Goal: Task Accomplishment & Management: Manage account settings

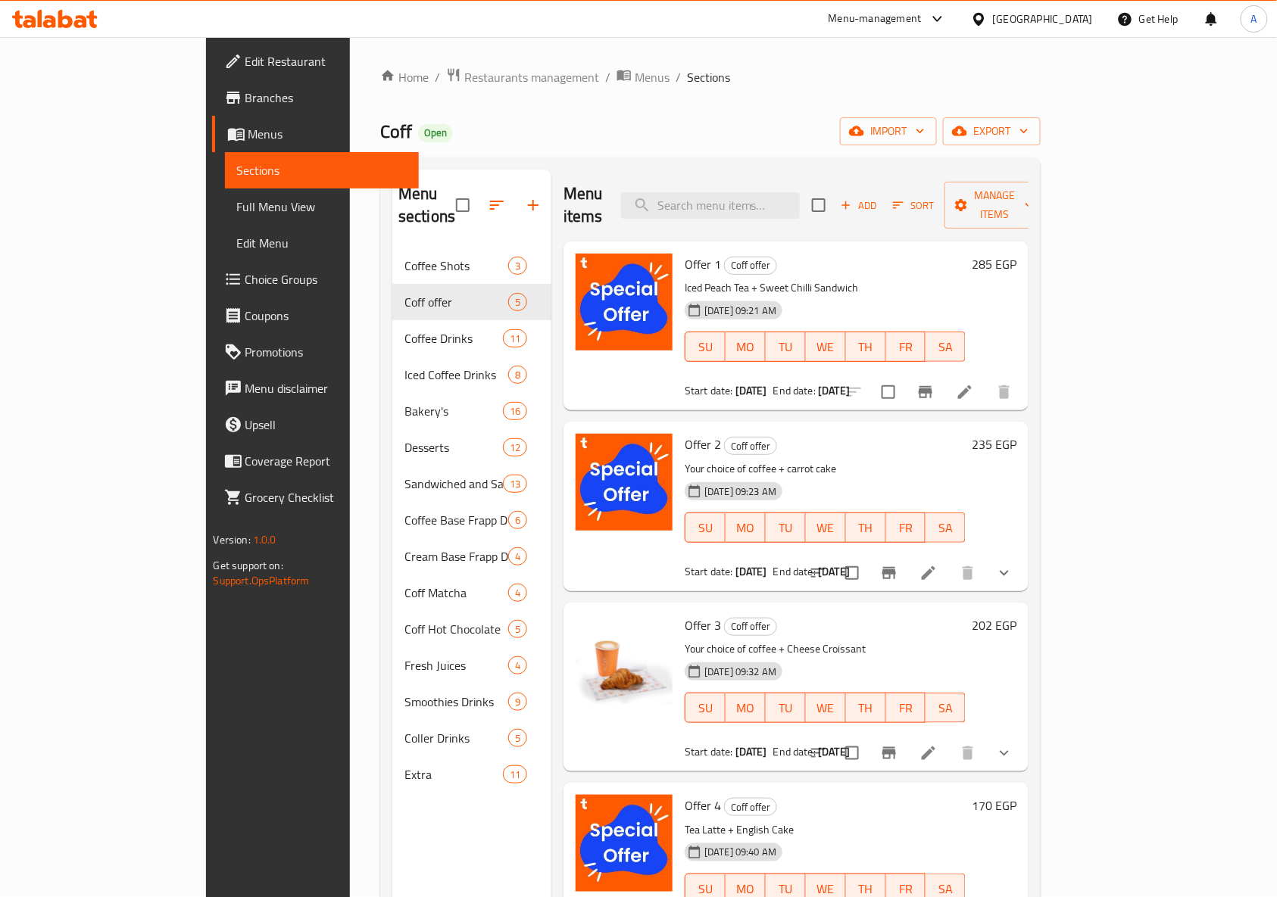
click at [984, 17] on icon at bounding box center [978, 18] width 11 height 13
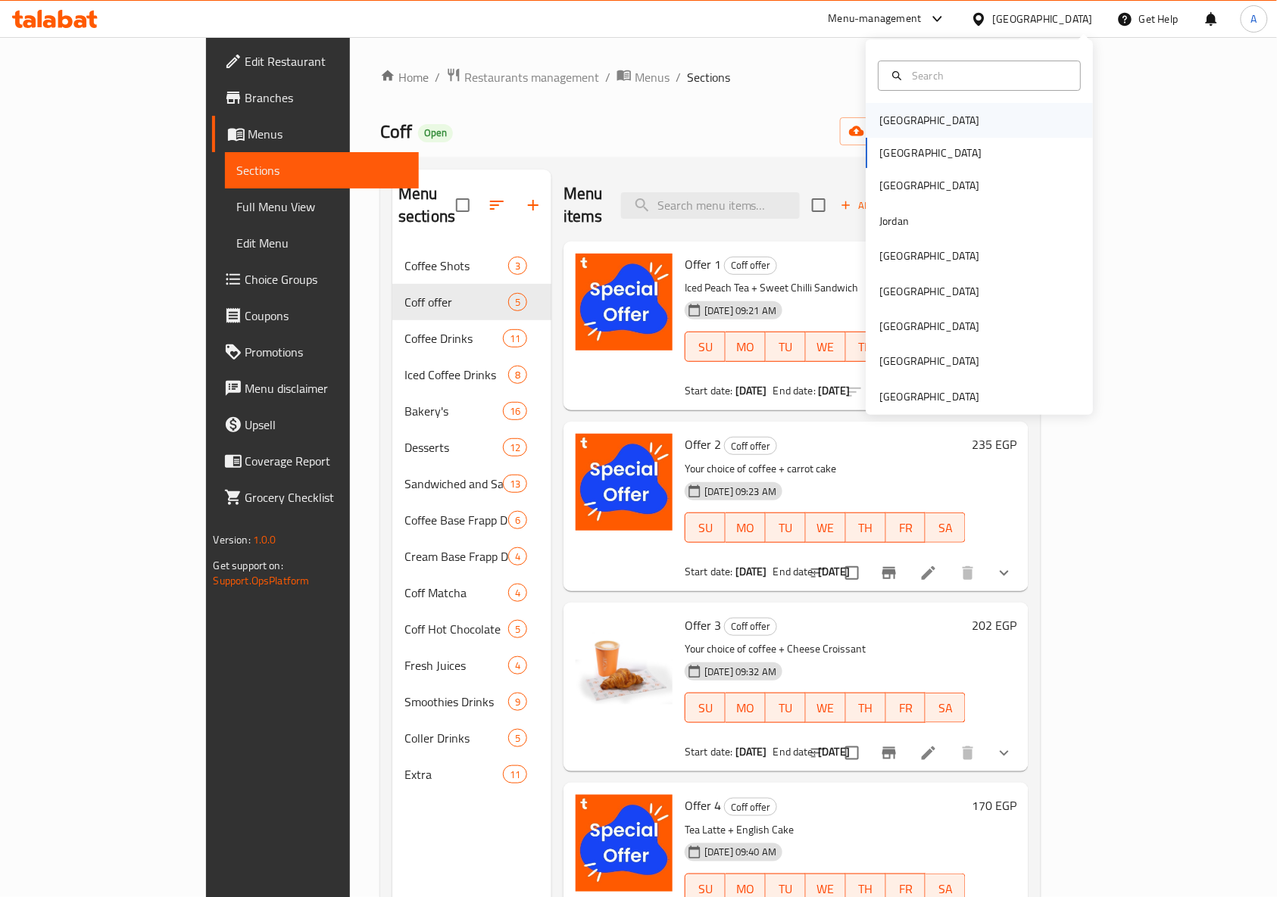
click at [900, 114] on div "[GEOGRAPHIC_DATA]" at bounding box center [929, 120] width 100 height 17
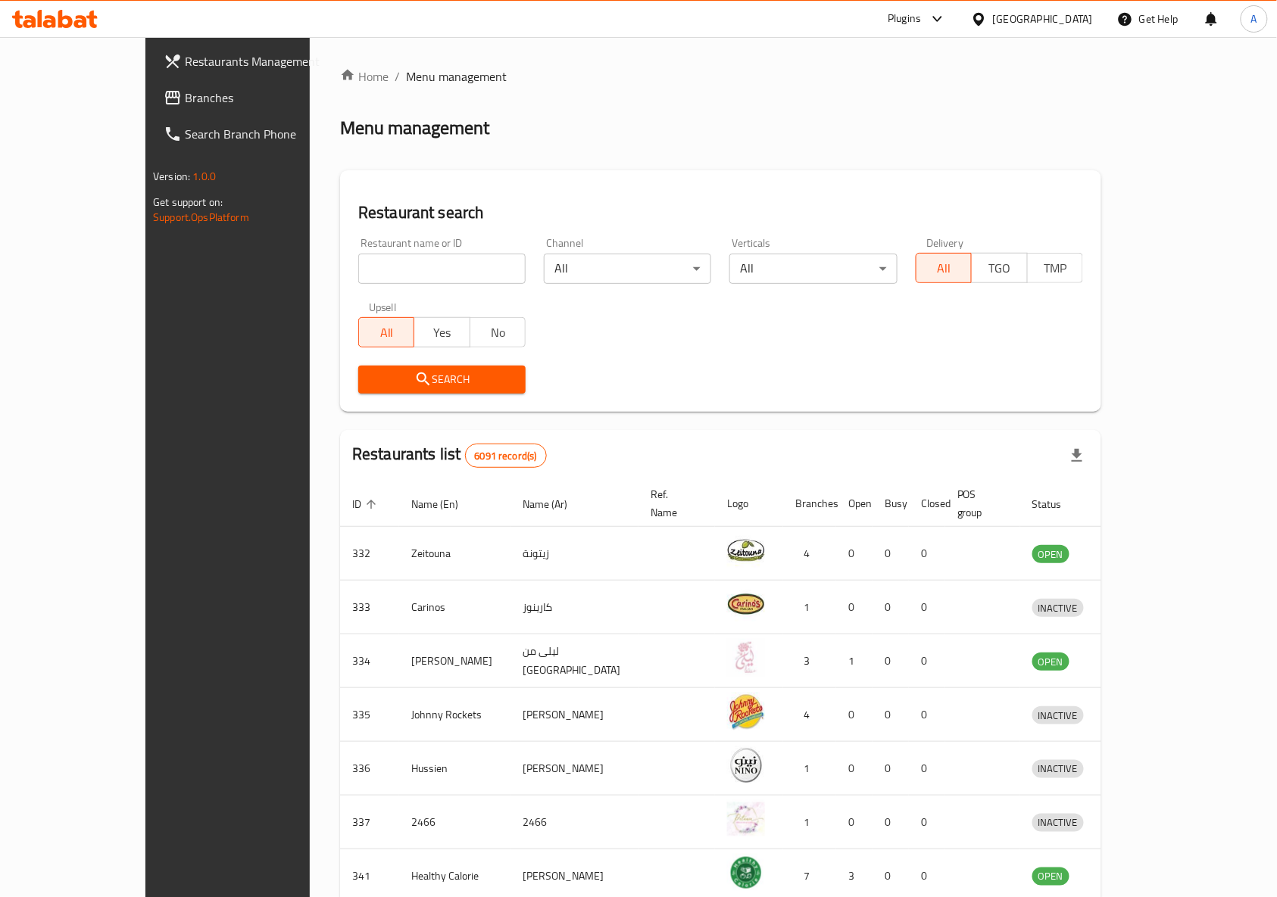
click at [185, 97] on span "Branches" at bounding box center [266, 98] width 162 height 18
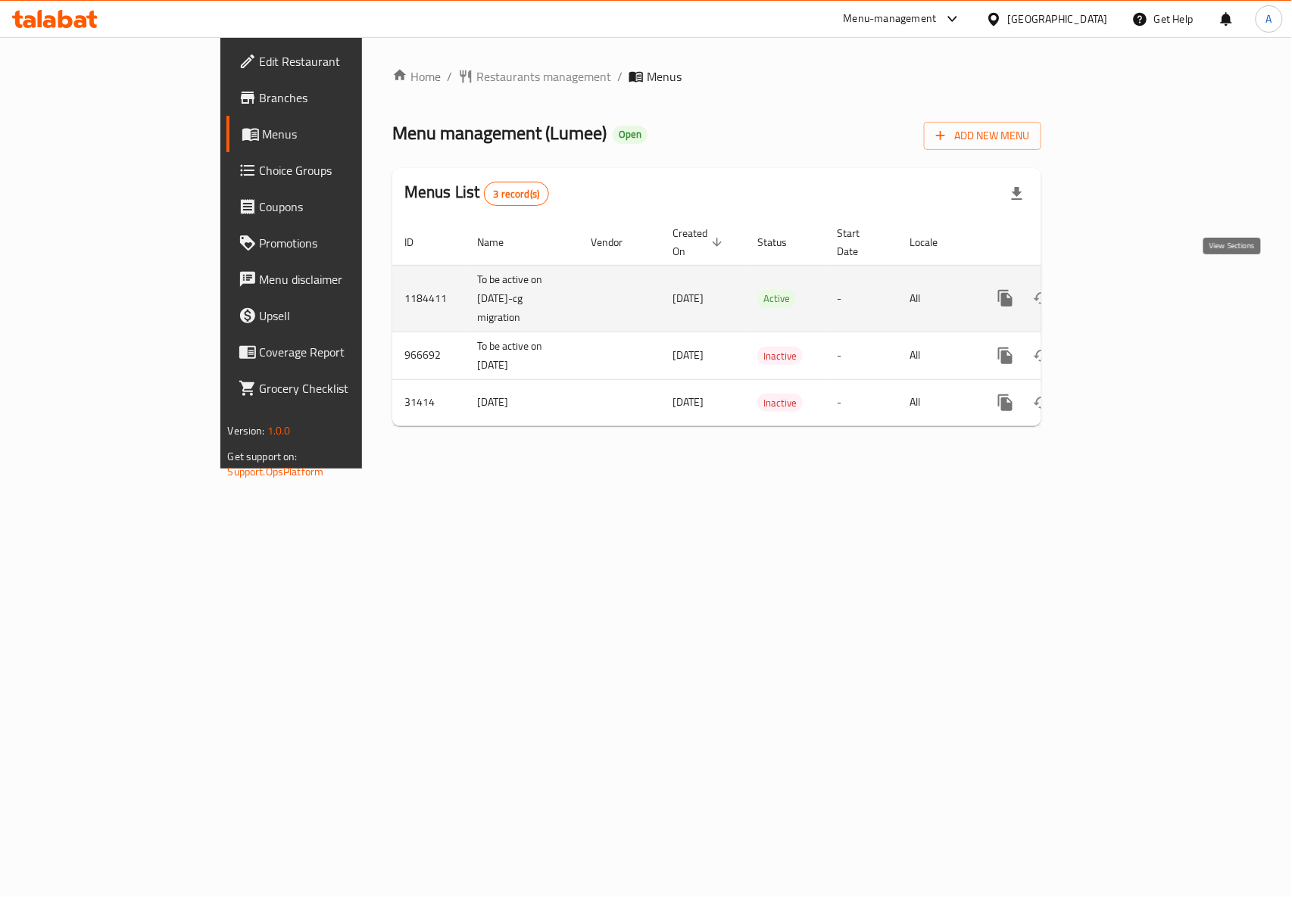
click at [1124, 289] on icon "enhanced table" at bounding box center [1115, 298] width 18 height 18
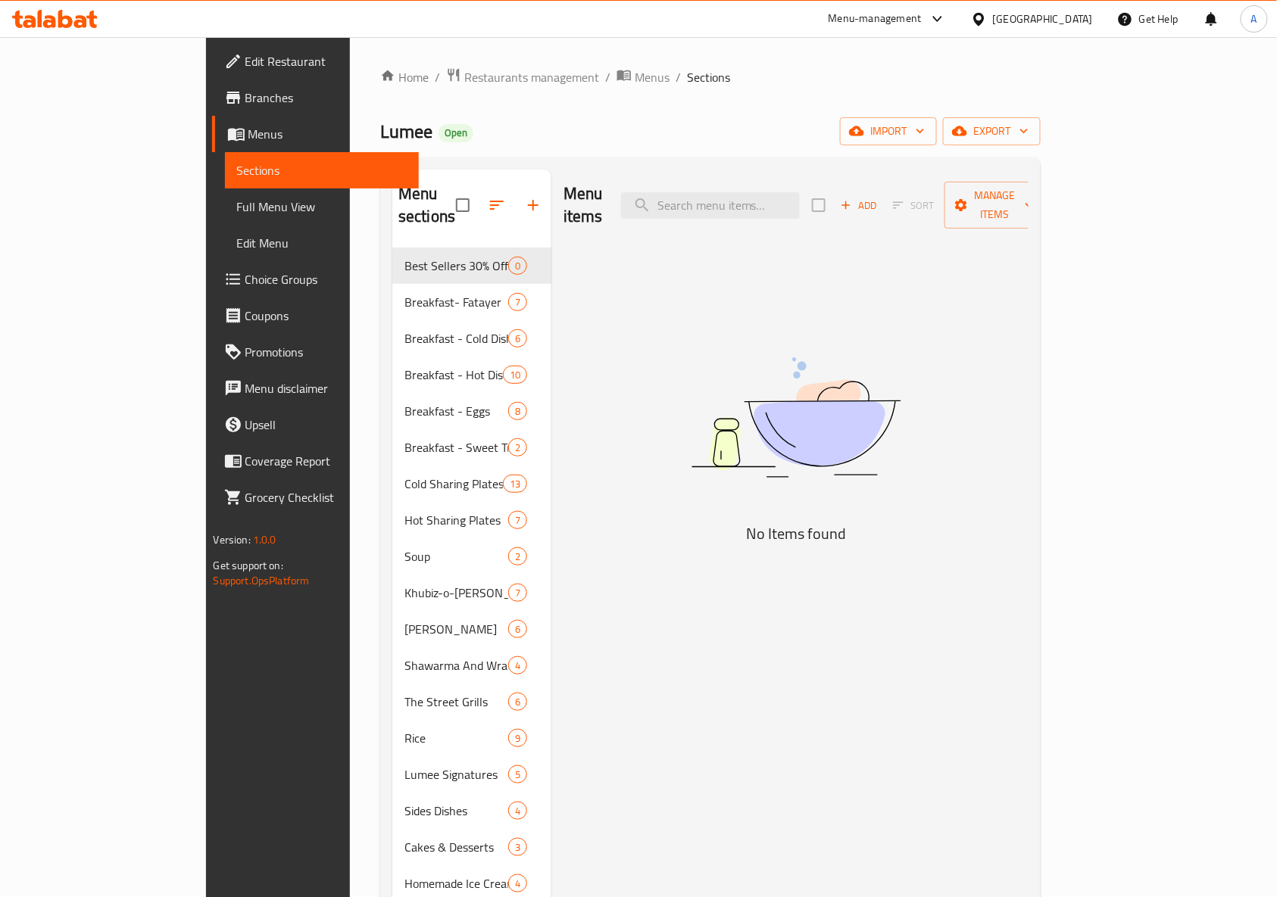
click at [749, 113] on div "Home / Restaurants management / Menus / Sections Lumee Open import export Menu …" at bounding box center [710, 602] width 660 height 1071
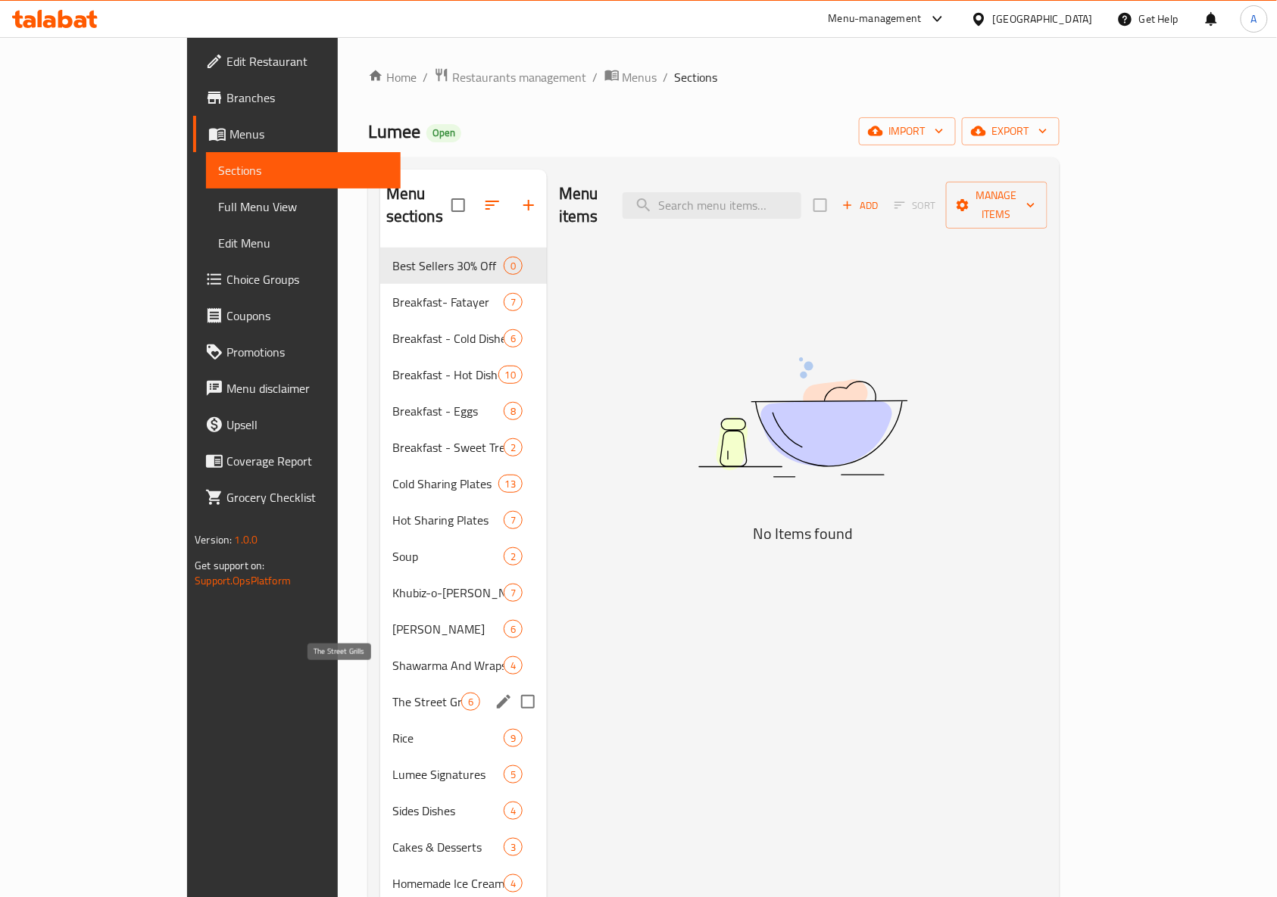
click at [392, 693] on span "The Street Grills" at bounding box center [426, 702] width 69 height 18
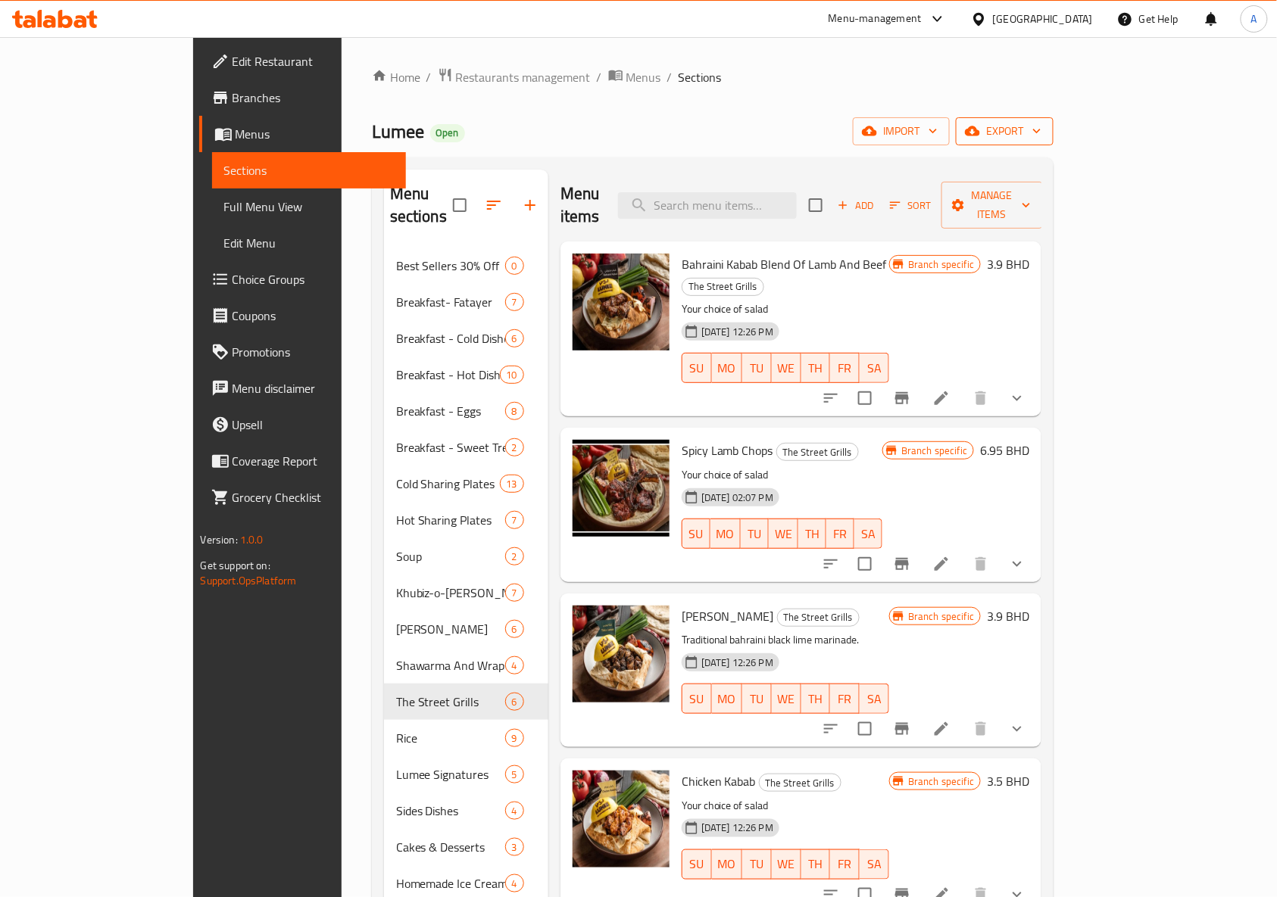
click at [1041, 137] on span "export" at bounding box center [1004, 131] width 73 height 19
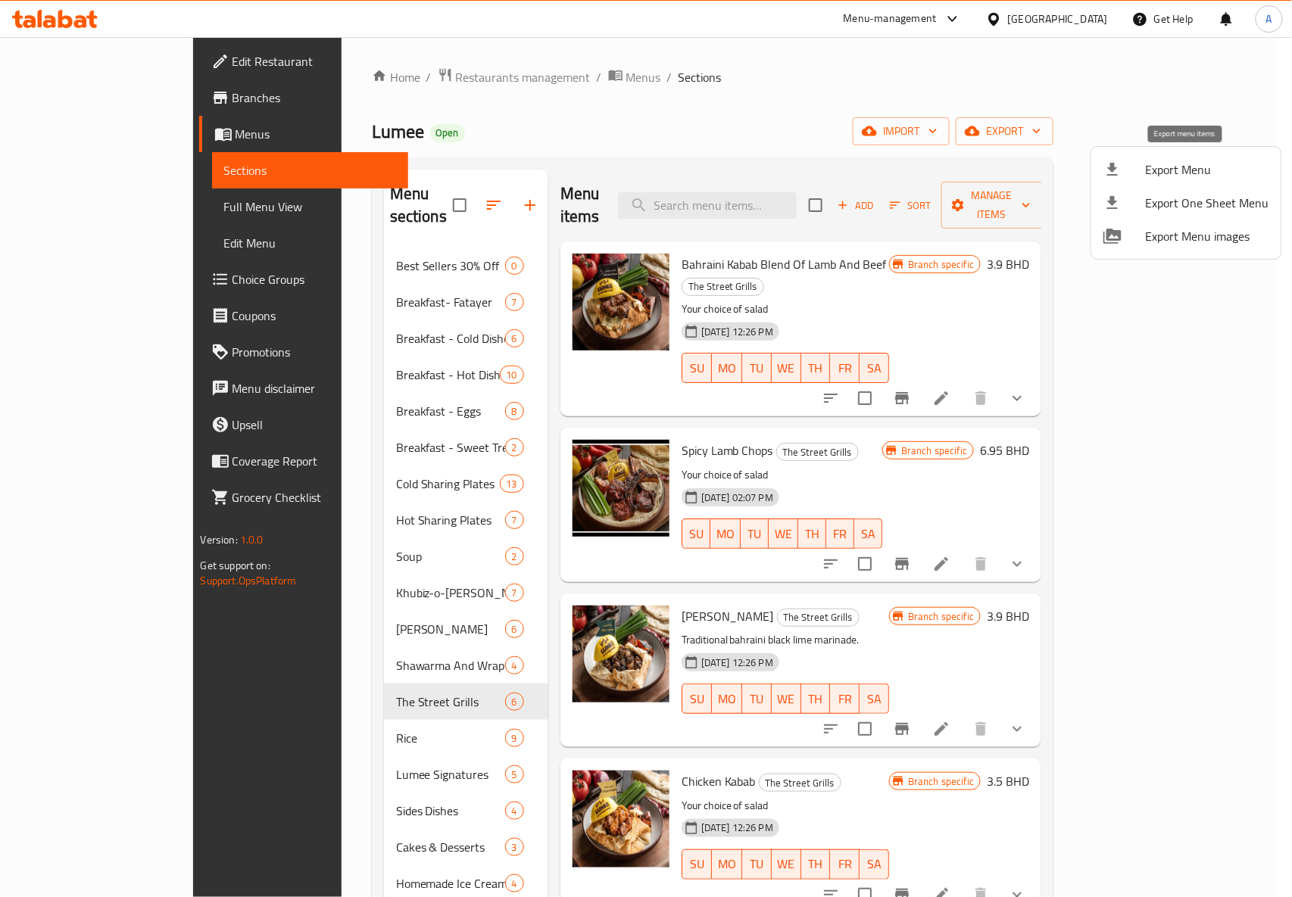
click at [1186, 164] on span "Export Menu" at bounding box center [1207, 170] width 123 height 18
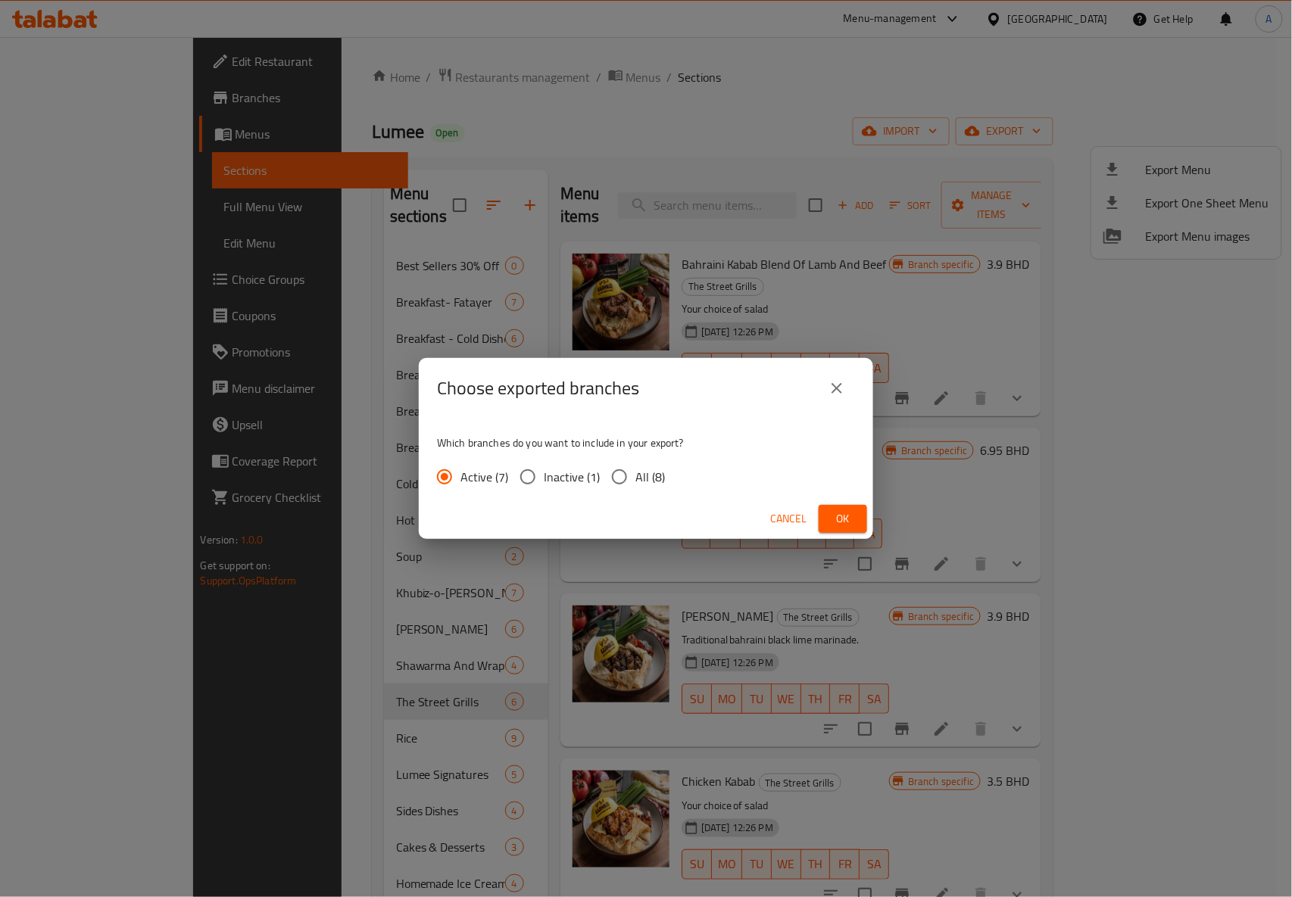
click at [628, 480] on input "All (8)" at bounding box center [620, 477] width 32 height 32
radio input "true"
click at [833, 392] on icon "close" at bounding box center [837, 388] width 11 height 11
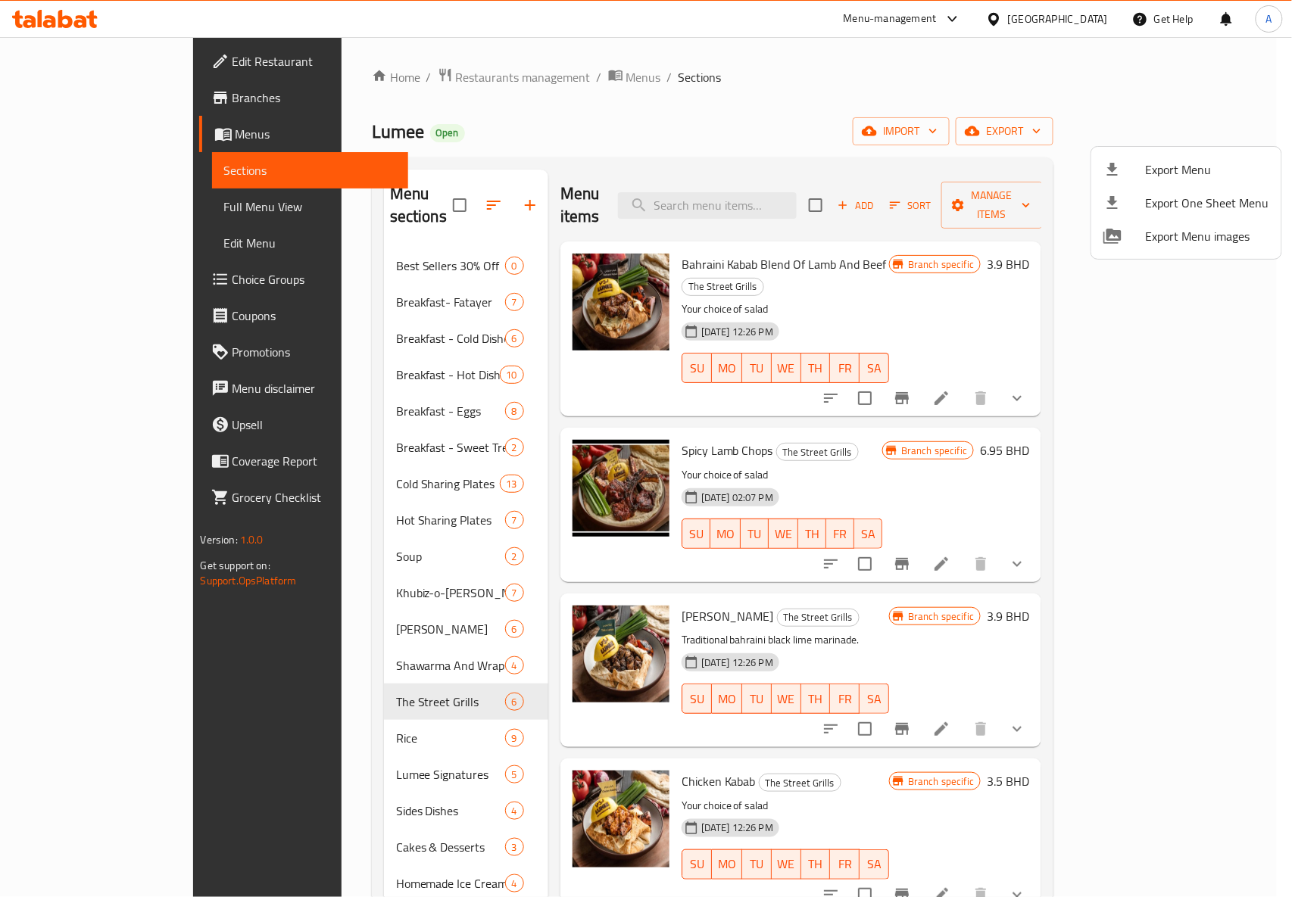
click at [861, 404] on div at bounding box center [646, 448] width 1292 height 897
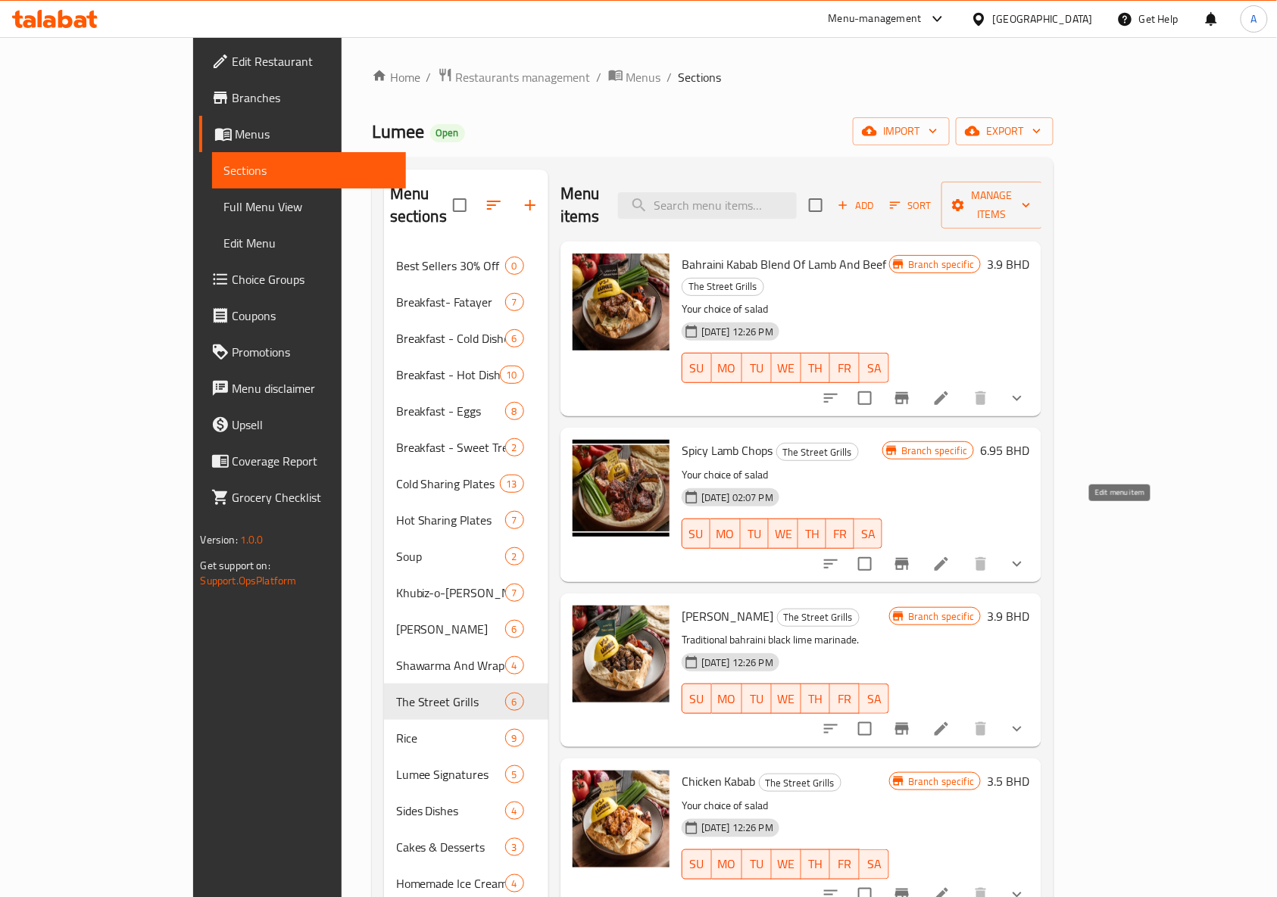
click at [951, 555] on icon at bounding box center [941, 564] width 18 height 18
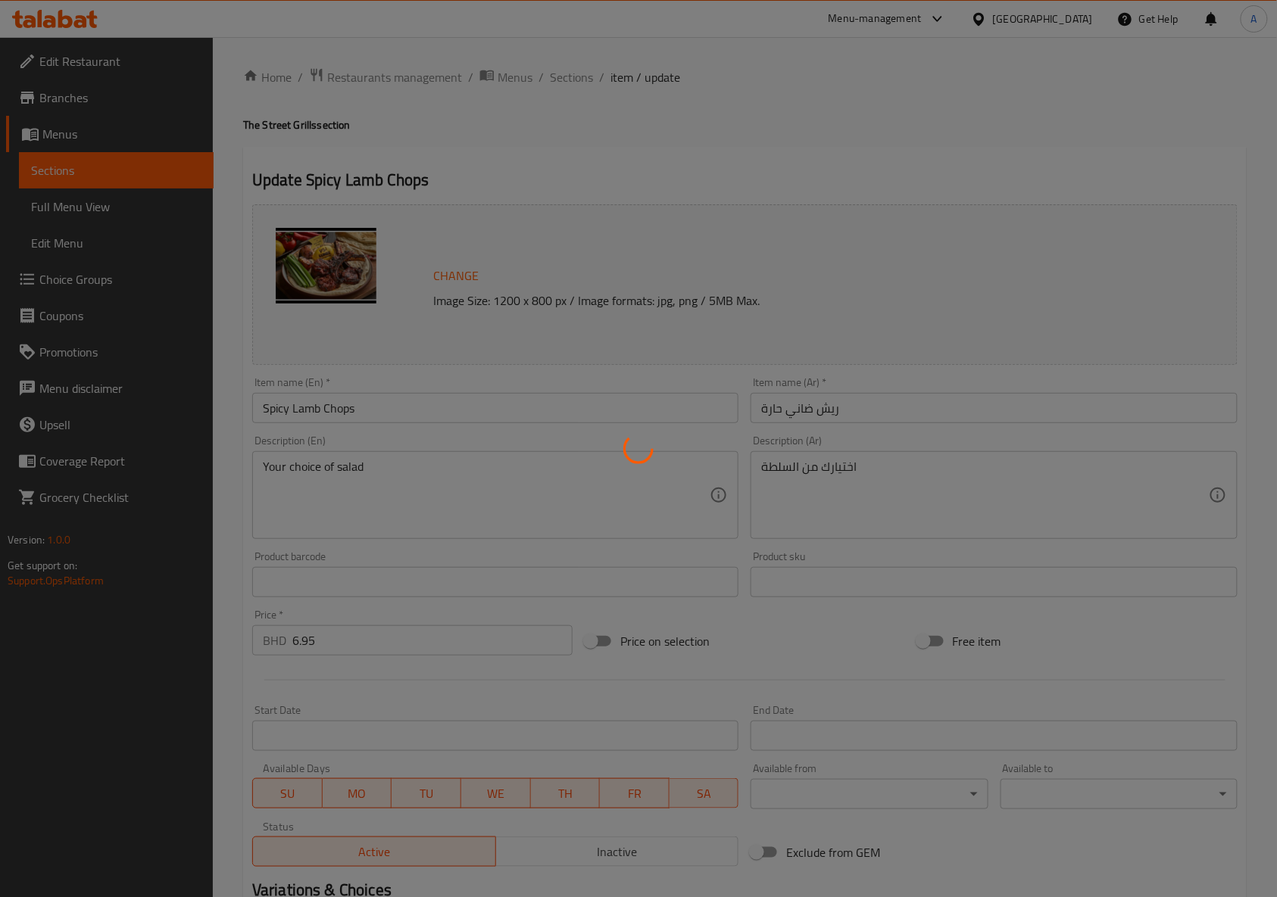
type input "إختيارك من السلطة:"
type input "1"
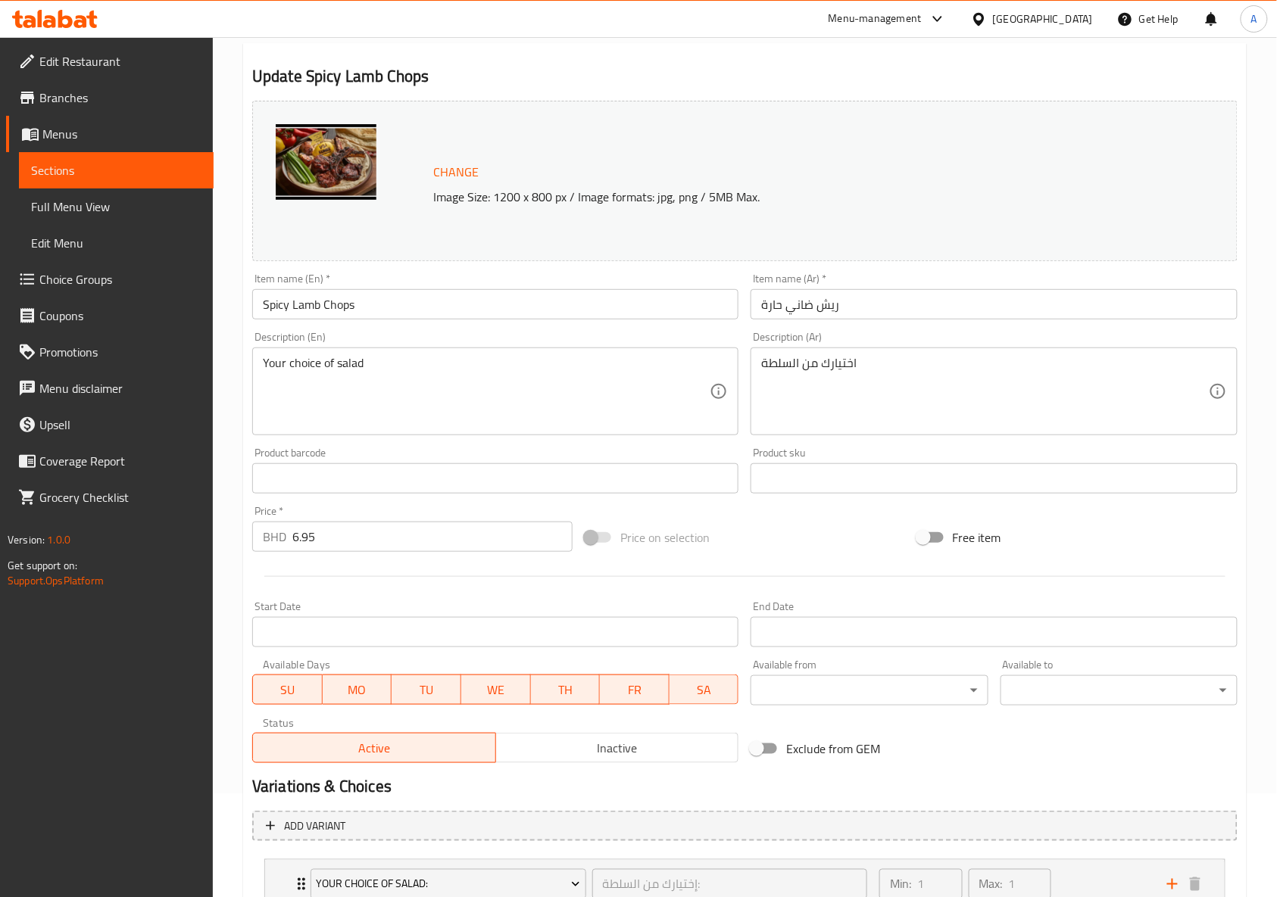
scroll to position [220, 0]
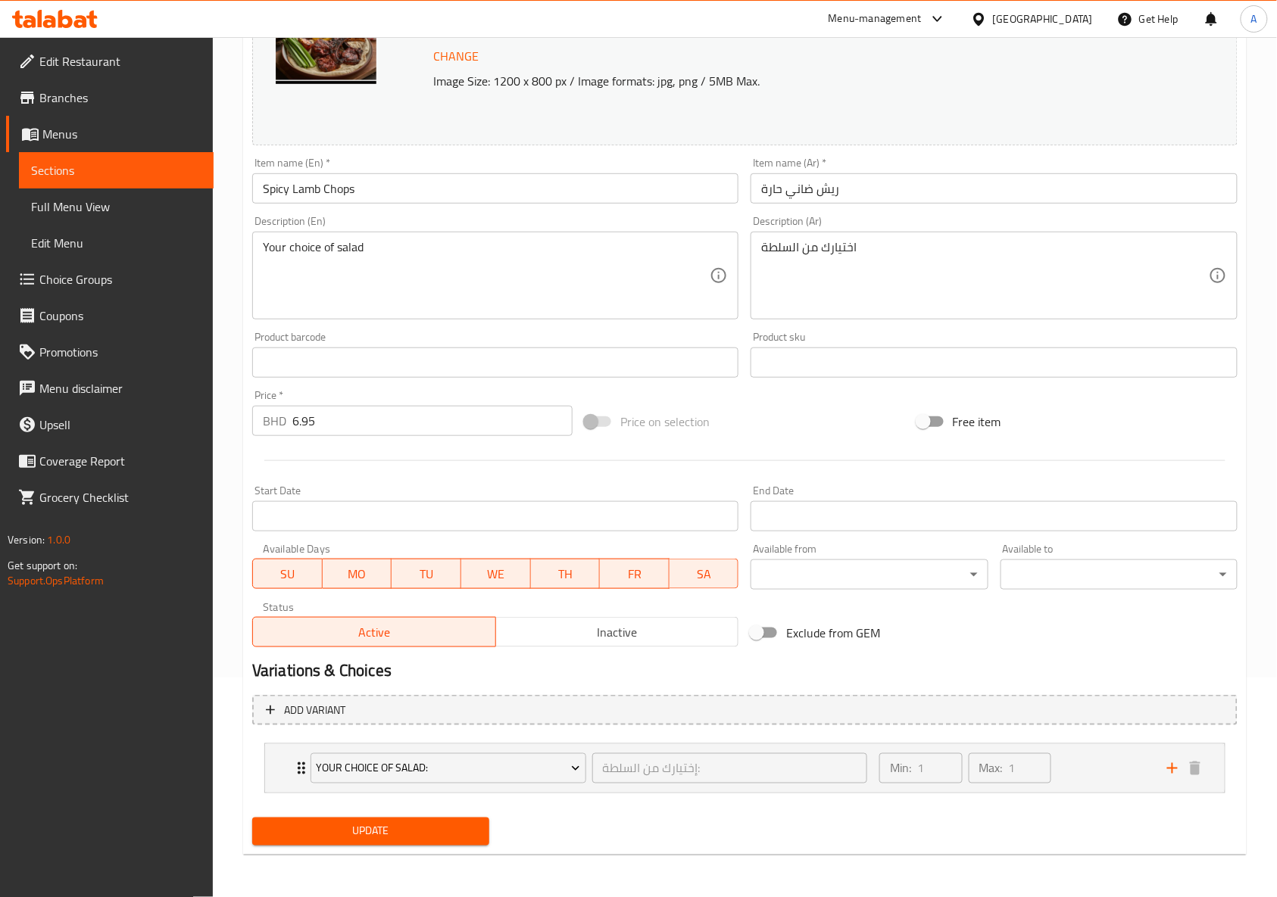
click at [774, 438] on div "Price on selection" at bounding box center [745, 421] width 332 height 41
click at [740, 664] on h2 "Variations & Choices" at bounding box center [744, 671] width 985 height 23
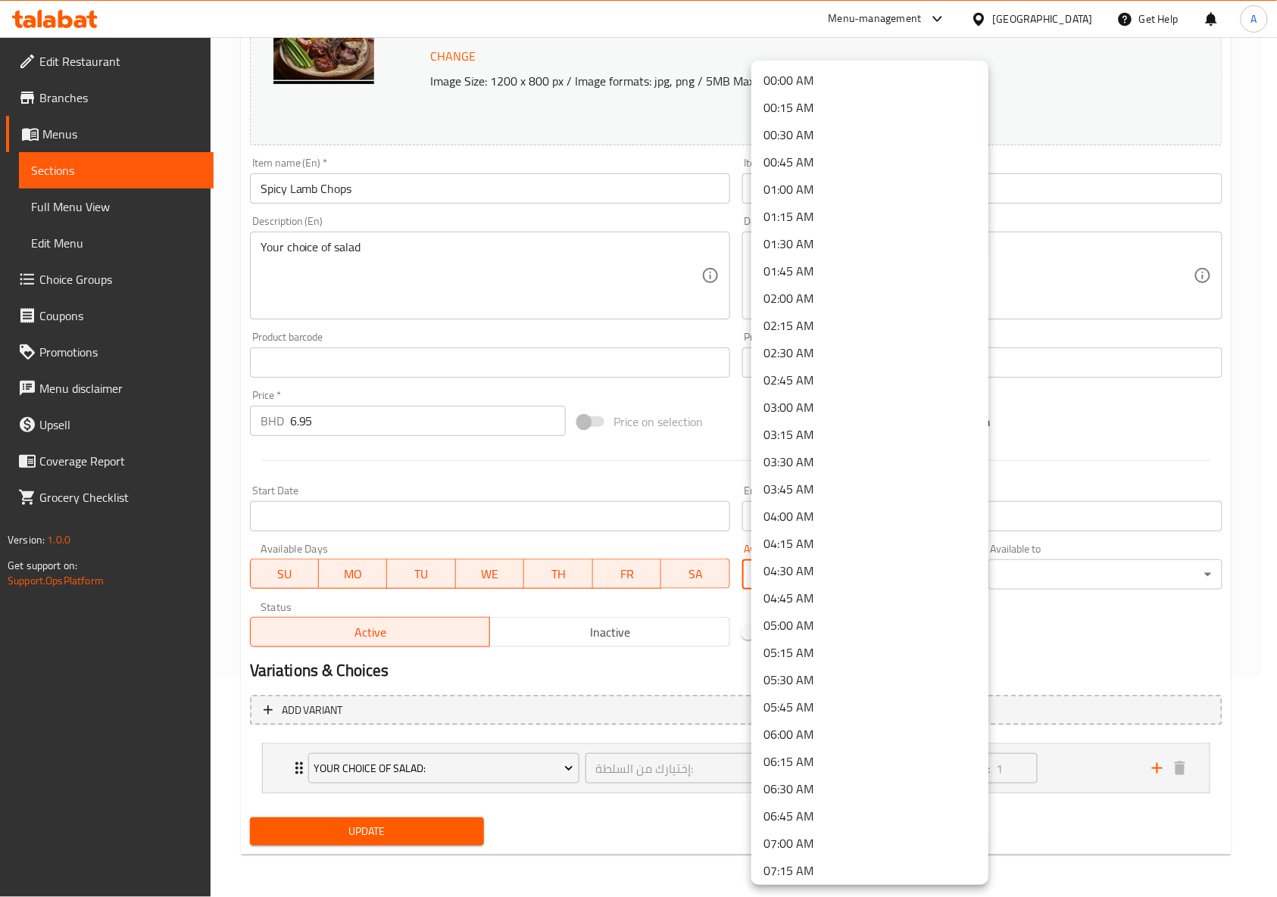
click at [845, 583] on body "​ Menu-management Bahrain Get Help A Edit Restaurant Branches Menus Sections Fu…" at bounding box center [638, 247] width 1277 height 860
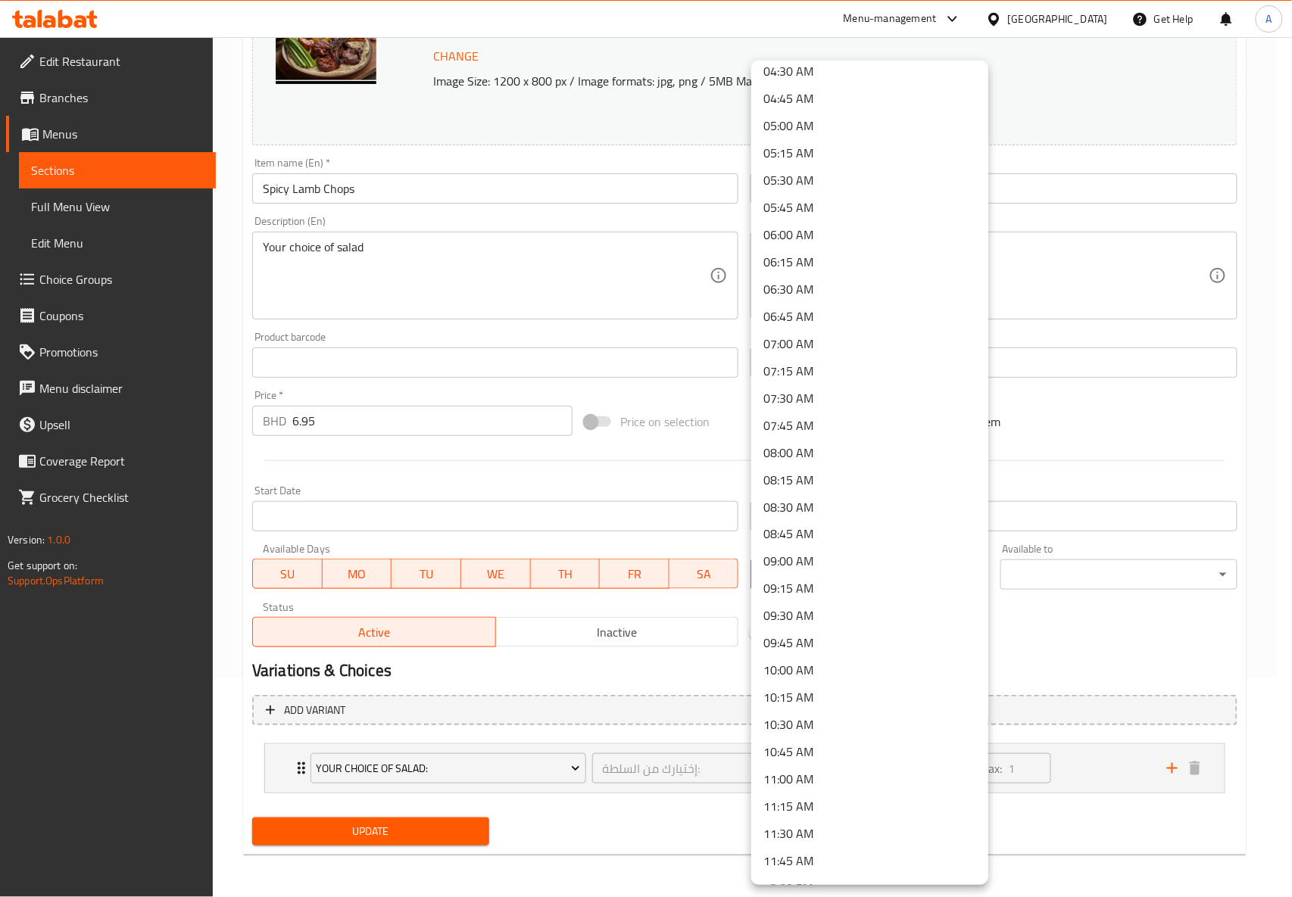
scroll to position [504, 0]
click at [803, 860] on li "11:45 AM" at bounding box center [869, 857] width 237 height 27
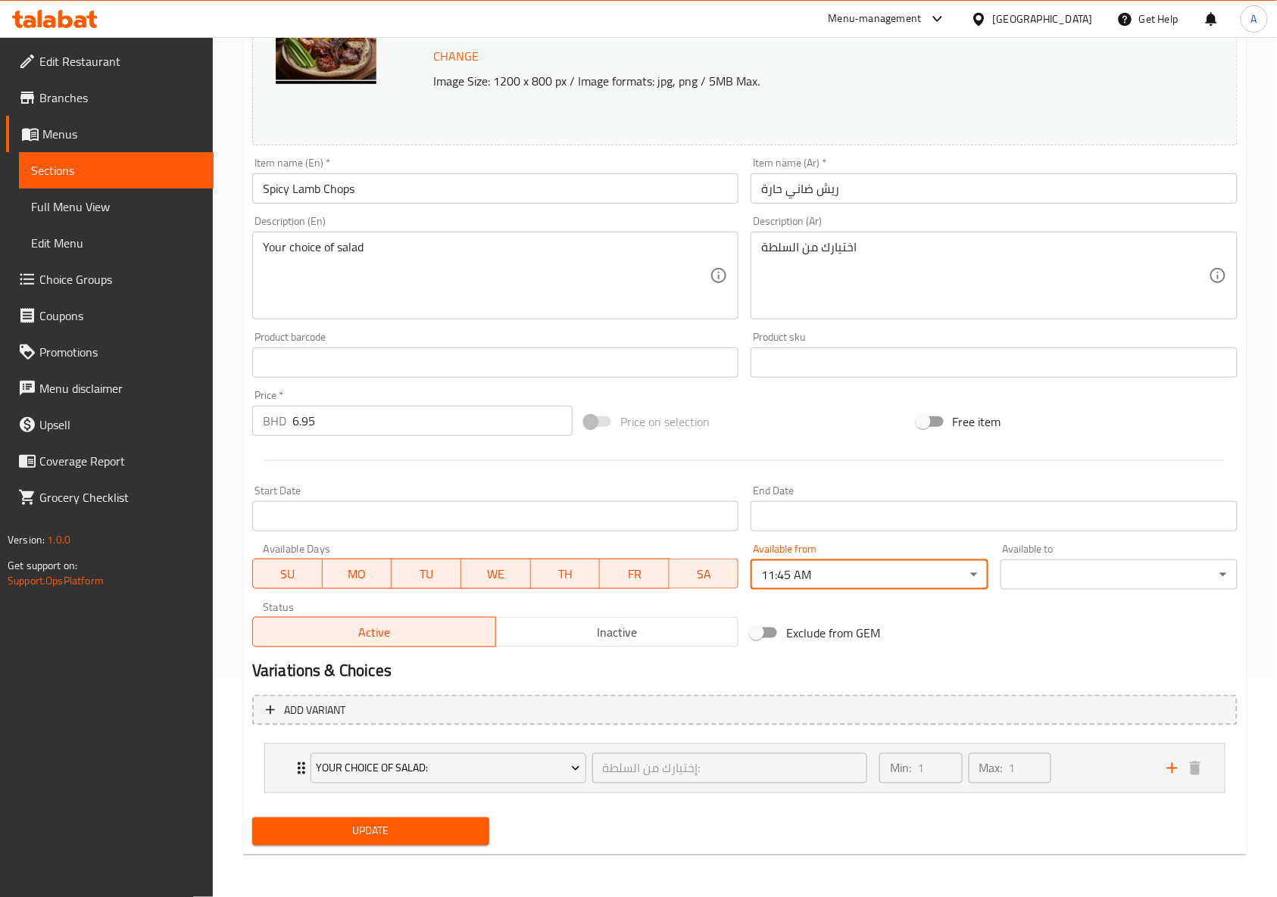
click at [776, 677] on h2 "Variations & Choices" at bounding box center [744, 671] width 985 height 23
click at [732, 676] on h2 "Variations & Choices" at bounding box center [744, 671] width 985 height 23
click at [1040, 567] on body "​ Menu-management Bahrain Get Help A Edit Restaurant Branches Menus Sections Fu…" at bounding box center [646, 247] width 1292 height 860
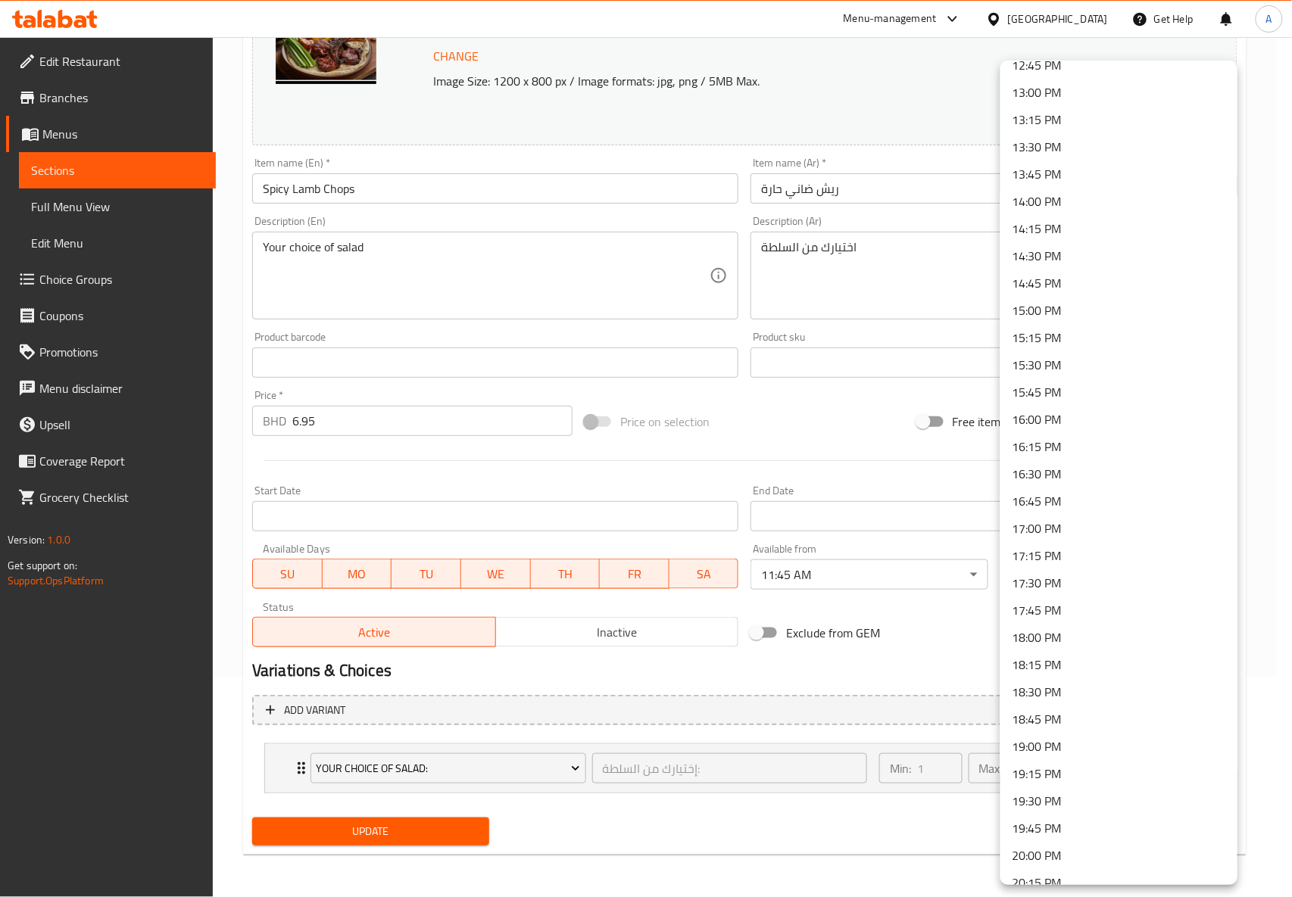
scroll to position [1831, 0]
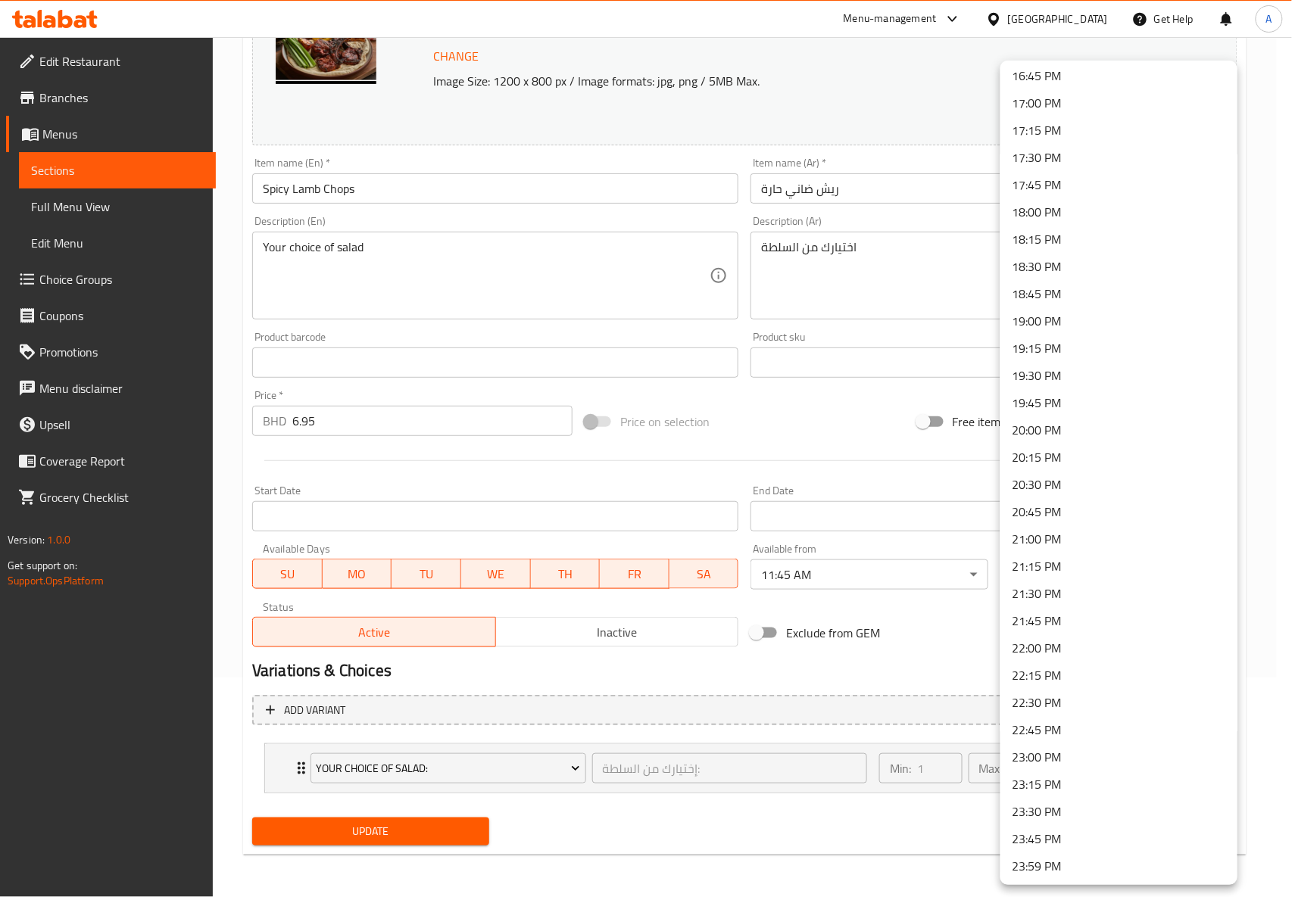
click at [1052, 865] on li "23:59 PM" at bounding box center [1118, 866] width 237 height 27
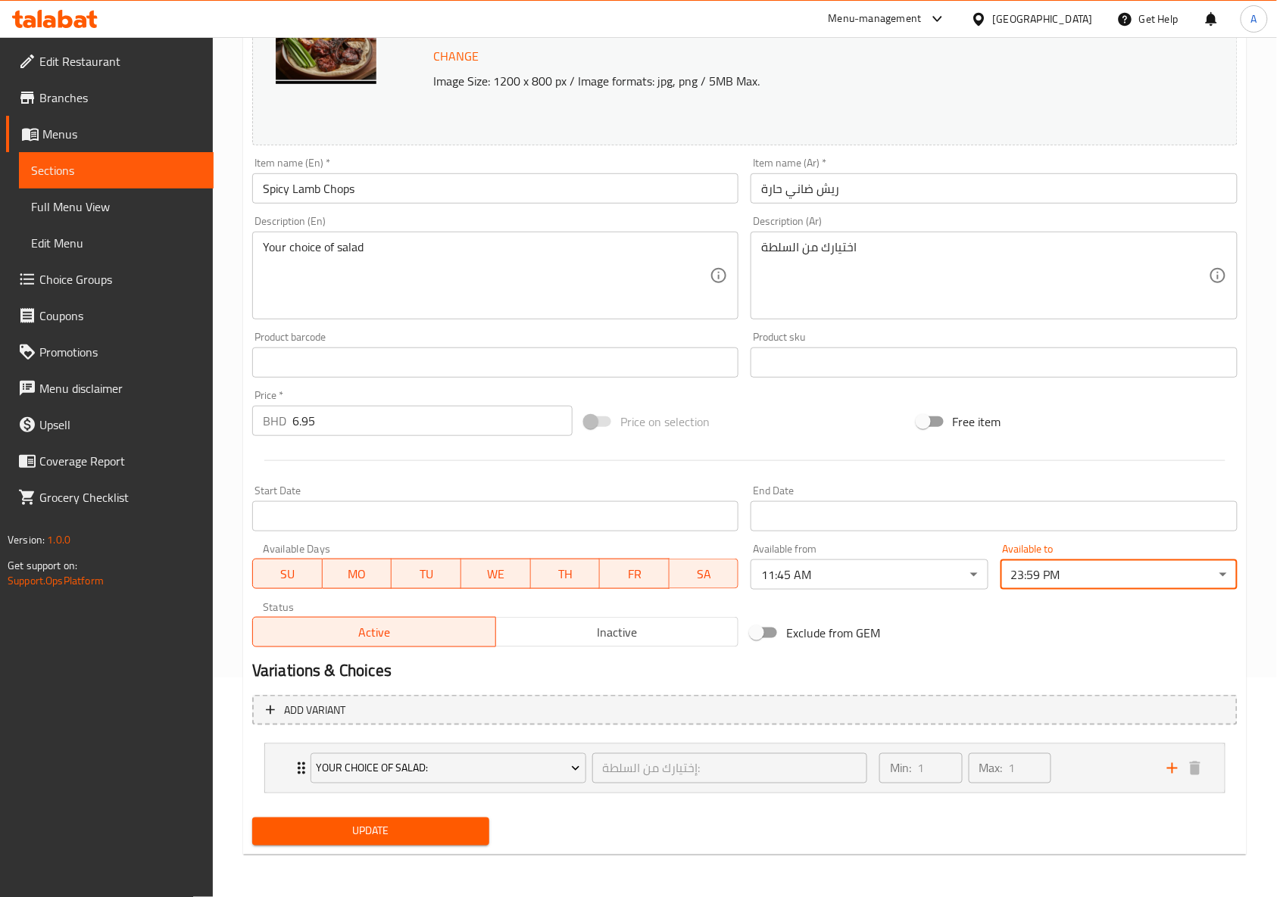
click at [941, 644] on div "Exclude from GEM" at bounding box center [910, 633] width 332 height 41
click at [1146, 565] on body "​ Menu-management Bahrain Get Help A Edit Restaurant Branches Menus Sections Fu…" at bounding box center [638, 247] width 1277 height 860
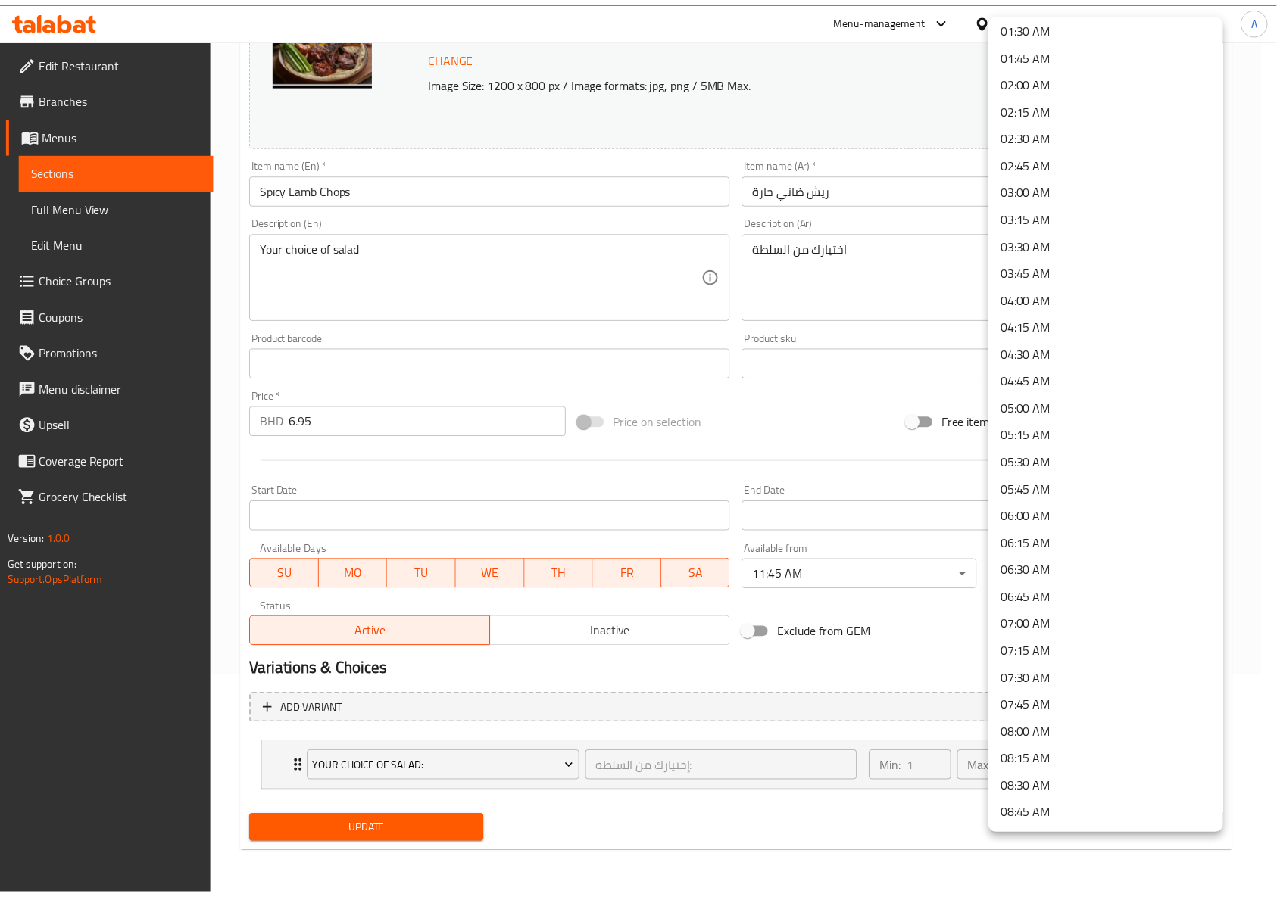
scroll to position [0, 0]
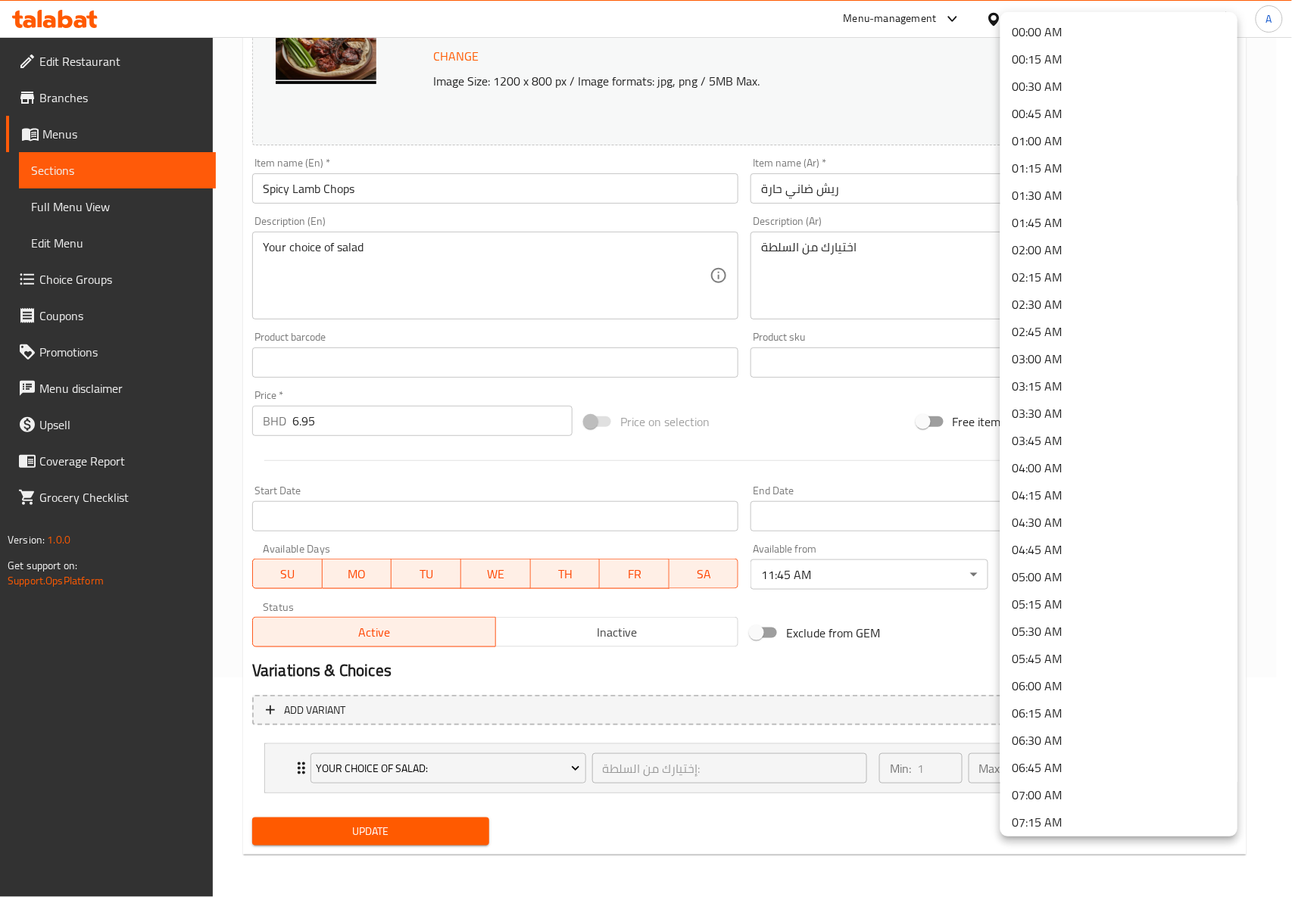
click at [1050, 37] on li "00:00 AM" at bounding box center [1118, 31] width 237 height 27
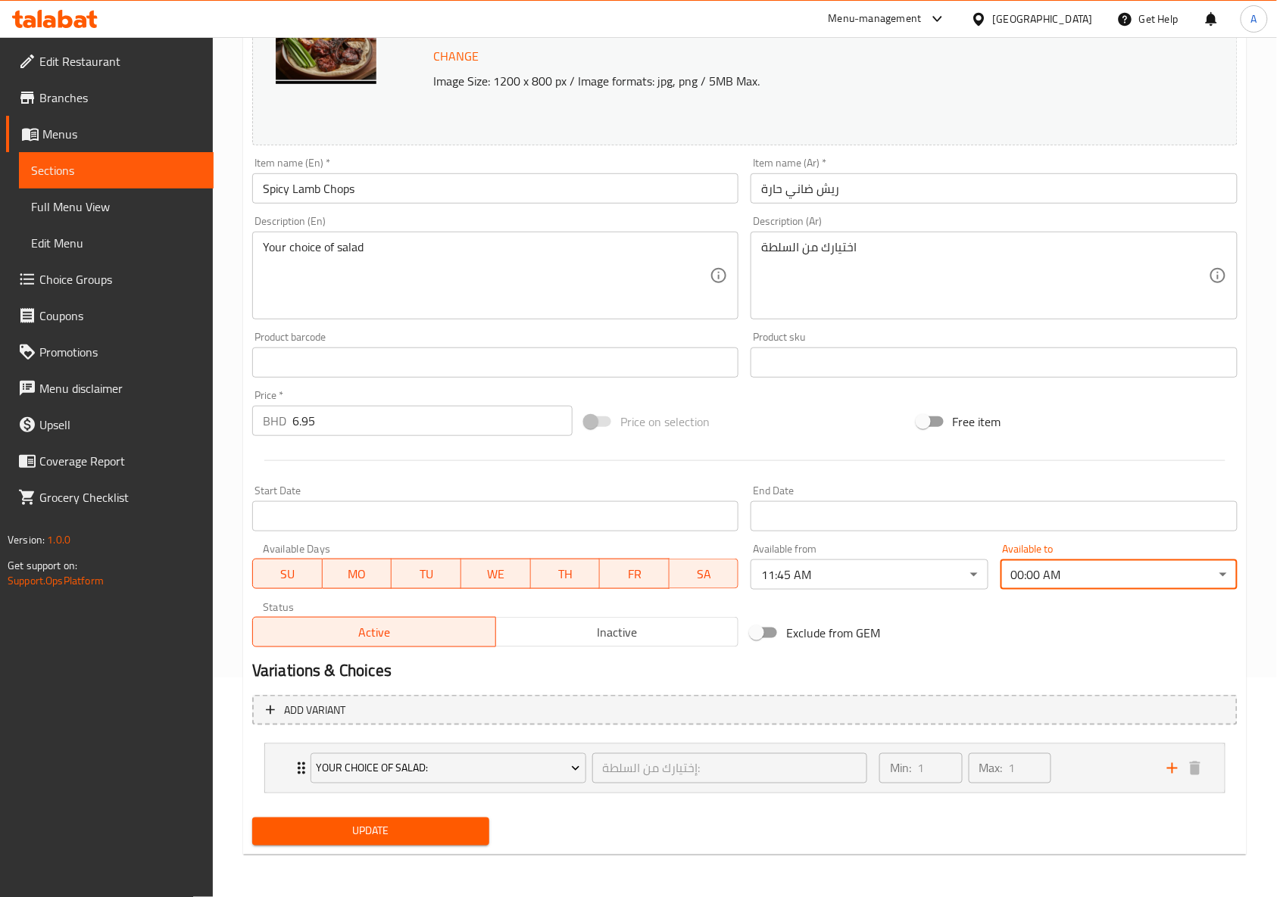
click at [810, 467] on div at bounding box center [744, 460] width 997 height 37
click at [426, 827] on span "Update" at bounding box center [370, 832] width 213 height 19
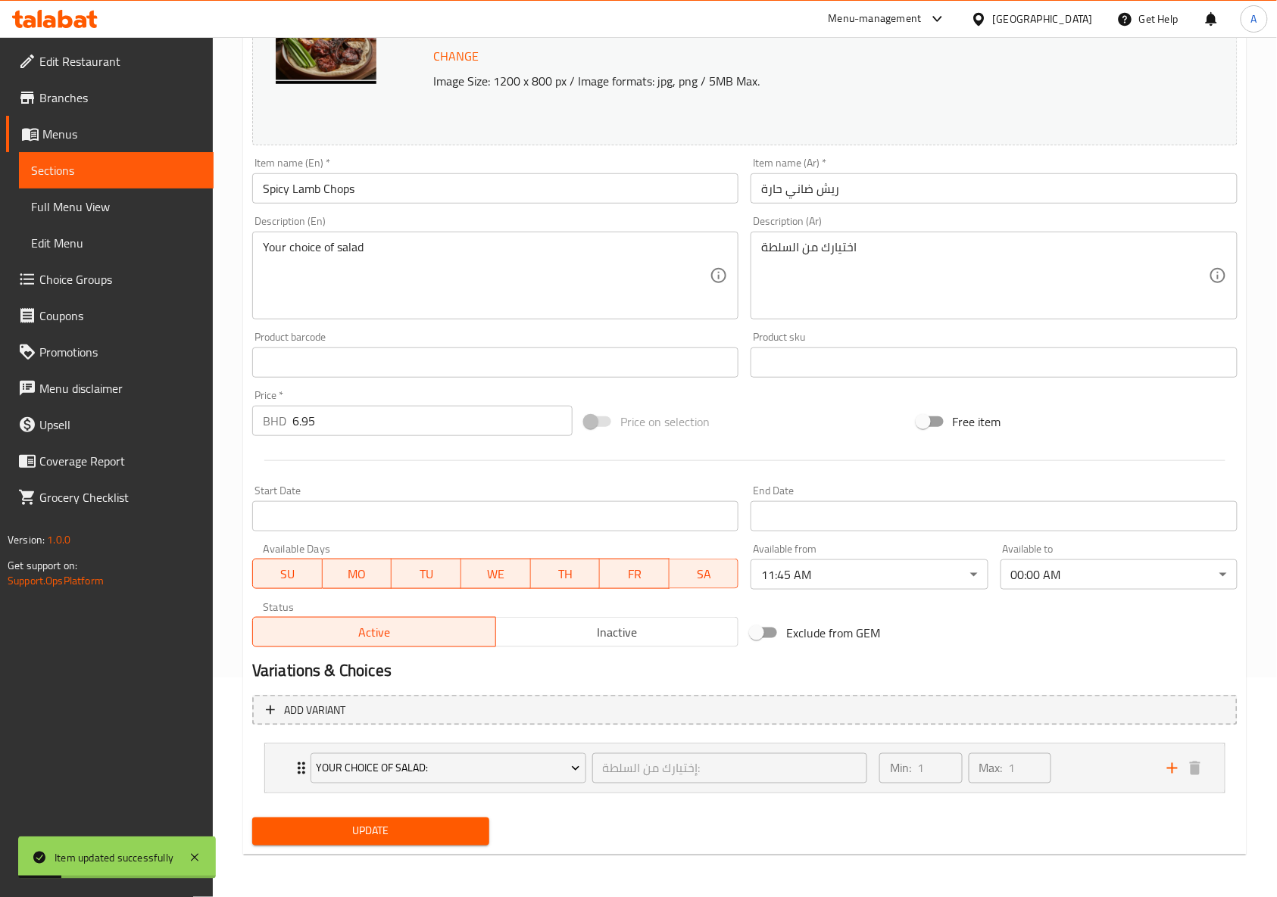
click at [713, 654] on div "Variations & Choices" at bounding box center [744, 671] width 997 height 35
click at [746, 663] on h2 "Variations & Choices" at bounding box center [744, 671] width 985 height 23
click at [414, 828] on span "Update" at bounding box center [370, 832] width 213 height 19
click at [738, 670] on h2 "Variations & Choices" at bounding box center [744, 671] width 985 height 23
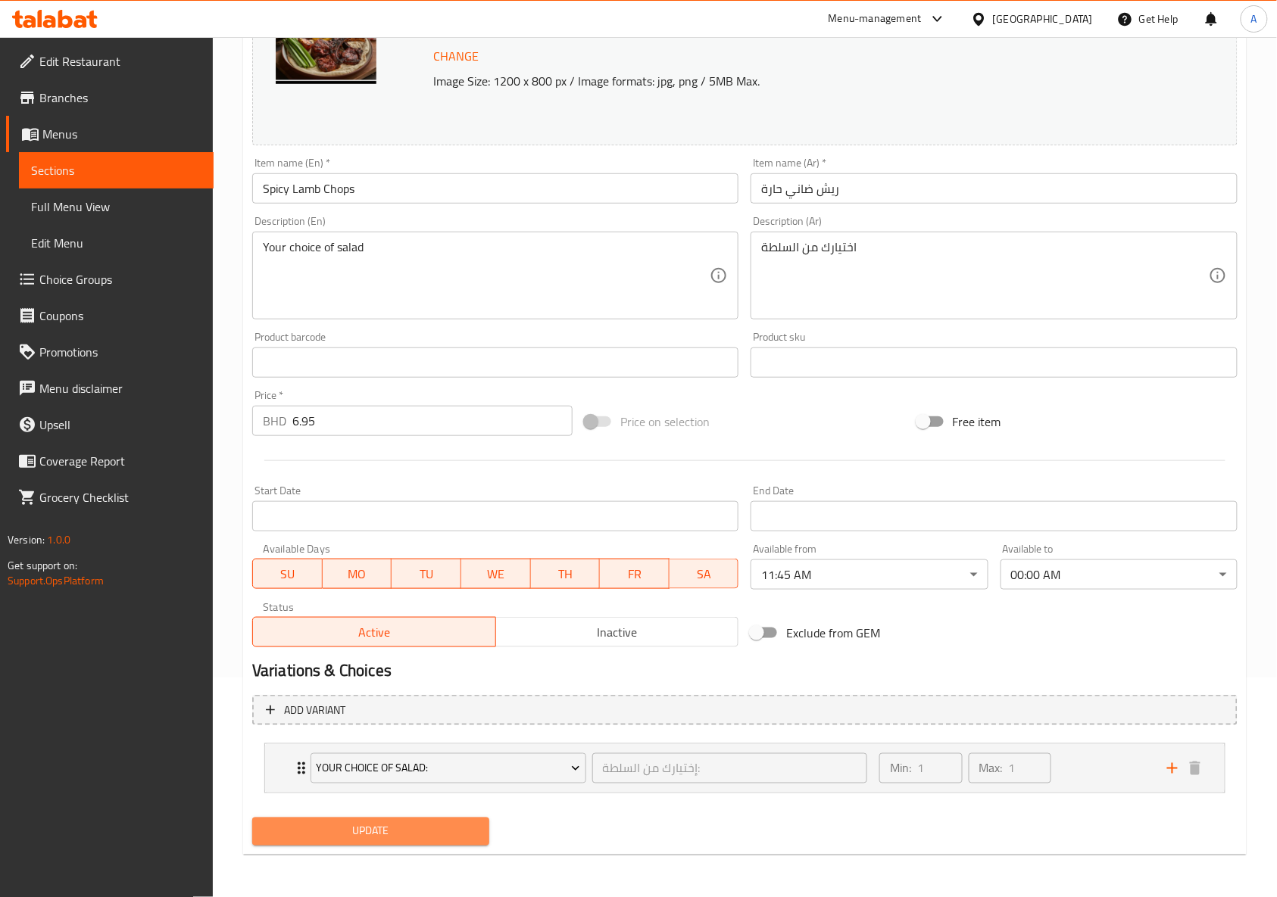
click at [361, 841] on span "Update" at bounding box center [370, 832] width 213 height 19
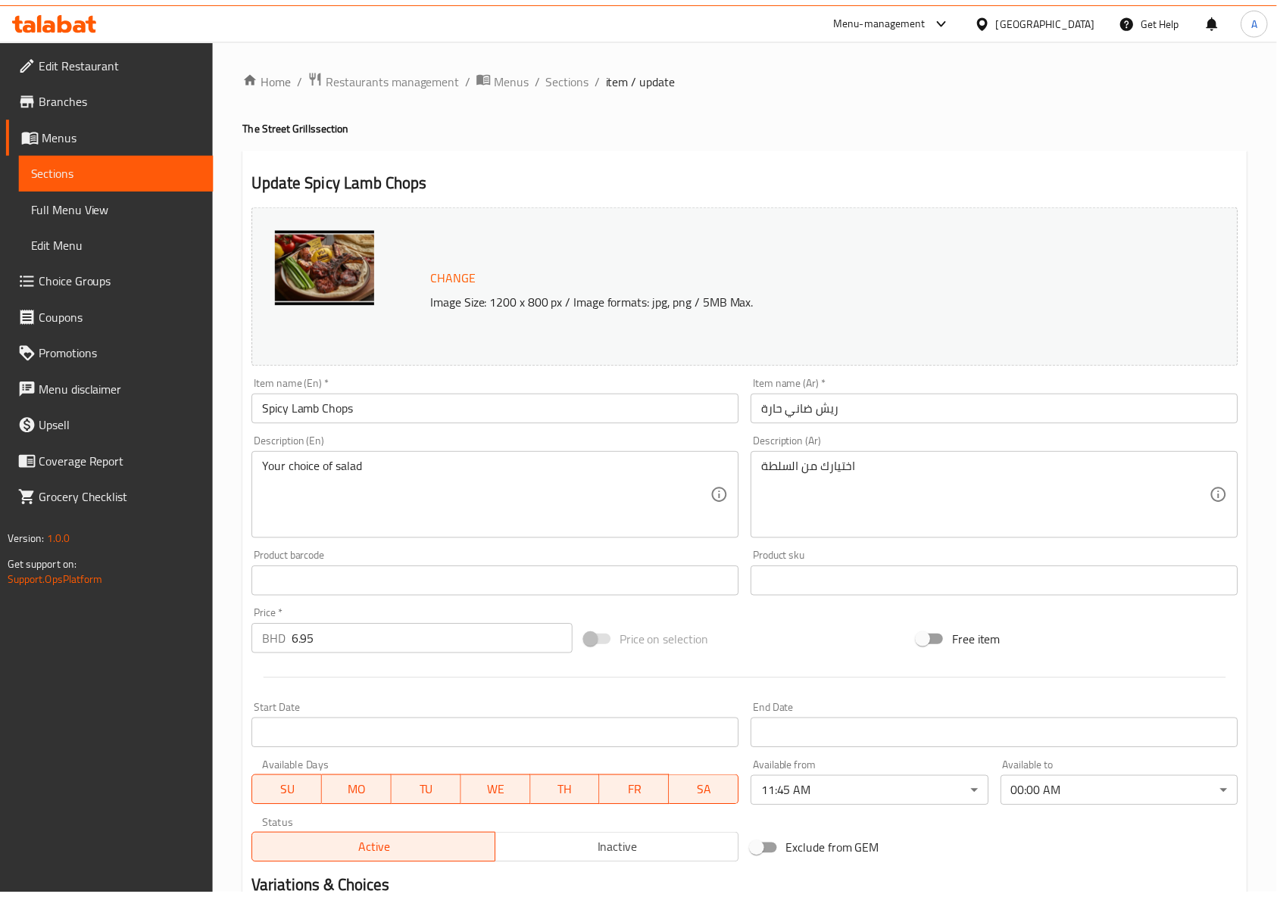
scroll to position [220, 0]
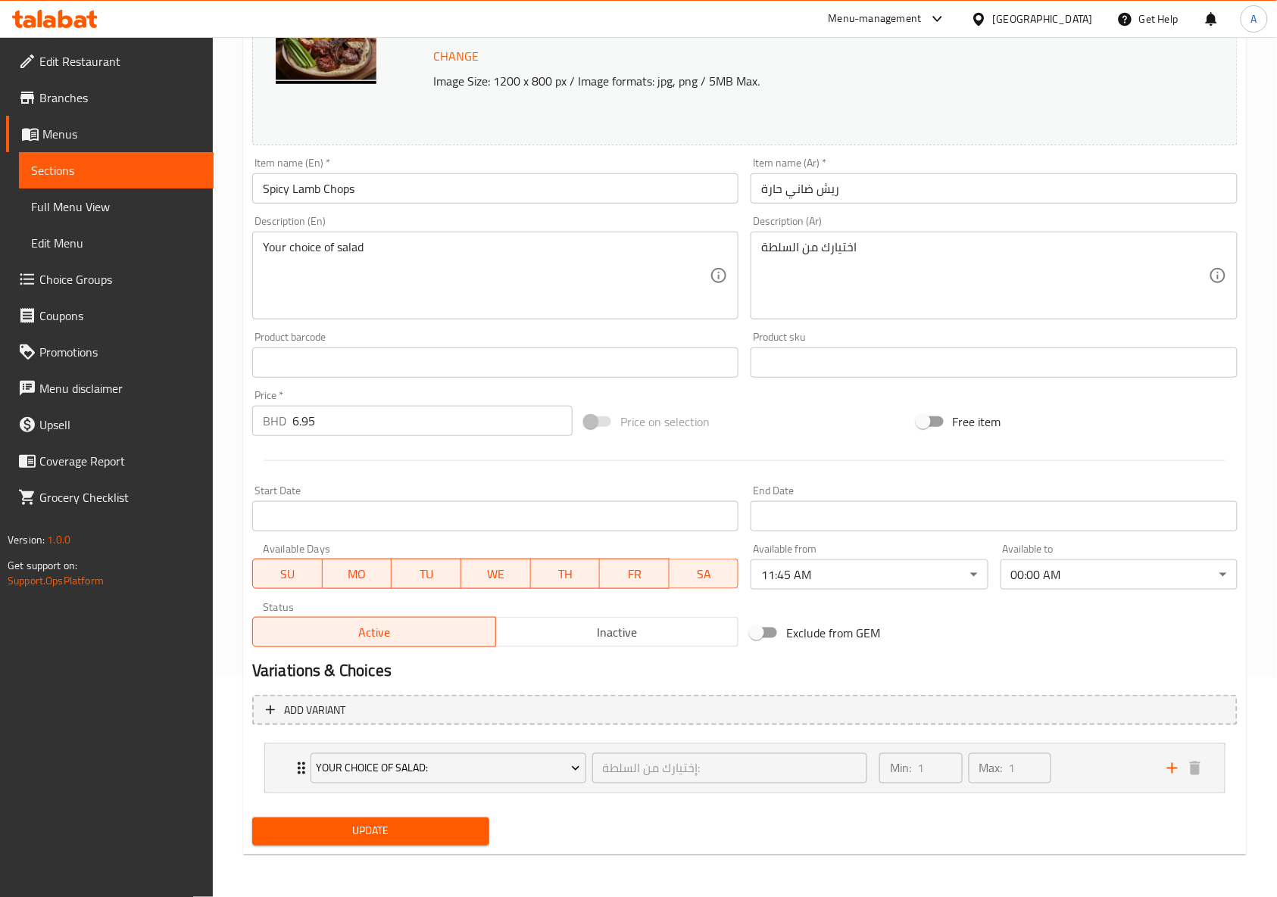
click at [420, 830] on span "Update" at bounding box center [370, 832] width 213 height 19
click at [1055, 576] on body "Item updated successfully ​ Menu-management Bahrain Get Help A Edit Restaurant …" at bounding box center [646, 247] width 1292 height 860
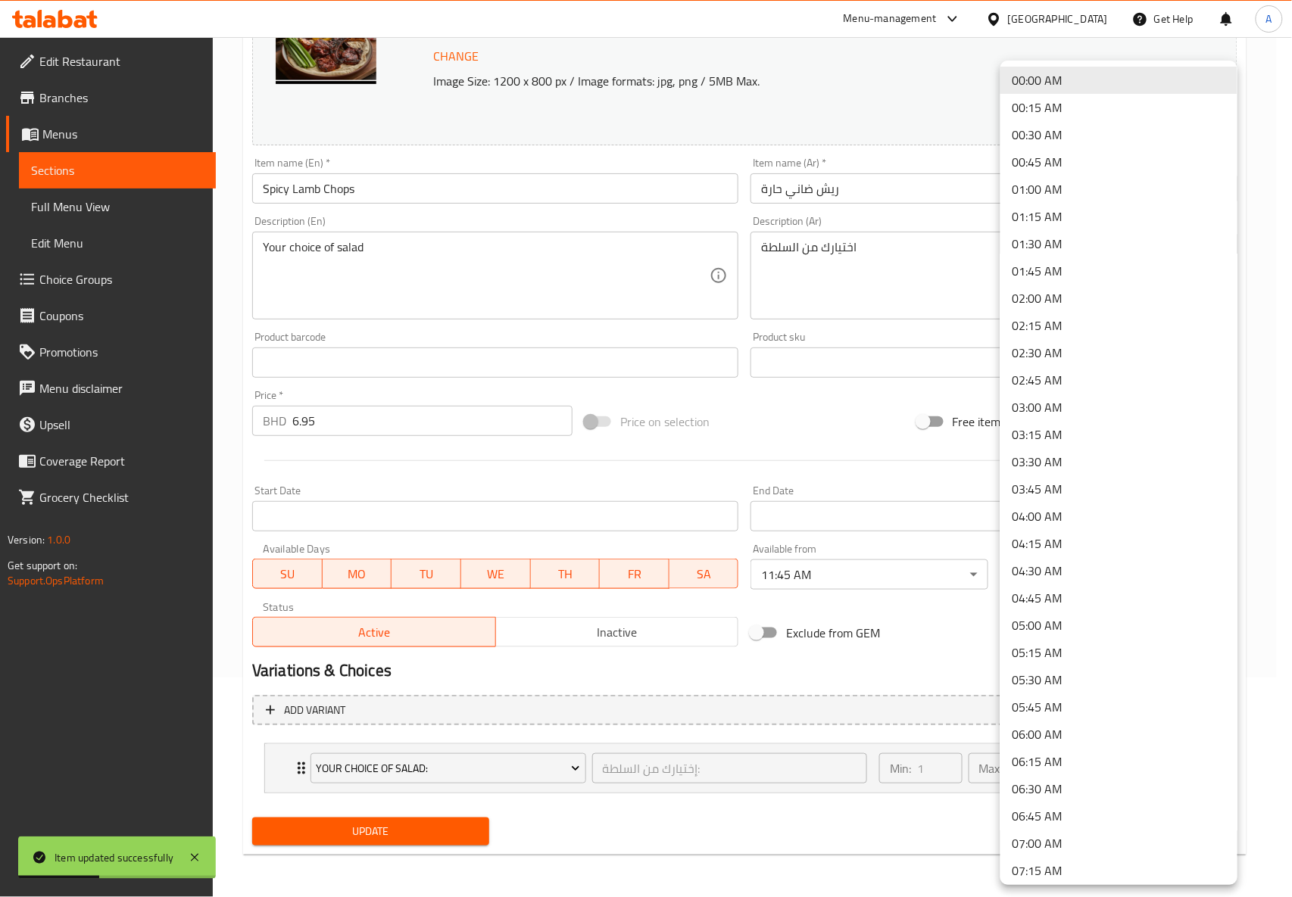
click at [794, 432] on div at bounding box center [646, 448] width 1292 height 897
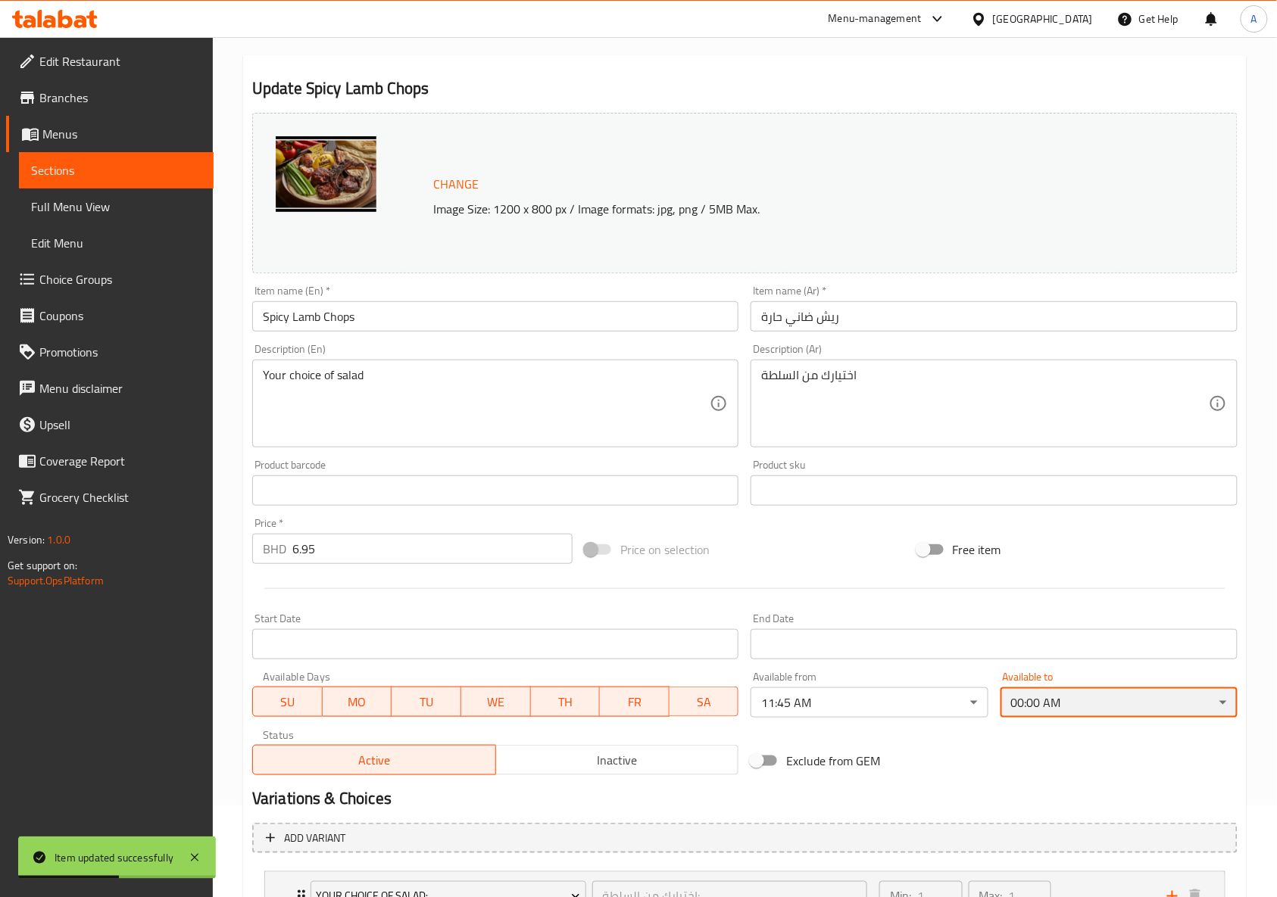
scroll to position [0, 0]
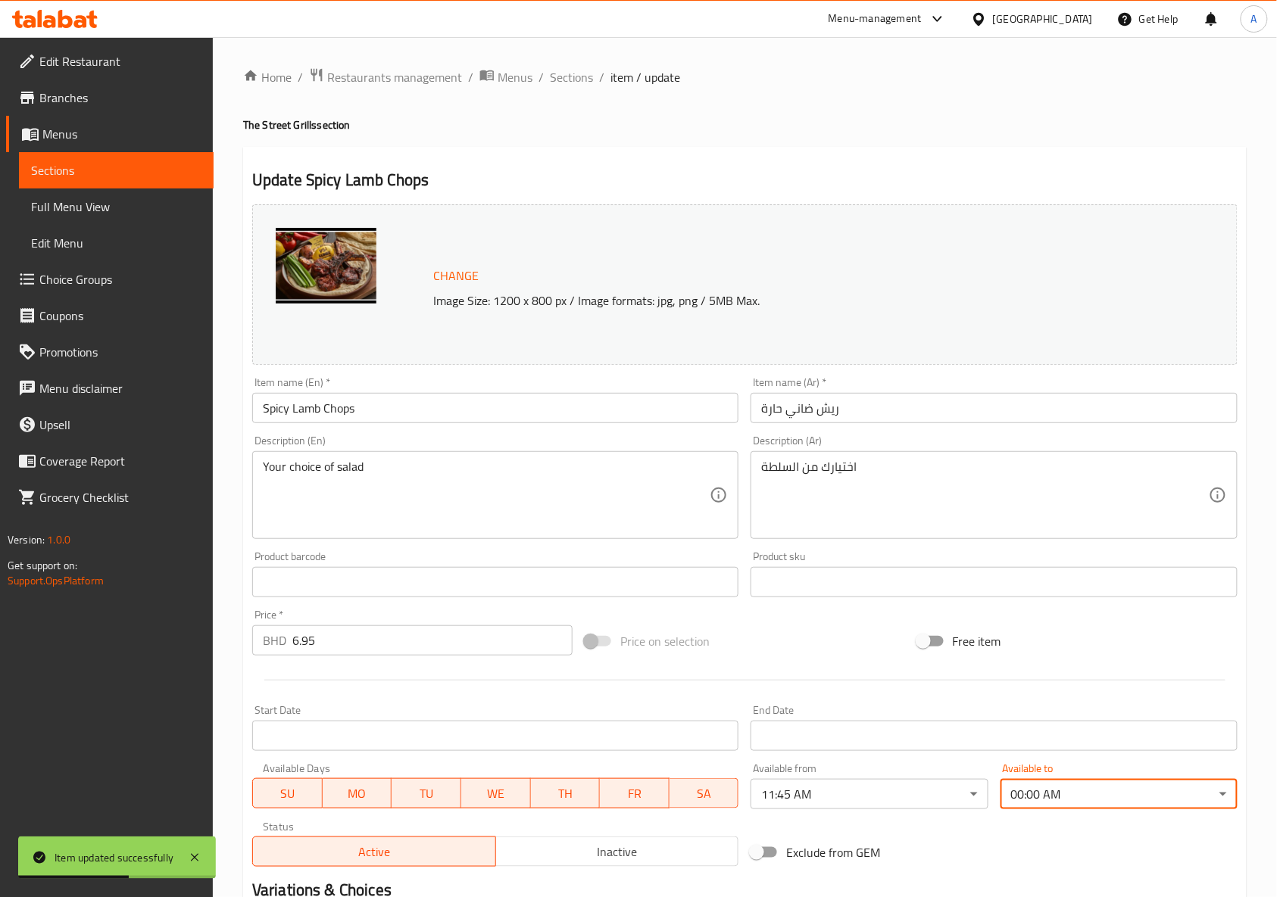
click at [721, 123] on h4 "The Street Grills section" at bounding box center [745, 124] width 1004 height 15
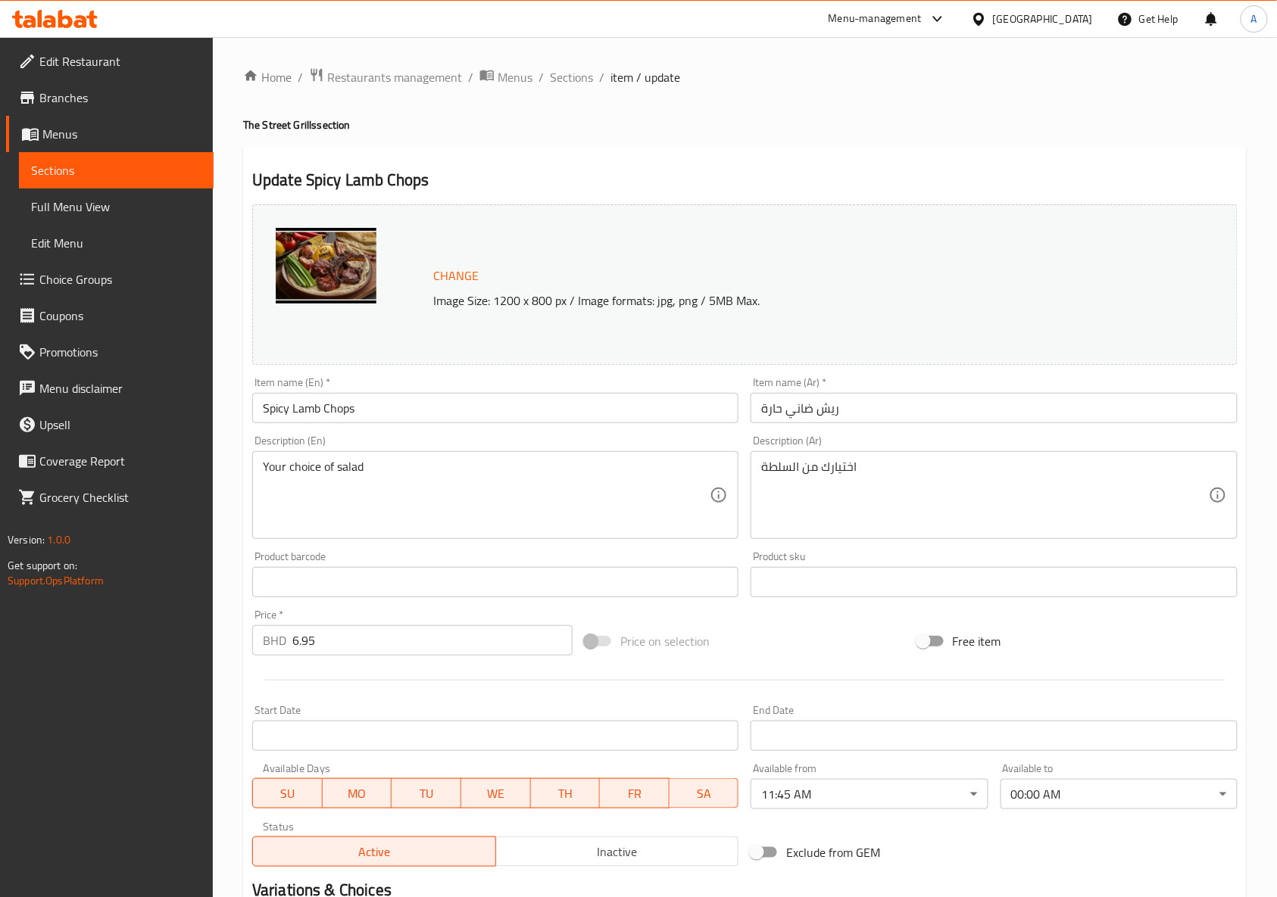
click at [626, 148] on div "Update Spicy Lamb Chops Change Image Size: 1200 x 800 px / Image formats: jpg, …" at bounding box center [745, 611] width 1004 height 929
click at [1060, 19] on div "Bahrain" at bounding box center [1043, 19] width 100 height 17
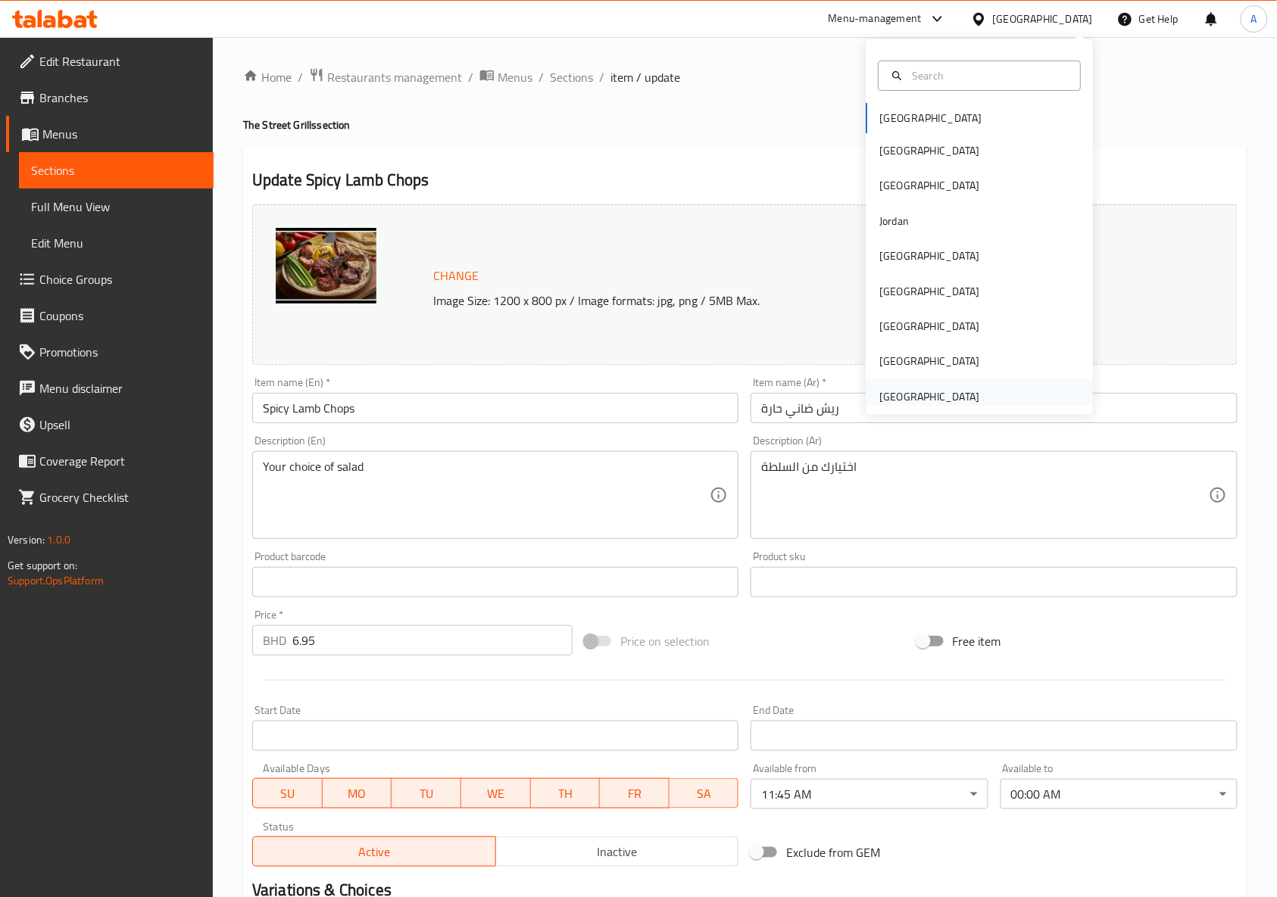
click at [894, 403] on div "[GEOGRAPHIC_DATA]" at bounding box center [929, 397] width 100 height 17
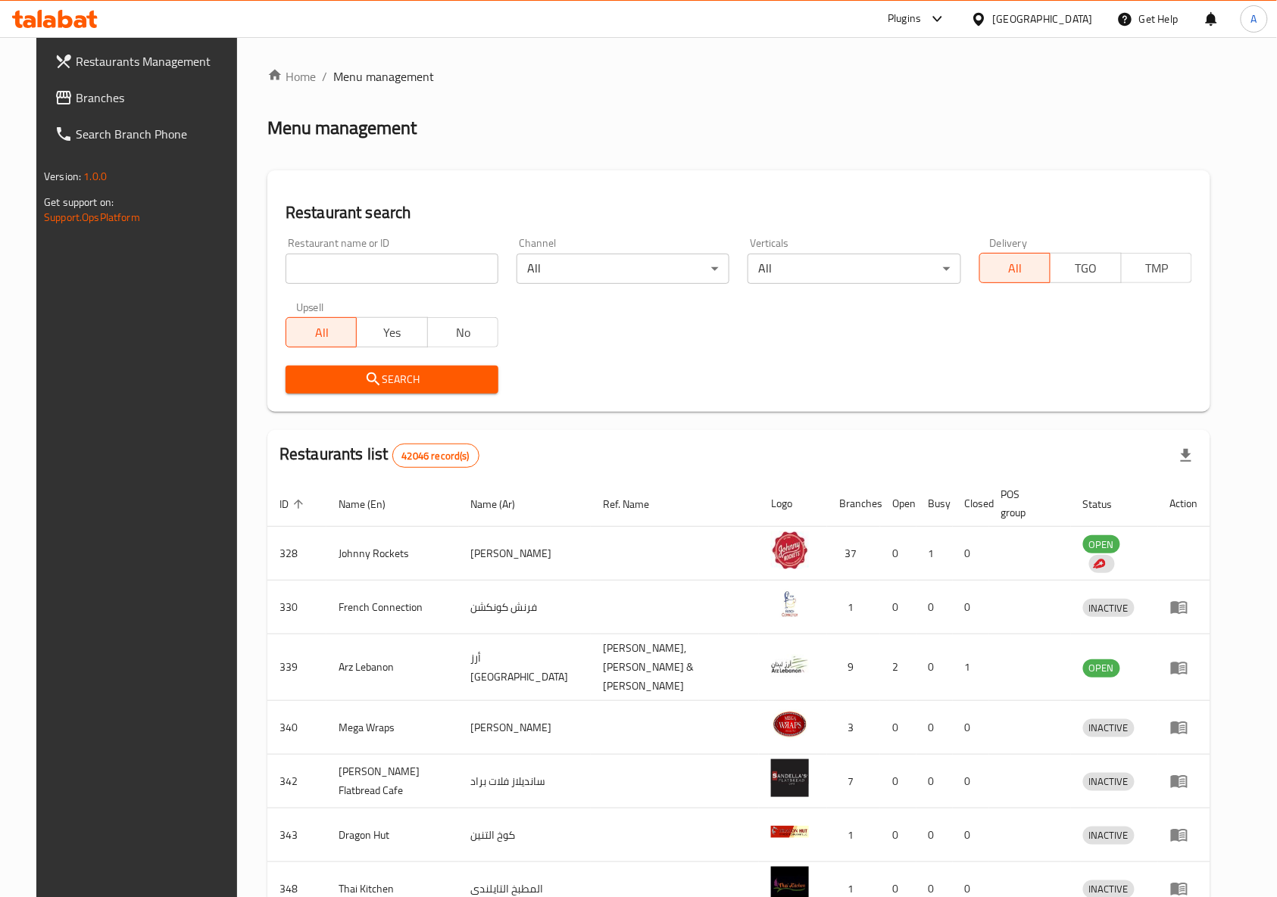
click at [412, 261] on input "search" at bounding box center [392, 269] width 213 height 30
paste input "600975"
type input "600975"
click button "Search" at bounding box center [392, 380] width 213 height 28
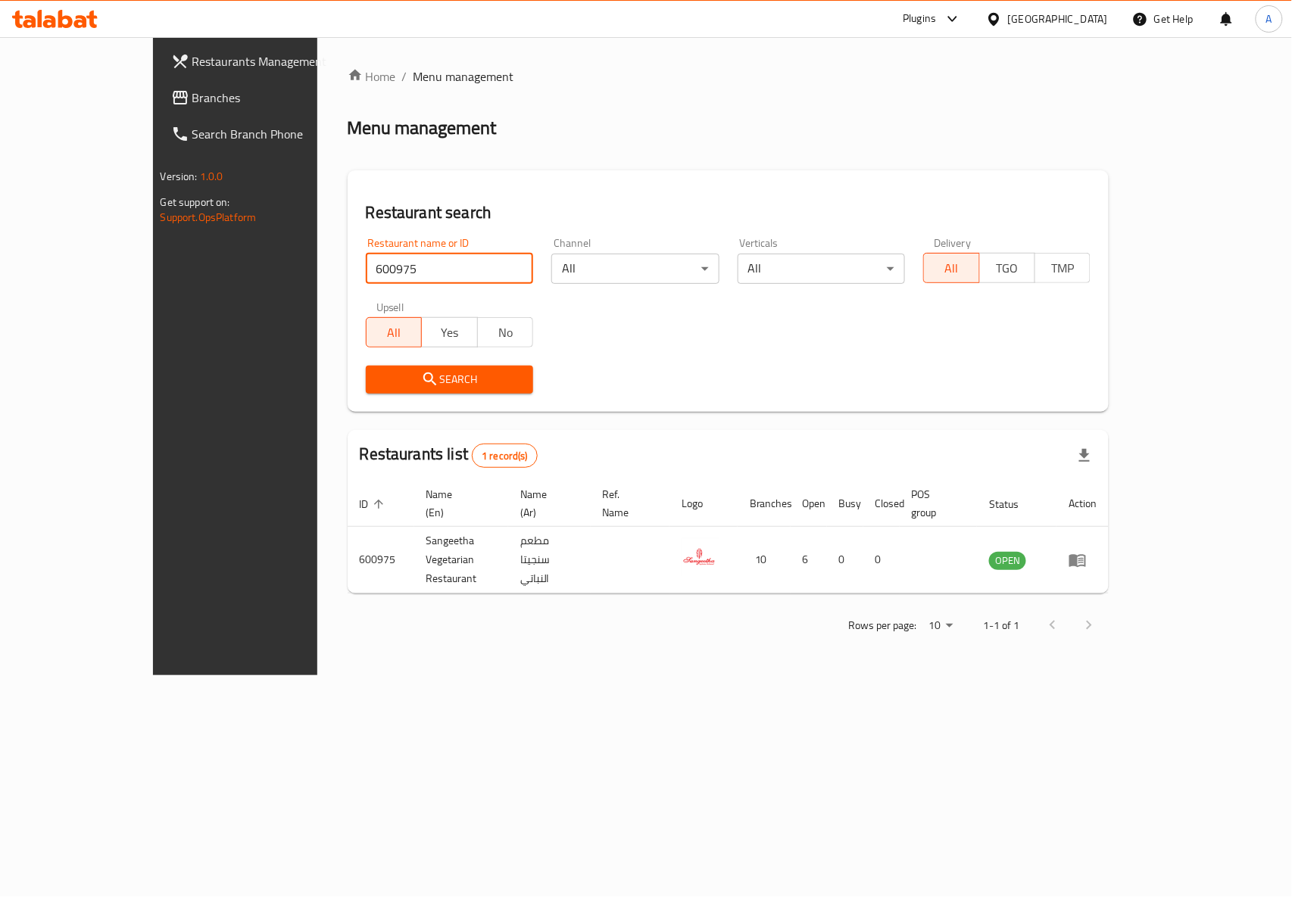
click at [192, 68] on span "Restaurants Management" at bounding box center [274, 61] width 164 height 18
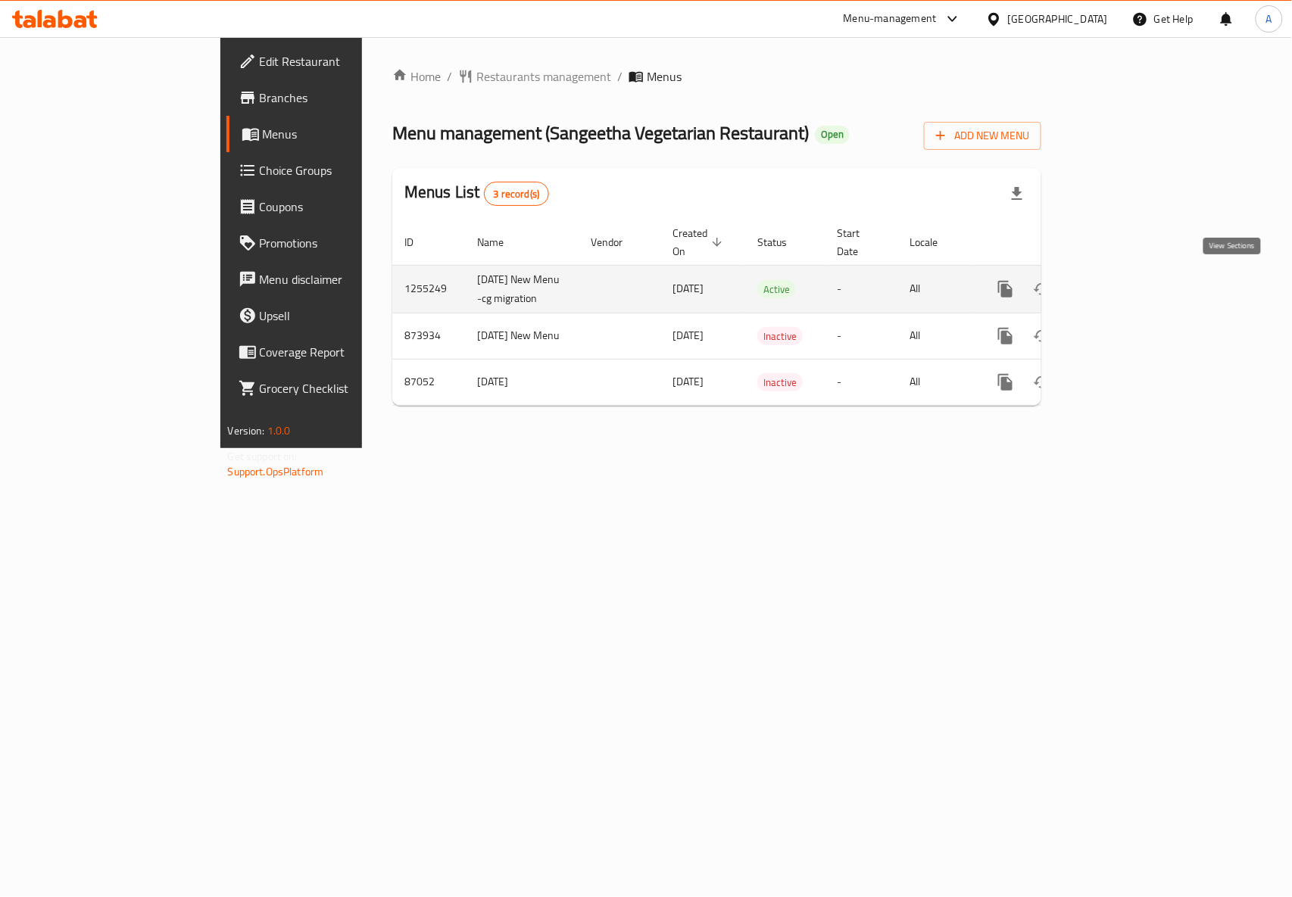
click at [1124, 286] on icon "enhanced table" at bounding box center [1115, 289] width 18 height 18
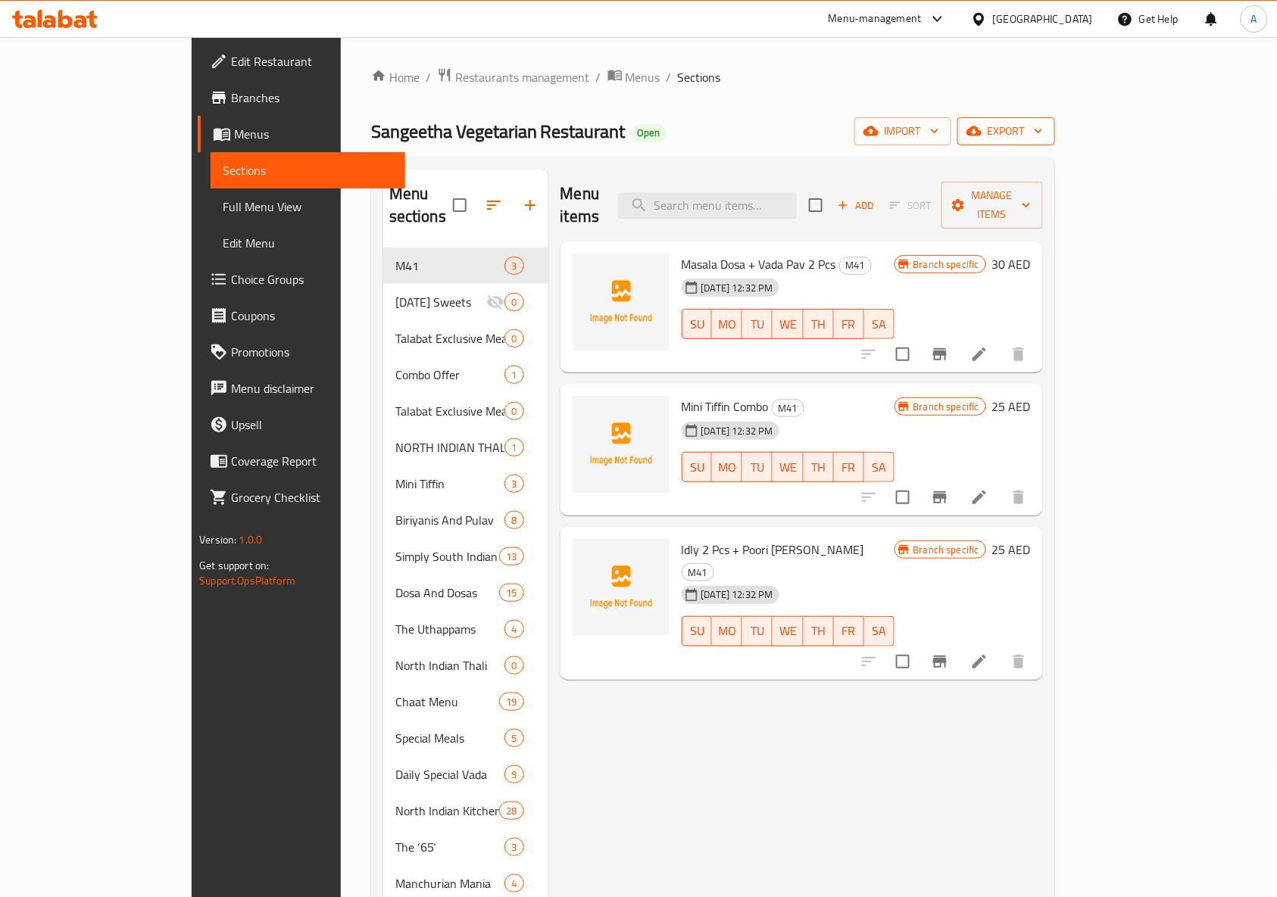
click at [1043, 136] on span "export" at bounding box center [1005, 131] width 73 height 19
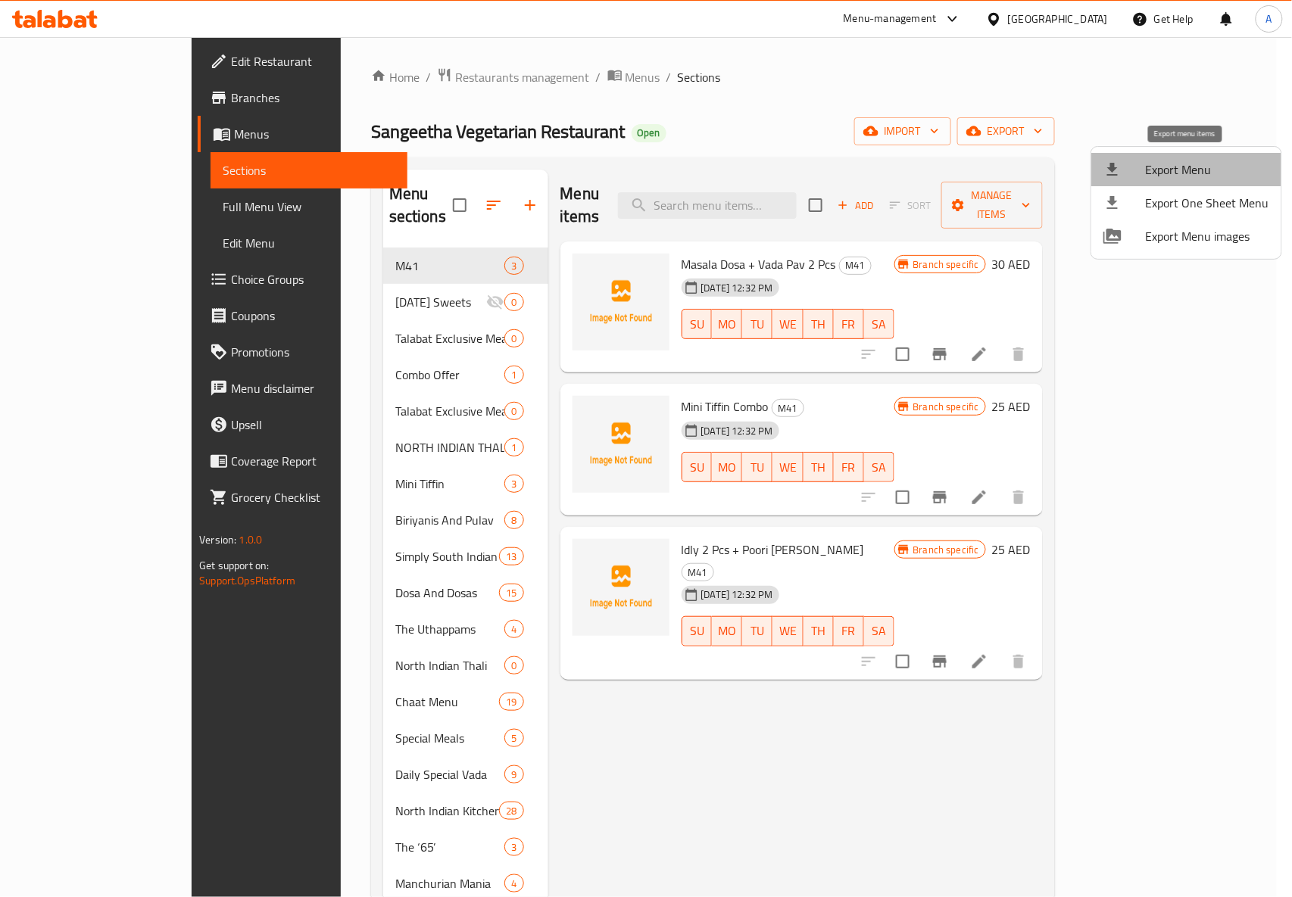
click at [1203, 174] on span "Export Menu" at bounding box center [1207, 170] width 123 height 18
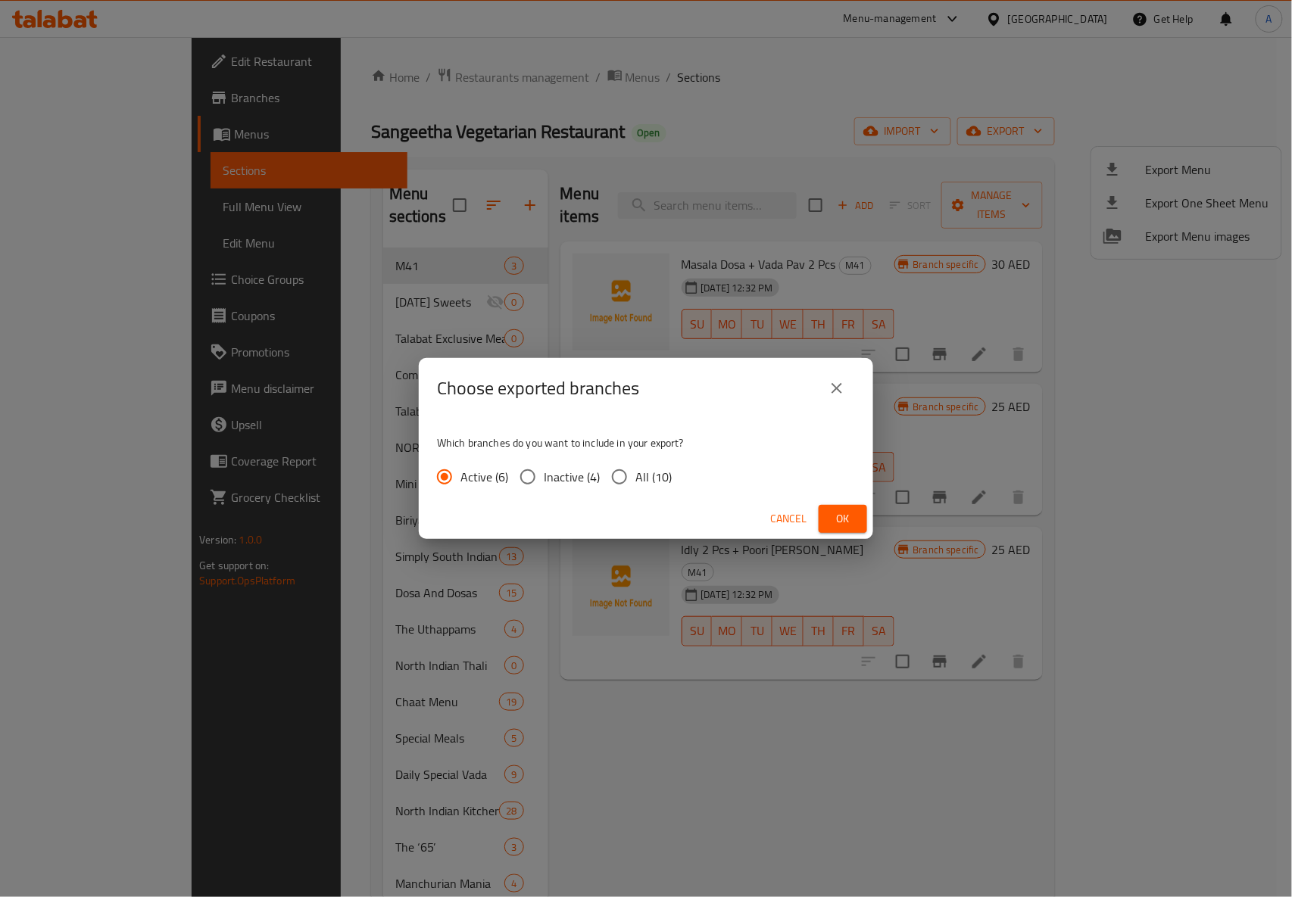
click at [758, 125] on div "Choose exported branches Which branches do you want to include in your export? …" at bounding box center [646, 448] width 1292 height 897
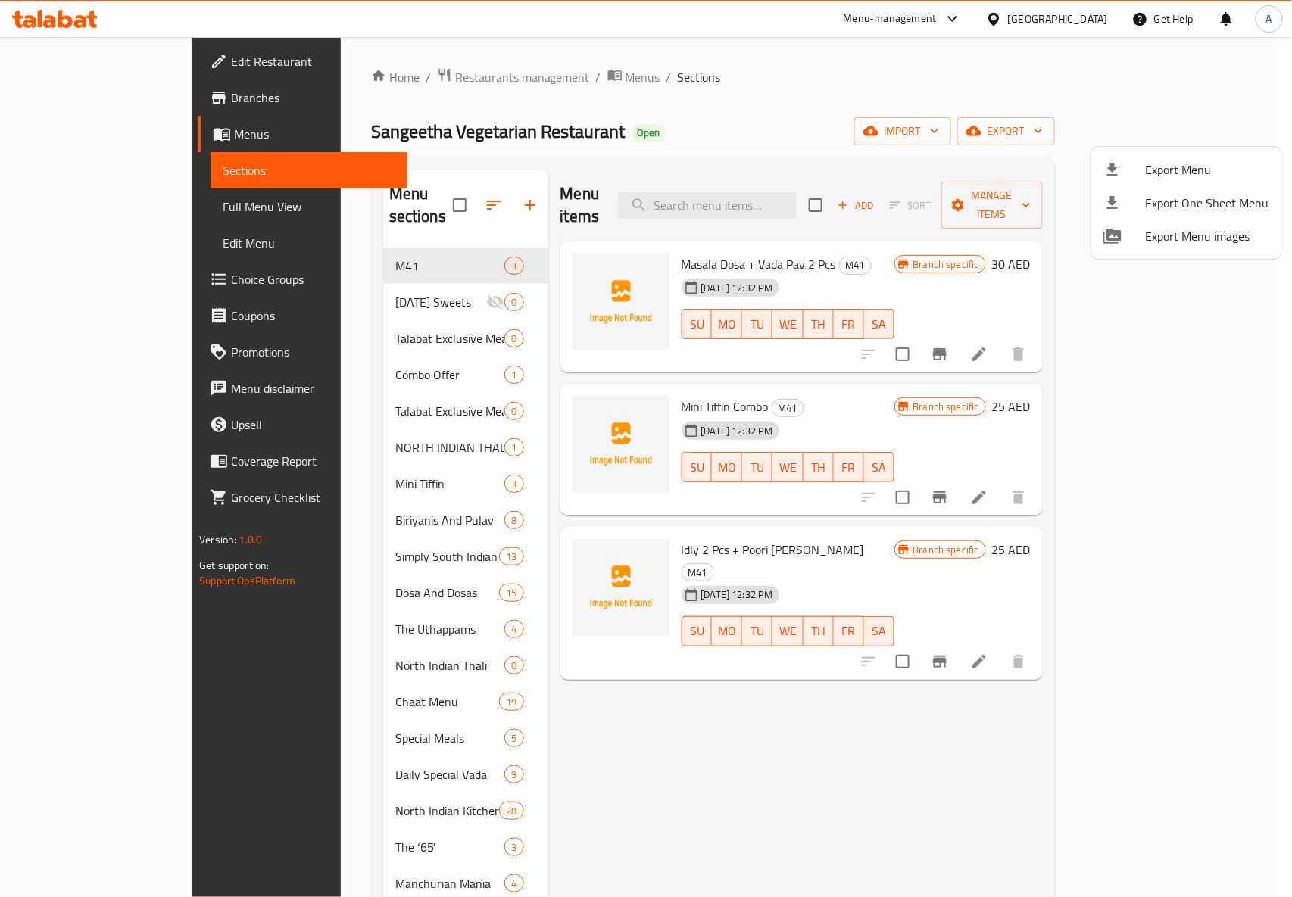
click at [659, 86] on div at bounding box center [646, 448] width 1292 height 897
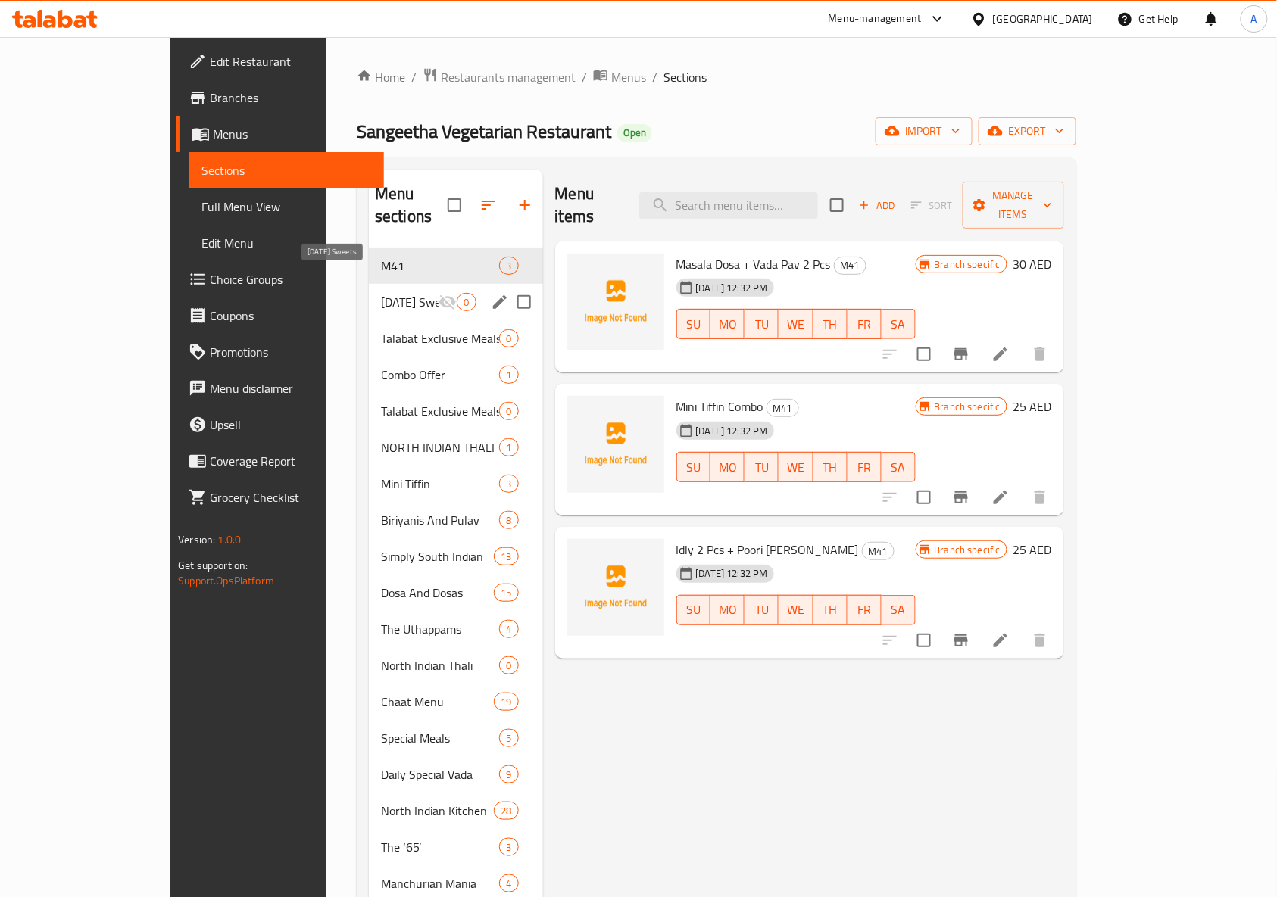
click at [381, 293] on span "Diwali Sweets" at bounding box center [410, 302] width 58 height 18
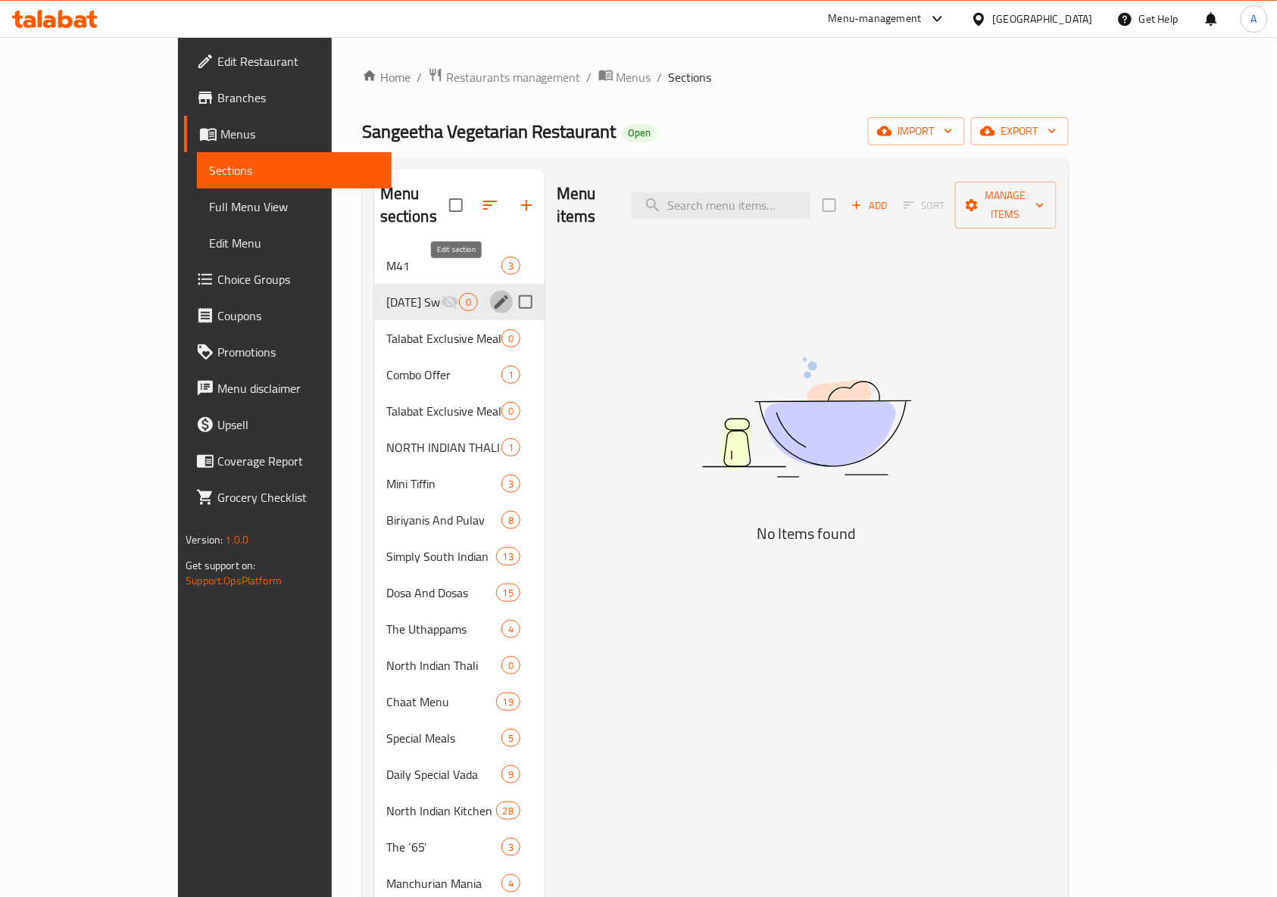
click at [492, 293] on icon "edit" at bounding box center [501, 302] width 18 height 18
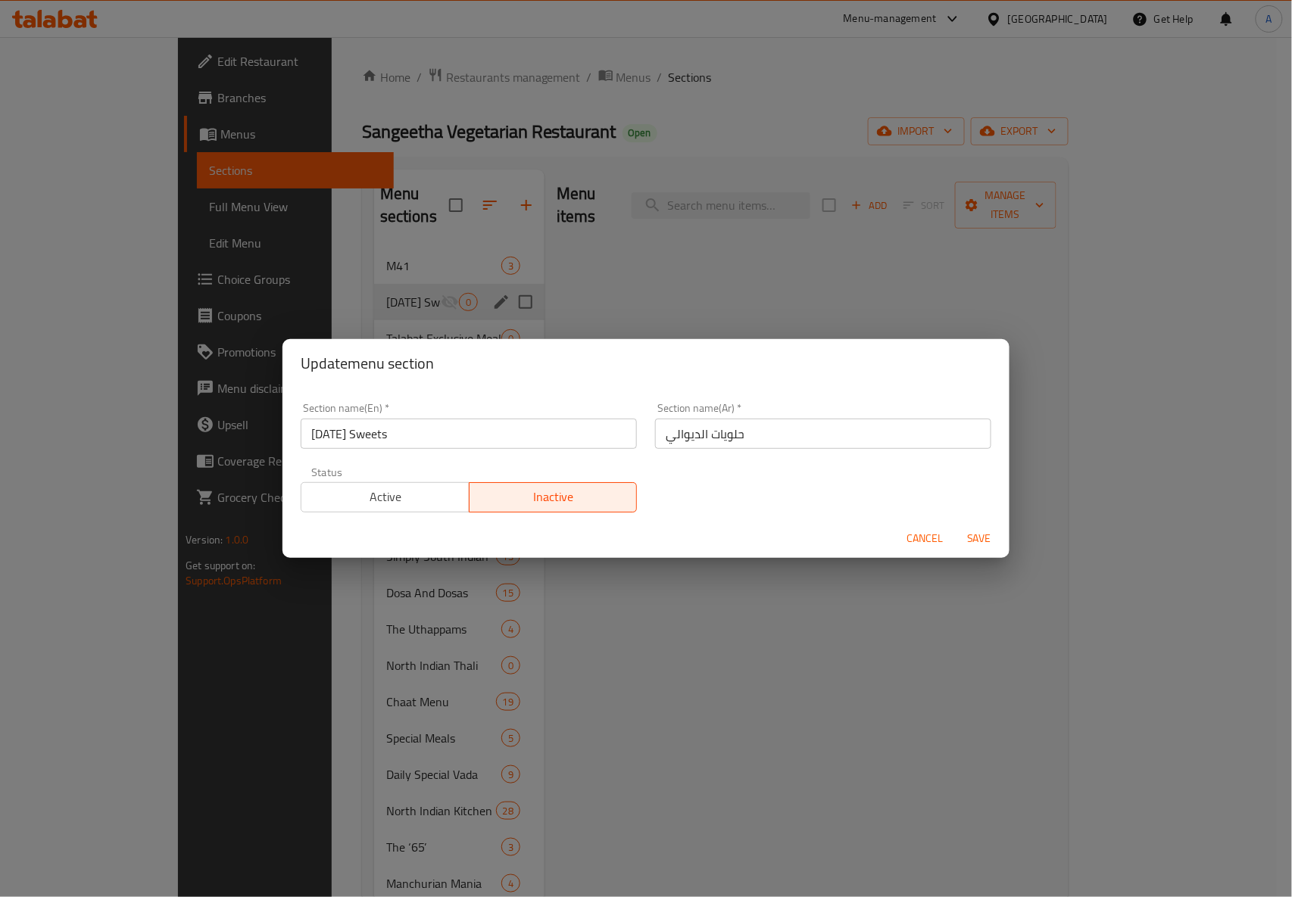
click at [422, 497] on span "Active" at bounding box center [385, 497] width 156 height 22
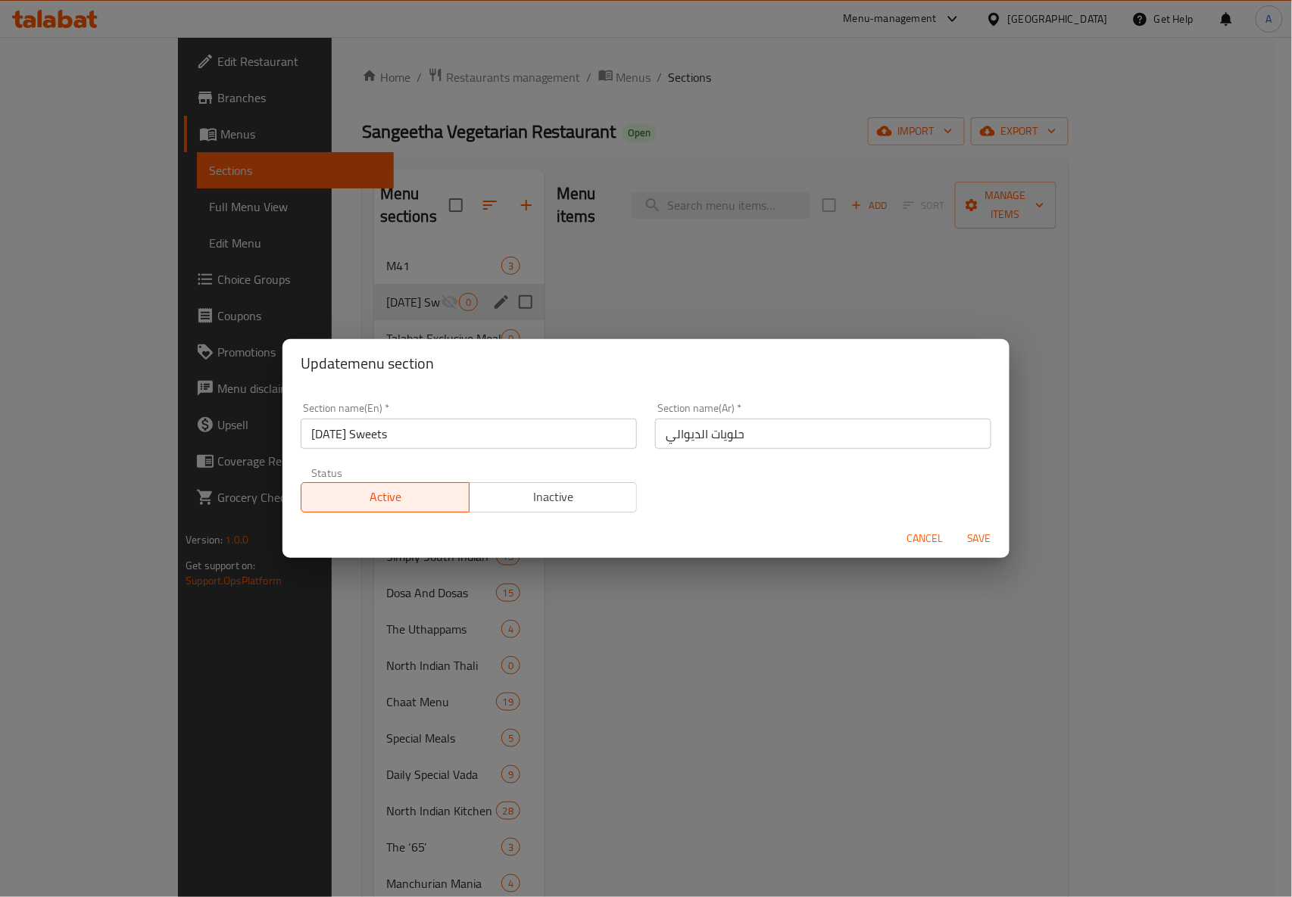
click at [985, 540] on span "Save" at bounding box center [979, 538] width 36 height 19
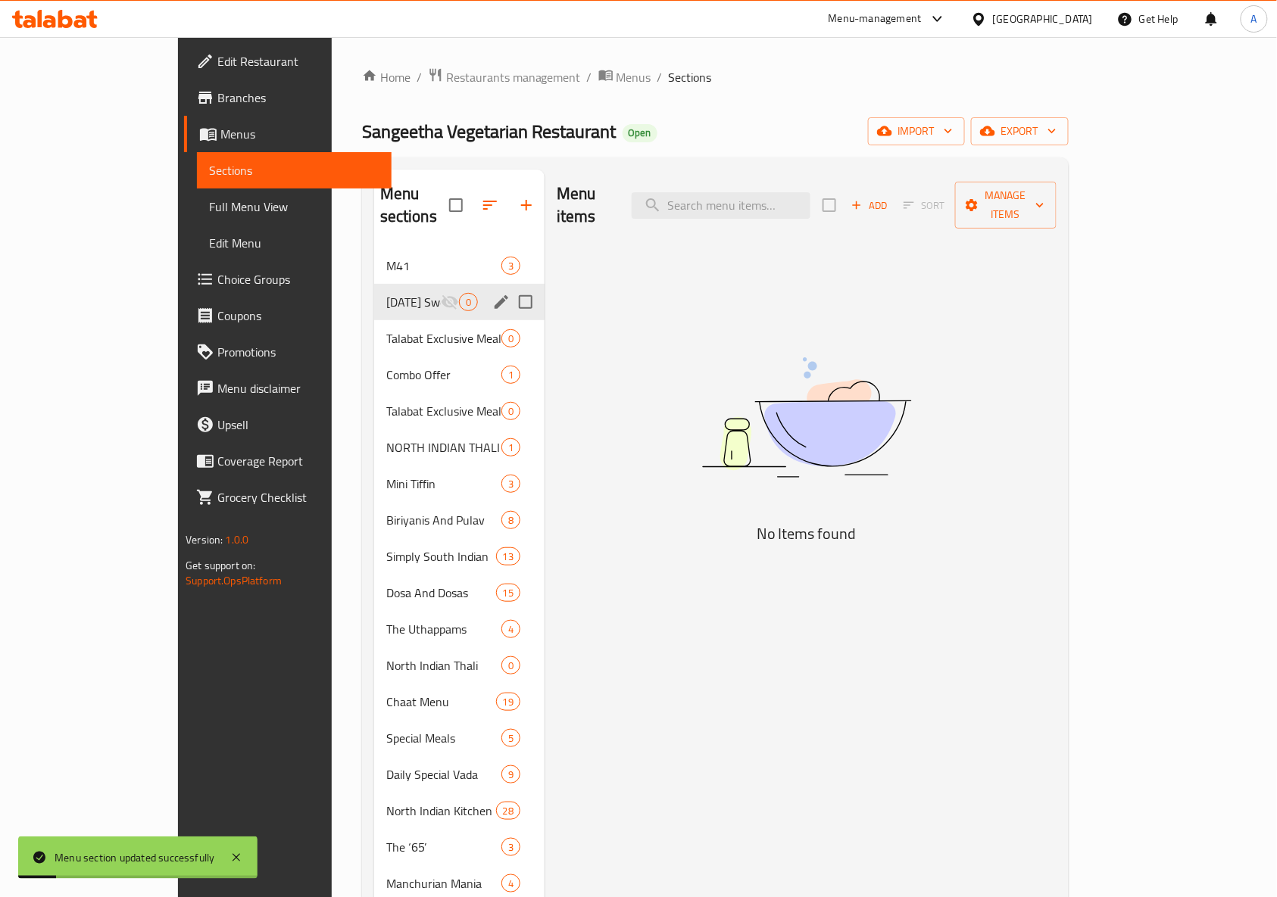
click at [685, 88] on div "Home / Restaurants management / Menus / Sections Sangeetha Vegetarian Restauran…" at bounding box center [715, 911] width 707 height 1689
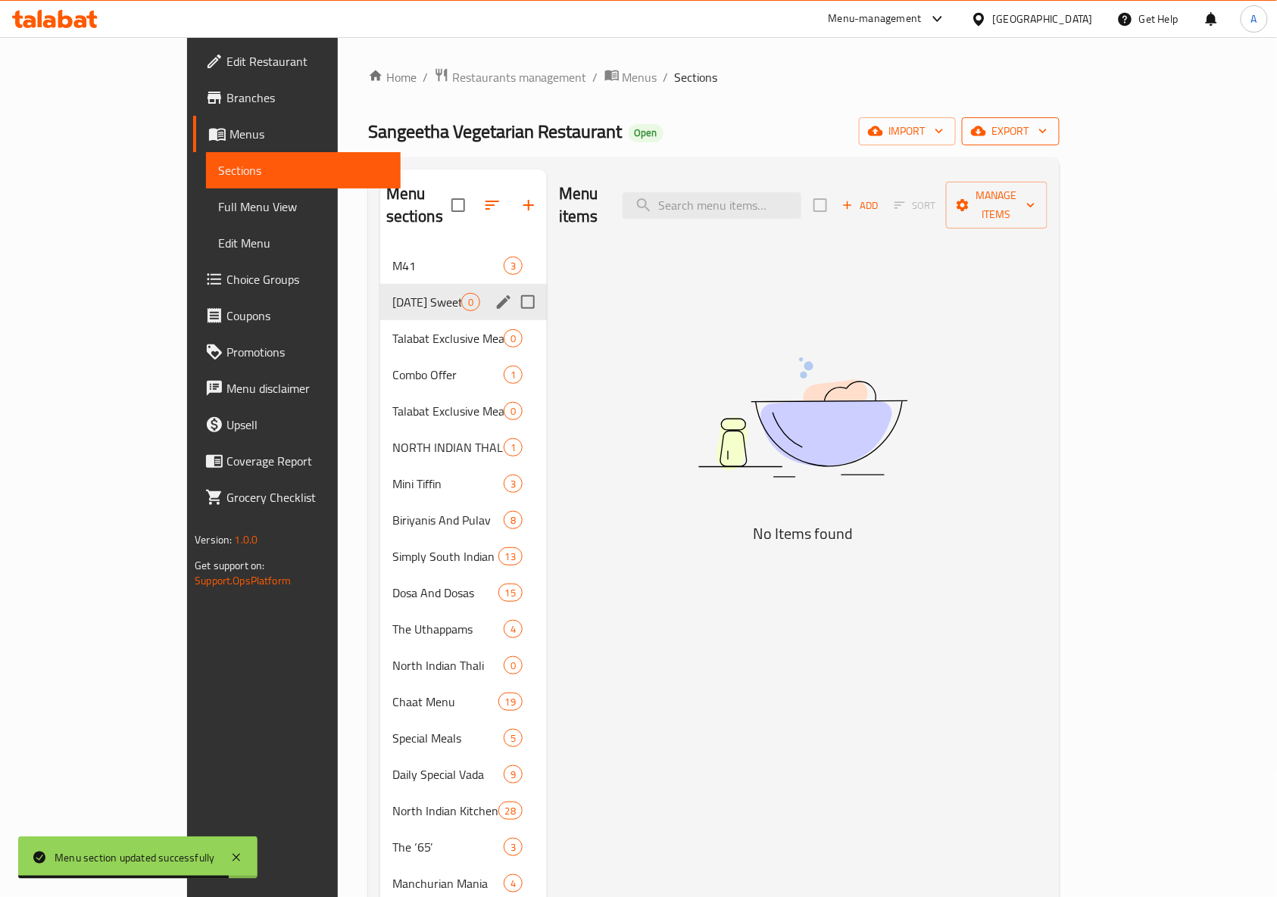
click at [1047, 129] on span "export" at bounding box center [1010, 131] width 73 height 19
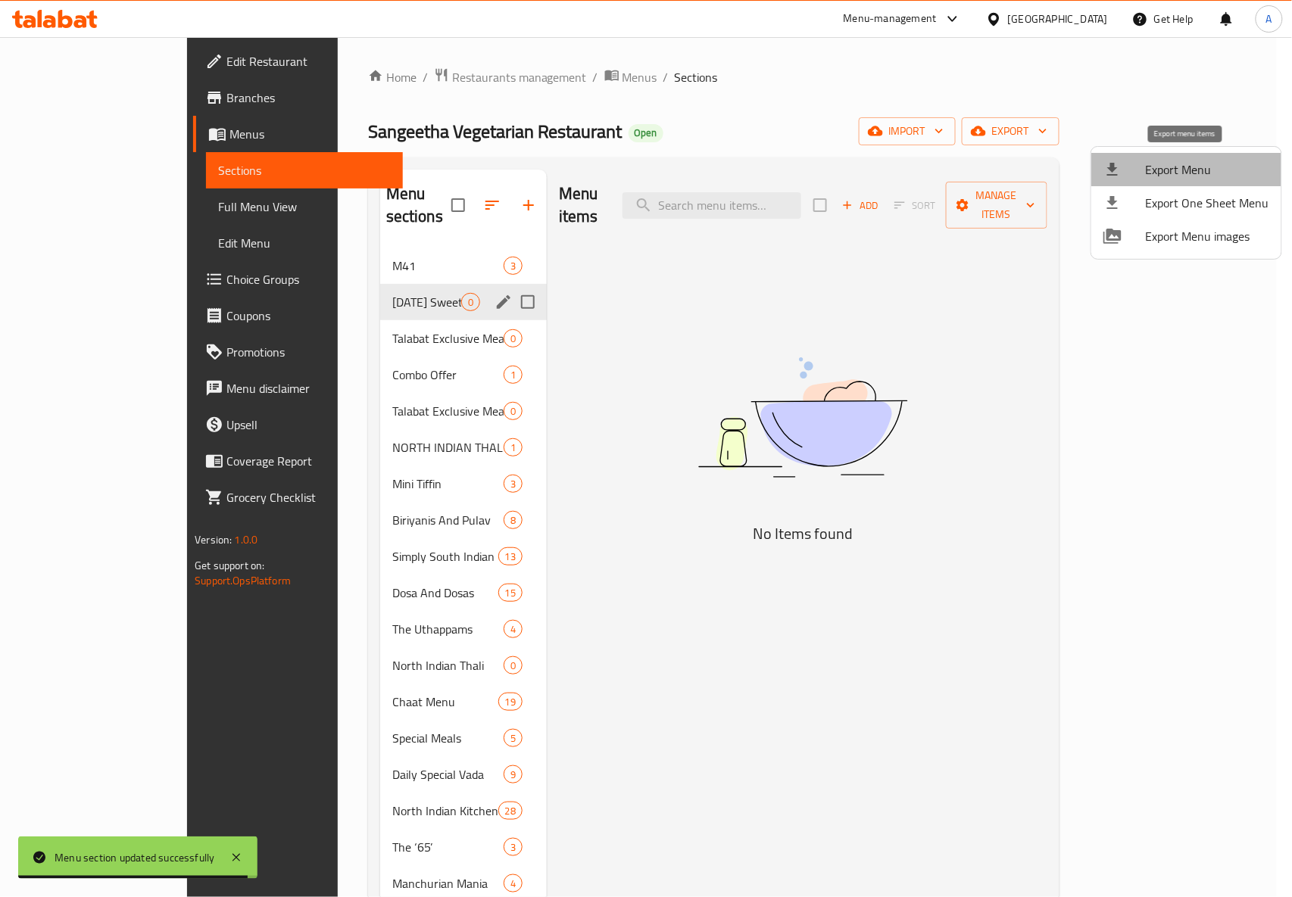
click at [1191, 164] on span "Export Menu" at bounding box center [1207, 170] width 123 height 18
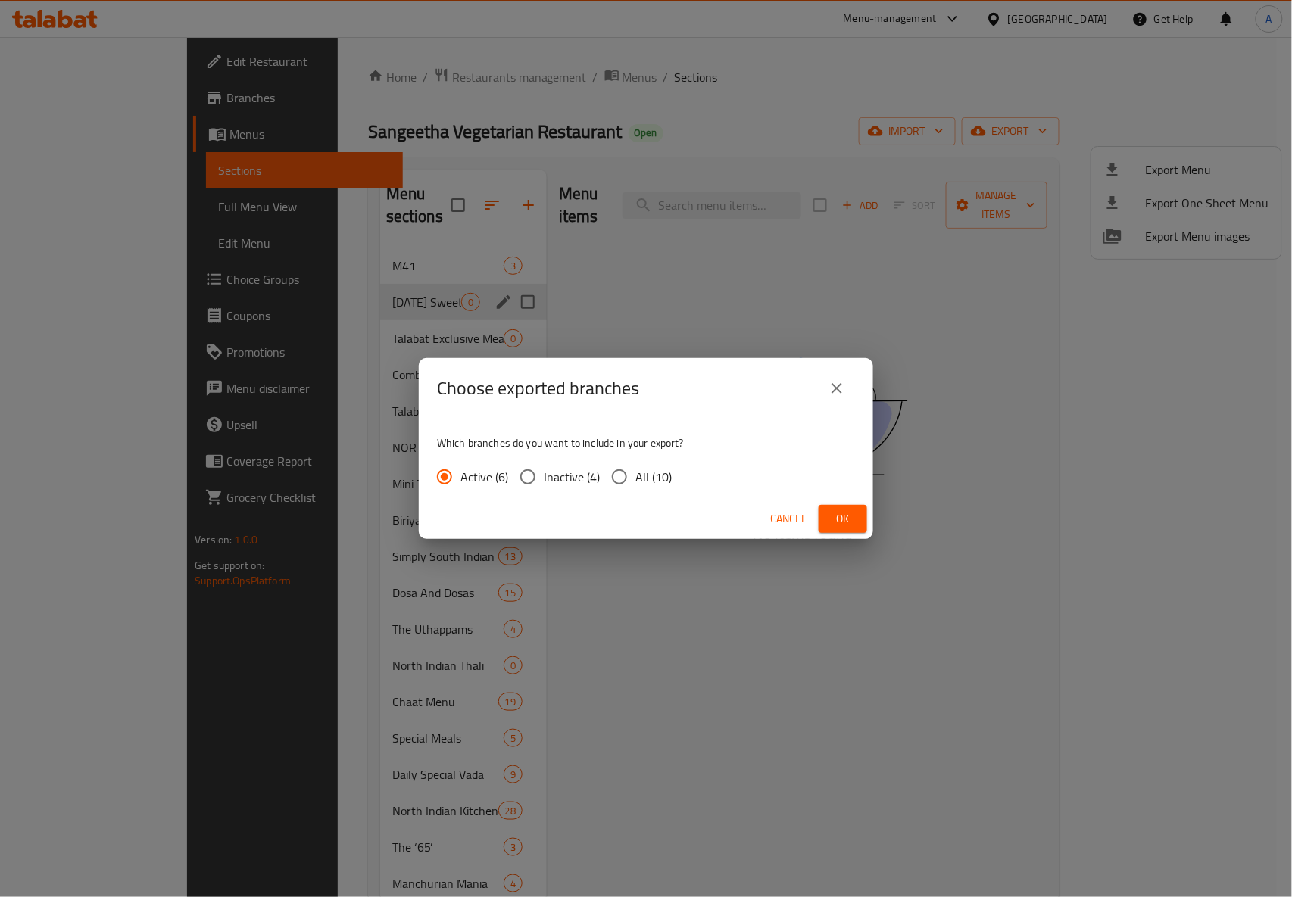
click at [644, 482] on span "All (10)" at bounding box center [653, 477] width 36 height 18
click at [635, 482] on input "All (10)" at bounding box center [620, 477] width 32 height 32
radio input "true"
click at [837, 515] on span "Ok" at bounding box center [843, 519] width 24 height 19
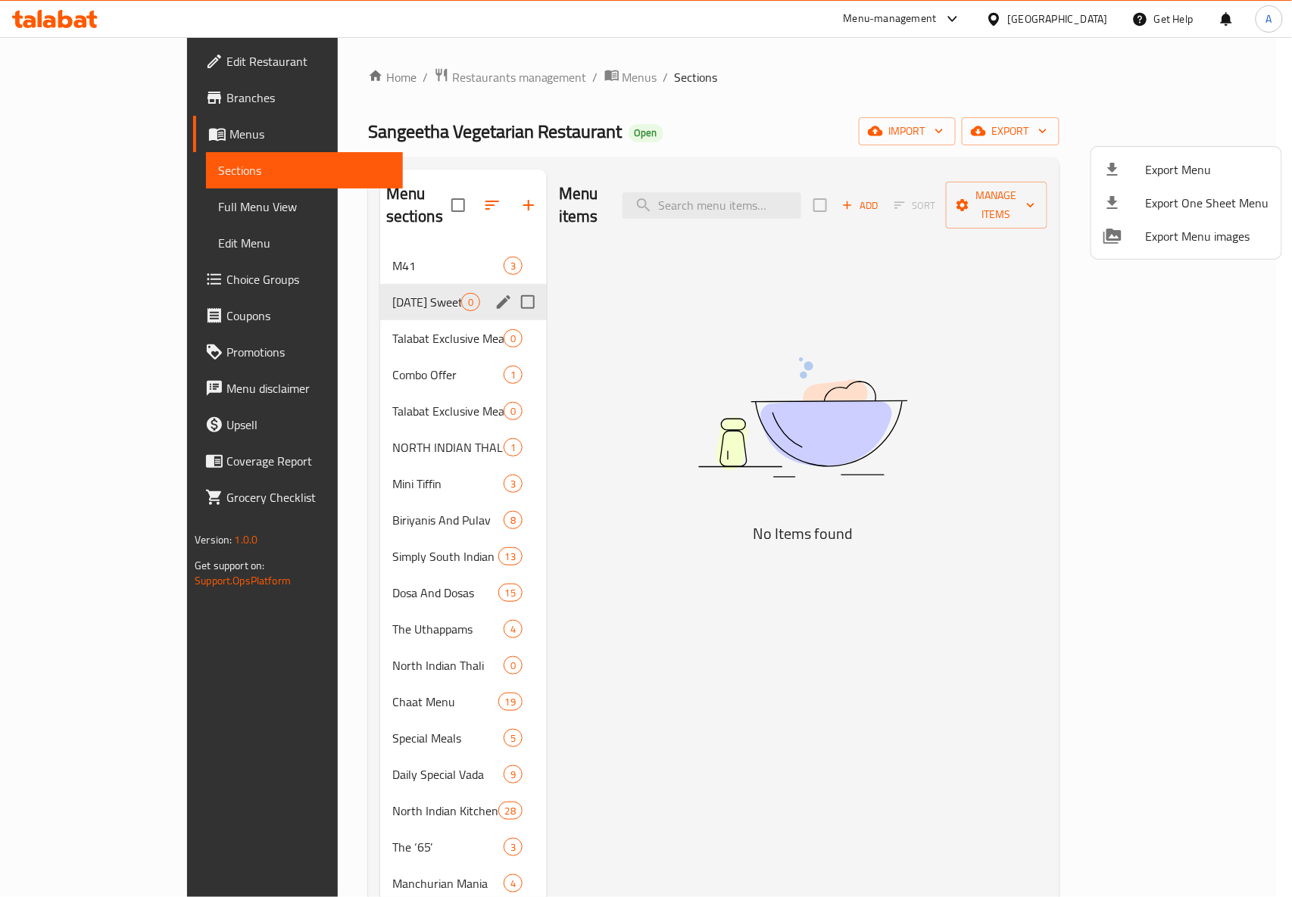
click at [710, 92] on div at bounding box center [646, 448] width 1292 height 897
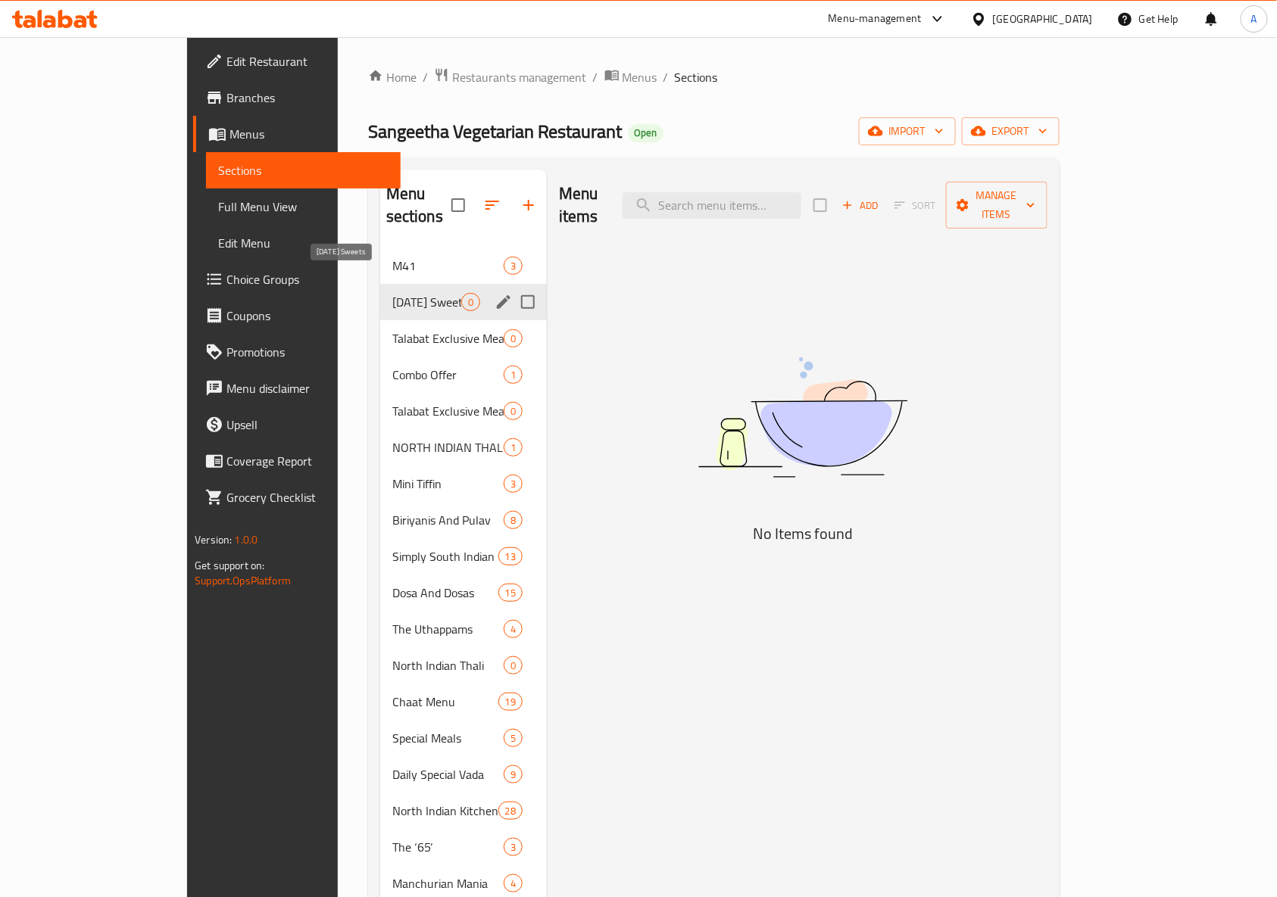
click at [392, 293] on span "[DATE] Sweets" at bounding box center [426, 302] width 69 height 18
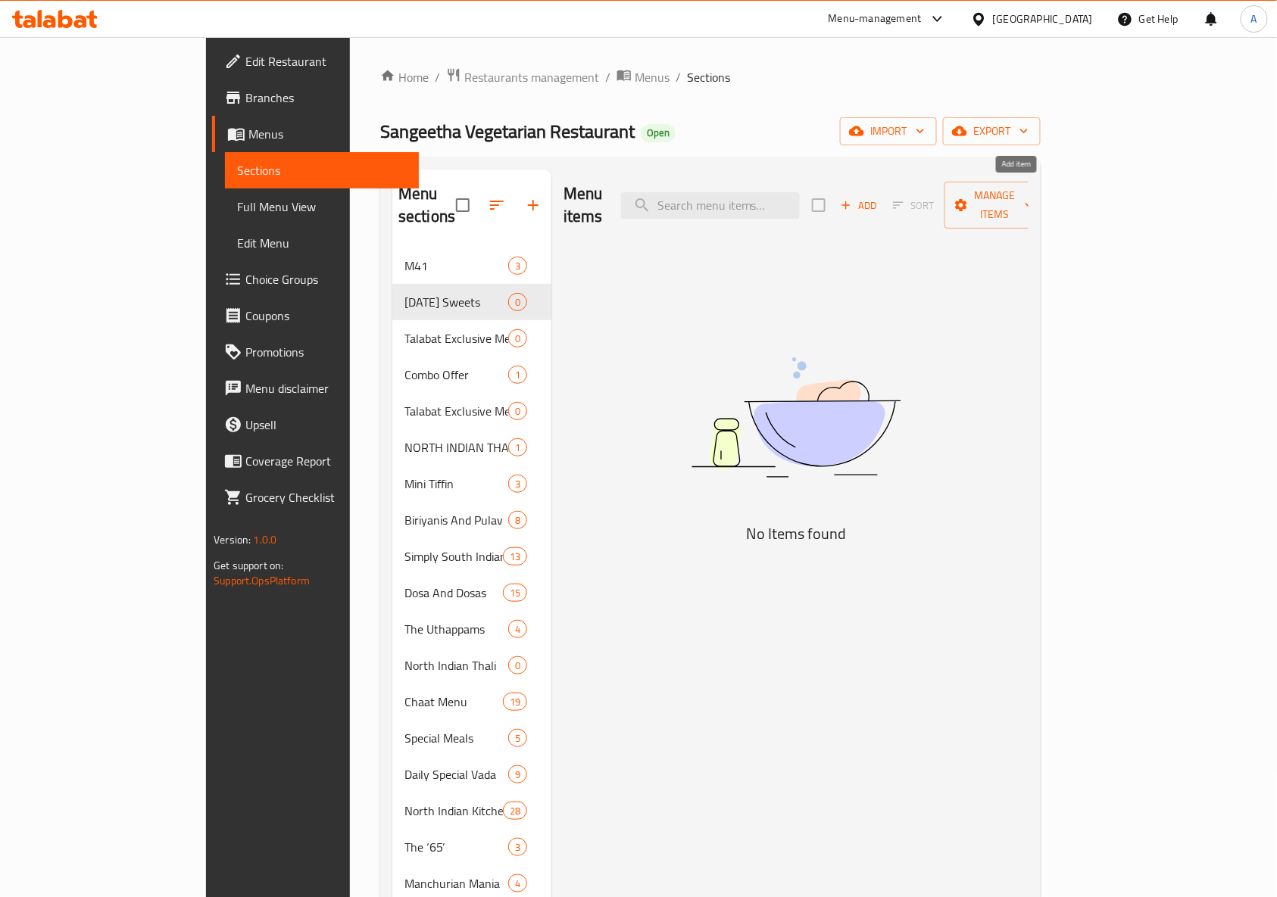
click at [879, 197] on span "Add" at bounding box center [858, 205] width 41 height 17
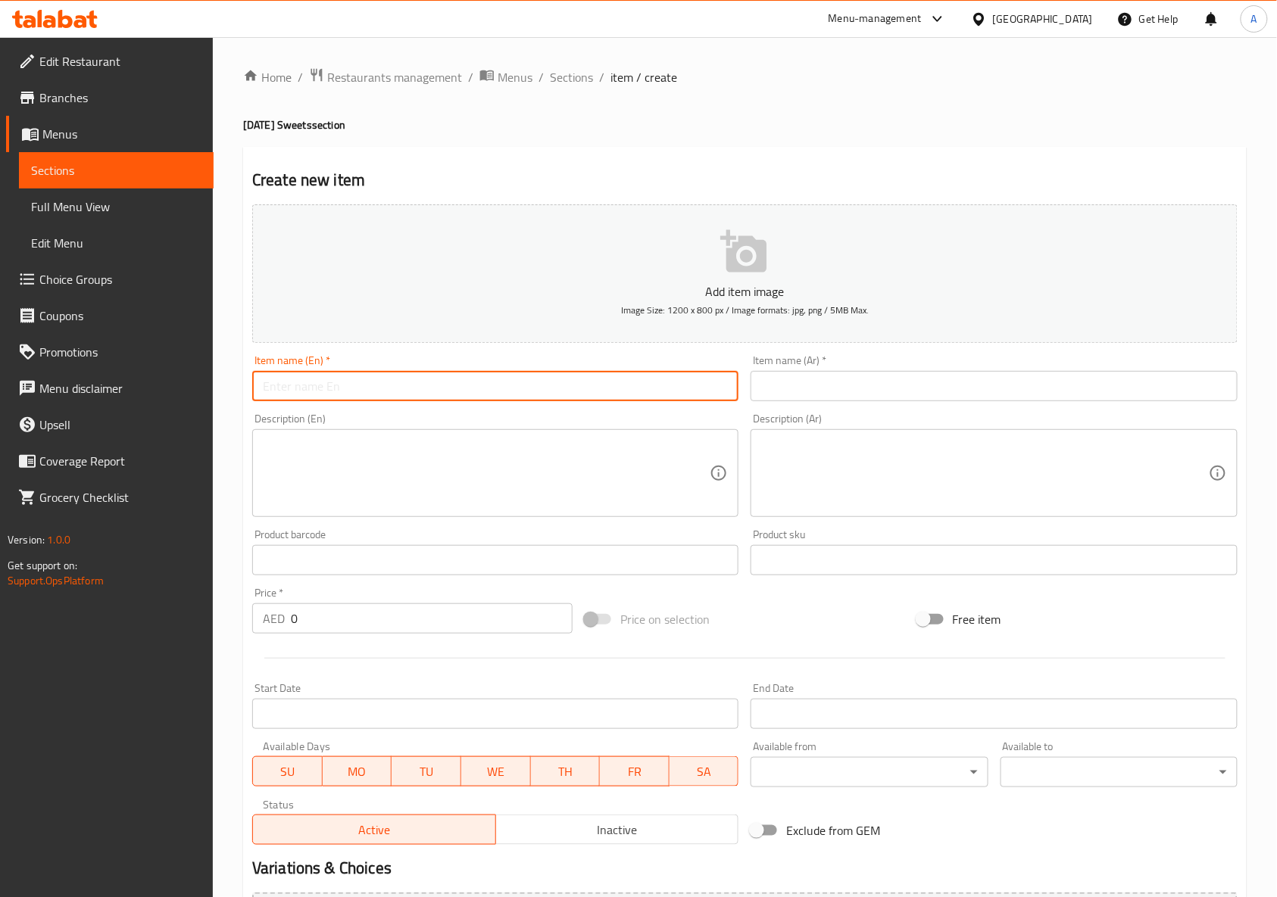
click at [592, 382] on input "text" at bounding box center [495, 386] width 486 height 30
paste input "[DATE] Combo Pack"
type input "[DATE] Combo Pack"
click at [919, 397] on input "text" at bounding box center [994, 386] width 486 height 30
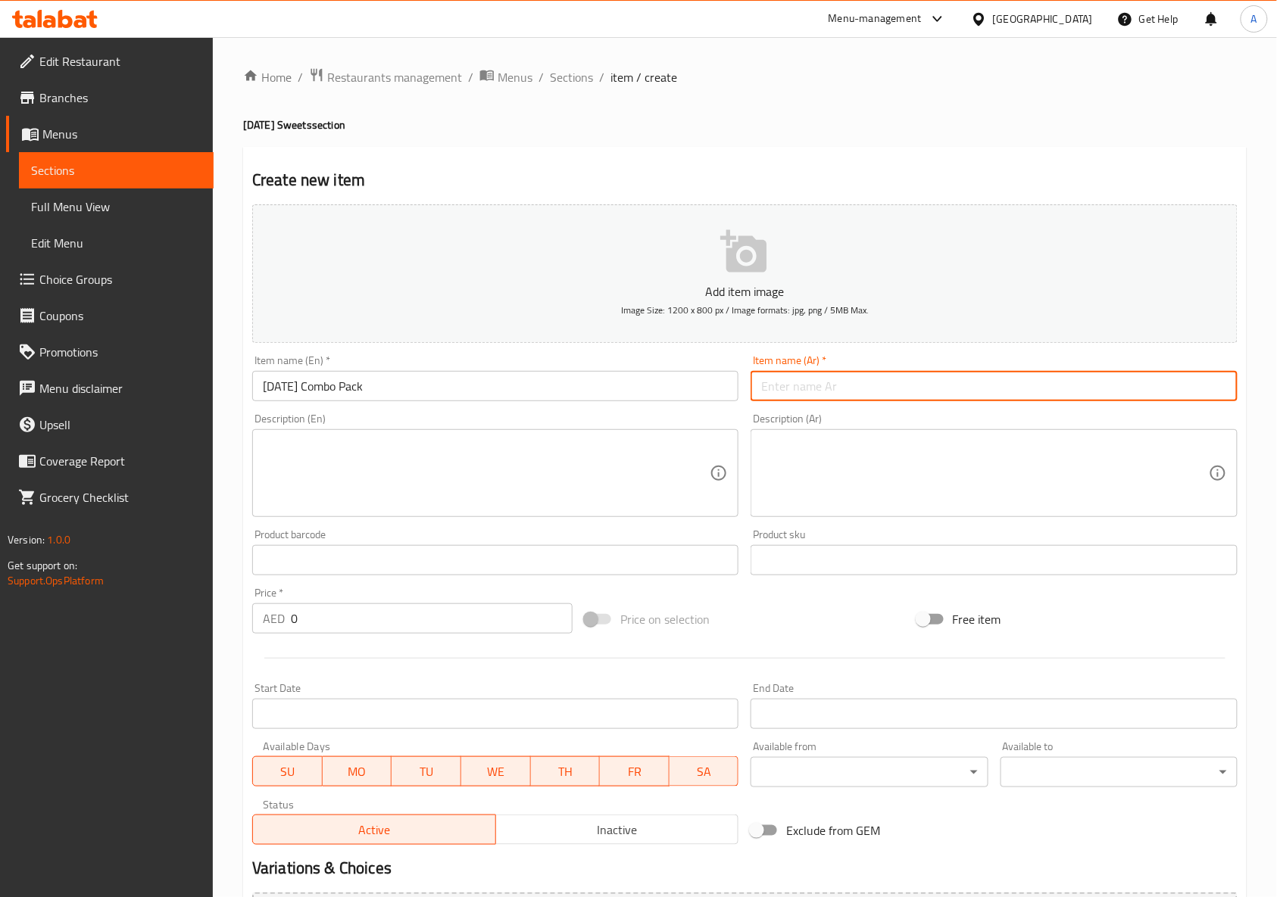
paste input "مجموعة ديوالي كومبو"
type input "مجموعة ديوالي كومبو"
click at [752, 648] on div at bounding box center [744, 658] width 997 height 37
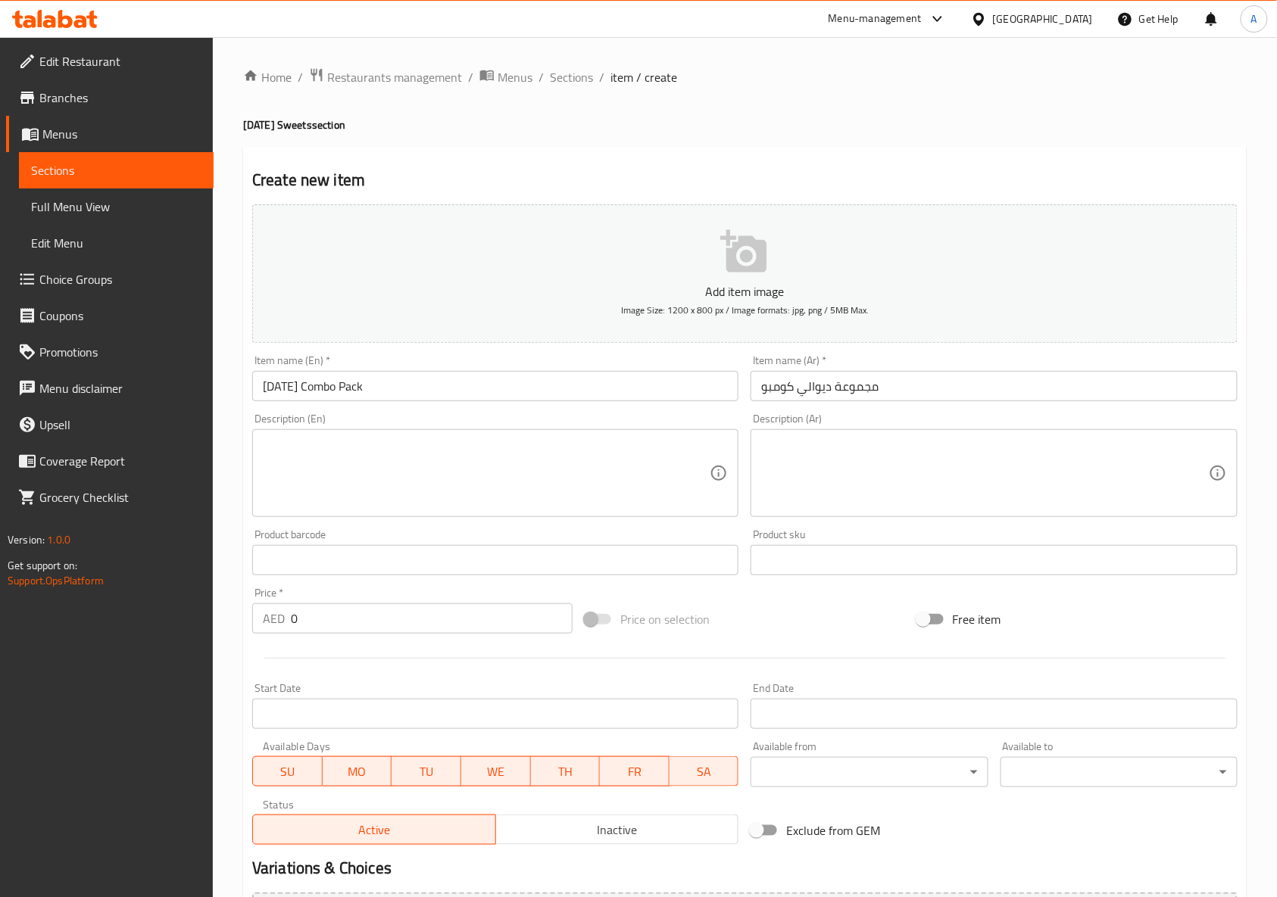
click at [610, 488] on textarea at bounding box center [486, 474] width 447 height 72
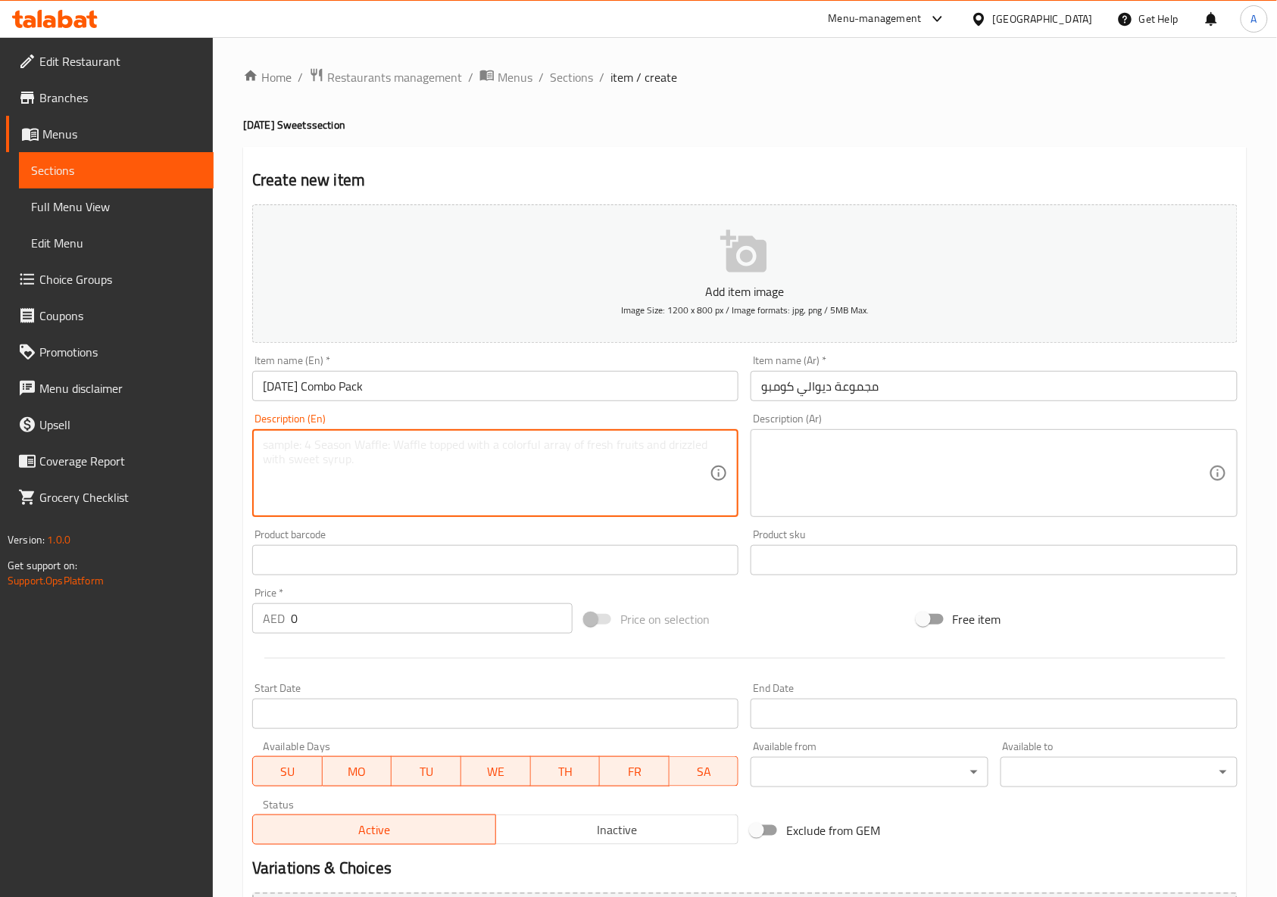
paste textarea "Celebrate Diwali with our festive combo pack featuring 500gms of assorted India…"
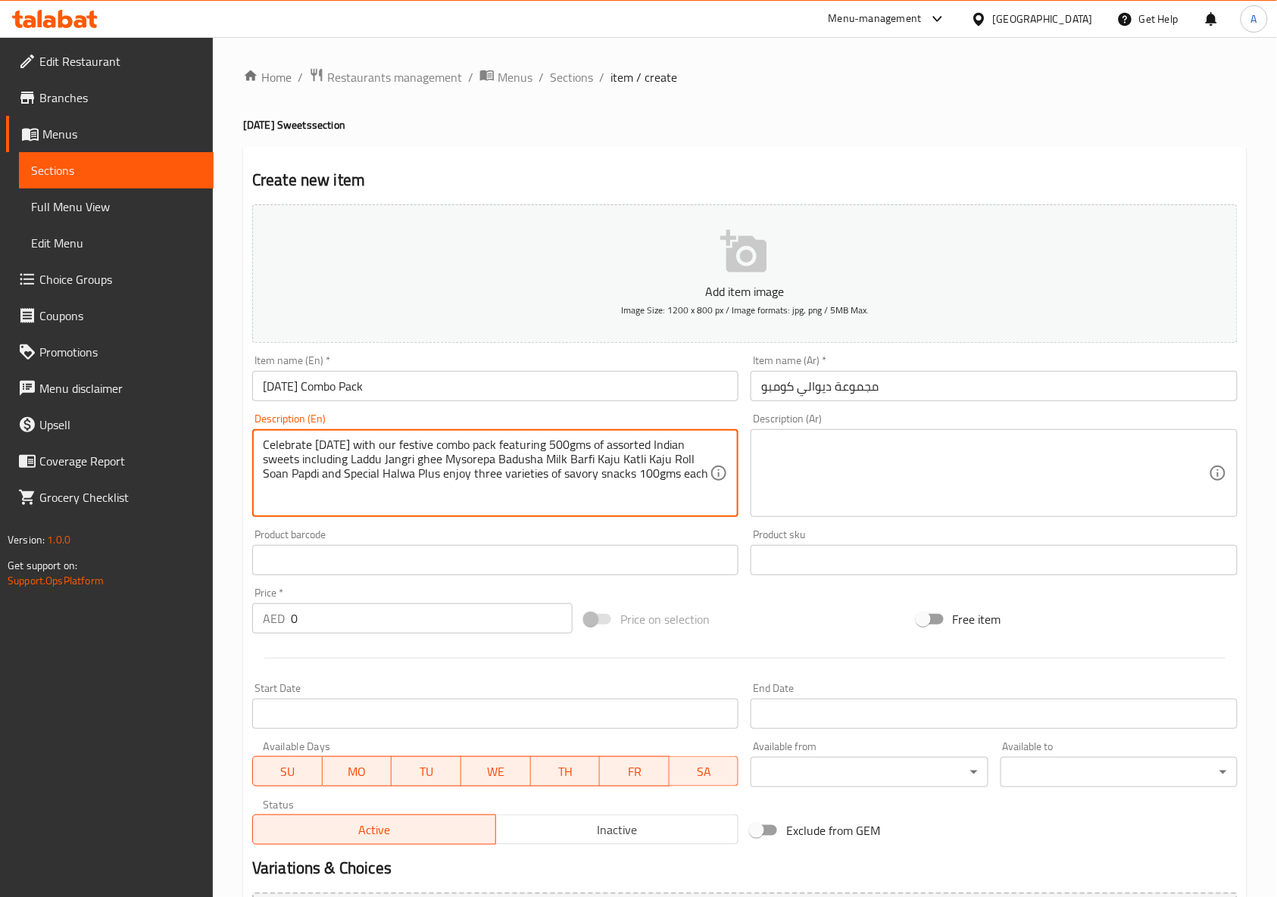
click at [546, 474] on textarea "Celebrate Diwali with our festive combo pack featuring 500gms of assorted India…" at bounding box center [486, 474] width 447 height 72
type textarea "Celebrate diwali with our festive combo pack featuring 500gms of assorted india…"
click at [625, 532] on div "Product barcode Product barcode" at bounding box center [495, 552] width 486 height 46
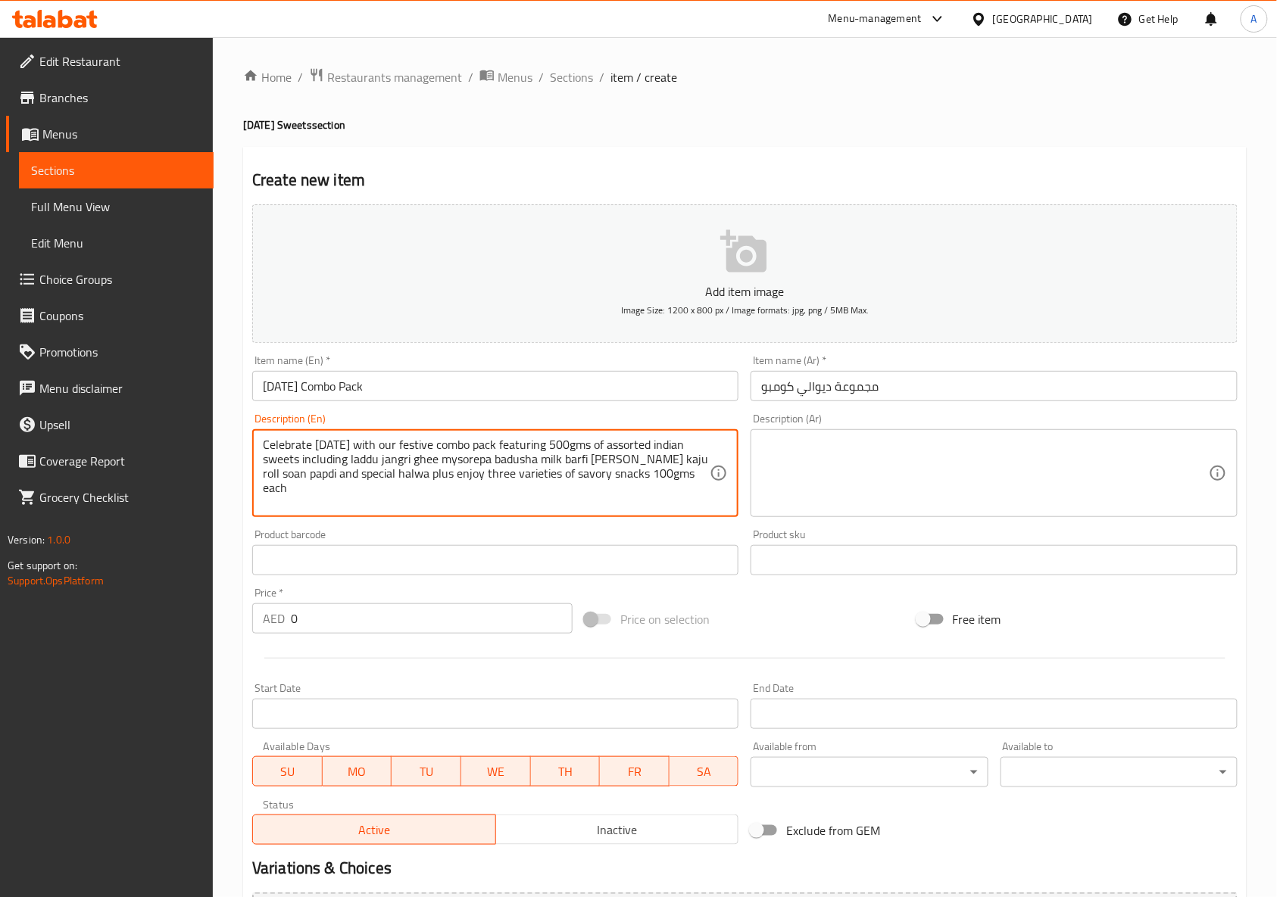
drag, startPoint x: 545, startPoint y: 471, endPoint x: 667, endPoint y: 480, distance: 122.3
click at [644, 482] on textarea "Celebrate diwali with our festive combo pack featuring 500gms of assorted india…" at bounding box center [486, 474] width 447 height 72
drag, startPoint x: 583, startPoint y: 476, endPoint x: 683, endPoint y: 495, distance: 101.8
click at [683, 495] on textarea "Celebrate diwali with our festive combo pack featuring 500gms of assorted india…" at bounding box center [486, 474] width 447 height 72
drag, startPoint x: 424, startPoint y: 479, endPoint x: 557, endPoint y: 482, distance: 133.3
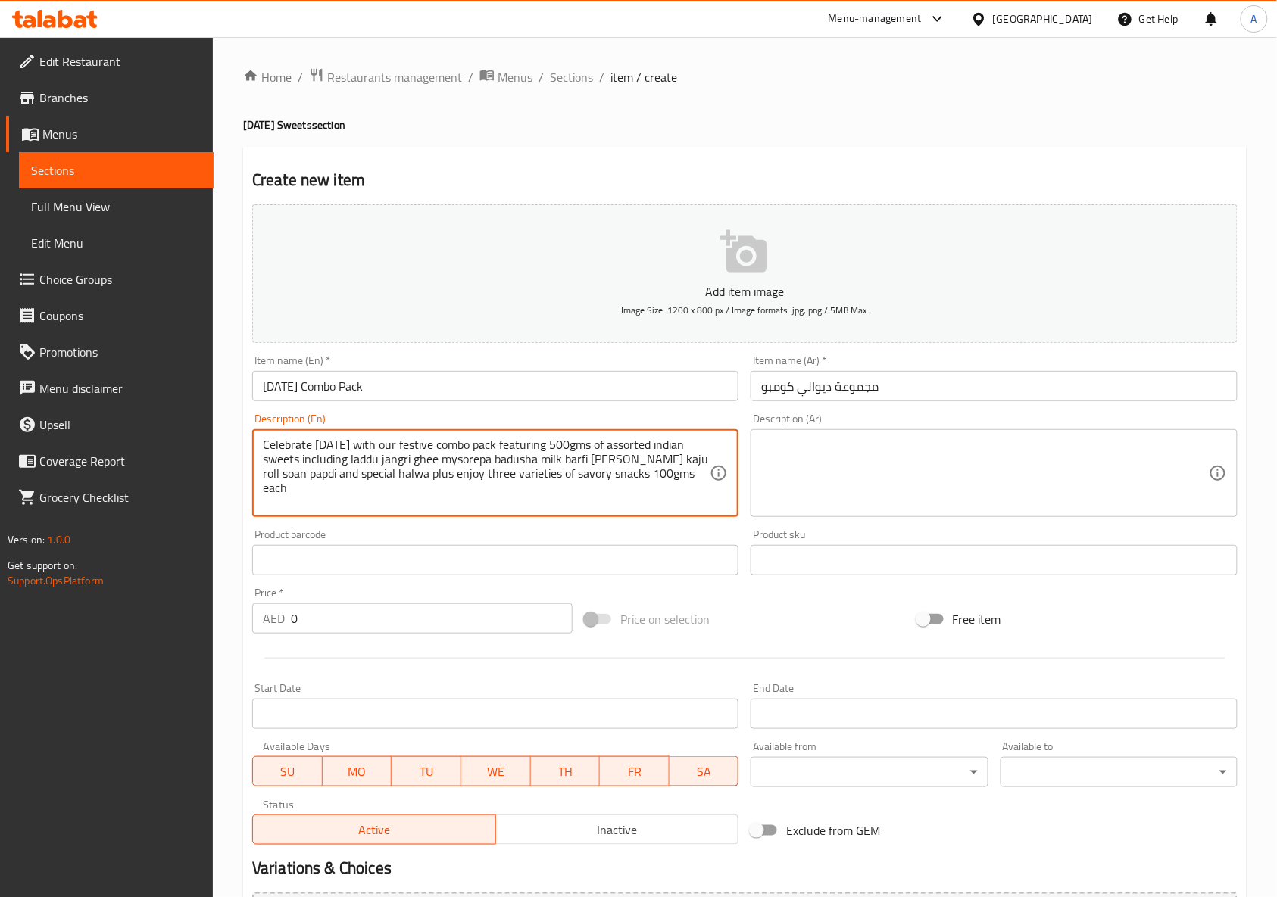
click at [557, 482] on textarea "Celebrate diwali with our festive combo pack featuring 500gms of assorted india…" at bounding box center [486, 474] width 447 height 72
click at [489, 479] on textarea "Celebrate diwali with our festive combo pack featuring 500gms of assorted india…" at bounding box center [486, 474] width 447 height 72
click at [595, 473] on textarea "Celebrate diwali with our festive combo pack featuring 500gms of assorted india…" at bounding box center [486, 474] width 447 height 72
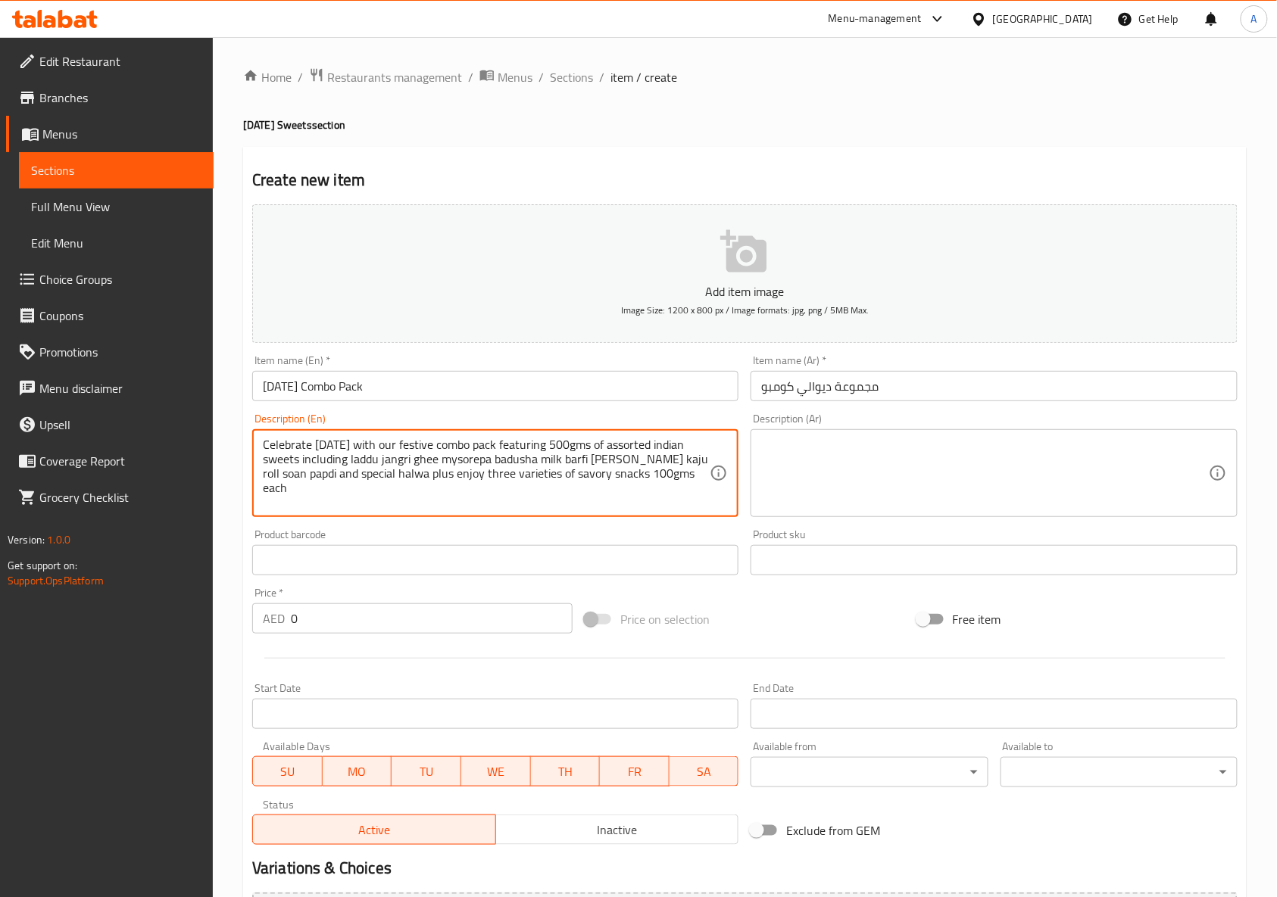
click at [595, 473] on textarea "Celebrate diwali with our festive combo pack featuring 500gms of assorted india…" at bounding box center [486, 474] width 447 height 72
click at [961, 485] on textarea at bounding box center [984, 474] width 447 height 72
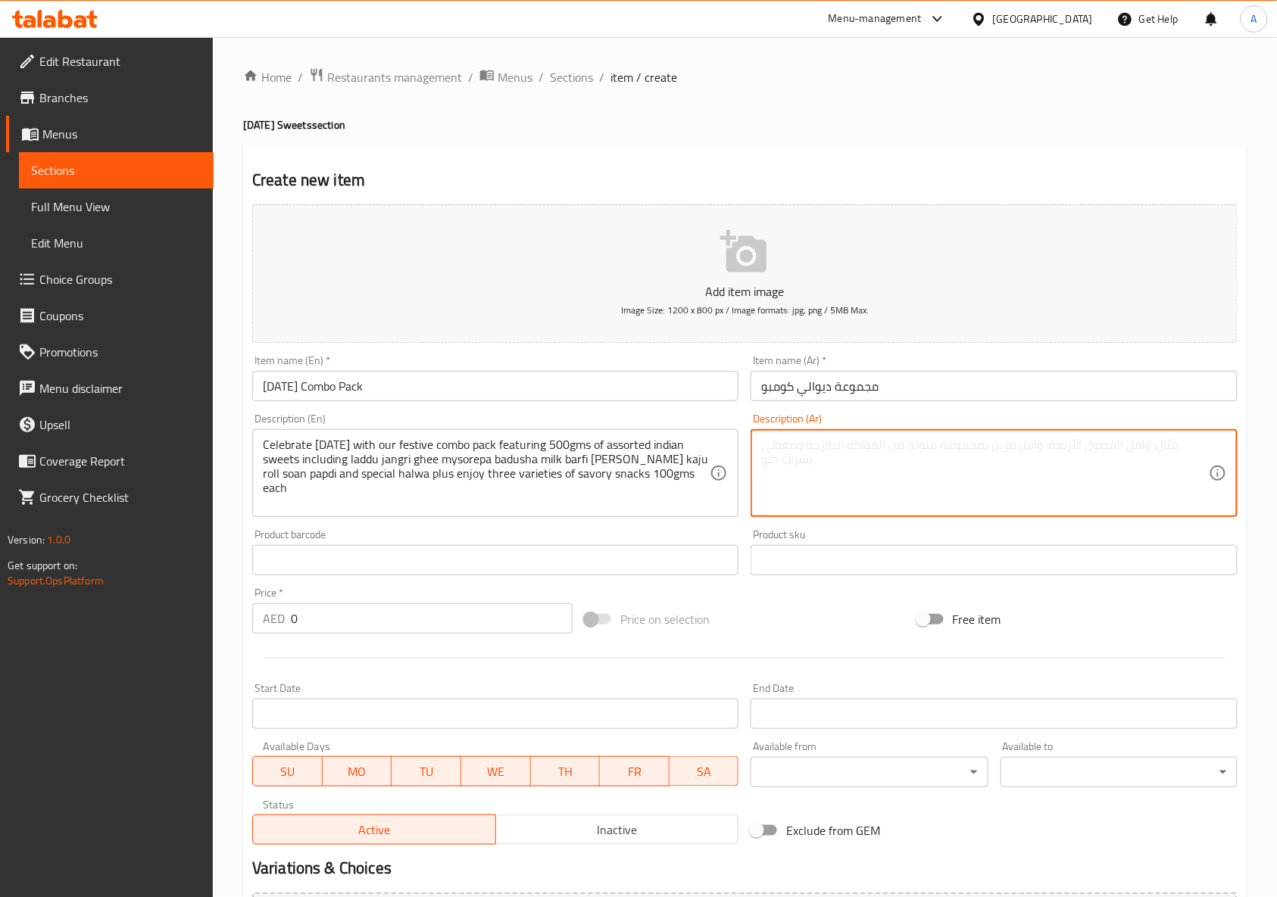
paste textarea "احتفل بعيد الديوالي مع مجموعة كومبو الاحتفالية لدينا والتي تحتوي على 500 جرام م…"
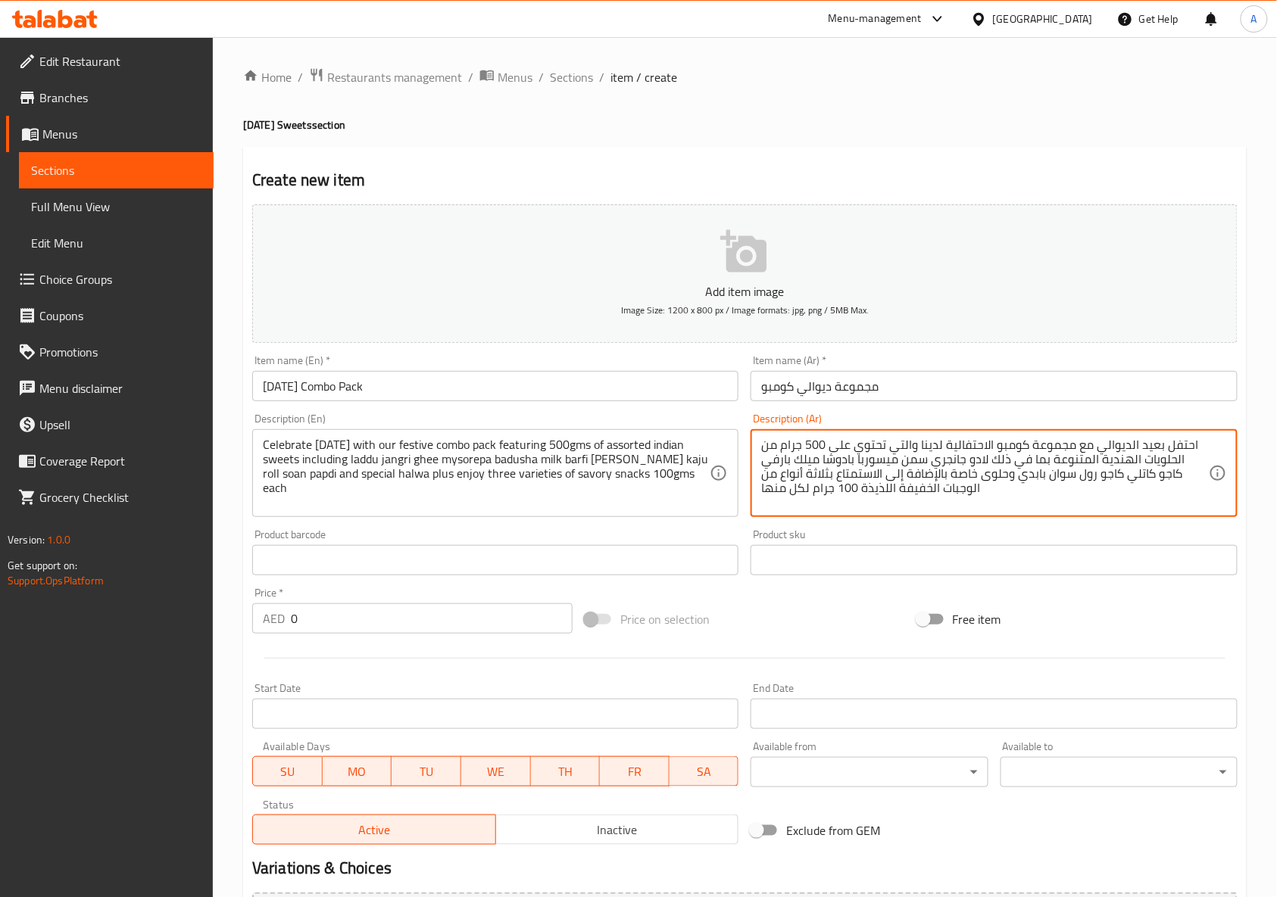
type textarea "احتفل بعيد الديوالي مع مجموعة كومبو الاحتفالية لدينا والتي تحتوي على 500 جرام م…"
click at [728, 603] on div "Price on selection" at bounding box center [745, 619] width 332 height 41
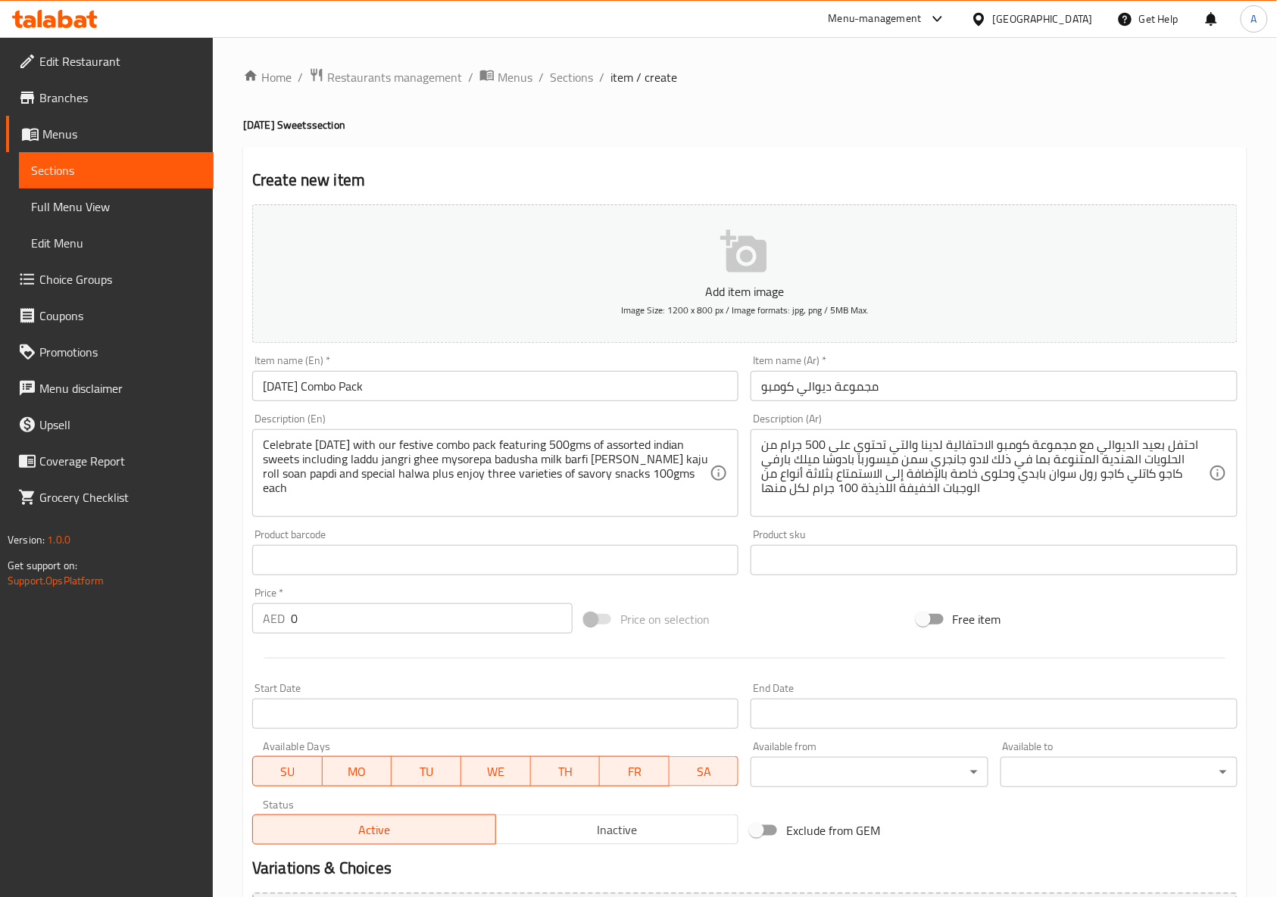
click at [728, 603] on div "Price on selection" at bounding box center [745, 619] width 332 height 41
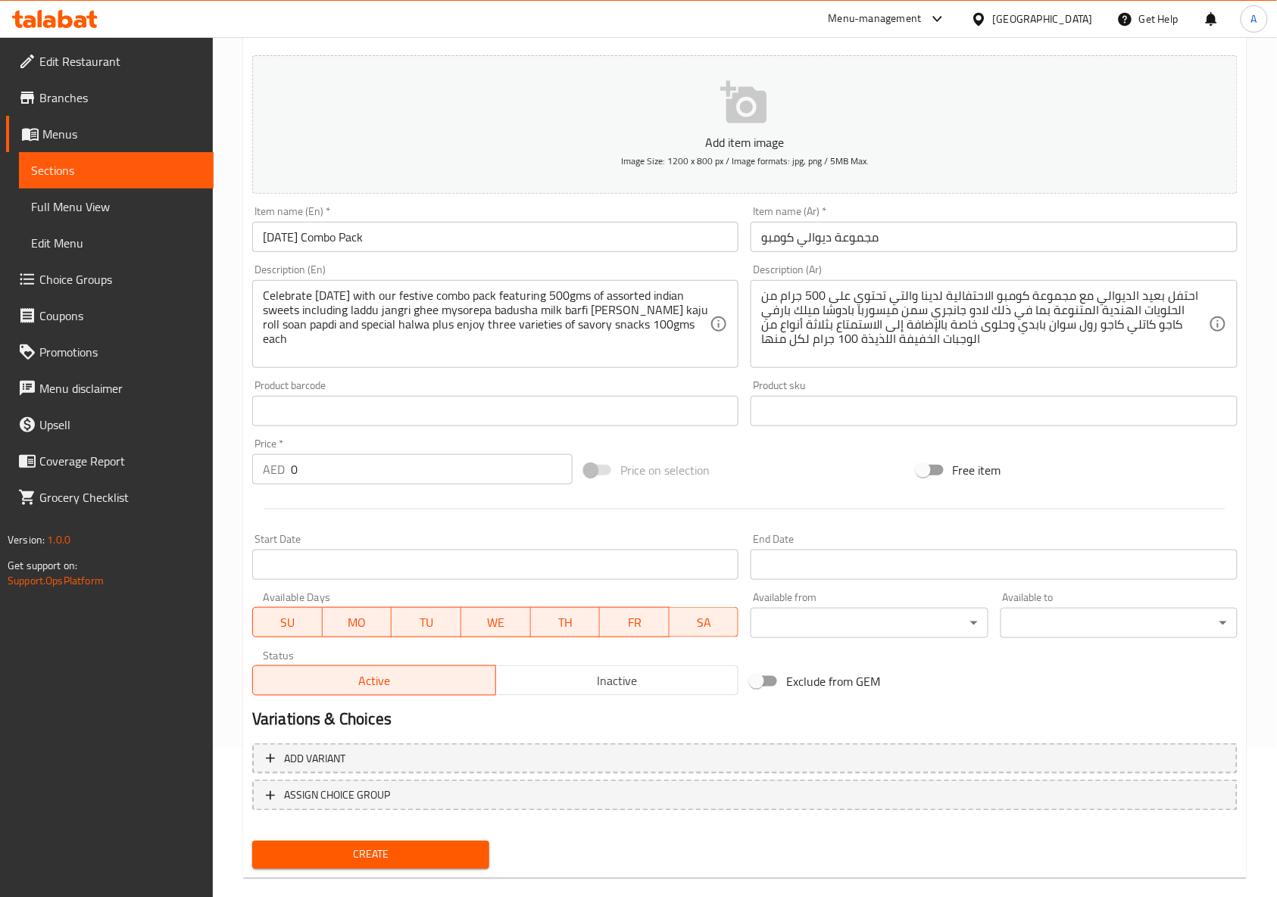
scroll to position [171, 0]
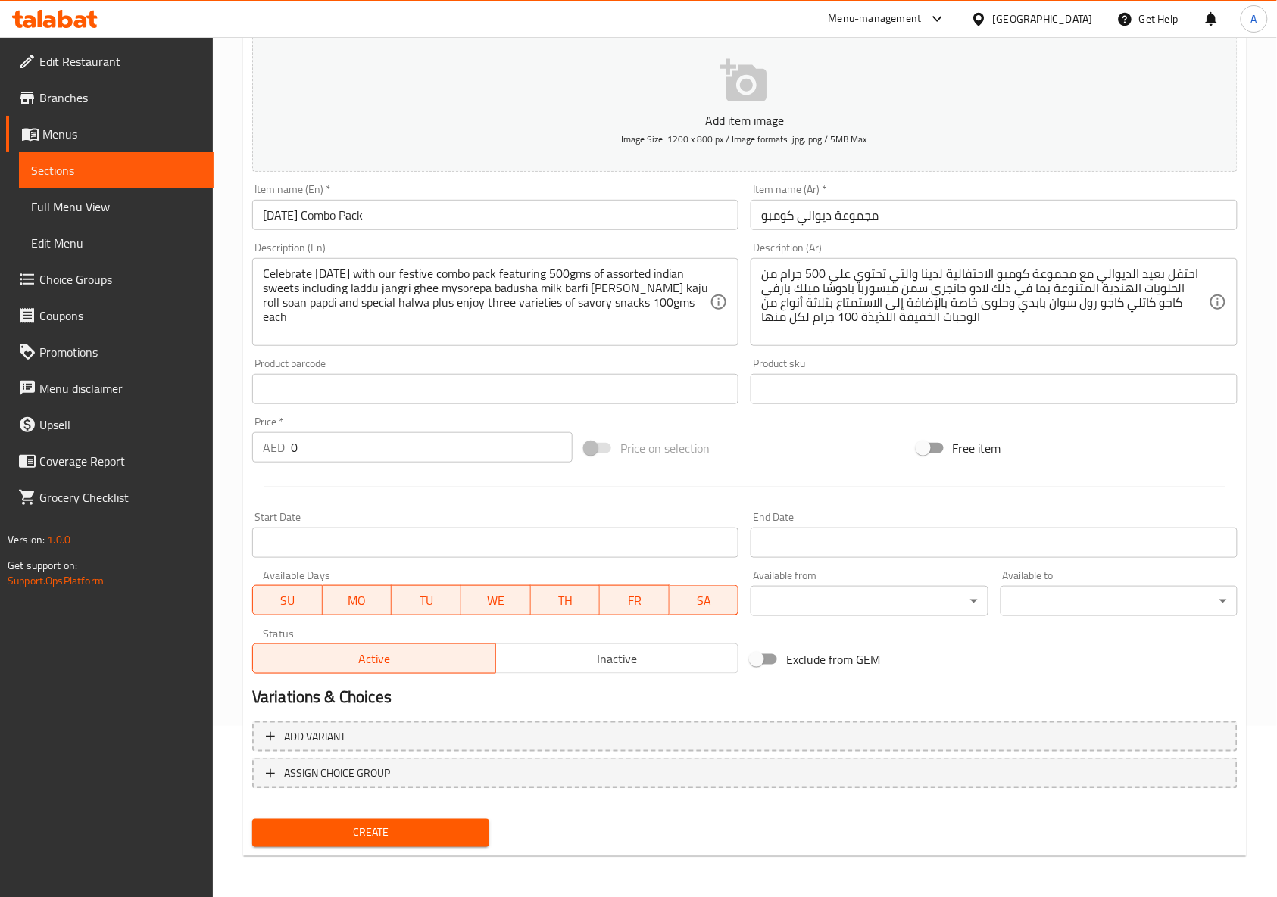
click at [738, 452] on div "Price on selection" at bounding box center [745, 448] width 332 height 41
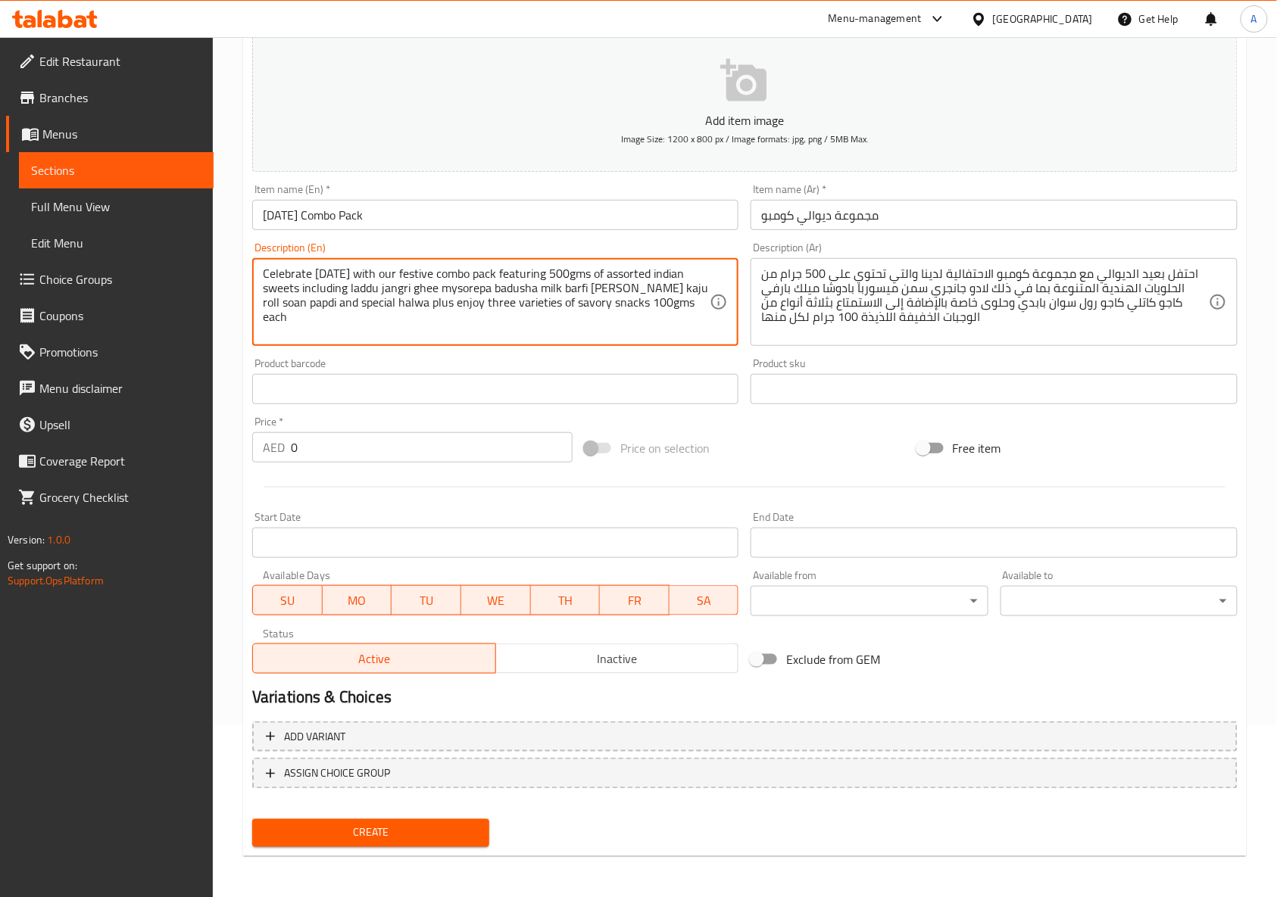
click at [465, 277] on textarea "Celebrate diwali with our festive combo pack featuring 500gms of assorted india…" at bounding box center [486, 303] width 447 height 72
paste textarea "nacks added to the combo (kai murukku, onion murukku, milagu murukku)100gms eac…"
type textarea "Celebrate diwali with our festive combo pack featuring 500gms of assorted india…"
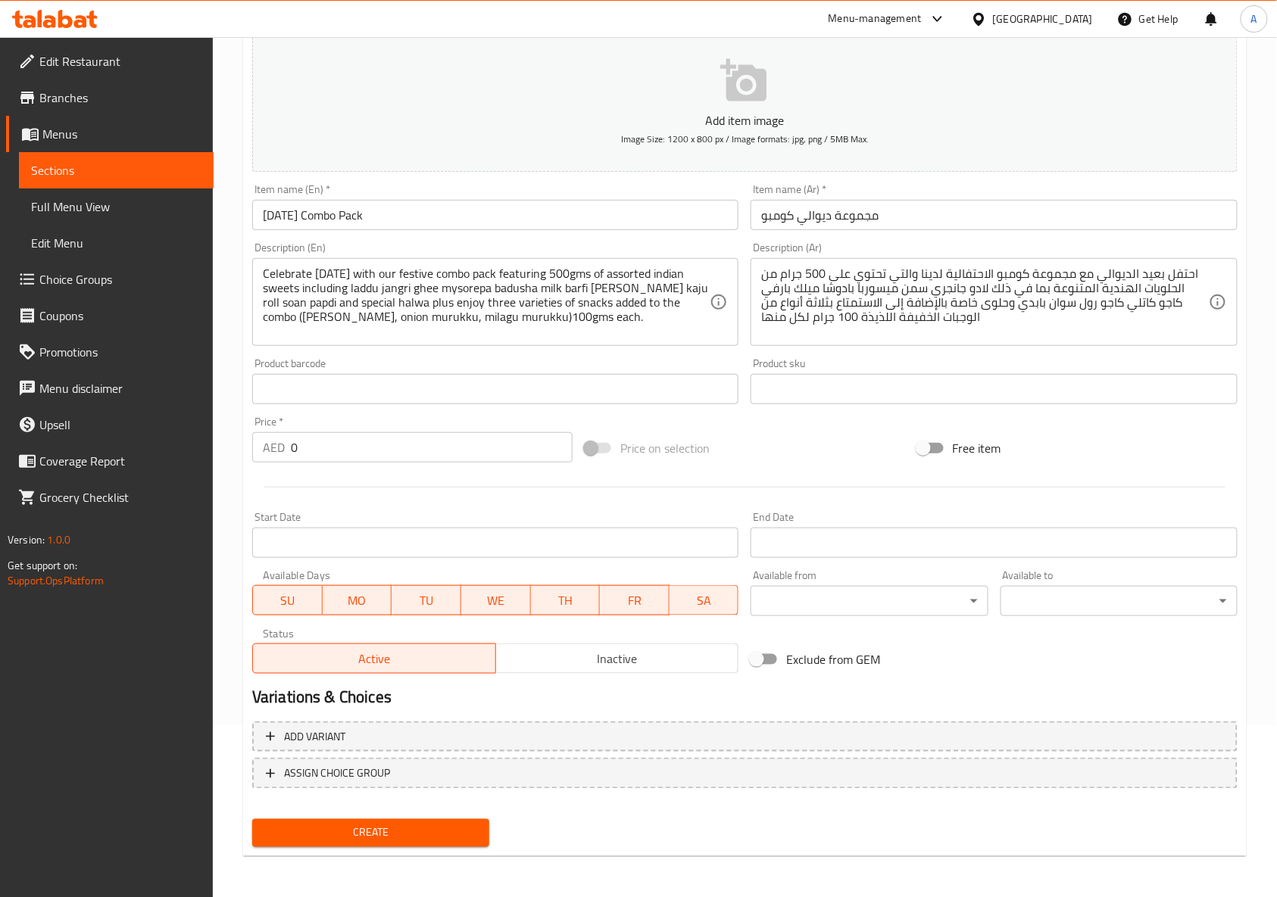
click at [746, 440] on div "Price on selection" at bounding box center [745, 448] width 332 height 41
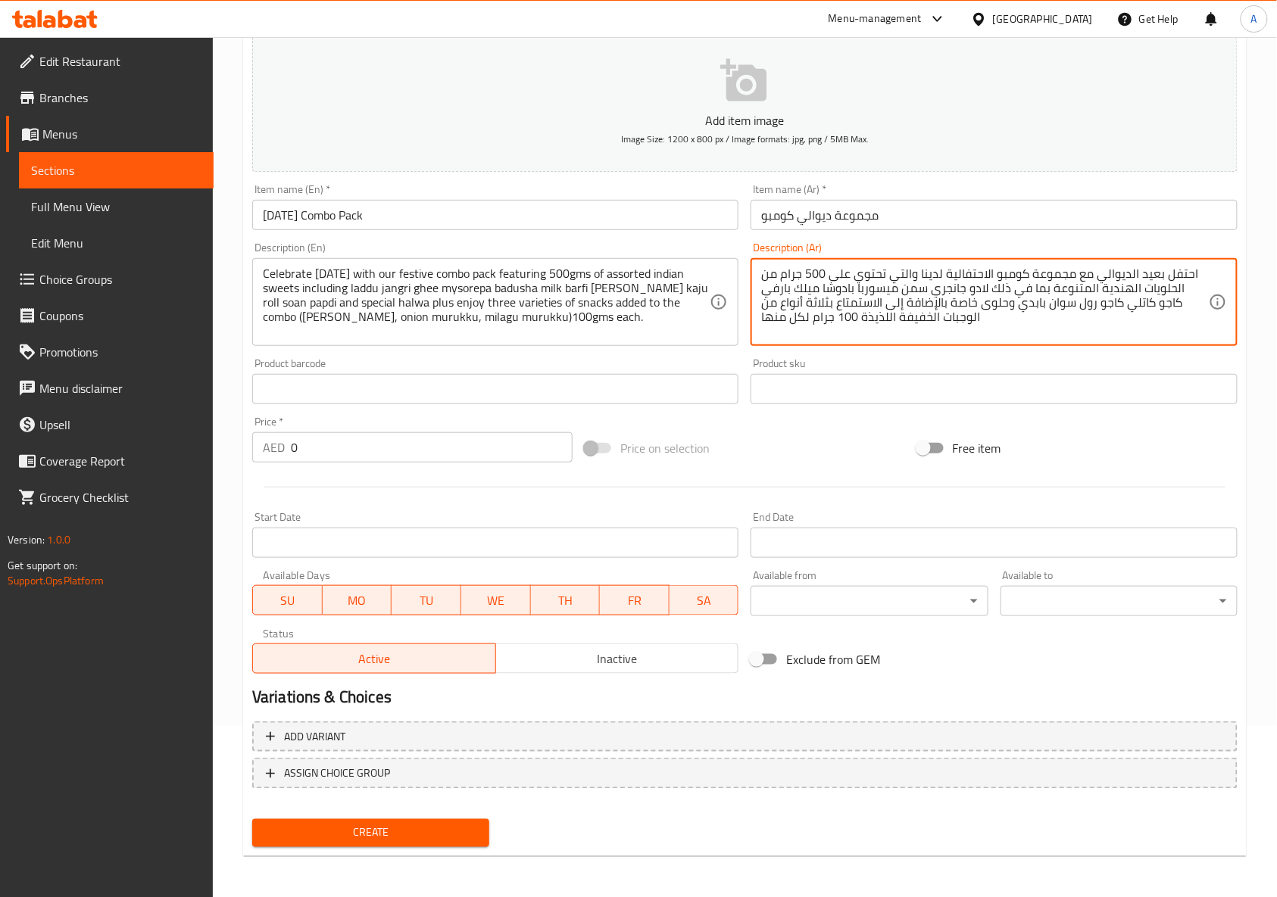
click at [1032, 301] on textarea "احتفل بعيد الديوالي مع مجموعة كومبو الاحتفالية لدينا والتي تحتوي على 500 جرام م…" at bounding box center [984, 303] width 447 height 72
paste textarea "يوالي مع باقة كومبو الاحتفالية التي تحتوي على 500 جرام من الحلويات الهندية المت…"
type textarea "احتفل بعيد ديوالي مع باقة كومبو الاحتفالية التي تحتوي على 500 جرام من الحلويات …"
click at [816, 437] on div "Price on selection" at bounding box center [745, 448] width 332 height 41
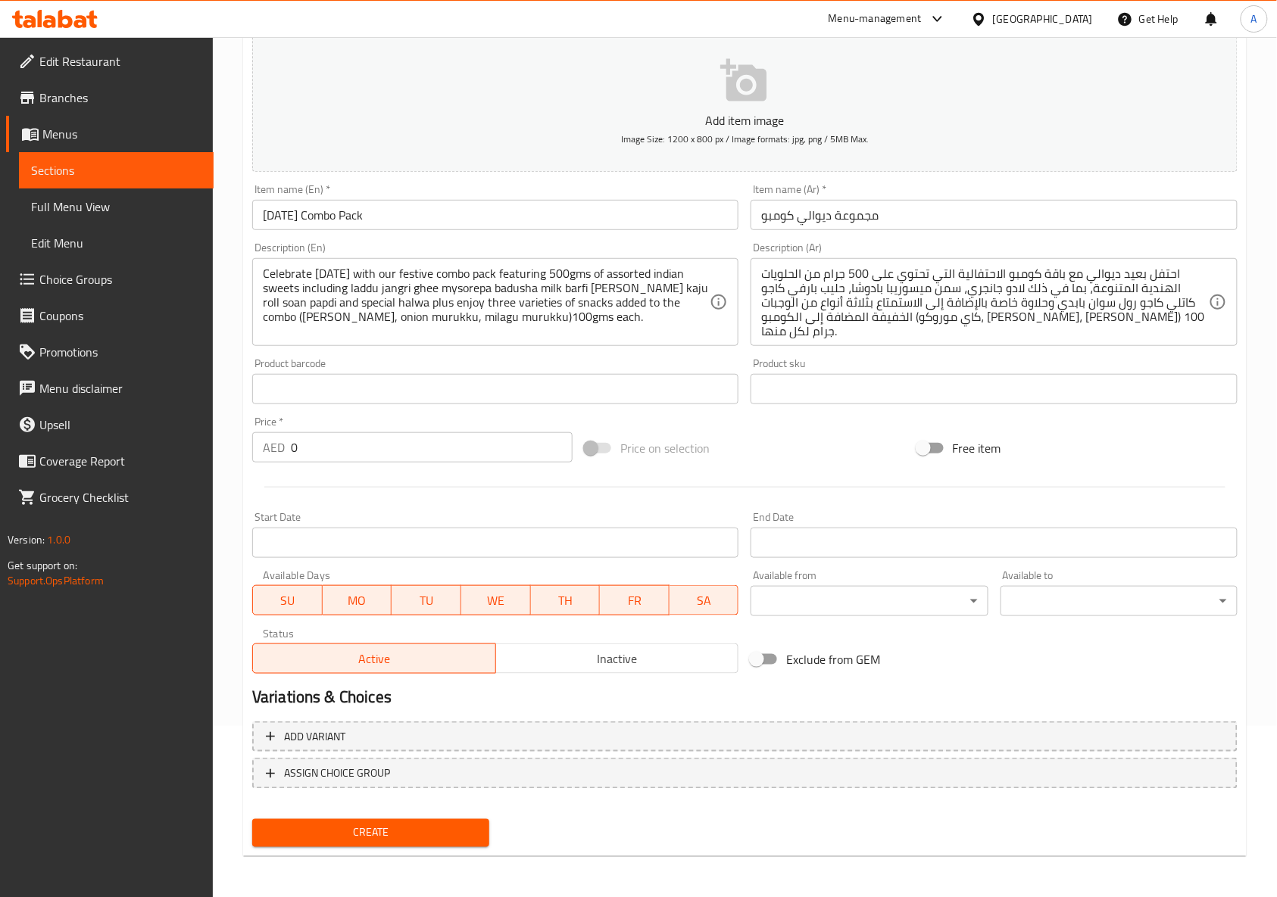
click at [465, 461] on input "0" at bounding box center [432, 447] width 282 height 30
type input "90"
click at [501, 492] on div at bounding box center [744, 487] width 997 height 37
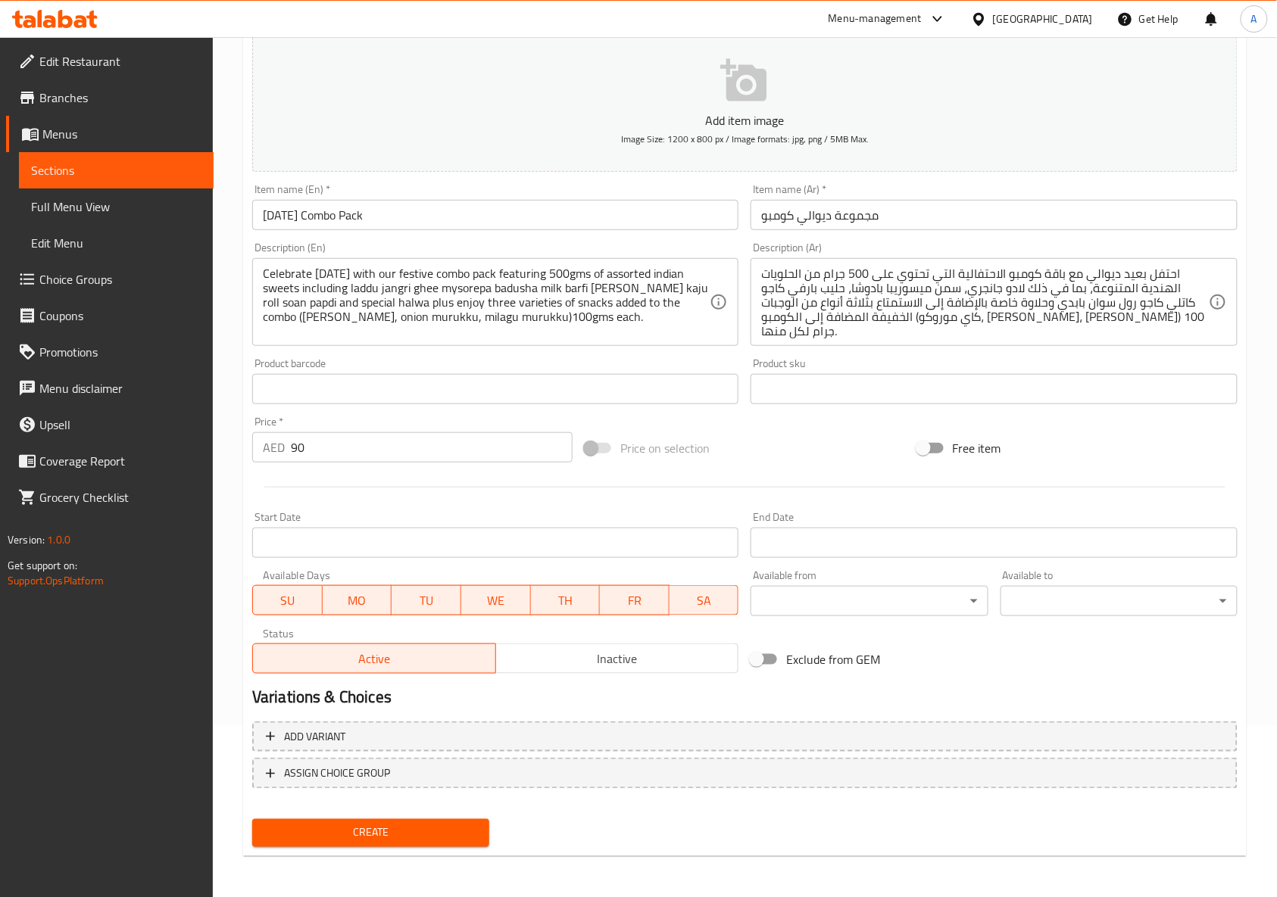
click at [660, 495] on div at bounding box center [744, 487] width 997 height 37
click at [780, 443] on div "Price on selection" at bounding box center [745, 448] width 332 height 41
click at [751, 473] on div at bounding box center [744, 487] width 997 height 37
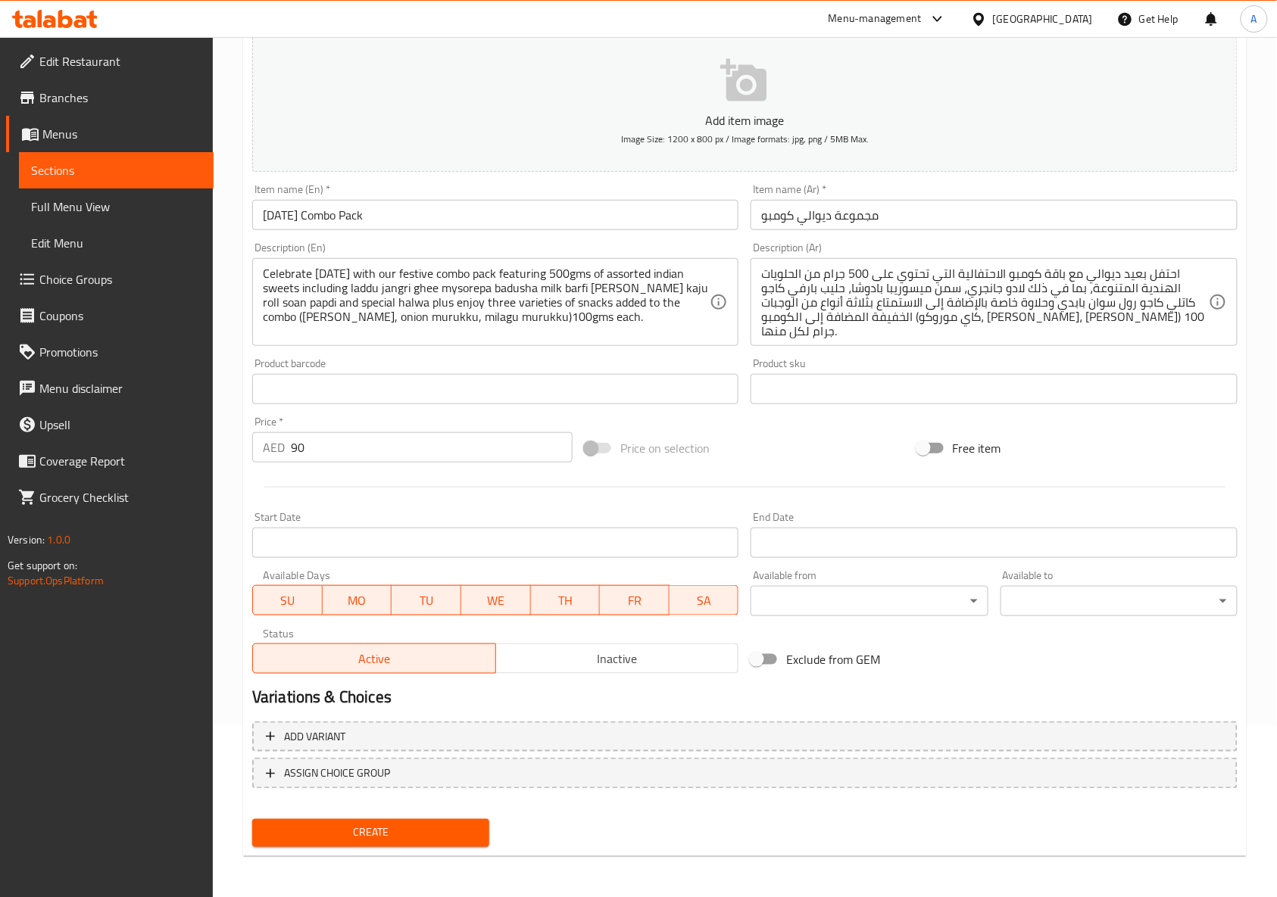
click at [751, 473] on div at bounding box center [744, 487] width 997 height 37
click at [782, 464] on div "Price on selection" at bounding box center [745, 448] width 332 height 41
click at [663, 495] on div at bounding box center [744, 487] width 997 height 37
click at [440, 824] on span "Create" at bounding box center [370, 833] width 213 height 19
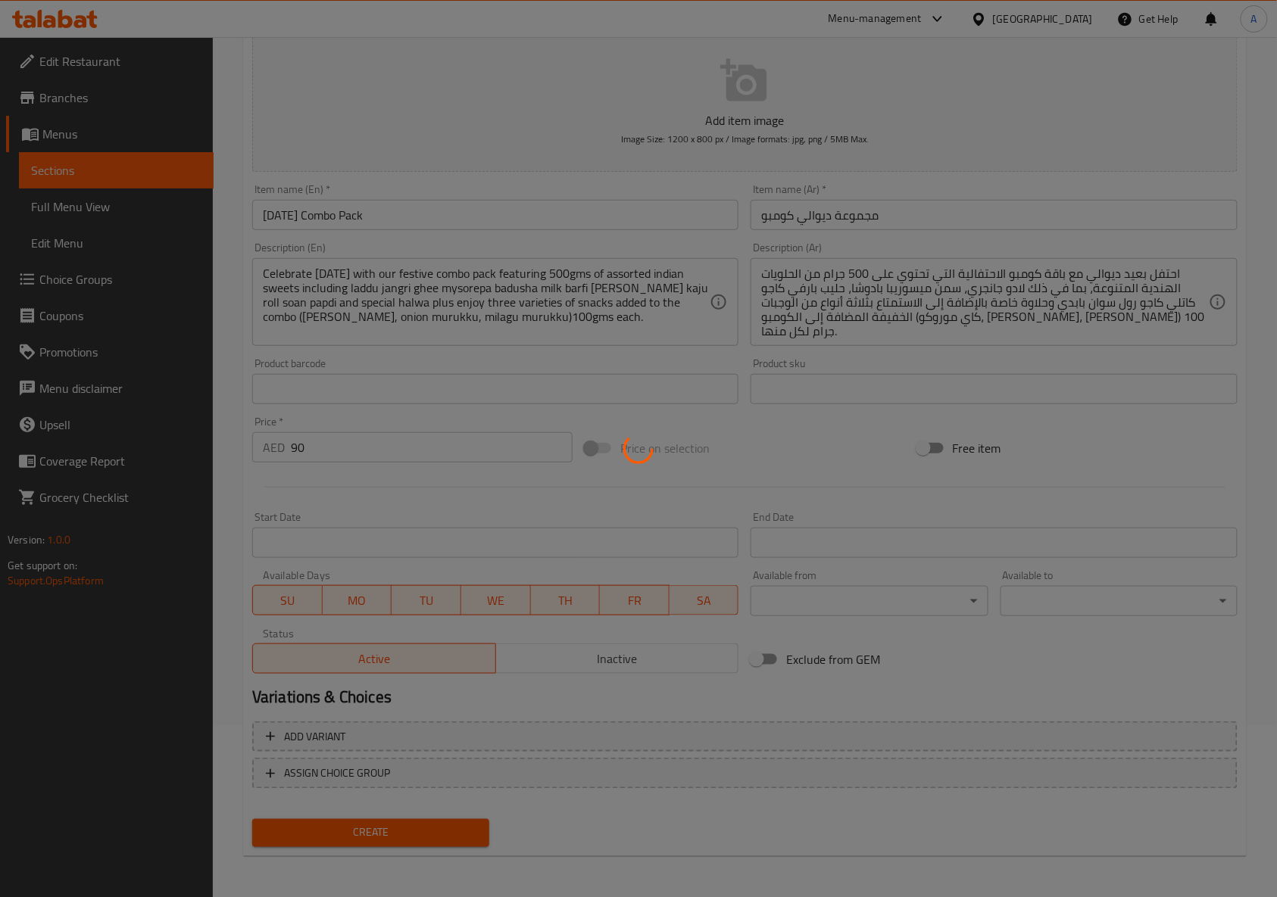
type input "0"
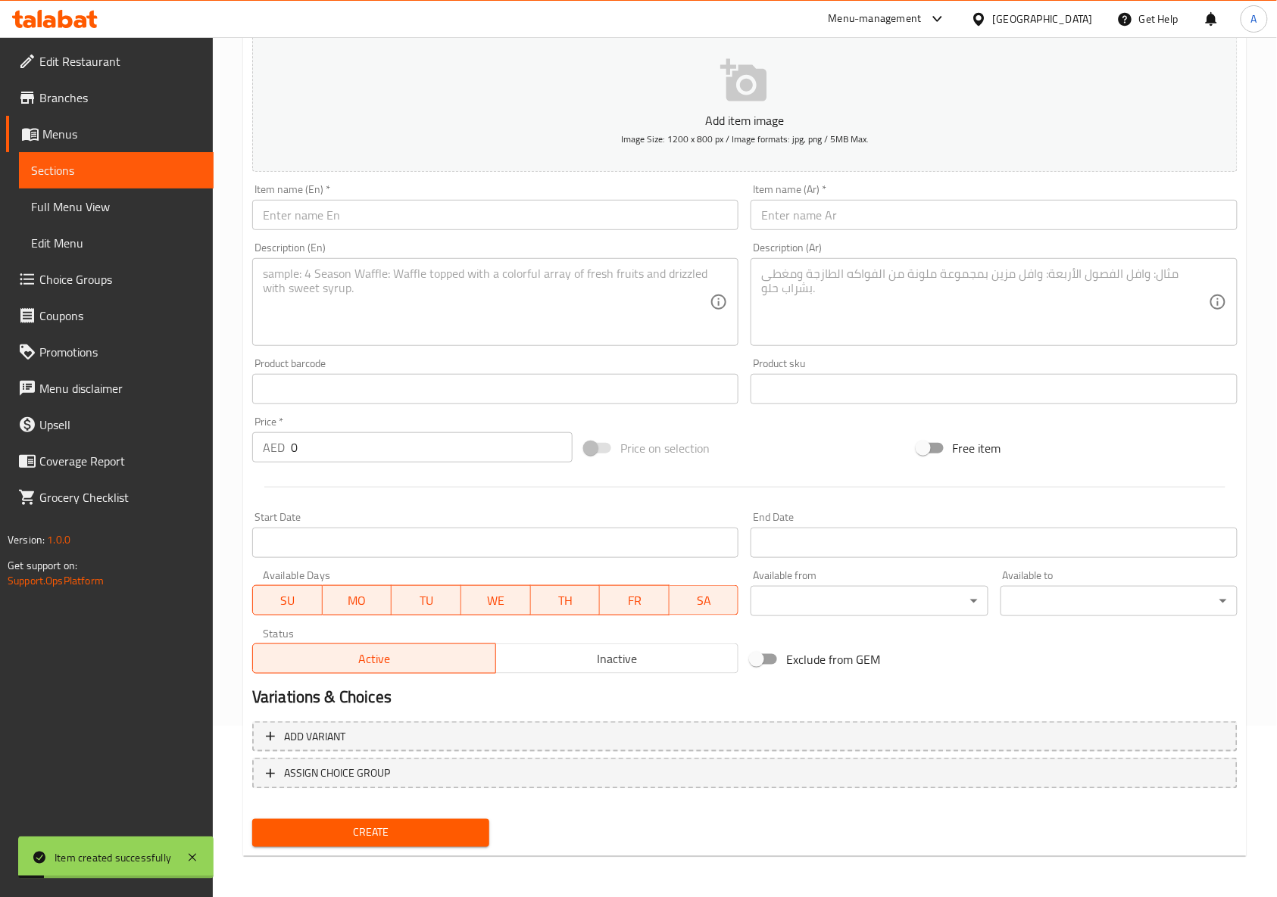
scroll to position [0, 0]
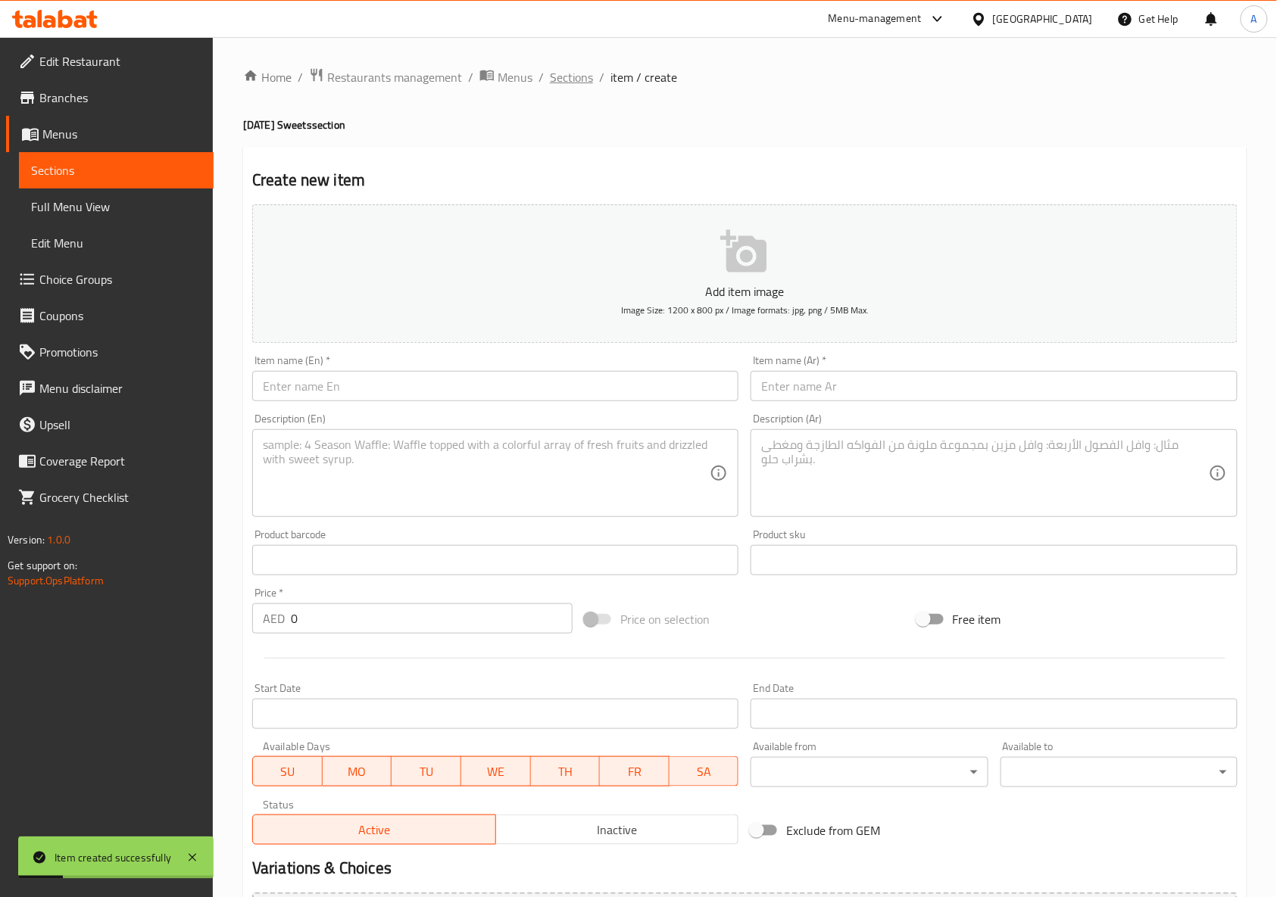
click at [563, 71] on span "Sections" at bounding box center [571, 77] width 43 height 18
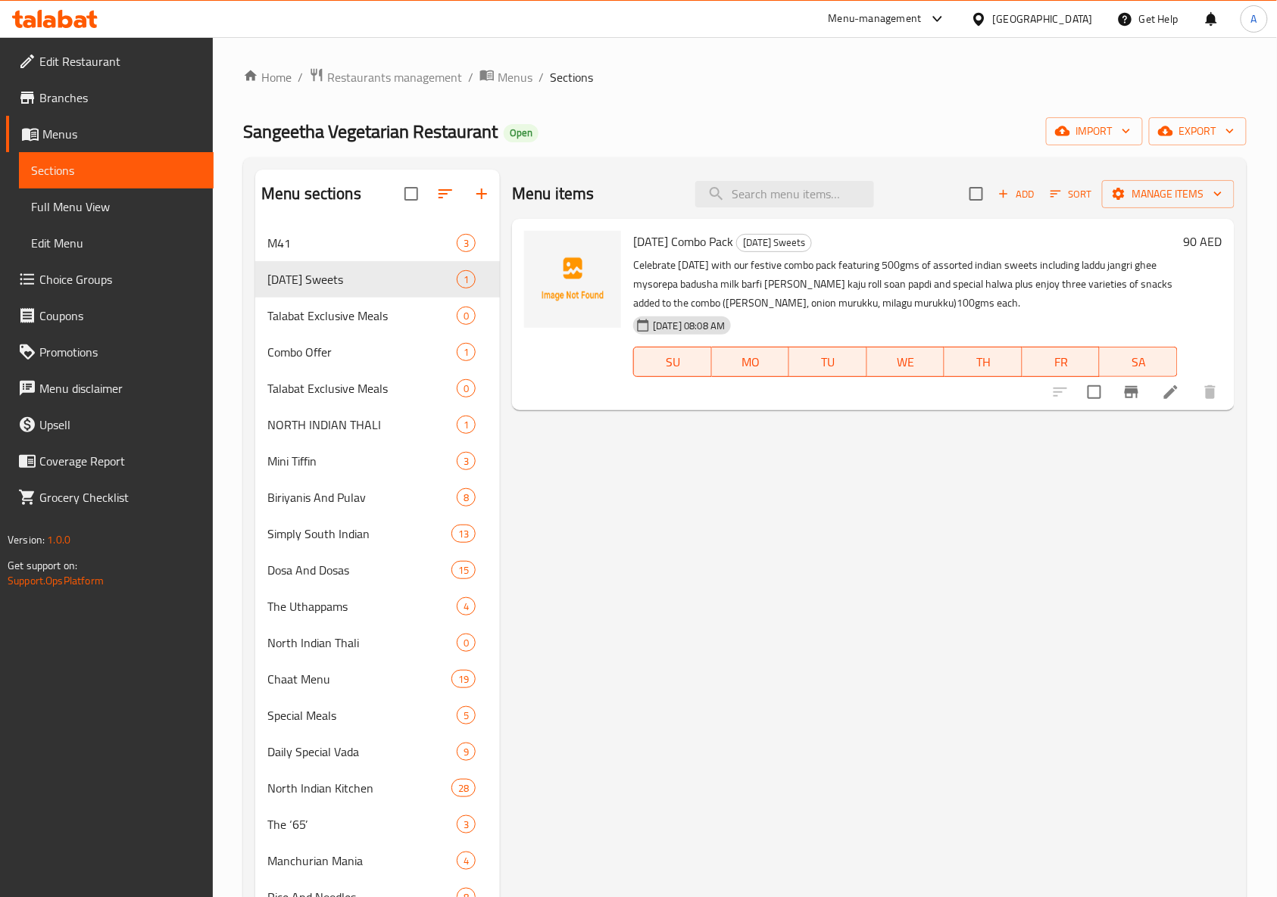
click at [1153, 400] on li at bounding box center [1171, 392] width 42 height 27
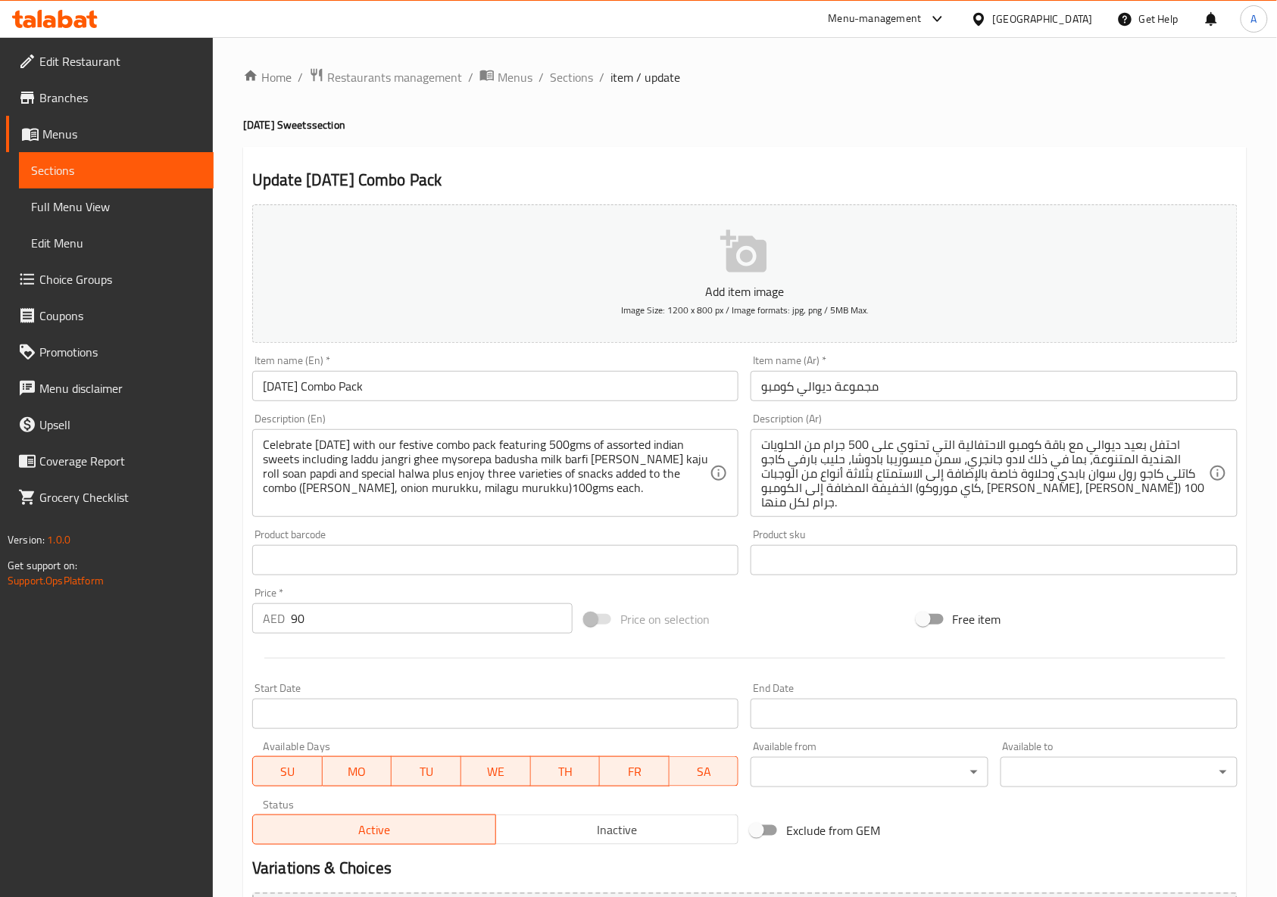
click at [824, 613] on div "Price on selection" at bounding box center [745, 619] width 332 height 41
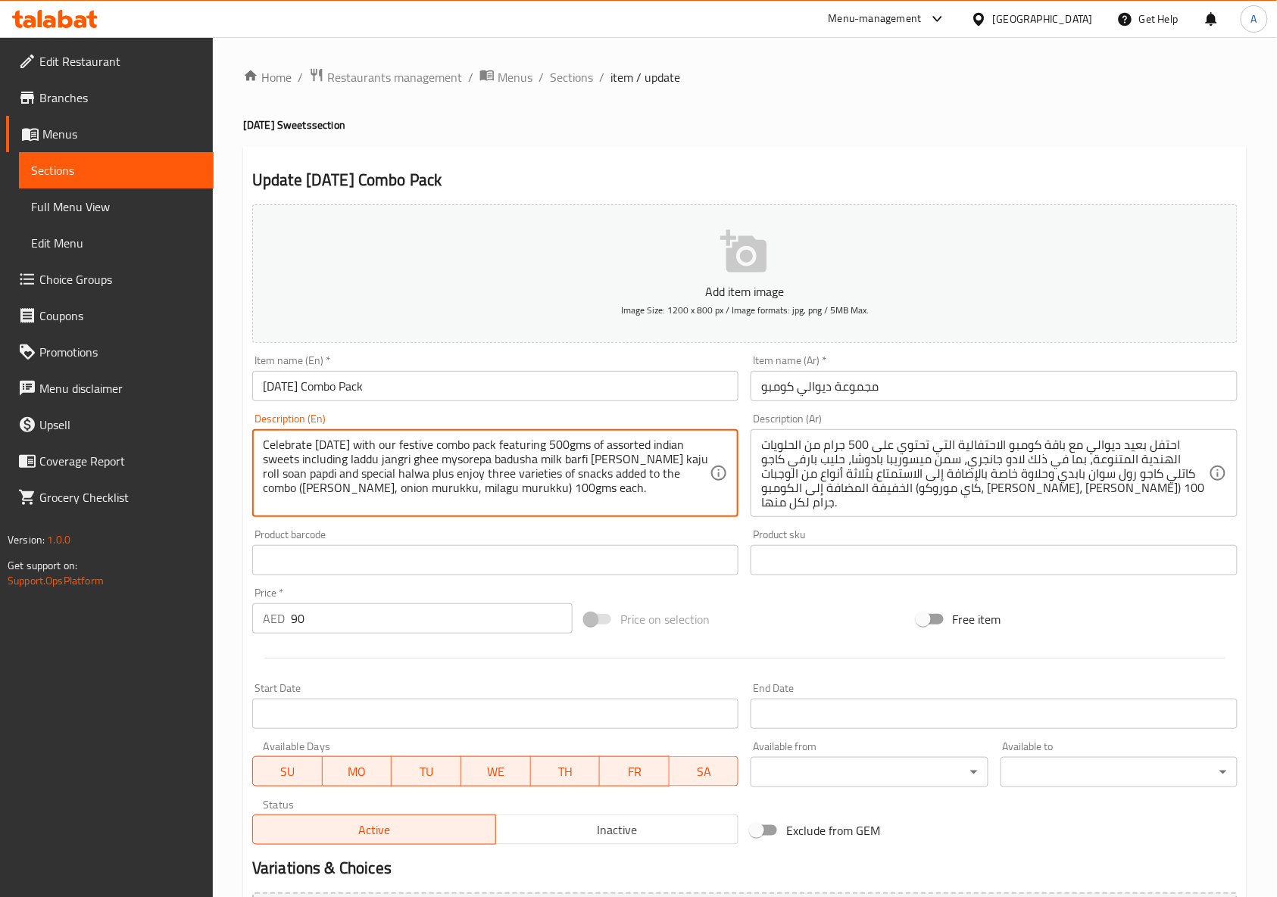
type textarea "Celebrate diwali with our festive combo pack featuring 500gms of assorted india…"
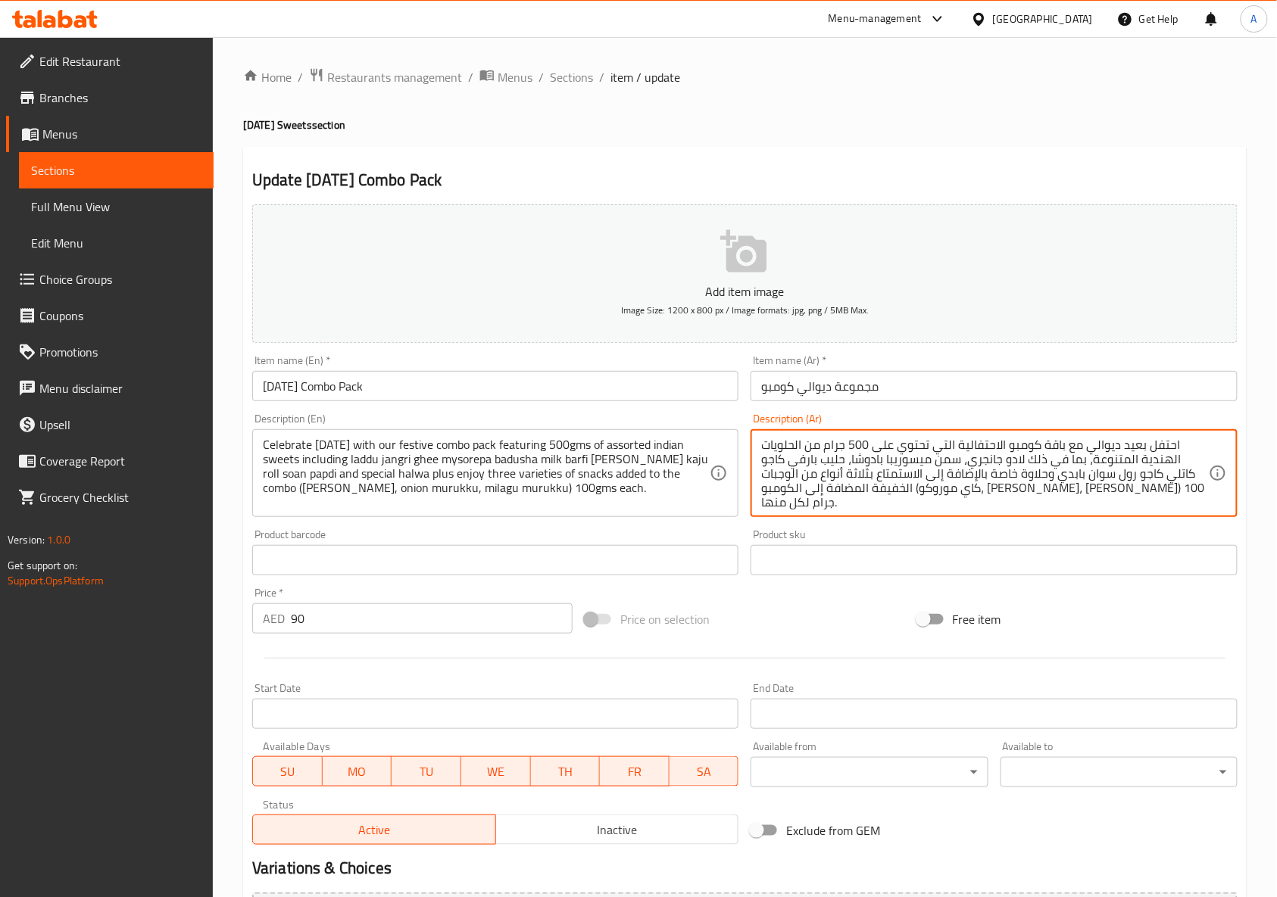
click at [855, 485] on textarea "احتفل بعيد ديوالي مع باقة كومبو الاحتفالية التي تحتوي على 500 جرام من الحلويات …" at bounding box center [984, 474] width 447 height 72
type textarea "احتفل بعيد ديوالي مع باقة كومبو الاحتفالية التي تحتوي على 500 جرام من الحلويات …"
click at [731, 652] on div at bounding box center [744, 658] width 997 height 37
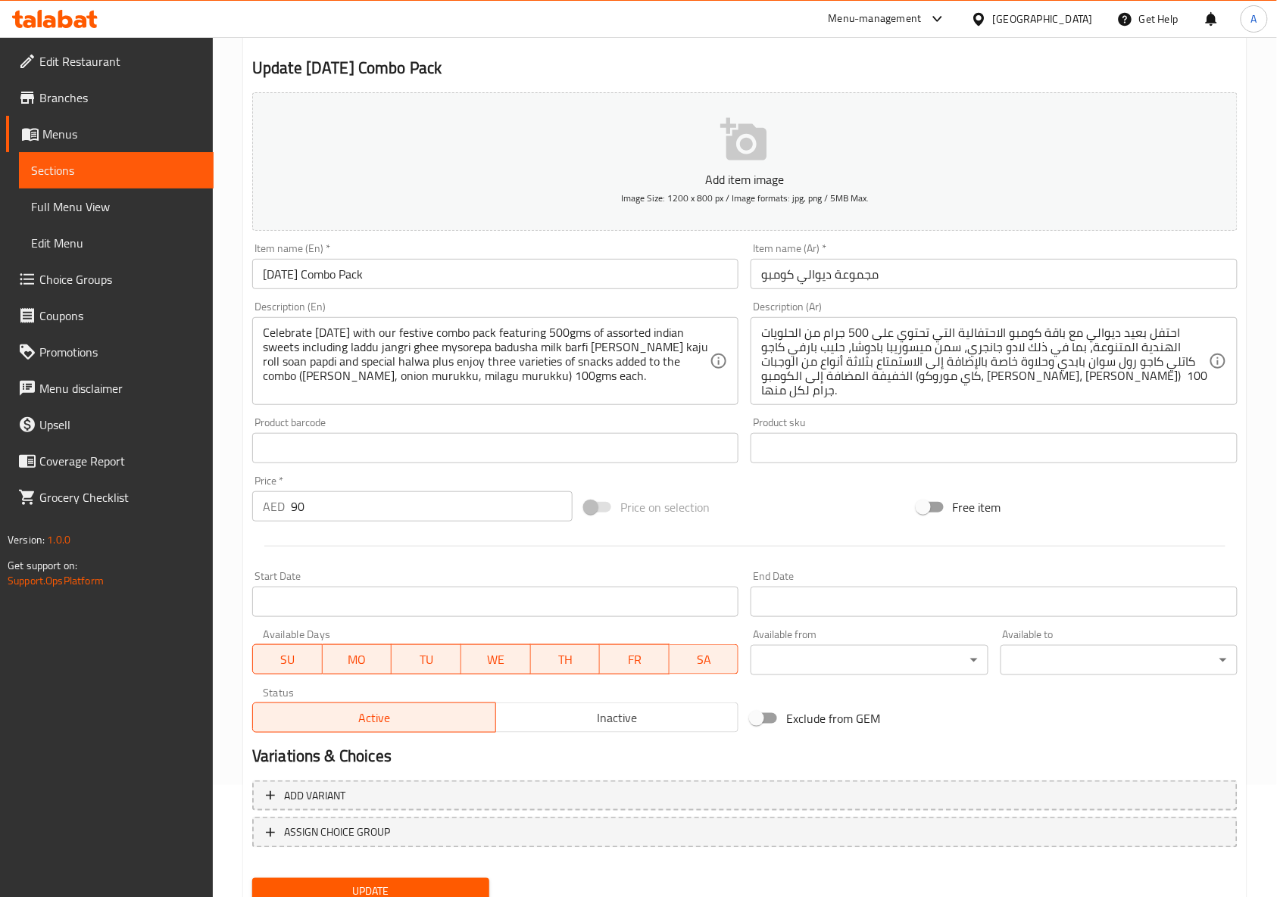
scroll to position [171, 0]
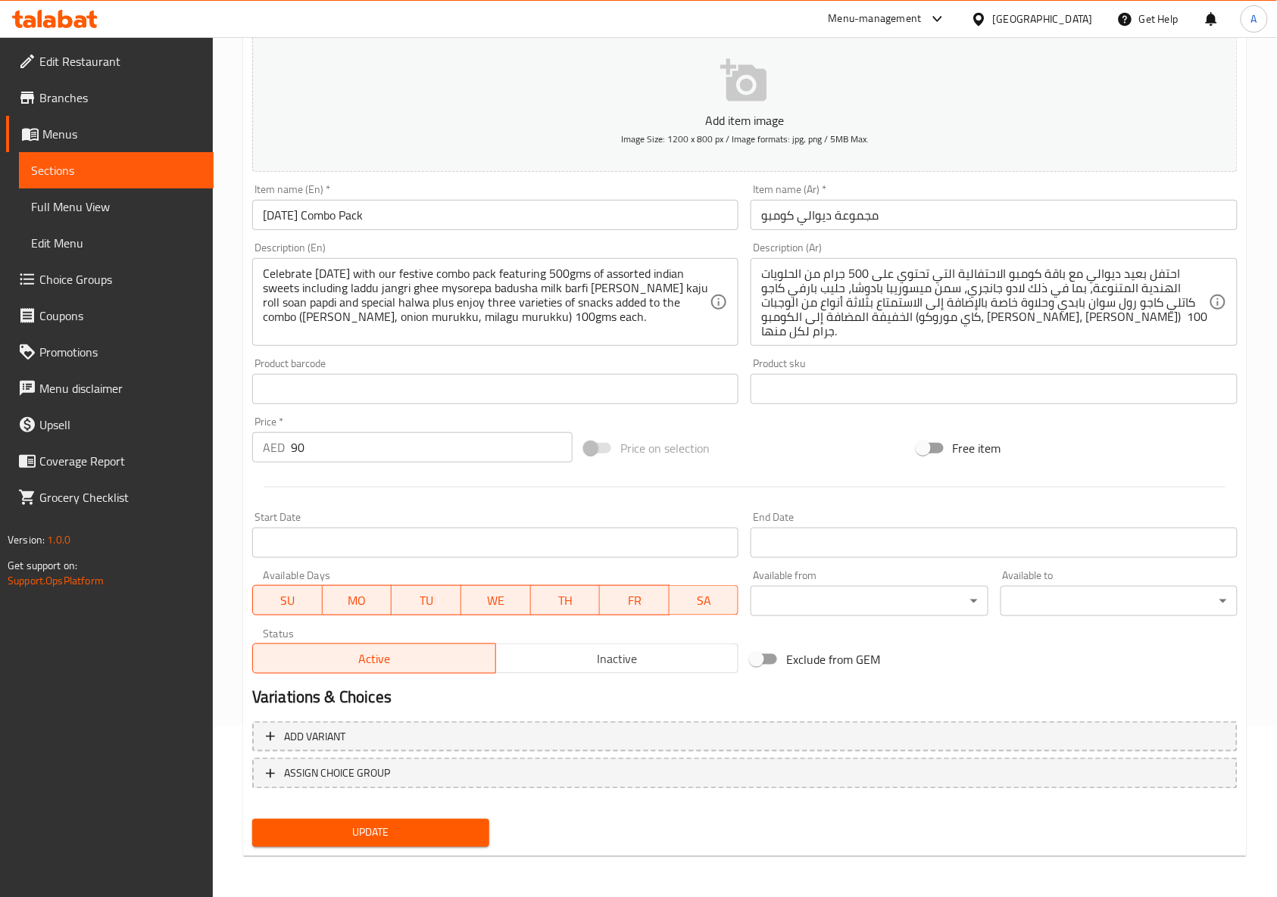
click at [437, 828] on span "Update" at bounding box center [370, 833] width 213 height 19
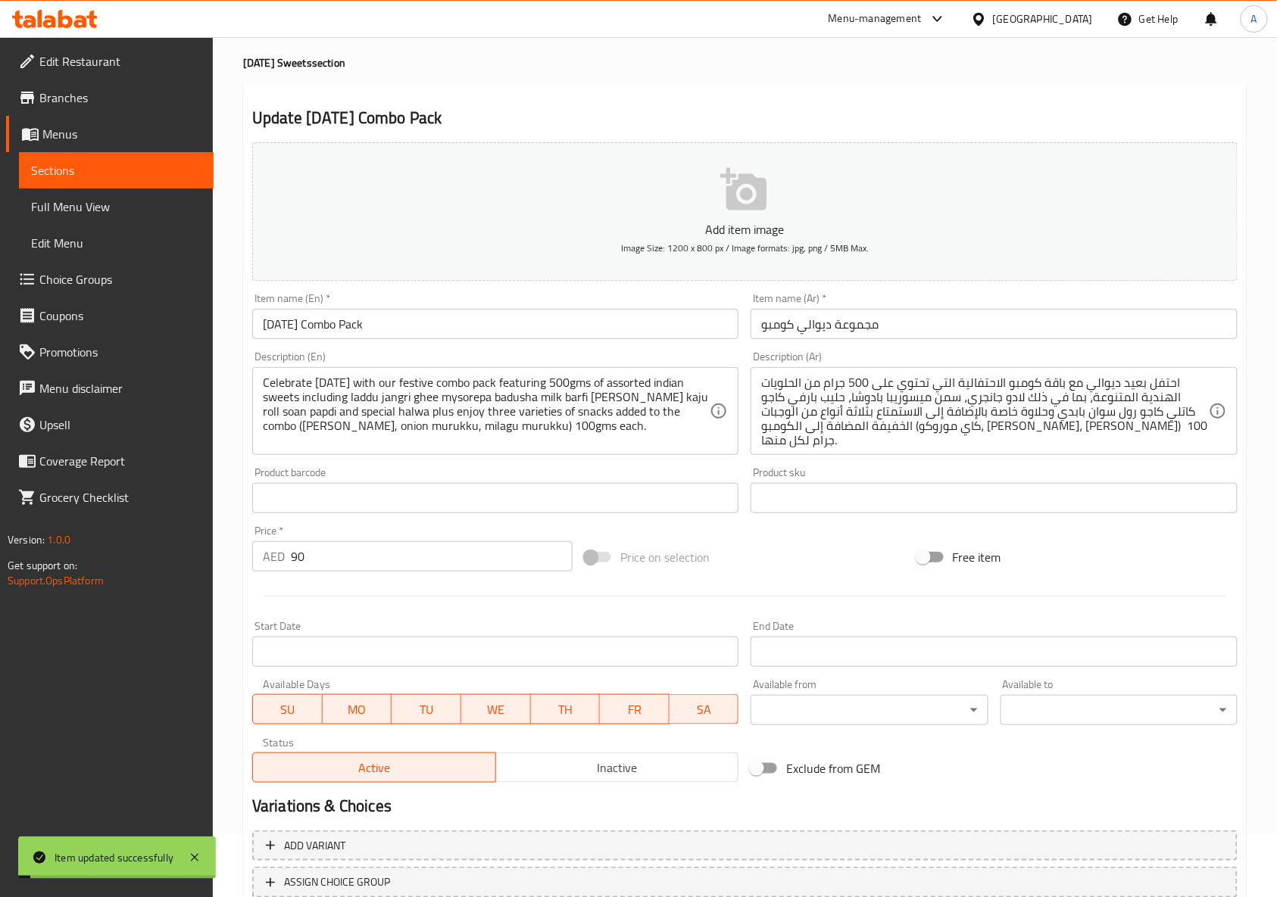
scroll to position [0, 0]
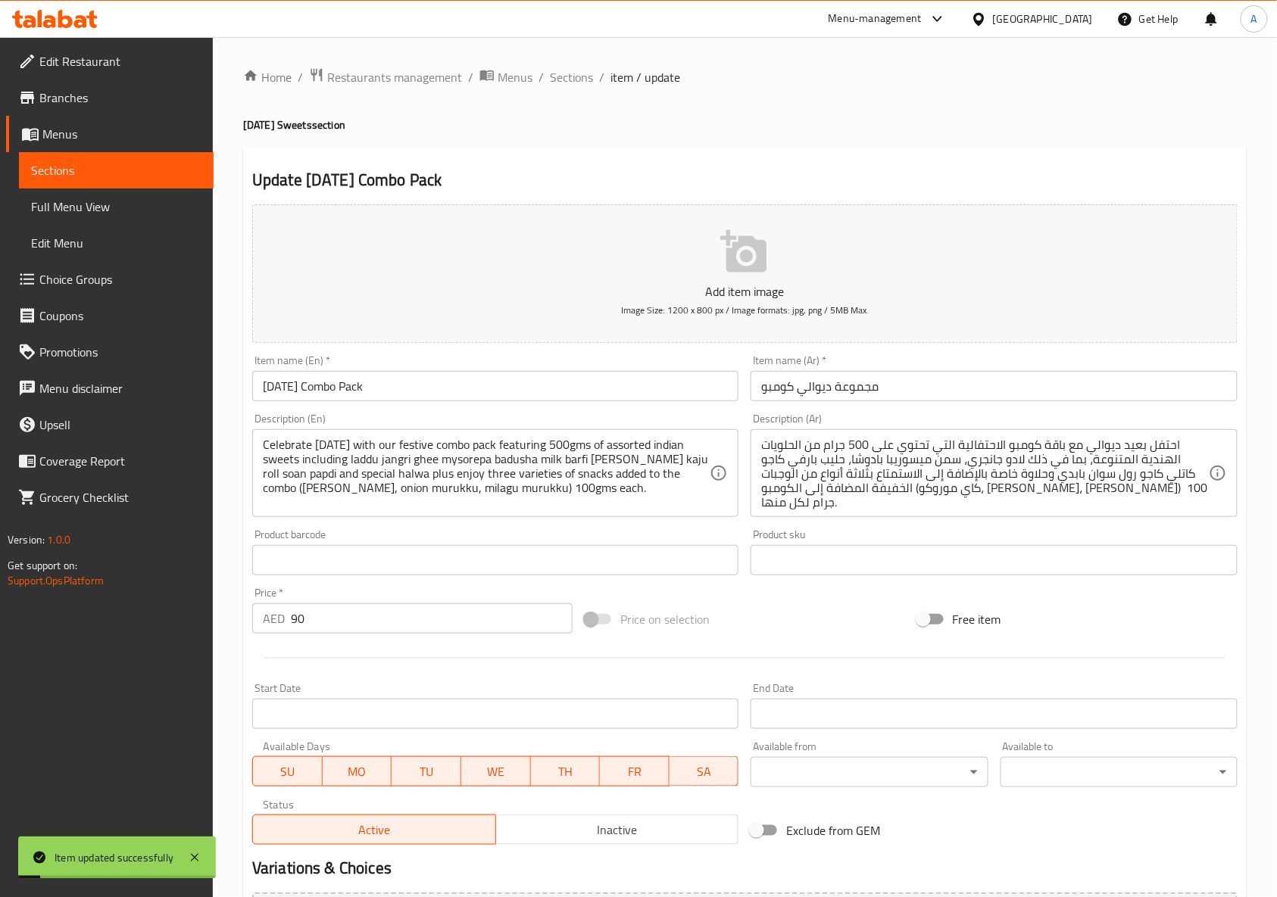
click at [621, 131] on h4 "Diwali Sweets section" at bounding box center [745, 124] width 1004 height 15
click at [550, 186] on h2 "Update Diwali Combo Pack" at bounding box center [744, 180] width 985 height 23
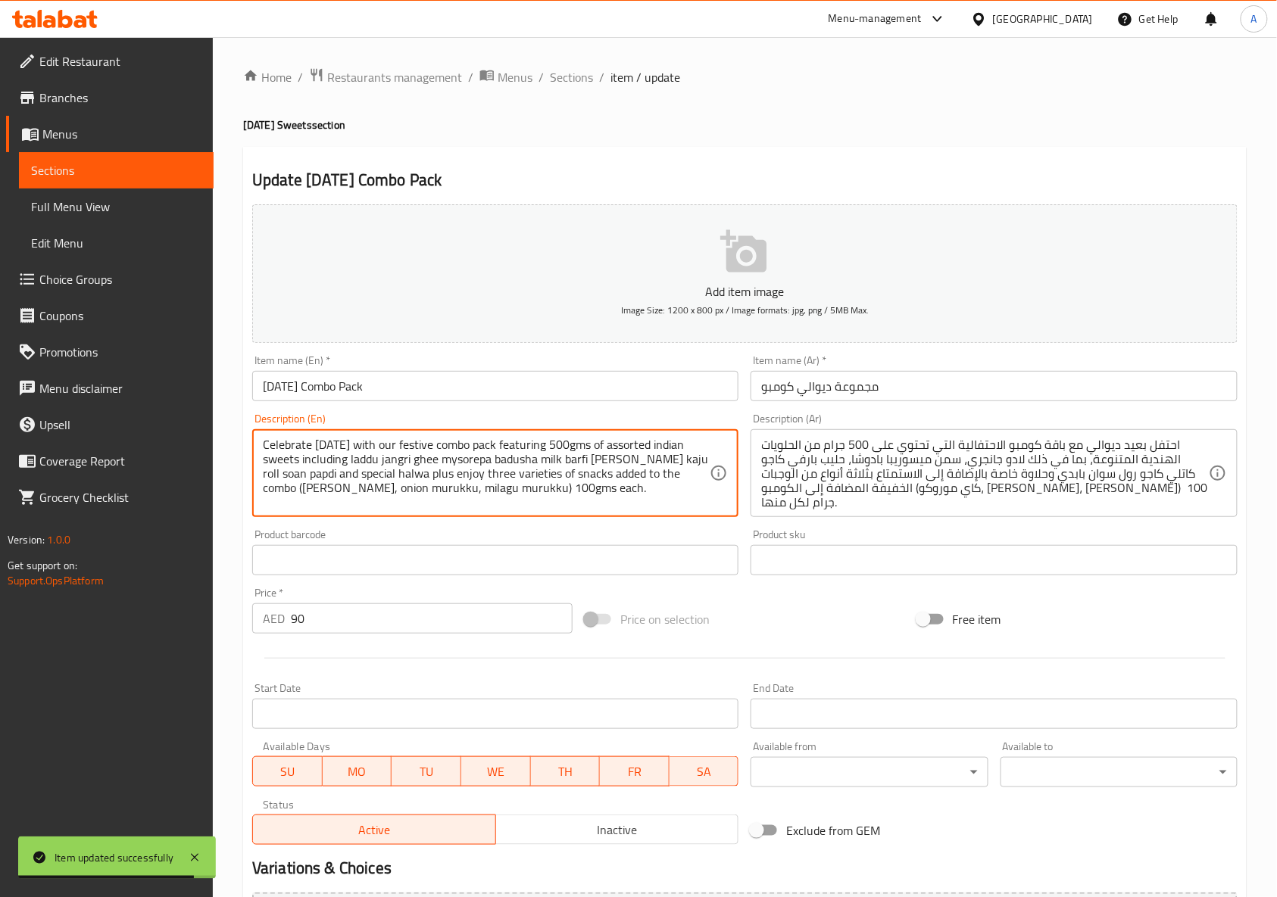
click at [554, 467] on textarea "Celebrate diwali with our festive combo pack featuring 500gms of assorted india…" at bounding box center [486, 474] width 447 height 72
click at [570, 465] on textarea "Celebrate diwali with our festive combo pack featuring 500gms of assorted india…" at bounding box center [486, 474] width 447 height 72
click at [561, 443] on textarea "Celebrate diwali with our festive combo pack featuring 500gms of assorted india…" at bounding box center [486, 474] width 447 height 72
type textarea "Celebrate diwali with our festive combo pack featuring 500 gms of assorted indi…"
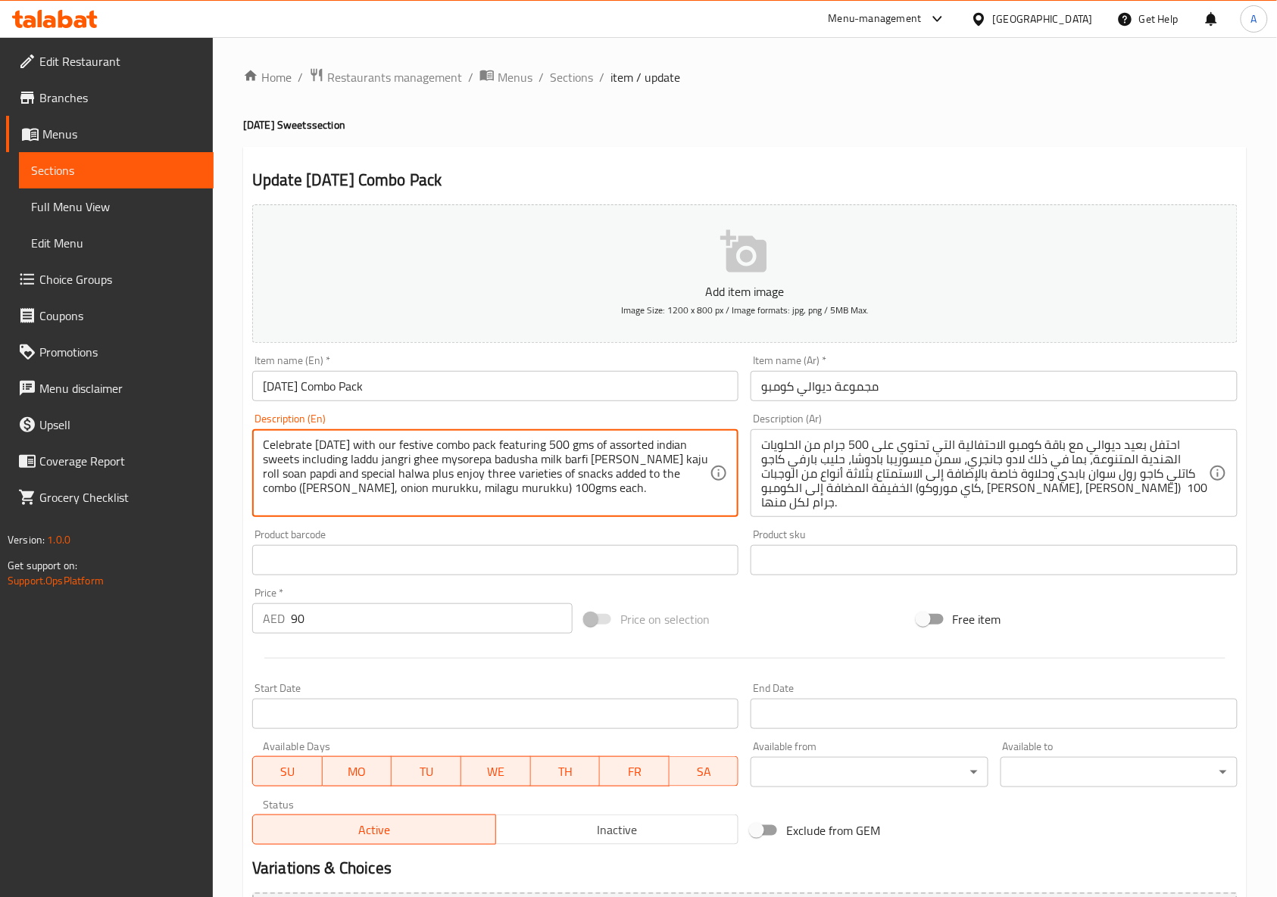
click at [750, 616] on div "Price on selection" at bounding box center [745, 619] width 332 height 41
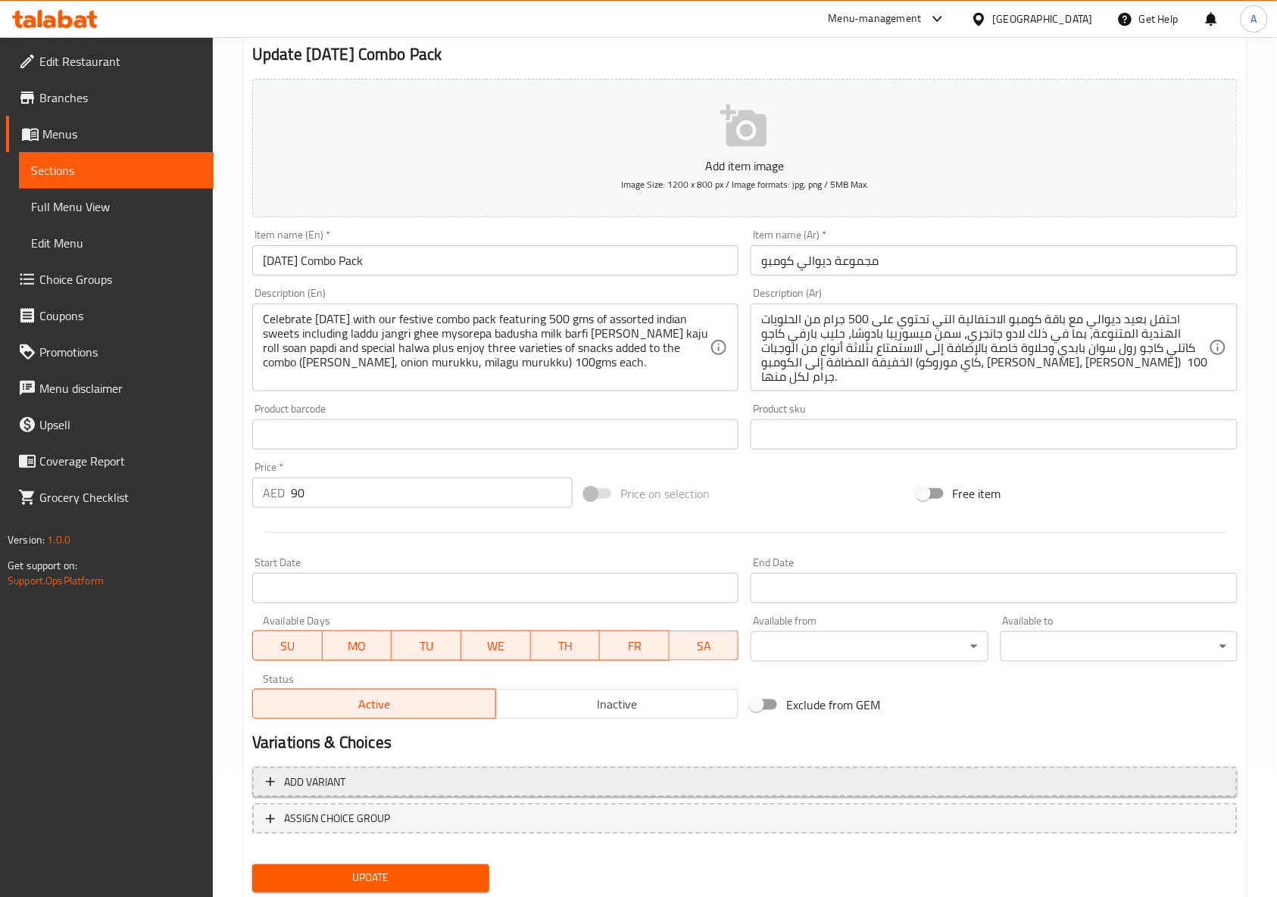
scroll to position [171, 0]
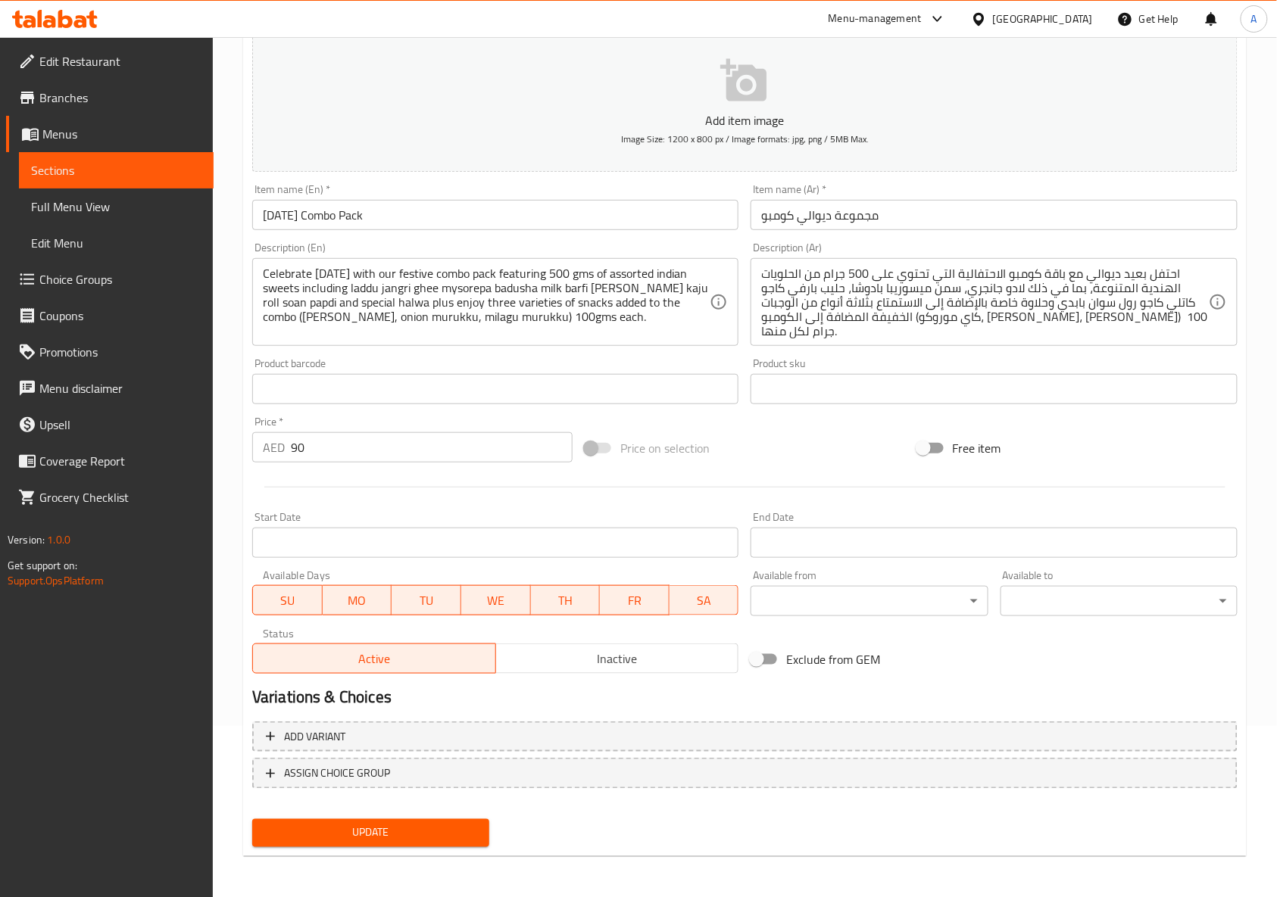
click at [454, 824] on span "Update" at bounding box center [370, 833] width 213 height 19
click at [583, 485] on div at bounding box center [744, 487] width 997 height 37
click at [741, 445] on div "Price on selection" at bounding box center [745, 448] width 332 height 41
click at [742, 445] on div "Price on selection" at bounding box center [745, 448] width 332 height 41
click at [748, 461] on div "Price on selection" at bounding box center [745, 448] width 332 height 41
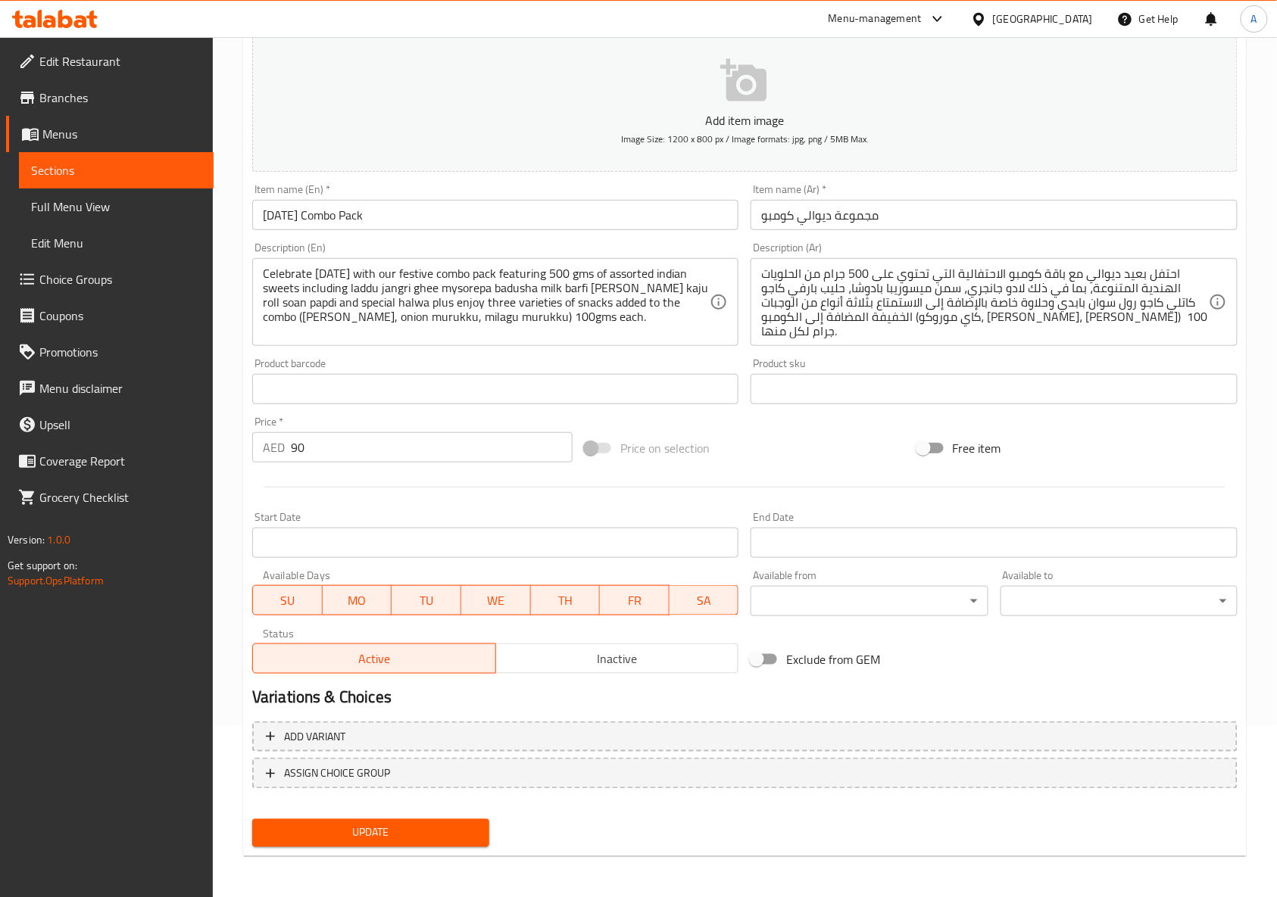
click at [748, 461] on div "Price on selection" at bounding box center [745, 448] width 332 height 41
click at [383, 833] on span "Update" at bounding box center [370, 833] width 213 height 19
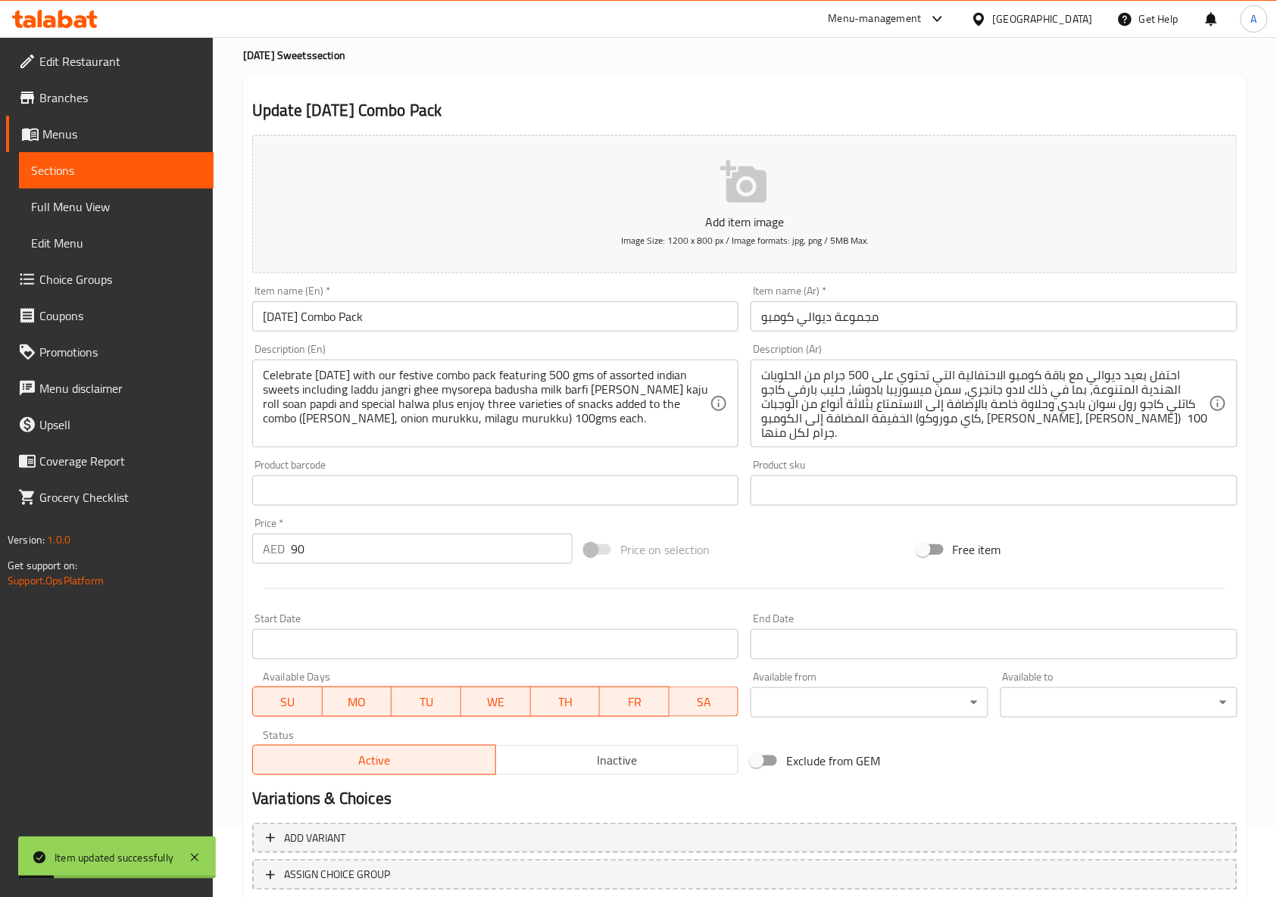
scroll to position [0, 0]
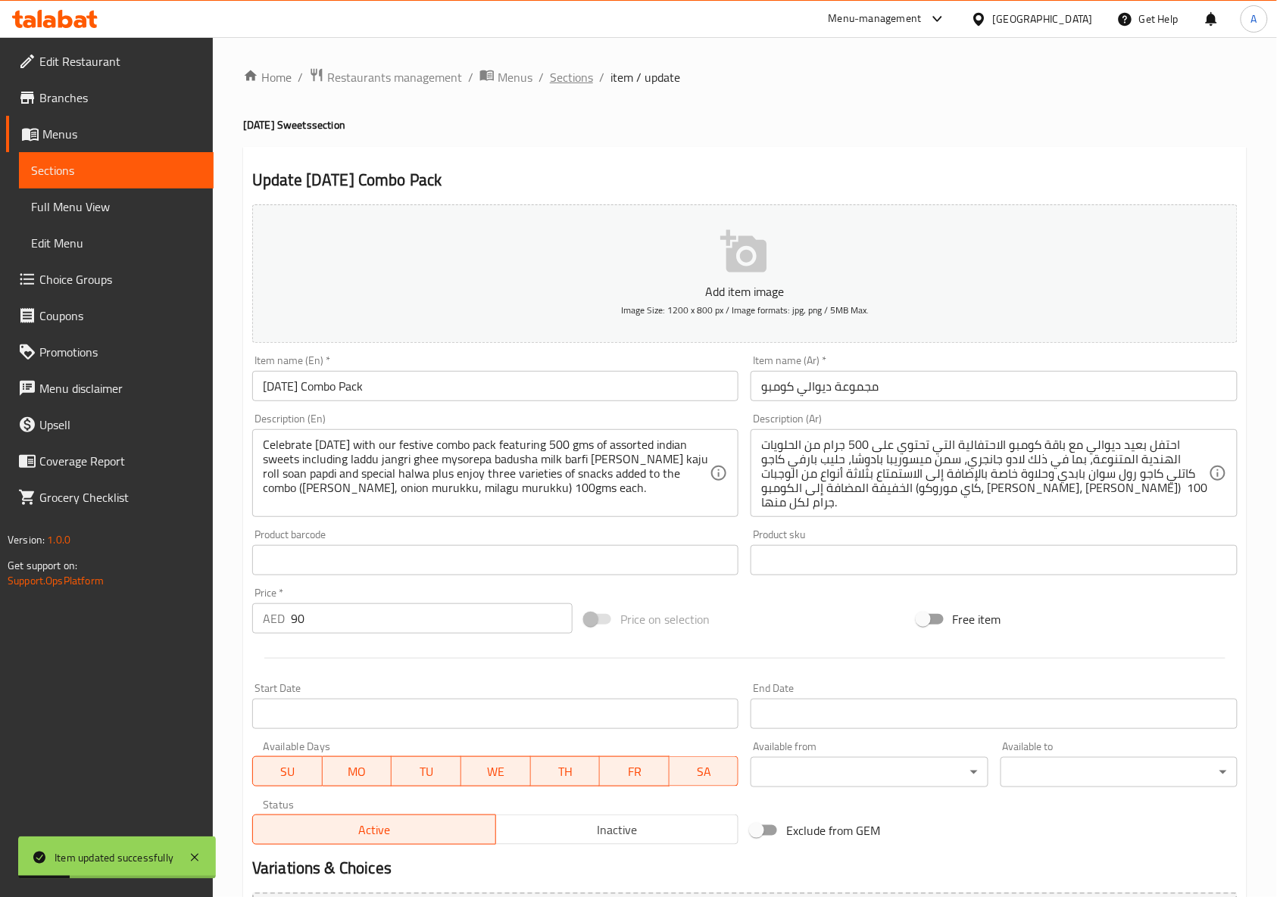
click at [576, 73] on span "Sections" at bounding box center [571, 77] width 43 height 18
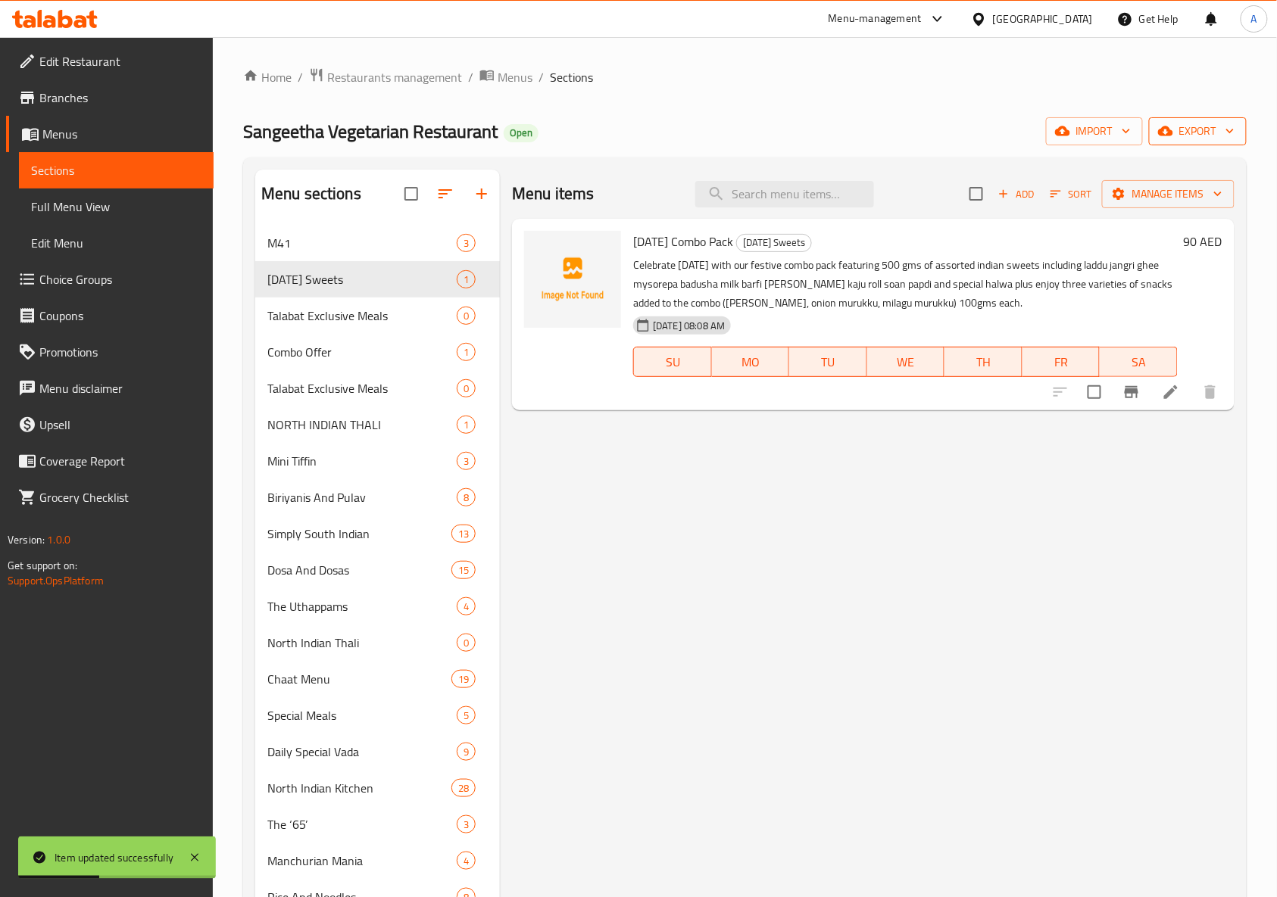
click at [1206, 121] on button "export" at bounding box center [1198, 131] width 98 height 28
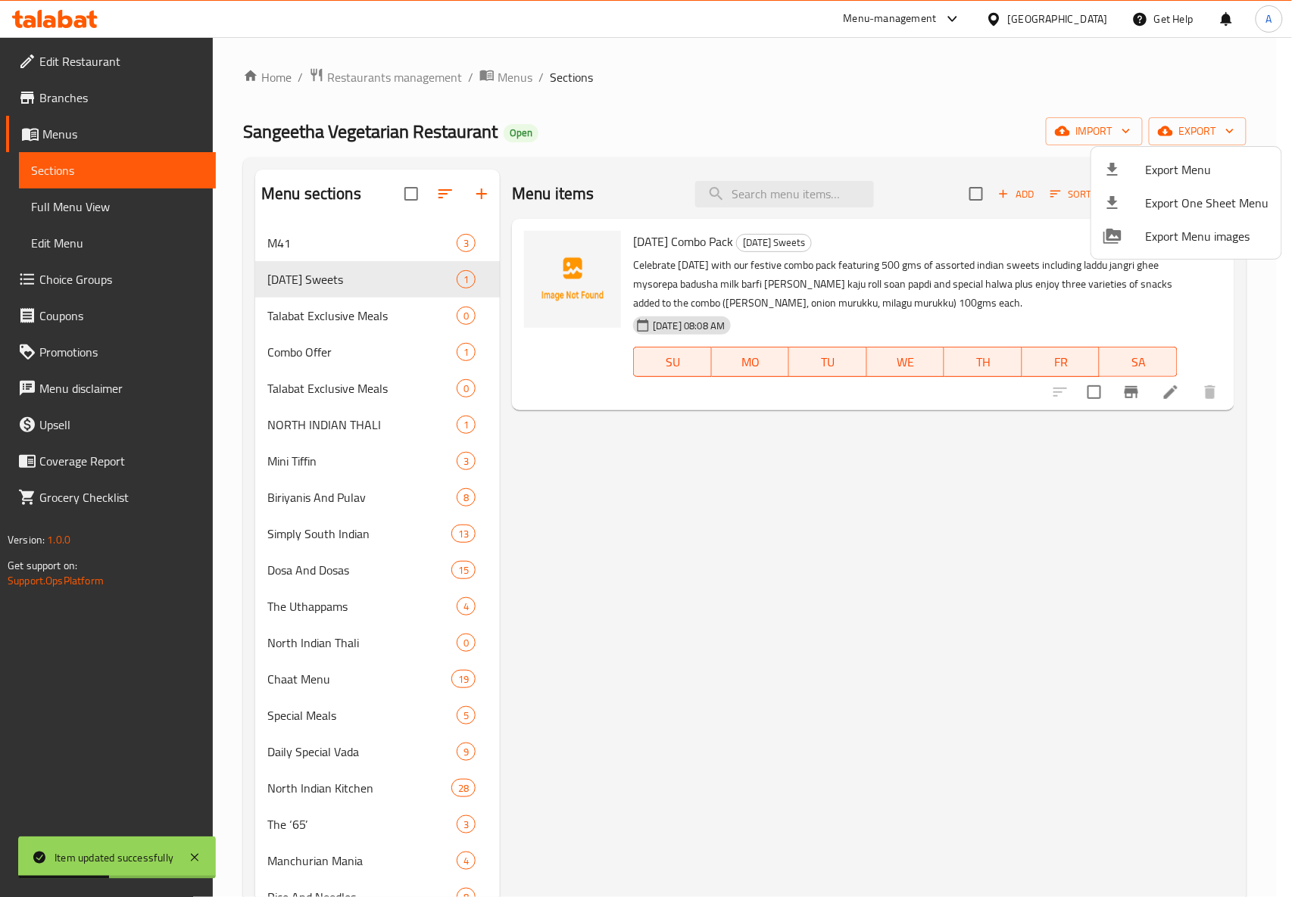
click at [1180, 161] on span "Export Menu" at bounding box center [1207, 170] width 123 height 18
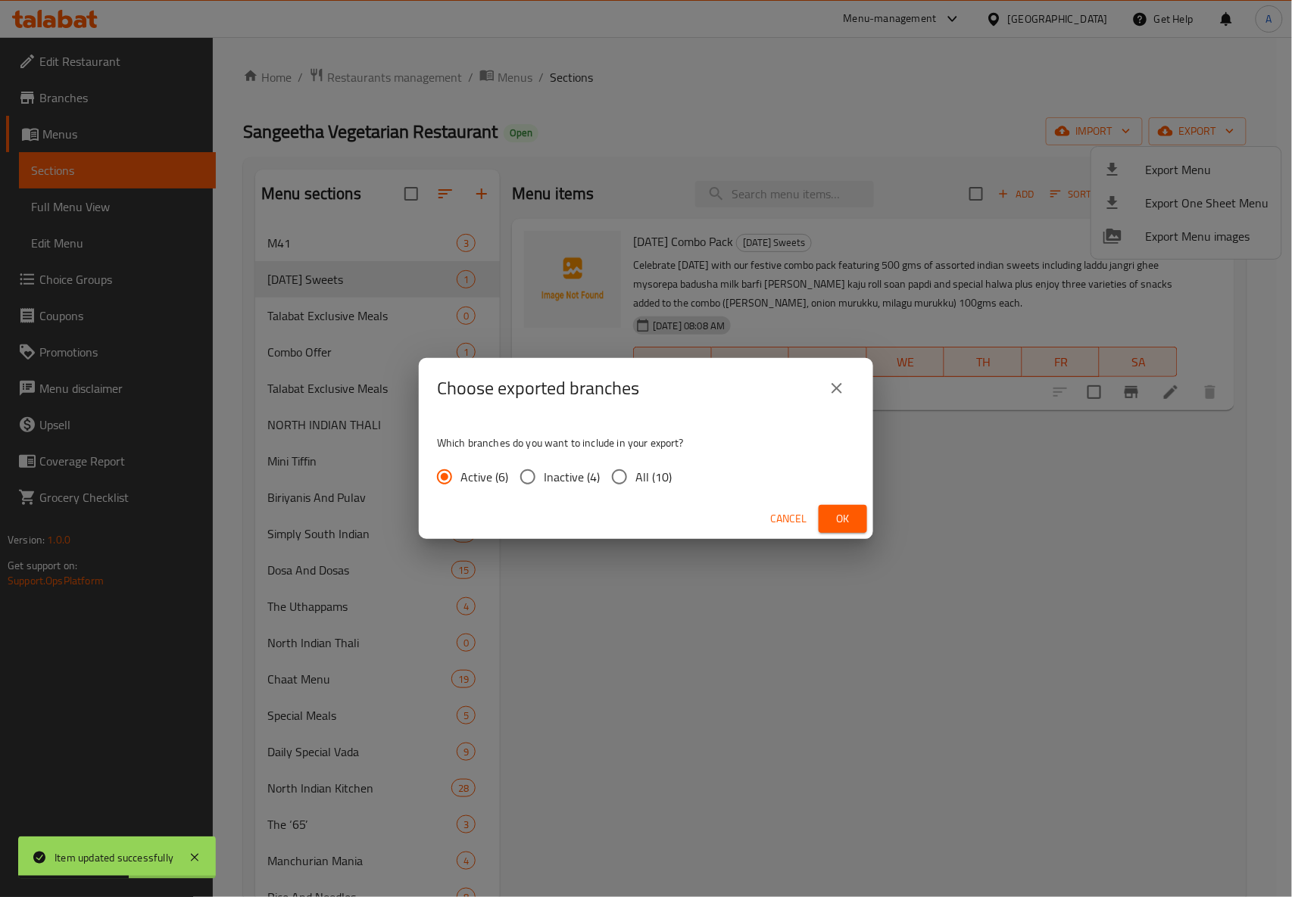
click at [621, 473] on input "All (10)" at bounding box center [620, 477] width 32 height 32
radio input "true"
click at [832, 510] on span "Ok" at bounding box center [843, 519] width 24 height 19
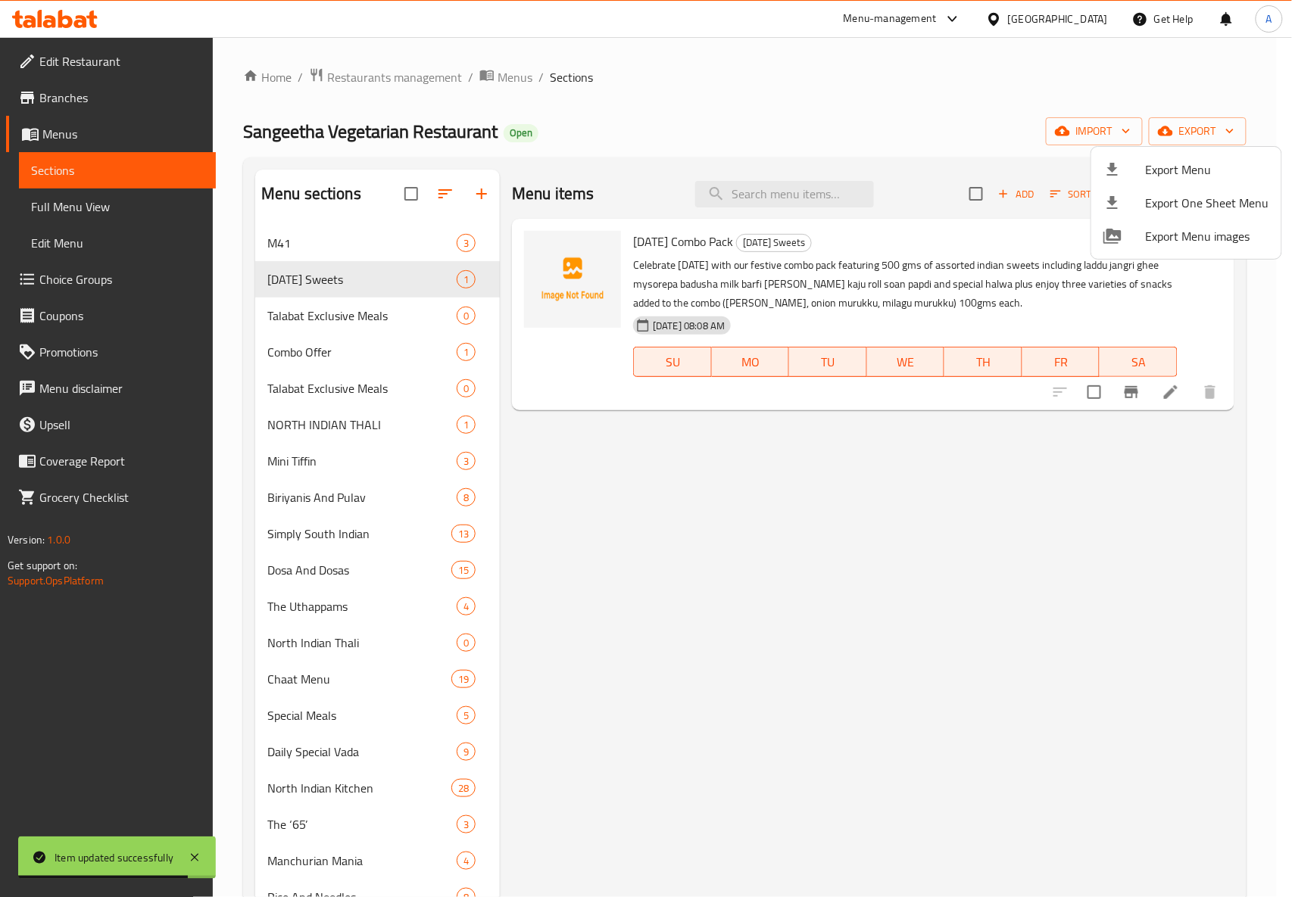
click at [718, 483] on div at bounding box center [646, 448] width 1292 height 897
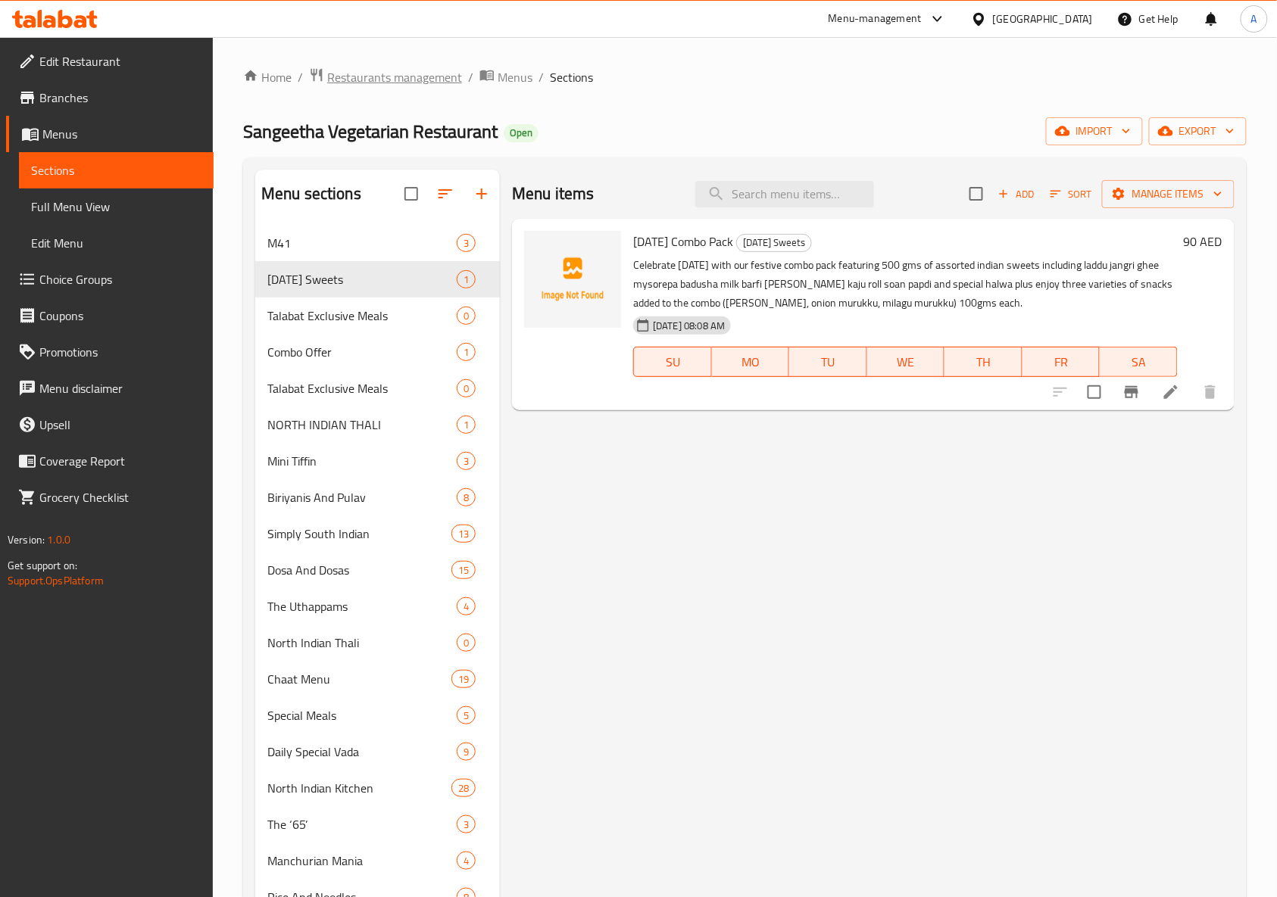
click at [410, 85] on span "Restaurants management" at bounding box center [394, 77] width 135 height 18
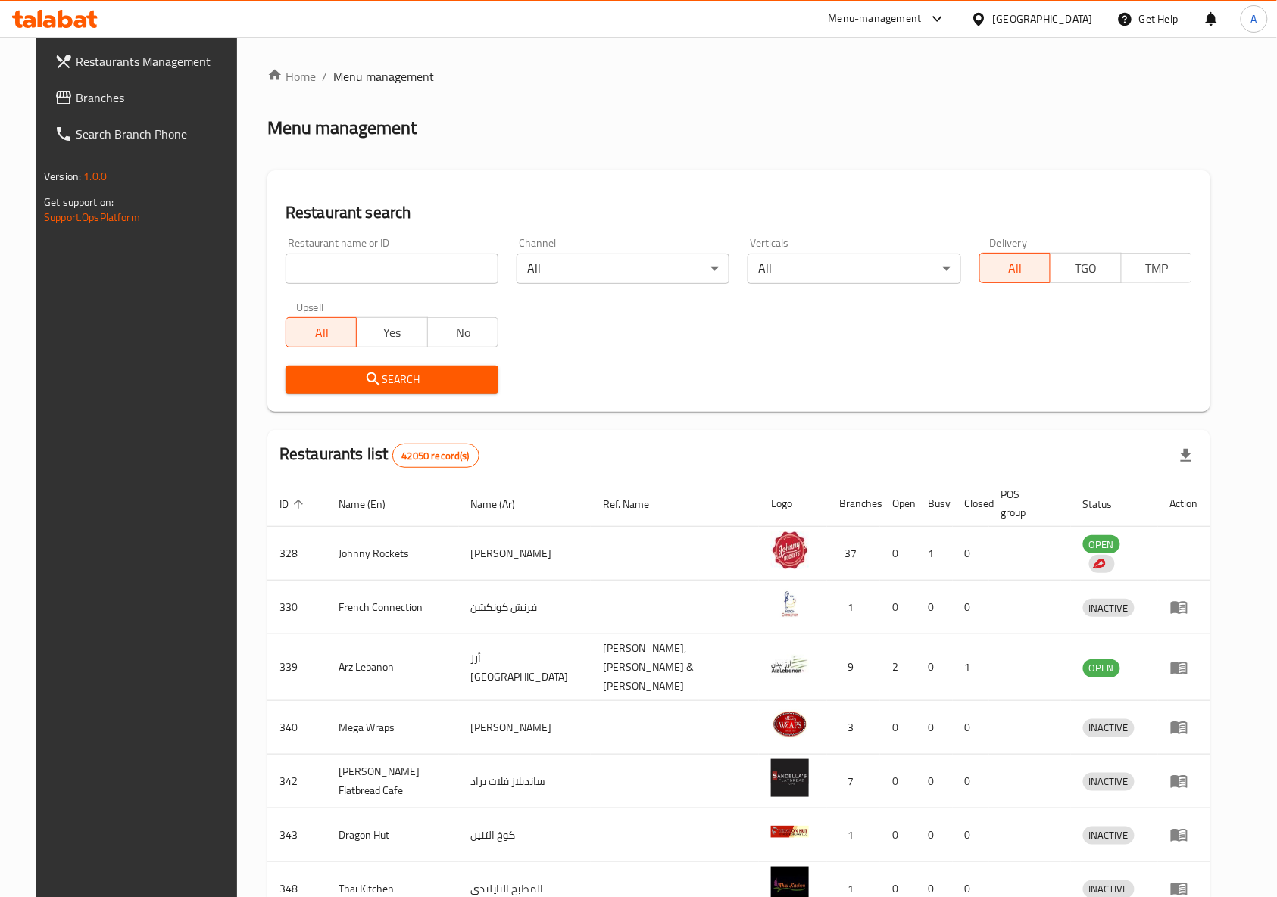
click at [353, 261] on input "search" at bounding box center [392, 269] width 213 height 30
paste input "600975"
type input "600975"
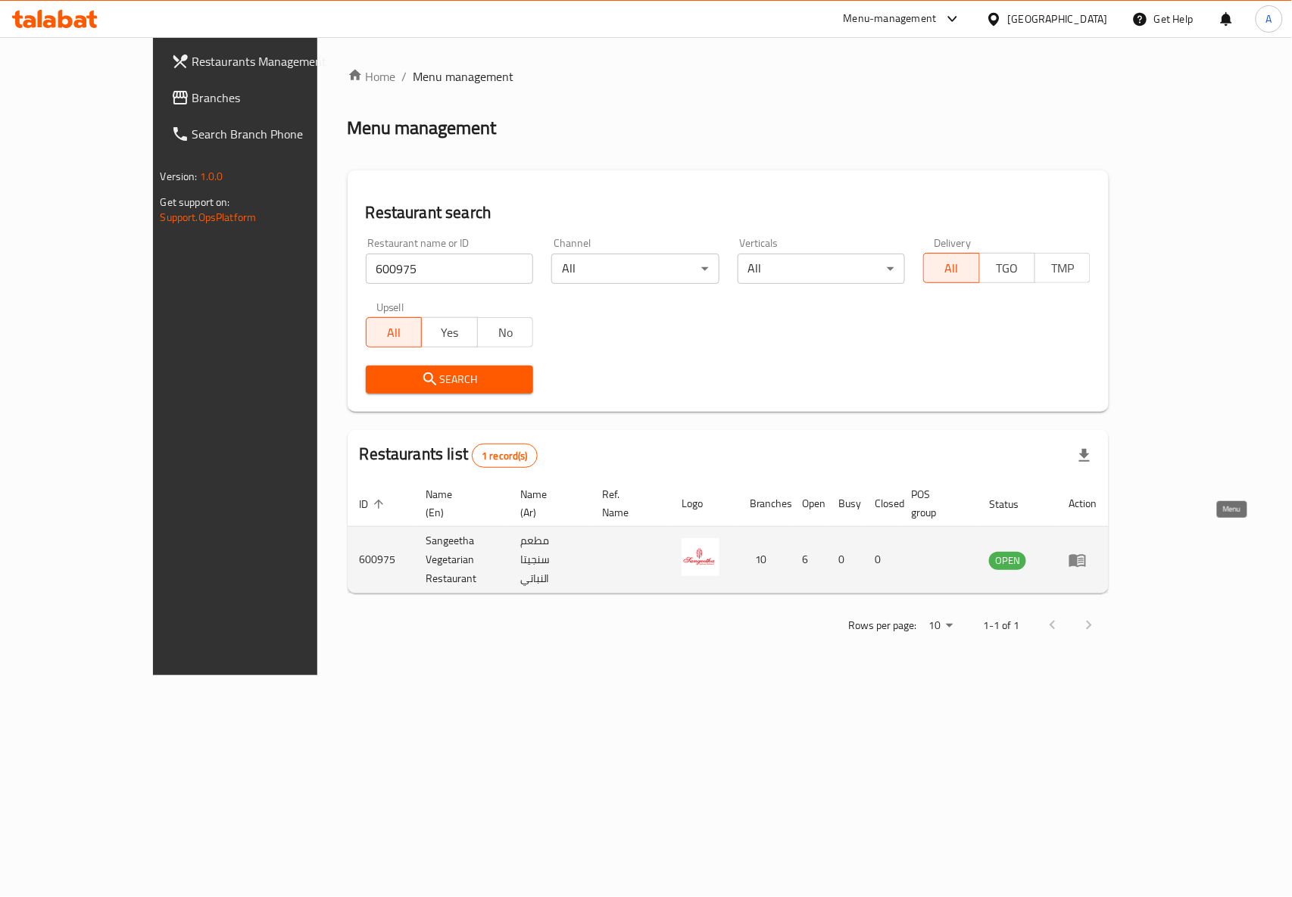
click at [1087, 551] on icon "enhanced table" at bounding box center [1078, 560] width 18 height 18
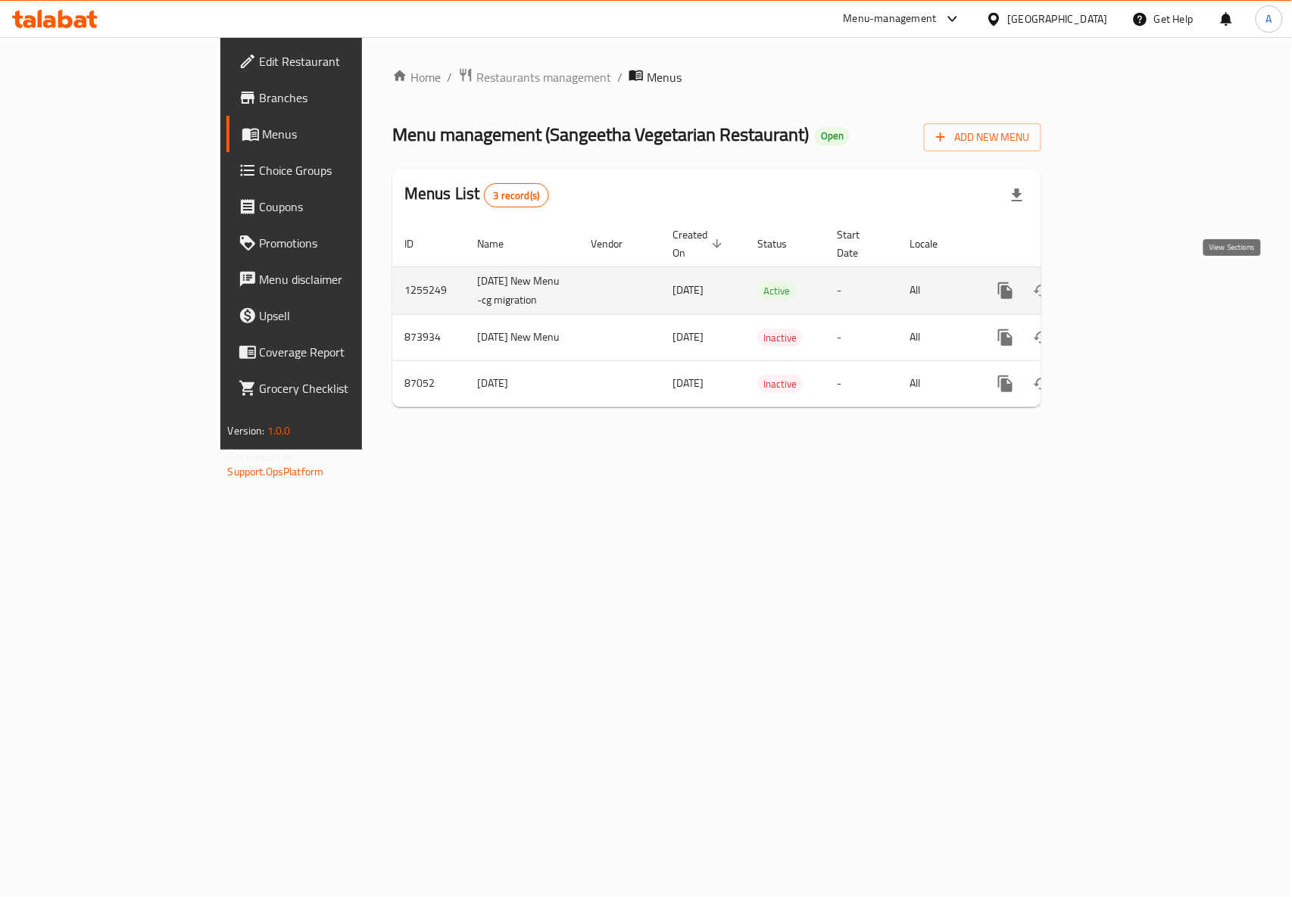
click at [1122, 284] on icon "enhanced table" at bounding box center [1115, 291] width 14 height 14
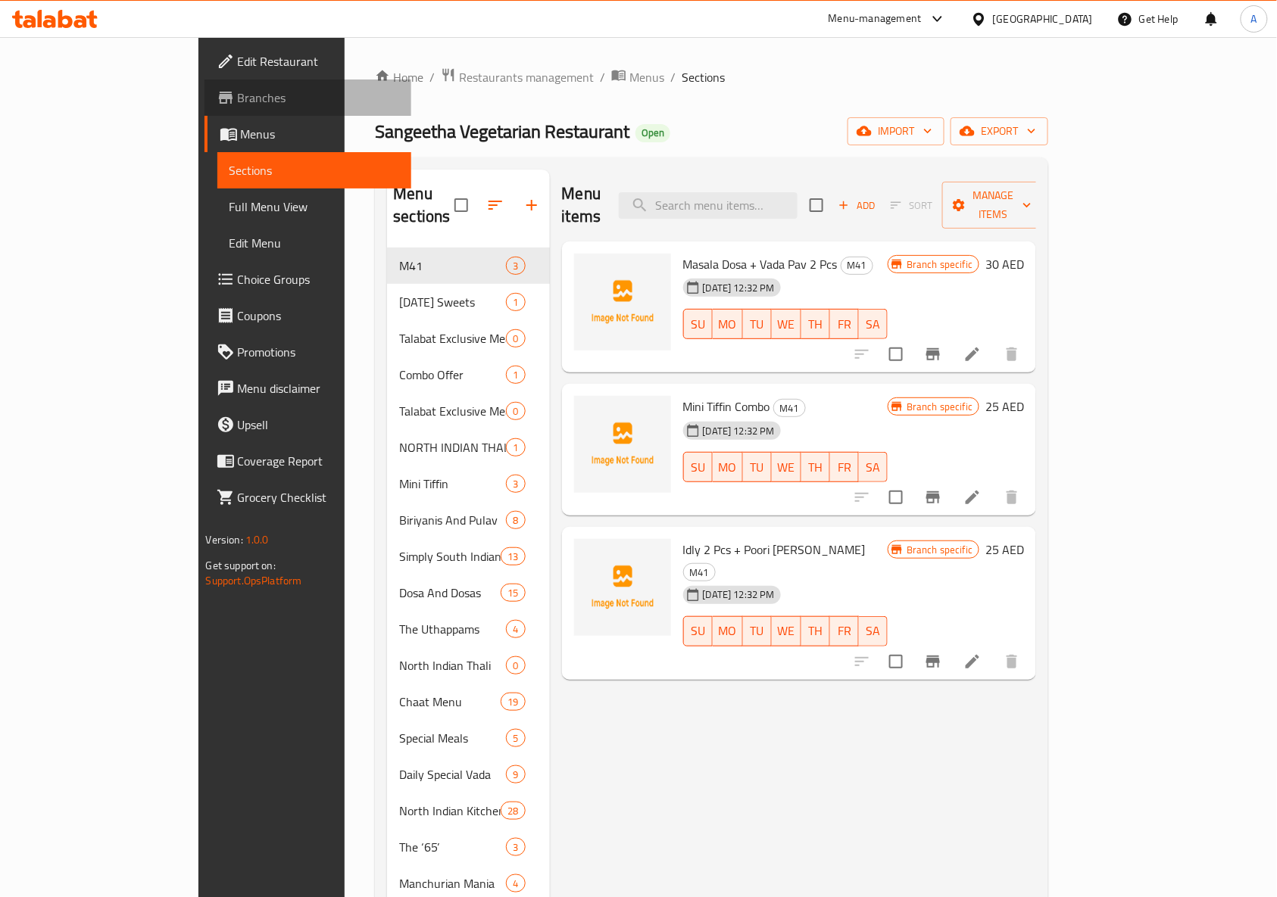
click at [204, 82] on link "Branches" at bounding box center [308, 98] width 208 height 36
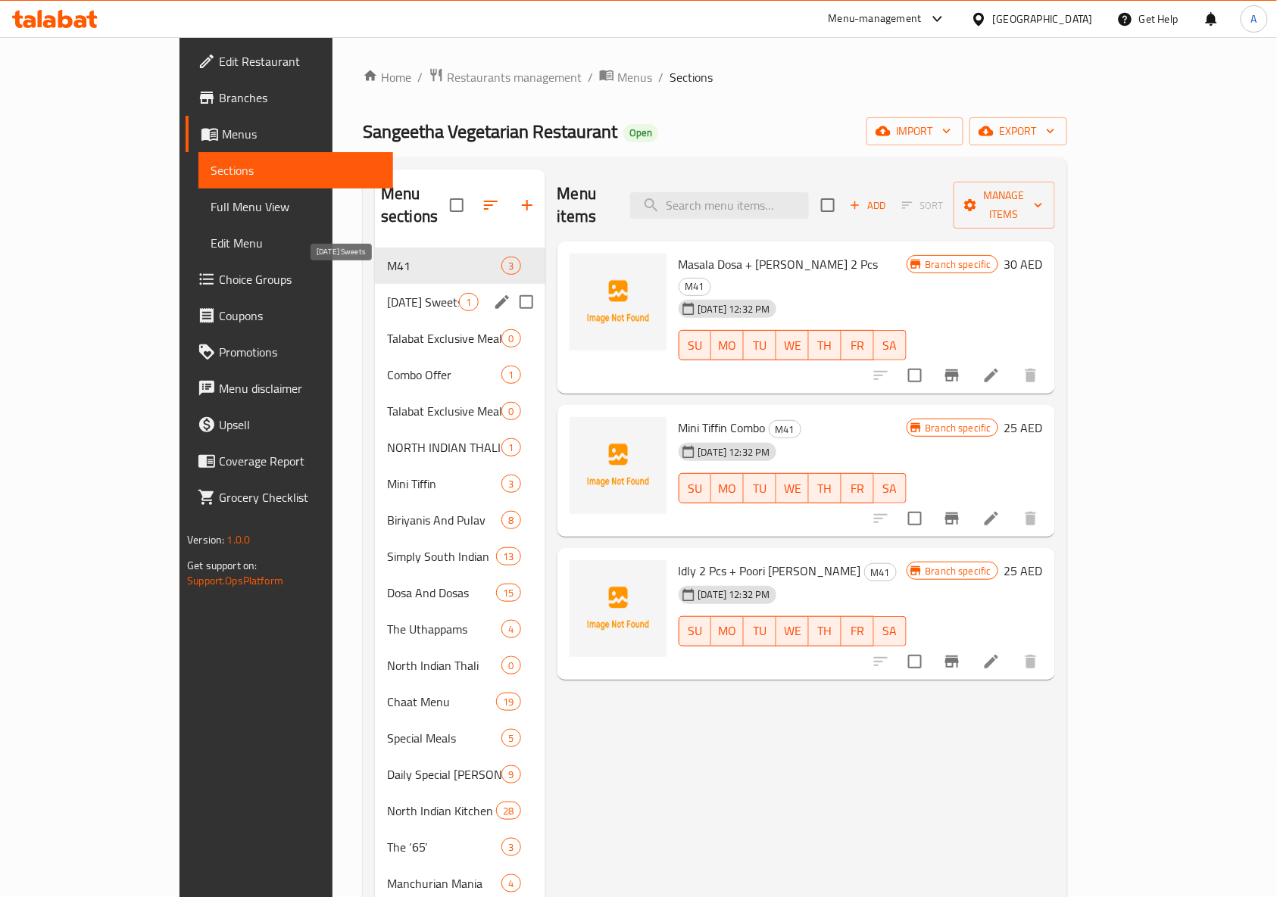
click at [387, 293] on span "Diwali Sweets" at bounding box center [423, 302] width 72 height 18
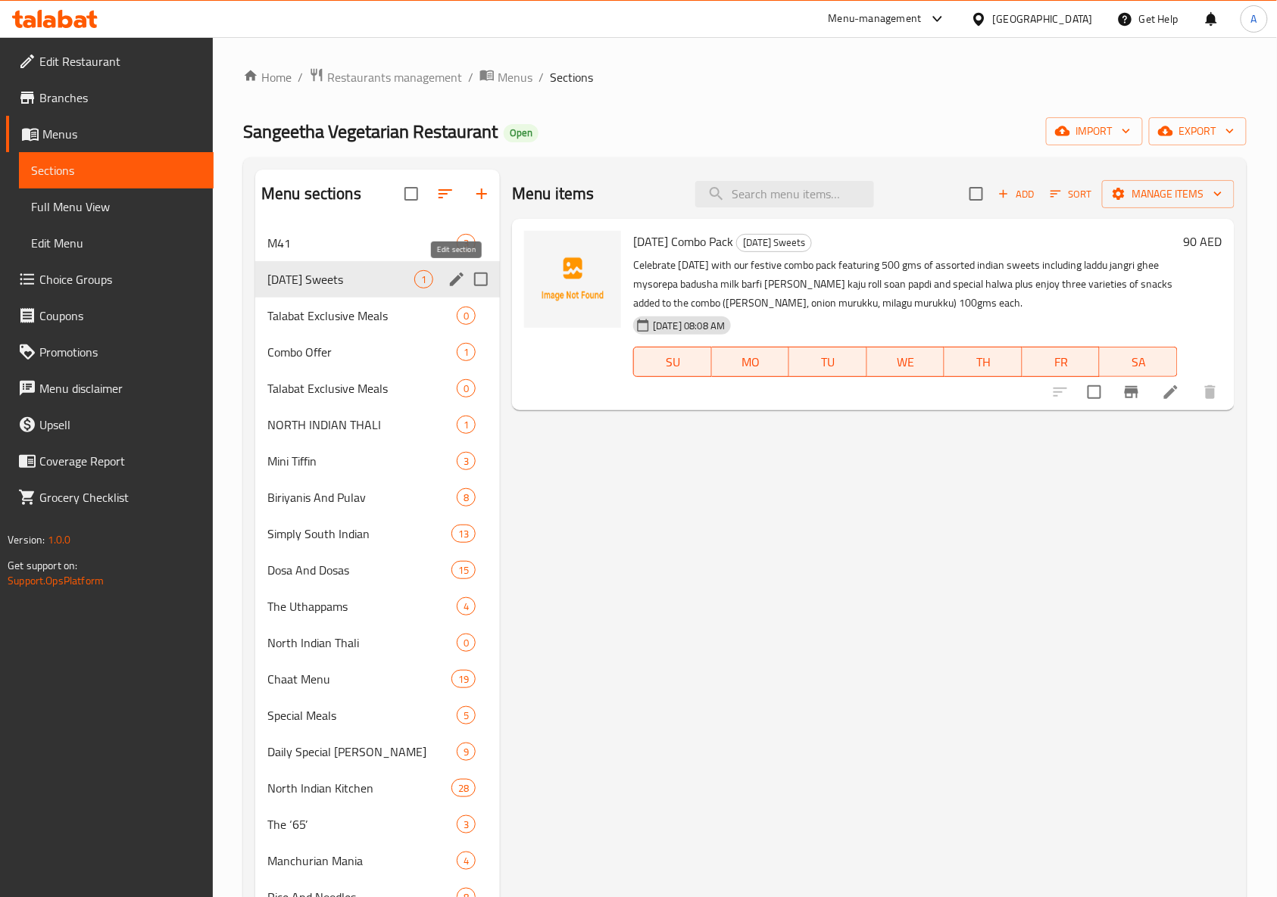
click at [452, 283] on icon "edit" at bounding box center [457, 280] width 14 height 14
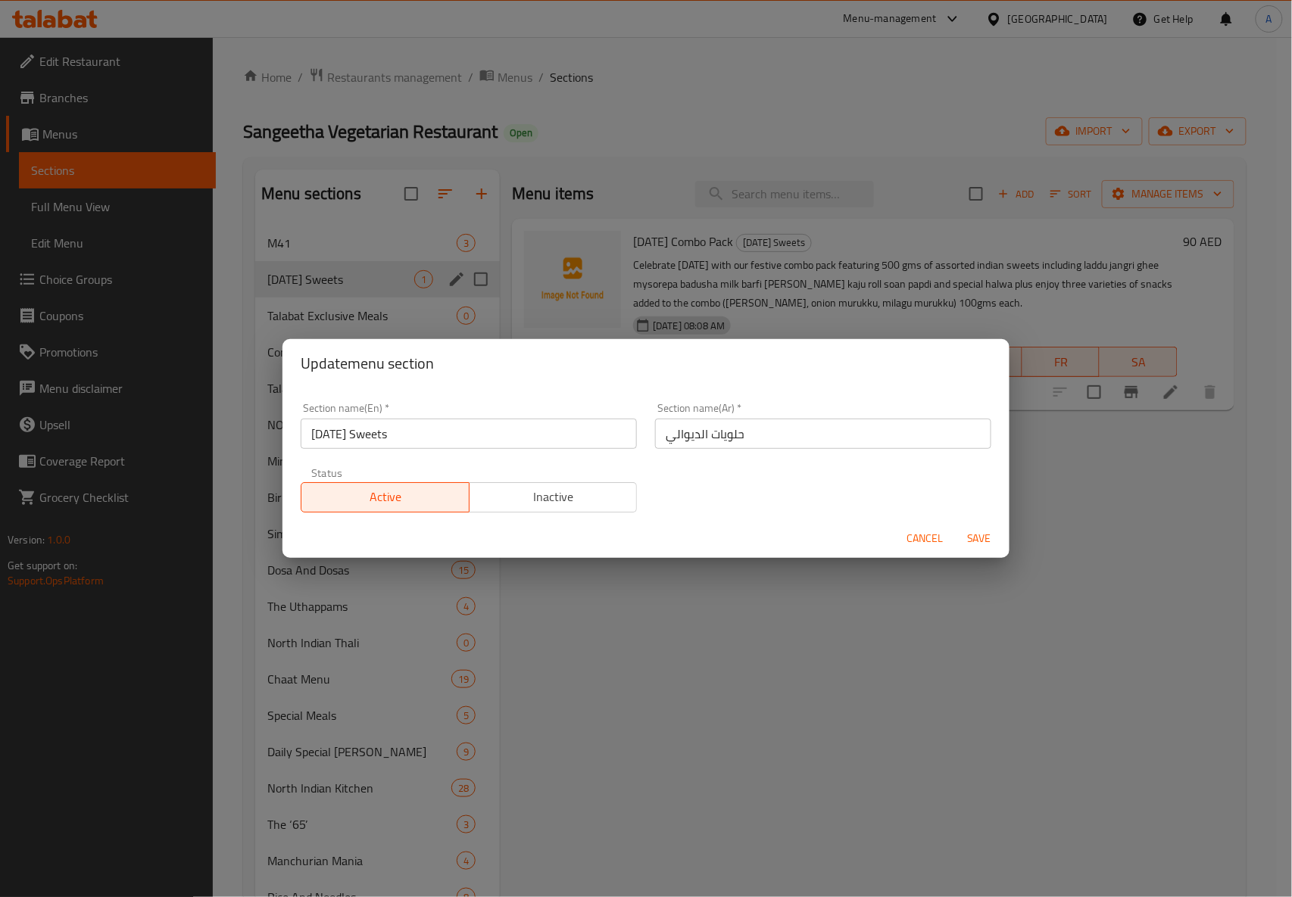
click at [906, 536] on button "Cancel" at bounding box center [925, 539] width 48 height 28
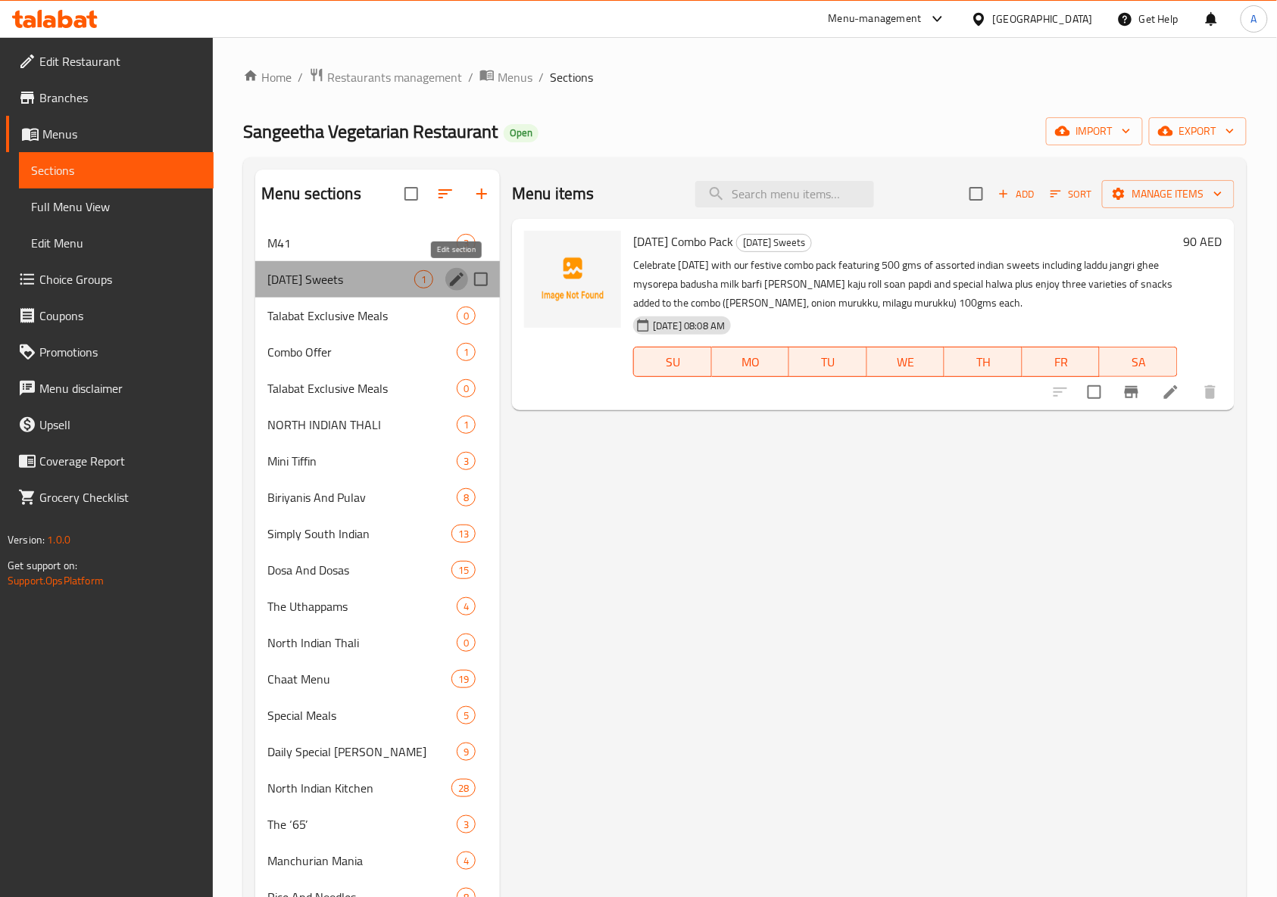
click at [450, 280] on icon "edit" at bounding box center [457, 279] width 18 height 18
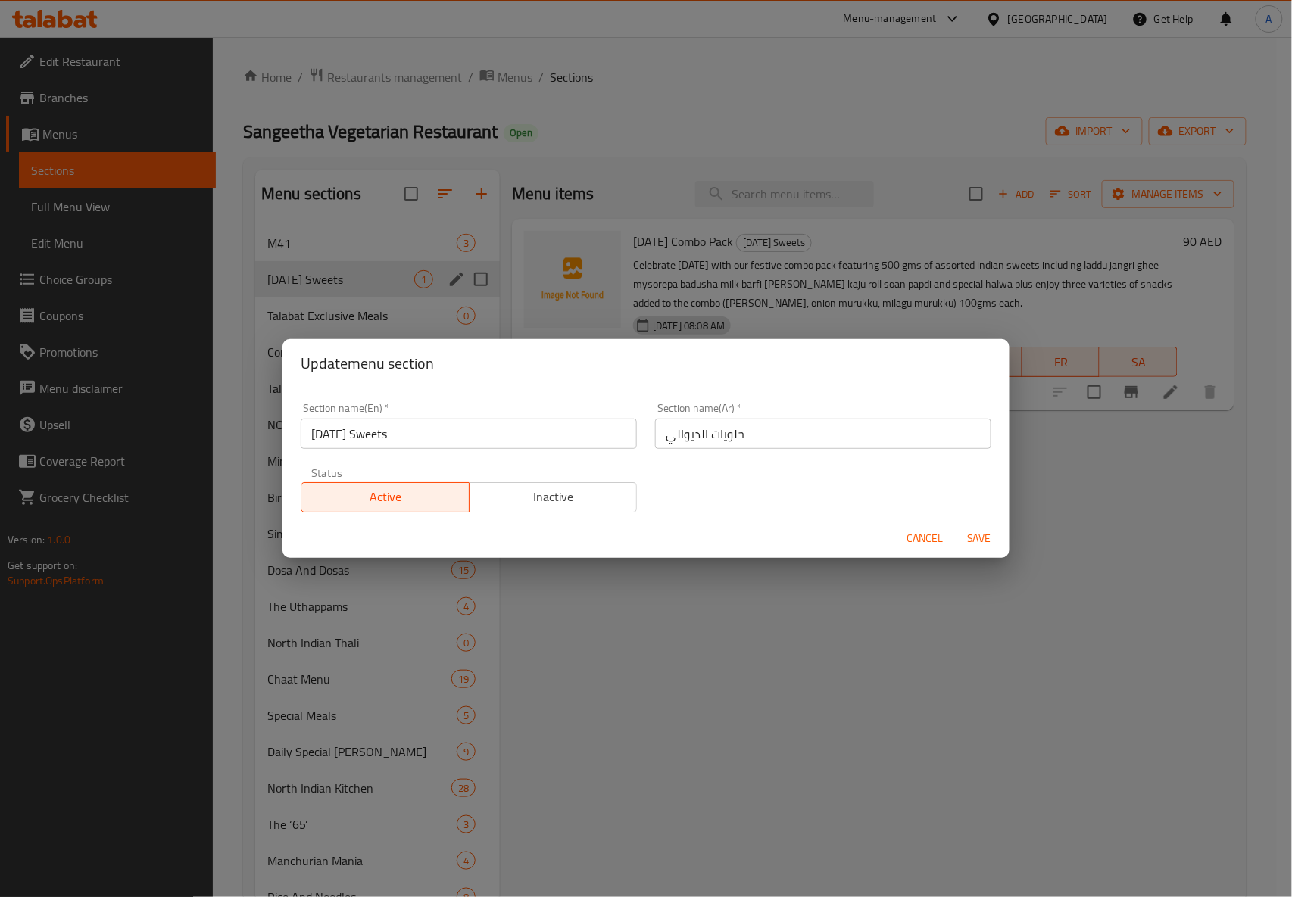
click at [720, 436] on input "حلويات الديوالي" at bounding box center [823, 434] width 336 height 30
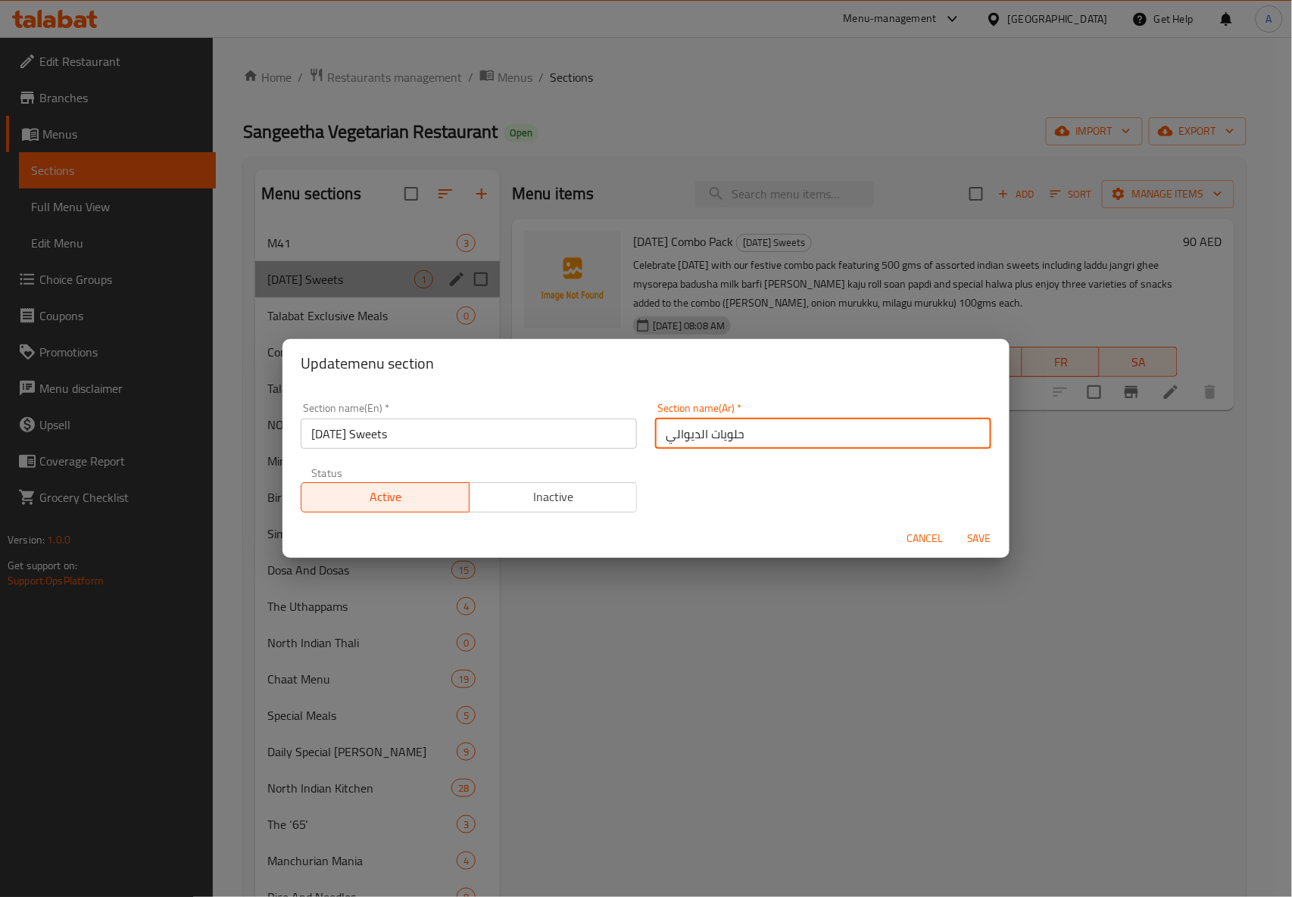
click at [720, 436] on input "حلويات الديوالي" at bounding box center [823, 434] width 336 height 30
click at [931, 544] on span "Cancel" at bounding box center [925, 538] width 36 height 19
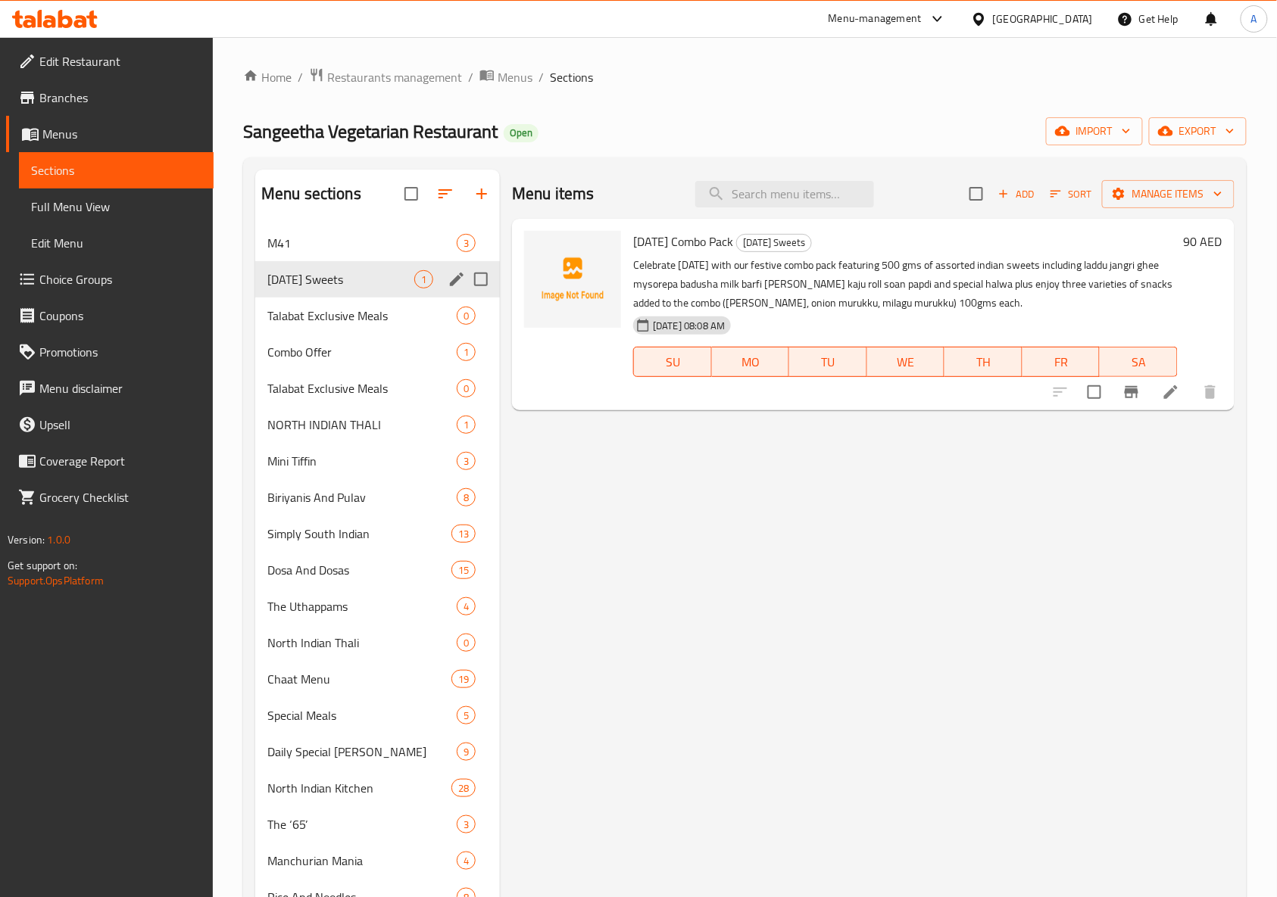
click at [423, 79] on span "Restaurants management" at bounding box center [394, 77] width 135 height 18
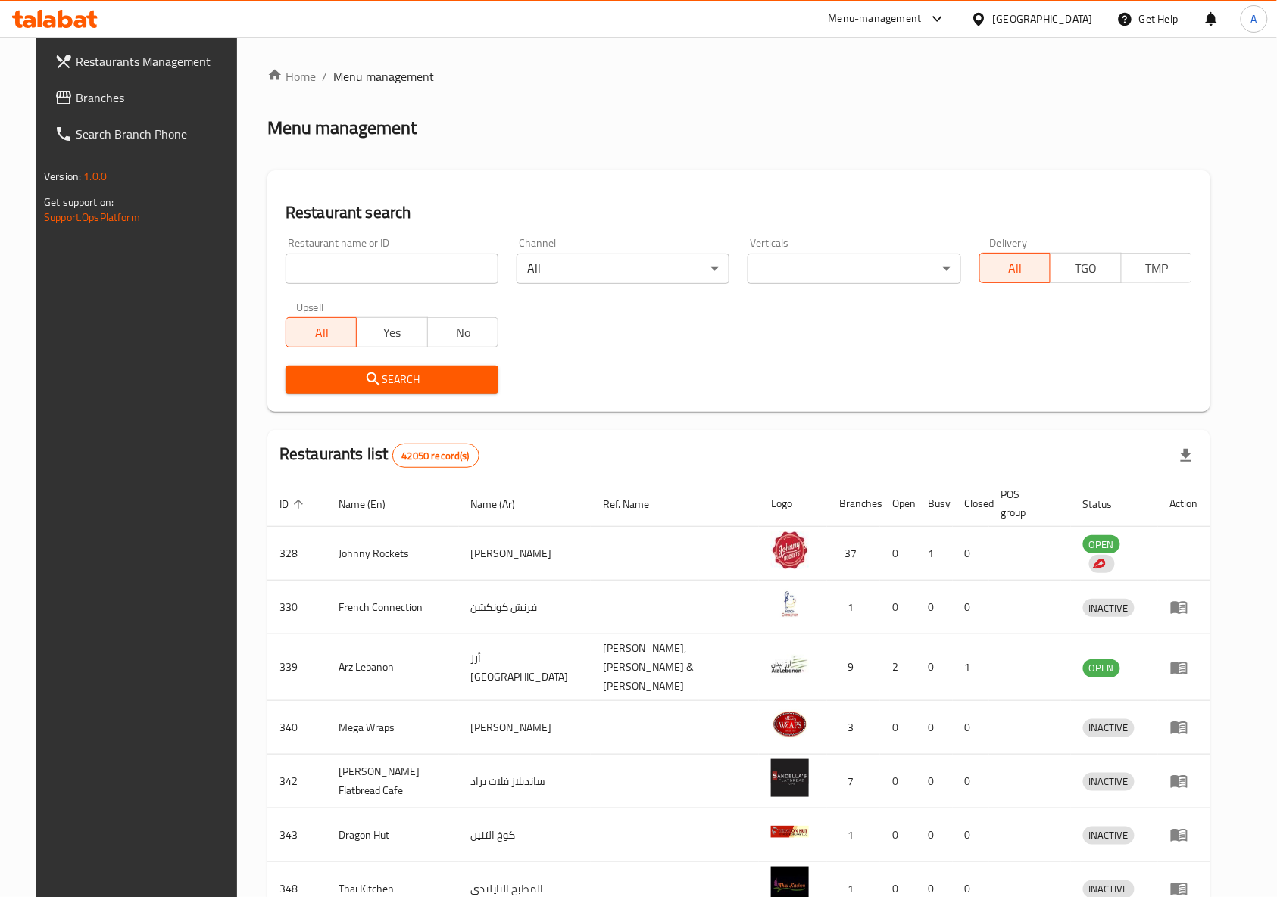
click at [98, 61] on span "Restaurants Management" at bounding box center [157, 61] width 162 height 18
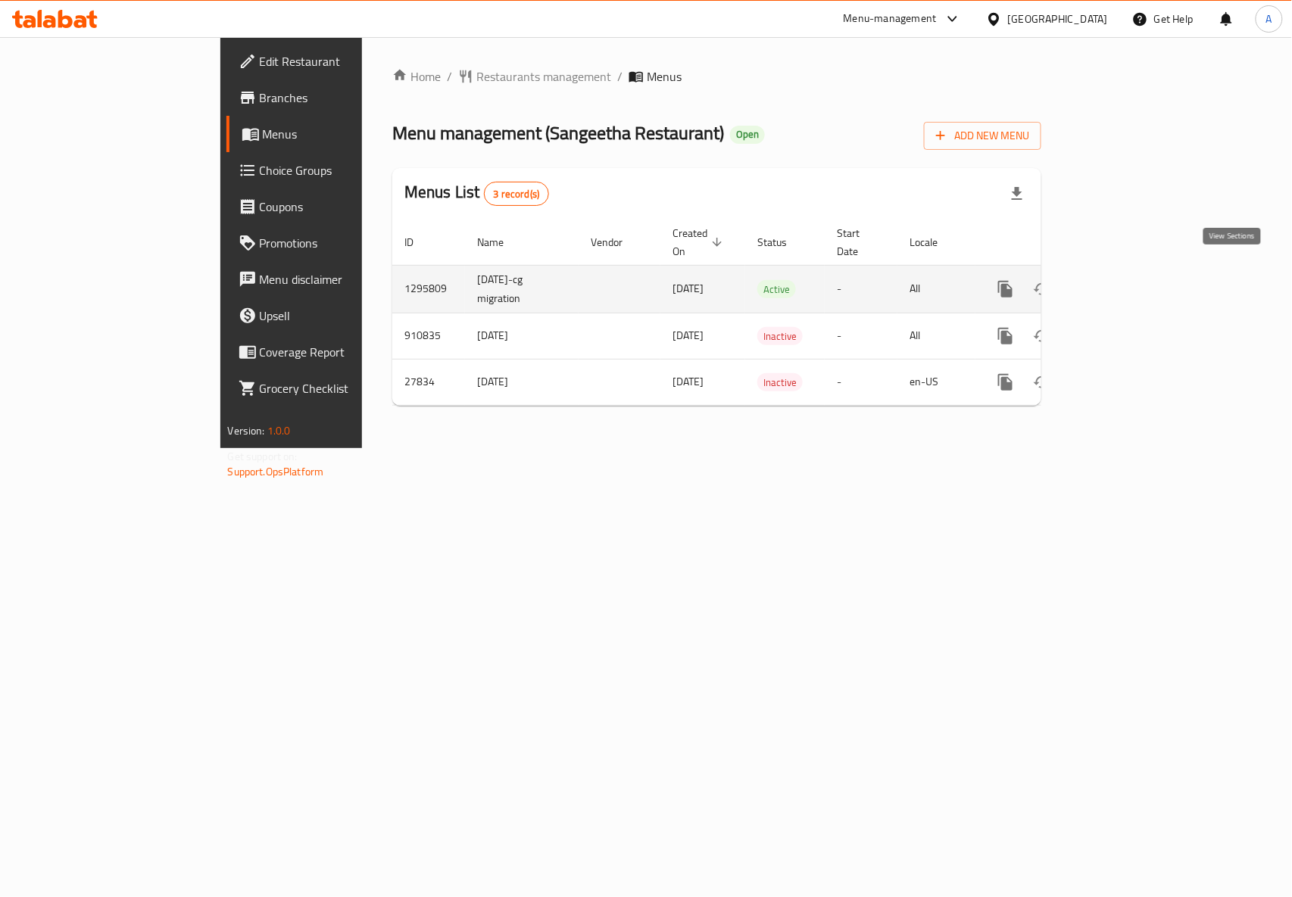
click at [1124, 280] on icon "enhanced table" at bounding box center [1115, 289] width 18 height 18
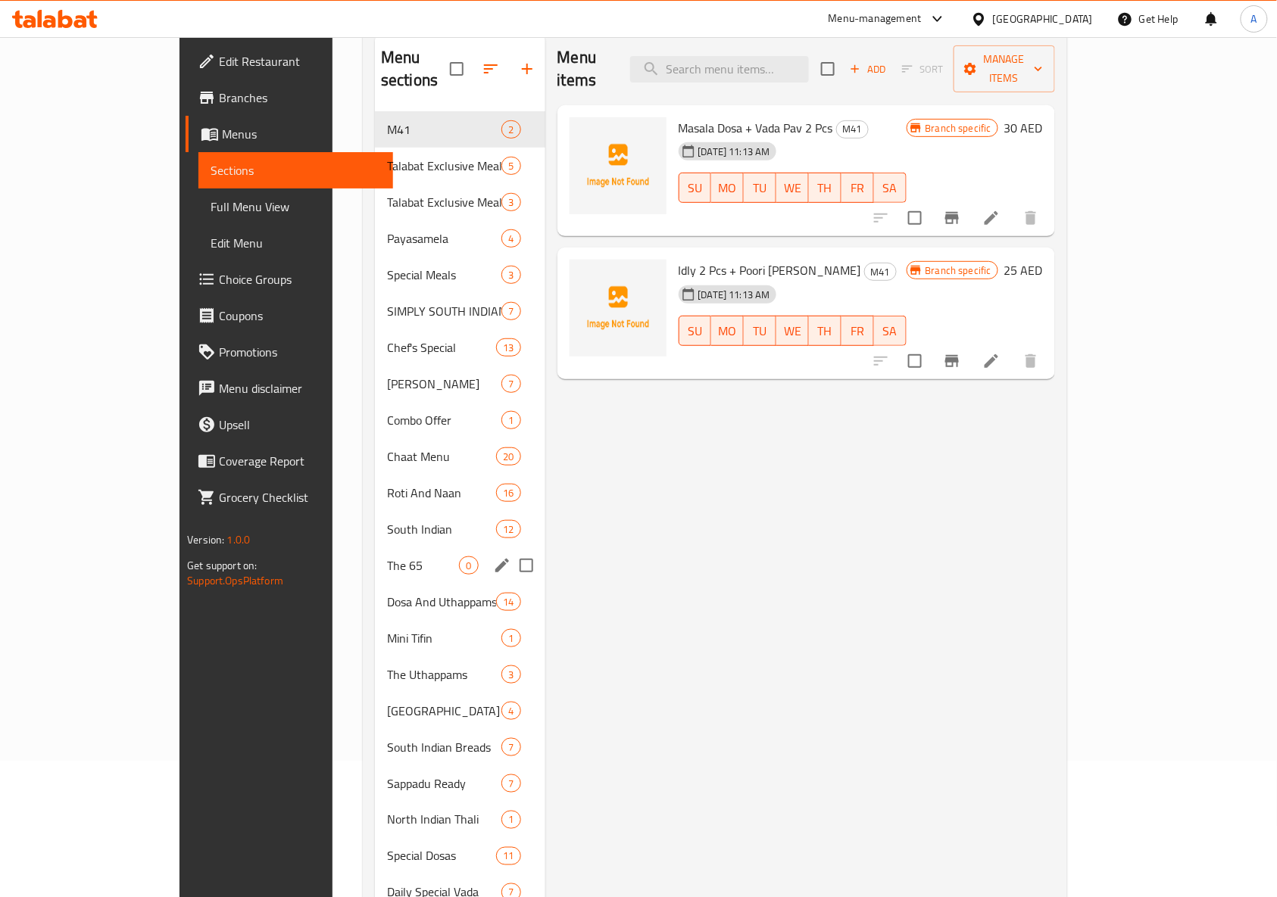
scroll to position [35, 0]
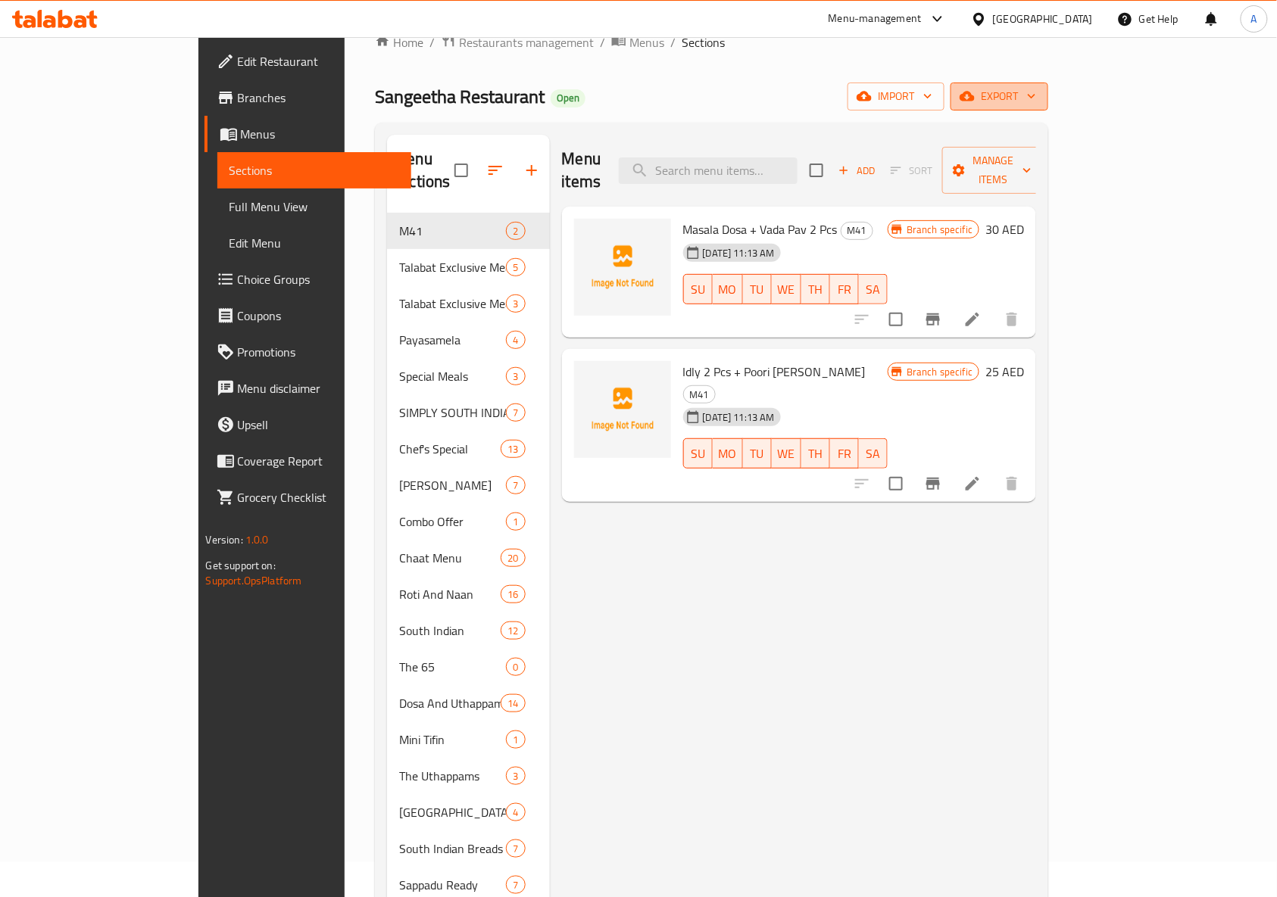
click at [1036, 95] on span "export" at bounding box center [999, 96] width 73 height 19
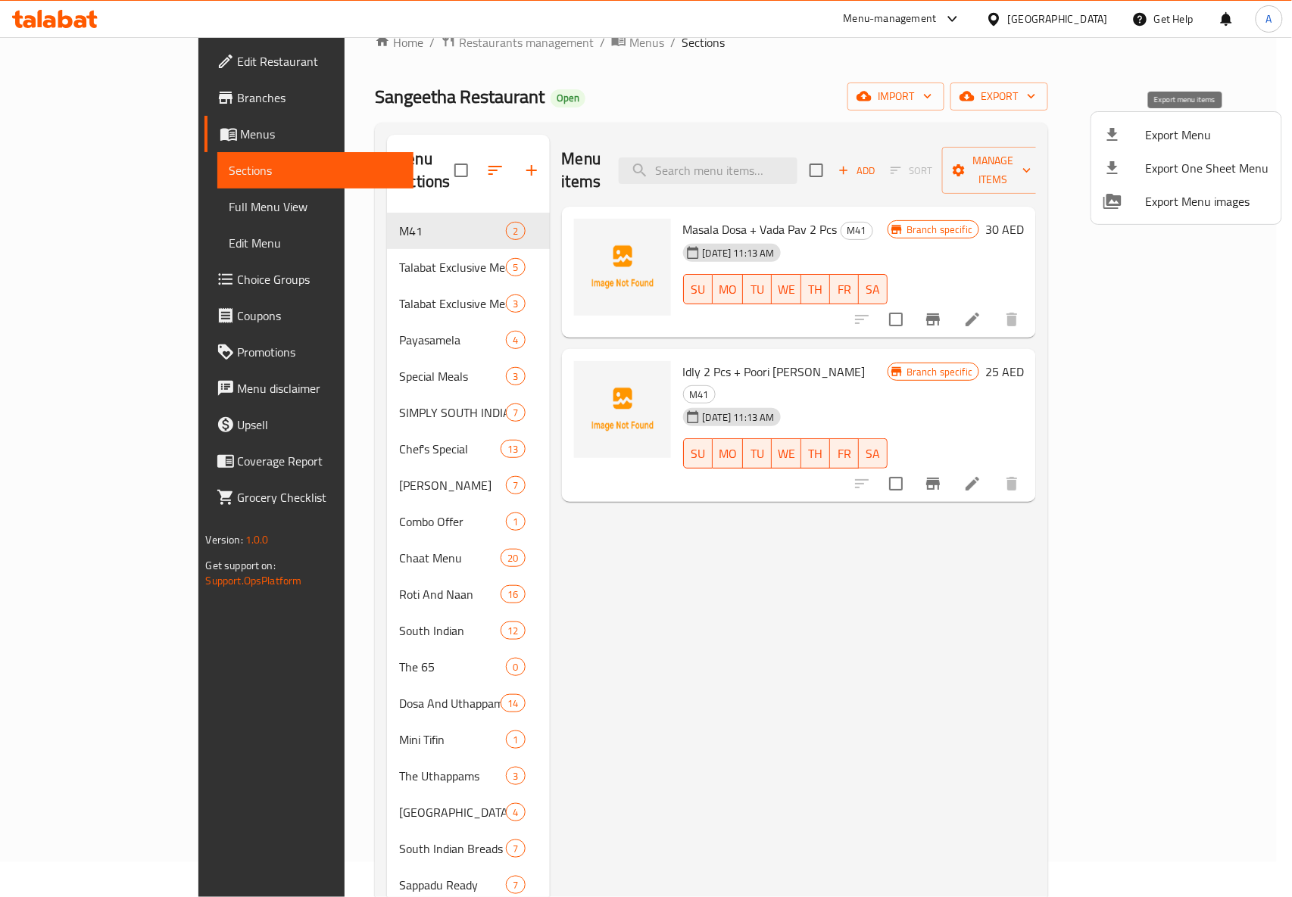
click at [1185, 130] on span "Export Menu" at bounding box center [1207, 135] width 123 height 18
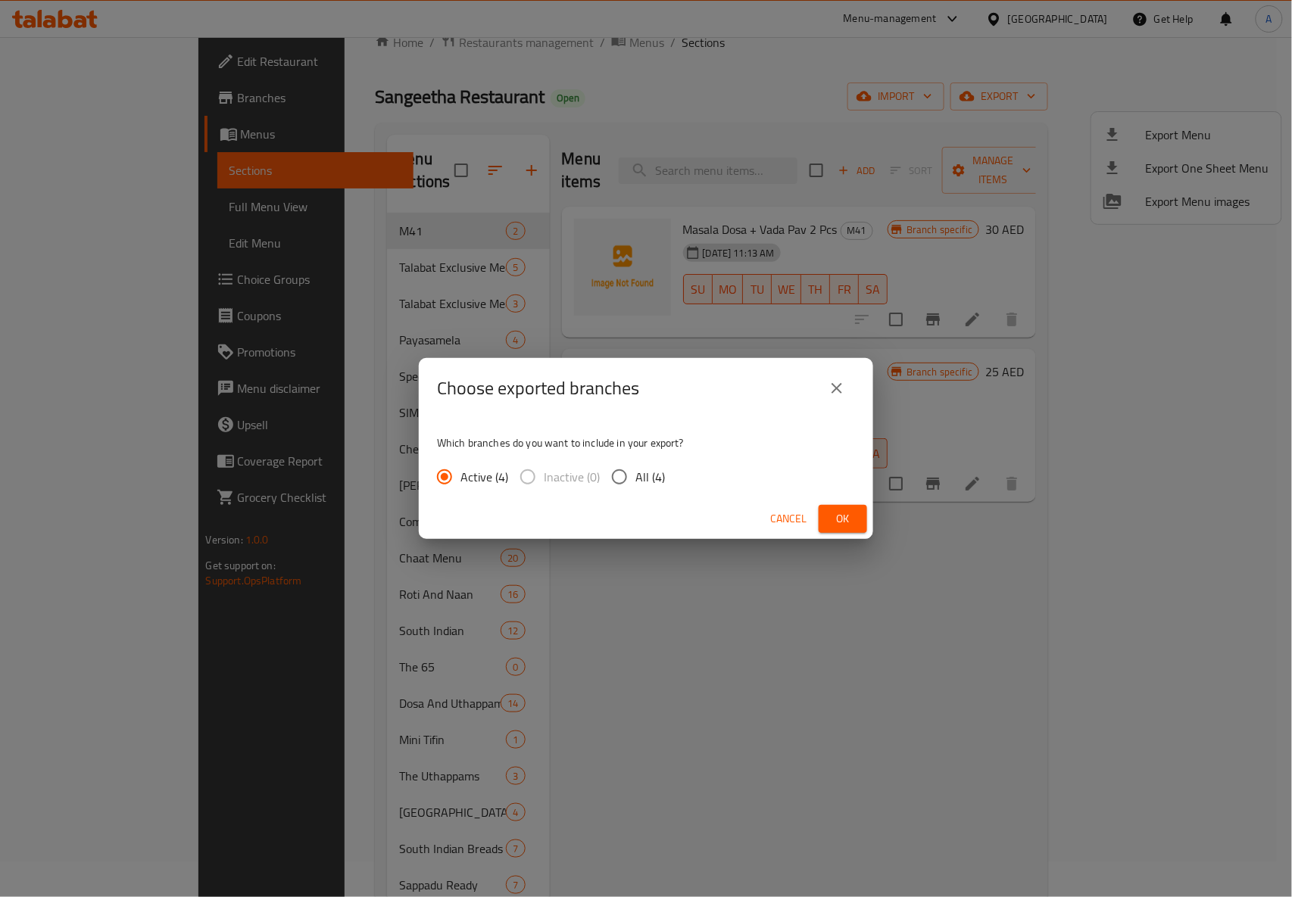
click at [620, 470] on input "All (4)" at bounding box center [620, 477] width 32 height 32
radio input "true"
click at [841, 516] on span "Ok" at bounding box center [843, 519] width 24 height 19
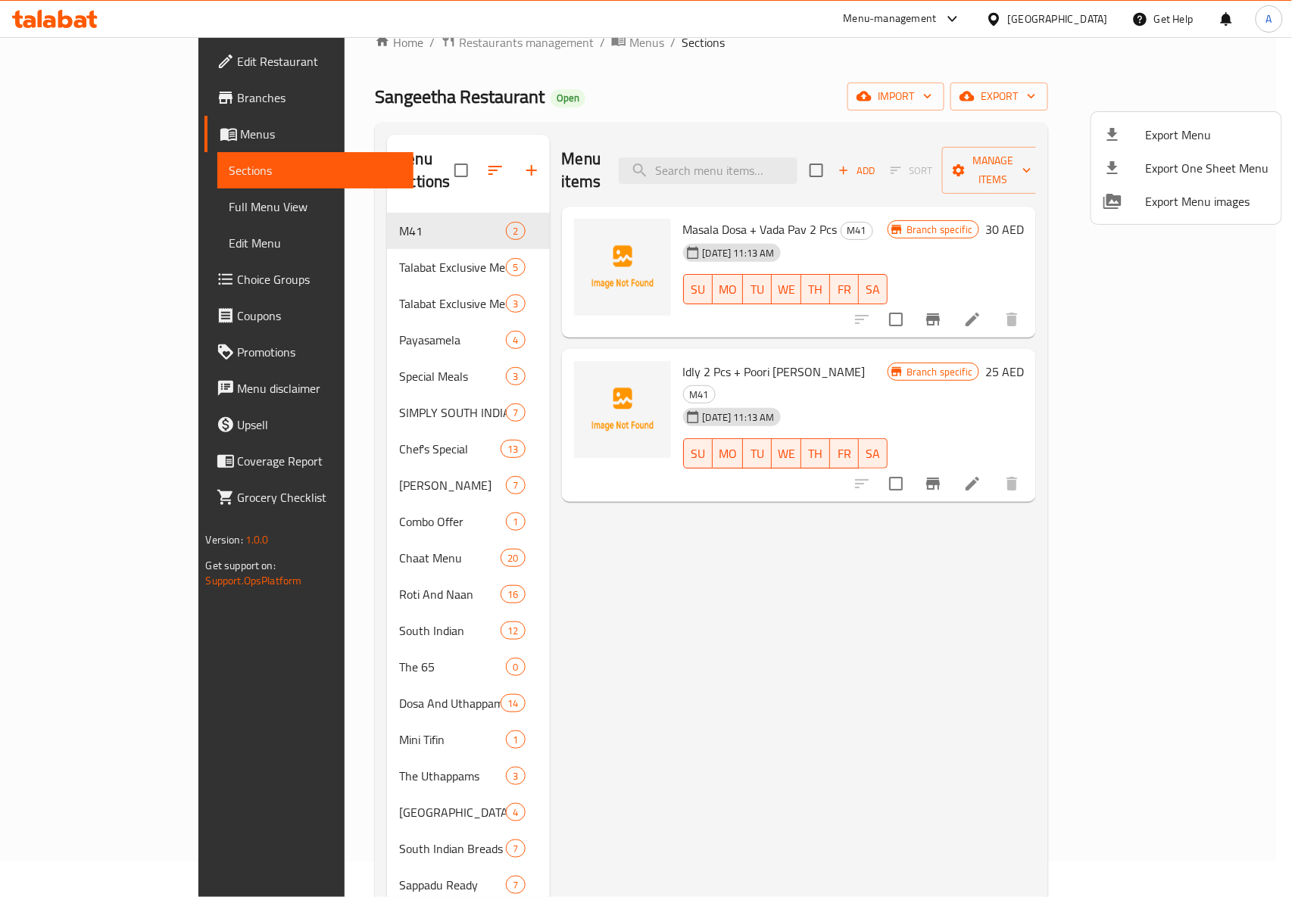
click at [707, 533] on div at bounding box center [646, 448] width 1292 height 897
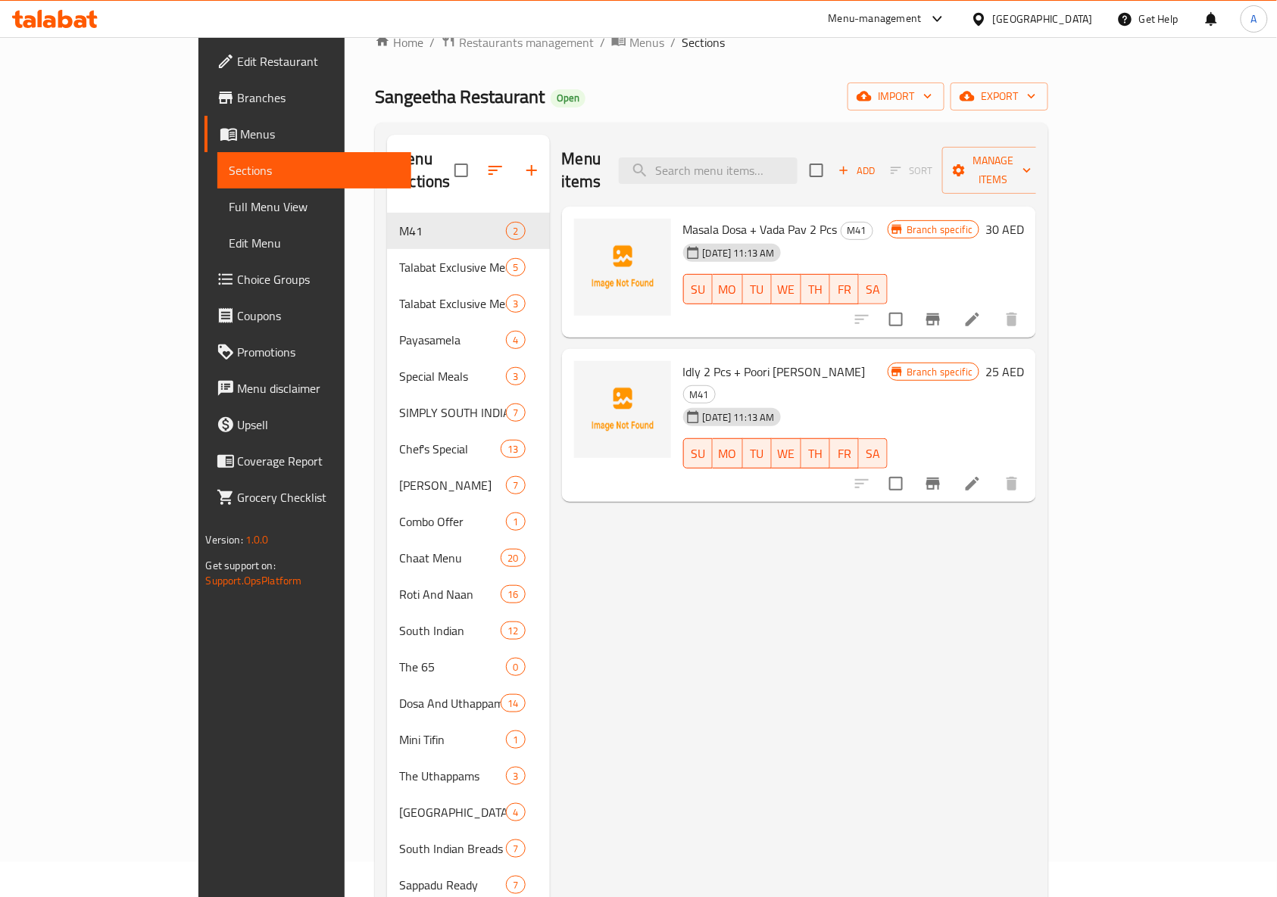
click at [741, 179] on div "Menu items Add Sort Manage items" at bounding box center [799, 171] width 475 height 72
click at [764, 161] on input "search" at bounding box center [708, 171] width 179 height 27
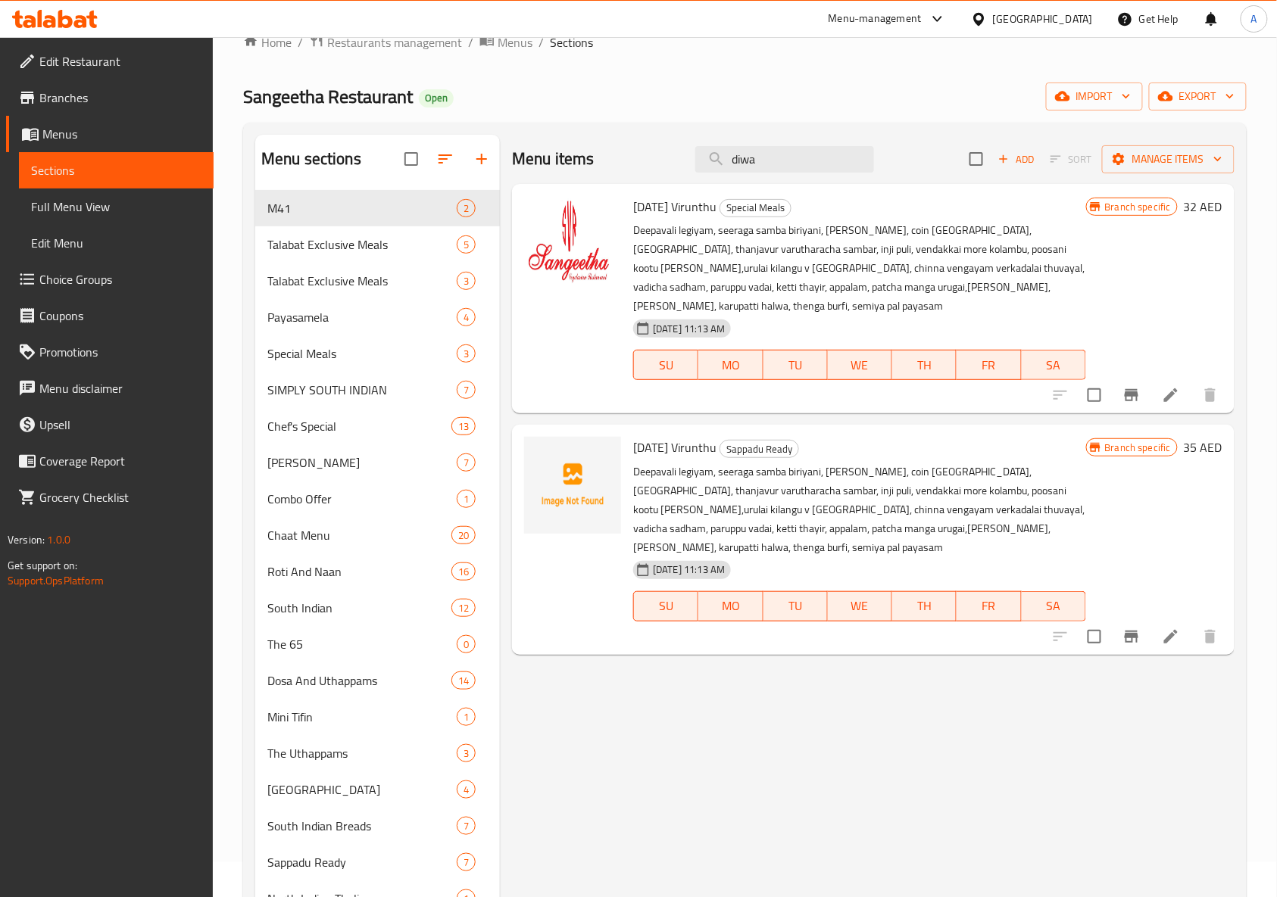
type input "diwa"
click at [801, 156] on input "diwa" at bounding box center [784, 159] width 179 height 27
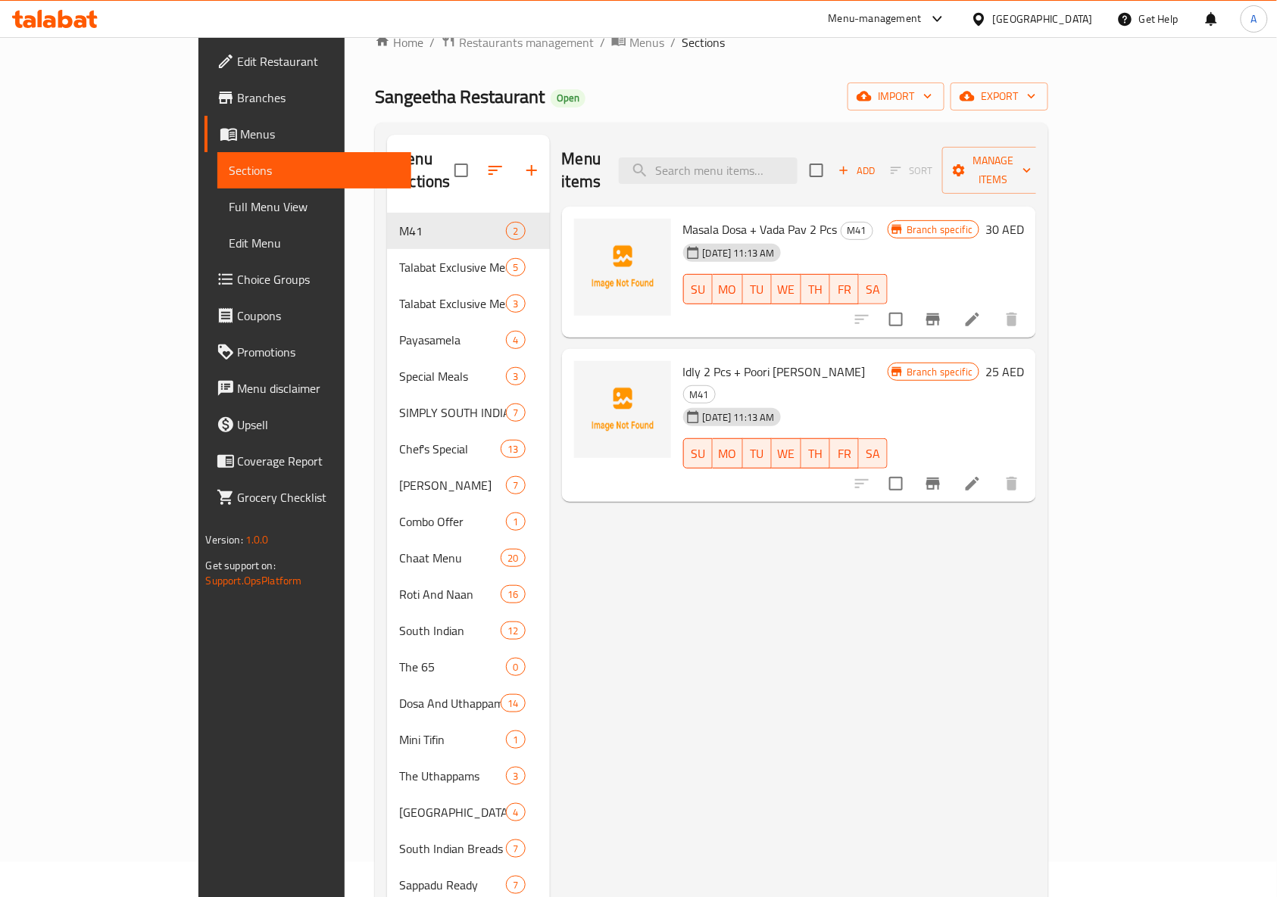
click at [526, 165] on icon "button" at bounding box center [531, 170] width 11 height 11
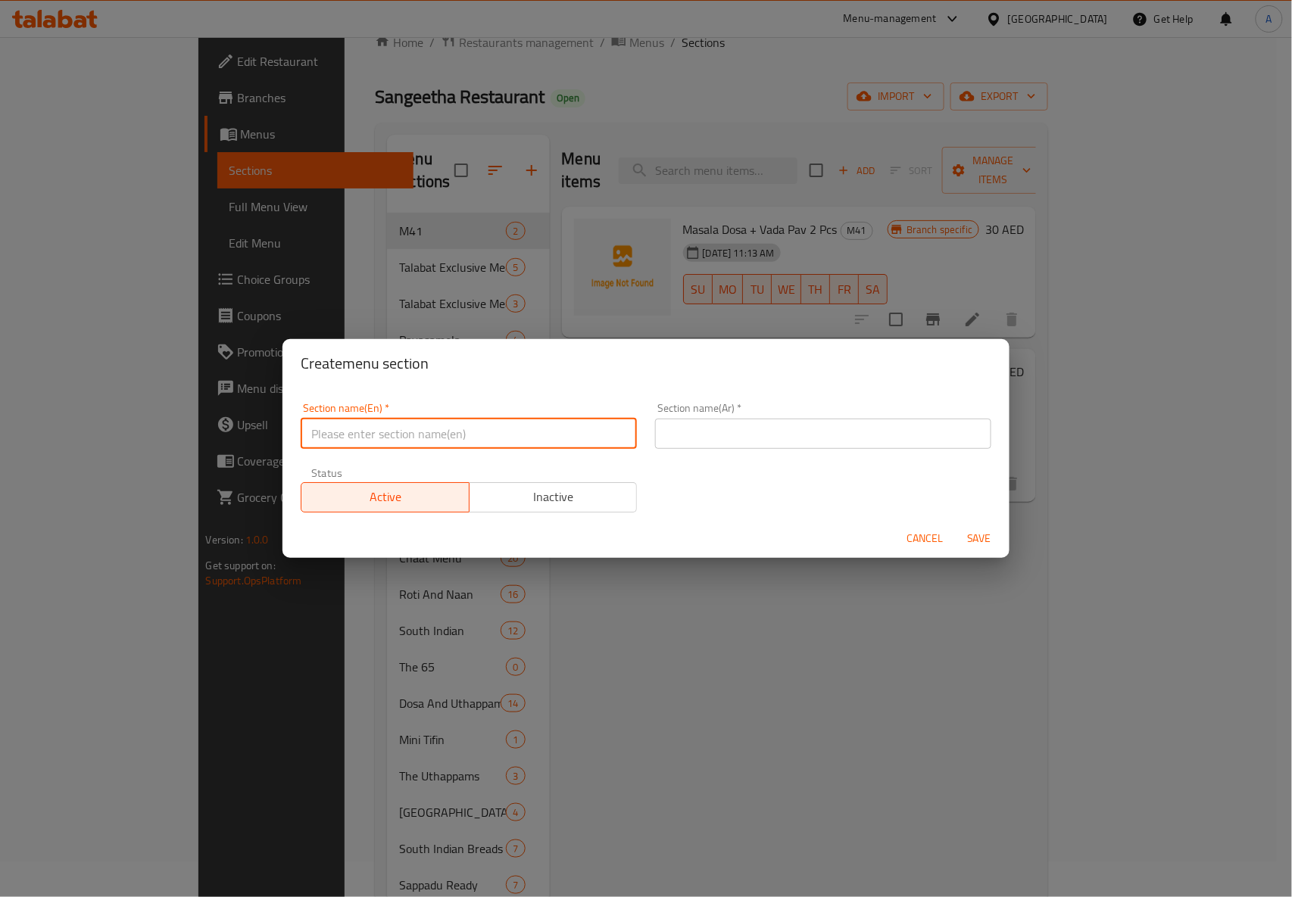
click at [454, 442] on input "text" at bounding box center [469, 434] width 336 height 30
paste input "[DATE] Sweets"
type input "[DATE] Sweets"
click at [512, 391] on div "Section name(En)   * Diwali Sweets Section name(En) * Section name(Ar)   * Sect…" at bounding box center [646, 453] width 727 height 131
click at [779, 413] on div "Section name(Ar)   * Section name(Ar) *" at bounding box center [823, 426] width 336 height 46
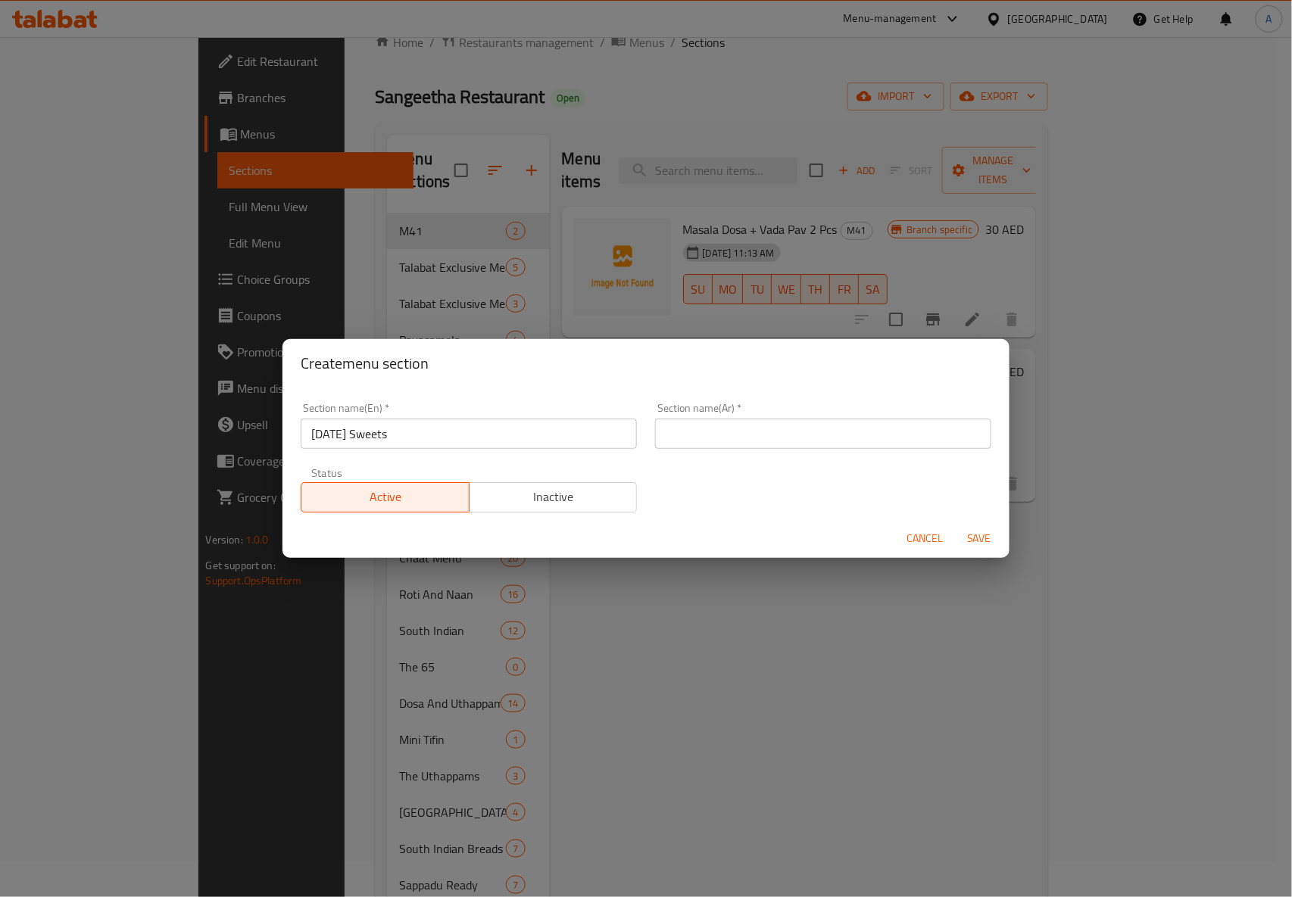
click at [789, 435] on input "text" at bounding box center [823, 434] width 336 height 30
paste input "حلويات الديوالي"
type input "حلويات الديوالي"
click at [821, 512] on div "Section name(En)   * Diwali Sweets Section name(En) * Section name(Ar)   * حلوي…" at bounding box center [646, 458] width 709 height 128
click at [980, 531] on span "Save" at bounding box center [979, 538] width 36 height 19
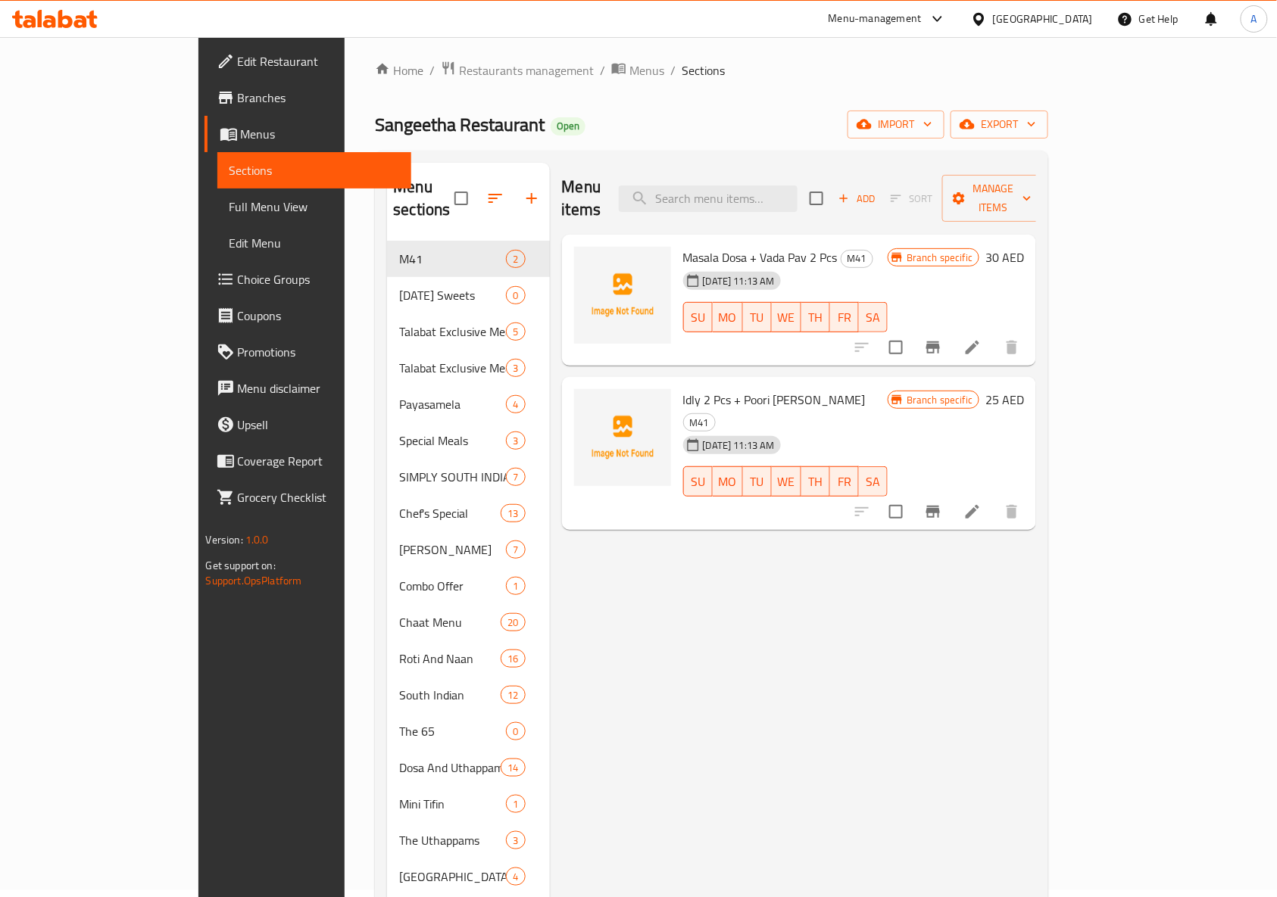
scroll to position [0, 0]
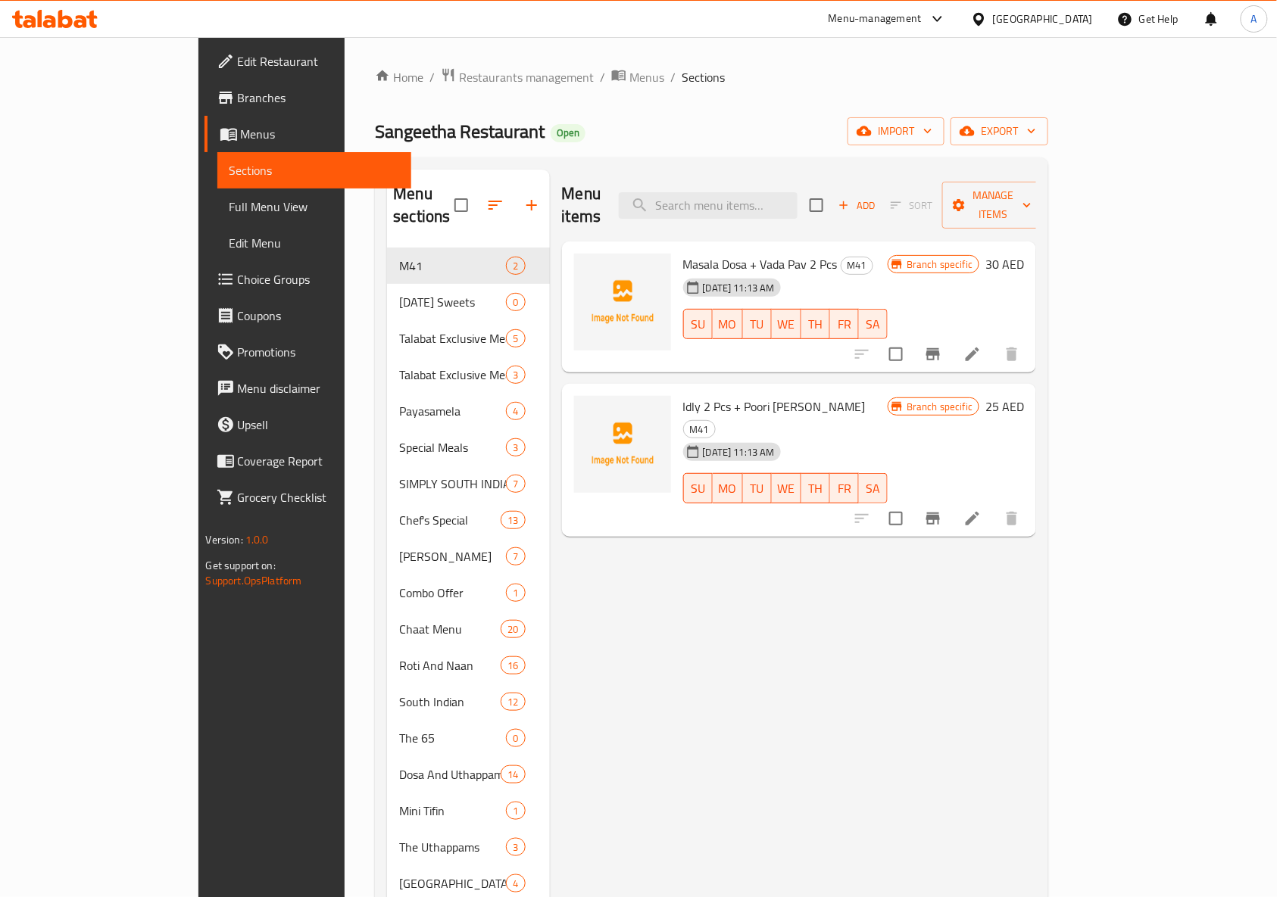
click at [888, 576] on div "Menu items Add Sort Manage items Masala Dosa + Vada Pav 2 Pcs M41 19-06-2025 11…" at bounding box center [793, 812] width 487 height 1284
click at [886, 604] on div "Menu items Add Sort Manage items Masala Dosa + Vada Pav 2 Pcs M41 19-06-2025 11…" at bounding box center [793, 812] width 487 height 1284
click at [749, 585] on div "Menu items Add Sort Manage items Masala Dosa + Vada Pav 2 Pcs M41 19-06-2025 11…" at bounding box center [793, 812] width 487 height 1284
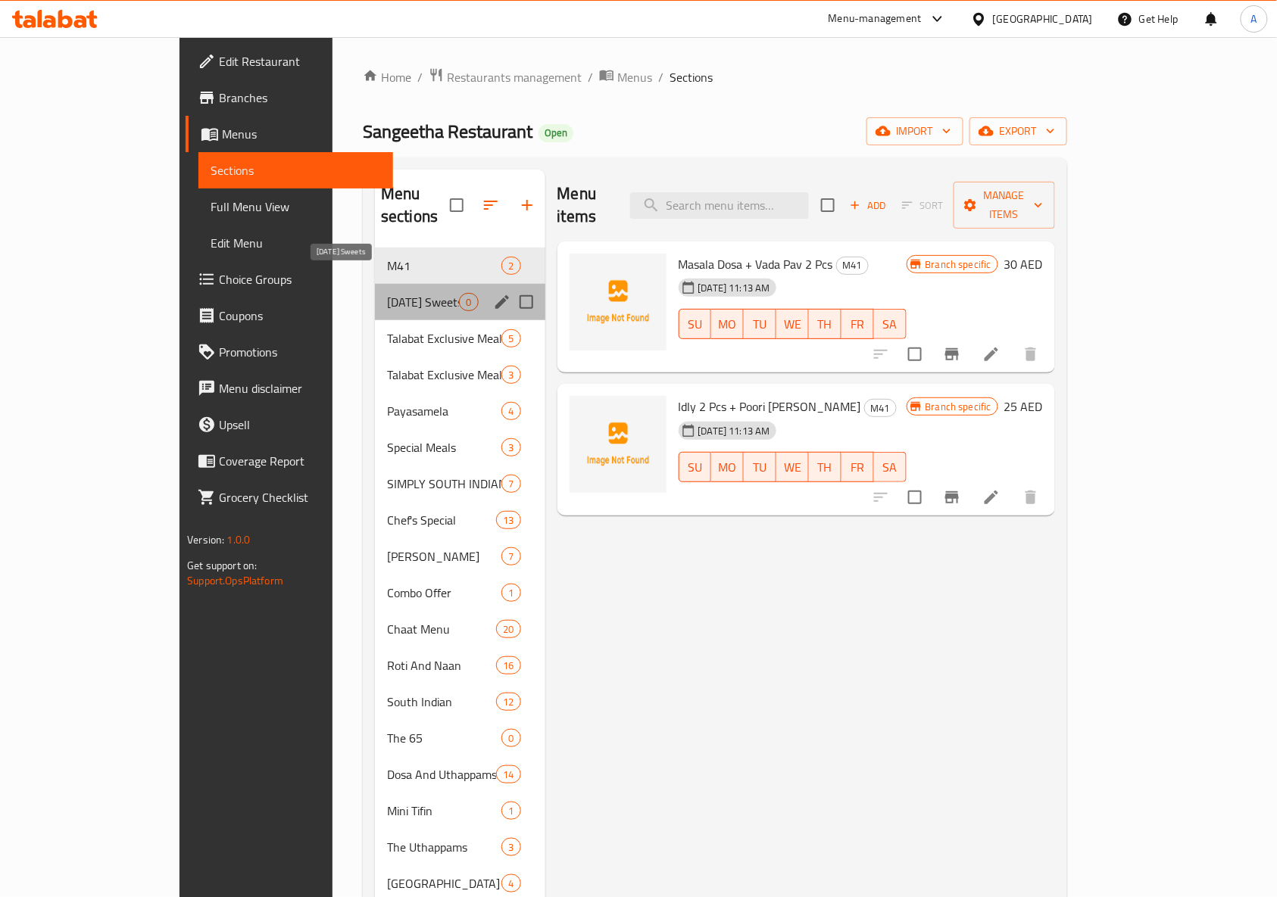
click at [387, 293] on span "[DATE] Sweets" at bounding box center [423, 302] width 72 height 18
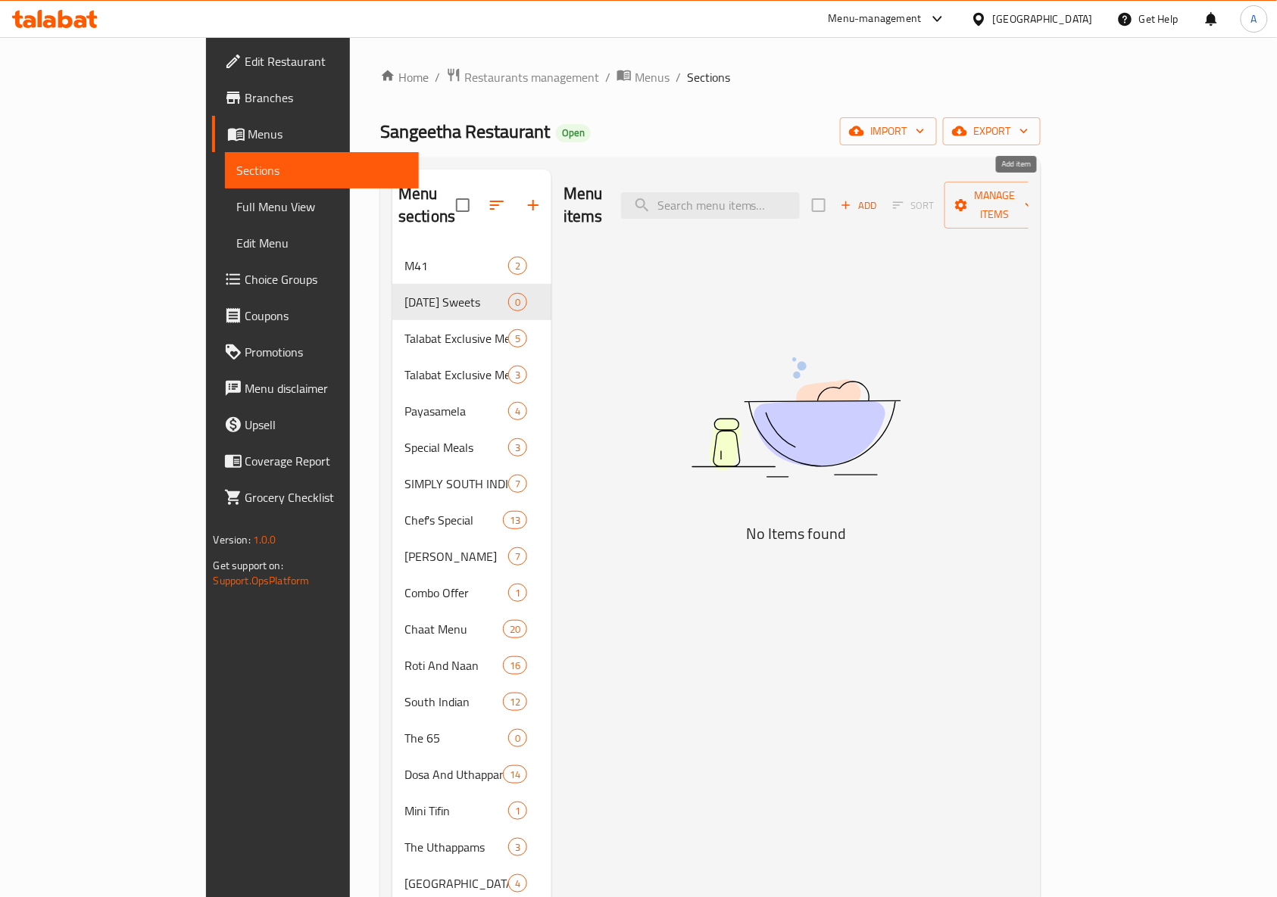
click at [879, 197] on span "Add" at bounding box center [858, 205] width 41 height 17
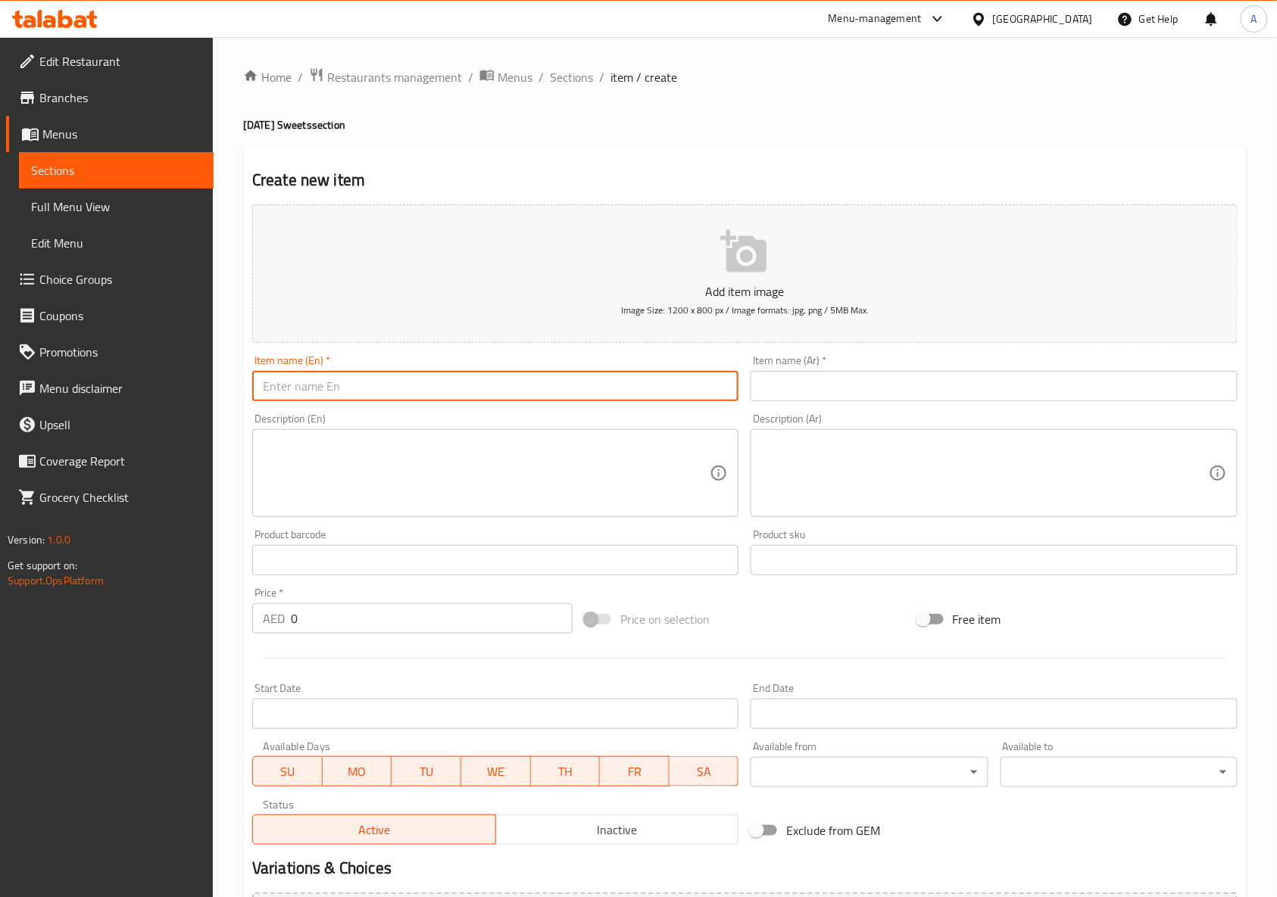
click at [404, 376] on input "text" at bounding box center [495, 386] width 486 height 30
paste input "[DATE] Combo Pack"
type input "[DATE] Combo Pack"
click at [844, 392] on input "text" at bounding box center [994, 386] width 486 height 30
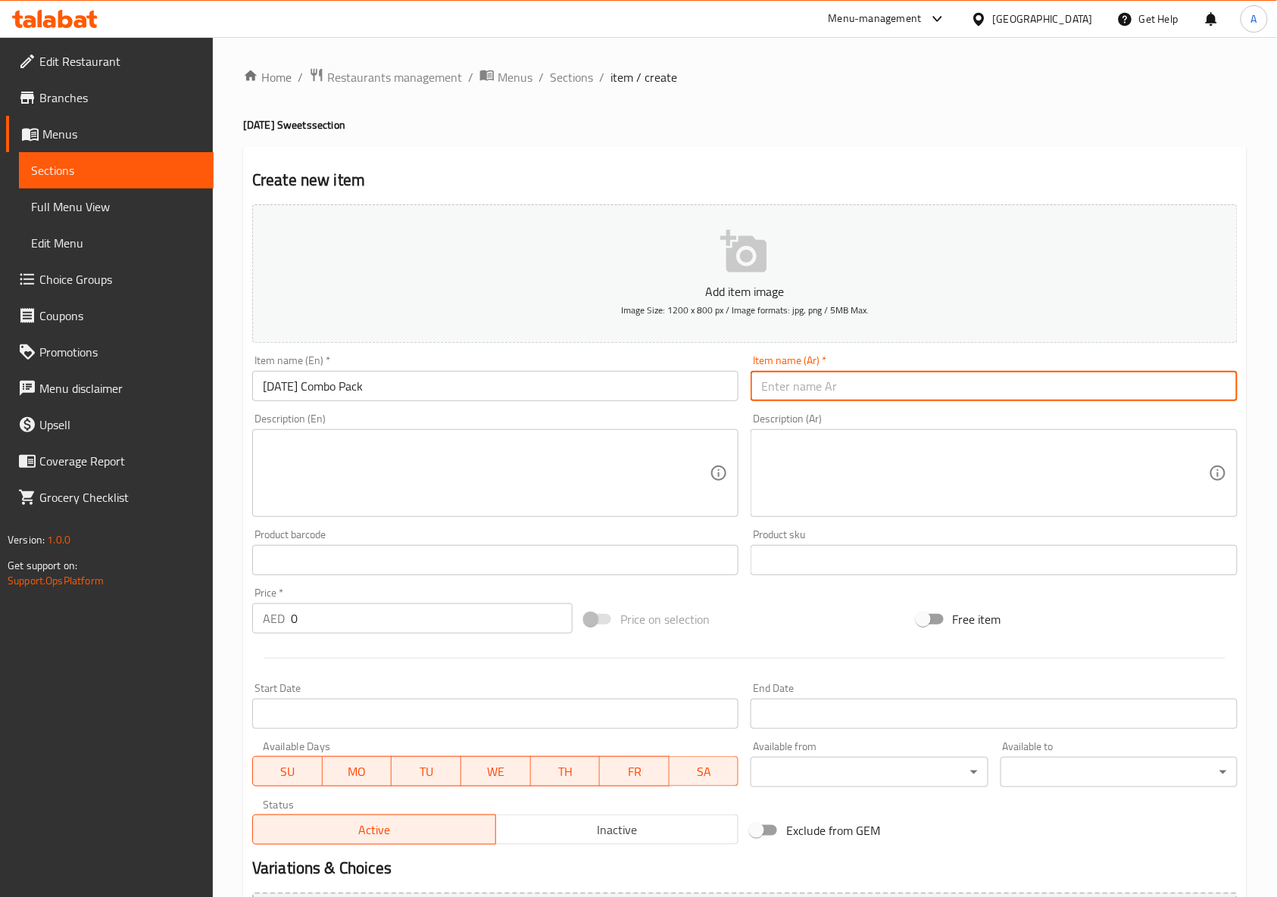
paste input "مجموعة ديوالي كومبو"
type input "مجموعة ديوالي كومبو"
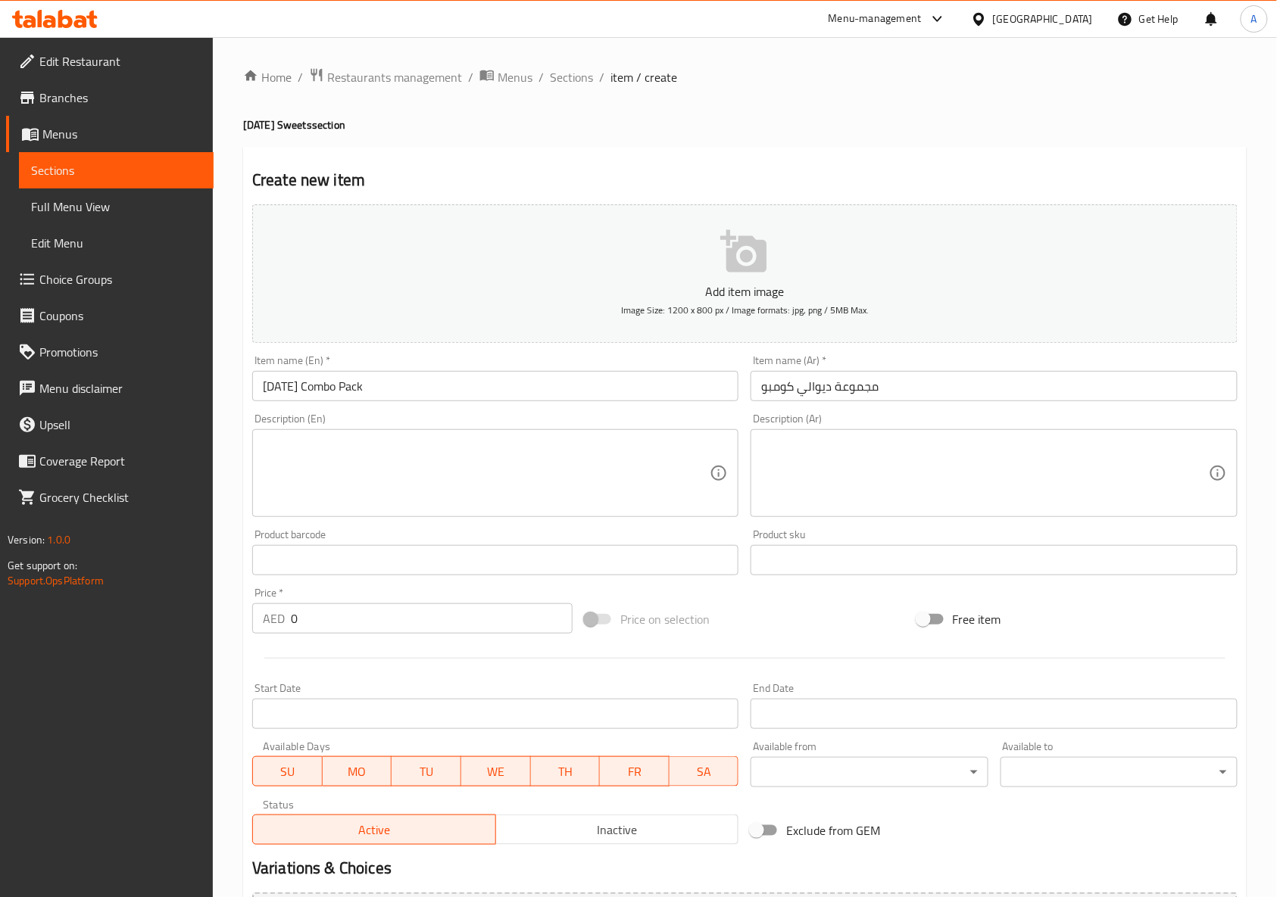
click at [721, 82] on ol "Home / Restaurants management / Menus / Sections / item / create" at bounding box center [745, 77] width 1004 height 20
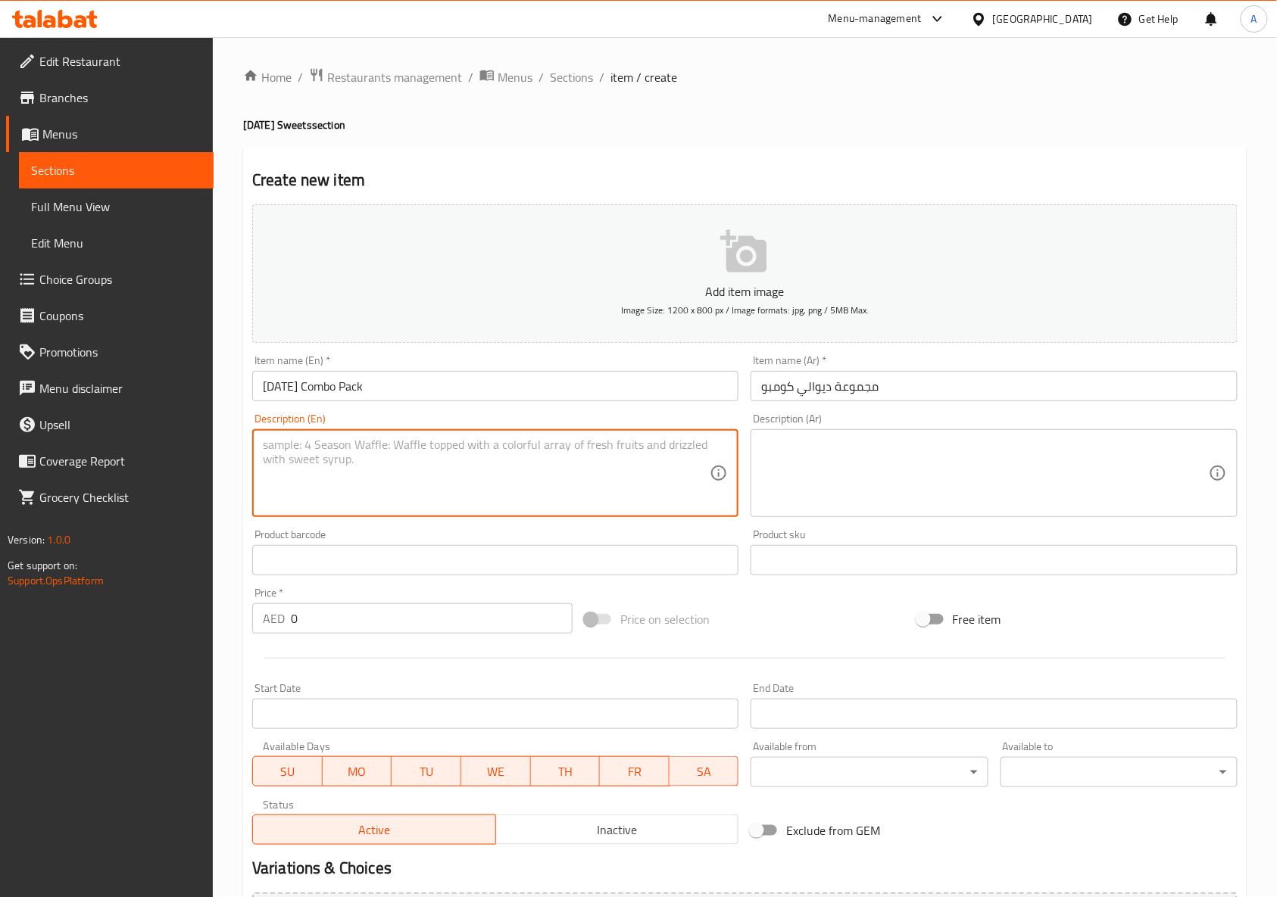
click at [537, 465] on textarea at bounding box center [486, 474] width 447 height 72
paste textarea "Celebrate diwali with our festive combo pack featuring 500gms of assorted india…"
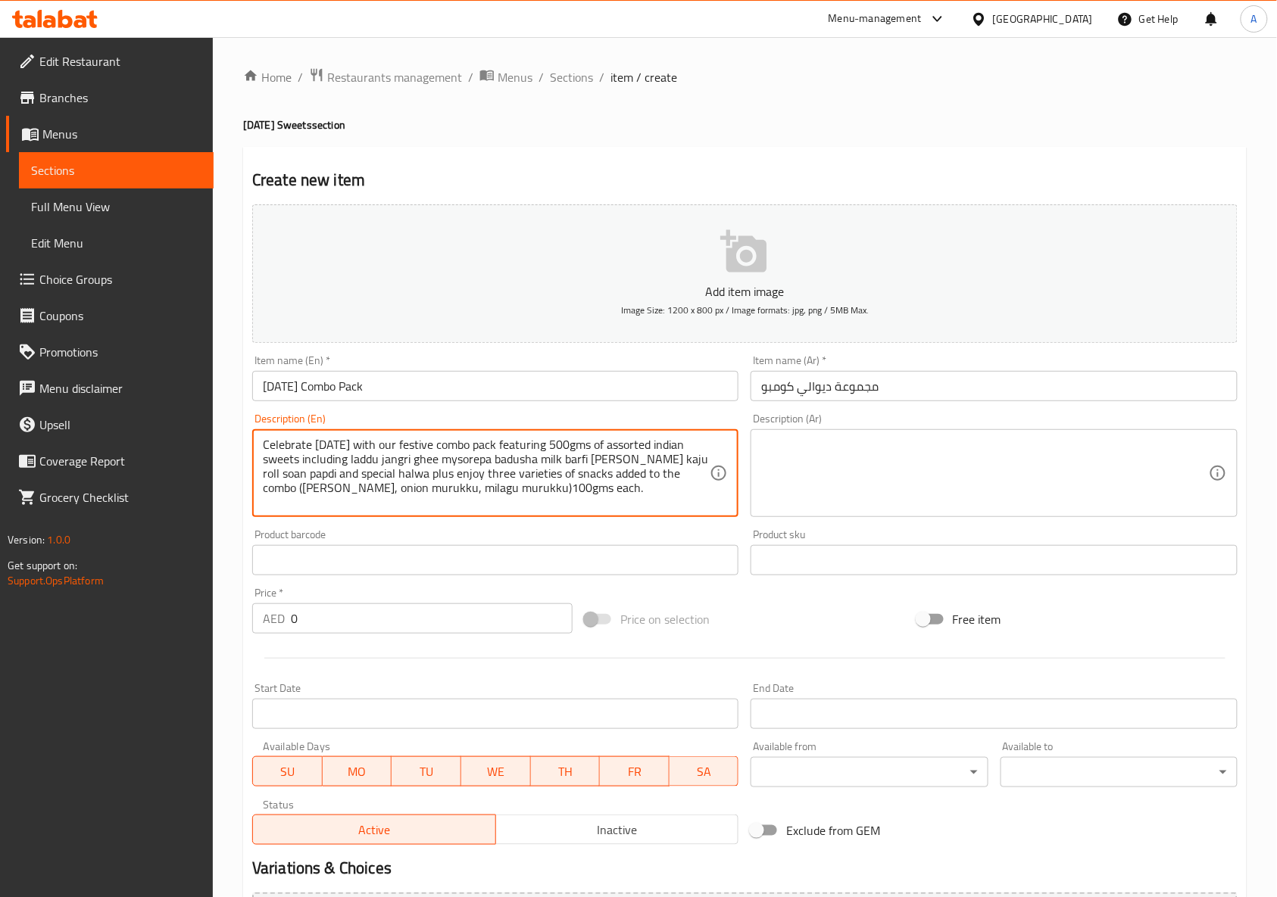
type textarea "Celebrate diwali with our festive combo pack featuring 500gms of assorted india…"
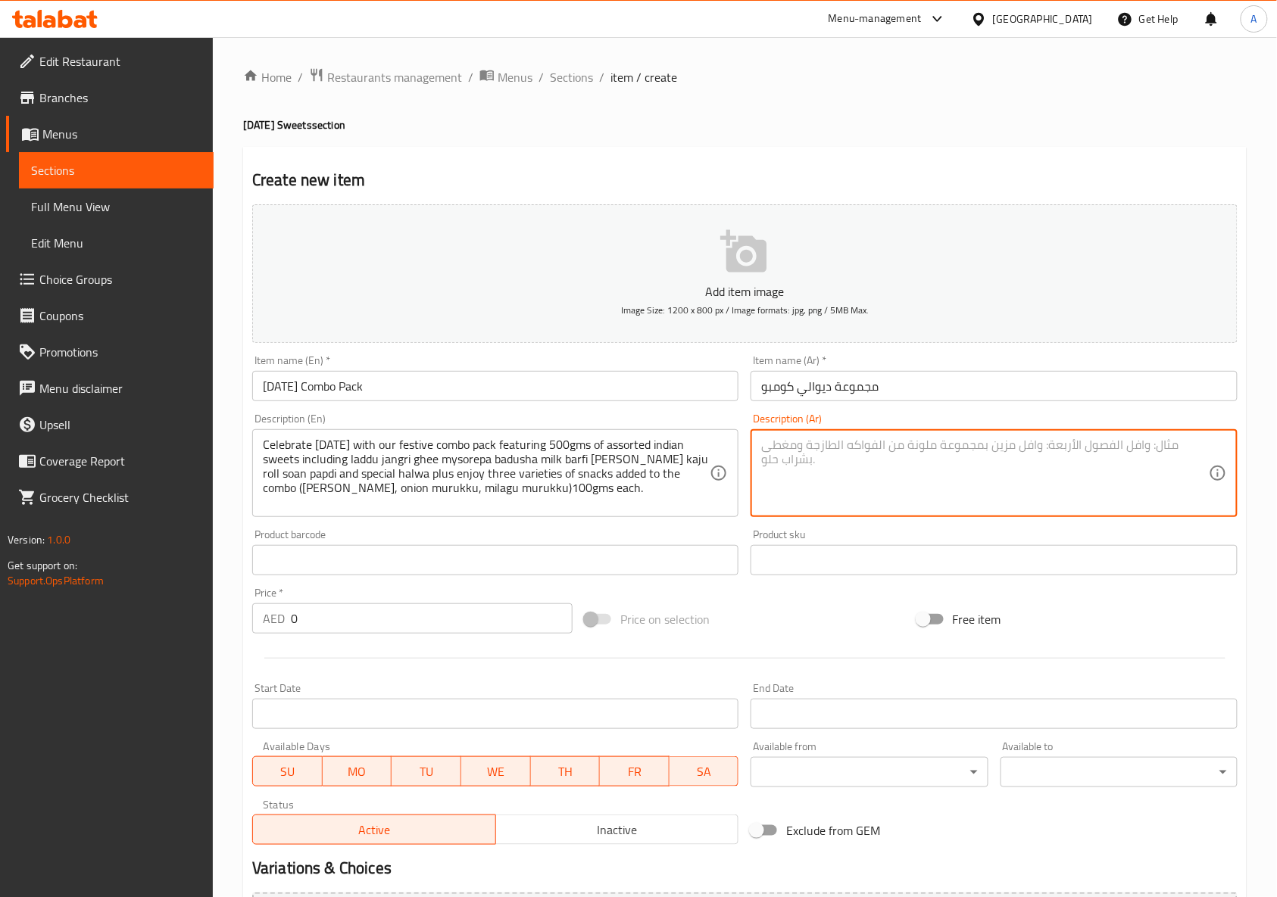
click at [972, 445] on textarea at bounding box center [984, 474] width 447 height 72
paste textarea "احتفل بعيد ديوالي مع باقة كومبو الاحتفالية التي تحتوي على 500 جرام من الحلويات …"
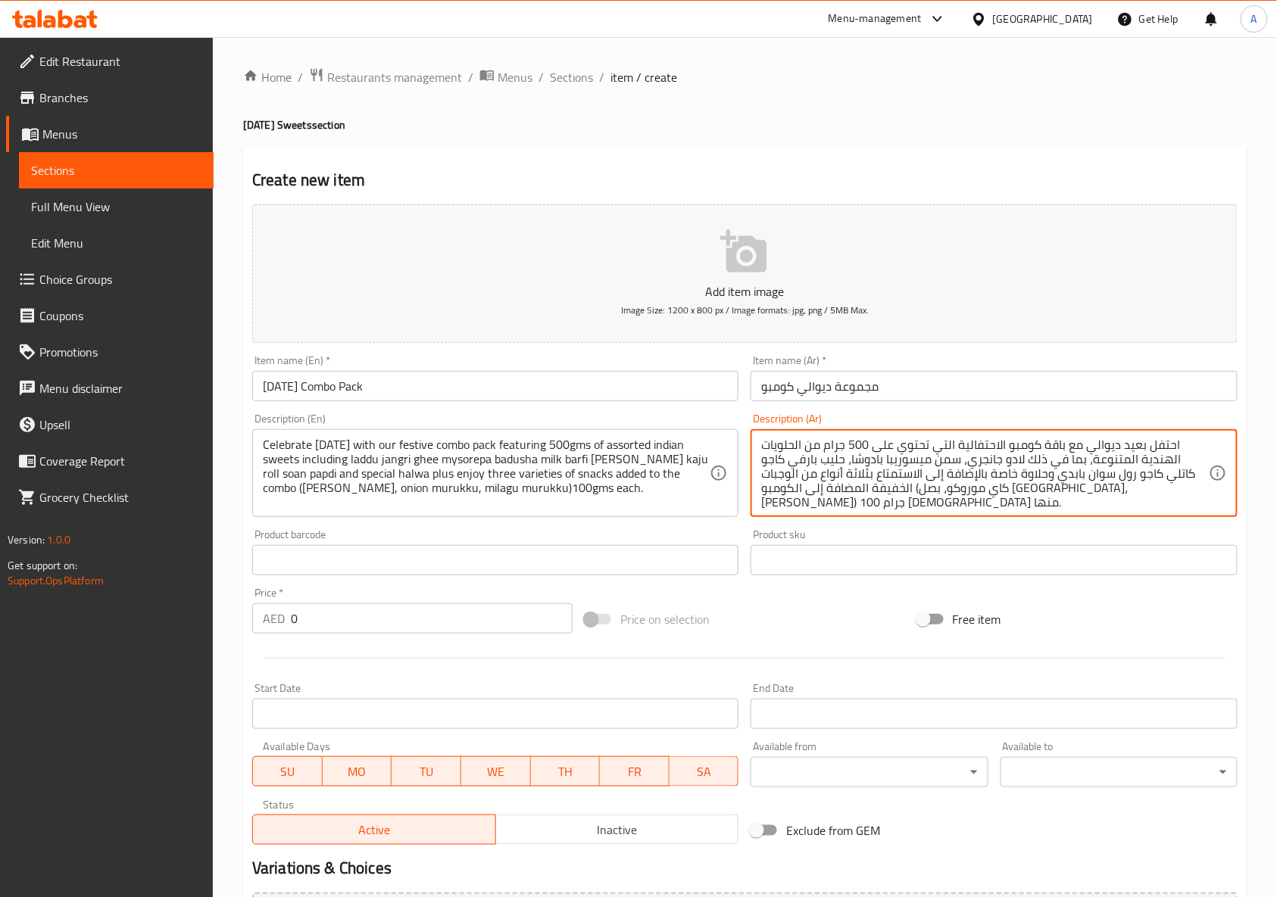
type textarea "احتفل بعيد ديوالي مع باقة كومبو الاحتفالية التي تحتوي على 500 جرام من الحلويات …"
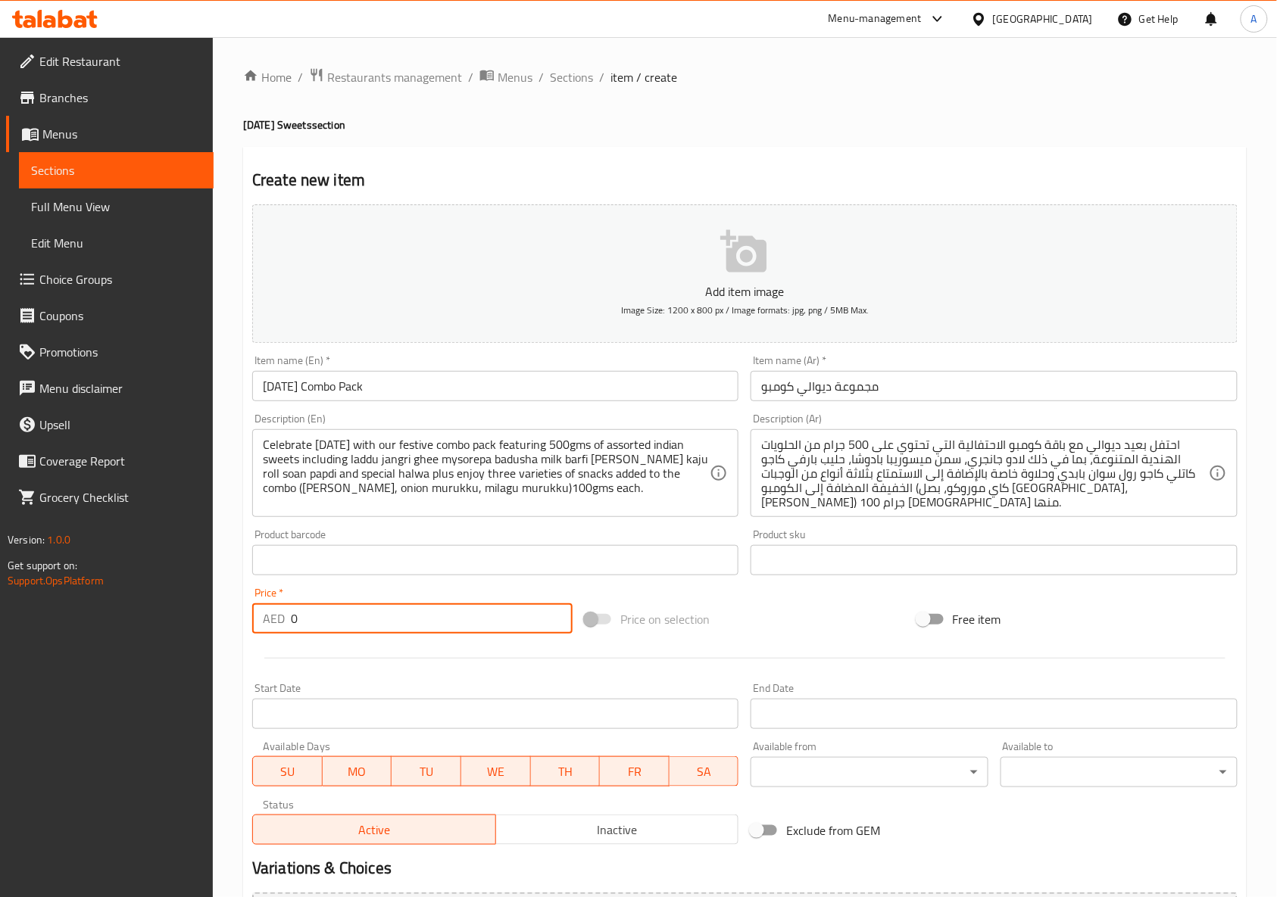
click at [321, 631] on input "0" at bounding box center [432, 619] width 282 height 30
type input "90"
click at [534, 654] on div at bounding box center [744, 658] width 997 height 37
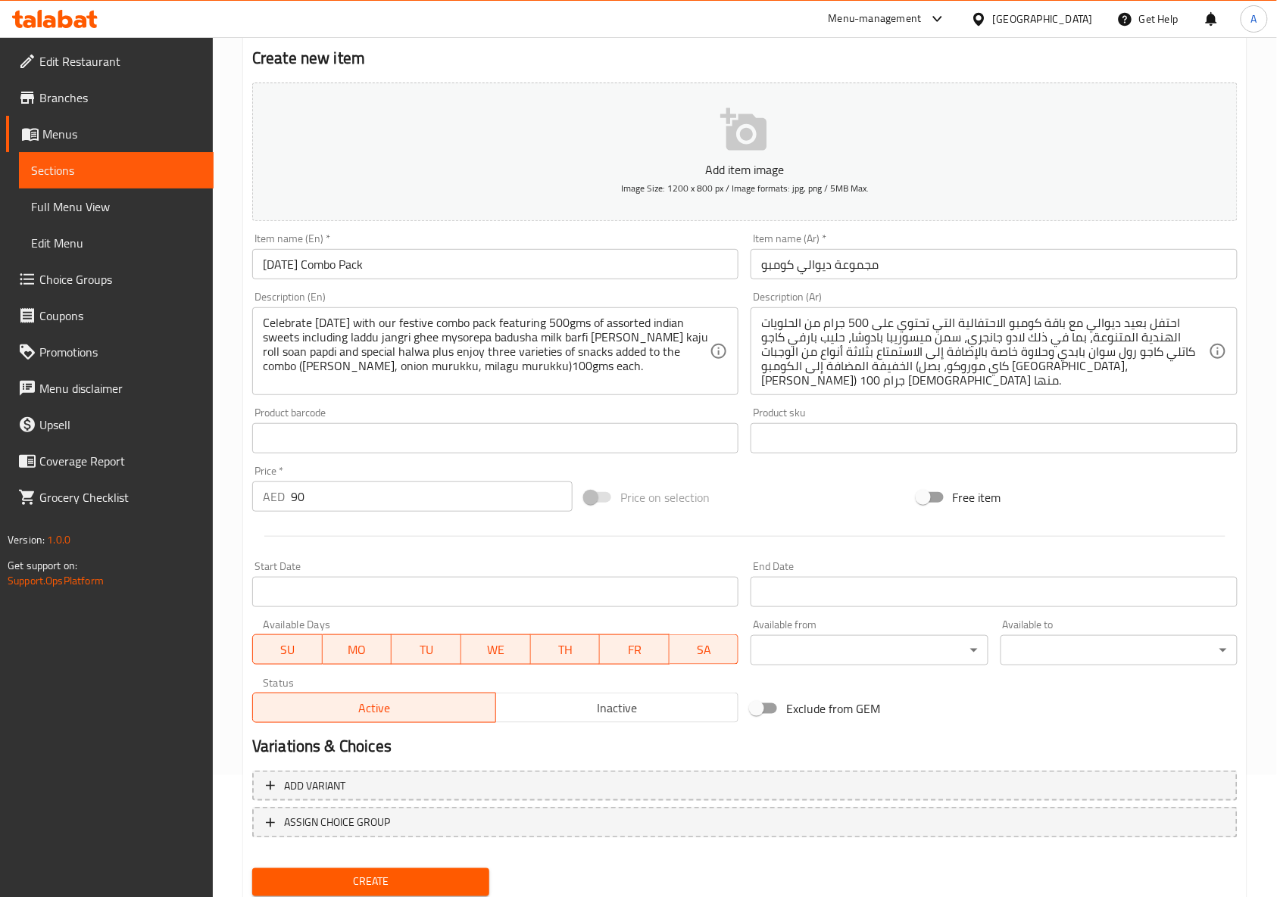
scroll to position [171, 0]
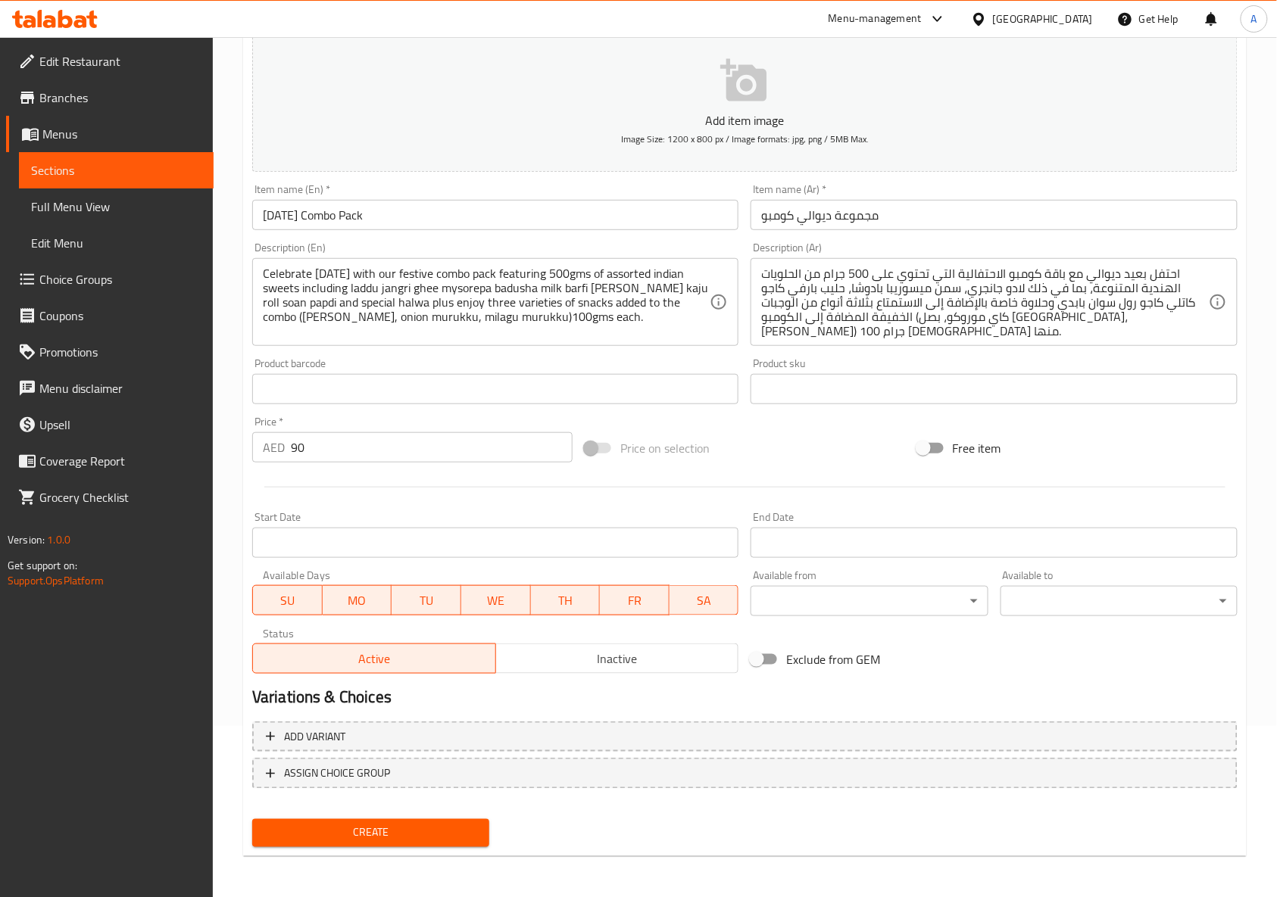
click at [409, 844] on button "Create" at bounding box center [370, 833] width 237 height 28
type input "0"
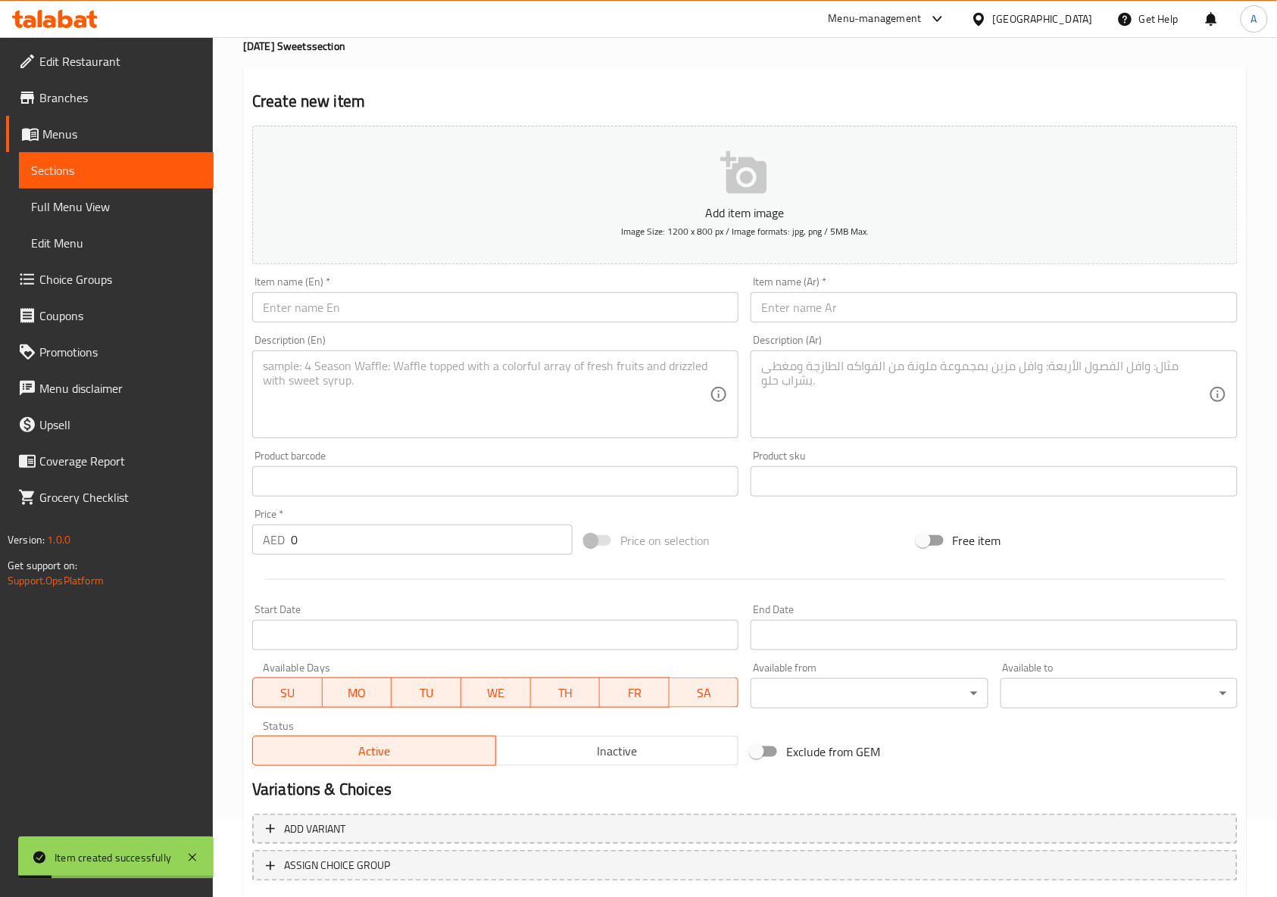
scroll to position [0, 0]
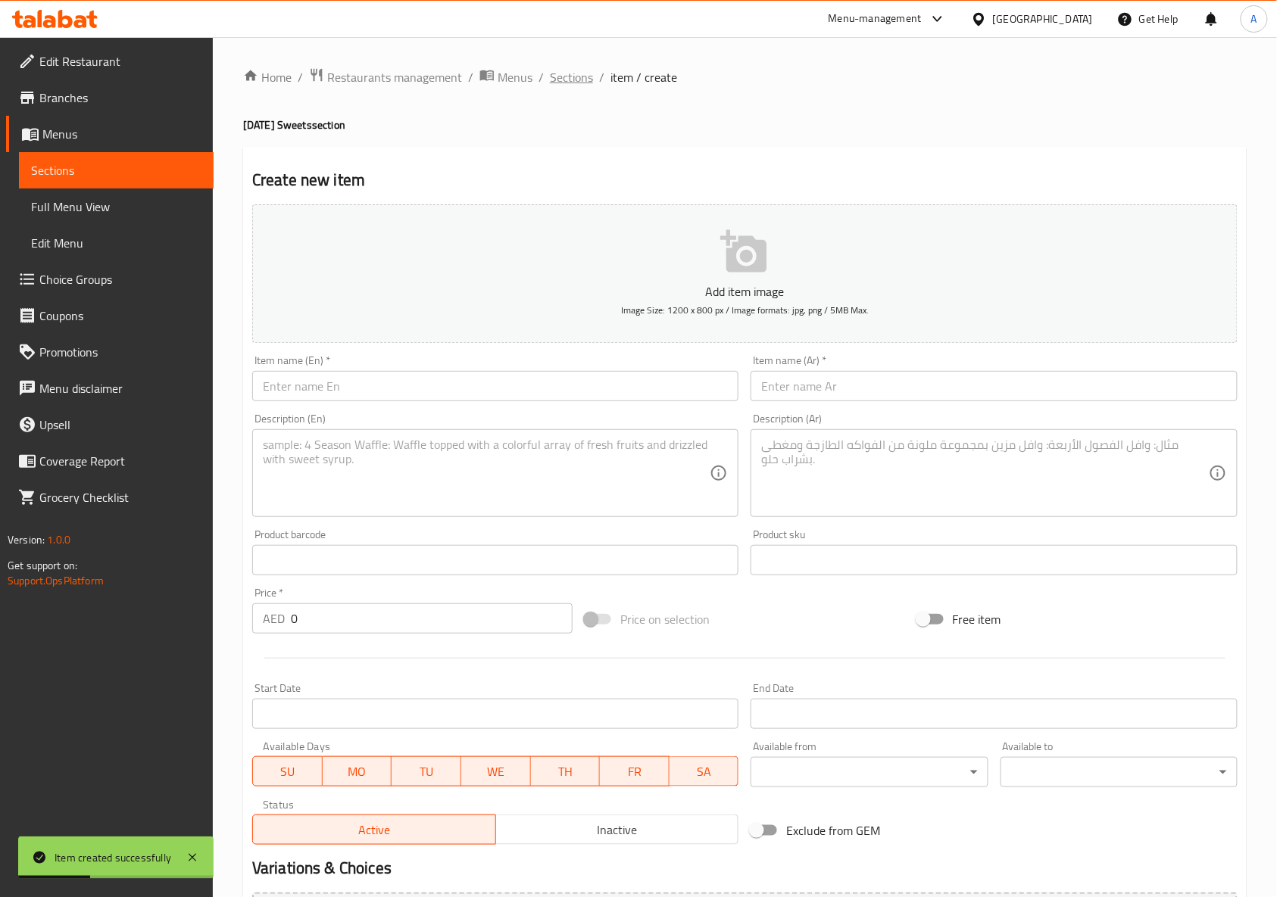
click at [579, 73] on span "Sections" at bounding box center [571, 77] width 43 height 18
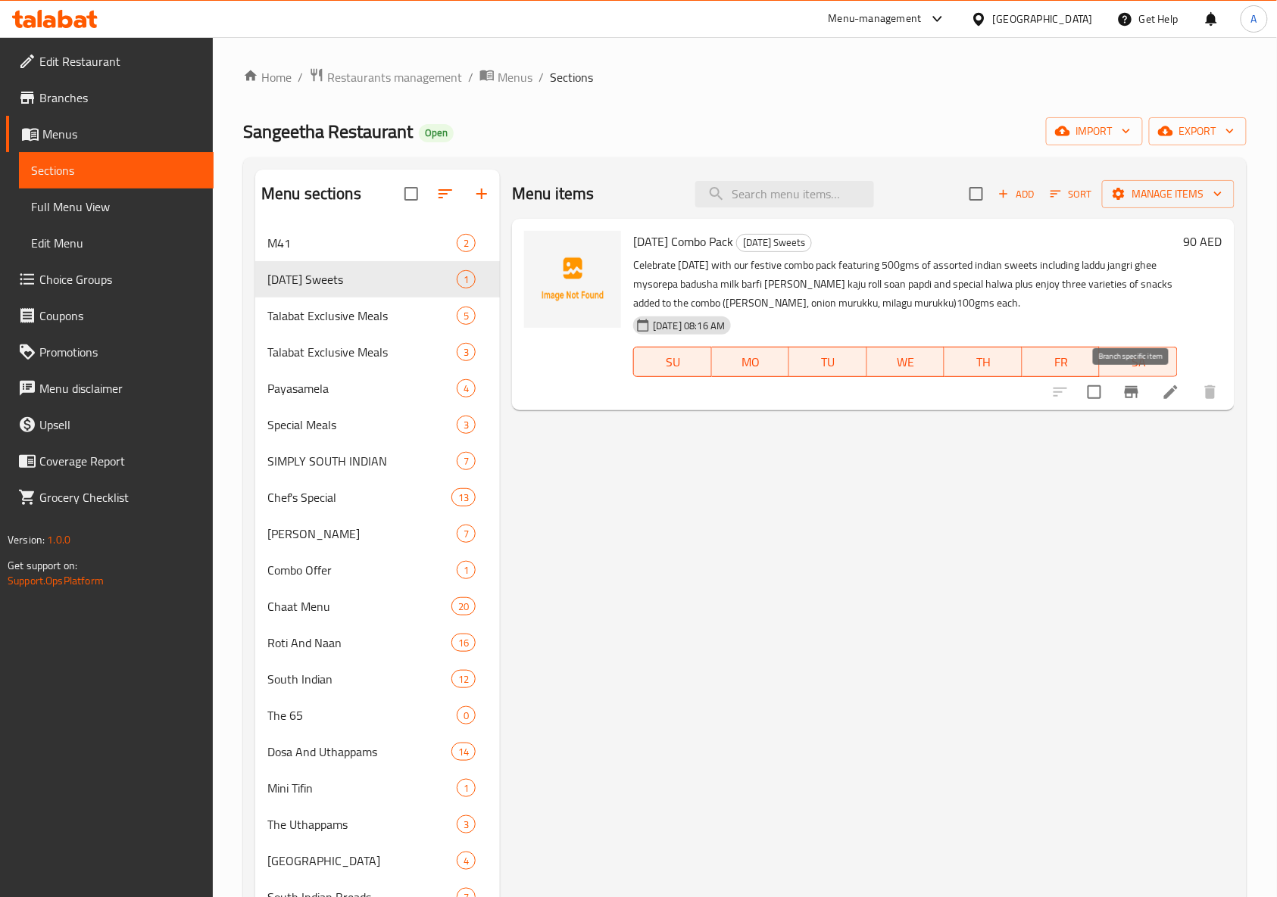
click at [1138, 392] on icon "Branch-specific-item" at bounding box center [1132, 392] width 14 height 12
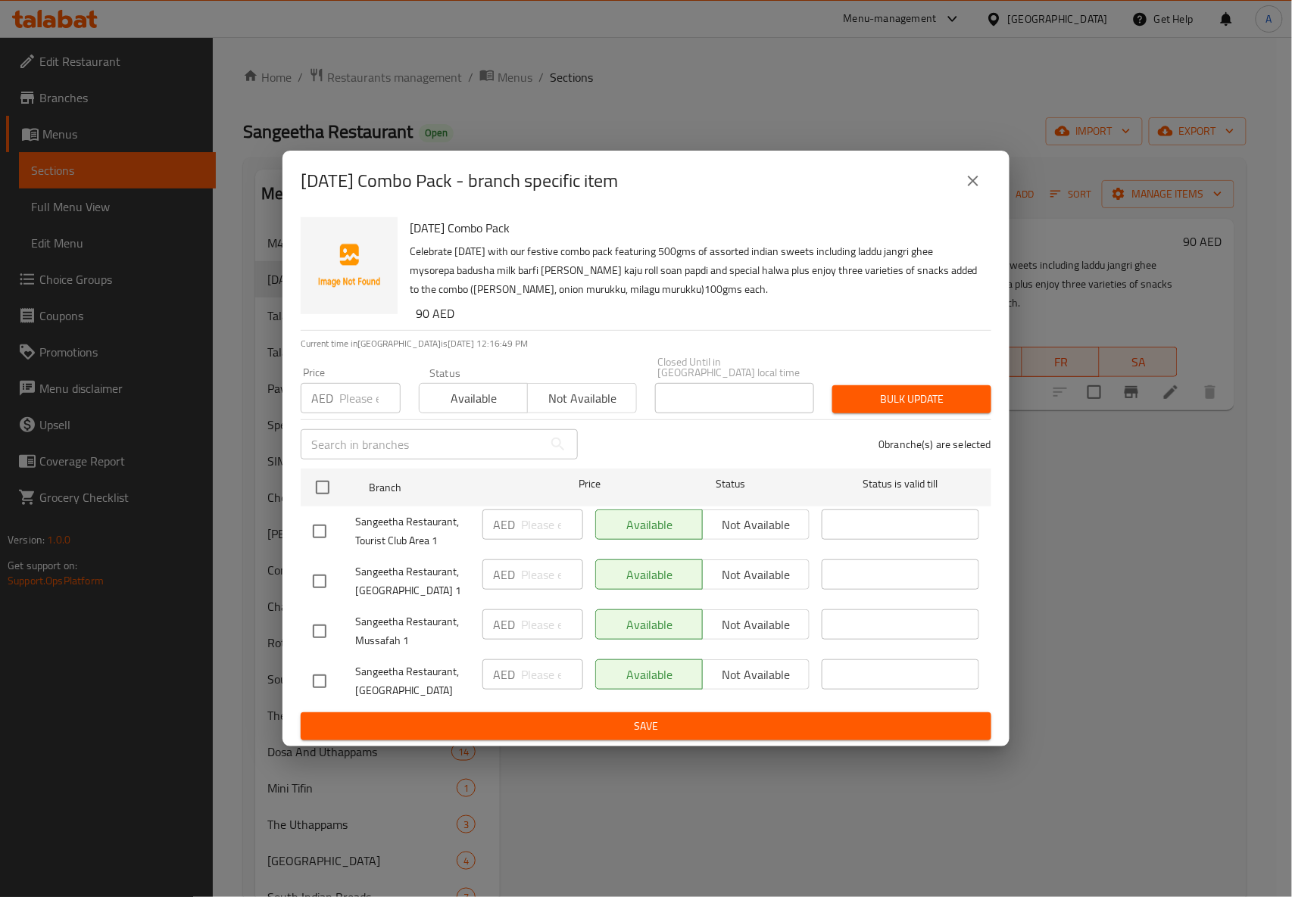
click at [979, 176] on icon "close" at bounding box center [973, 181] width 11 height 11
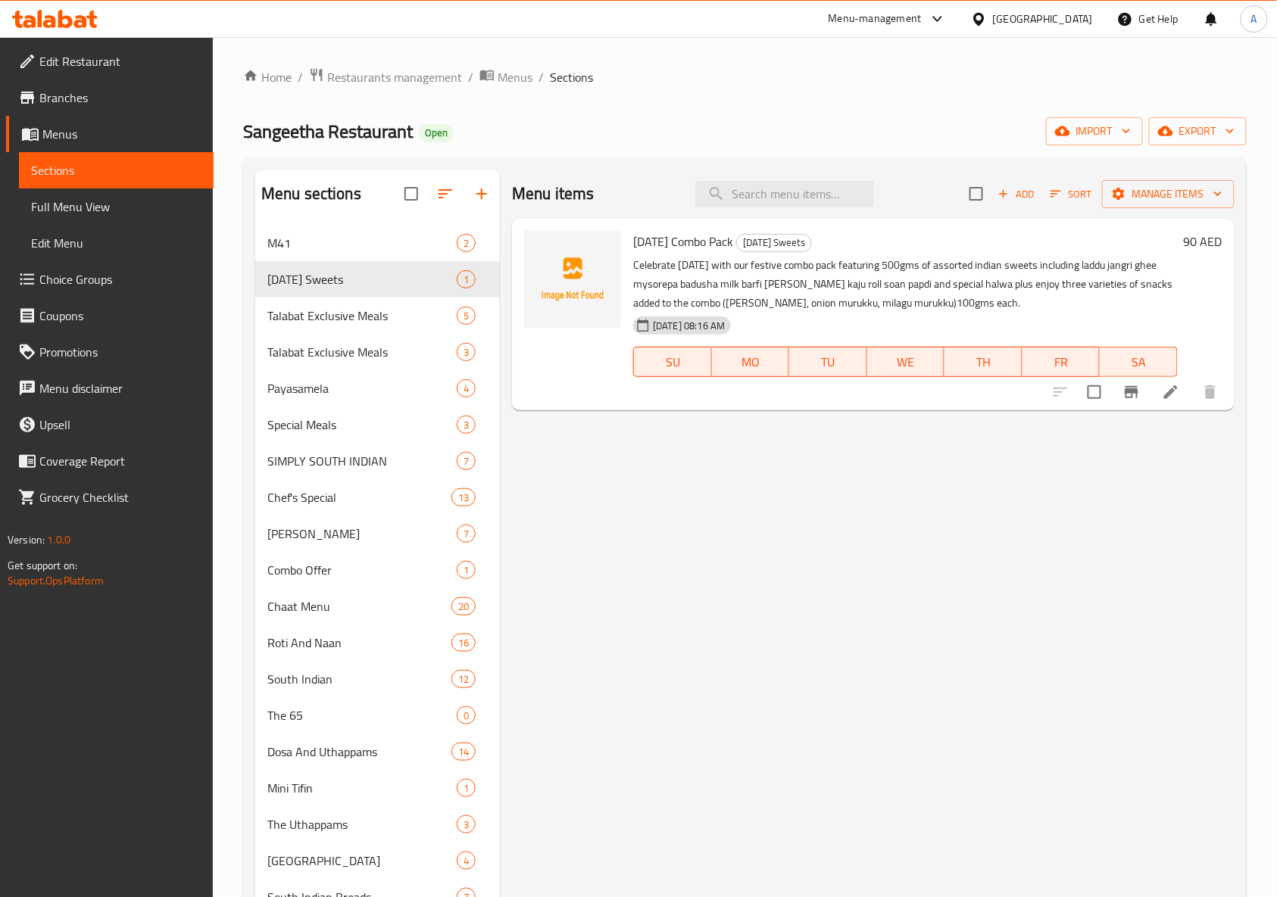
click at [1164, 391] on icon at bounding box center [1171, 392] width 18 height 18
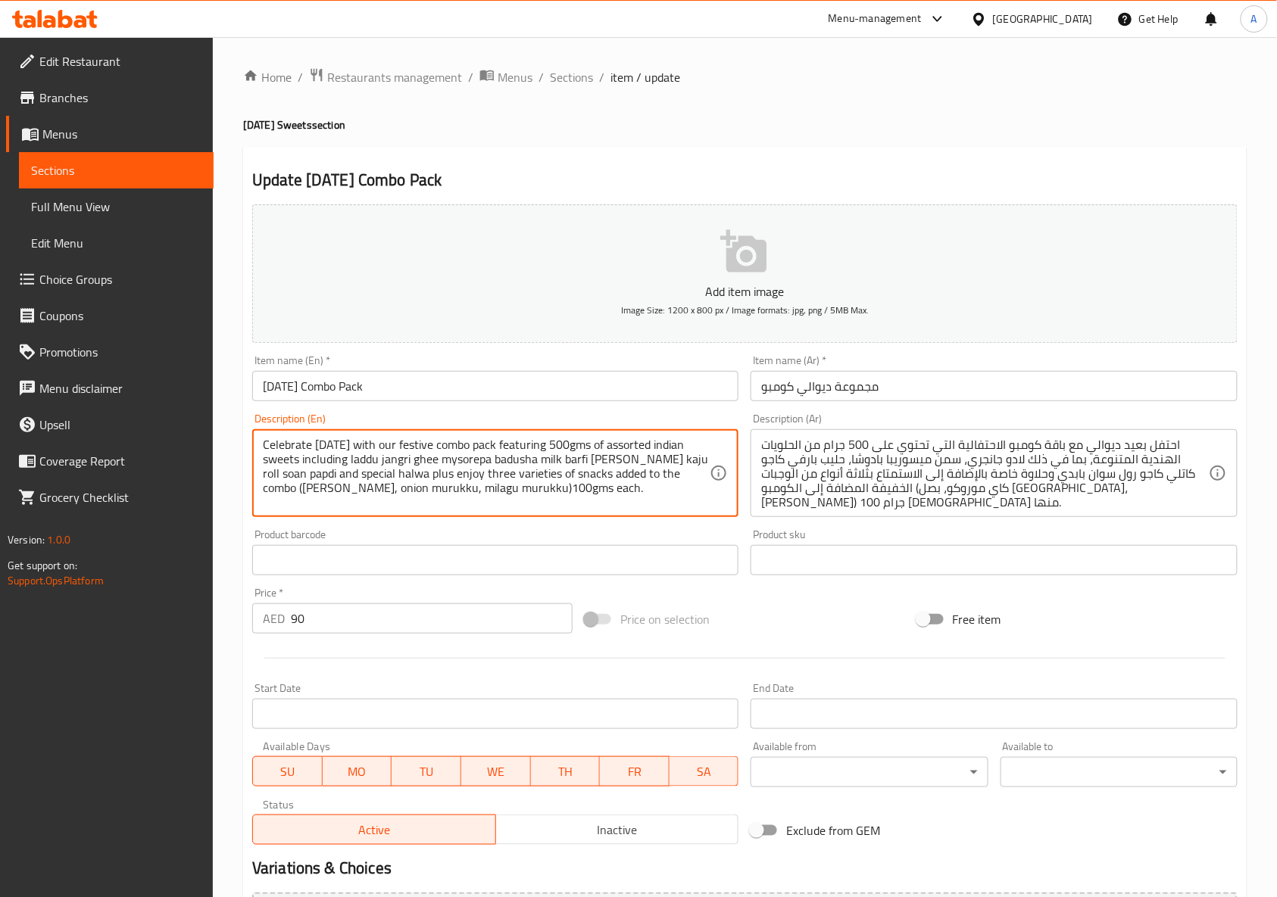
click at [482, 489] on textarea "Celebrate diwali with our festive combo pack featuring 500gms of assorted india…" at bounding box center [486, 474] width 447 height 72
click at [559, 443] on textarea "Celebrate diwali with our festive combo pack featuring 500gms of assorted india…" at bounding box center [486, 474] width 447 height 72
click at [589, 528] on div "Product barcode Product barcode" at bounding box center [495, 552] width 498 height 58
type textarea "Celebrate [DATE] with our festive combo pack featuring 500 gms of assorted indi…"
click at [589, 525] on div "Product barcode Product barcode" at bounding box center [495, 552] width 498 height 58
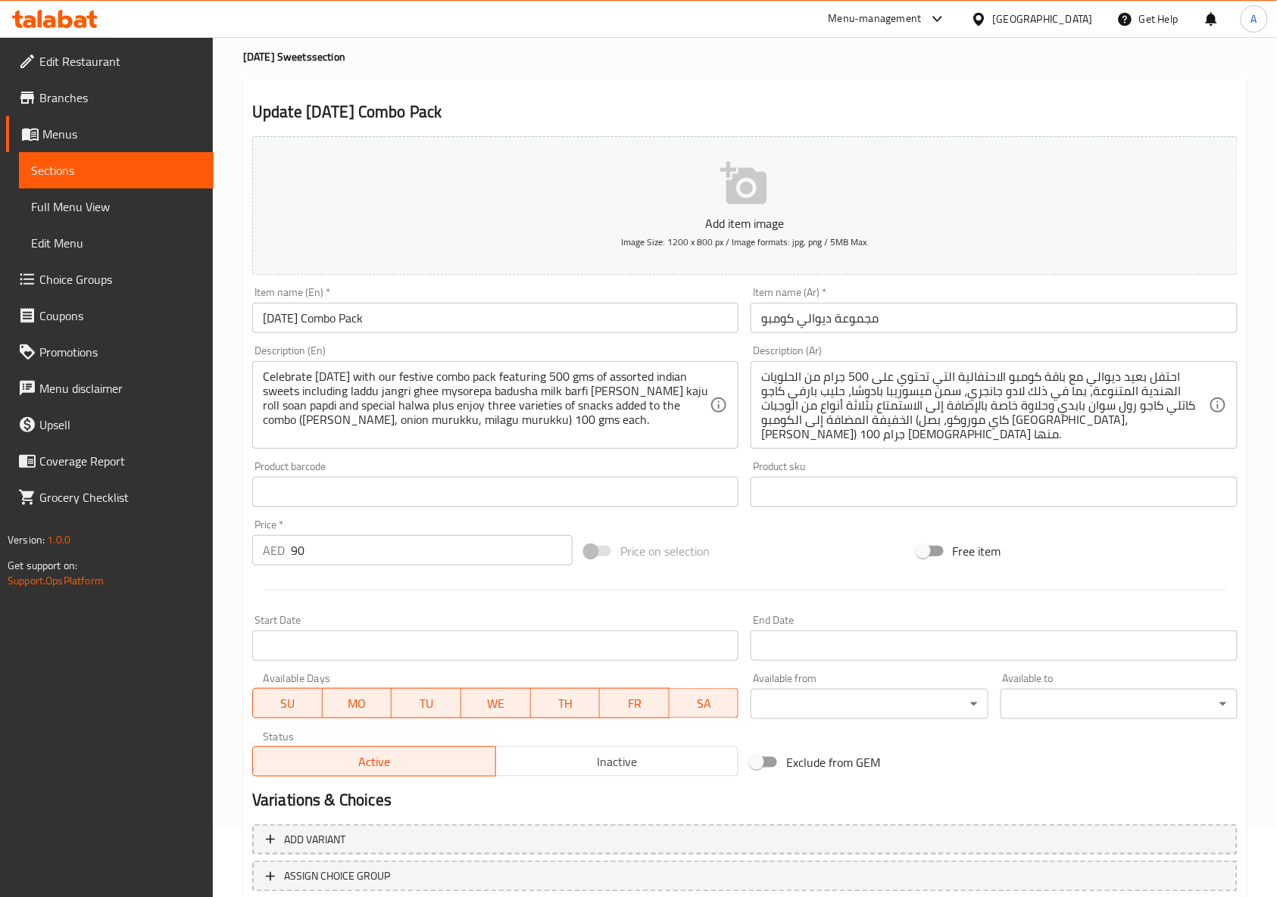
scroll to position [171, 0]
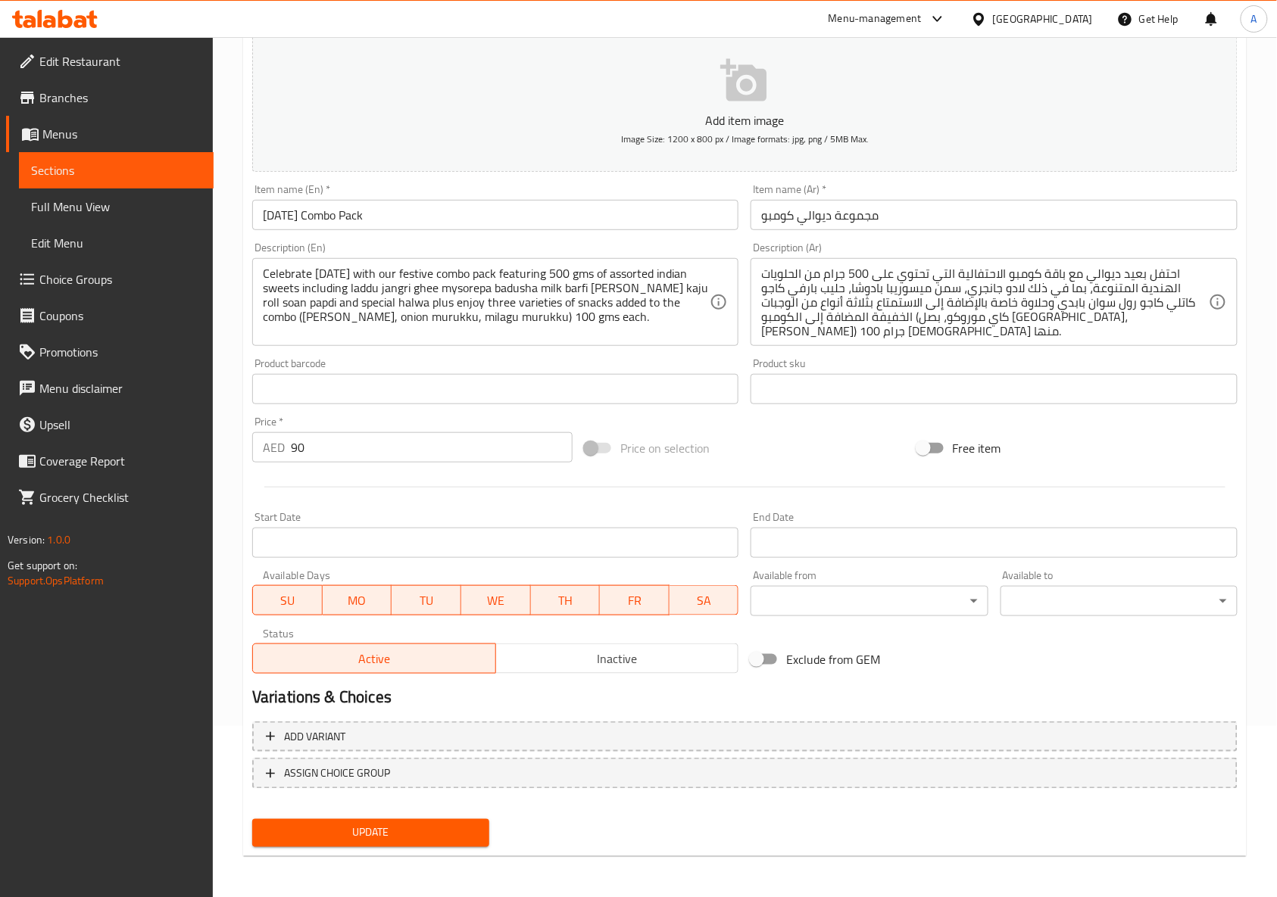
click at [421, 822] on button "Update" at bounding box center [370, 833] width 237 height 28
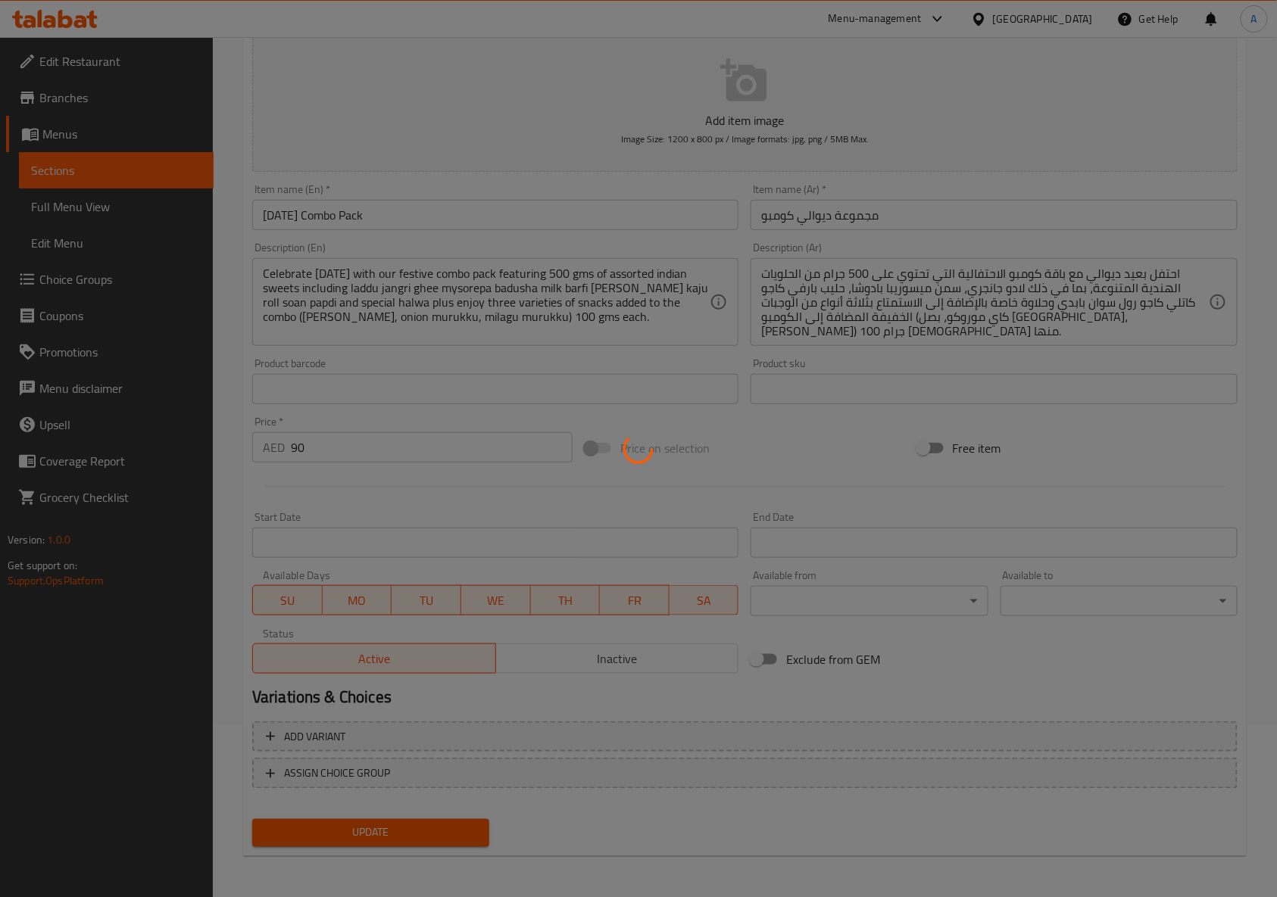
scroll to position [0, 0]
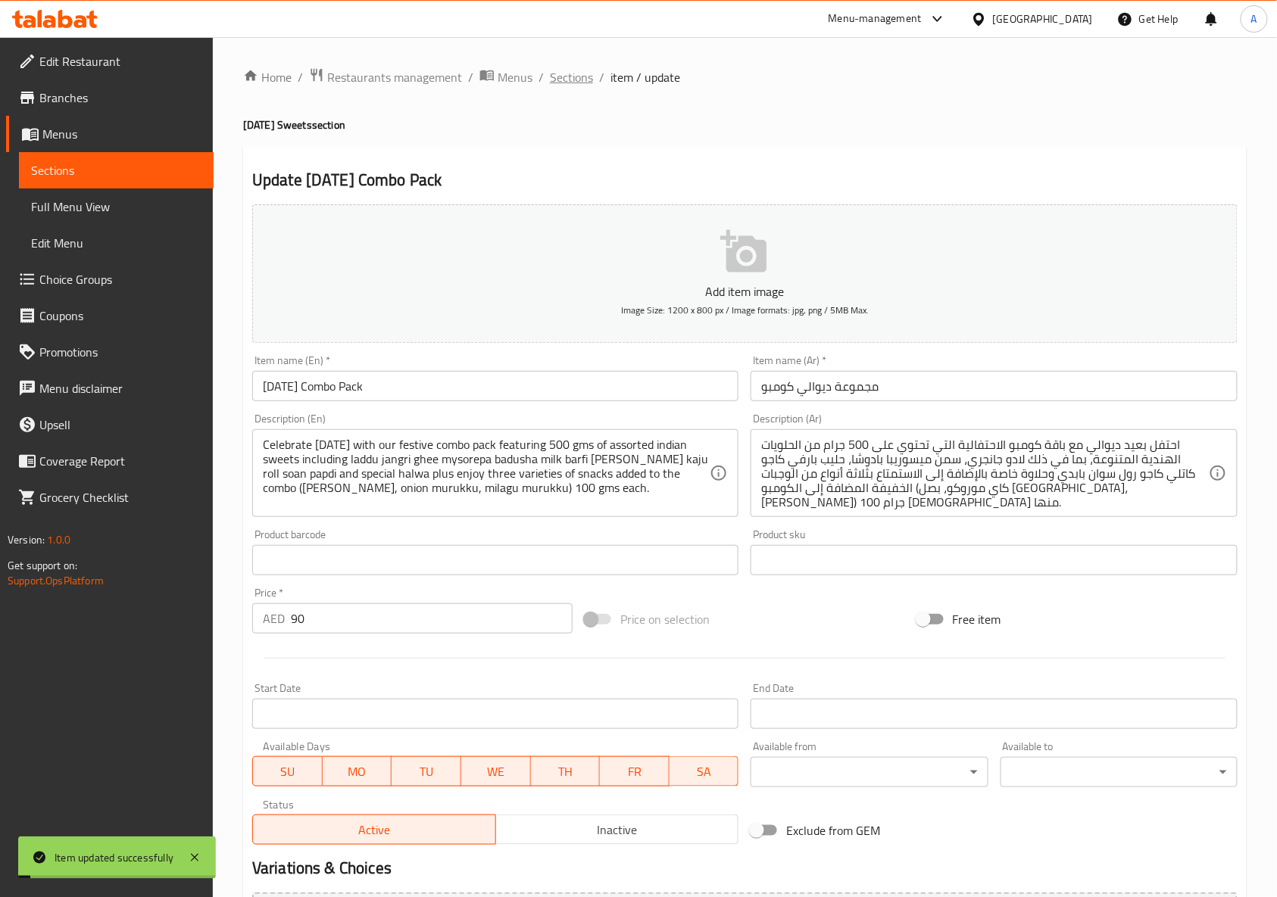
click at [562, 73] on span "Sections" at bounding box center [571, 77] width 43 height 18
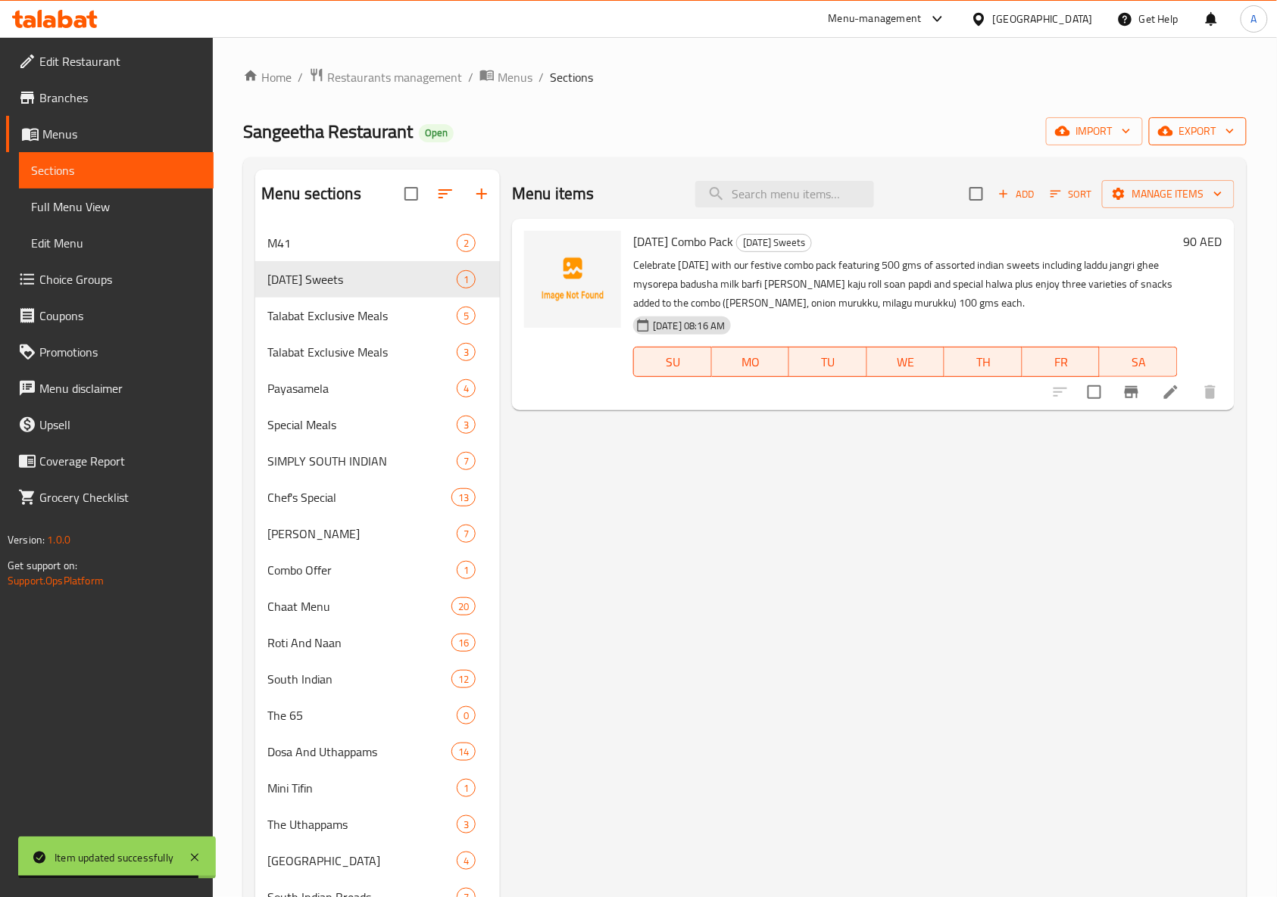
click at [1197, 129] on span "export" at bounding box center [1197, 131] width 73 height 19
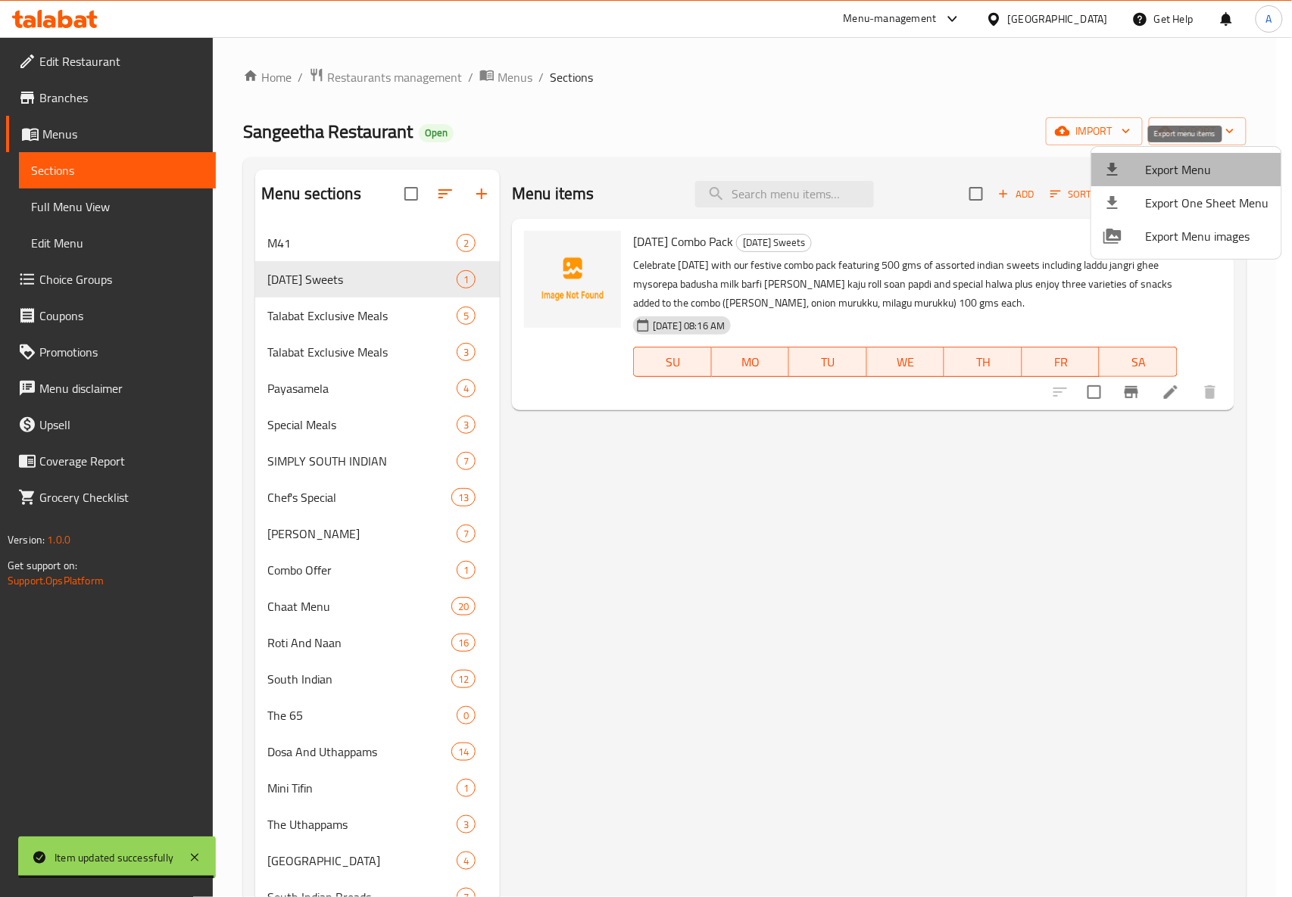
click at [1200, 161] on span "Export Menu" at bounding box center [1207, 170] width 123 height 18
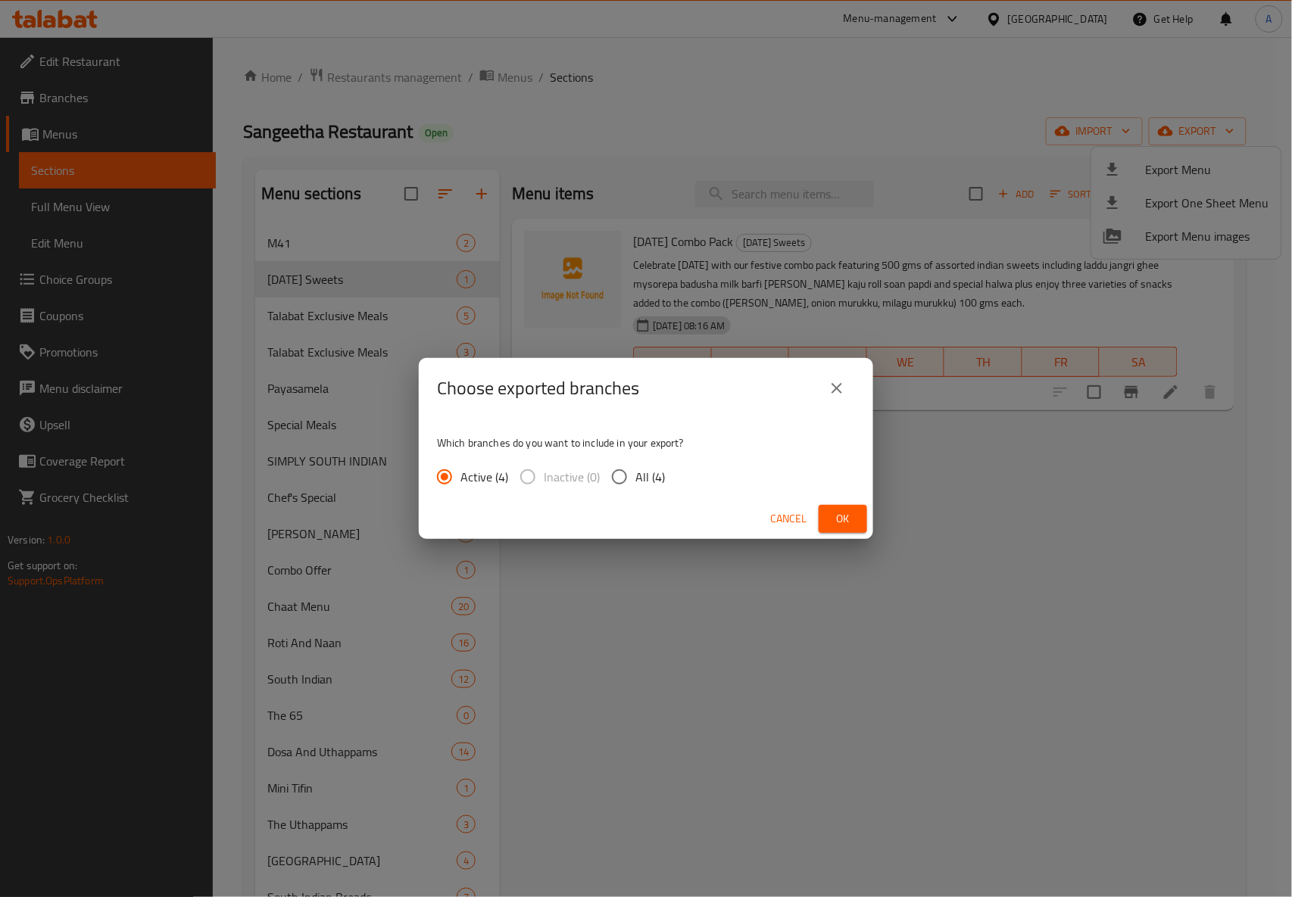
click at [628, 473] on input "All (4)" at bounding box center [620, 477] width 32 height 32
radio input "true"
click at [818, 509] on div "Cancel Ok" at bounding box center [646, 519] width 454 height 40
click at [839, 522] on span "Ok" at bounding box center [843, 519] width 24 height 19
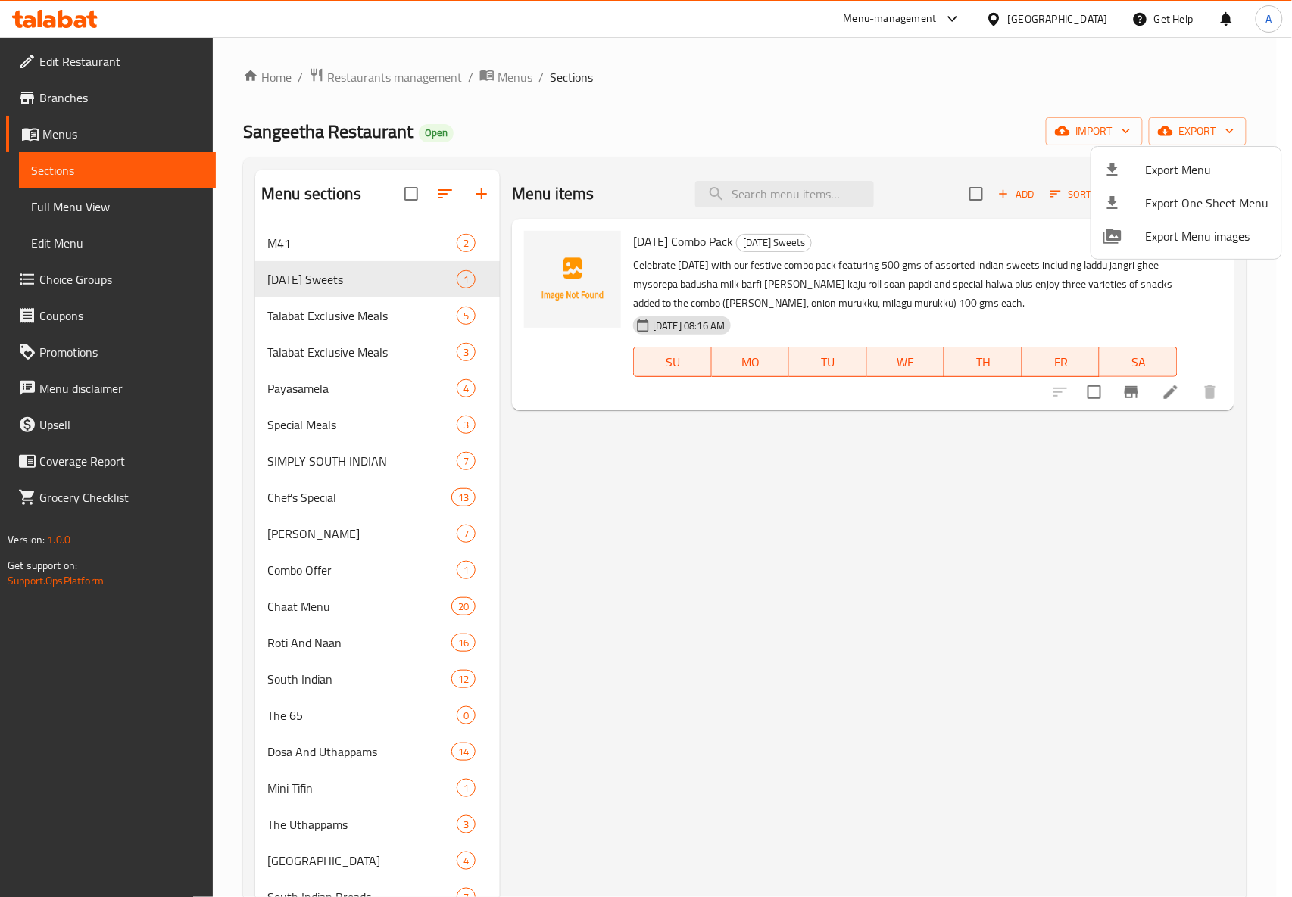
click at [821, 527] on div at bounding box center [646, 448] width 1292 height 897
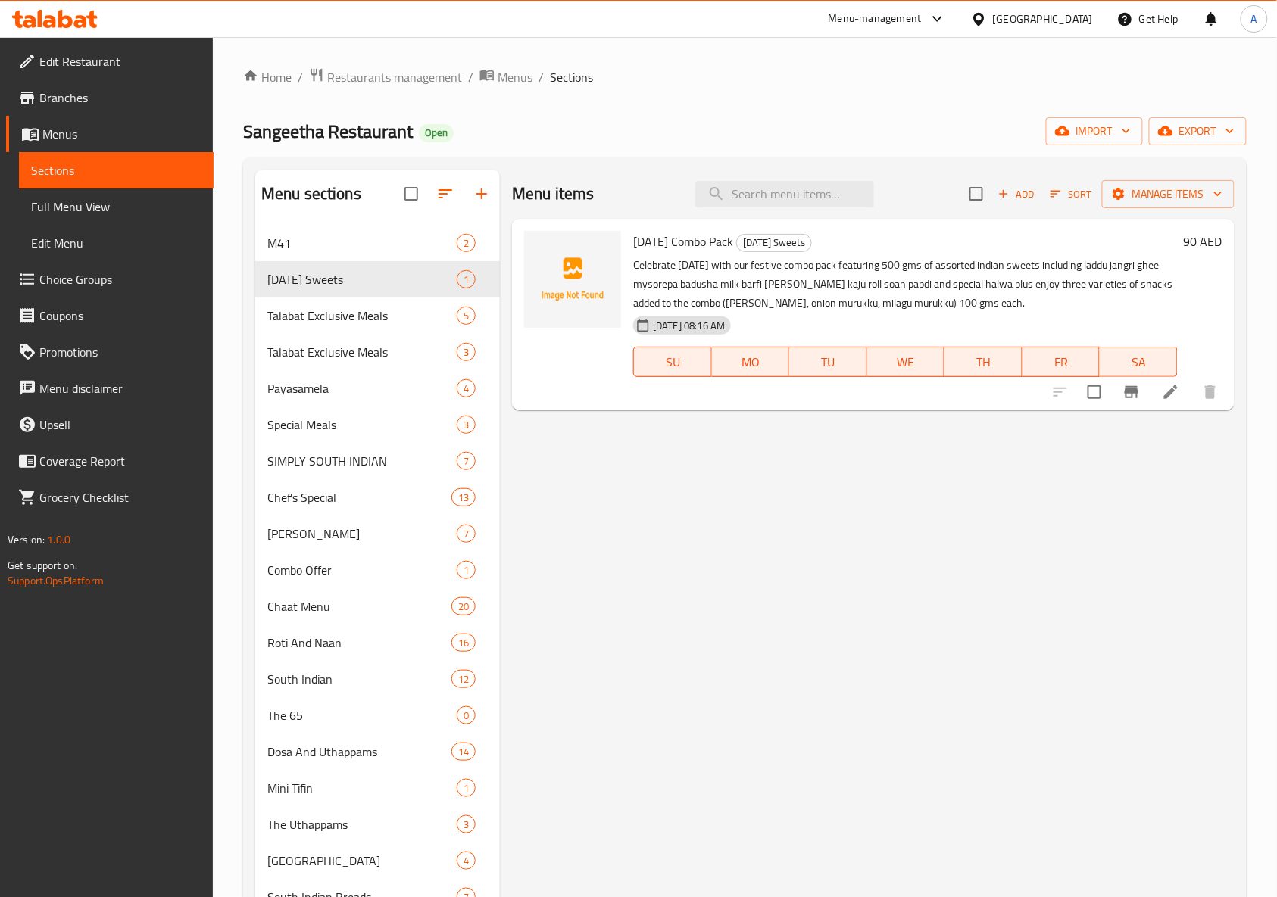
click at [386, 76] on span "Restaurants management" at bounding box center [394, 77] width 135 height 18
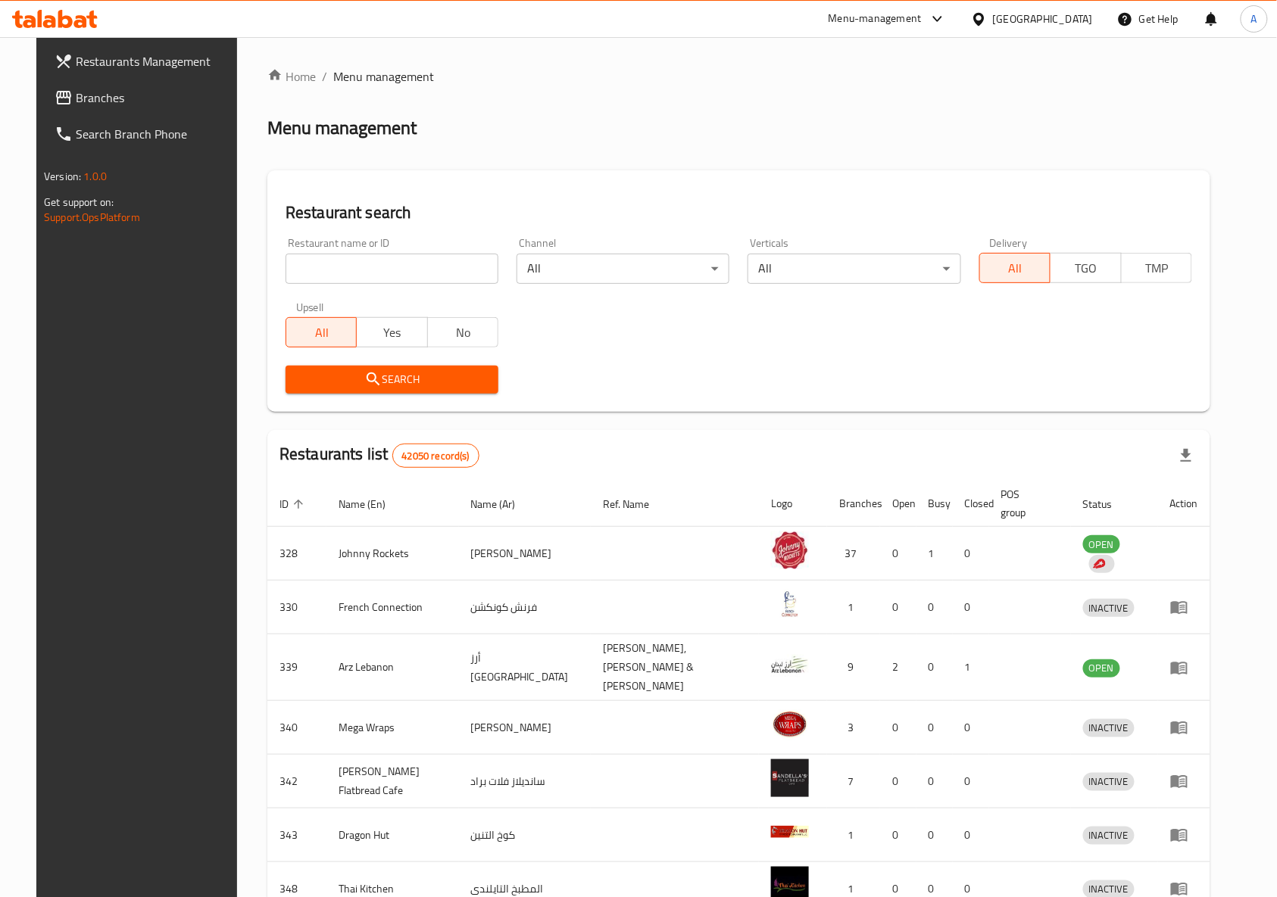
click at [80, 61] on span "Restaurants Management" at bounding box center [157, 61] width 162 height 18
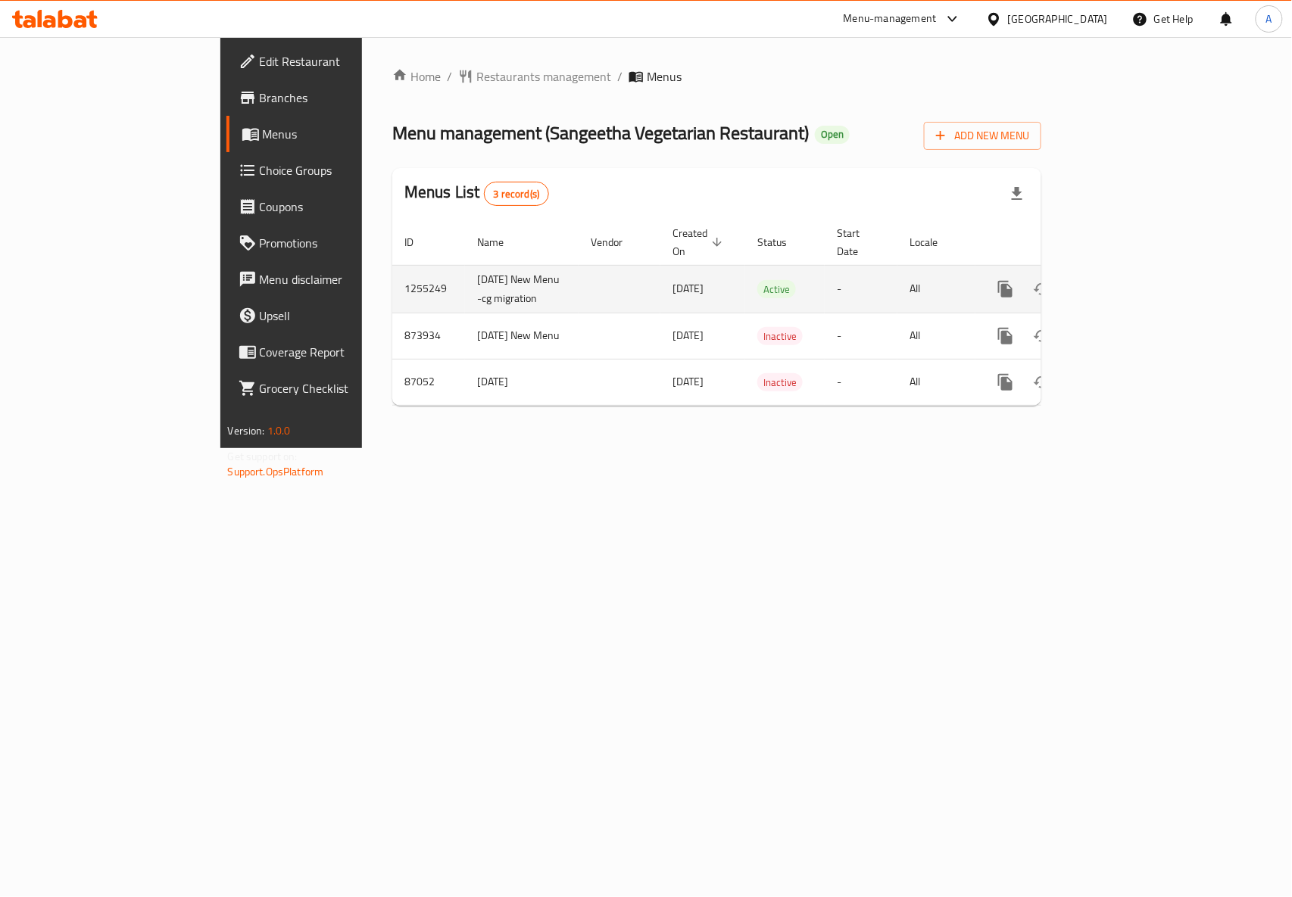
click at [1133, 274] on link "enhanced table" at bounding box center [1115, 289] width 36 height 36
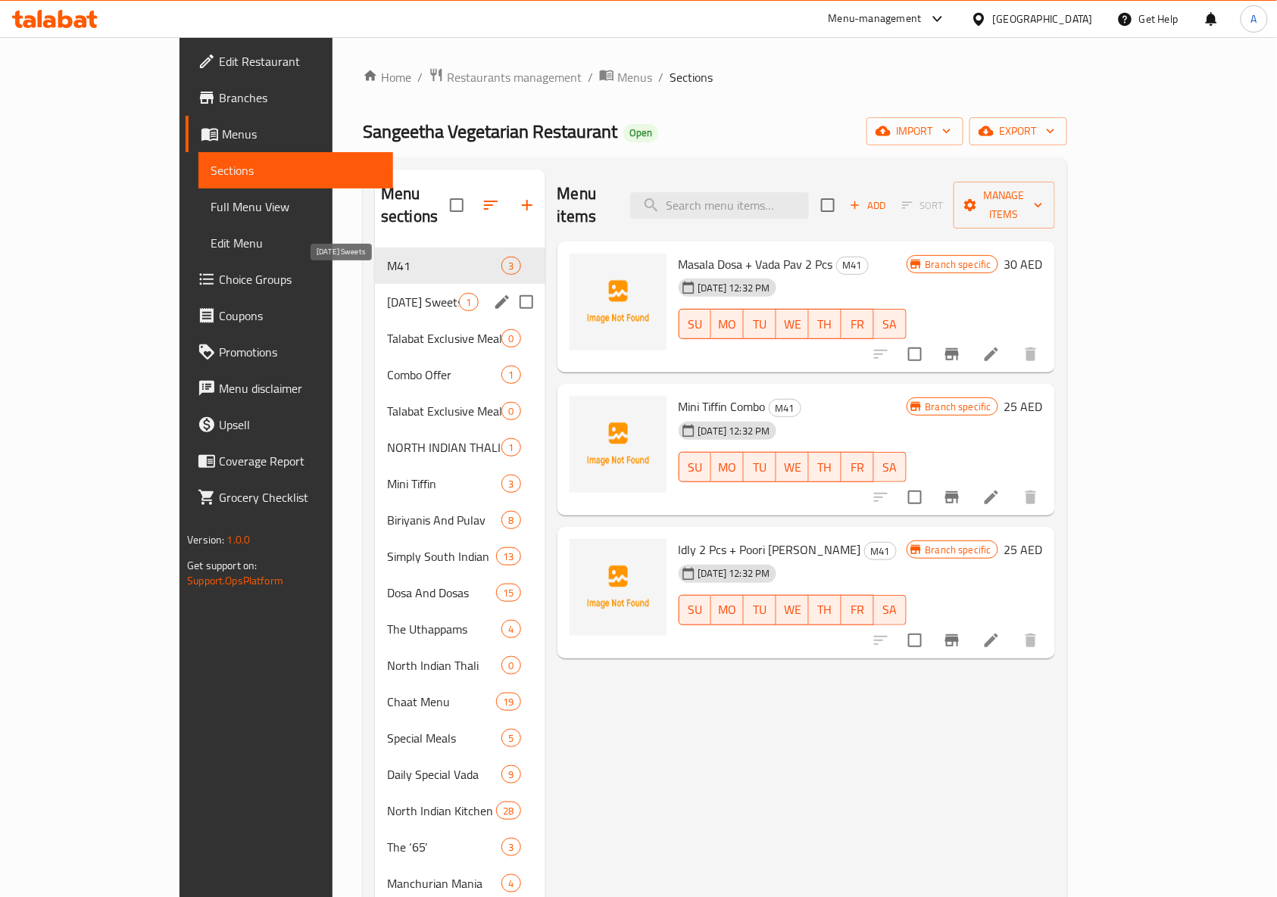
click at [387, 293] on span "[DATE] Sweets" at bounding box center [423, 302] width 72 height 18
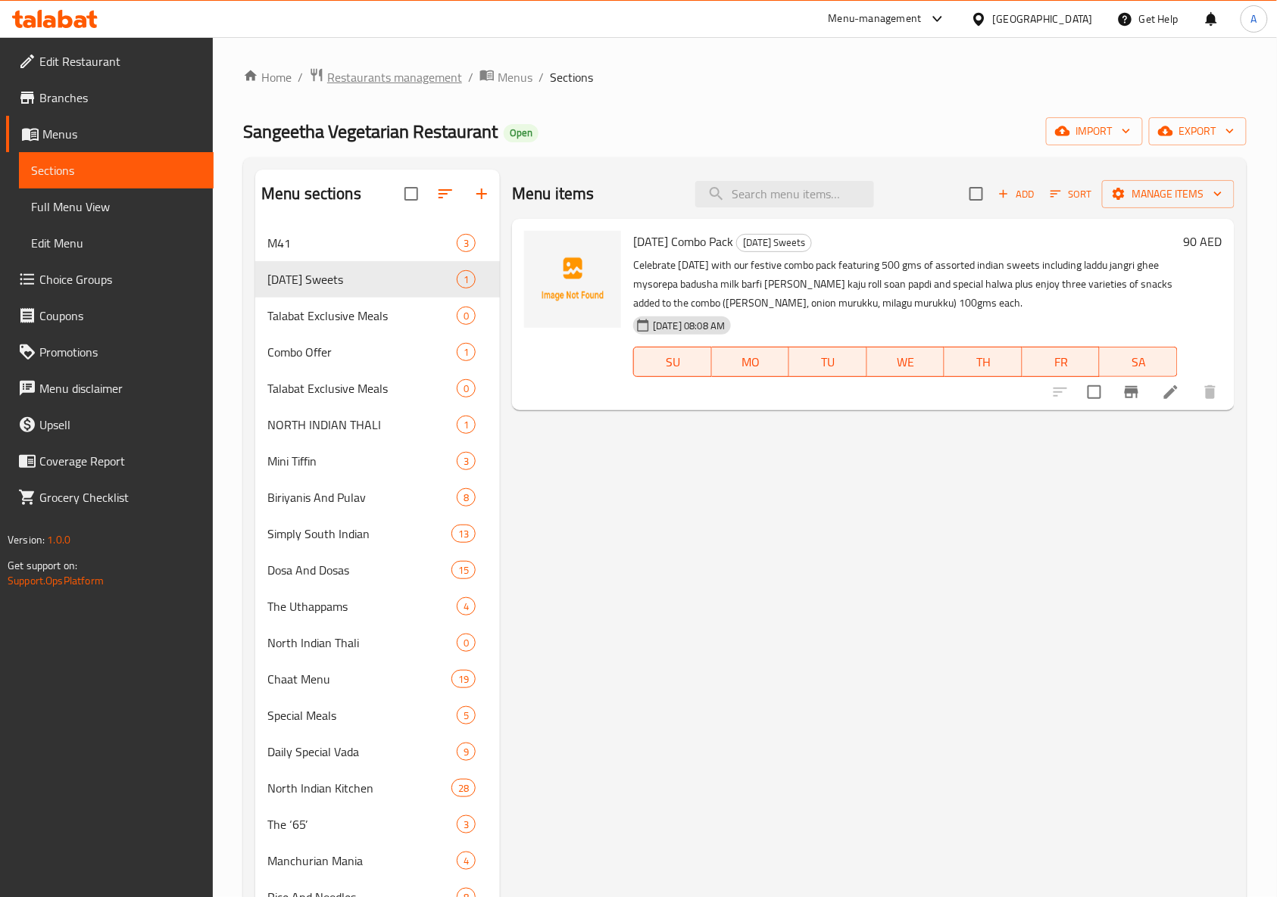
click at [385, 68] on span "Restaurants management" at bounding box center [394, 77] width 135 height 18
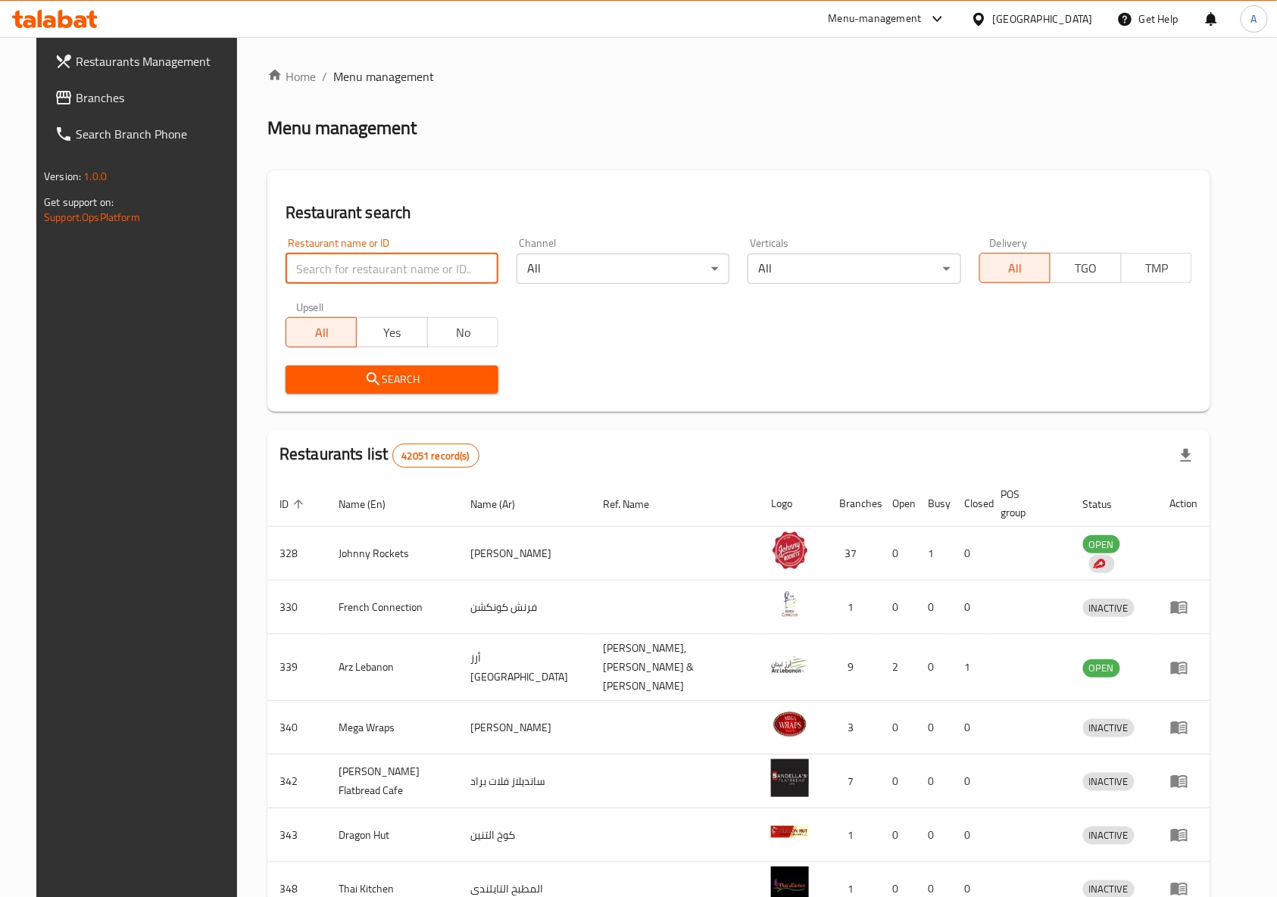
click at [397, 273] on input "search" at bounding box center [392, 269] width 213 height 30
paste input "14542"
type input "14542"
click button "Search" at bounding box center [392, 380] width 213 height 28
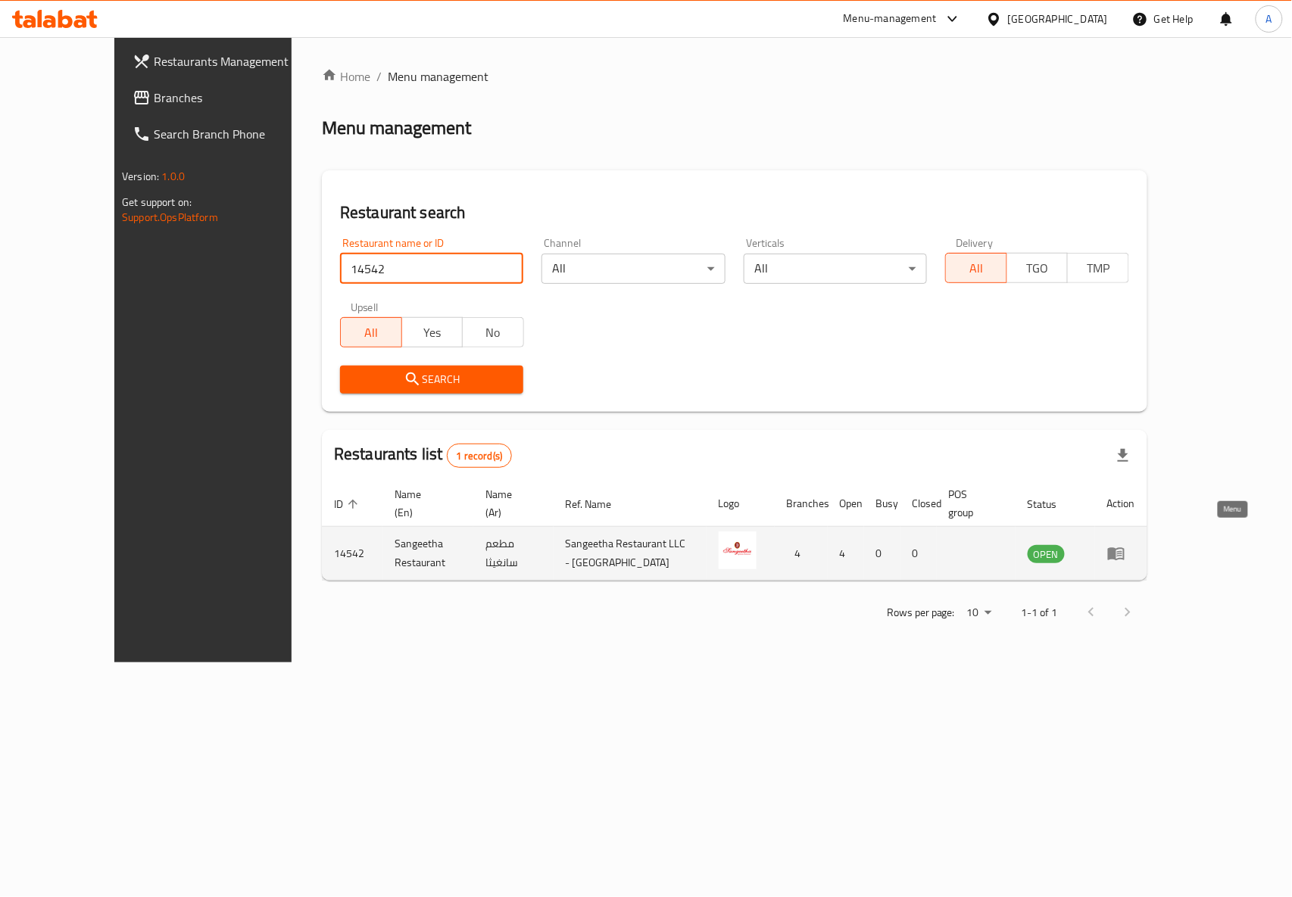
click at [1135, 545] on link "enhanced table" at bounding box center [1121, 554] width 28 height 18
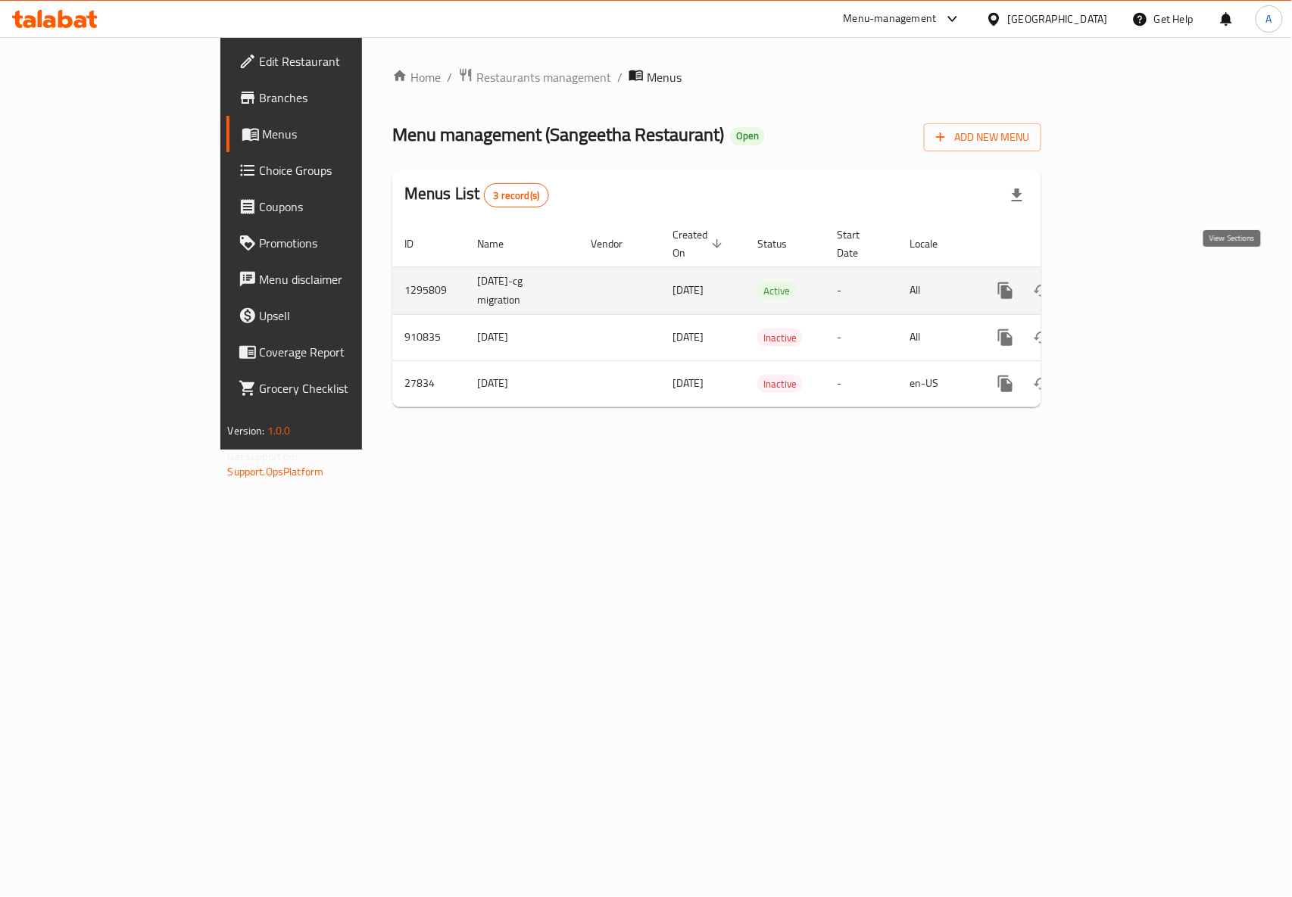
click at [1124, 283] on icon "enhanced table" at bounding box center [1115, 291] width 18 height 18
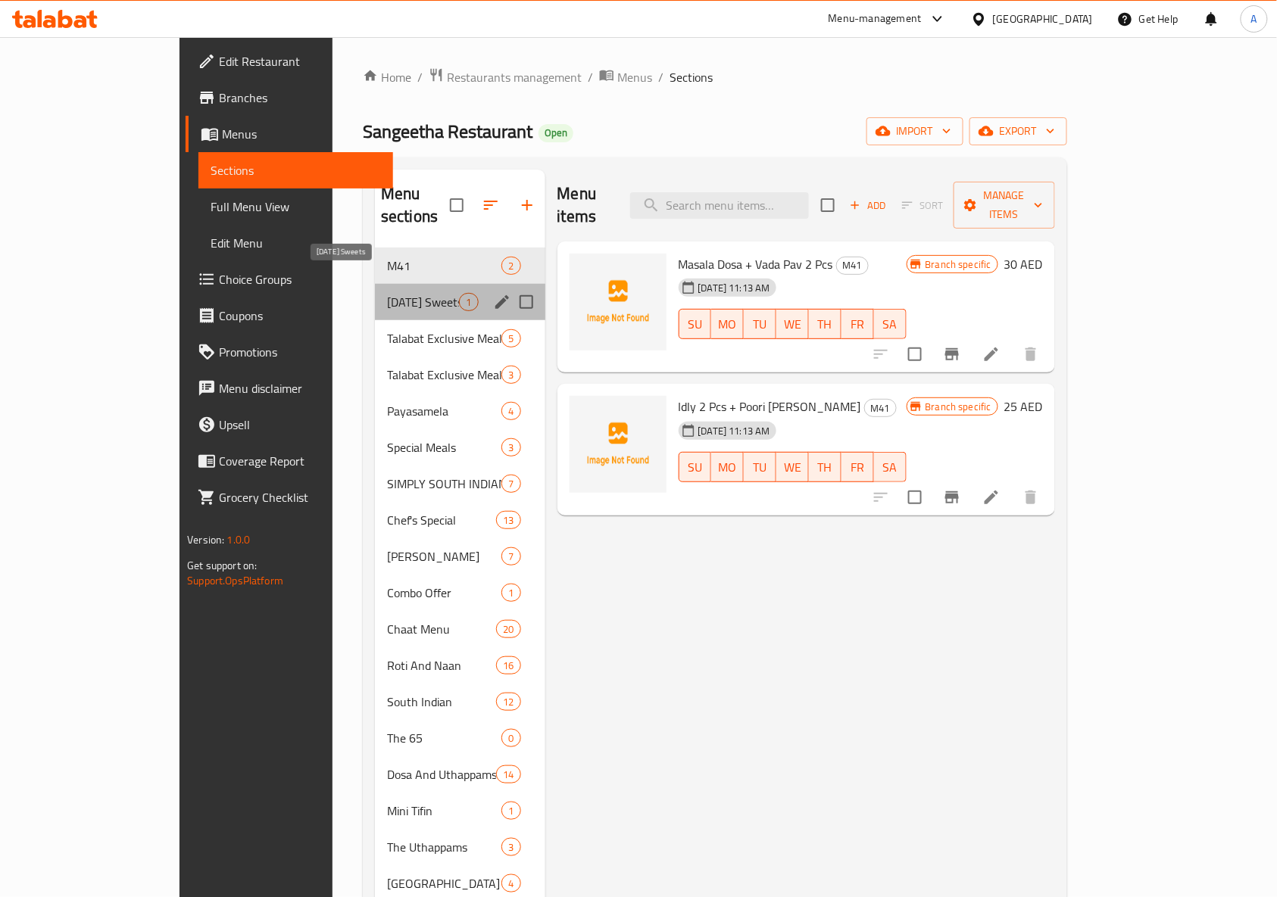
click at [387, 293] on span "[DATE] Sweets" at bounding box center [423, 302] width 72 height 18
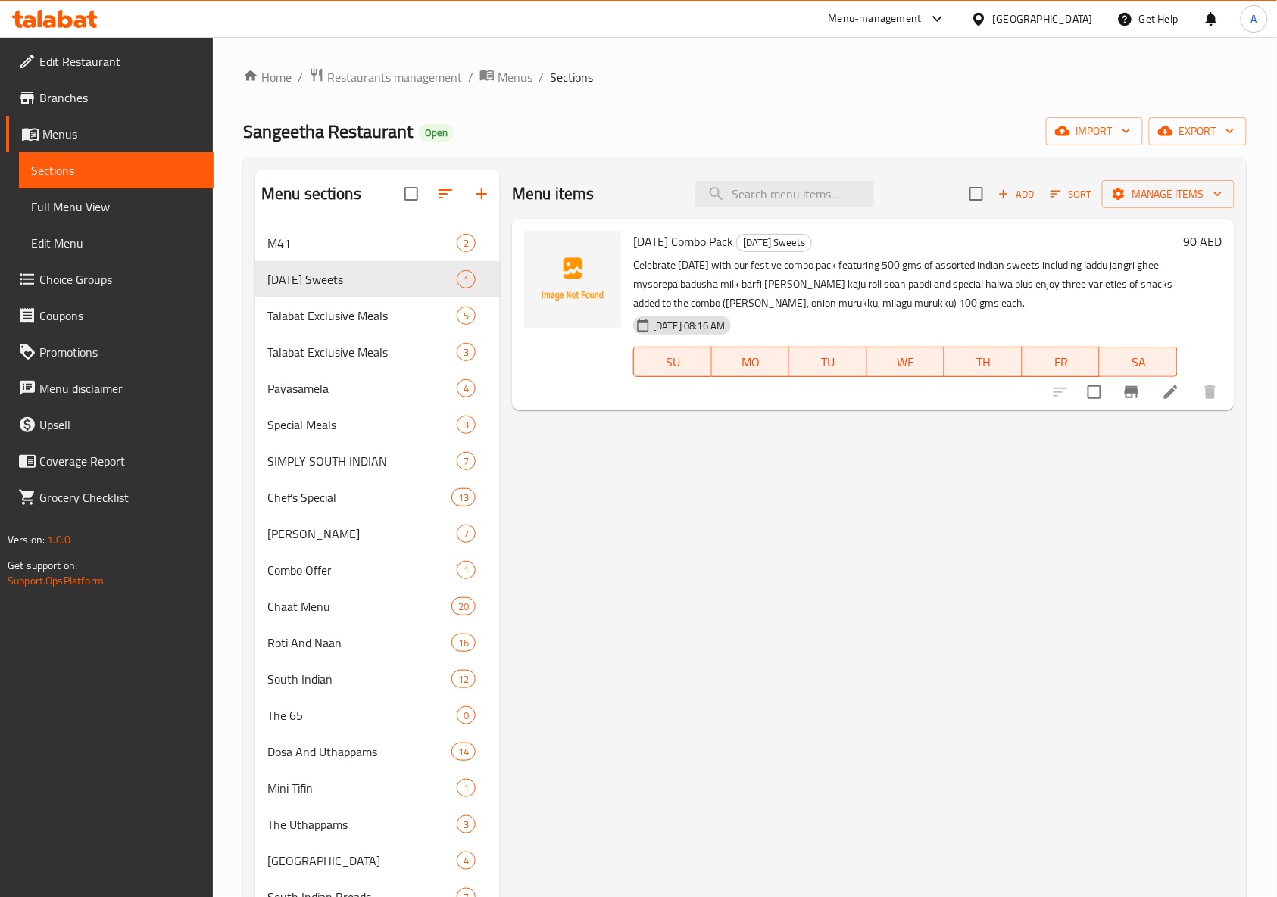
click at [891, 612] on div "Menu items Add Sort Manage items [DATE] Combo Pack [DATE] Sweets Celebrate [DAT…" at bounding box center [867, 800] width 735 height 1261
click at [876, 577] on div "Menu items Add Sort Manage items [DATE] Combo Pack [DATE] Sweets Celebrate [DAT…" at bounding box center [867, 800] width 735 height 1261
click at [354, 79] on span "Restaurants management" at bounding box center [394, 77] width 135 height 18
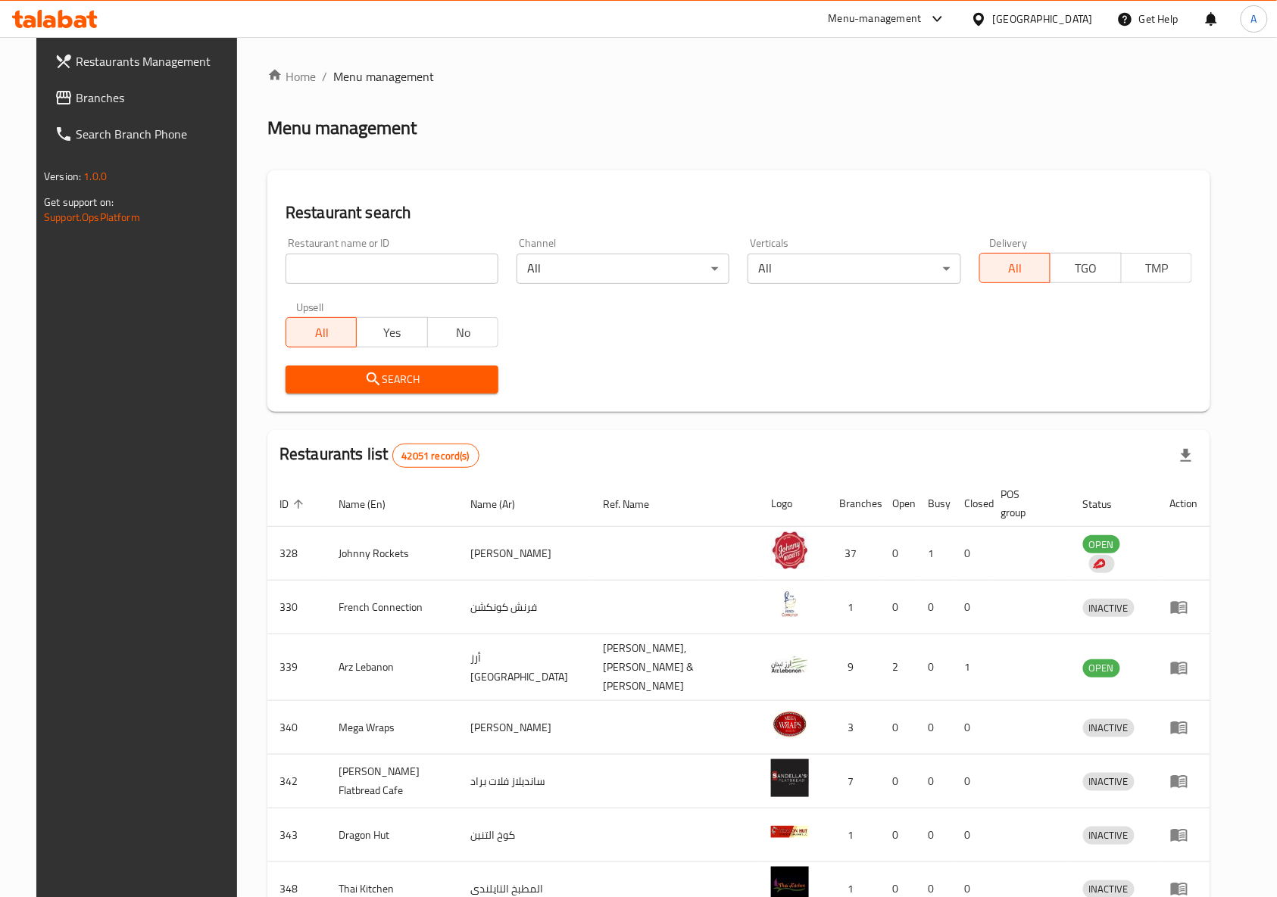
click at [424, 270] on input "search" at bounding box center [392, 269] width 213 height 30
click at [141, 64] on span "Restaurants Management" at bounding box center [157, 61] width 162 height 18
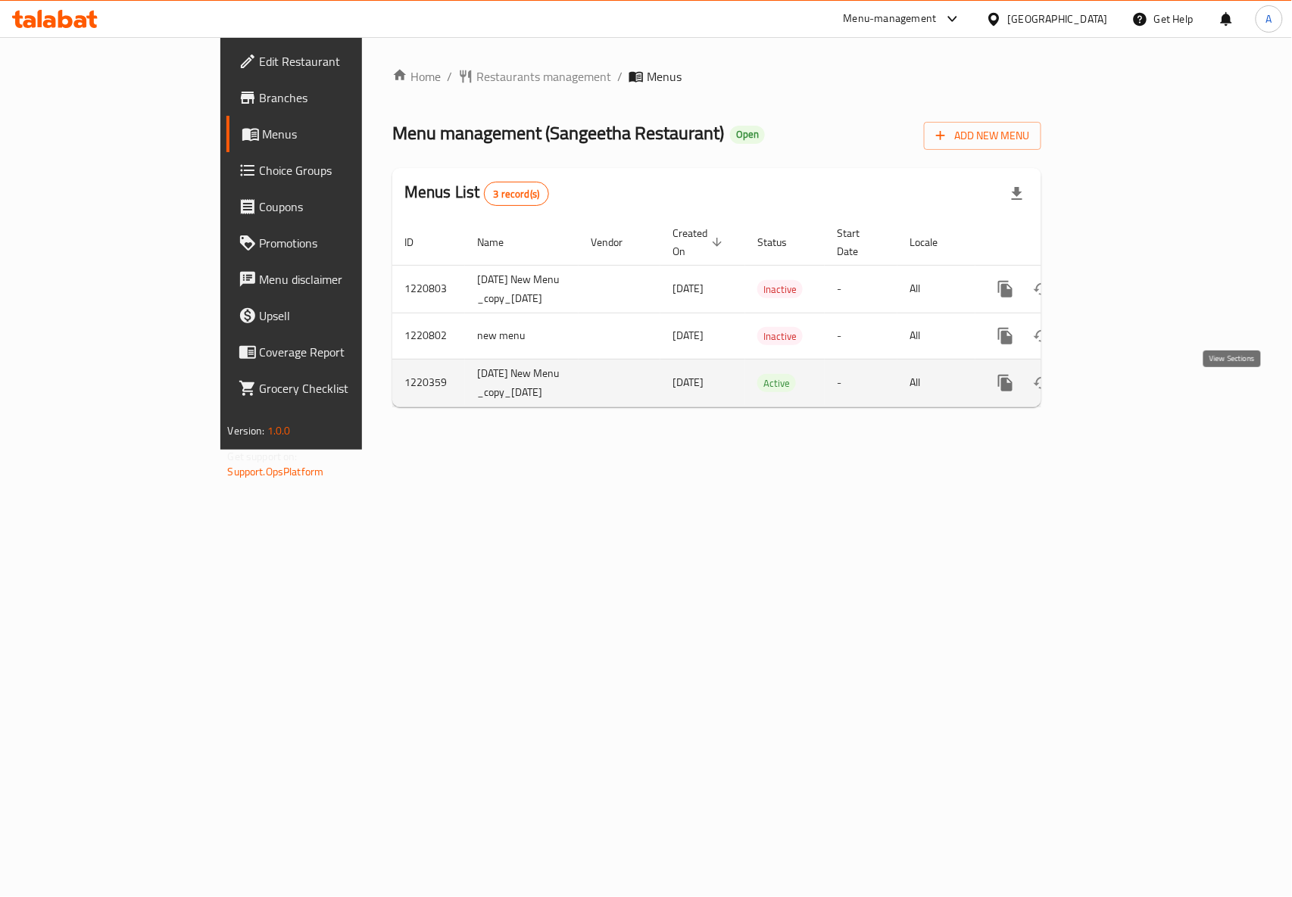
click at [1124, 392] on icon "enhanced table" at bounding box center [1115, 383] width 18 height 18
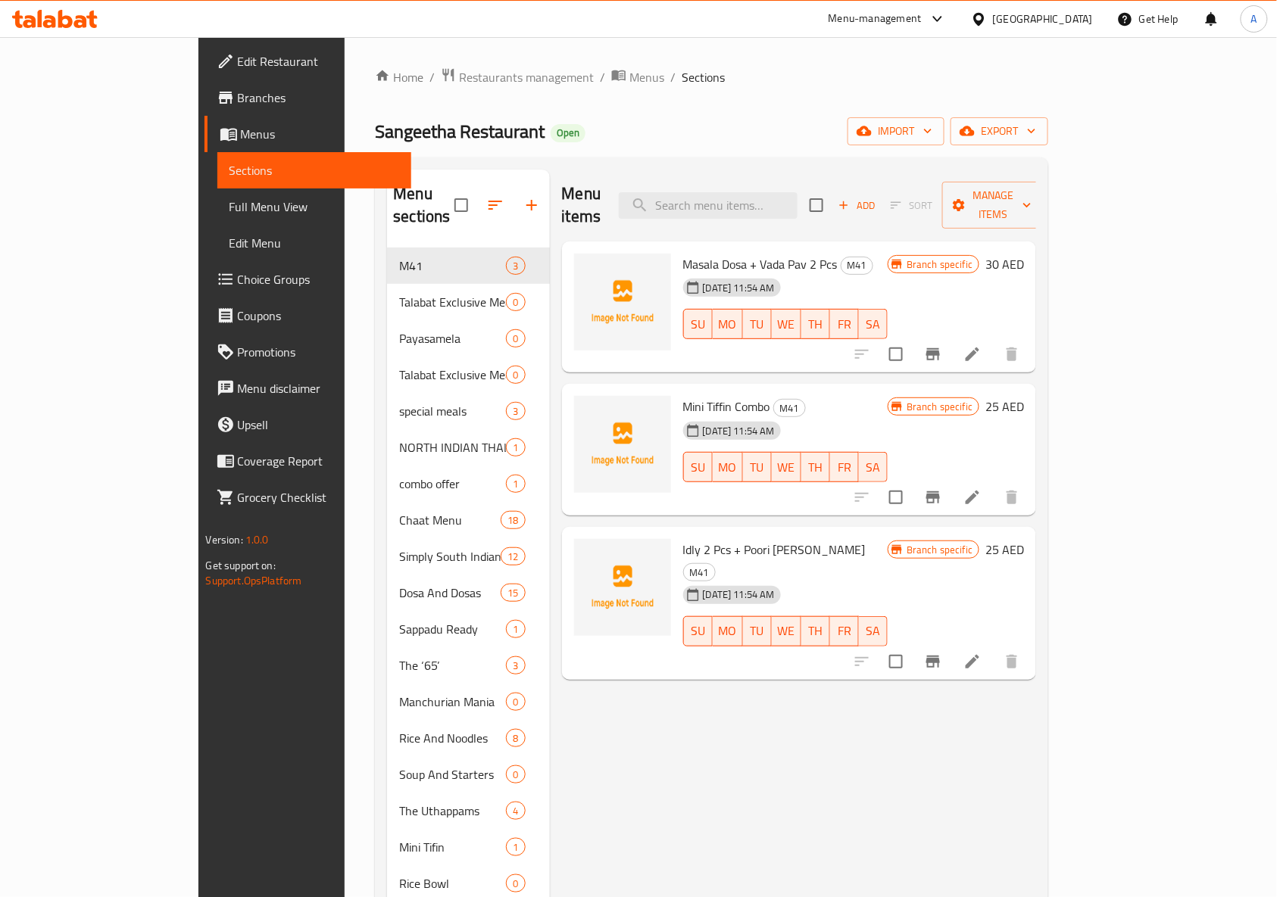
click at [801, 119] on div "Sangeetha Restaurant Open import export" at bounding box center [711, 131] width 673 height 28
click at [791, 133] on div "Sangeetha Restaurant Open import export" at bounding box center [711, 131] width 673 height 28
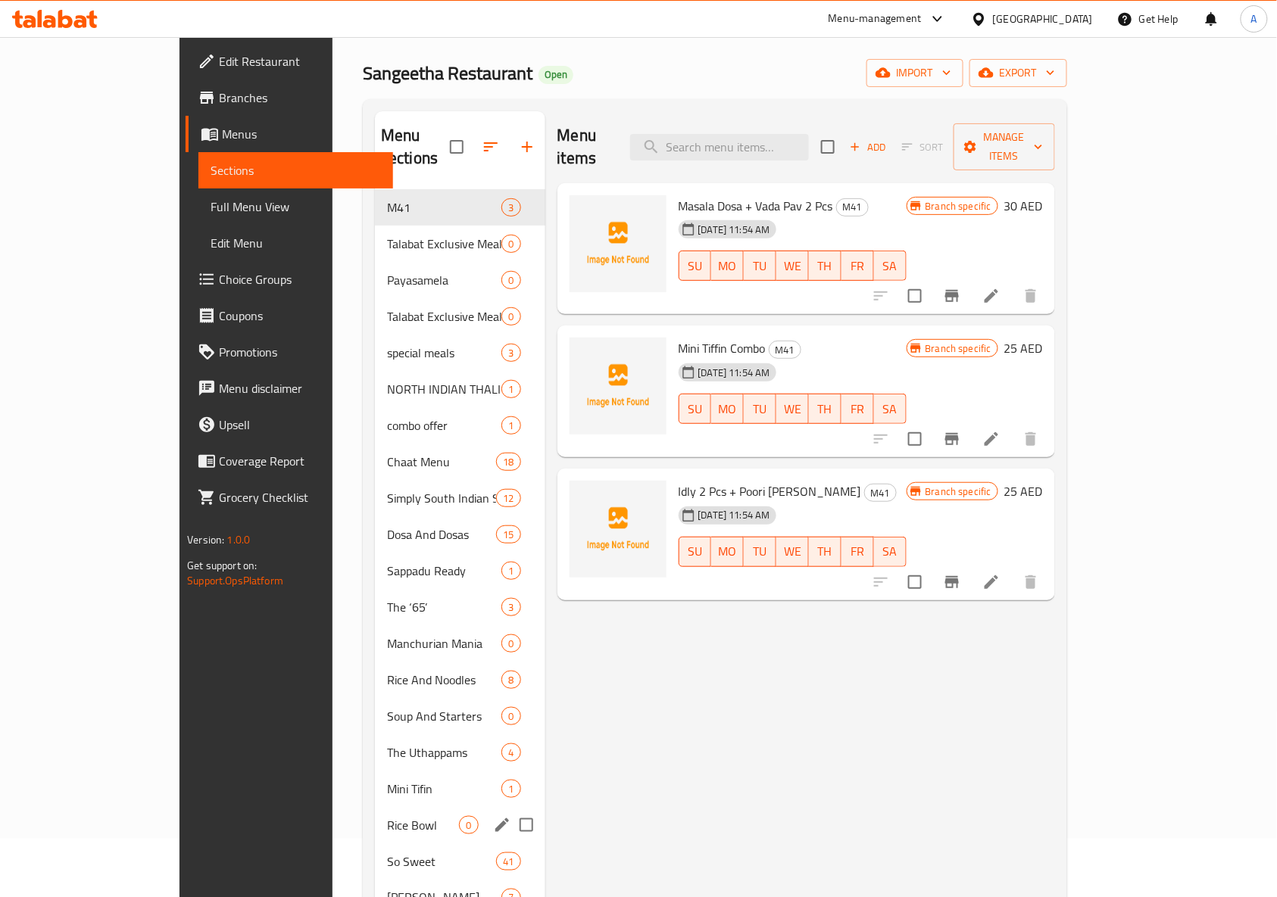
scroll to position [3, 0]
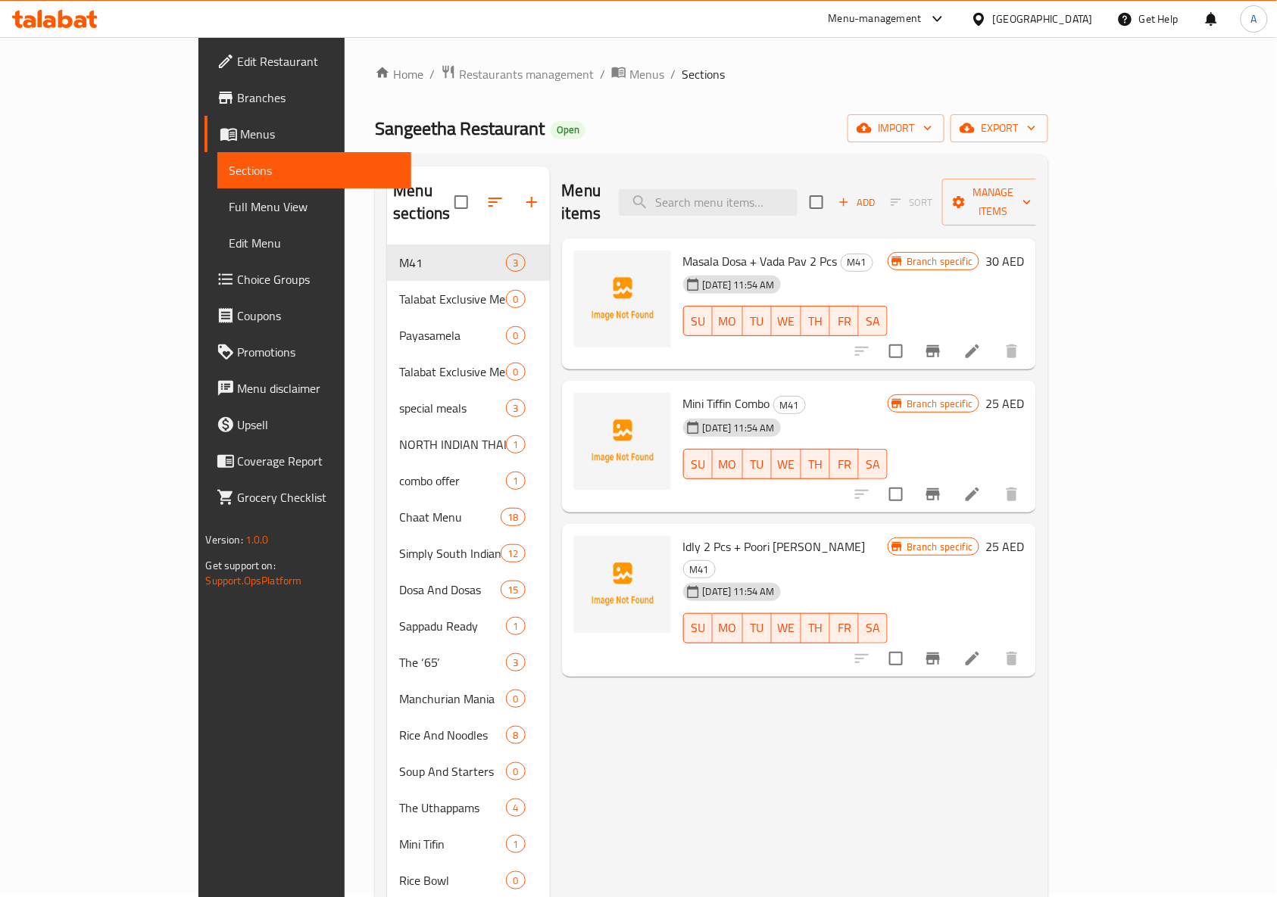
click at [841, 393] on h6 "Mini Tiffin Combo M41" at bounding box center [785, 403] width 205 height 21
click at [830, 393] on h6 "Mini Tiffin Combo M41" at bounding box center [785, 403] width 205 height 21
click at [798, 192] on input "search" at bounding box center [708, 202] width 179 height 27
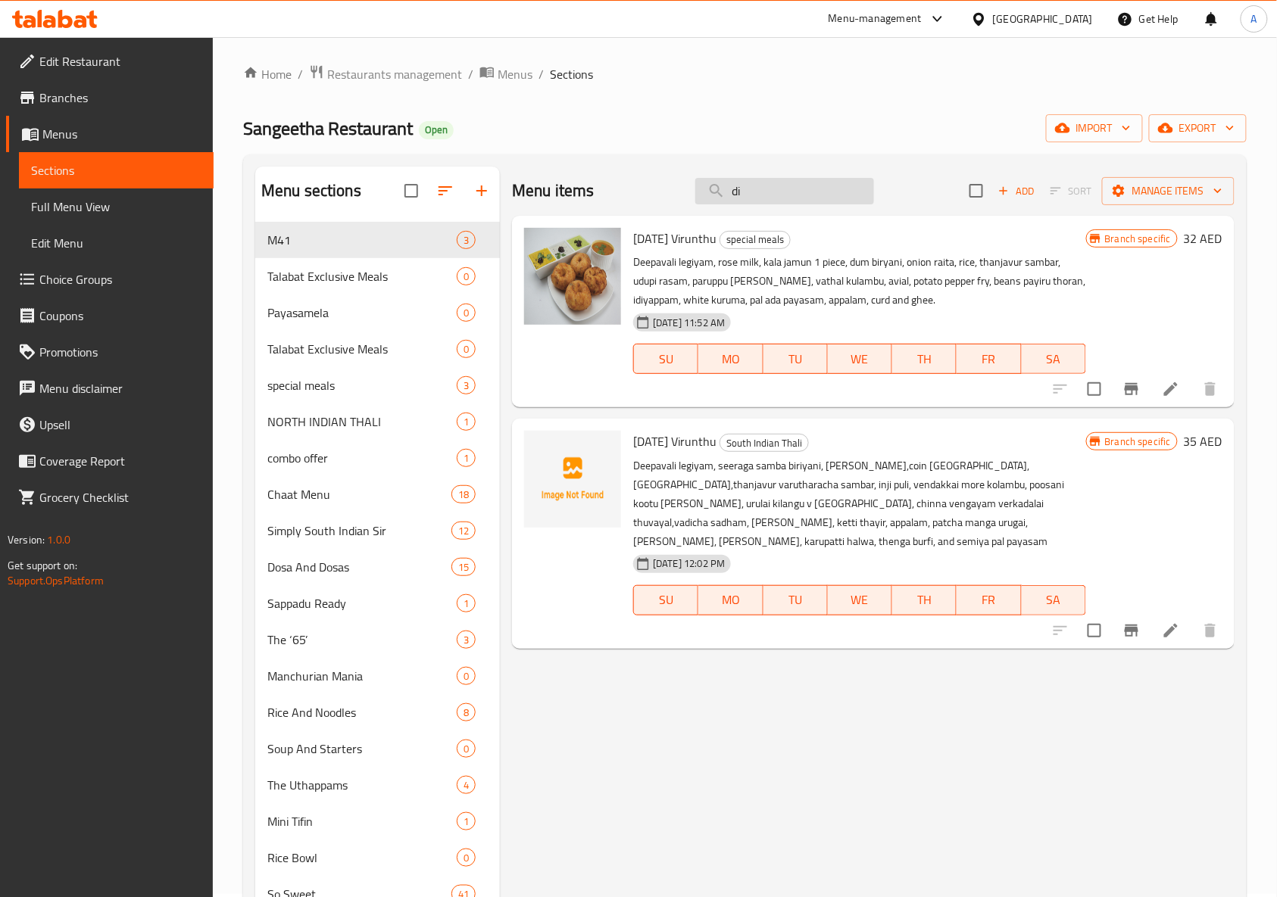
type input "d"
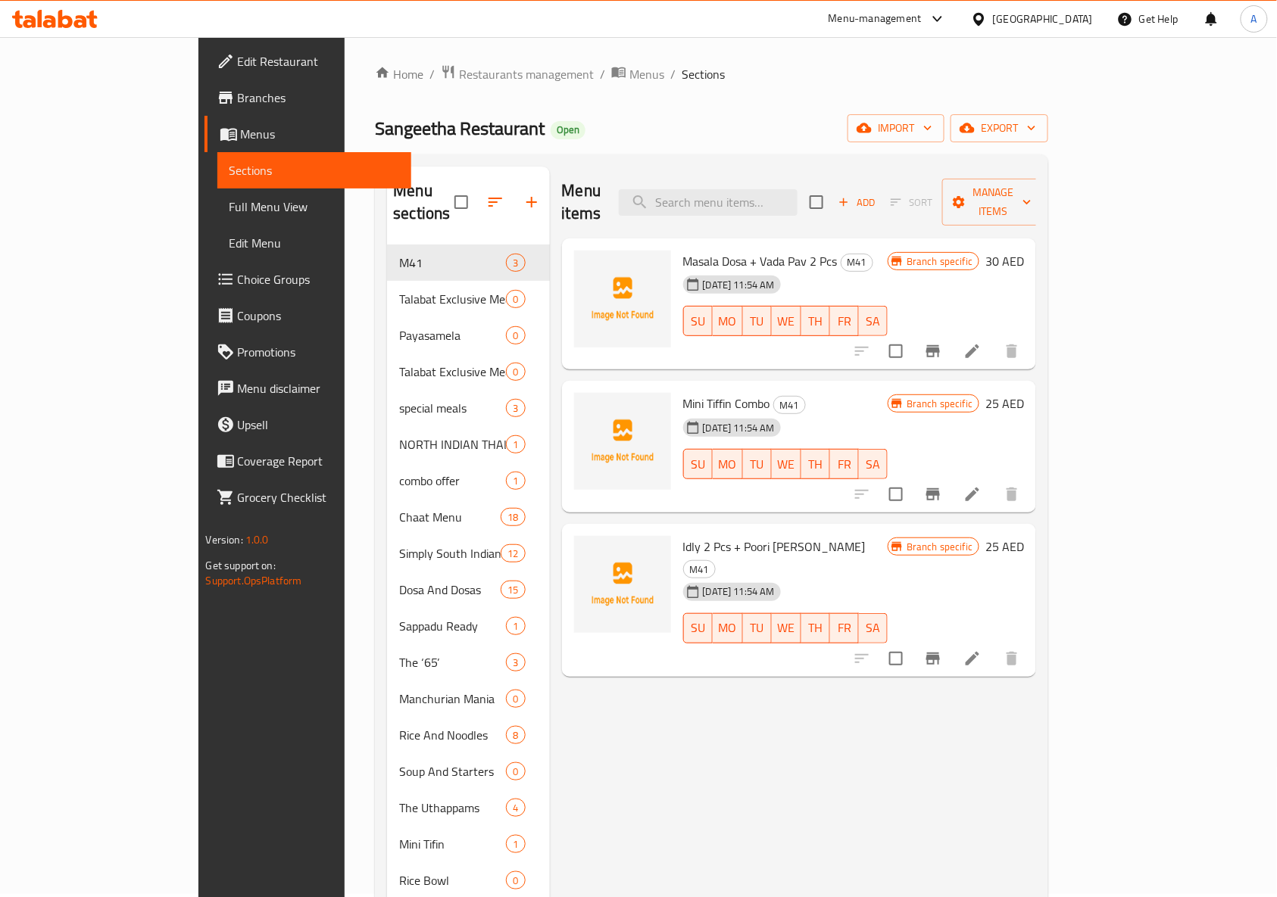
click at [523, 193] on icon "button" at bounding box center [532, 202] width 18 height 18
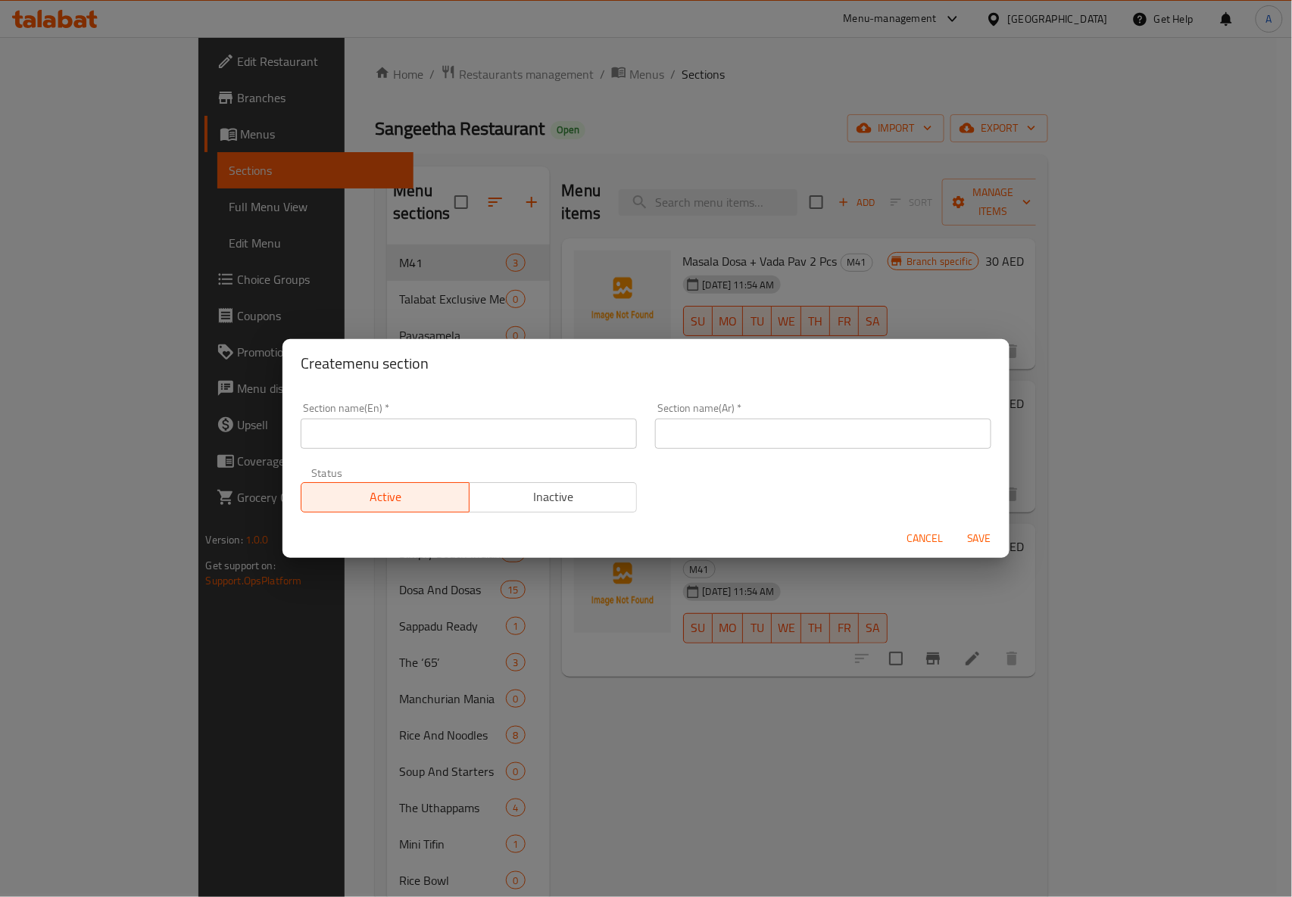
click at [440, 438] on input "text" at bounding box center [469, 434] width 336 height 30
paste input "[DATE] Sweets"
type input "[DATE] Sweets"
click at [610, 361] on h2 "Create menu section" at bounding box center [646, 363] width 691 height 24
click at [738, 422] on input "text" at bounding box center [823, 434] width 336 height 30
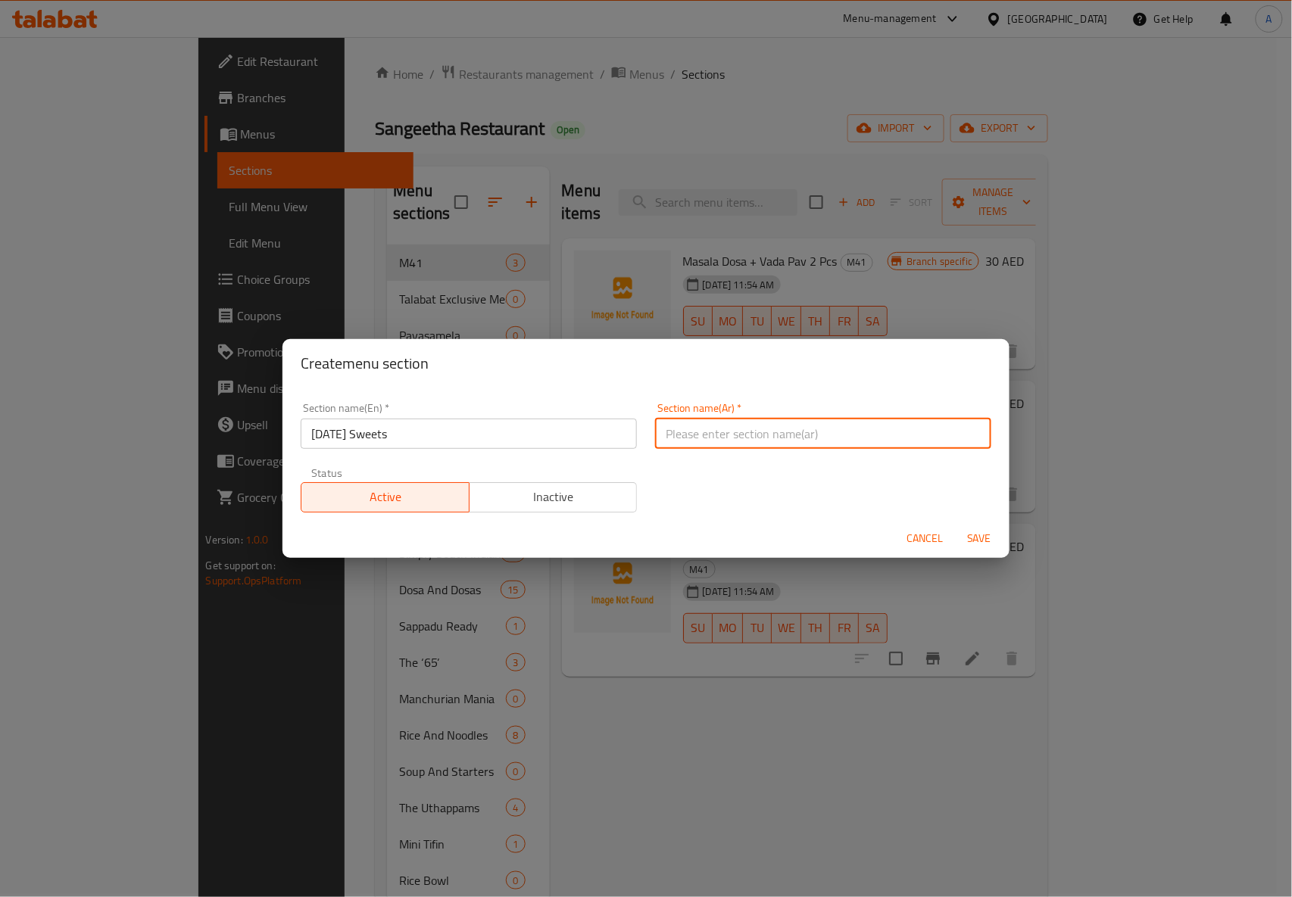
paste input "حلويات الديوالي"
type input "حلويات الديوالي"
click at [979, 535] on span "Save" at bounding box center [979, 538] width 36 height 19
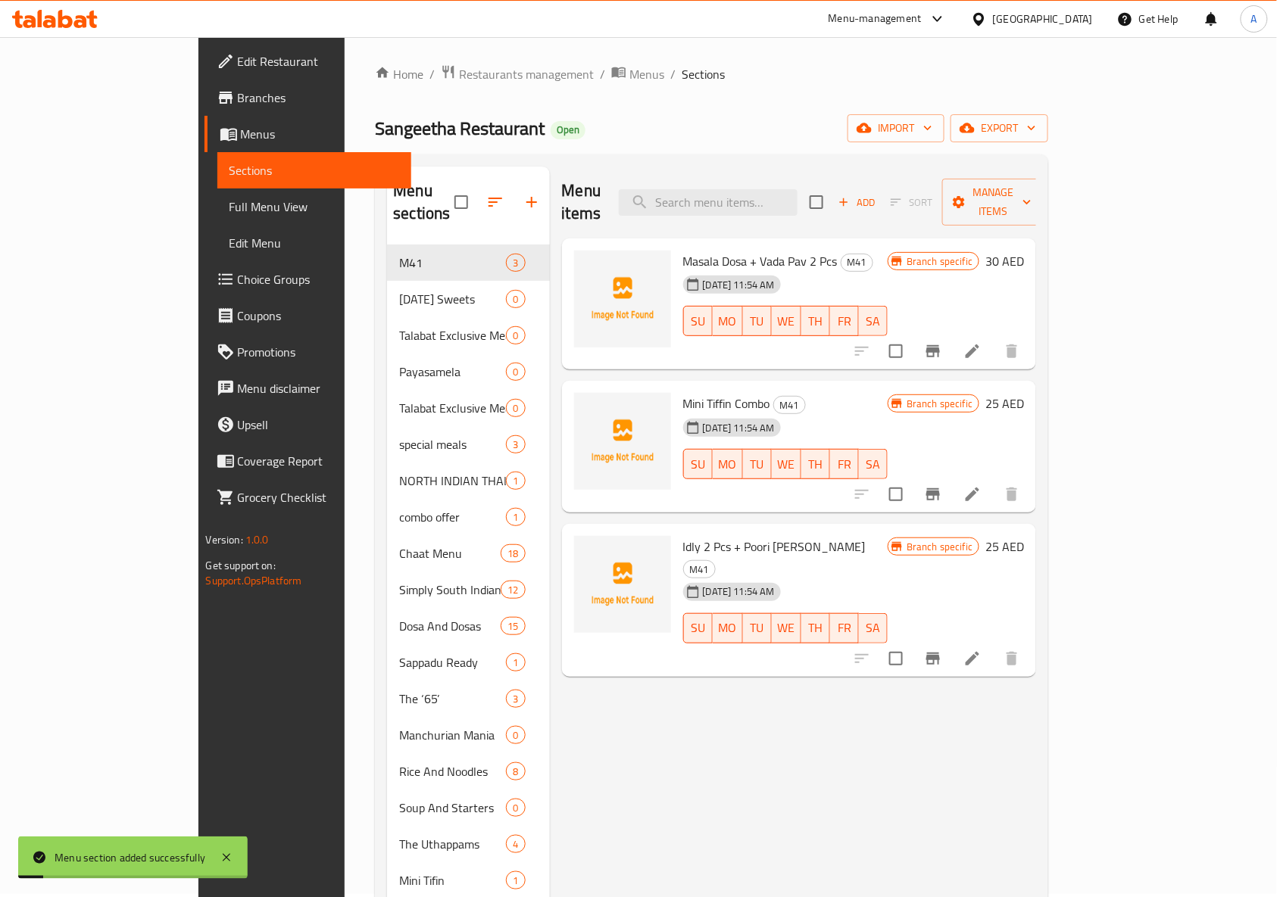
click at [1039, 123] on icon "button" at bounding box center [1031, 127] width 15 height 15
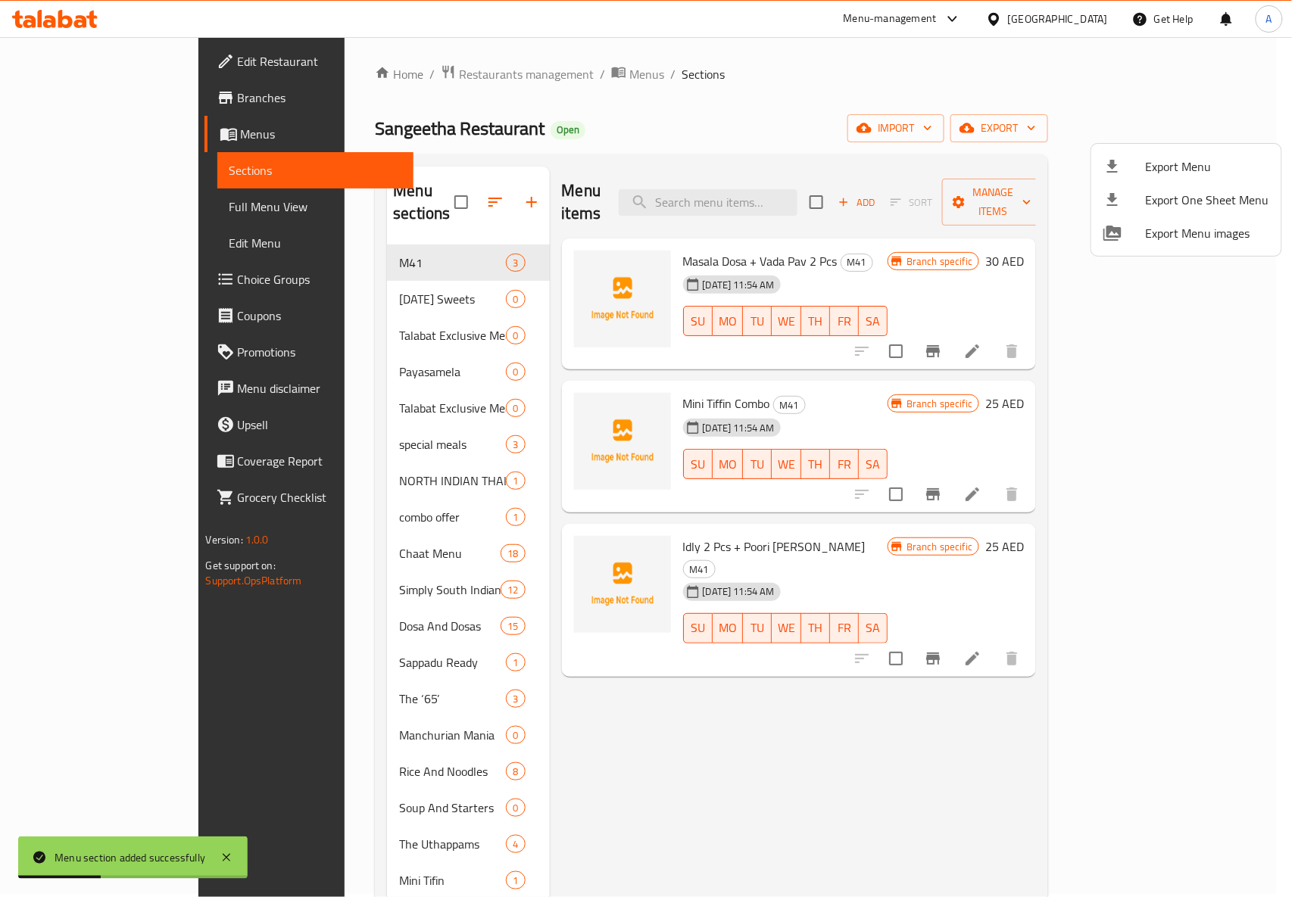
click at [1194, 164] on span "Export Menu" at bounding box center [1207, 167] width 123 height 18
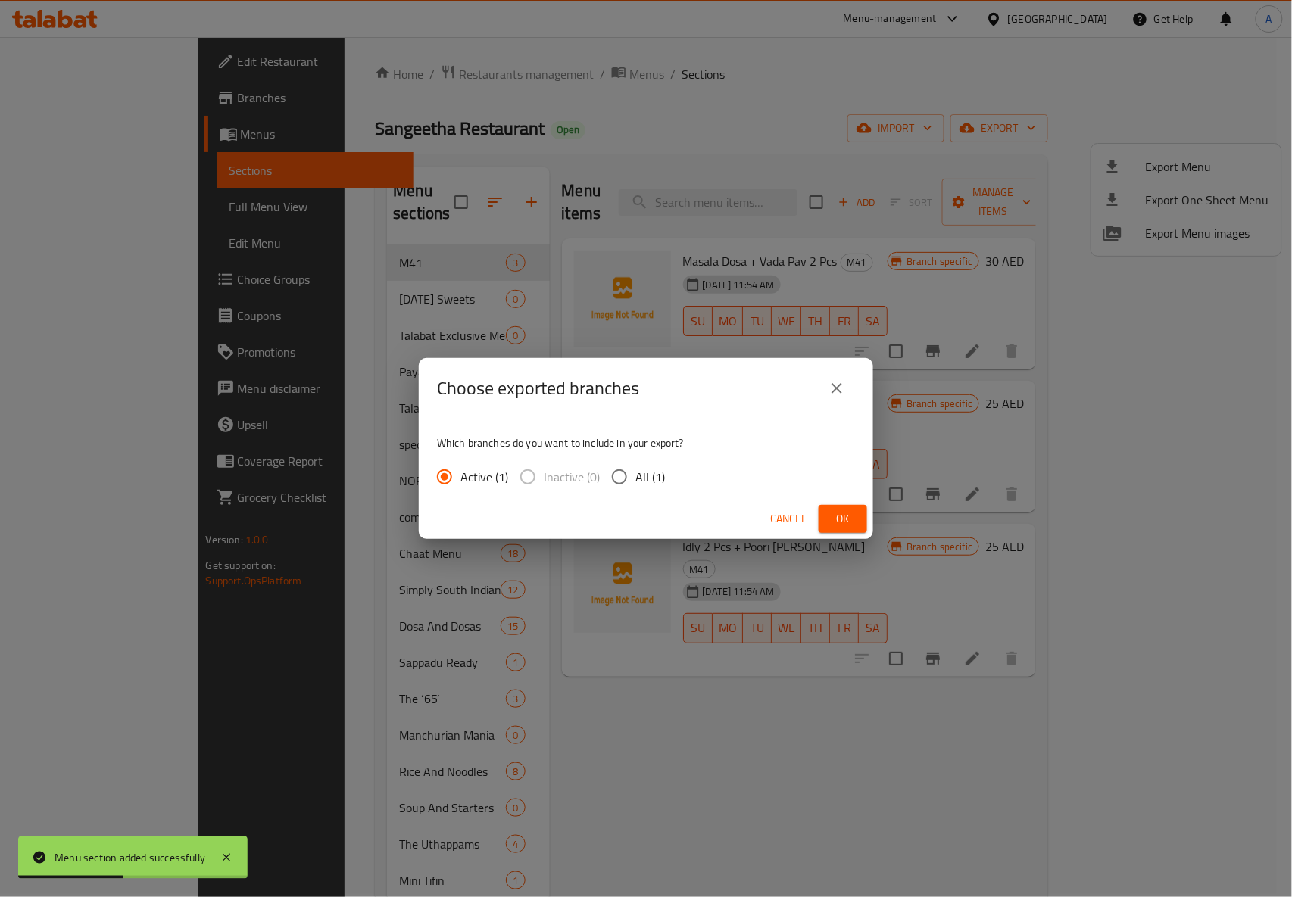
click at [639, 471] on span "All (1)" at bounding box center [650, 477] width 30 height 18
click at [635, 471] on input "All (1)" at bounding box center [620, 477] width 32 height 32
radio input "true"
click at [833, 510] on span "Ok" at bounding box center [843, 519] width 24 height 19
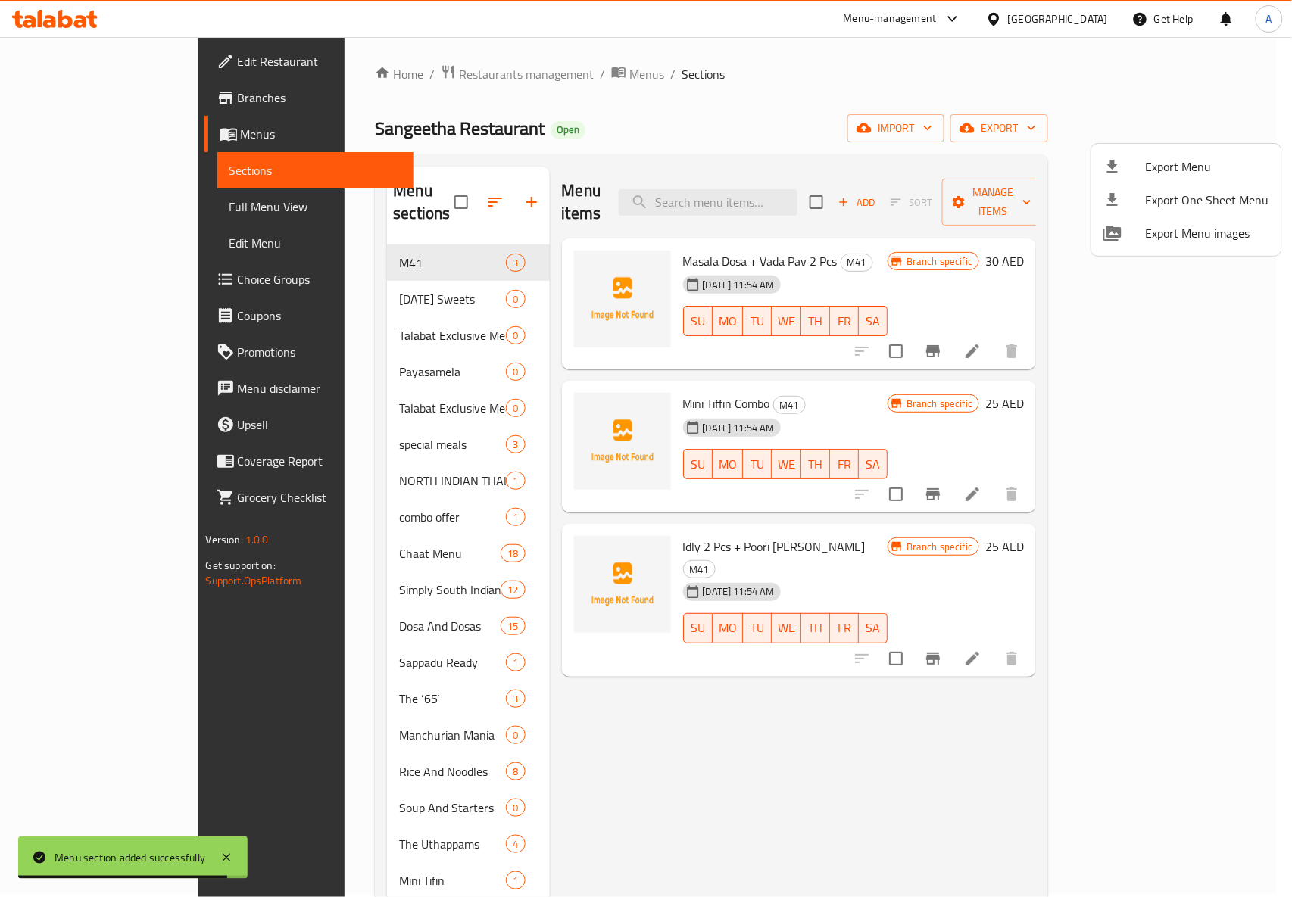
click at [786, 760] on div at bounding box center [646, 448] width 1292 height 897
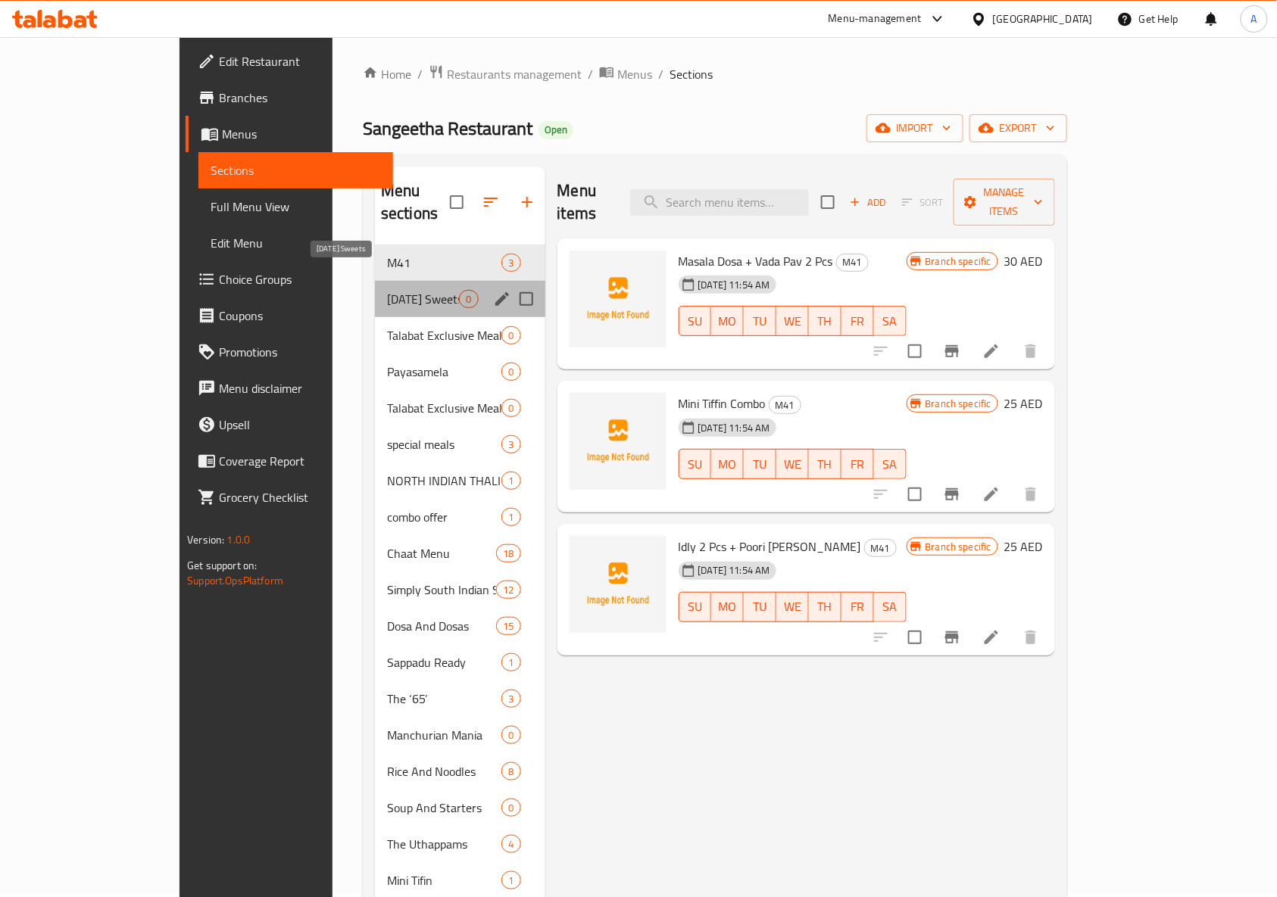
click at [387, 290] on span "[DATE] Sweets" at bounding box center [423, 299] width 72 height 18
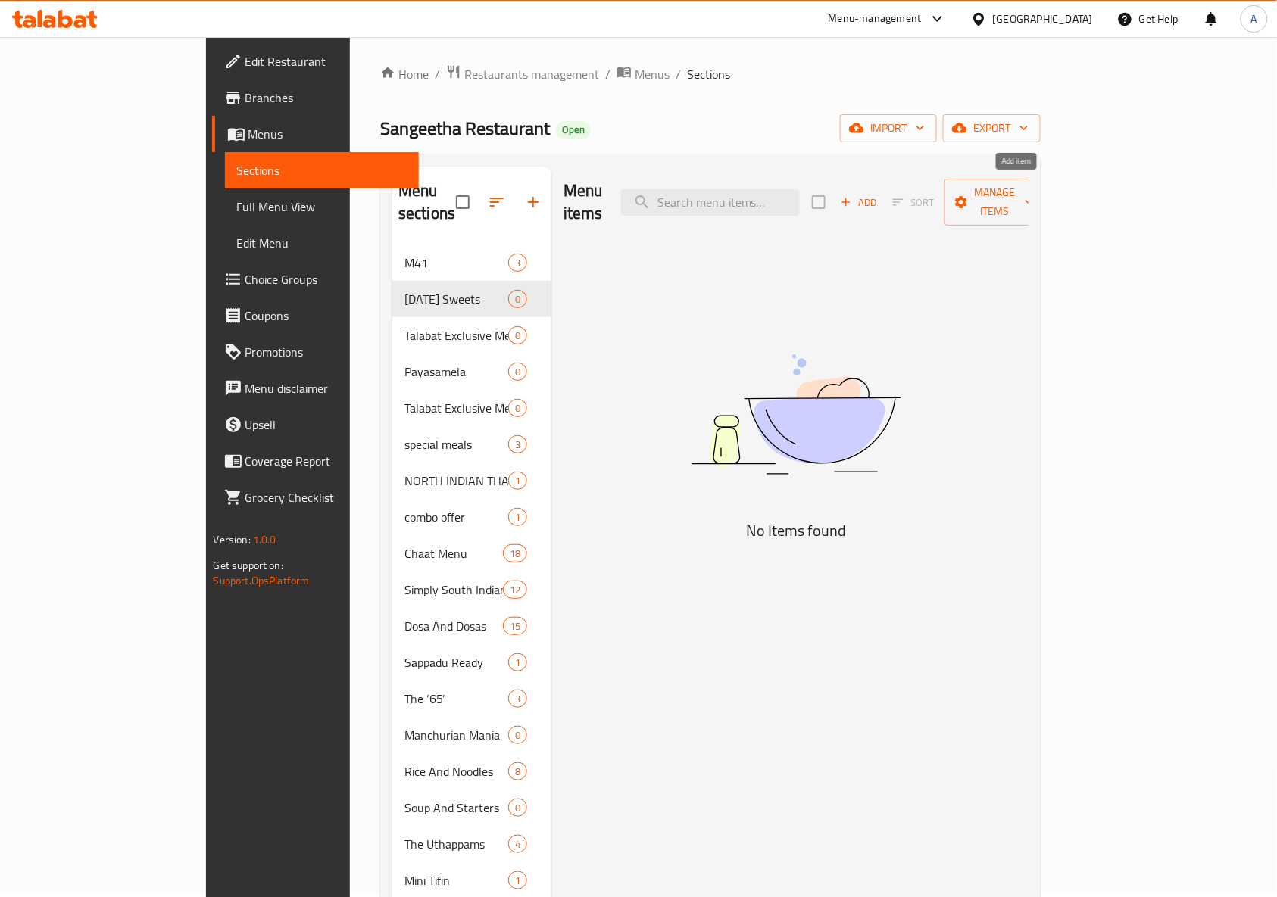
click at [879, 194] on span "Add" at bounding box center [858, 202] width 41 height 17
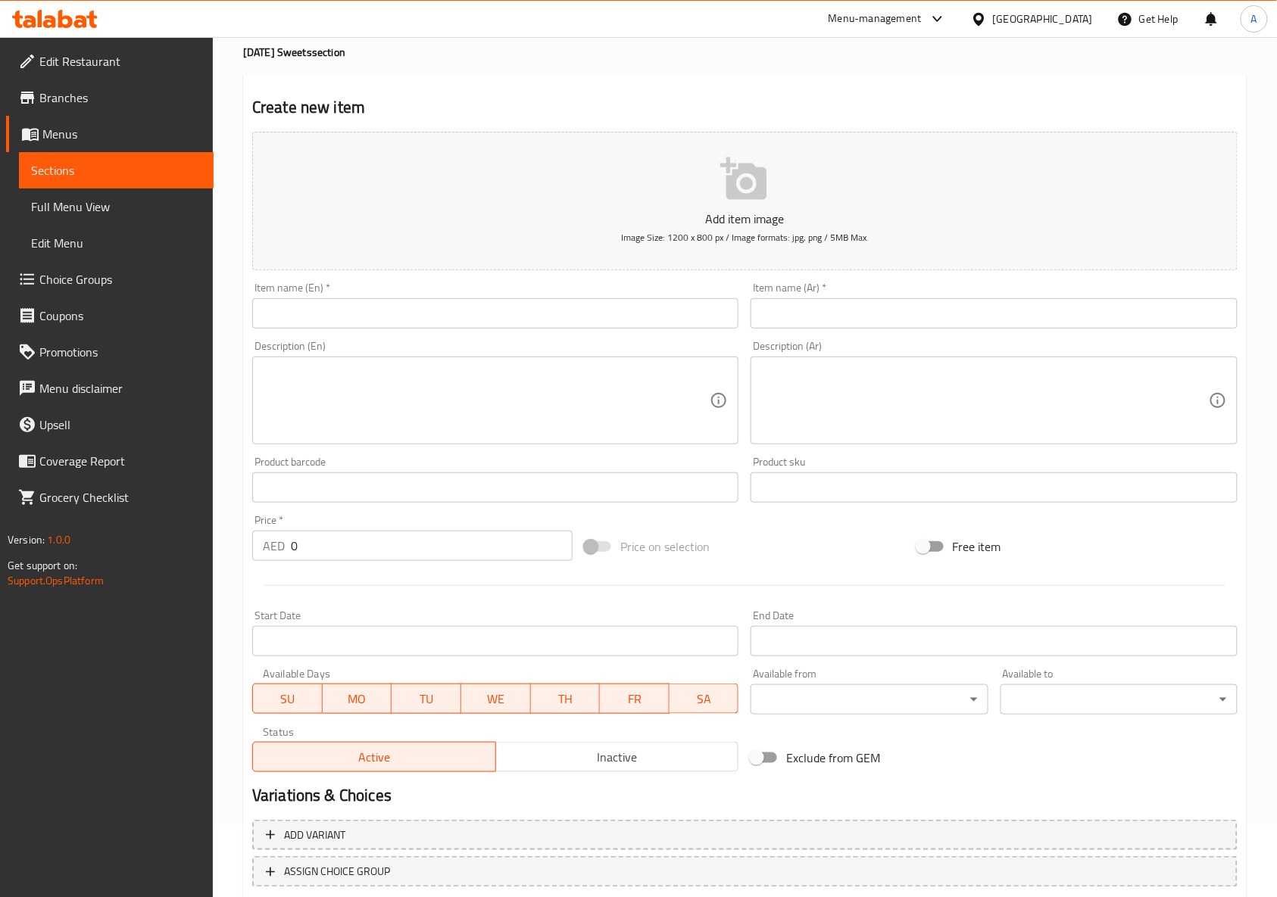
scroll to position [171, 0]
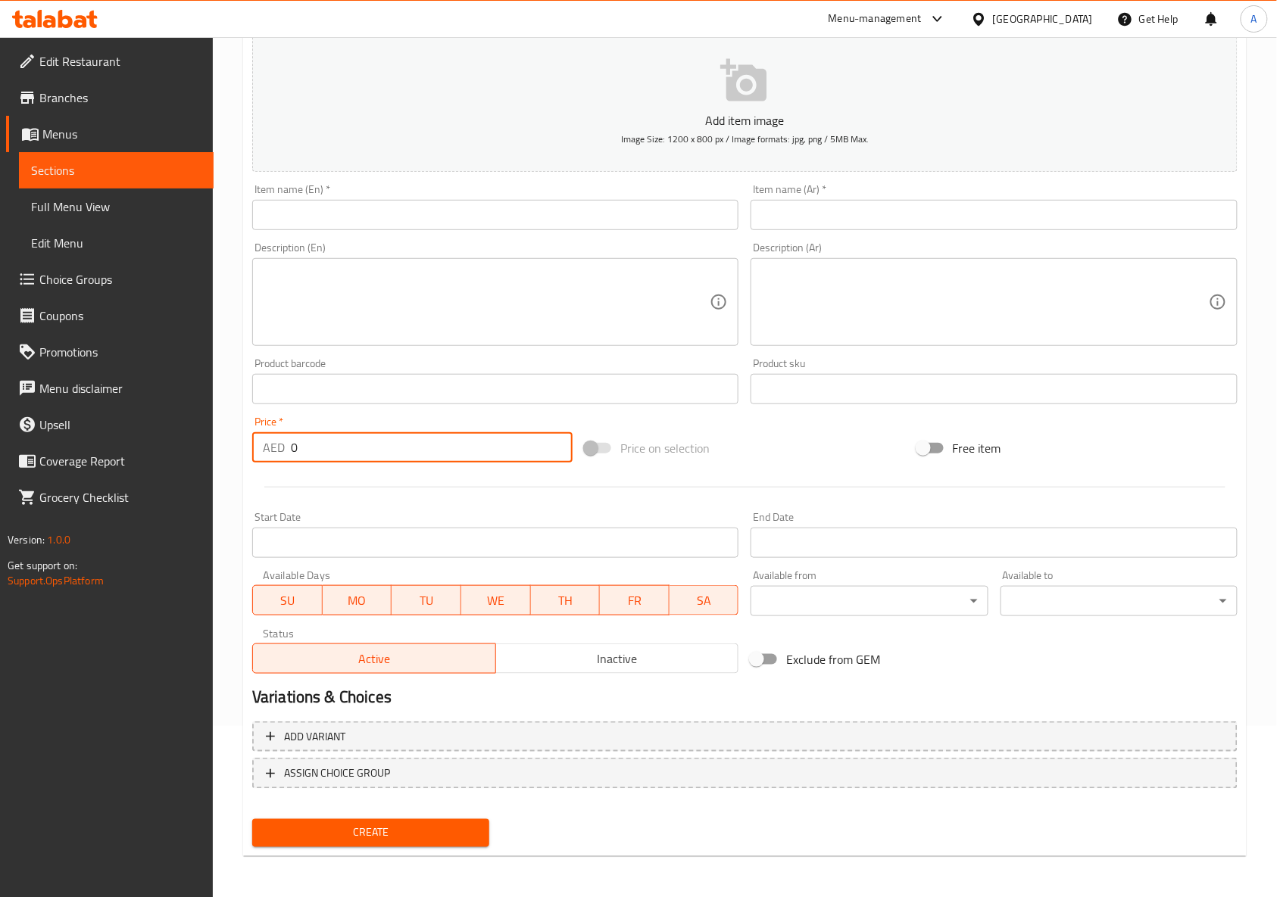
click at [451, 452] on input "0" at bounding box center [432, 447] width 282 height 30
type input "90"
click at [822, 480] on div at bounding box center [744, 487] width 997 height 37
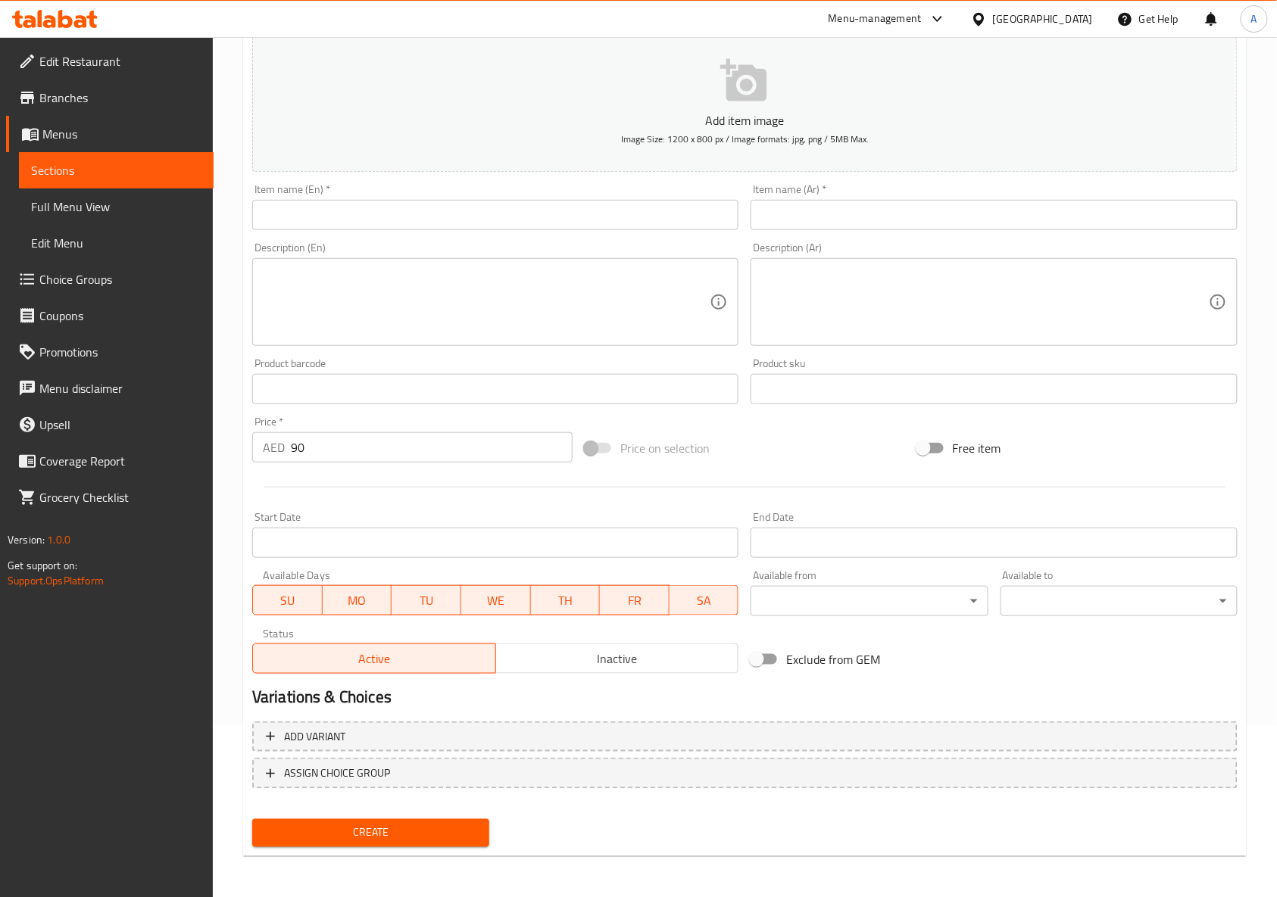
click at [522, 206] on input "text" at bounding box center [495, 215] width 486 height 30
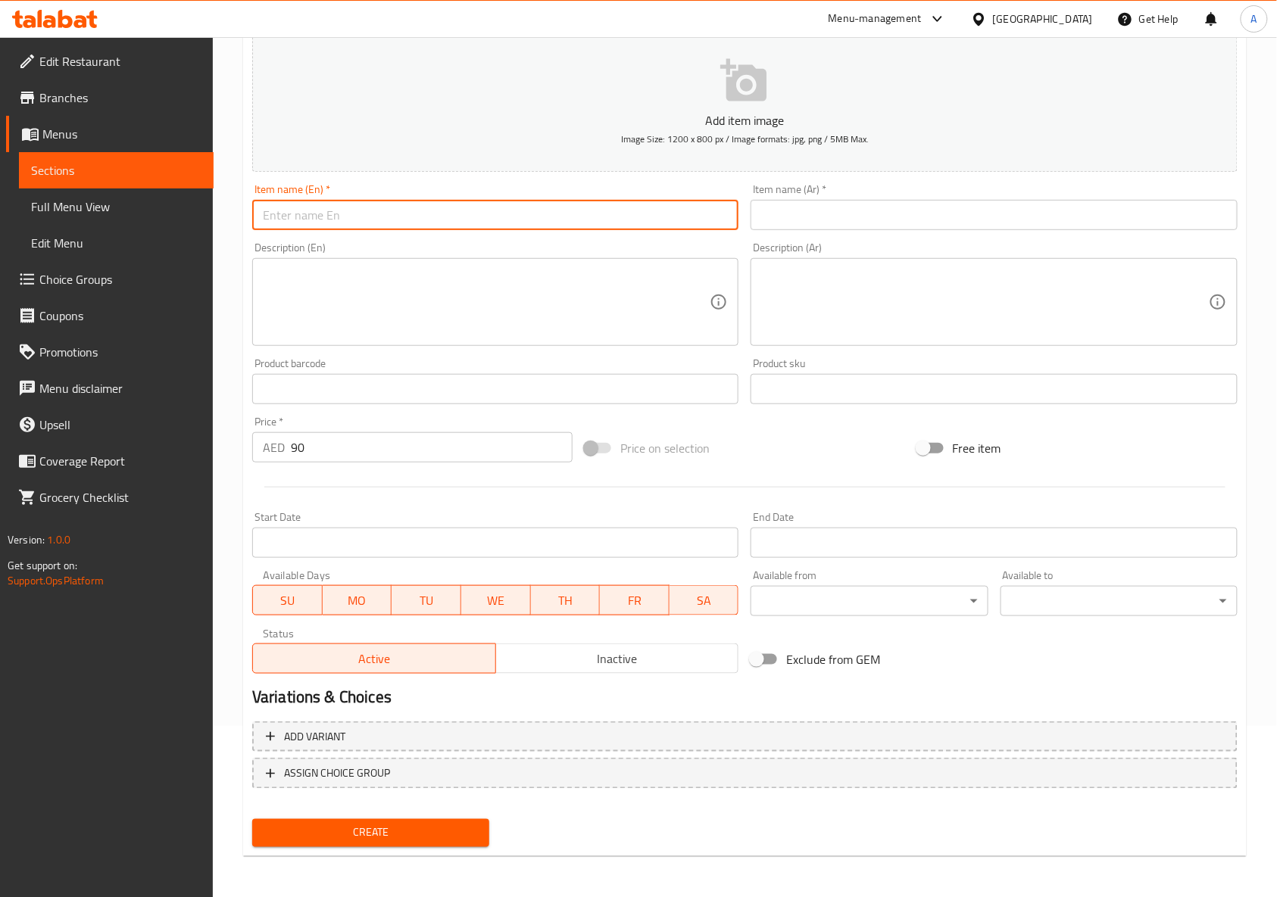
paste input "[DATE] Combo Pack"
type input "[DATE] Combo Pack"
click at [948, 647] on div "Exclude from GEM" at bounding box center [910, 659] width 332 height 41
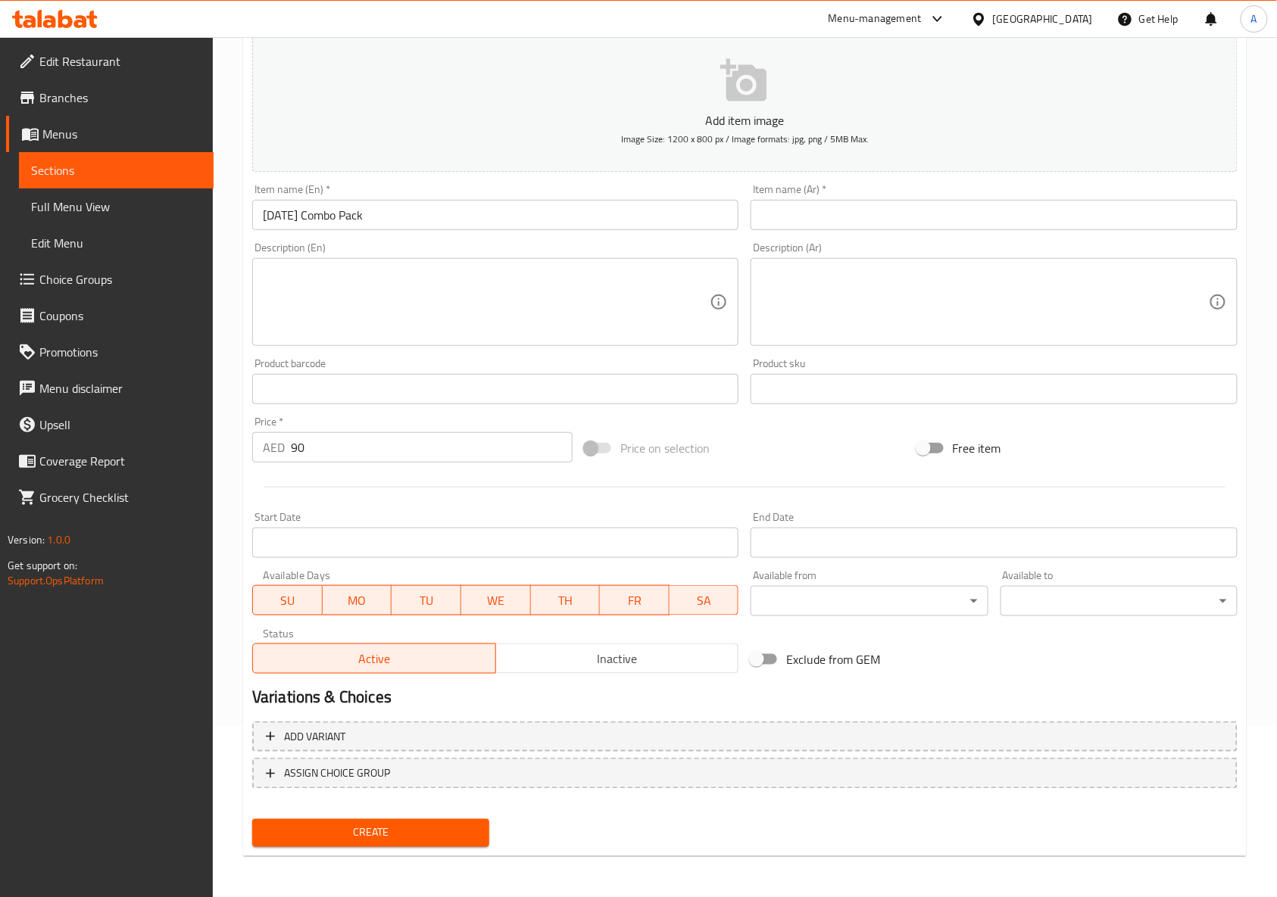
click at [873, 224] on input "text" at bounding box center [994, 215] width 486 height 30
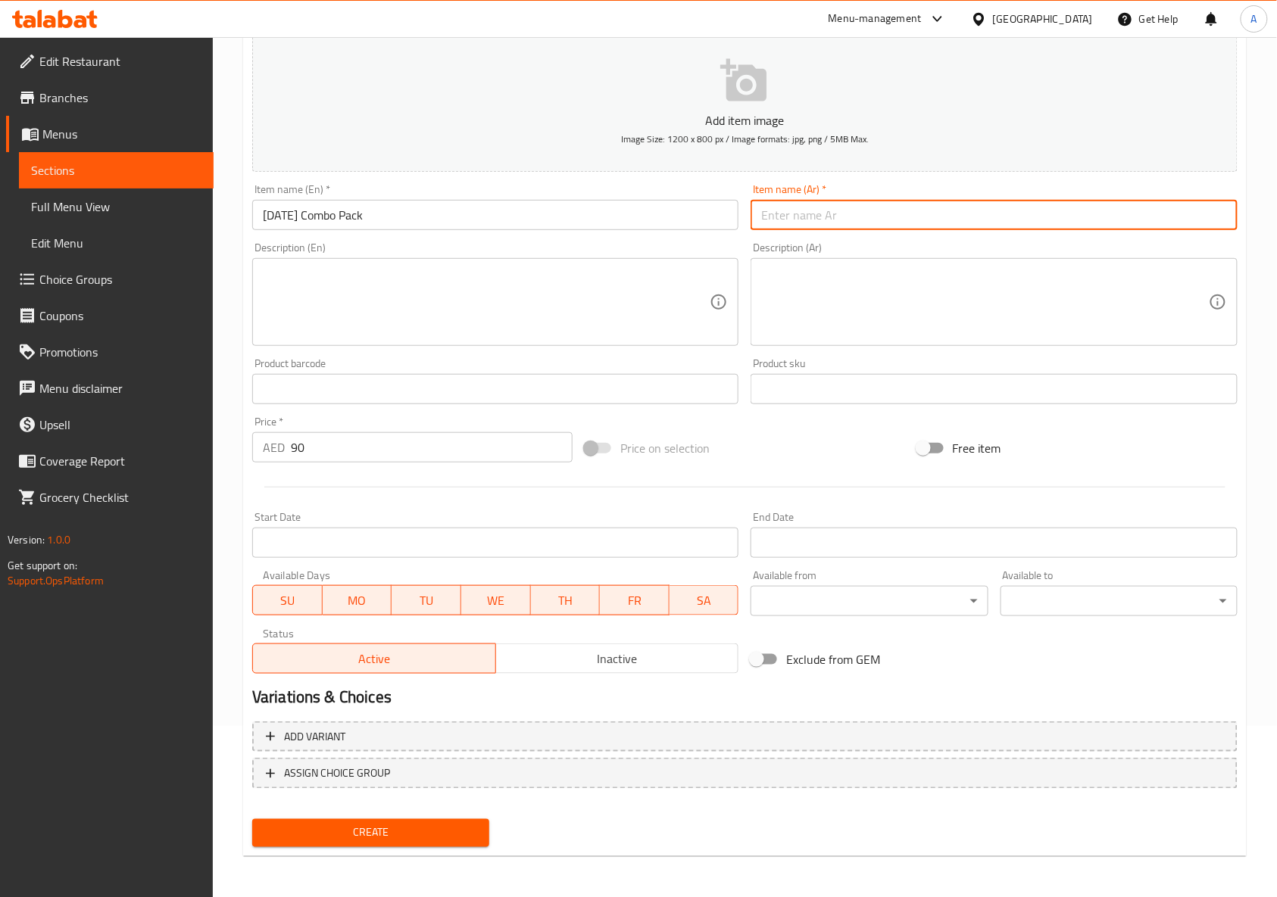
paste input "مجموعة ديوالي كومبو"
type input "مجموعة ديوالي كومبو"
click at [770, 465] on div "Price on selection" at bounding box center [745, 448] width 332 height 41
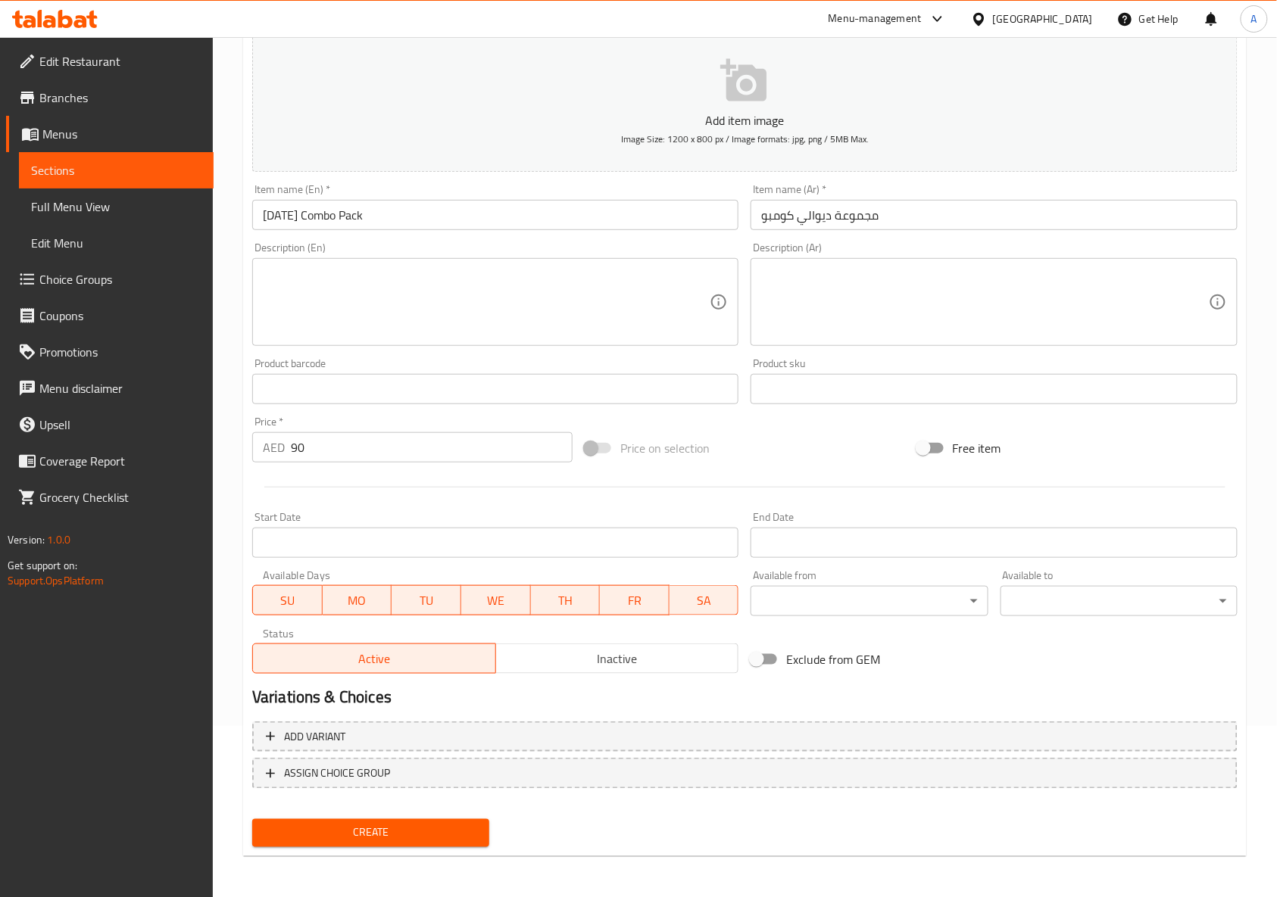
click at [770, 465] on div "Price on selection" at bounding box center [745, 448] width 332 height 41
click at [524, 321] on textarea at bounding box center [486, 303] width 447 height 72
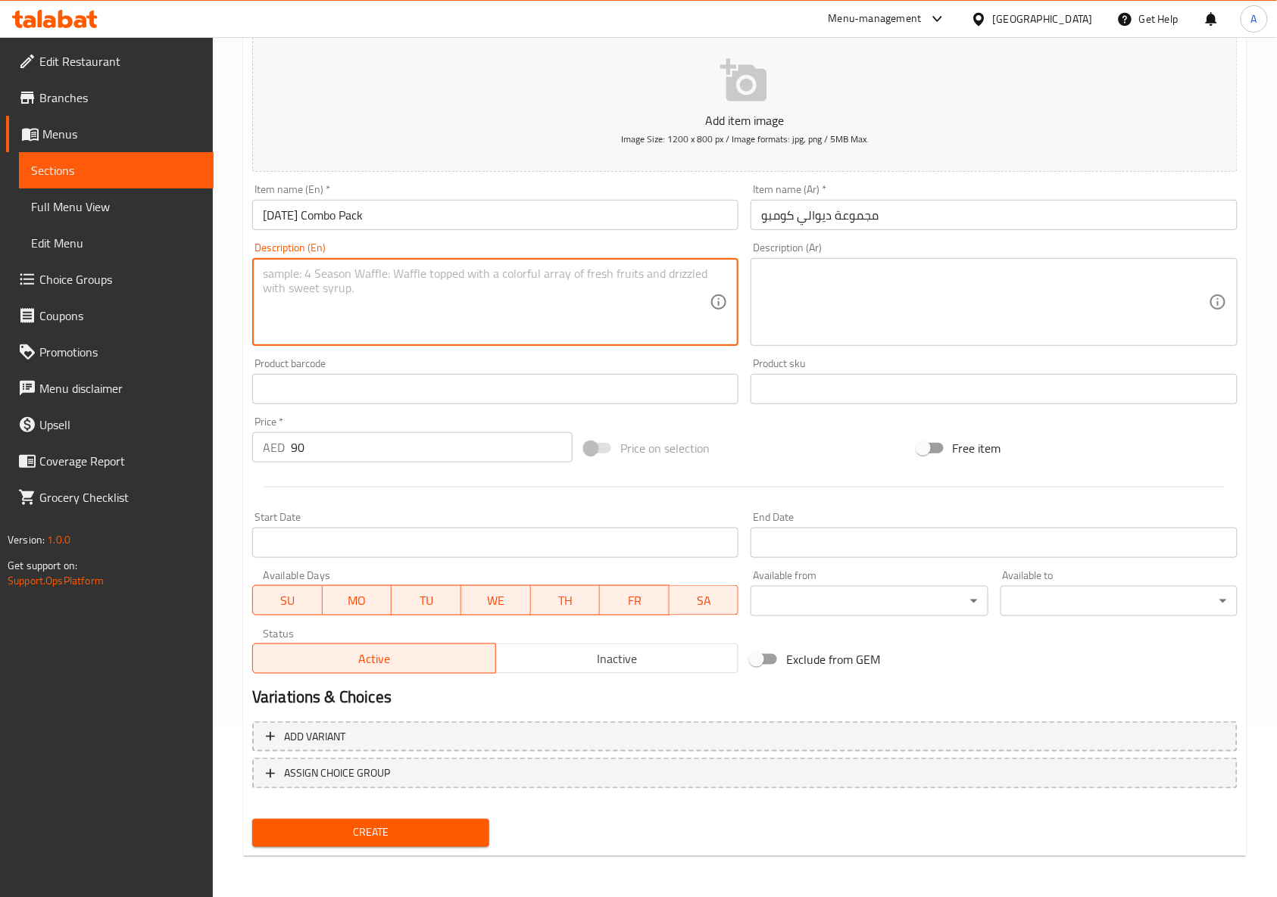
paste textarea "Celebrate [DATE] with our festive combo pack featuring 500 gms of assorted indi…"
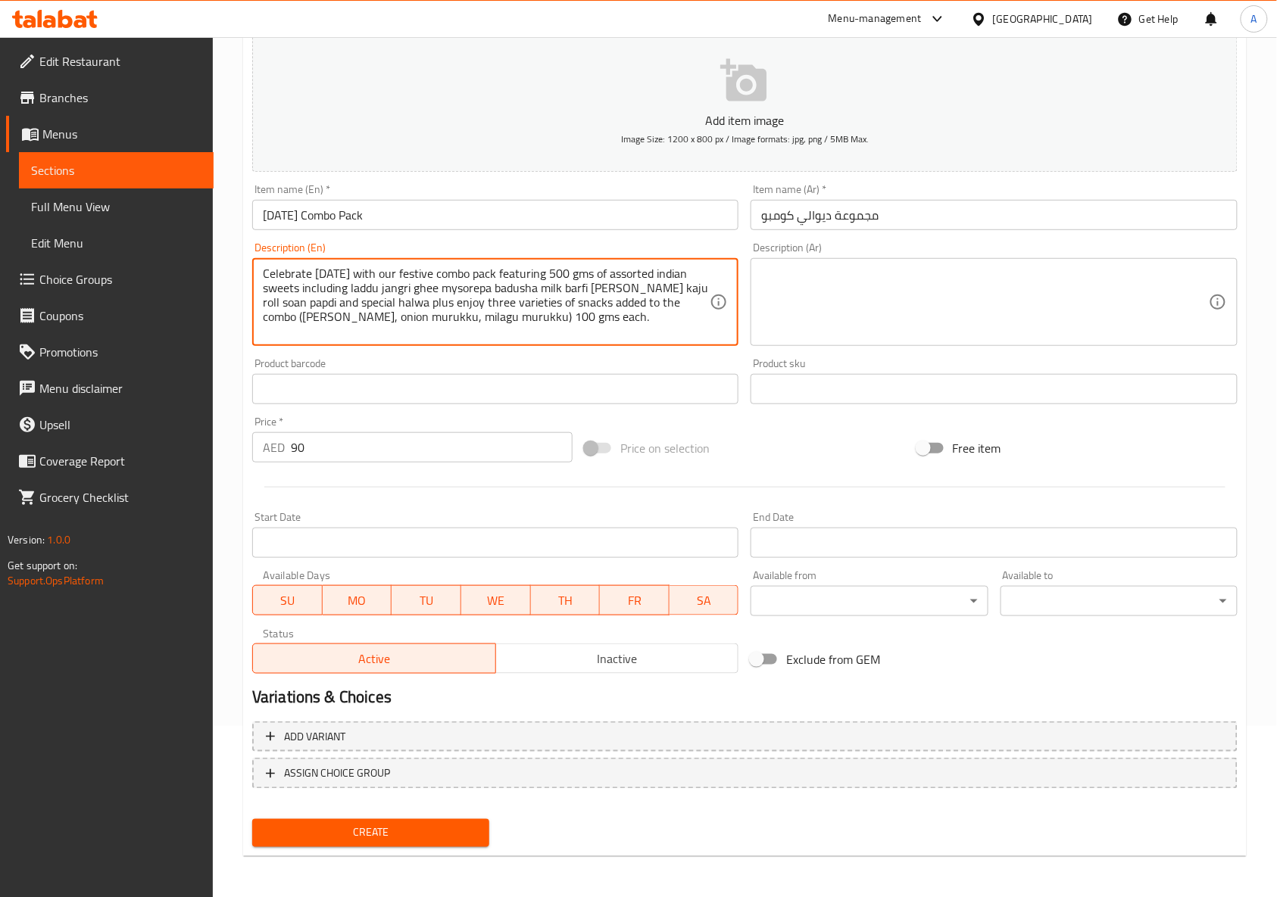
type textarea "Celebrate [DATE] with our festive combo pack featuring 500 gms of assorted indi…"
click at [849, 452] on div "Price on selection" at bounding box center [745, 448] width 332 height 41
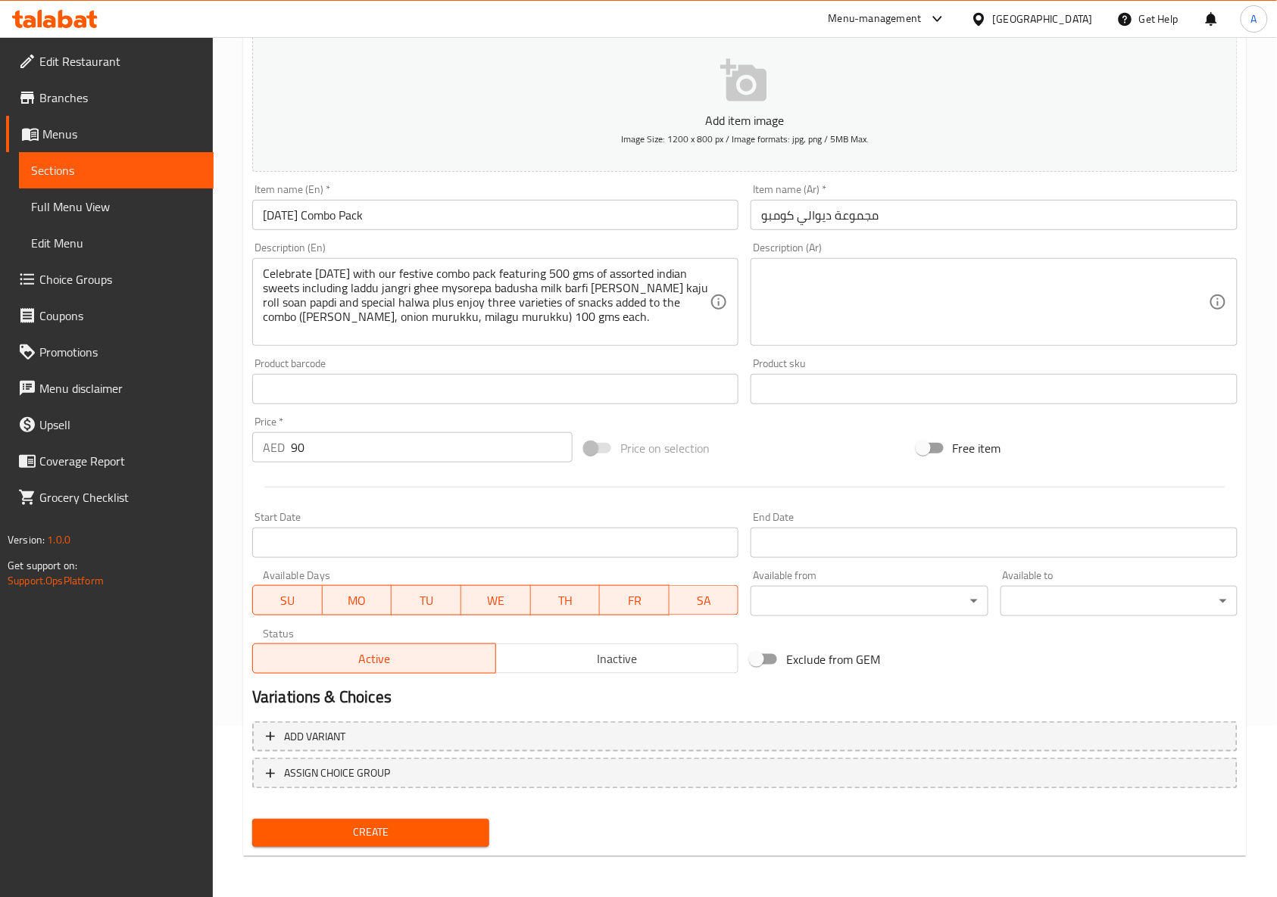
click at [946, 298] on textarea at bounding box center [984, 303] width 447 height 72
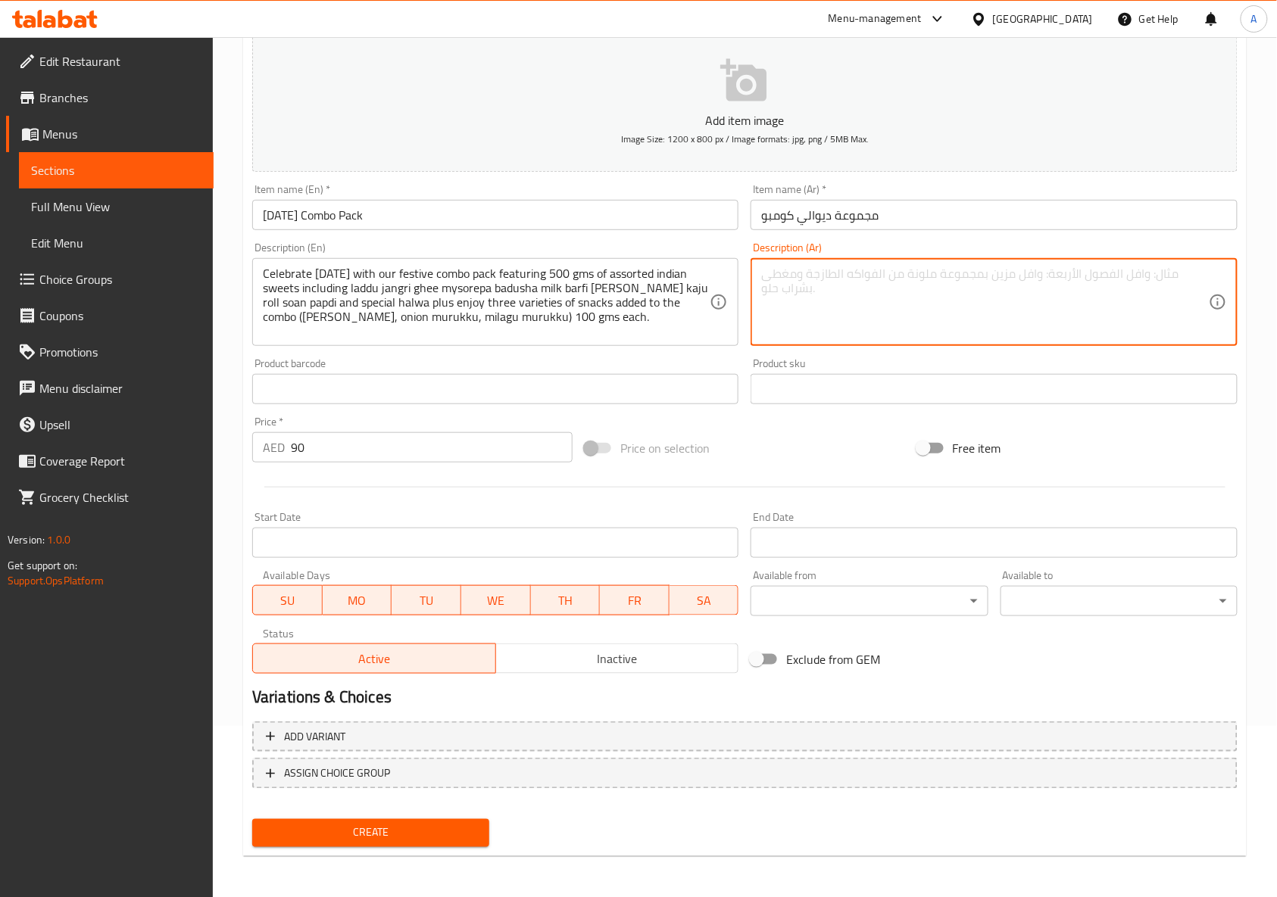
paste textarea "احتفل بعيد ديوالي مع باقة كومبو الاحتفالية التي تحتوي على 500 جرام من الحلويات …"
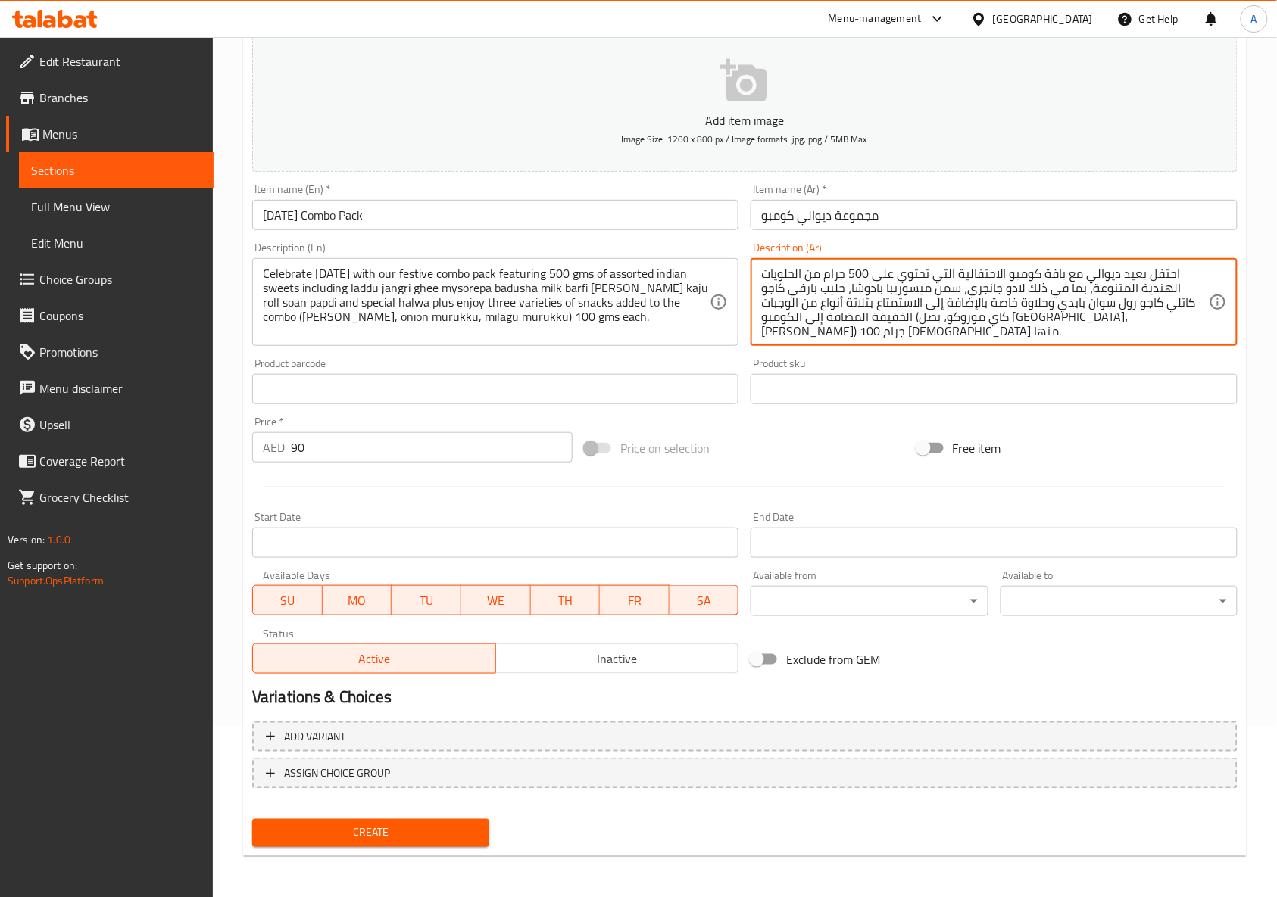
type textarea "احتفل بعيد ديوالي مع باقة كومبو الاحتفالية التي تحتوي على 500 جرام من الحلويات …"
click at [804, 458] on div "Price on selection" at bounding box center [745, 448] width 332 height 41
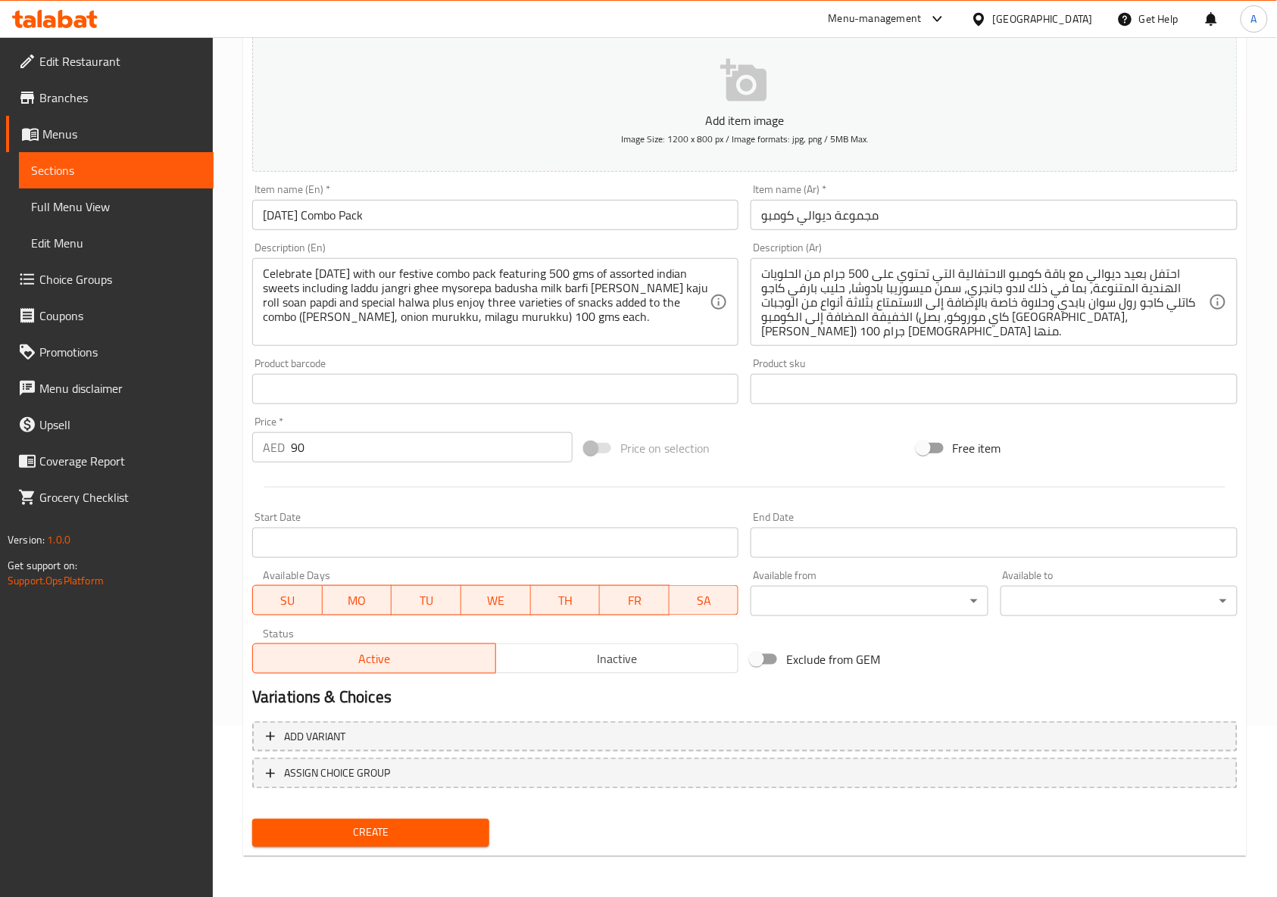
click at [410, 827] on span "Create" at bounding box center [370, 833] width 213 height 19
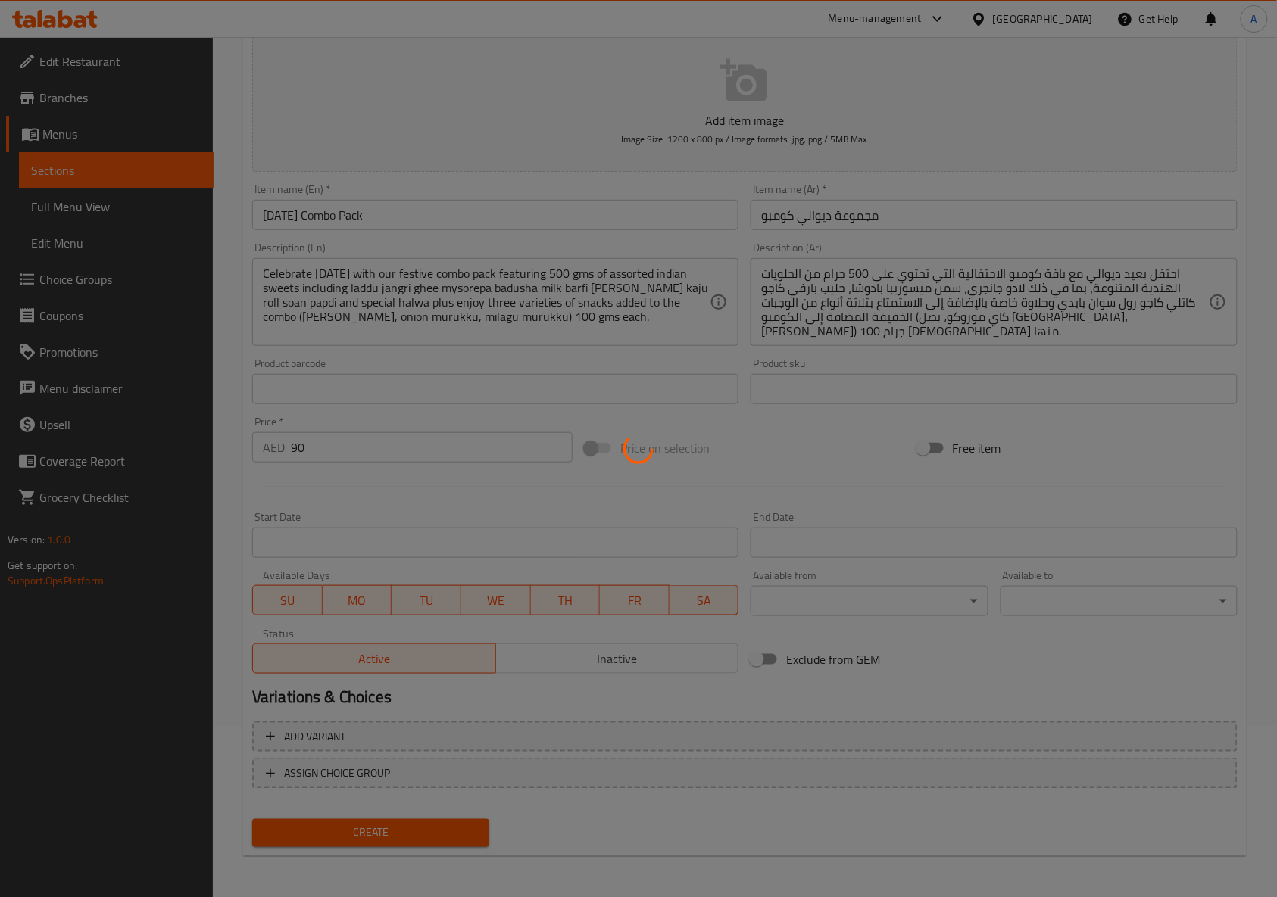
type input "0"
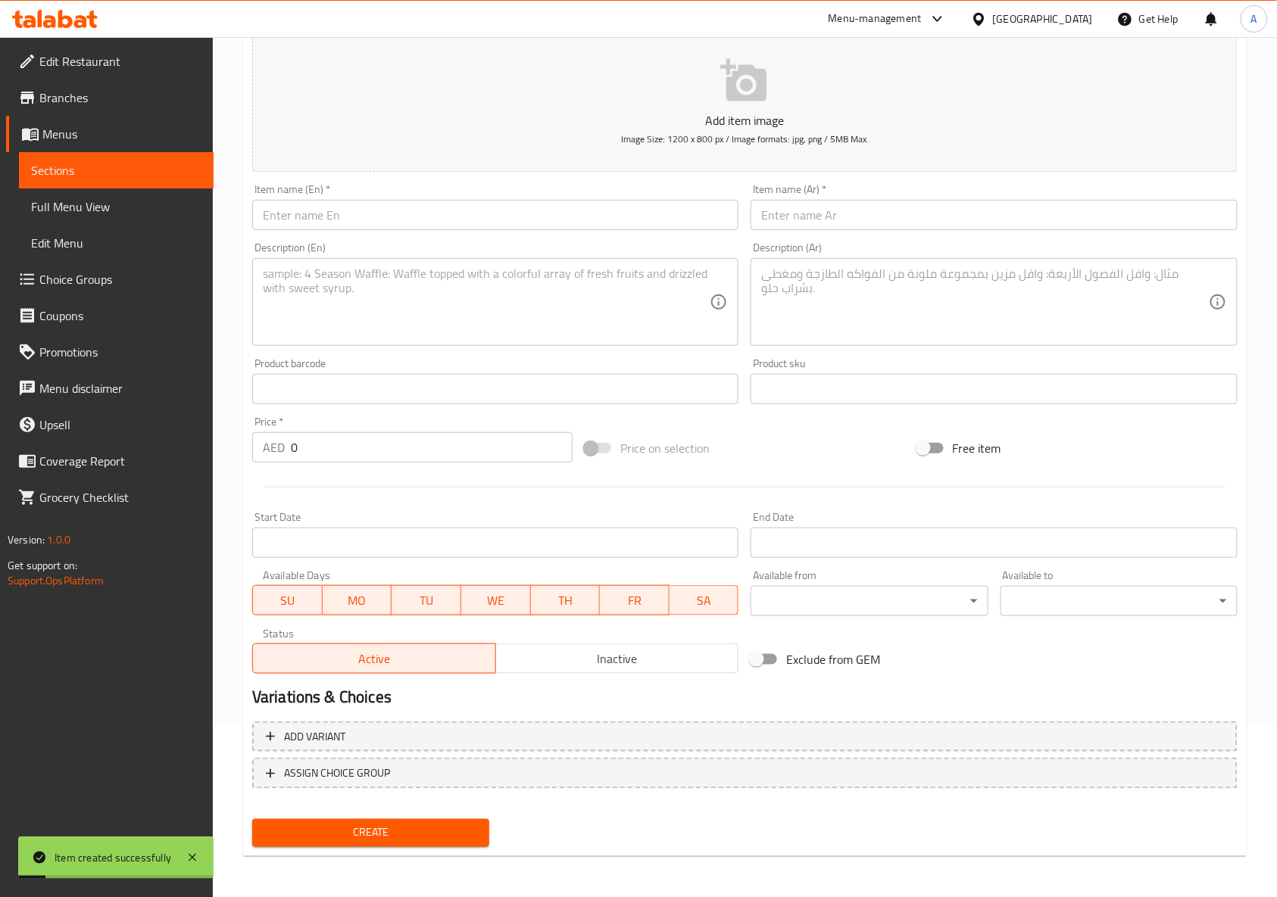
scroll to position [0, 0]
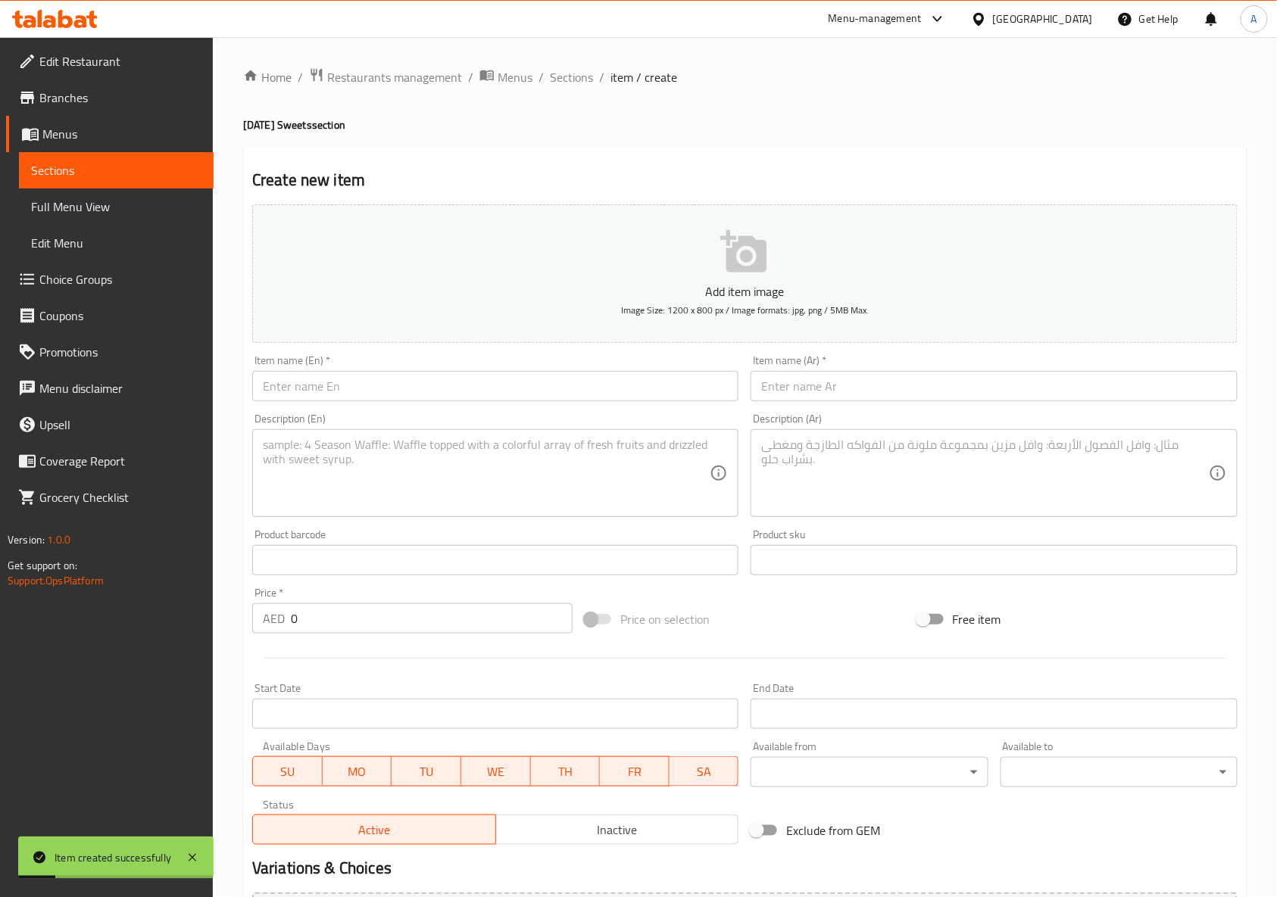
click at [582, 89] on div "Home / Restaurants management / Menus / Sections / item / create Diwali Sweets …" at bounding box center [745, 553] width 1004 height 972
click at [582, 86] on span "Sections" at bounding box center [571, 77] width 43 height 18
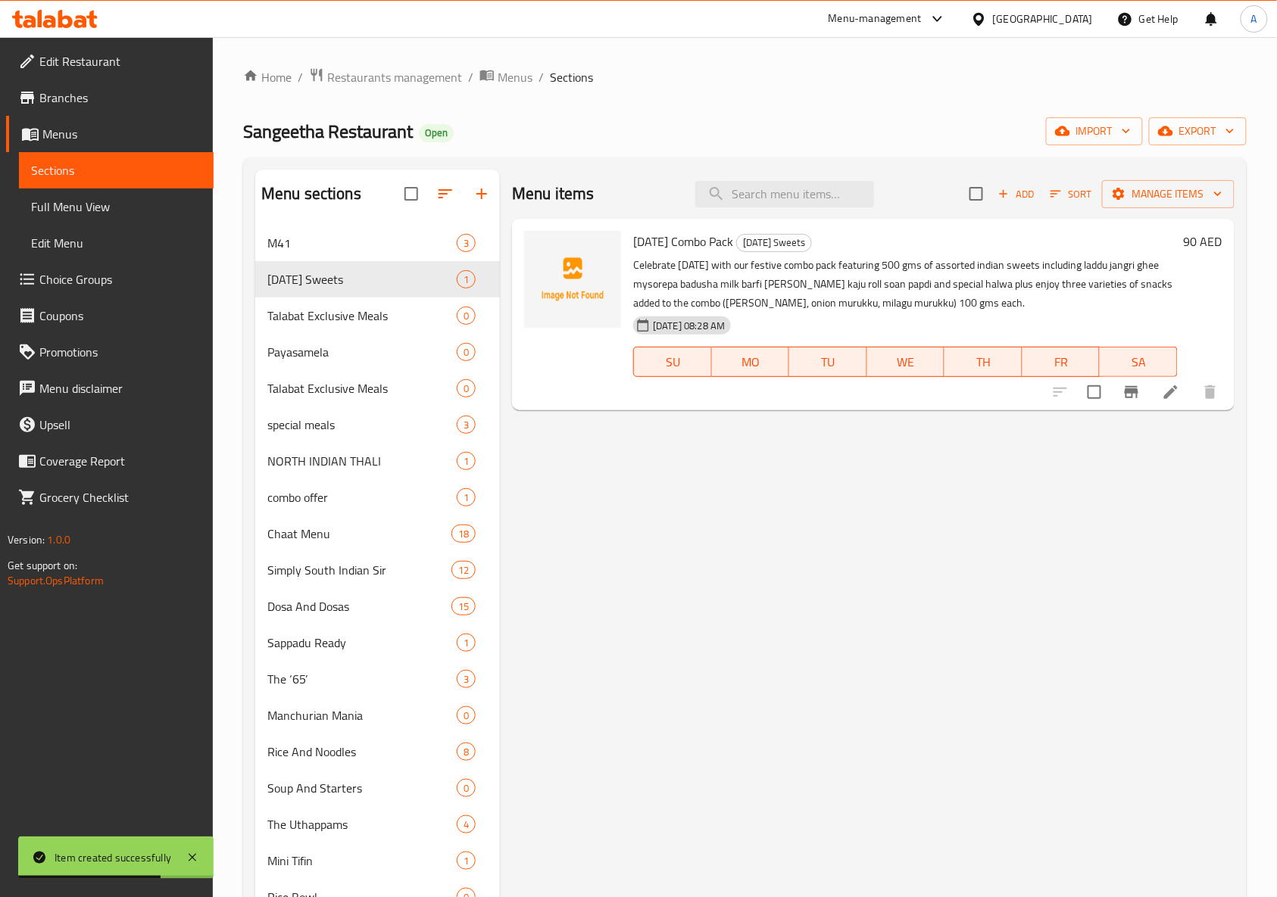
click at [1212, 123] on span "export" at bounding box center [1197, 131] width 73 height 19
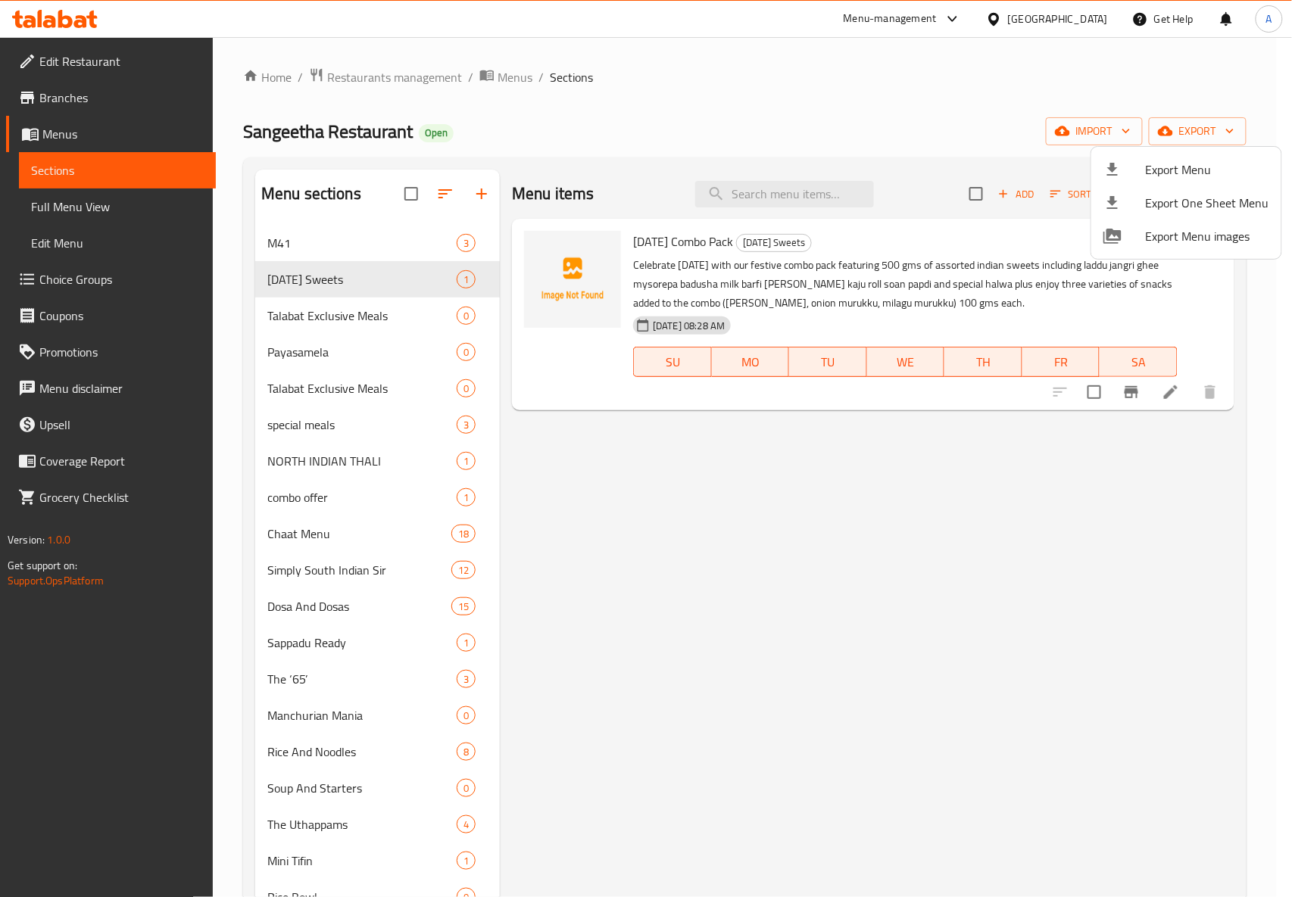
click at [1180, 167] on span "Export Menu" at bounding box center [1207, 170] width 123 height 18
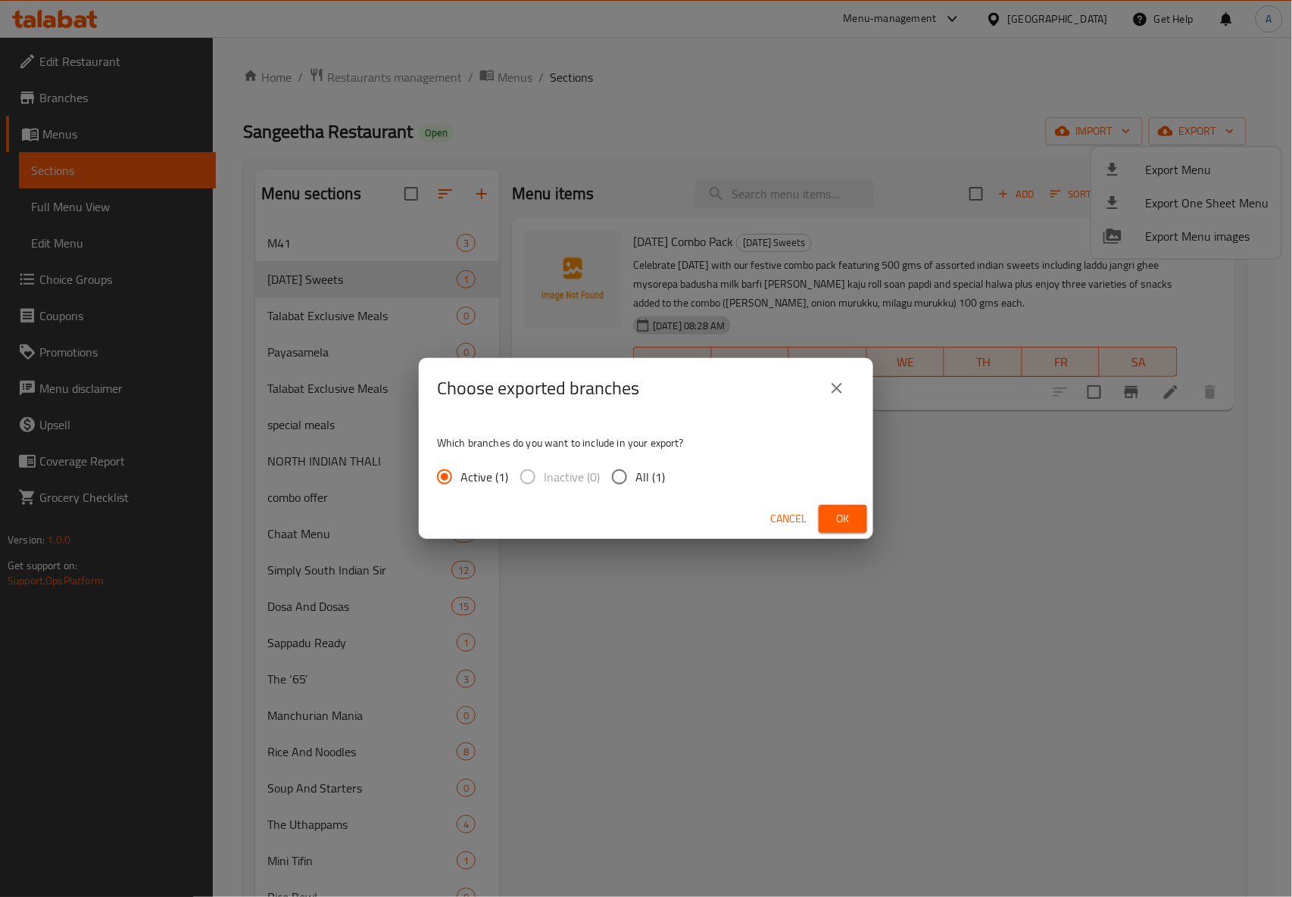
click at [639, 476] on span "All (1)" at bounding box center [650, 477] width 30 height 18
click at [635, 476] on input "All (1)" at bounding box center [620, 477] width 32 height 32
radio input "true"
click at [844, 513] on span "Ok" at bounding box center [843, 519] width 24 height 19
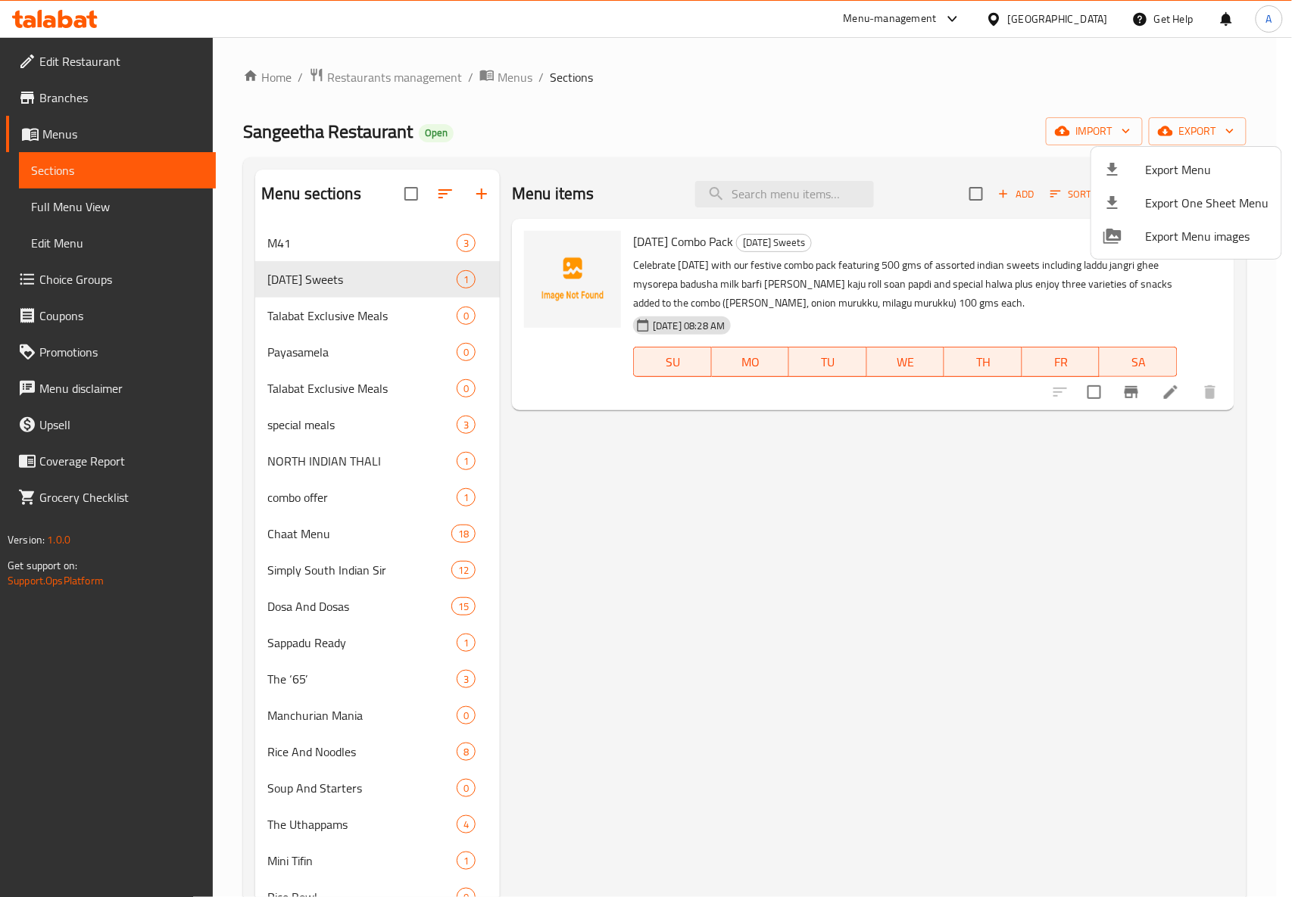
click at [707, 518] on div at bounding box center [646, 448] width 1292 height 897
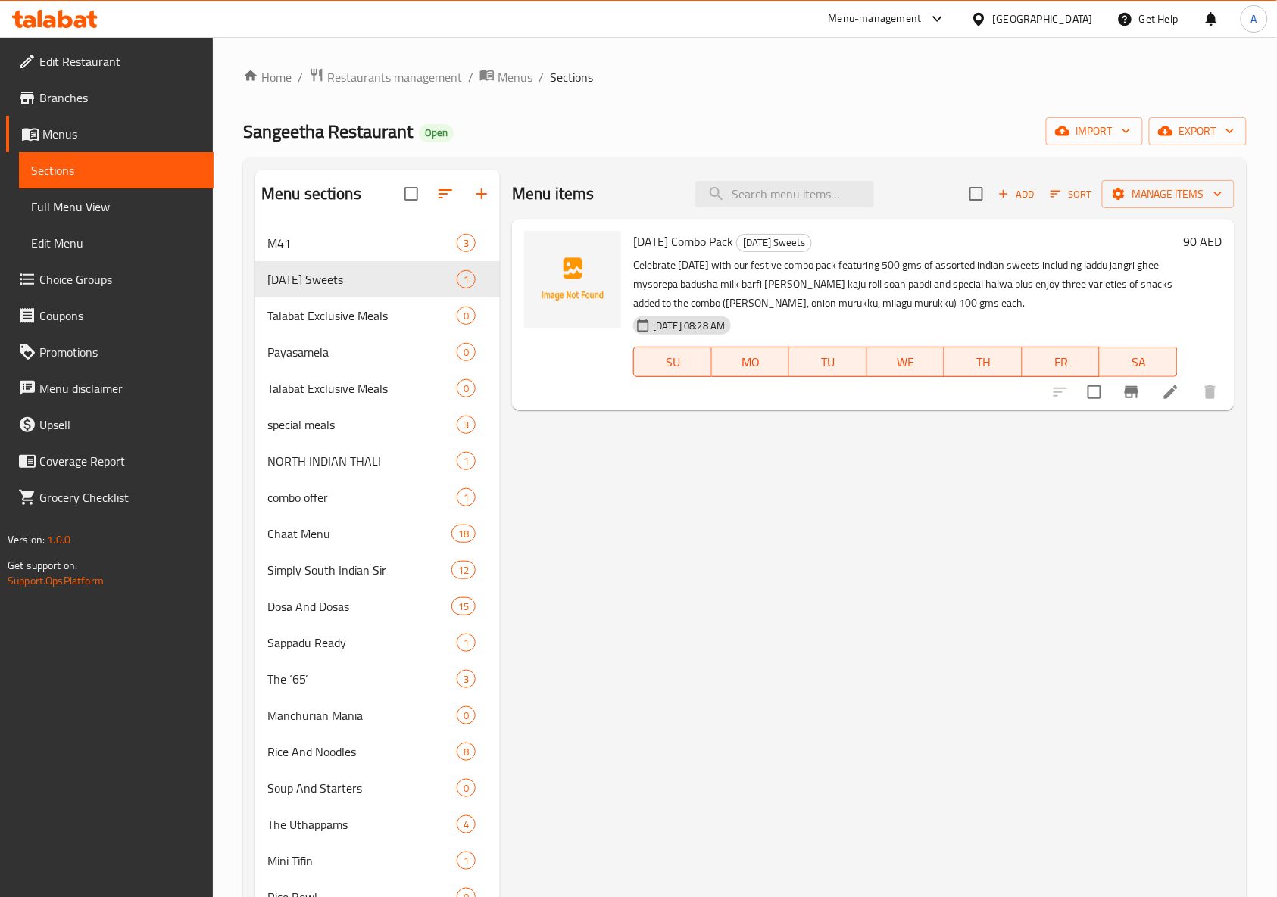
click at [503, 117] on div "Sangeetha Restaurant Open import export" at bounding box center [745, 131] width 1004 height 28
click at [386, 77] on span "Restaurants management" at bounding box center [394, 77] width 135 height 18
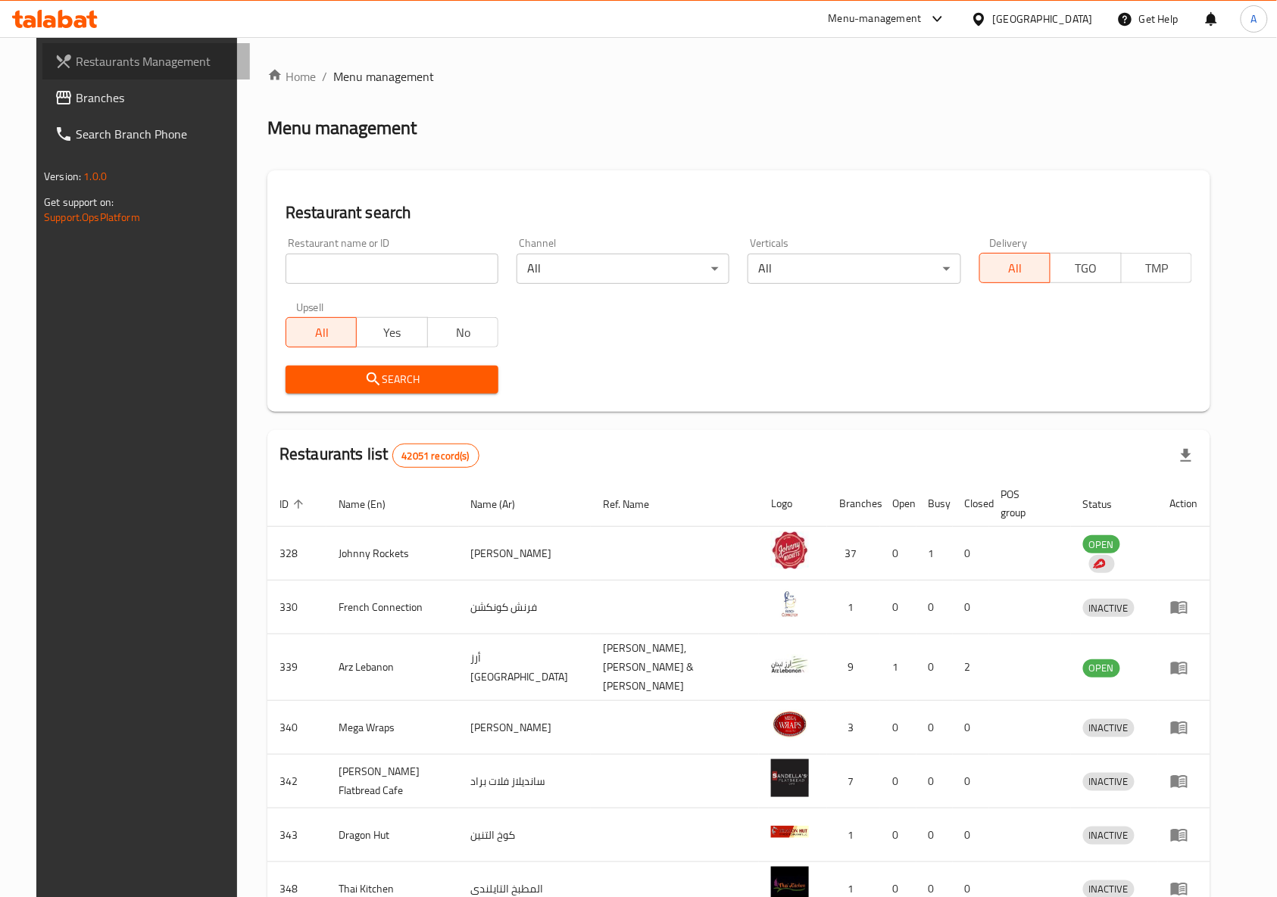
click at [119, 62] on span "Restaurants Management" at bounding box center [157, 61] width 162 height 18
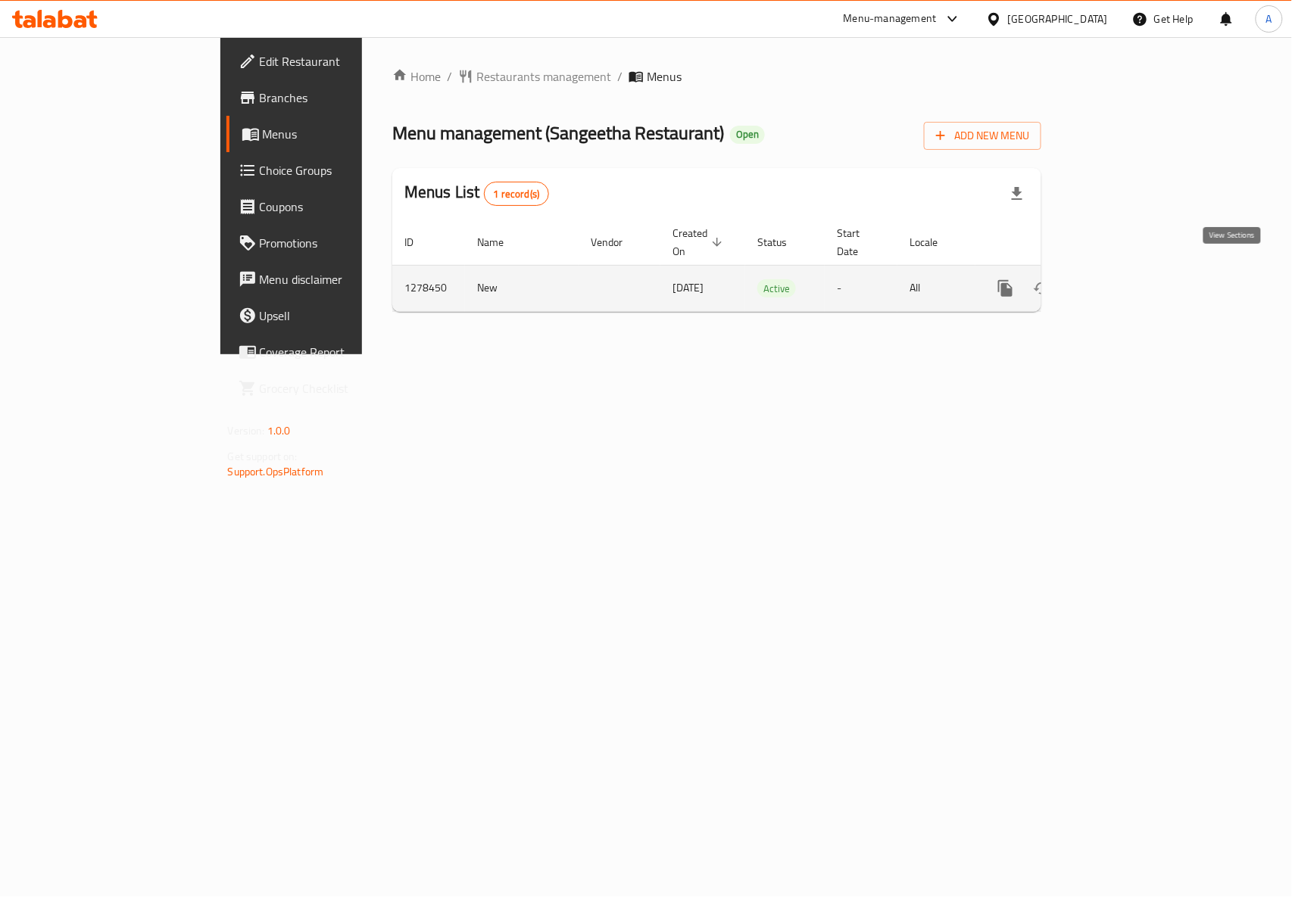
click at [1124, 279] on icon "enhanced table" at bounding box center [1115, 288] width 18 height 18
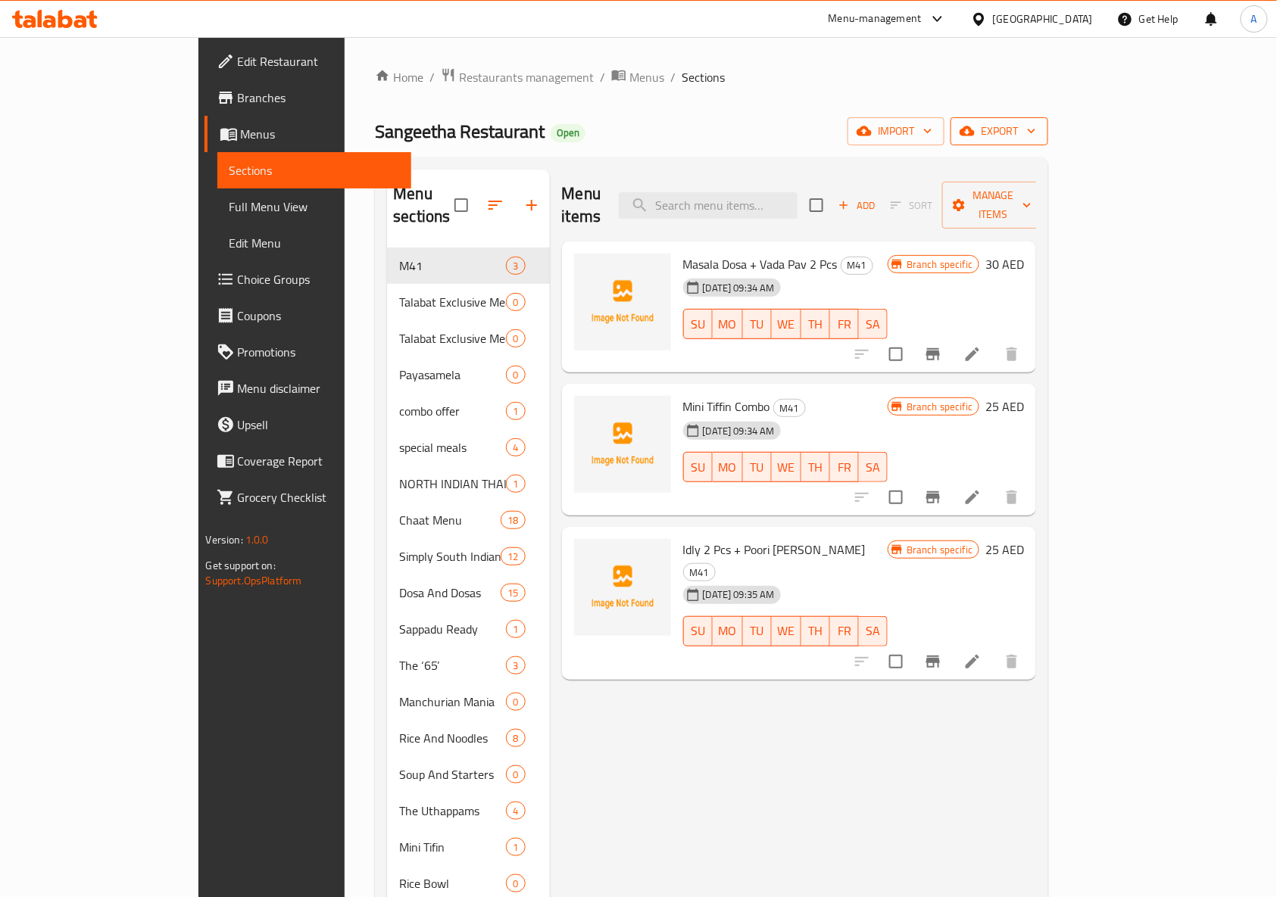
click at [1036, 140] on span "export" at bounding box center [999, 131] width 73 height 19
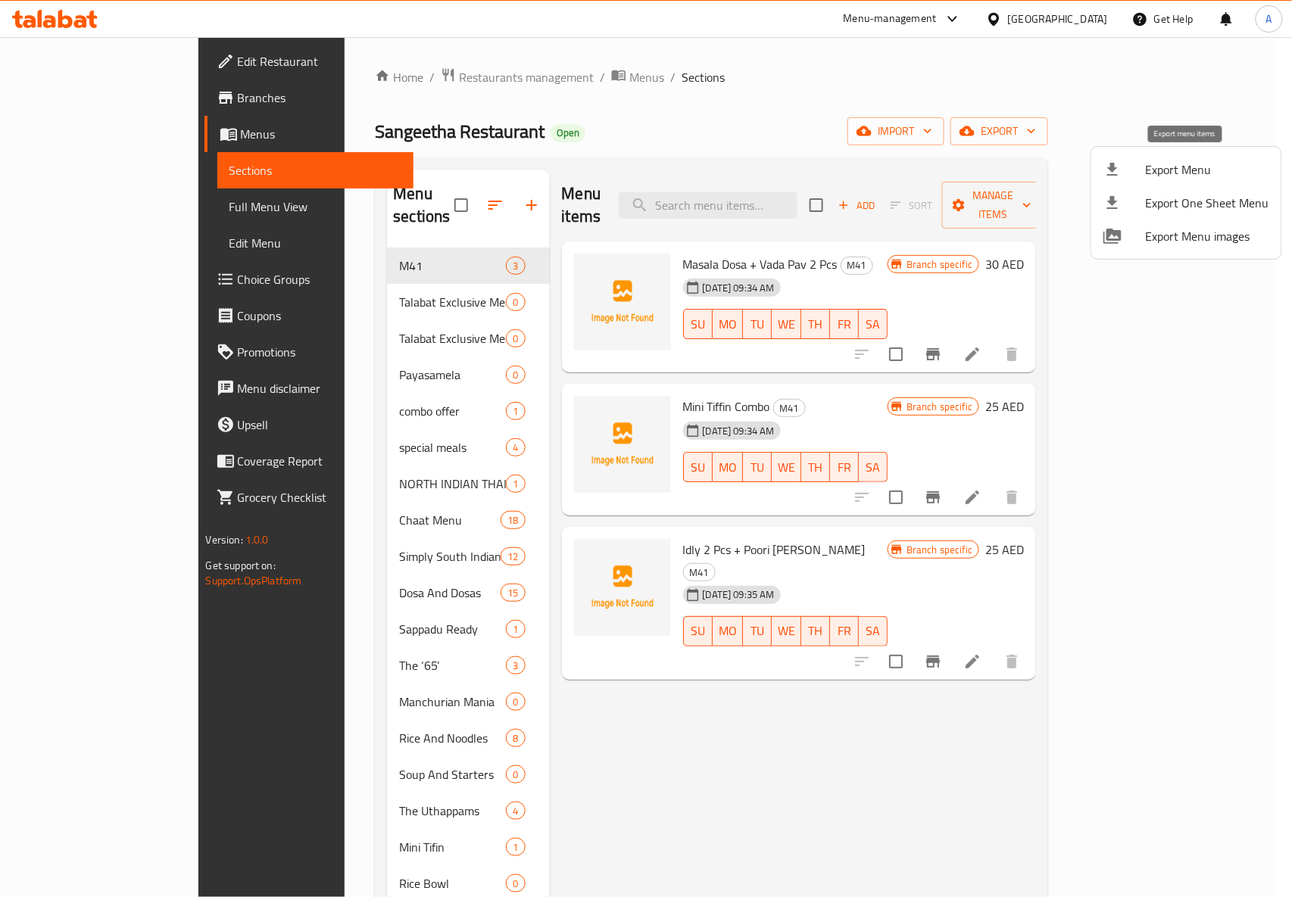
click at [1164, 173] on span "Export Menu" at bounding box center [1207, 170] width 123 height 18
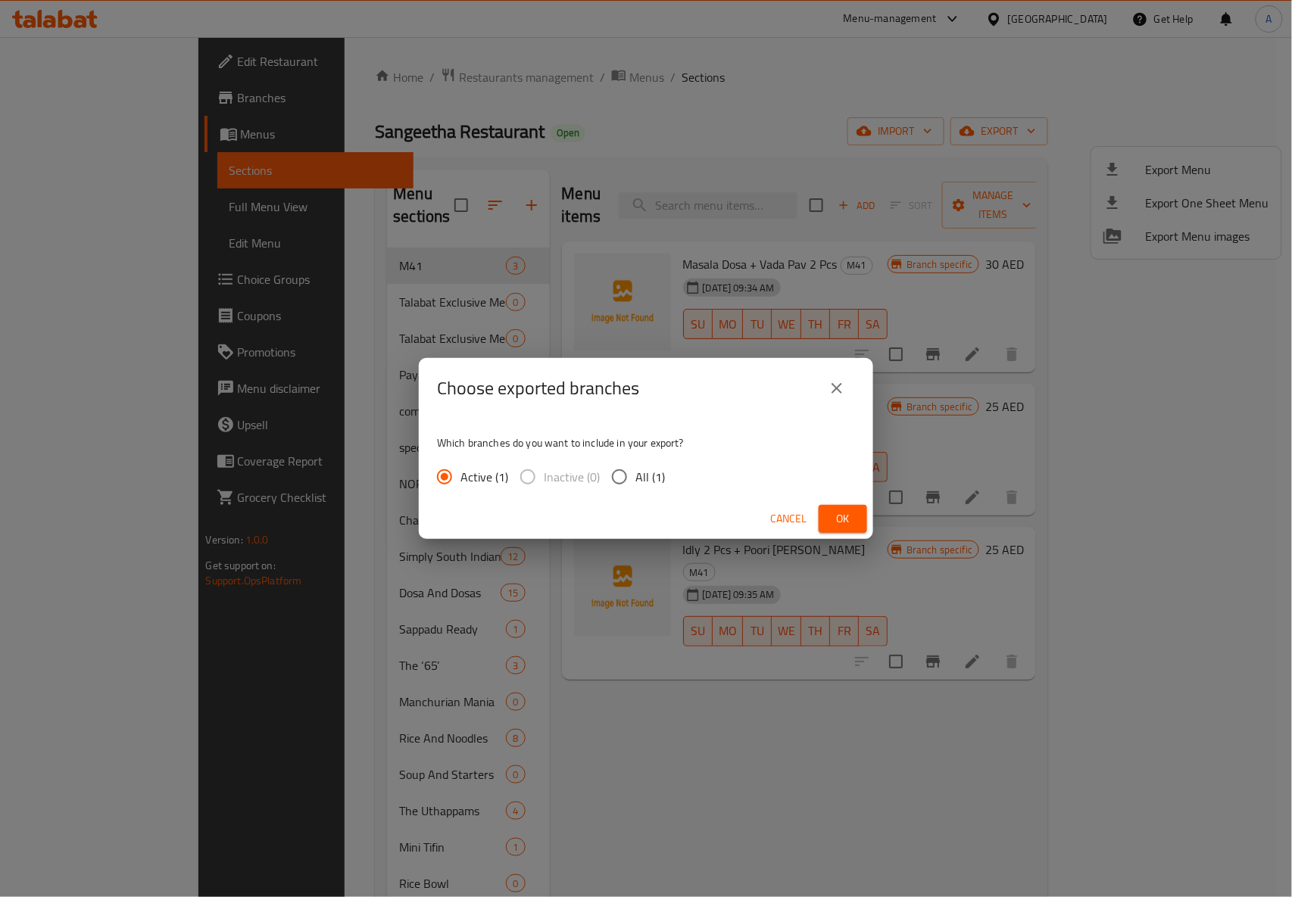
click at [655, 476] on span "All (1)" at bounding box center [650, 477] width 30 height 18
click at [635, 476] on input "All (1)" at bounding box center [620, 477] width 32 height 32
radio input "true"
click at [830, 510] on button "Ok" at bounding box center [843, 519] width 48 height 28
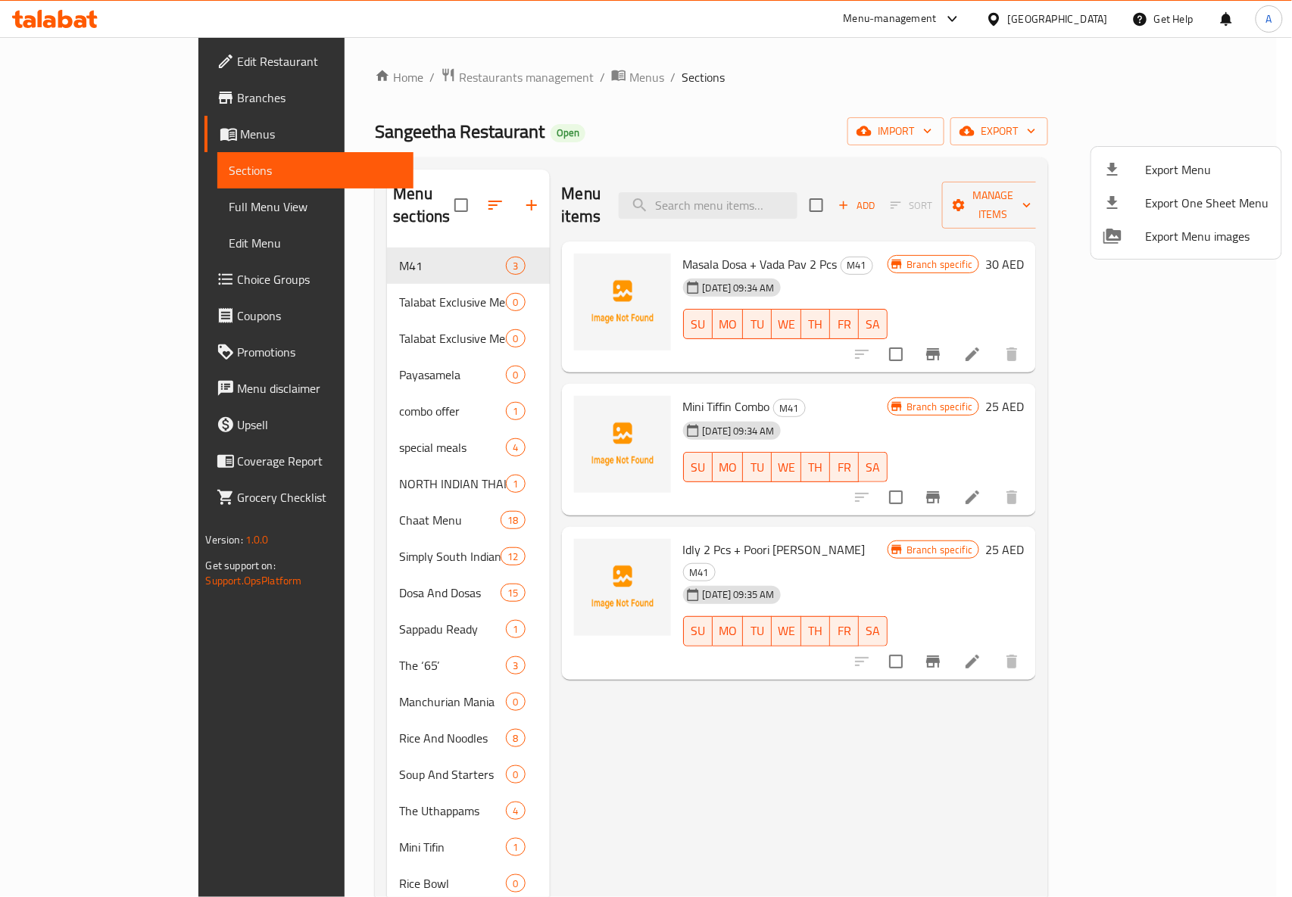
click at [791, 664] on div at bounding box center [646, 448] width 1292 height 897
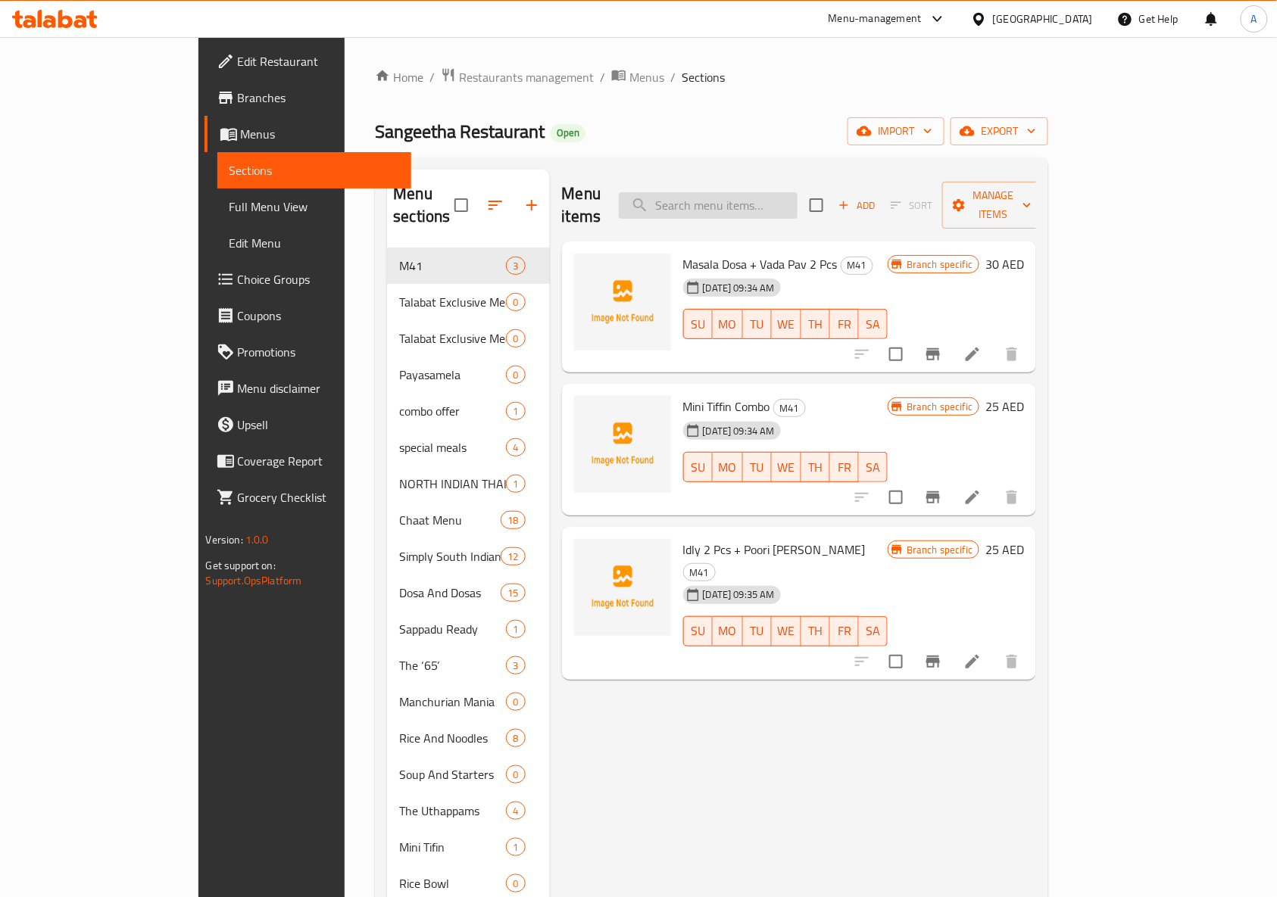
click at [782, 192] on input "search" at bounding box center [708, 205] width 179 height 27
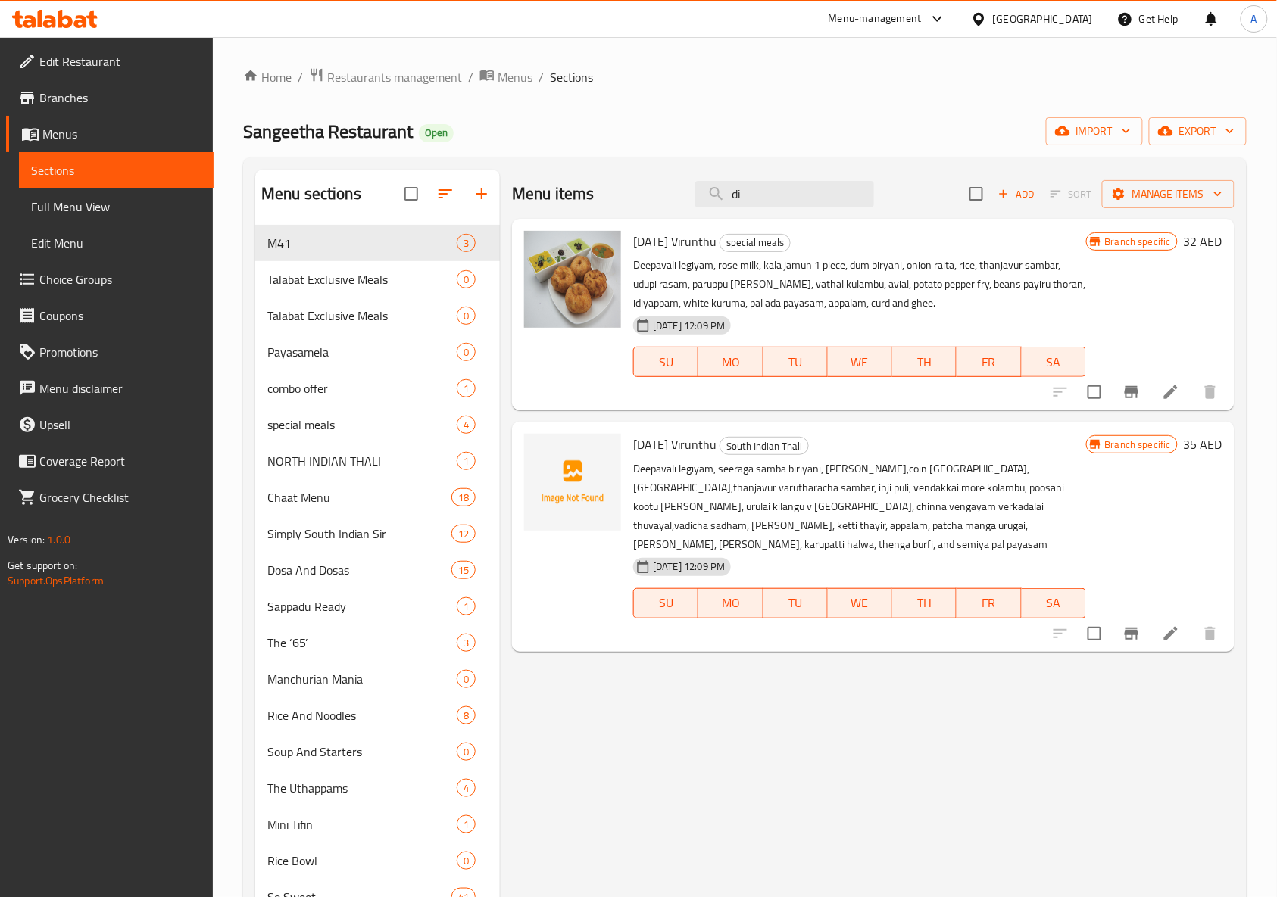
type input "d"
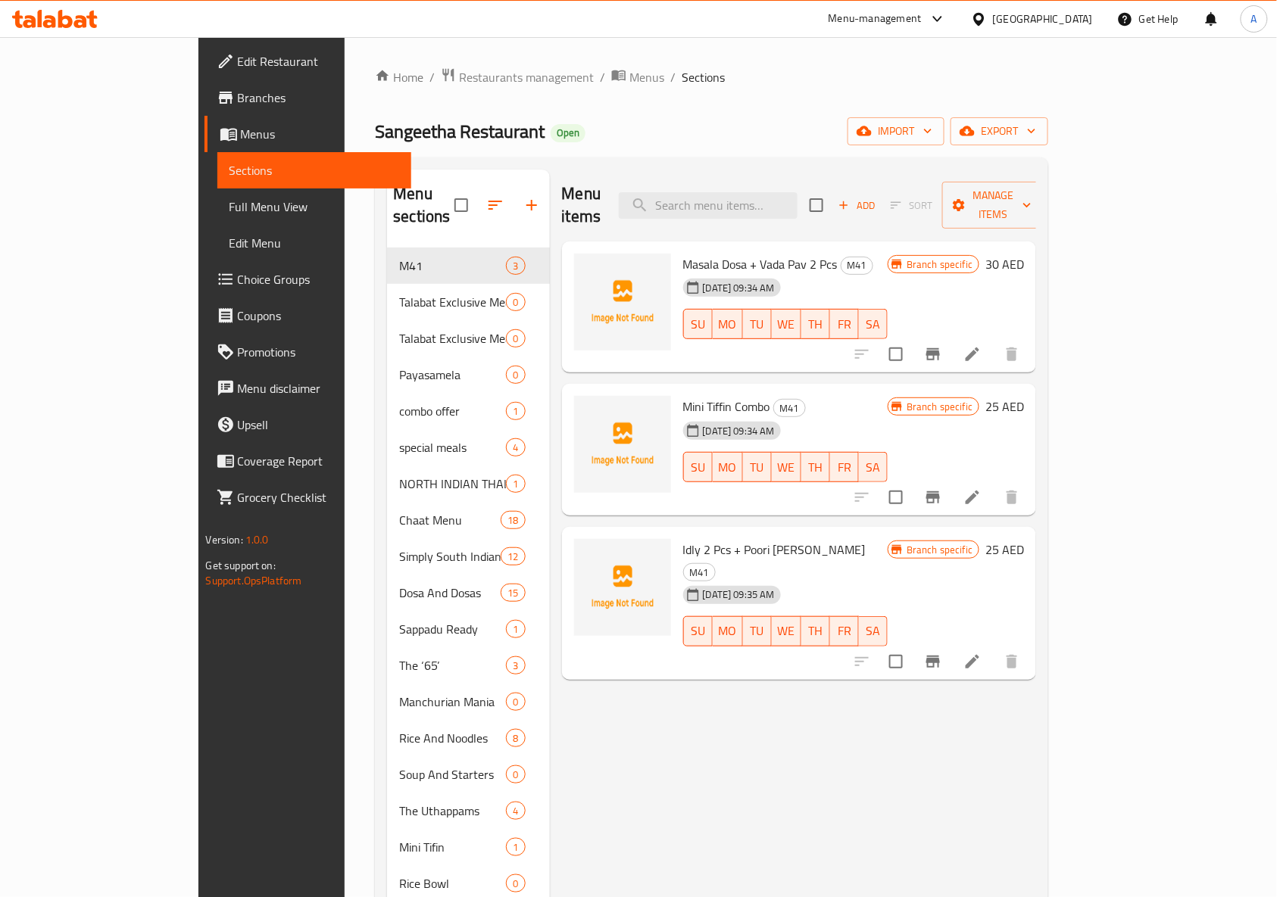
click at [523, 198] on icon "button" at bounding box center [532, 205] width 18 height 18
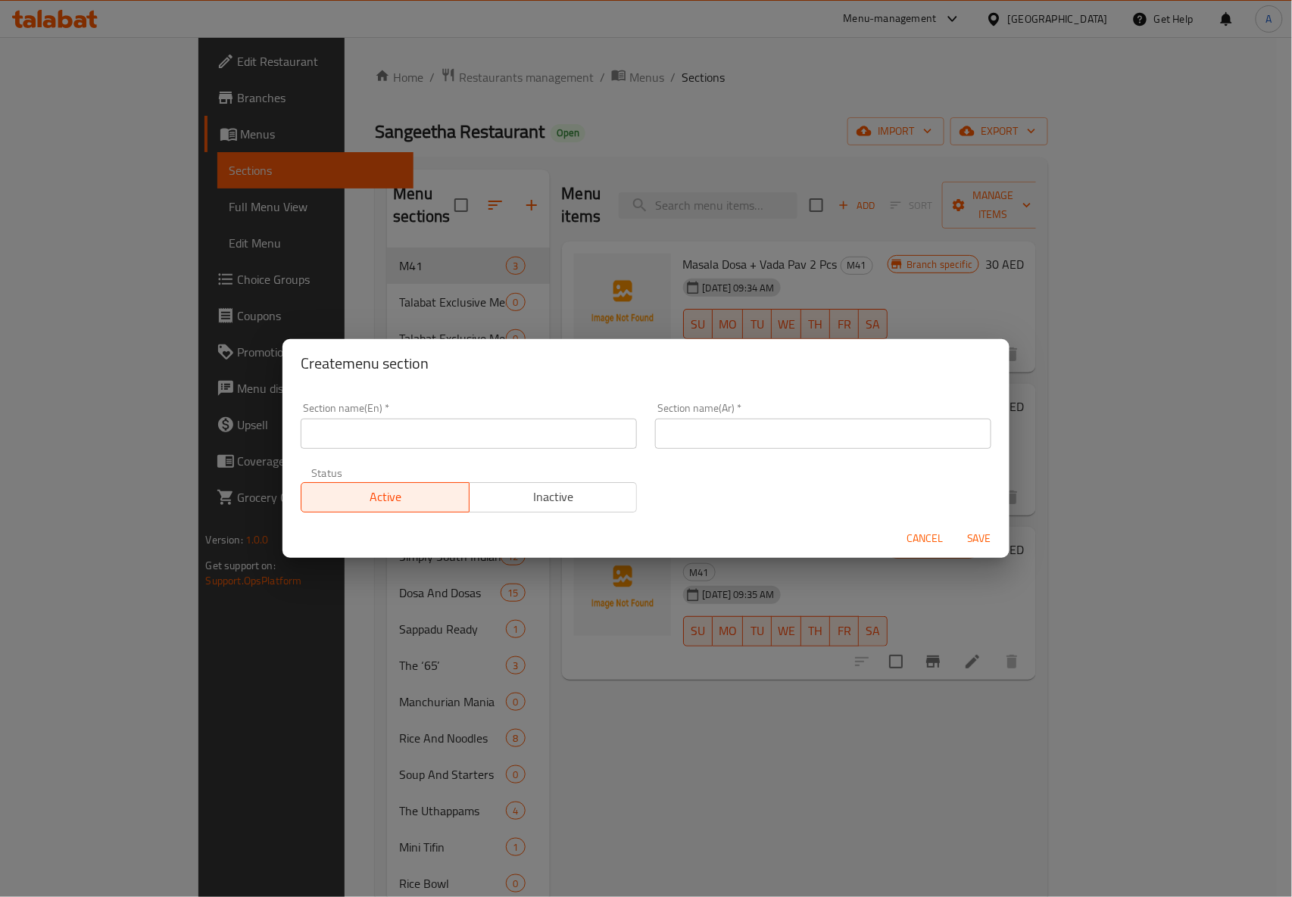
click at [574, 432] on input "text" at bounding box center [469, 434] width 336 height 30
paste input "[DATE] Sweets"
type input "[DATE] Sweets"
click at [665, 467] on div "Section name(En)   * [DATE] Sweets Section name(En) * Section name(Ar)   * Sect…" at bounding box center [646, 458] width 709 height 128
click at [839, 429] on input "text" at bounding box center [823, 434] width 336 height 30
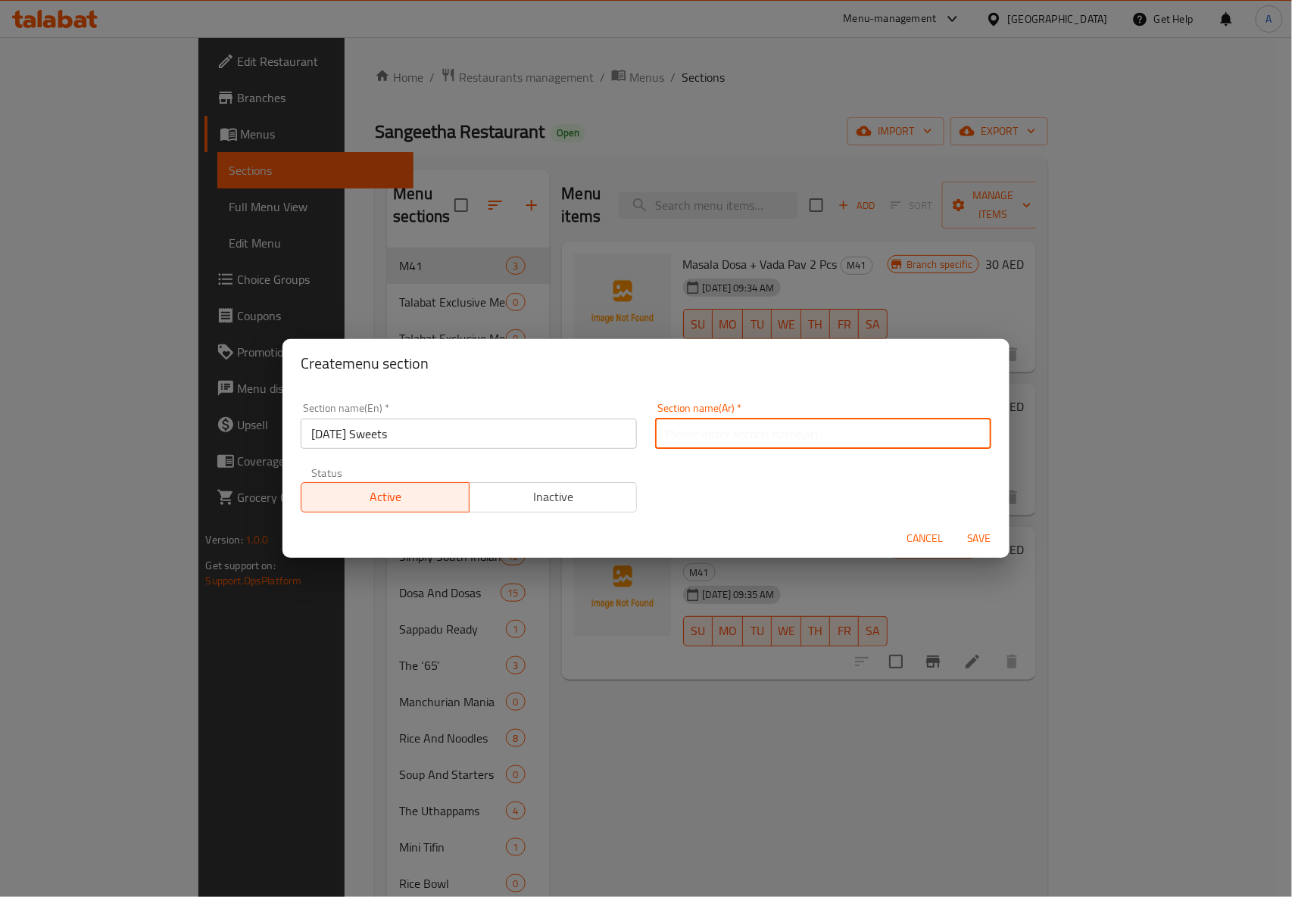
paste input "حلويات الديوالي"
type input "حلويات الديوالي"
click at [974, 539] on span "Save" at bounding box center [979, 538] width 36 height 19
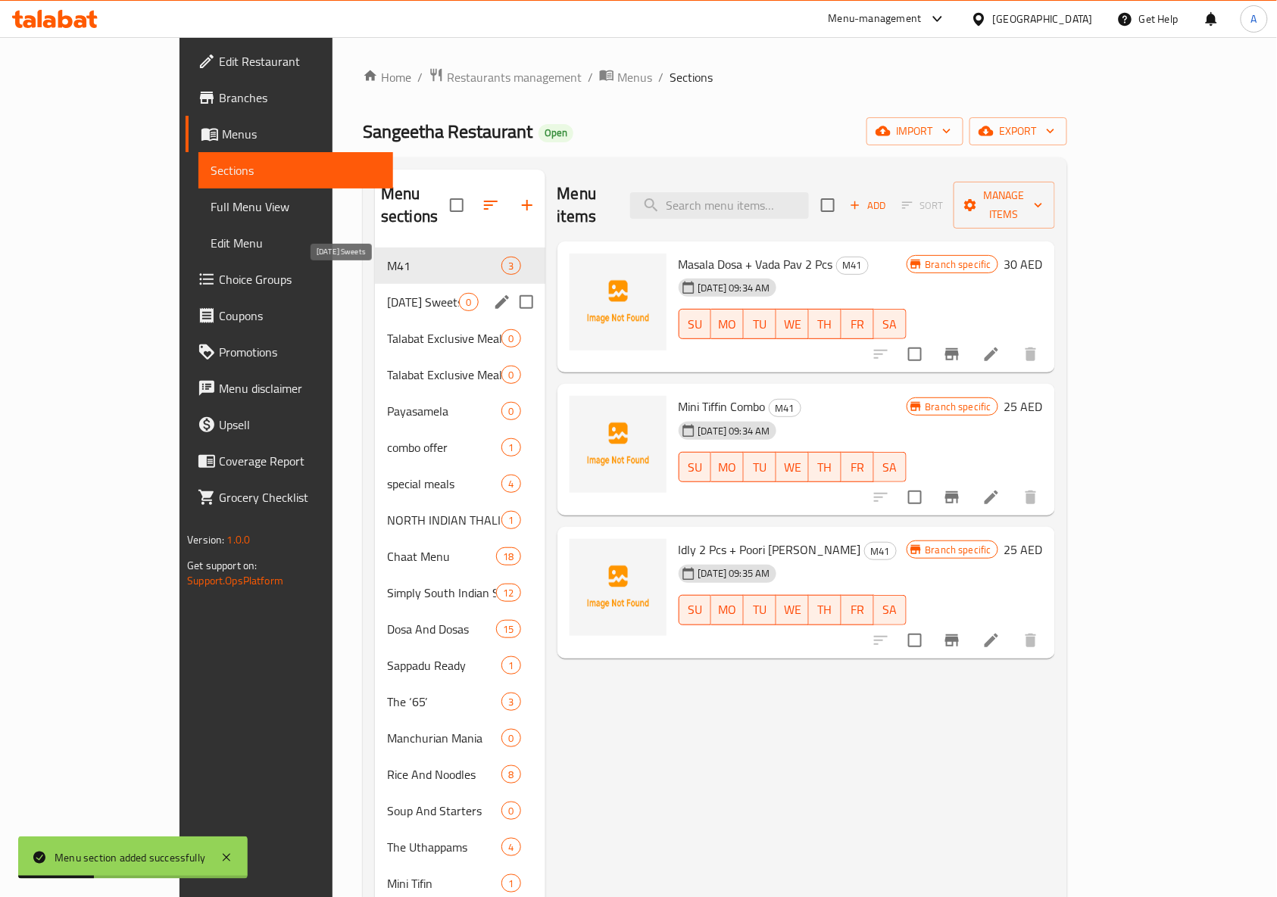
click at [387, 293] on span "[DATE] Sweets" at bounding box center [423, 302] width 72 height 18
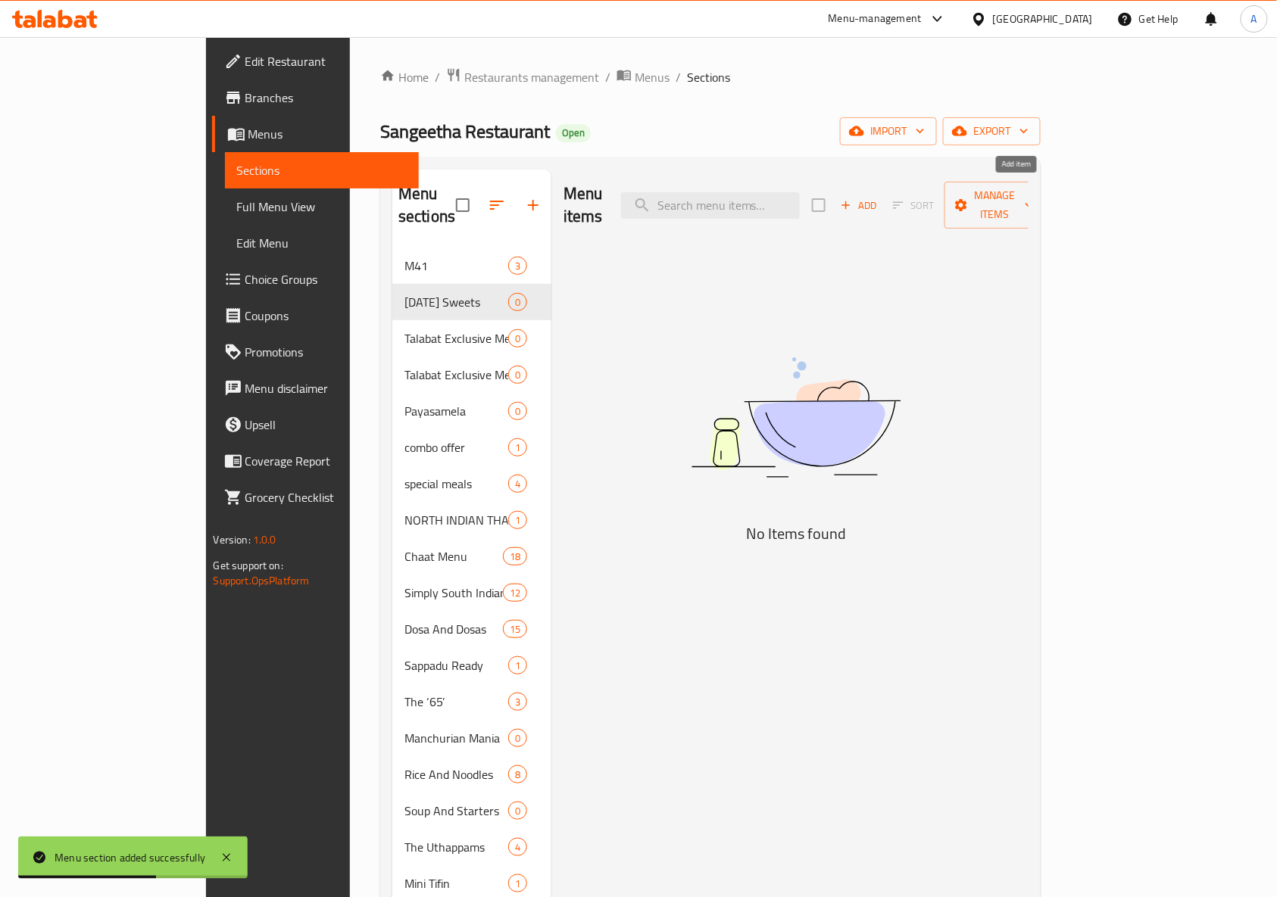
click at [883, 204] on button "Add" at bounding box center [859, 205] width 48 height 23
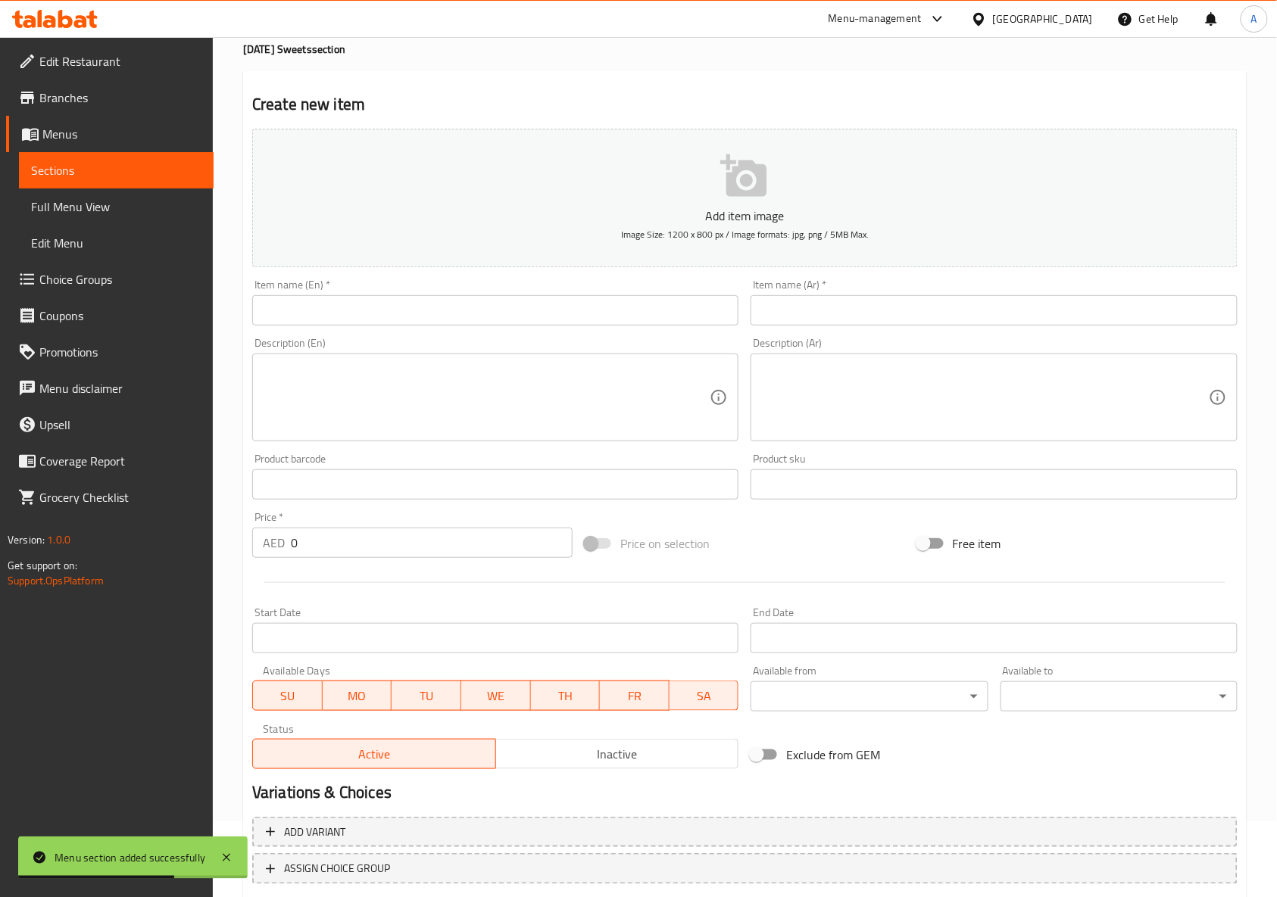
scroll to position [171, 0]
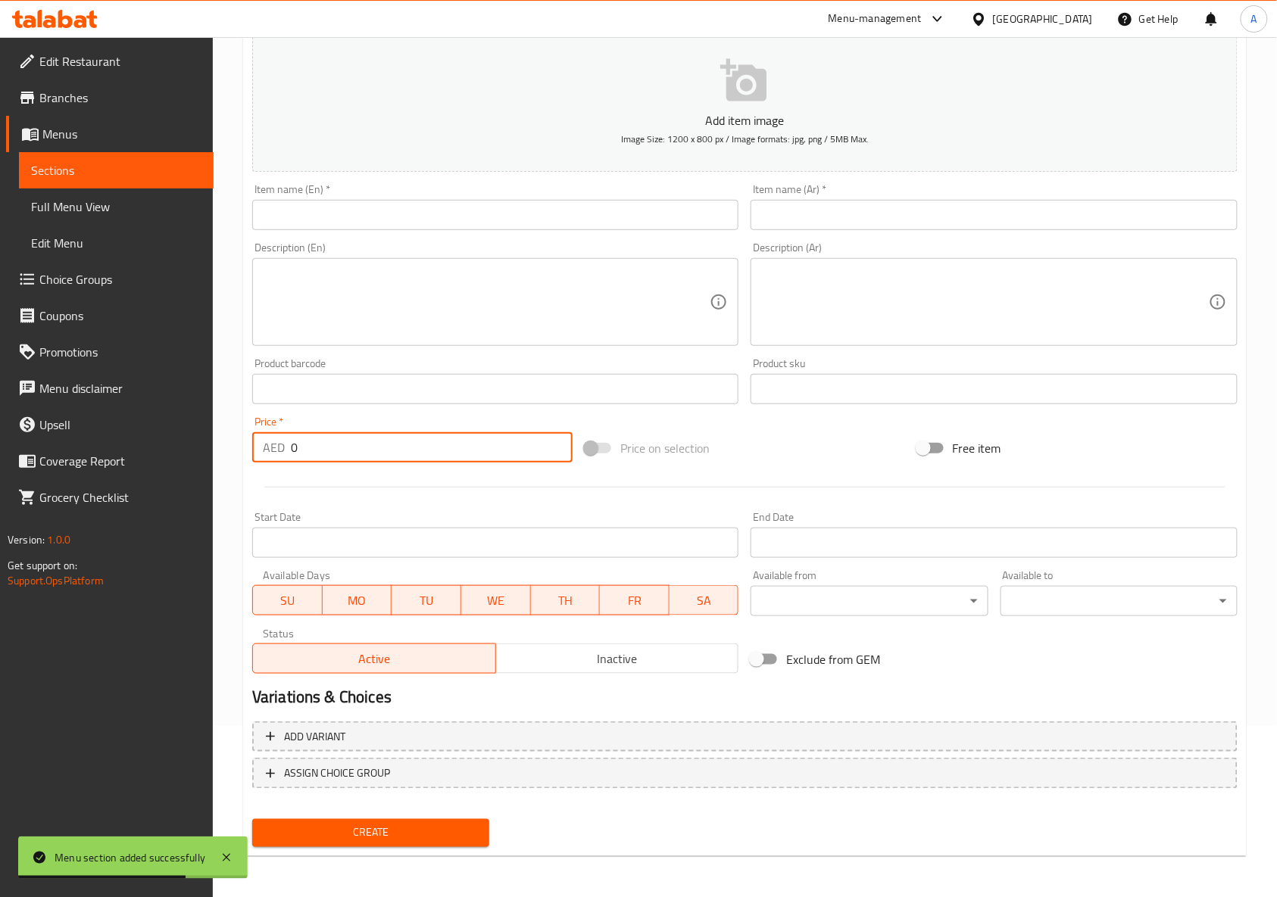
click at [437, 460] on input "0" at bounding box center [432, 447] width 282 height 30
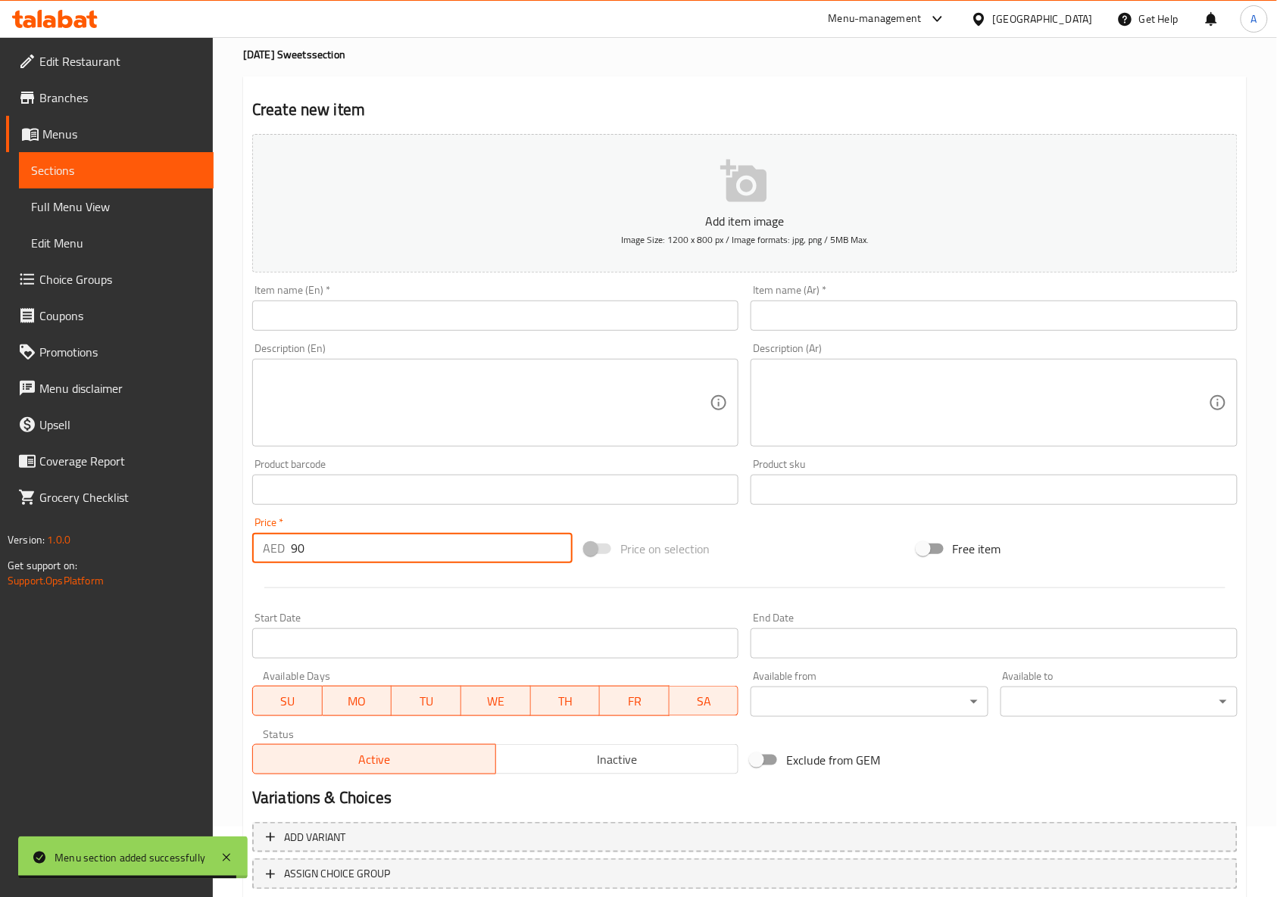
type input "90"
click at [619, 592] on div at bounding box center [744, 588] width 997 height 37
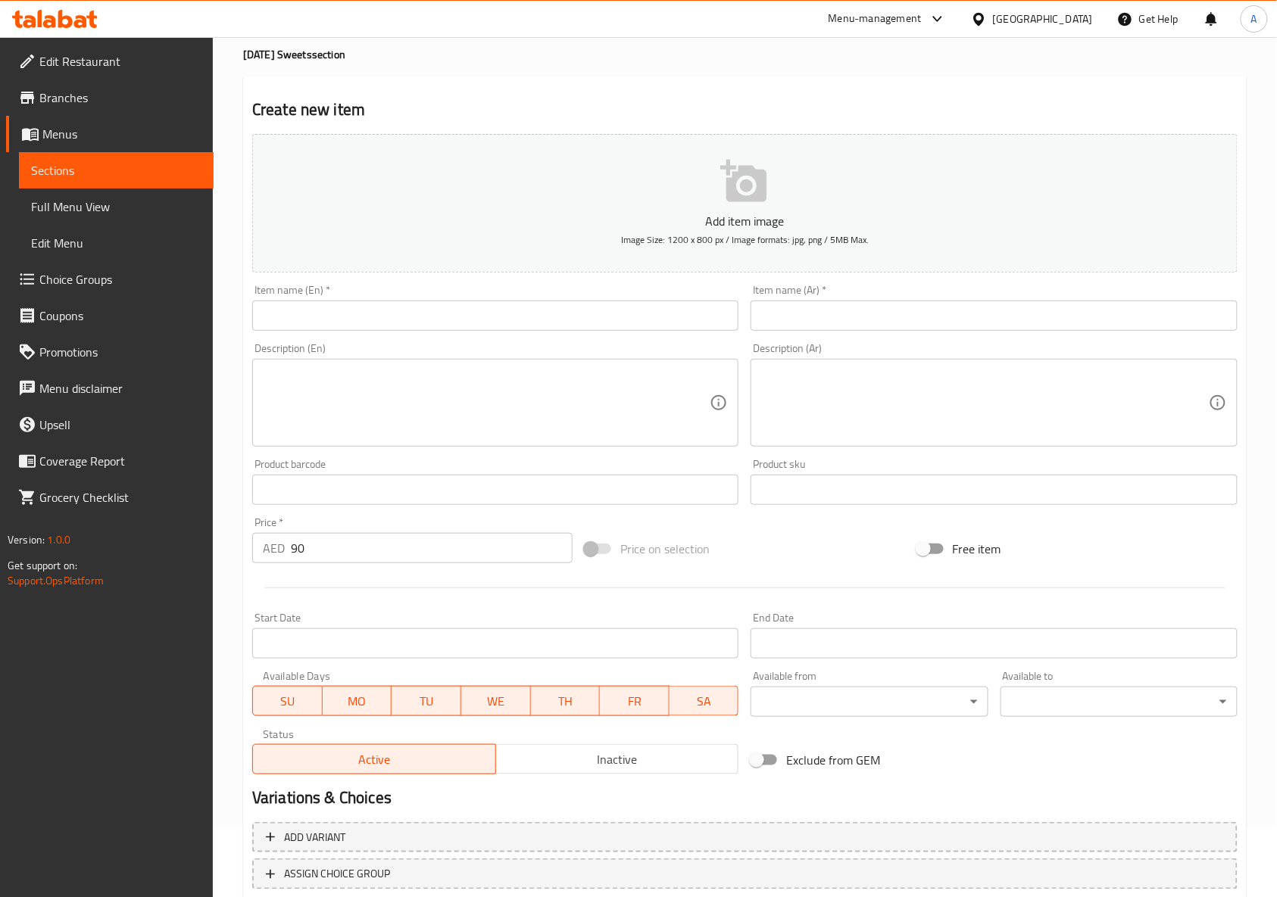
click at [506, 312] on input "text" at bounding box center [495, 316] width 486 height 30
paste input "[DATE] Combo Pack"
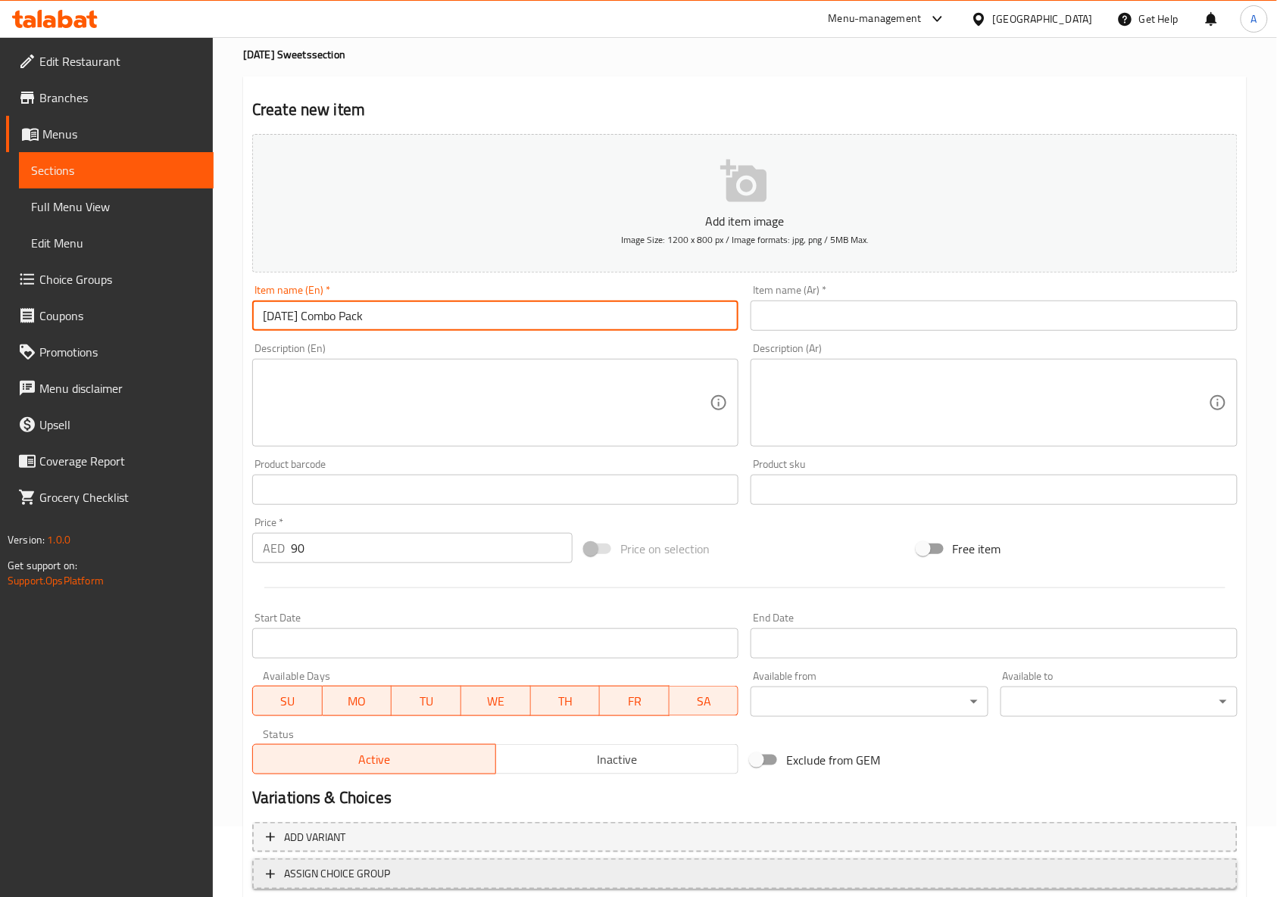
type input "[DATE] Combo Pack"
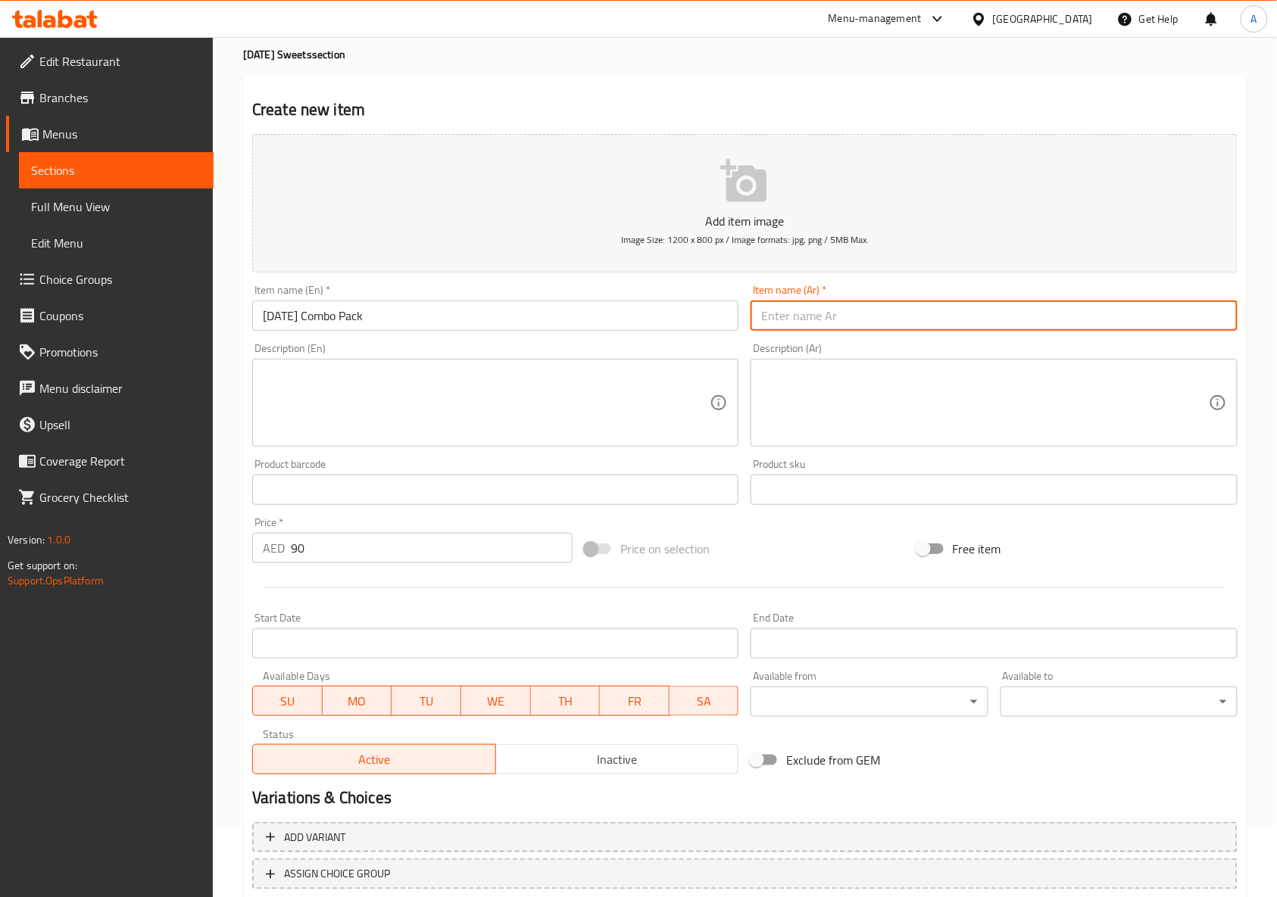
click at [904, 320] on input "text" at bounding box center [994, 316] width 486 height 30
paste input "مجموعة ديوالي كومبو"
type input "مجموعة ديوالي كومبو"
click at [529, 433] on textarea at bounding box center [486, 403] width 447 height 72
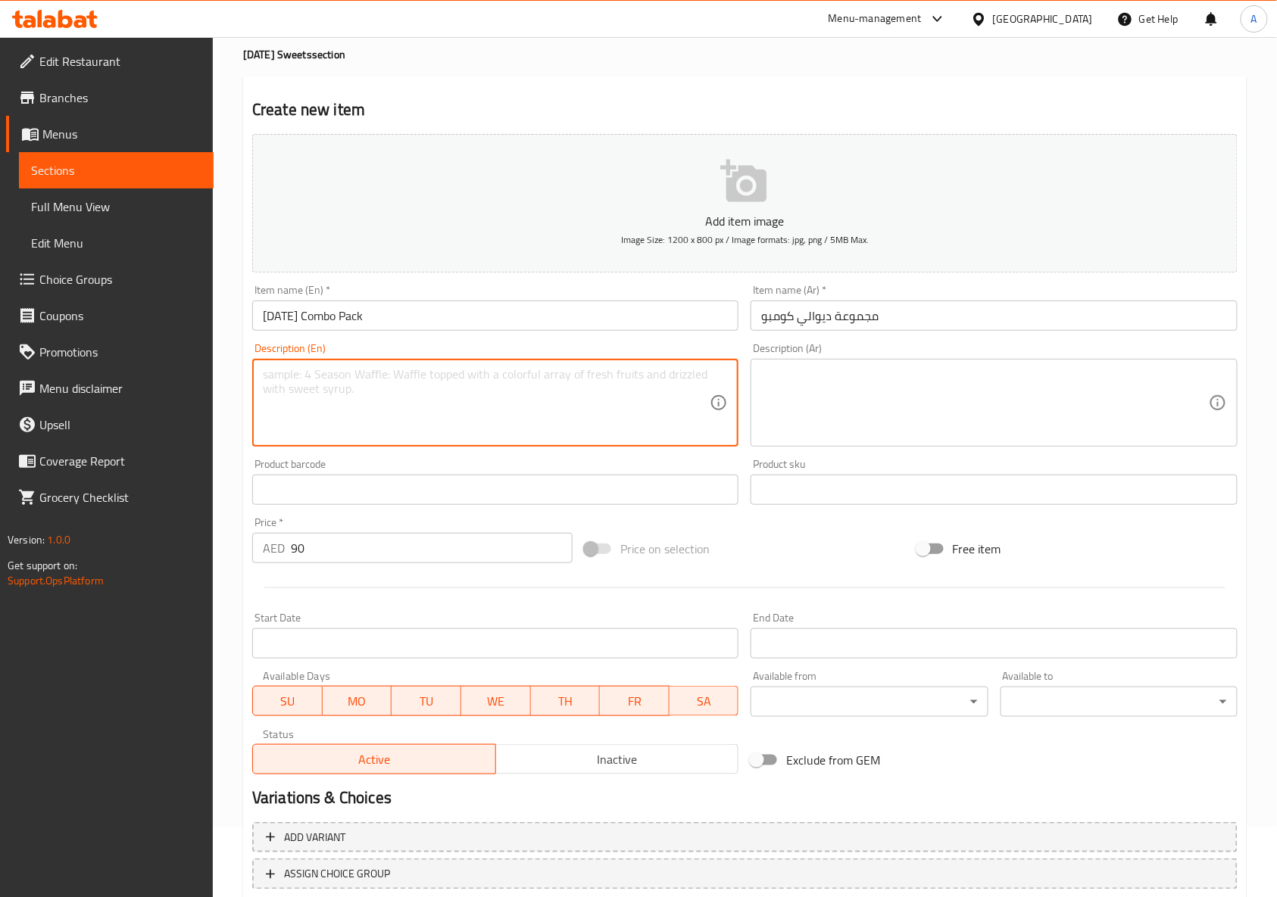
paste textarea "Celebrate [DATE] with our festive combo pack featuring 500 gms of assorted indi…"
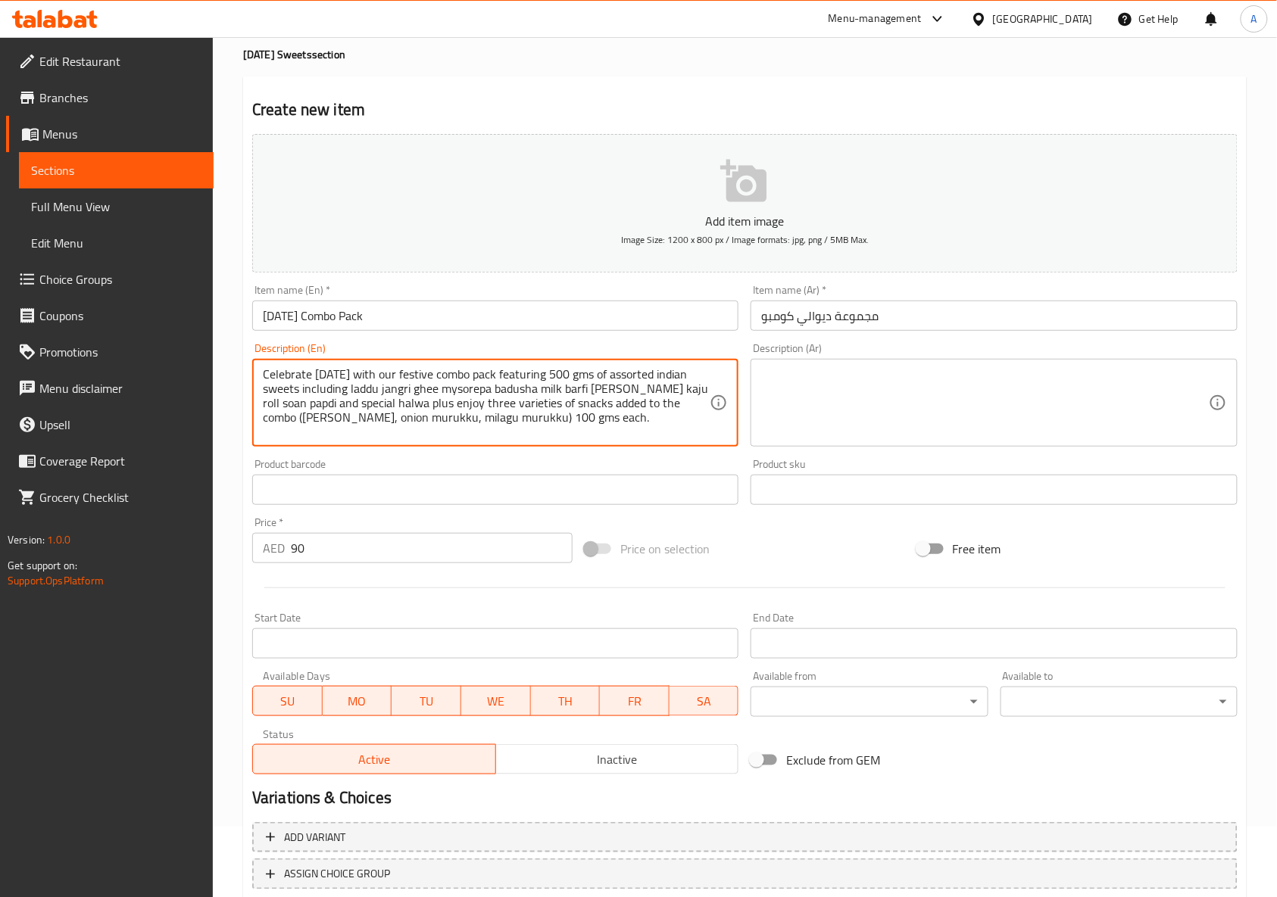
type textarea "Celebrate [DATE] with our festive combo pack featuring 500 gms of assorted indi…"
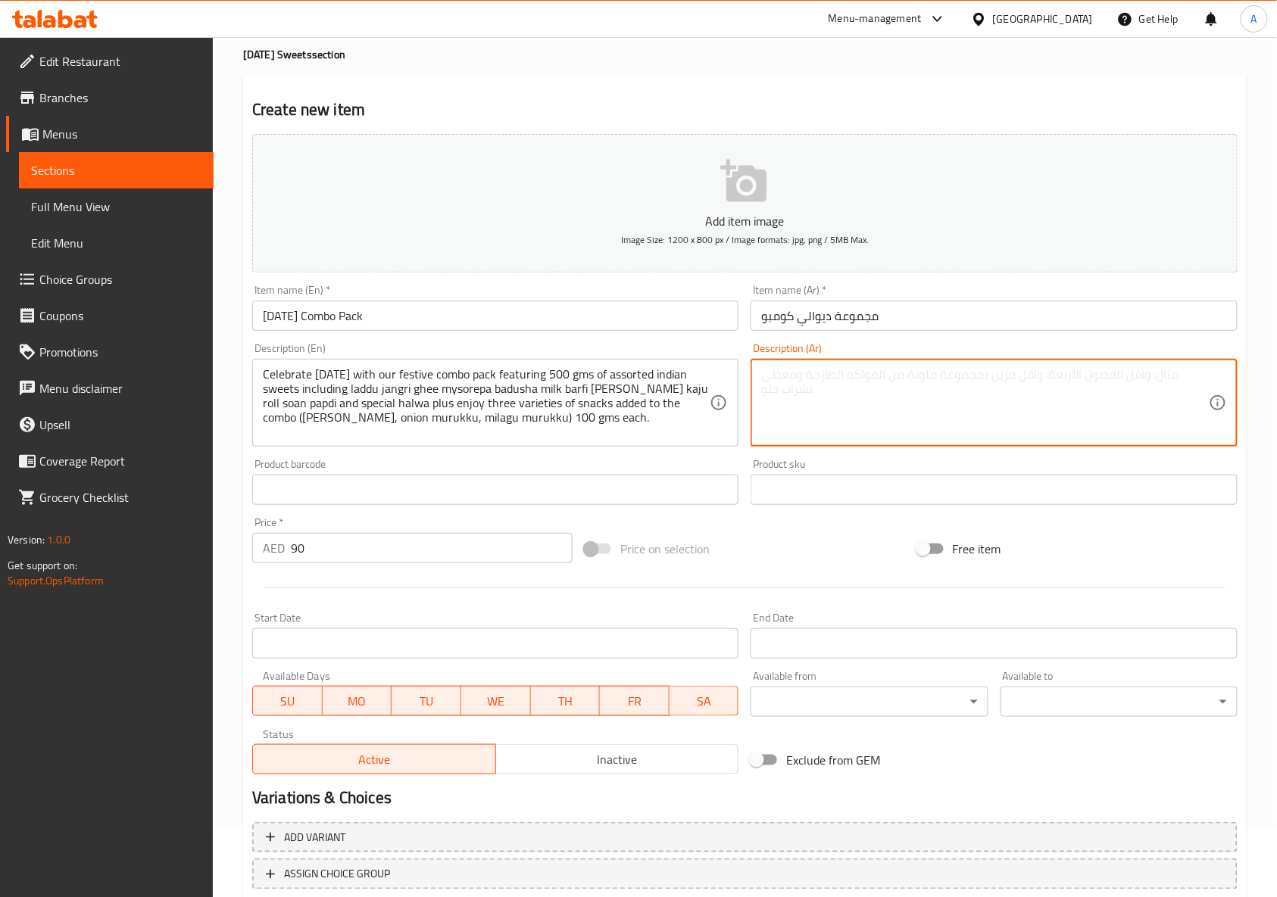
click at [928, 429] on textarea at bounding box center [984, 403] width 447 height 72
paste textarea "احتفل بعيد ديوالي مع باقة كومبو الاحتفالية التي تحتوي على 500 جرام من الحلويات …"
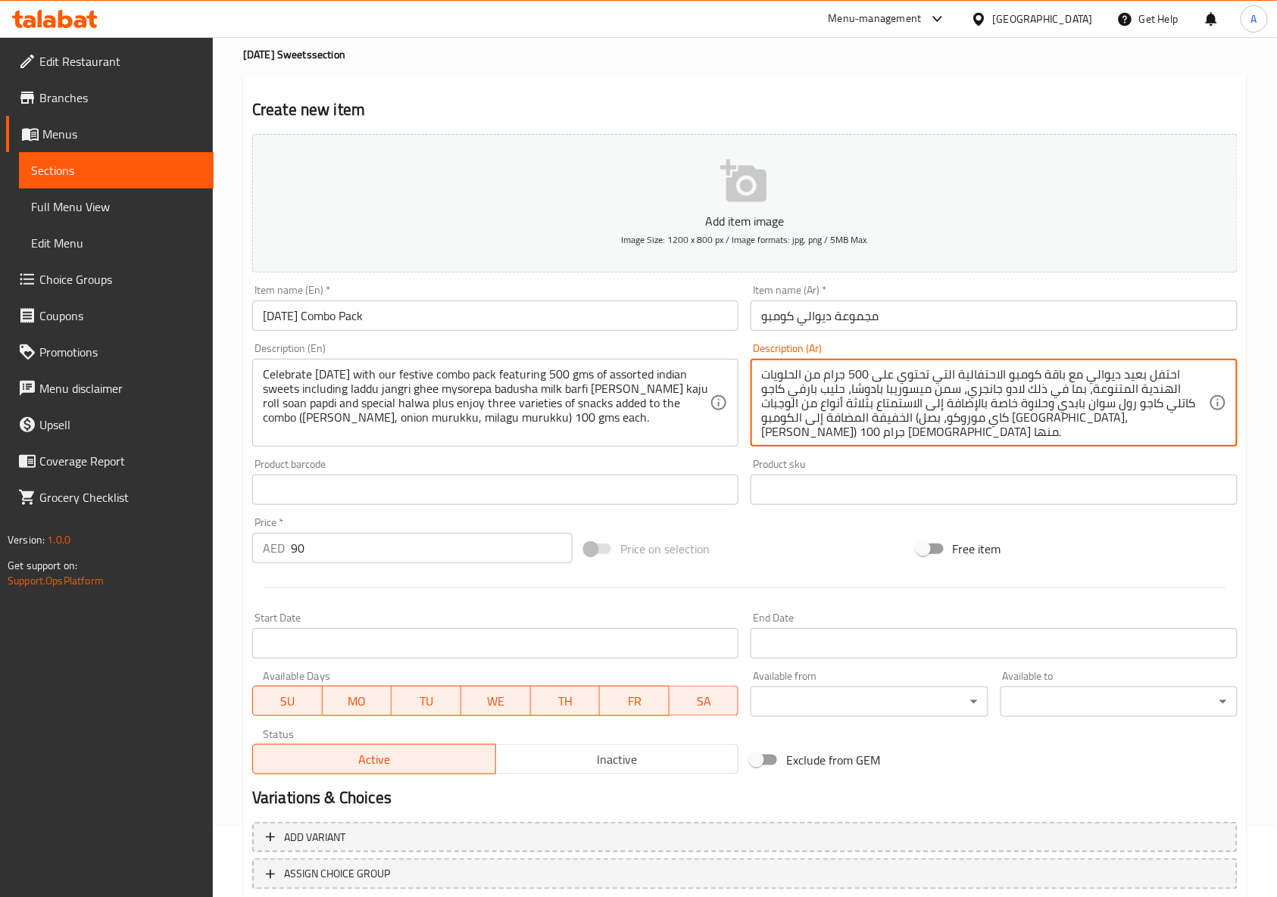
type textarea "احتفل بعيد ديوالي مع باقة كومبو الاحتفالية التي تحتوي على 500 جرام من الحلويات …"
click at [783, 558] on div "Price on selection" at bounding box center [745, 549] width 332 height 41
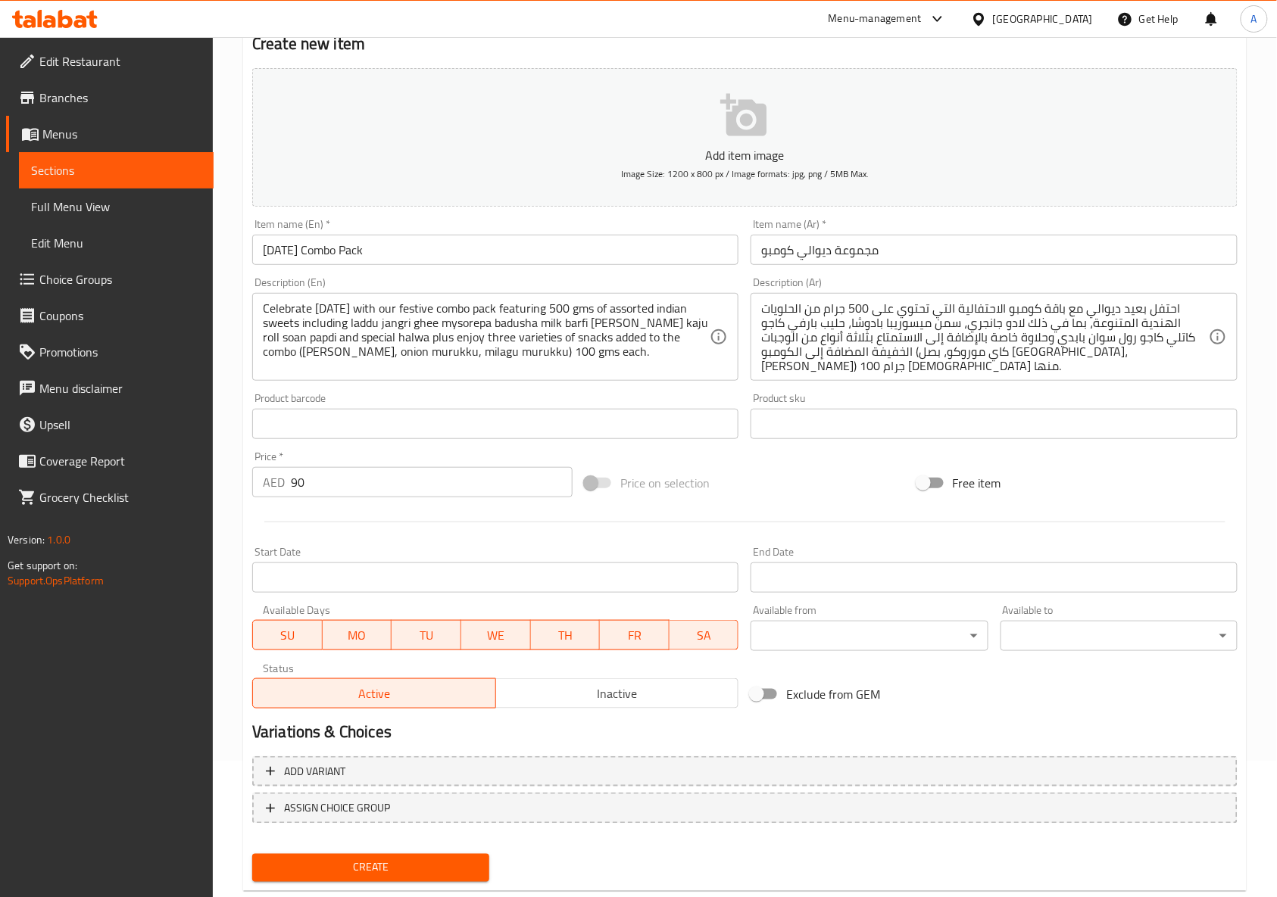
scroll to position [171, 0]
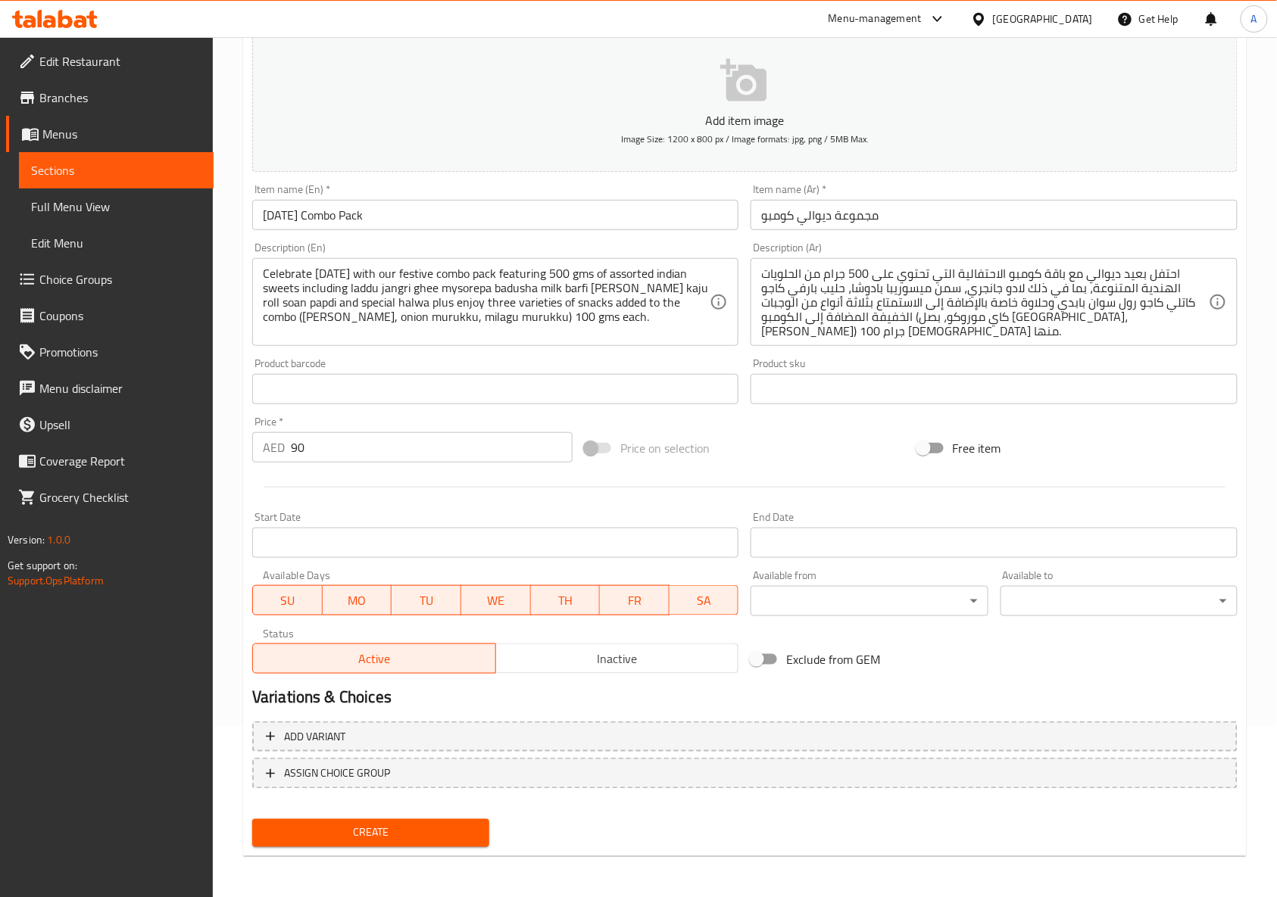
click at [379, 830] on span "Create" at bounding box center [370, 833] width 213 height 19
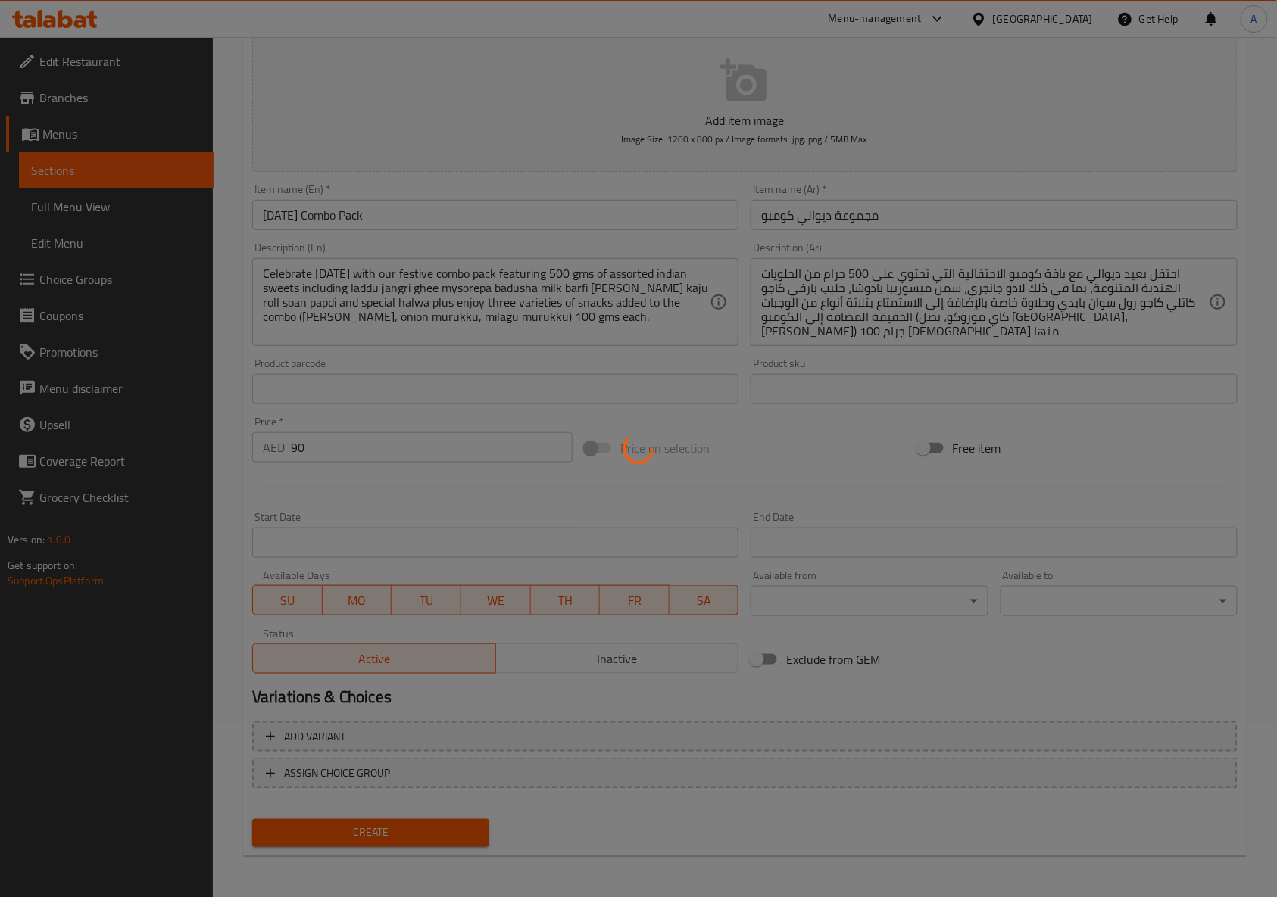
type input "0"
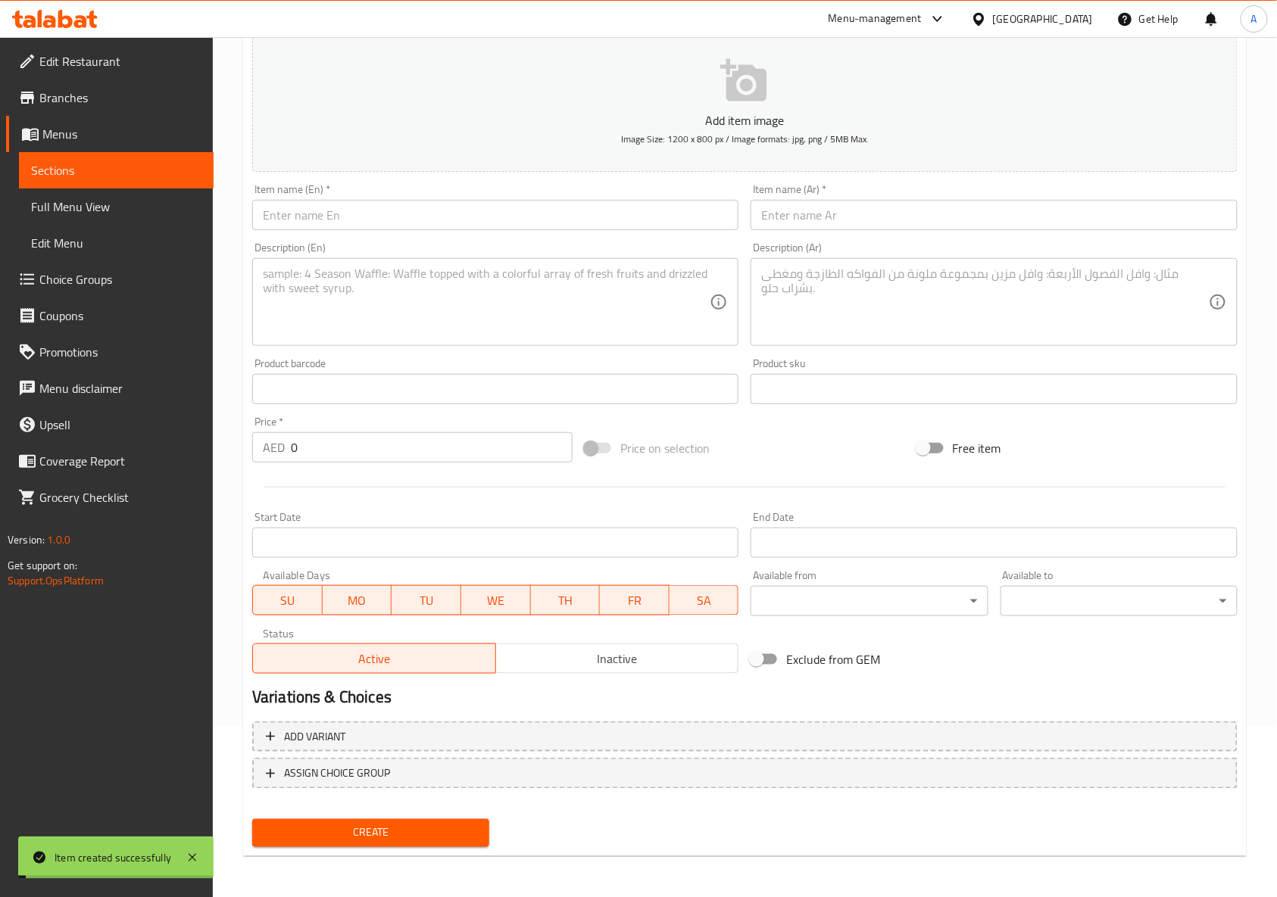
scroll to position [0, 0]
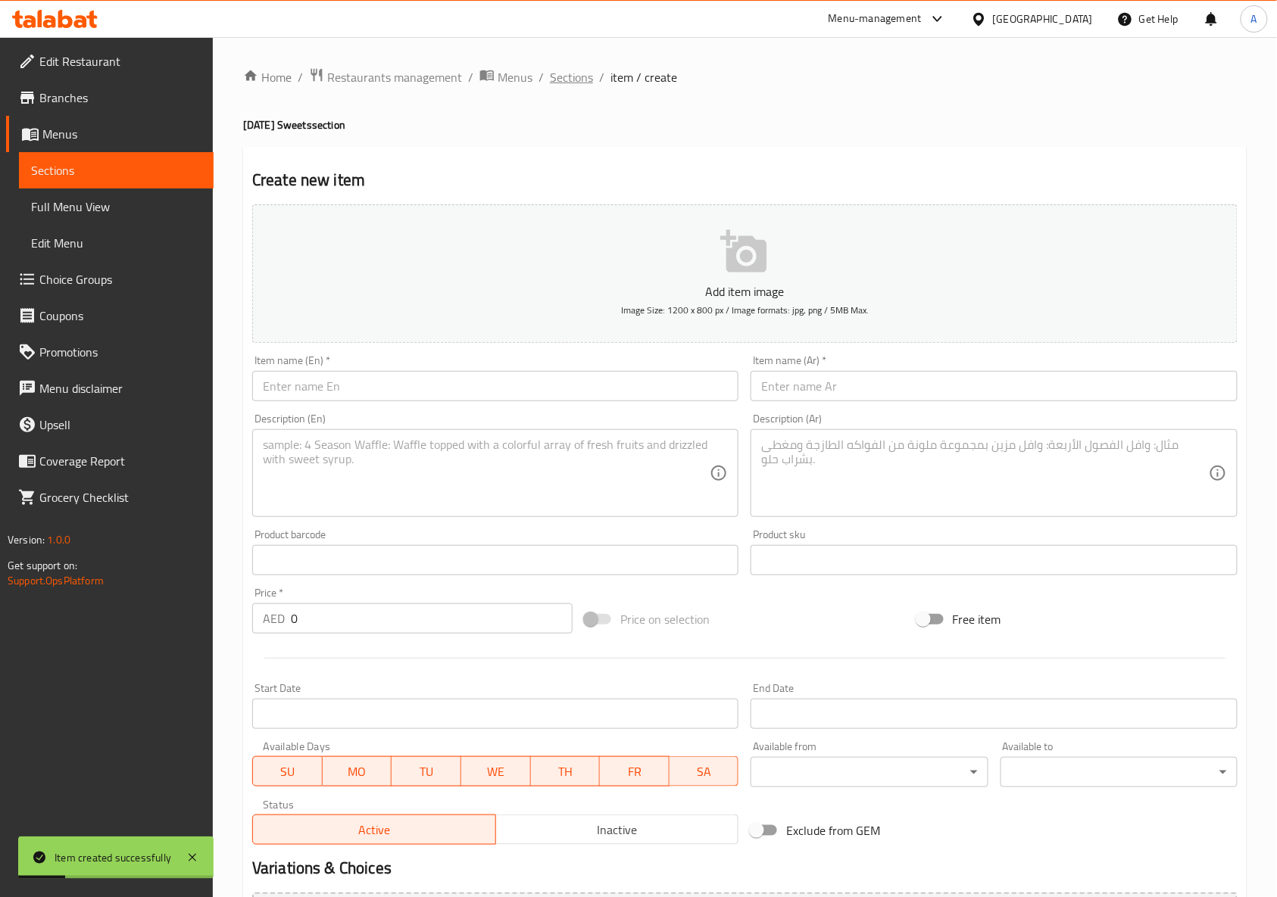
click at [567, 76] on span "Sections" at bounding box center [571, 77] width 43 height 18
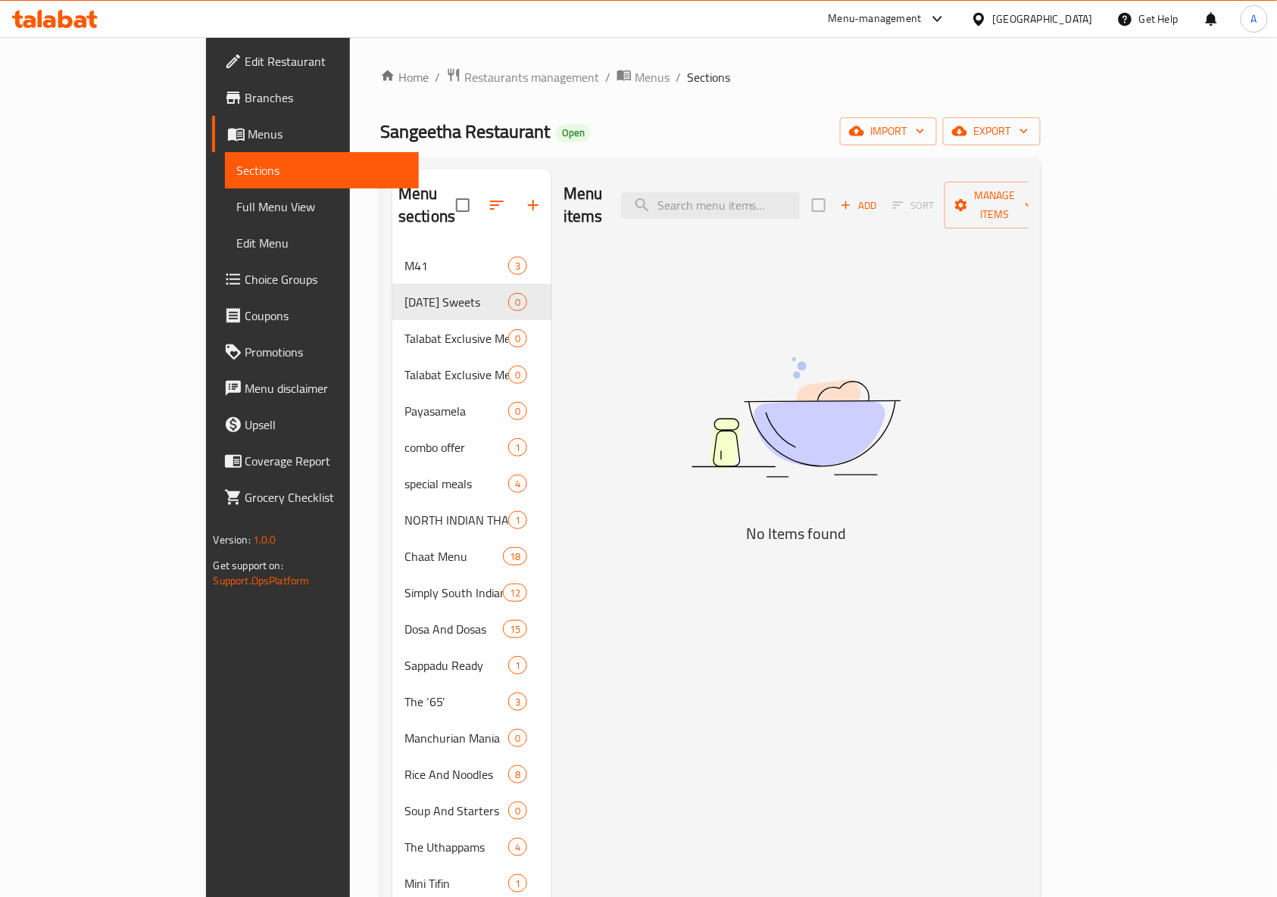
click at [835, 125] on div "Sangeetha Restaurant Open import export" at bounding box center [710, 131] width 660 height 28
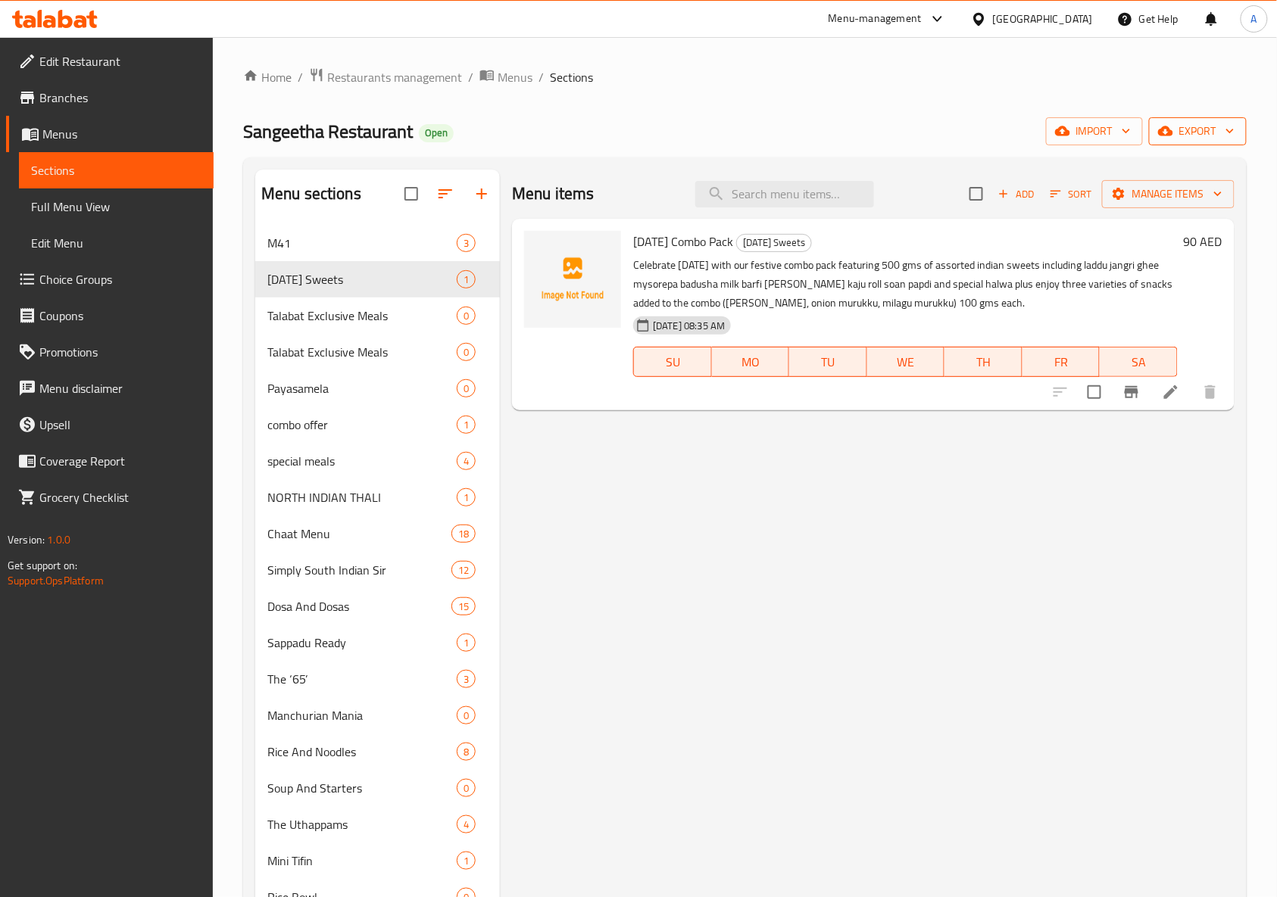
click at [1183, 145] on button "export" at bounding box center [1198, 131] width 98 height 28
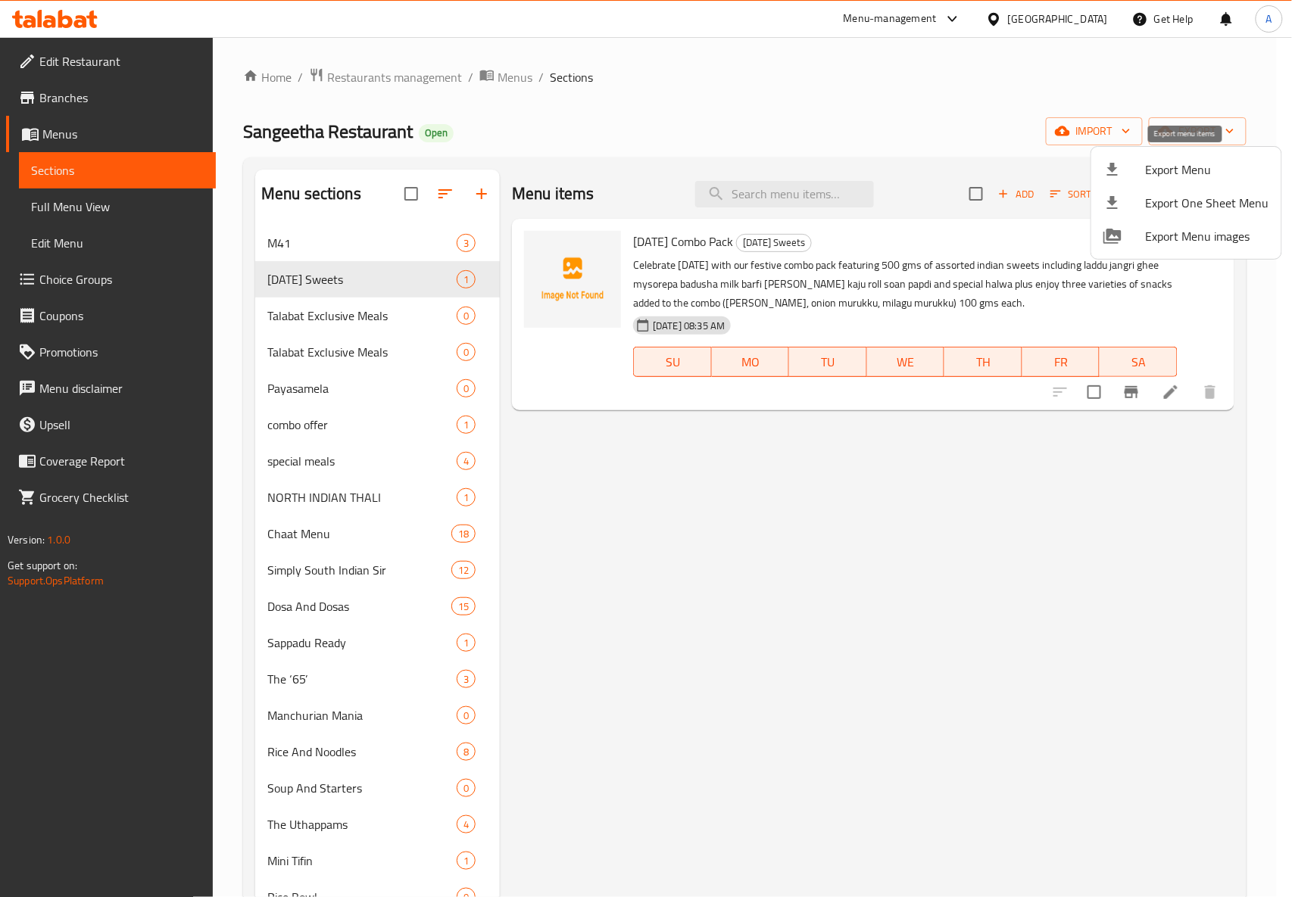
click at [1192, 161] on span "Export Menu" at bounding box center [1207, 170] width 123 height 18
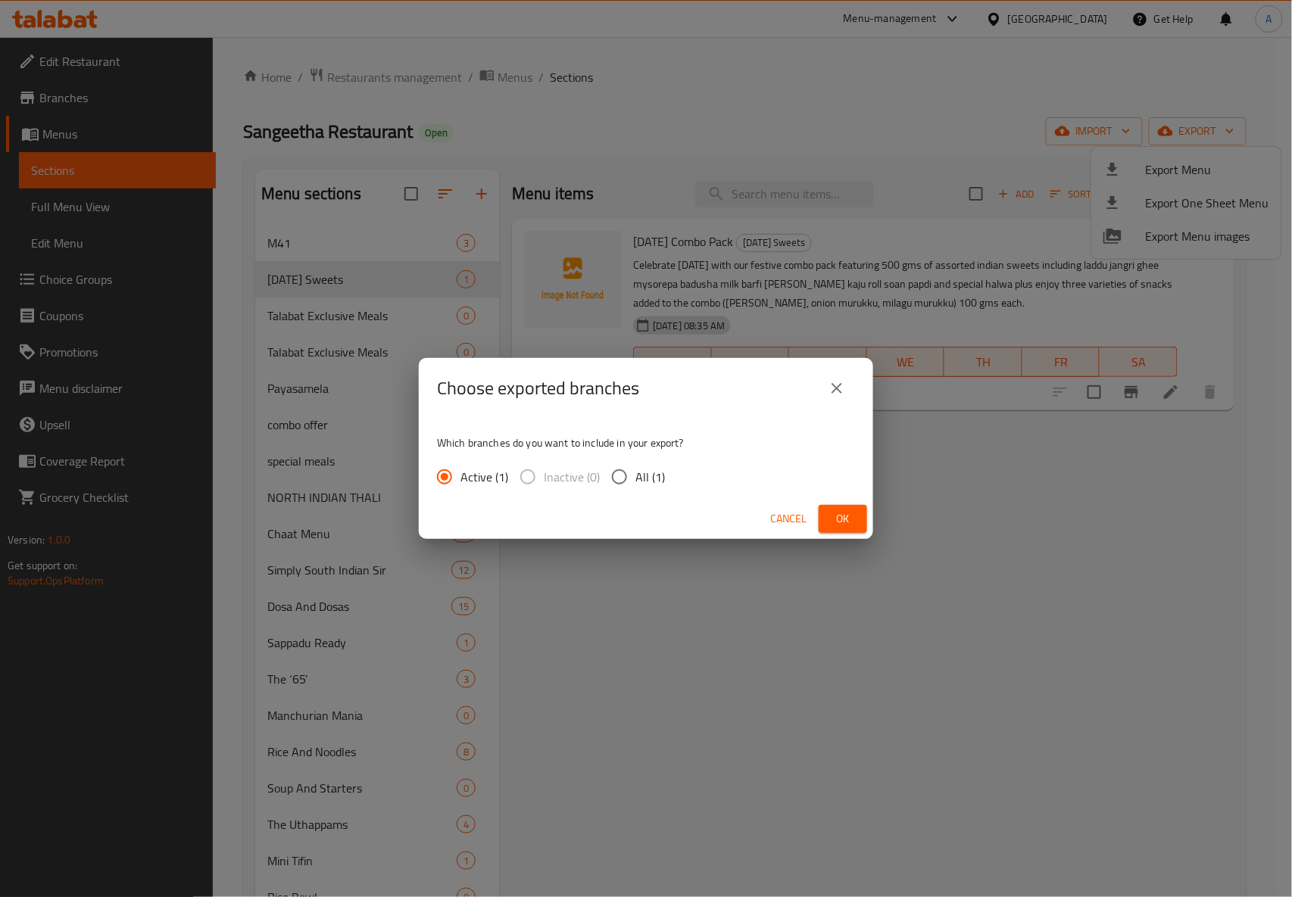
click at [643, 470] on span "All (1)" at bounding box center [650, 477] width 30 height 18
click at [635, 470] on input "All (1)" at bounding box center [620, 477] width 32 height 32
radio input "true"
click at [849, 513] on span "Ok" at bounding box center [843, 519] width 24 height 19
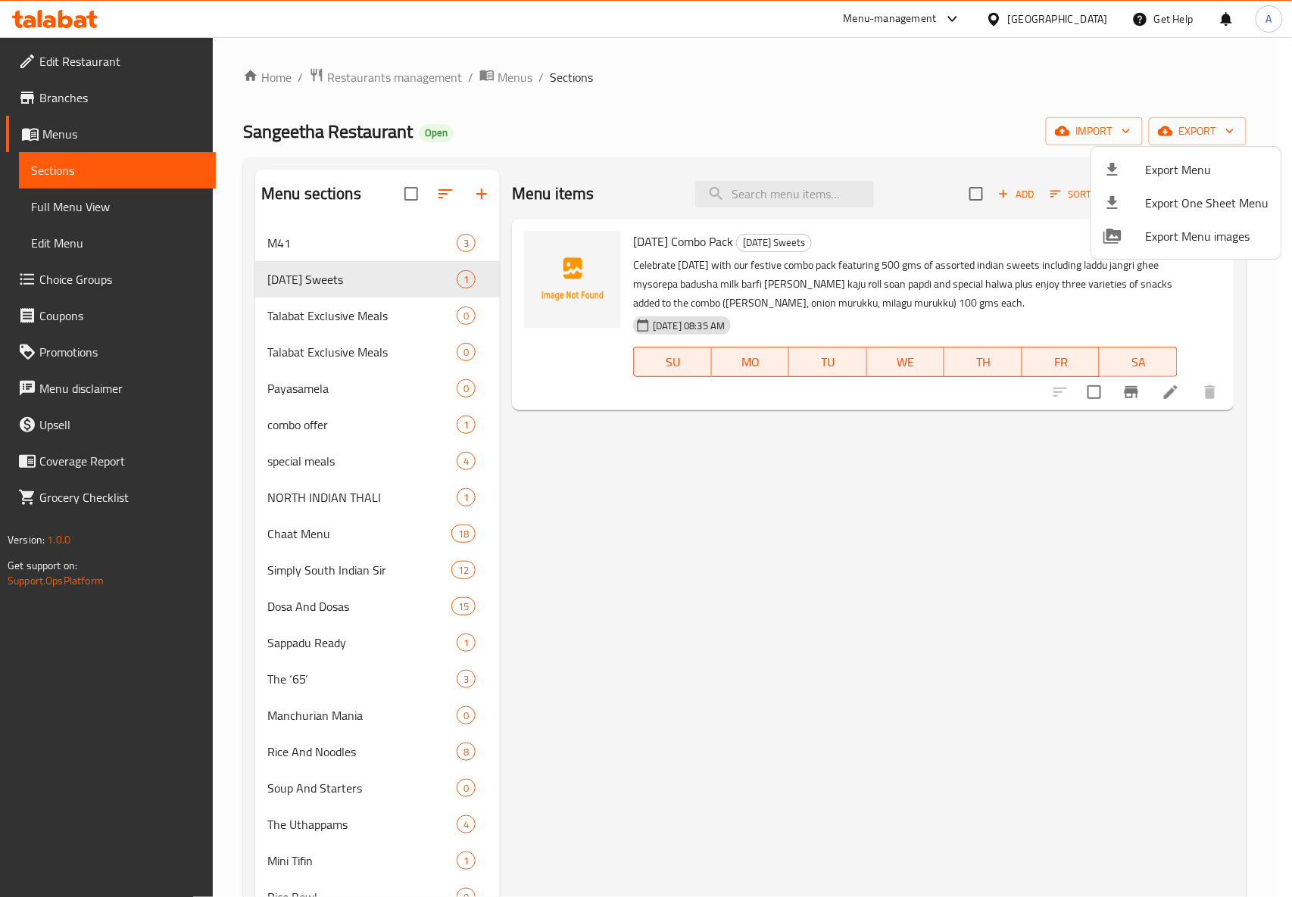
click at [791, 530] on div at bounding box center [646, 448] width 1292 height 897
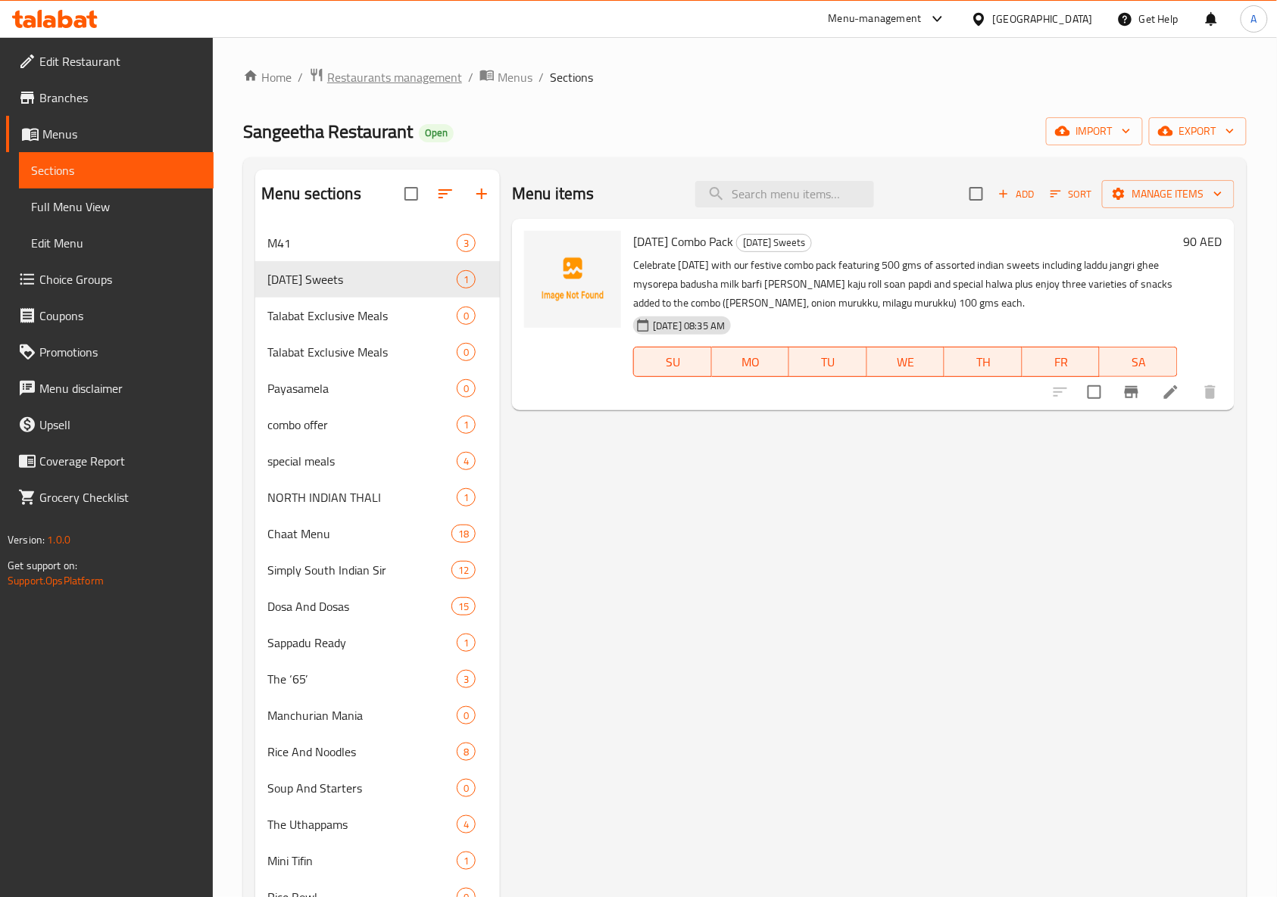
click at [395, 80] on span "Restaurants management" at bounding box center [394, 77] width 135 height 18
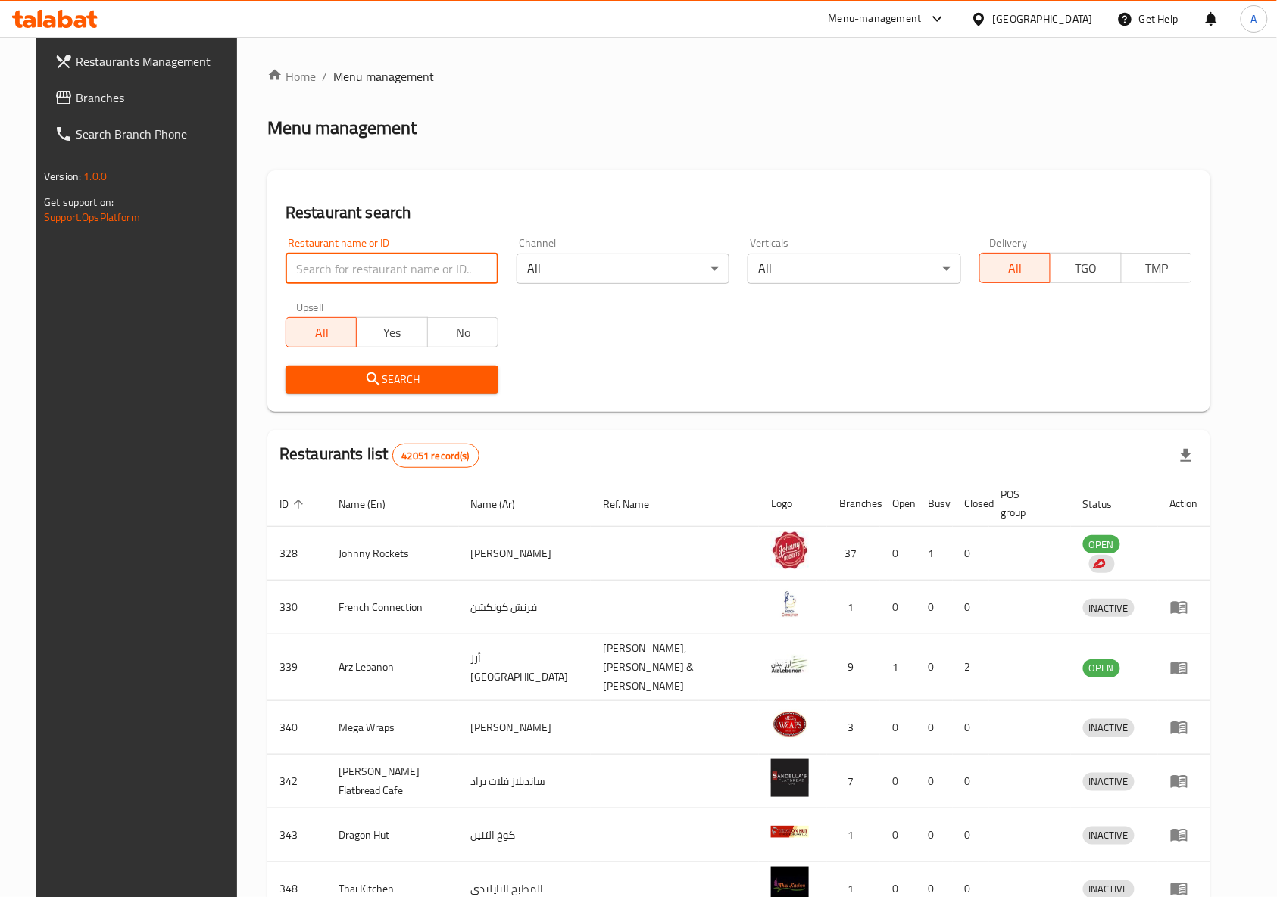
click at [380, 258] on input "search" at bounding box center [392, 269] width 213 height 30
paste input "600975"
type input "600975"
click at [364, 379] on icon "submit" at bounding box center [373, 379] width 18 height 18
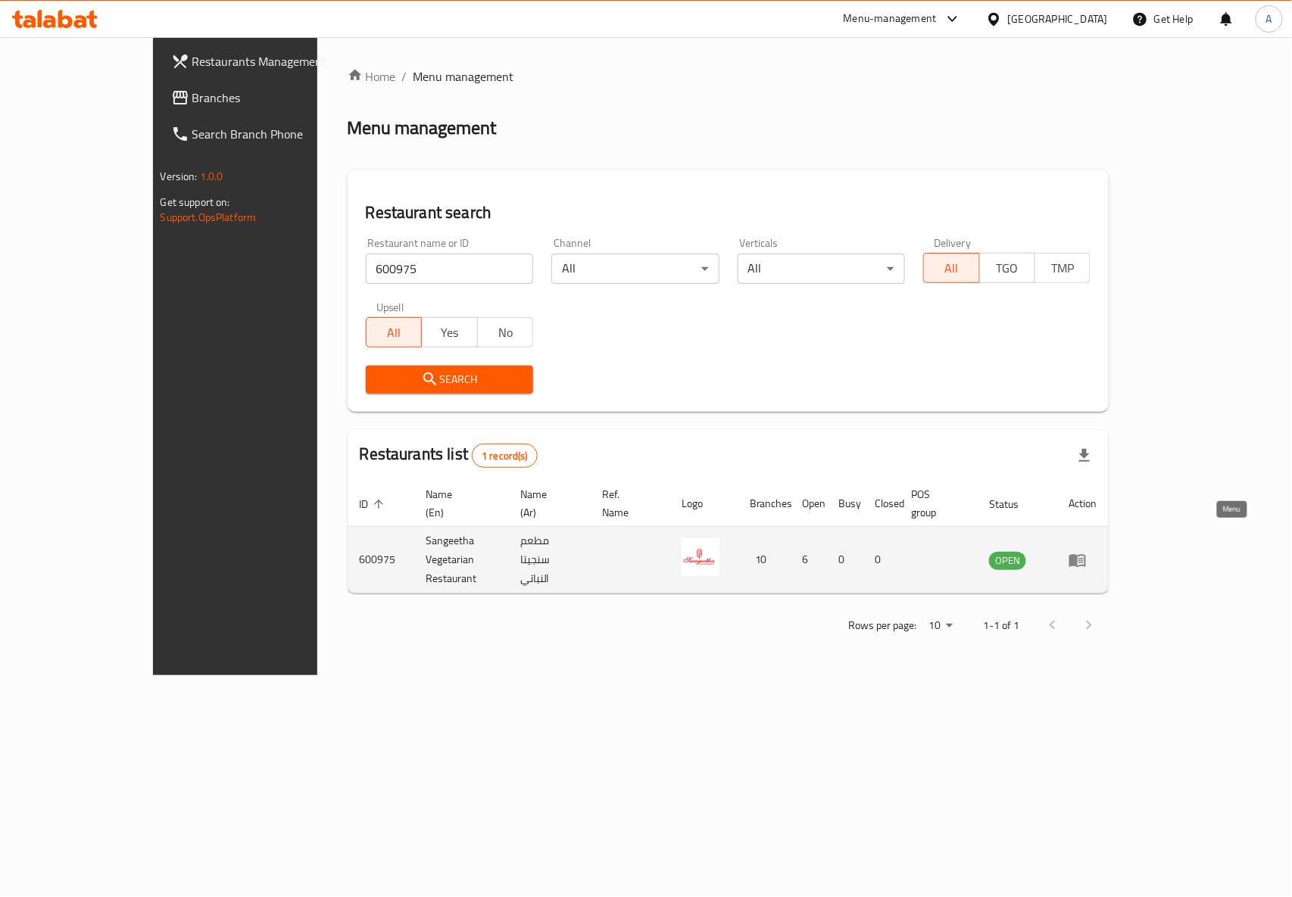
click at [1086, 554] on icon "enhanced table" at bounding box center [1077, 560] width 17 height 13
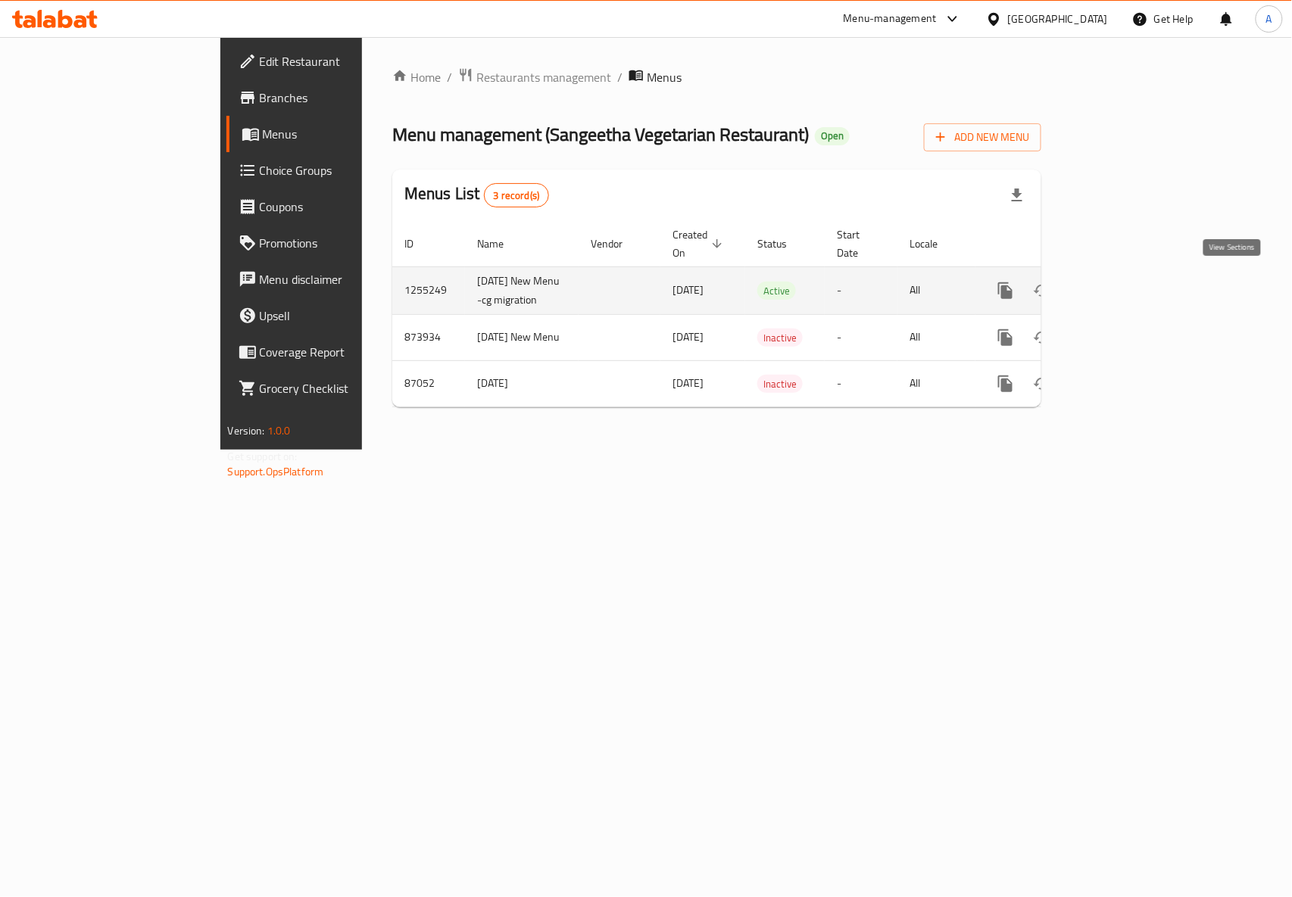
click at [1124, 292] on icon "enhanced table" at bounding box center [1115, 291] width 18 height 18
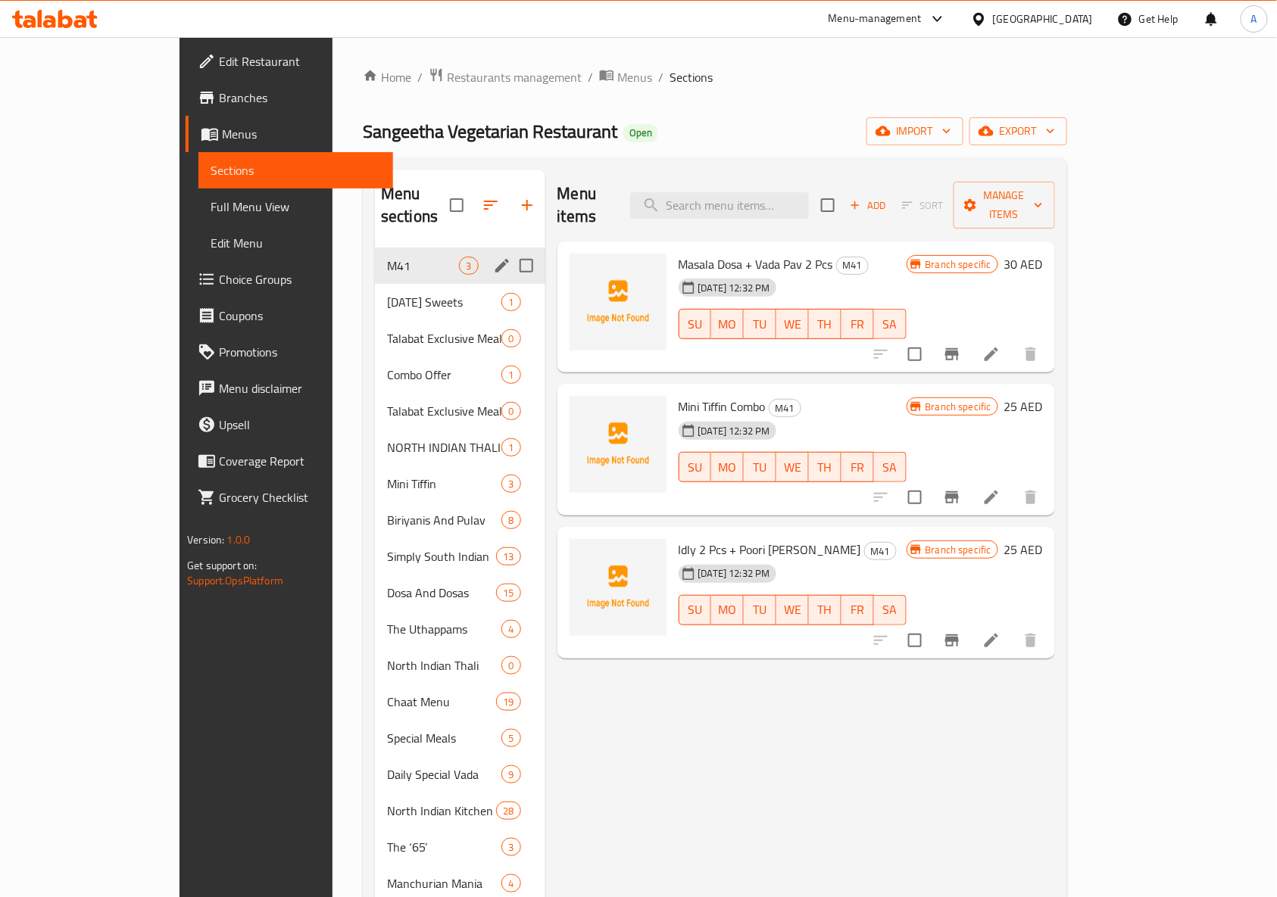
click at [387, 293] on span "[DATE] Sweets" at bounding box center [444, 302] width 114 height 18
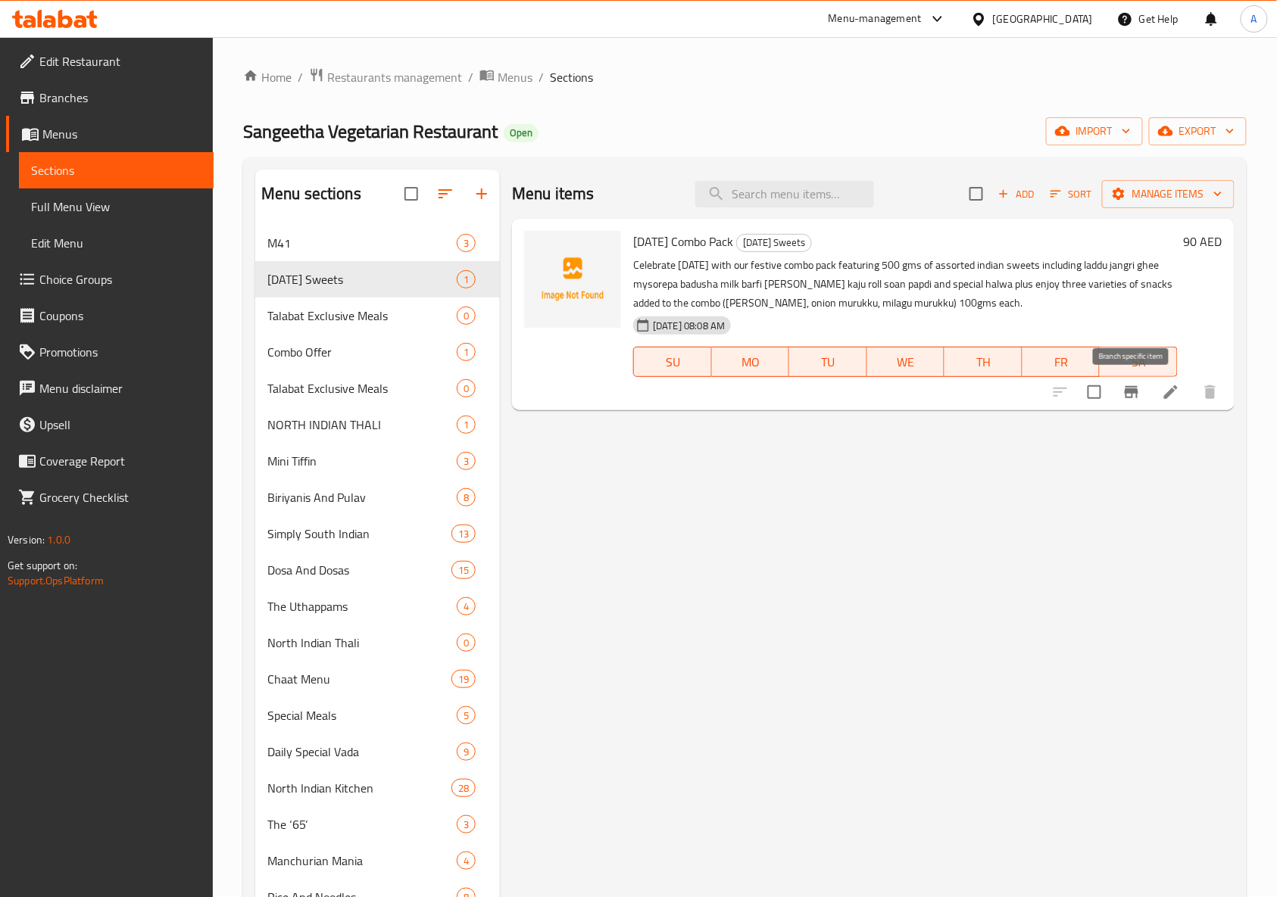
click at [1127, 398] on icon "Branch-specific-item" at bounding box center [1132, 392] width 14 height 12
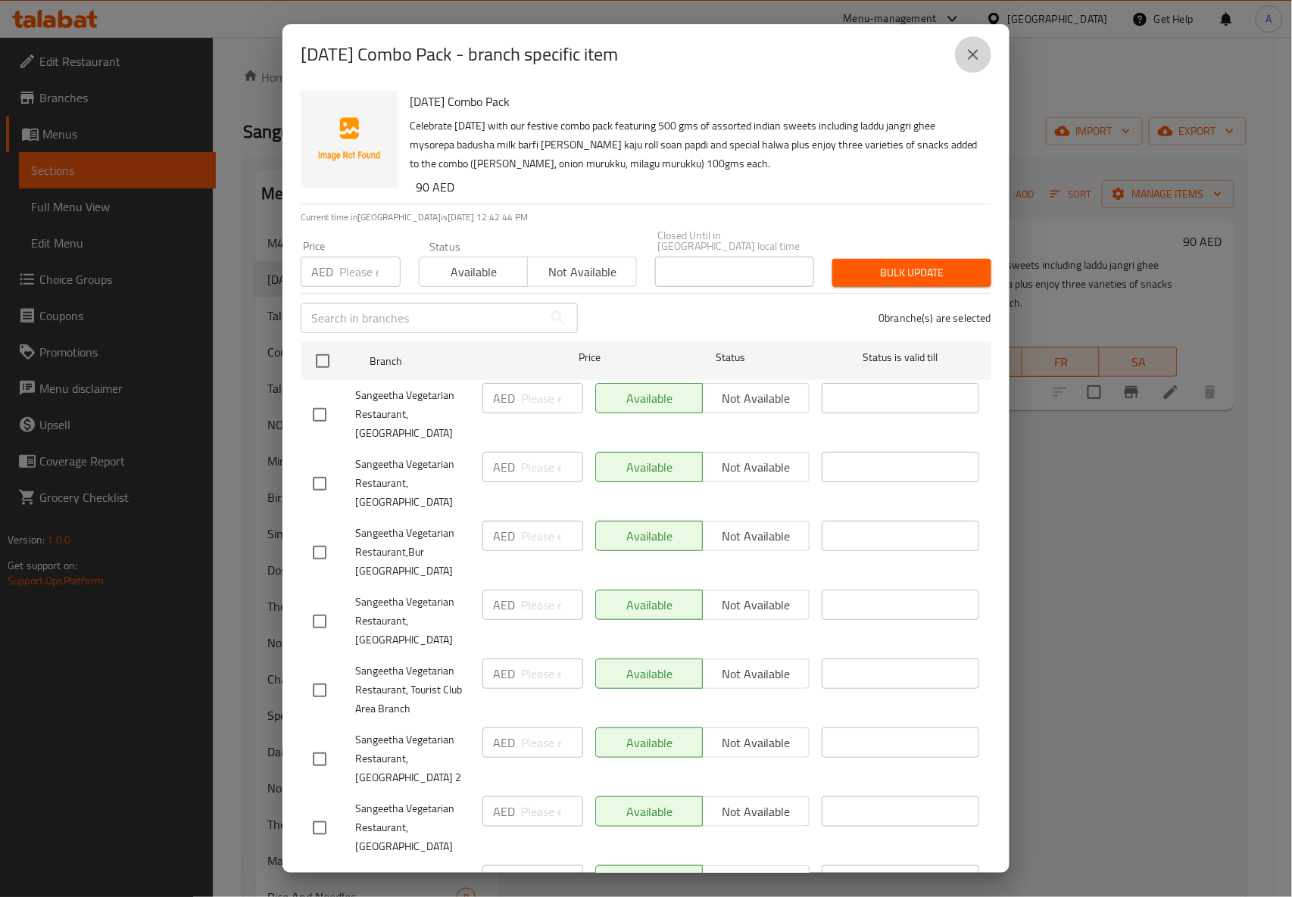
click at [971, 61] on icon "close" at bounding box center [973, 54] width 18 height 18
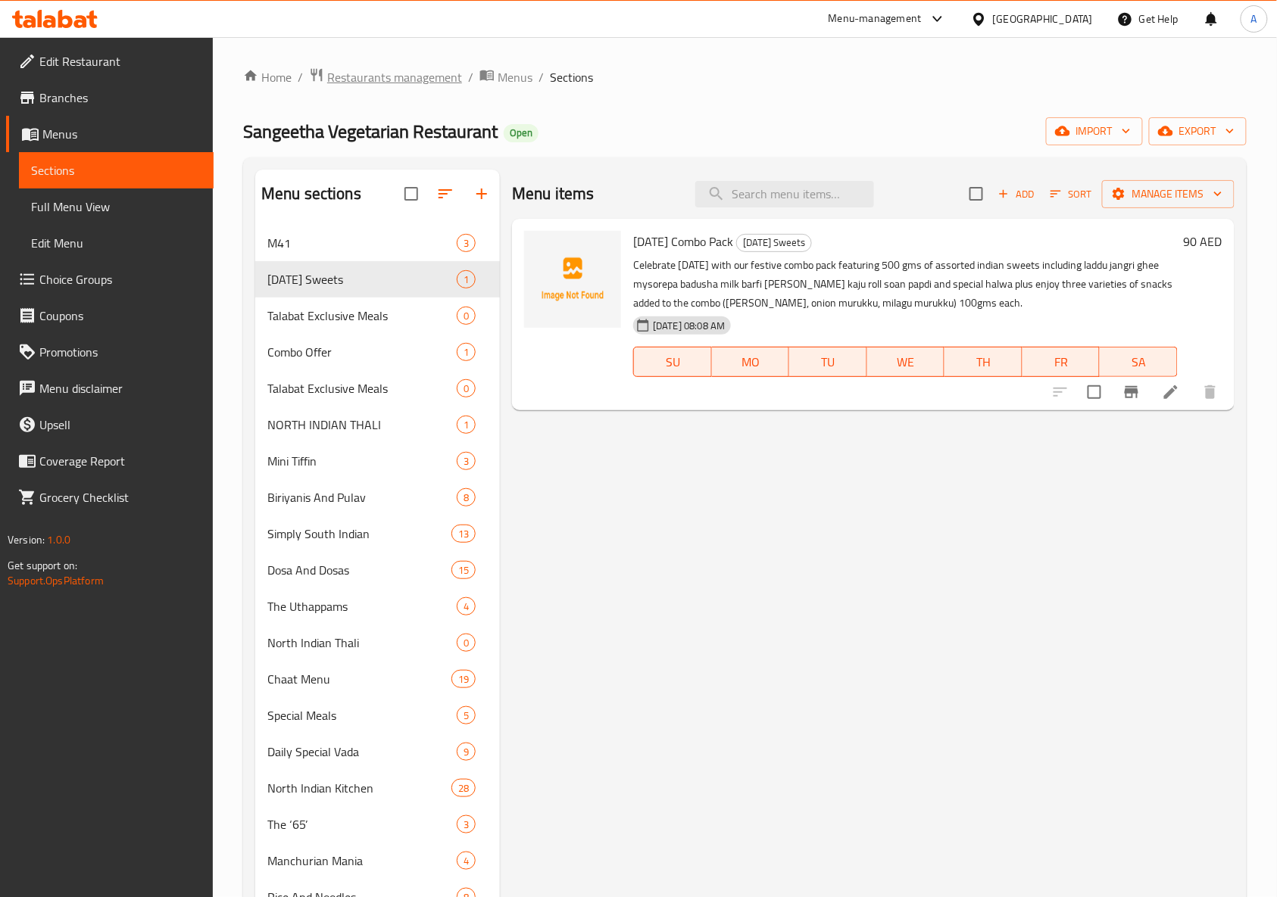
click at [404, 83] on span "Restaurants management" at bounding box center [394, 77] width 135 height 18
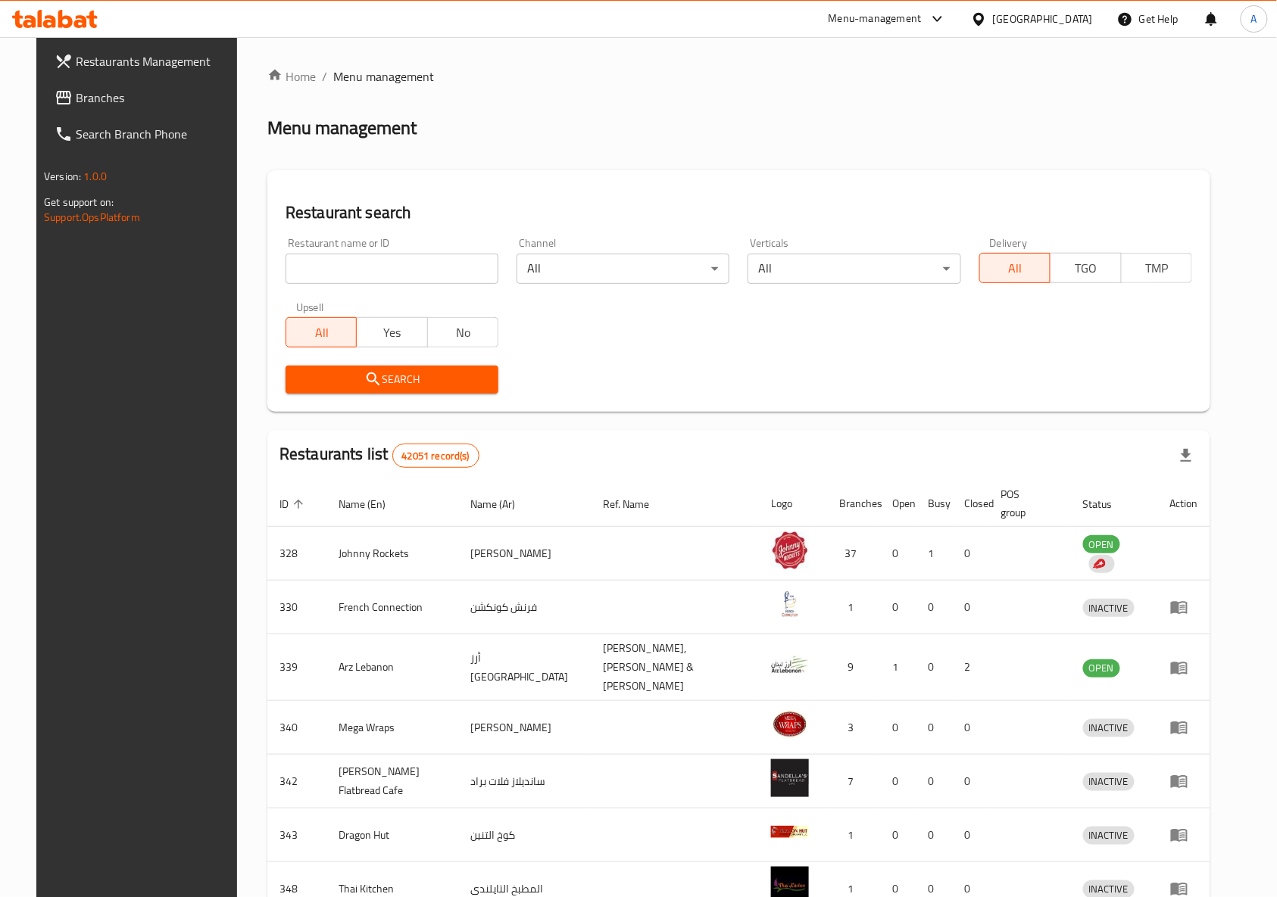
click at [407, 273] on input "search" at bounding box center [392, 269] width 213 height 30
paste input "14542"
type input "14542"
click at [398, 373] on span "Search" at bounding box center [392, 379] width 189 height 19
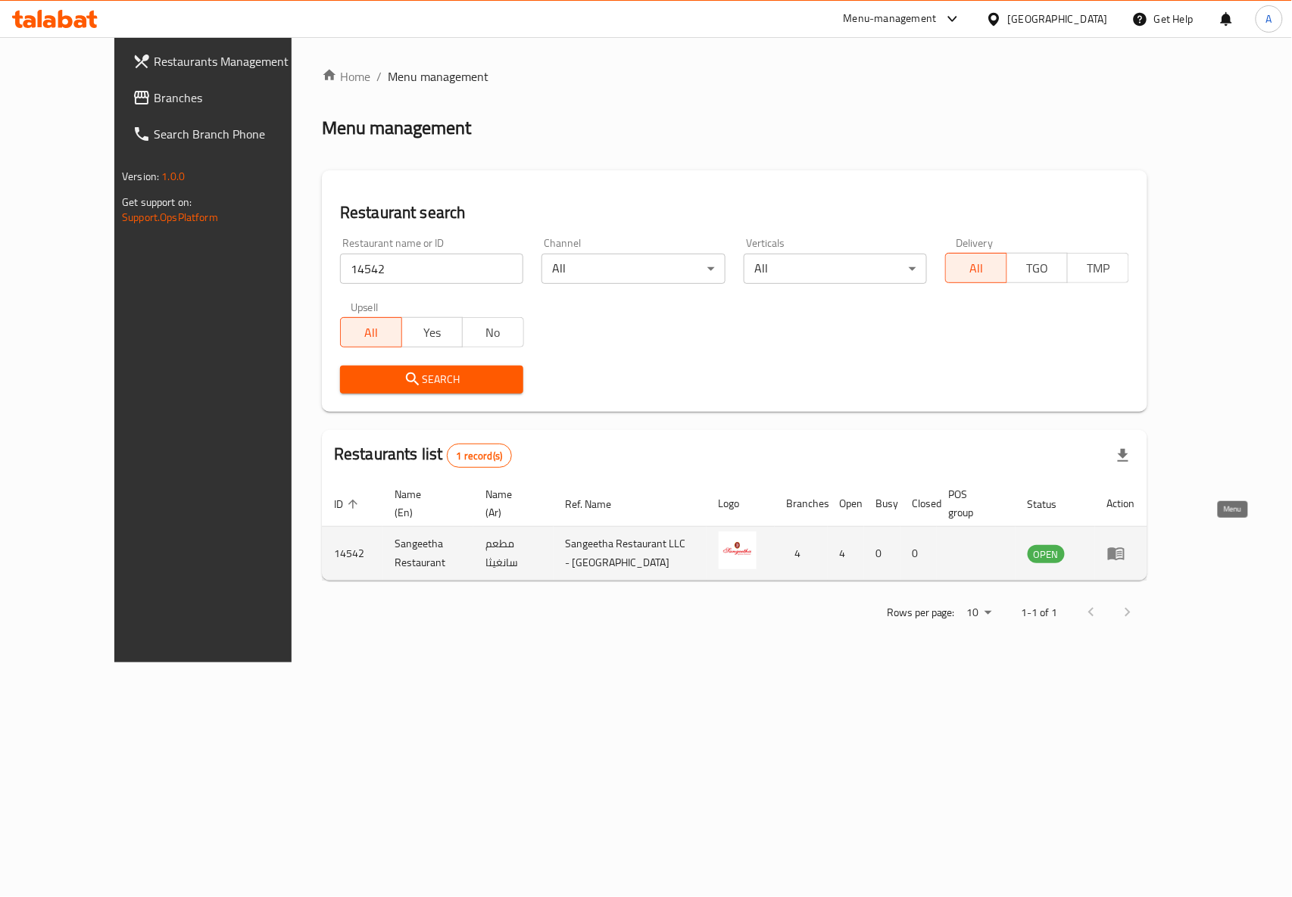
click at [1135, 545] on link "enhanced table" at bounding box center [1121, 554] width 28 height 18
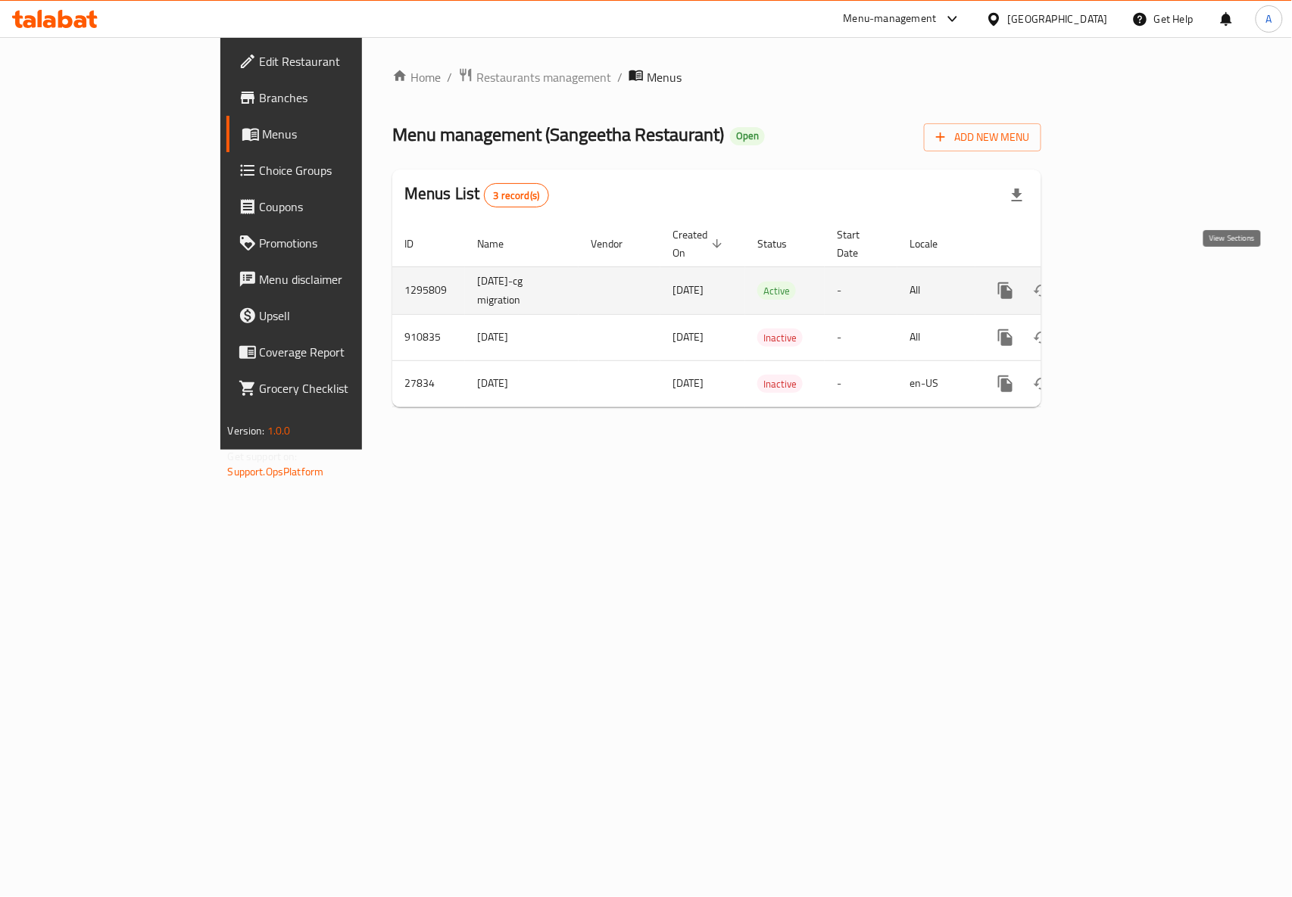
click at [1124, 282] on icon "enhanced table" at bounding box center [1115, 291] width 18 height 18
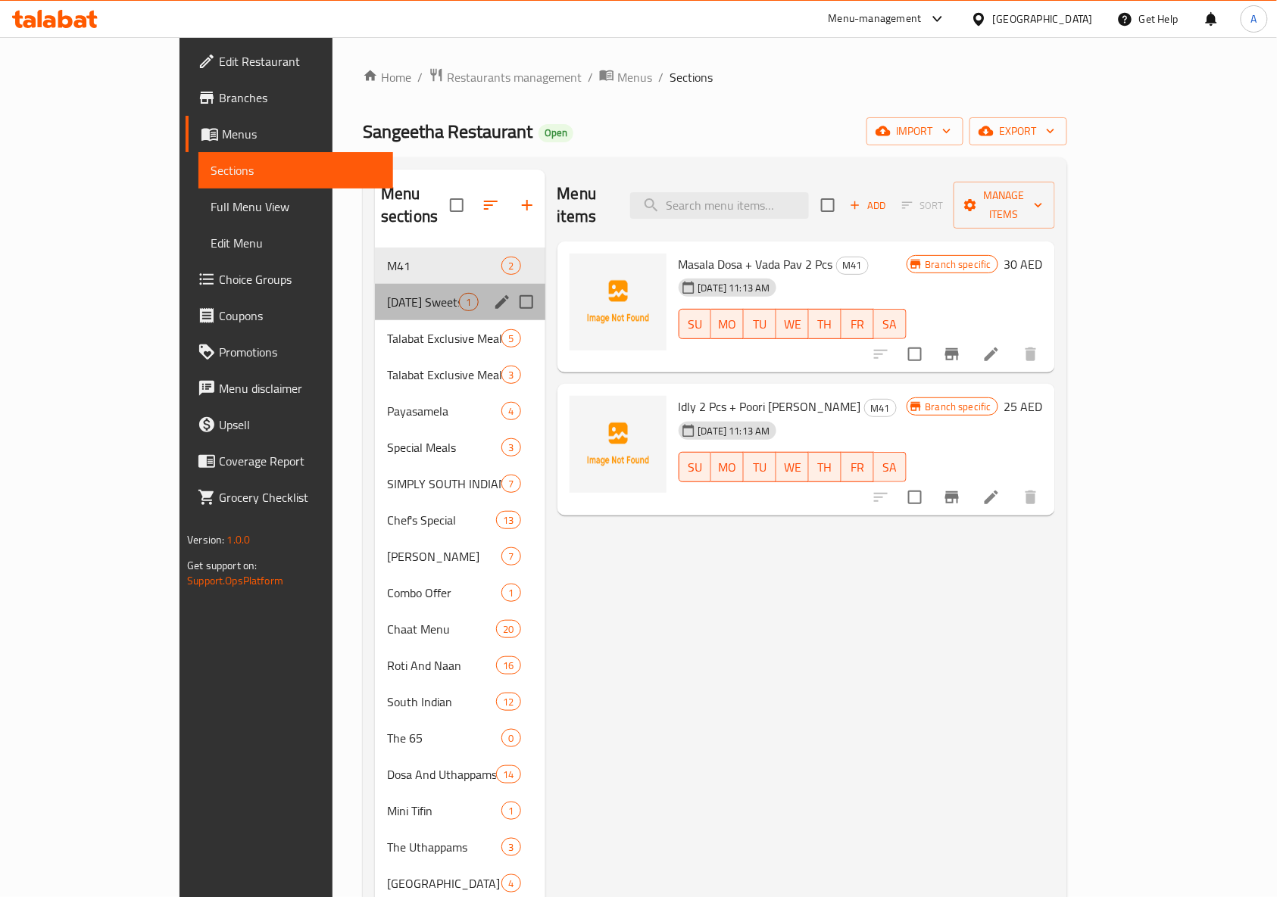
click at [375, 291] on div "[DATE] Sweets 1" at bounding box center [460, 302] width 170 height 36
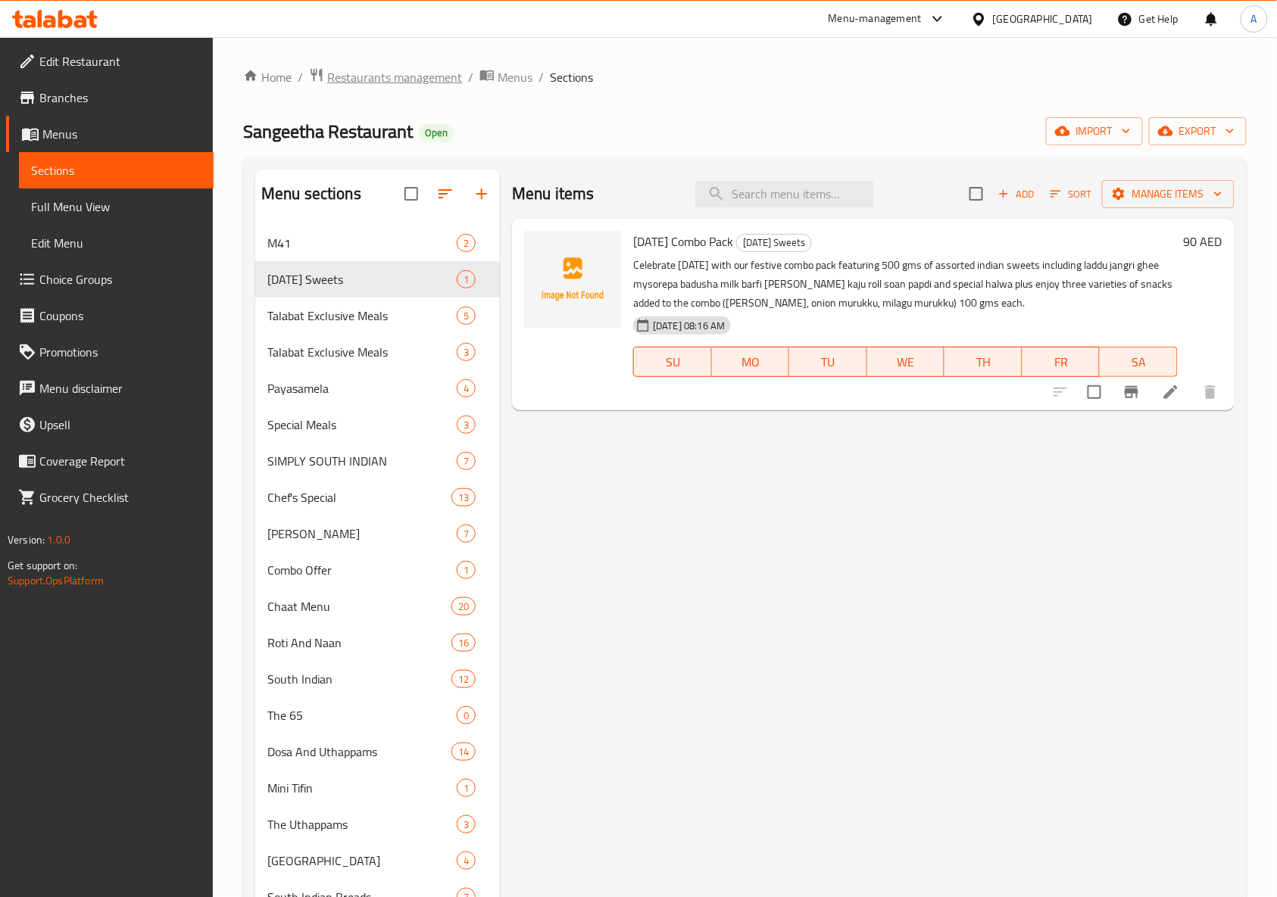
click at [361, 80] on span "Restaurants management" at bounding box center [394, 77] width 135 height 18
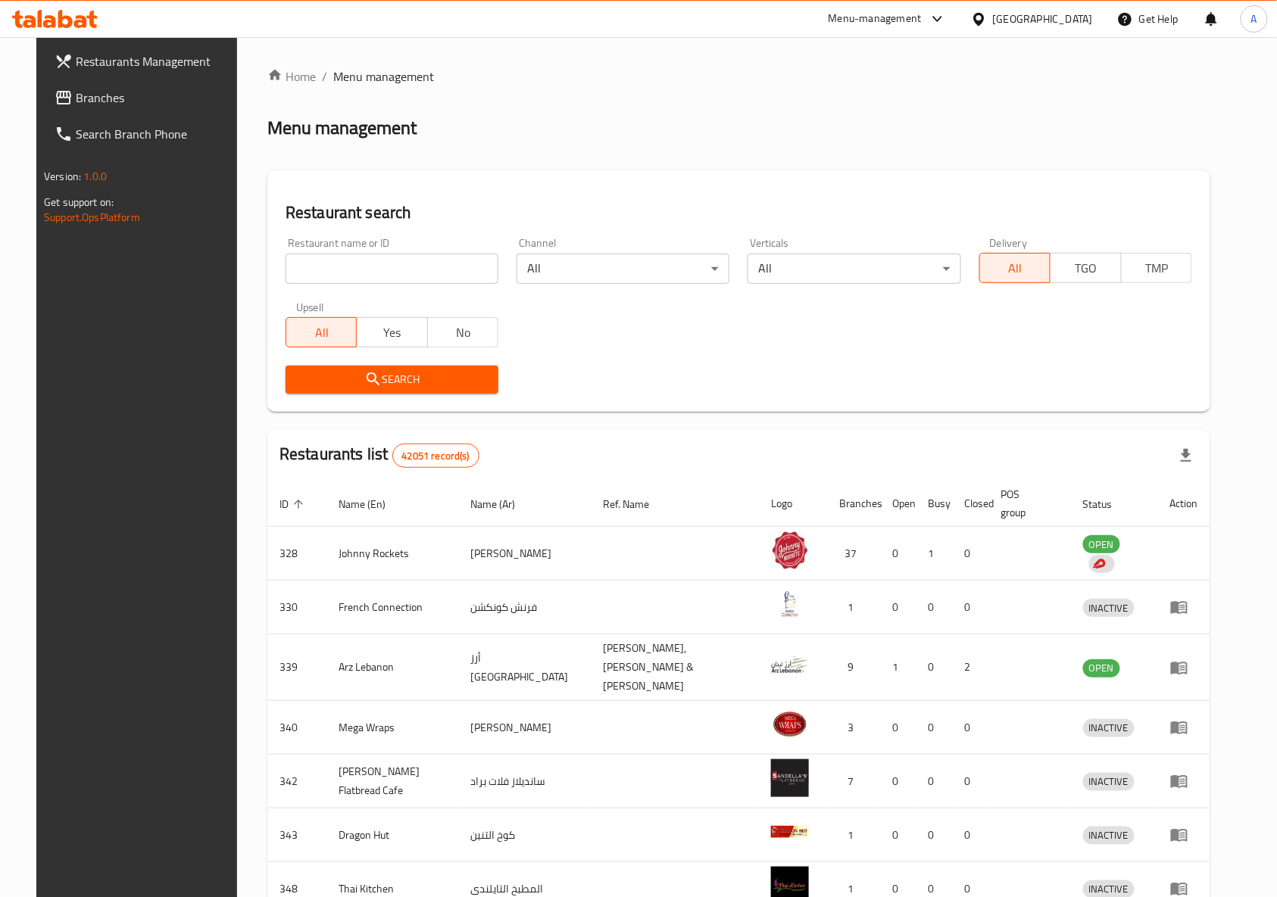
click at [133, 61] on span "Restaurants Management" at bounding box center [157, 61] width 162 height 18
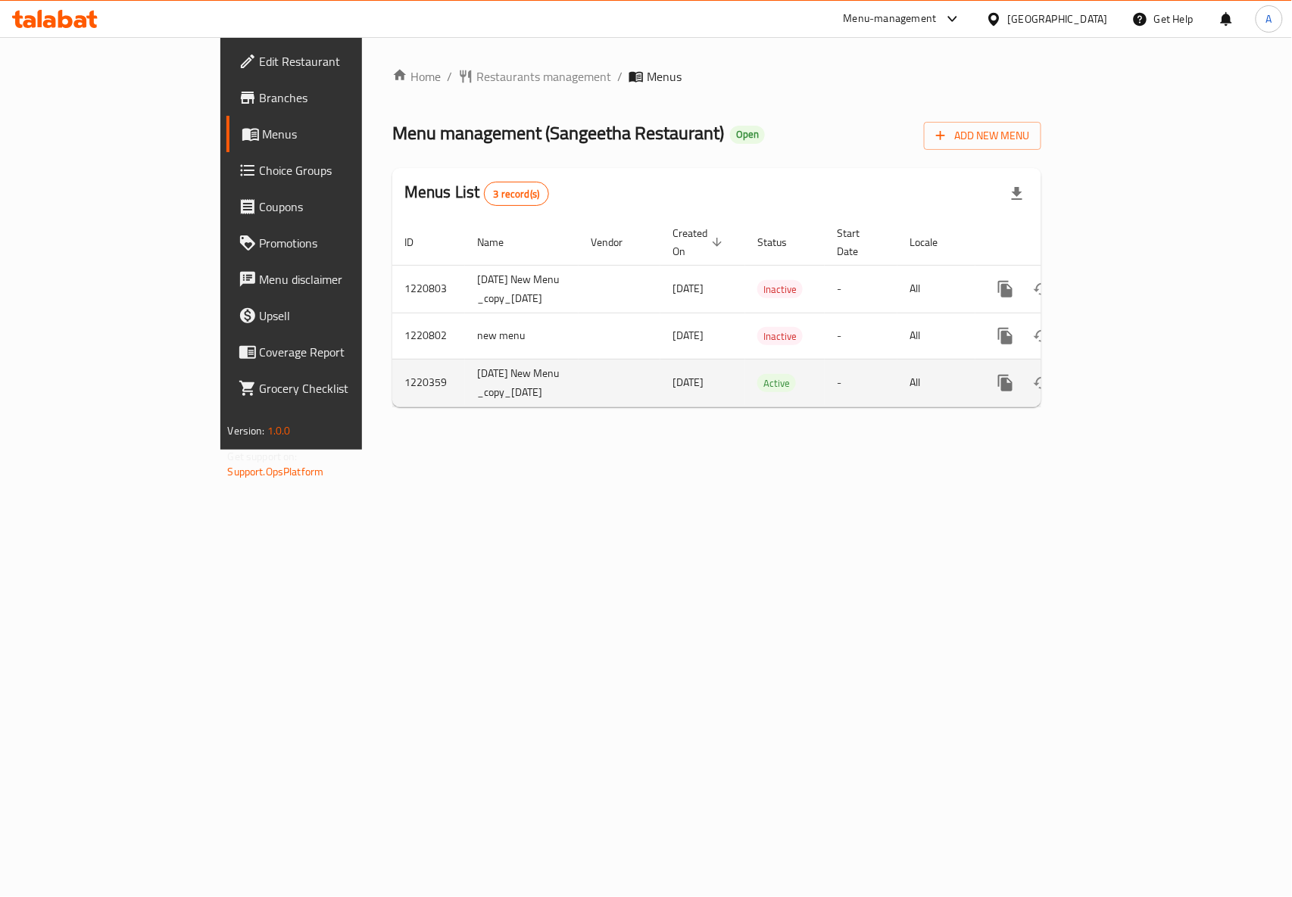
click at [1122, 390] on icon "enhanced table" at bounding box center [1115, 383] width 14 height 14
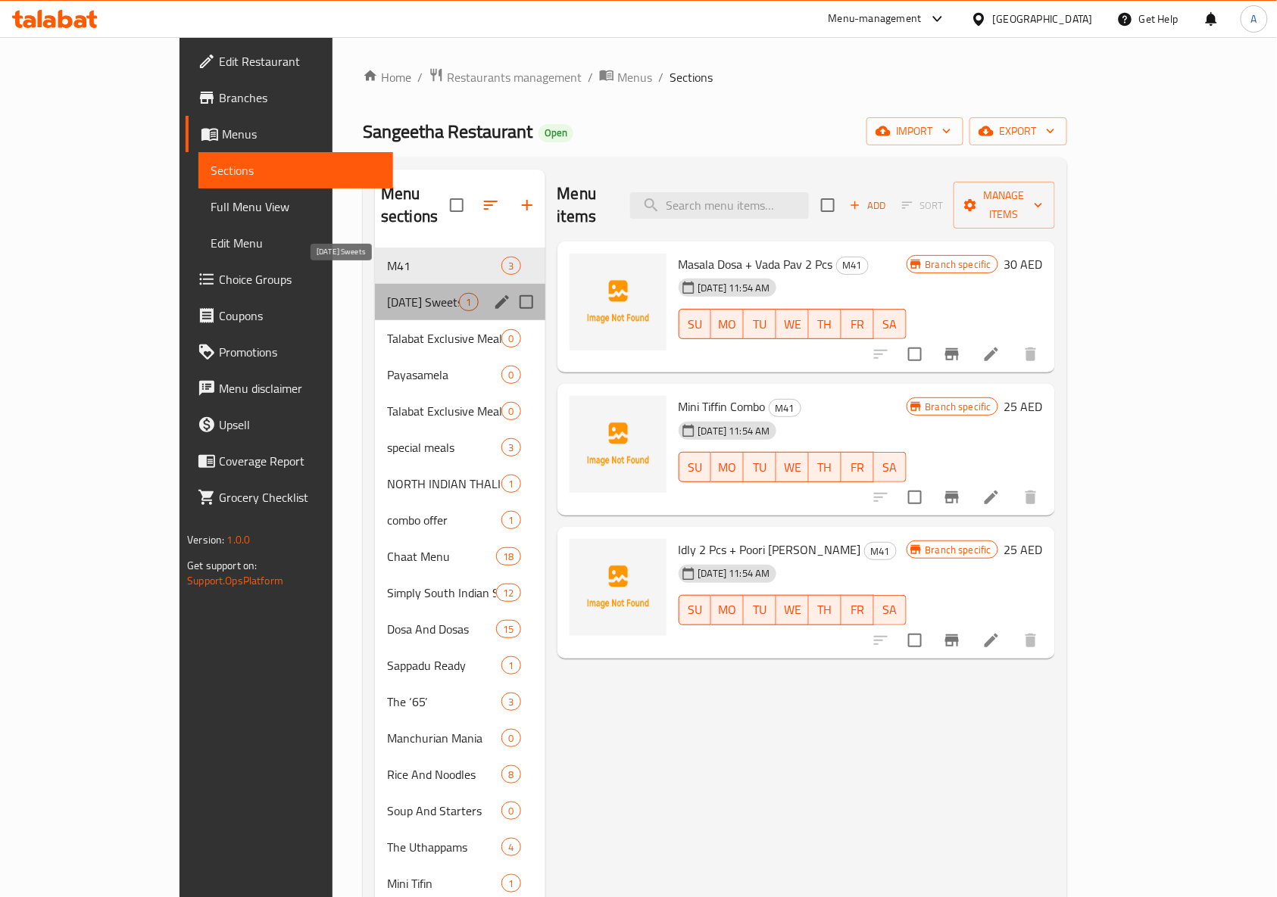
click at [387, 293] on span "[DATE] Sweets" at bounding box center [423, 302] width 72 height 18
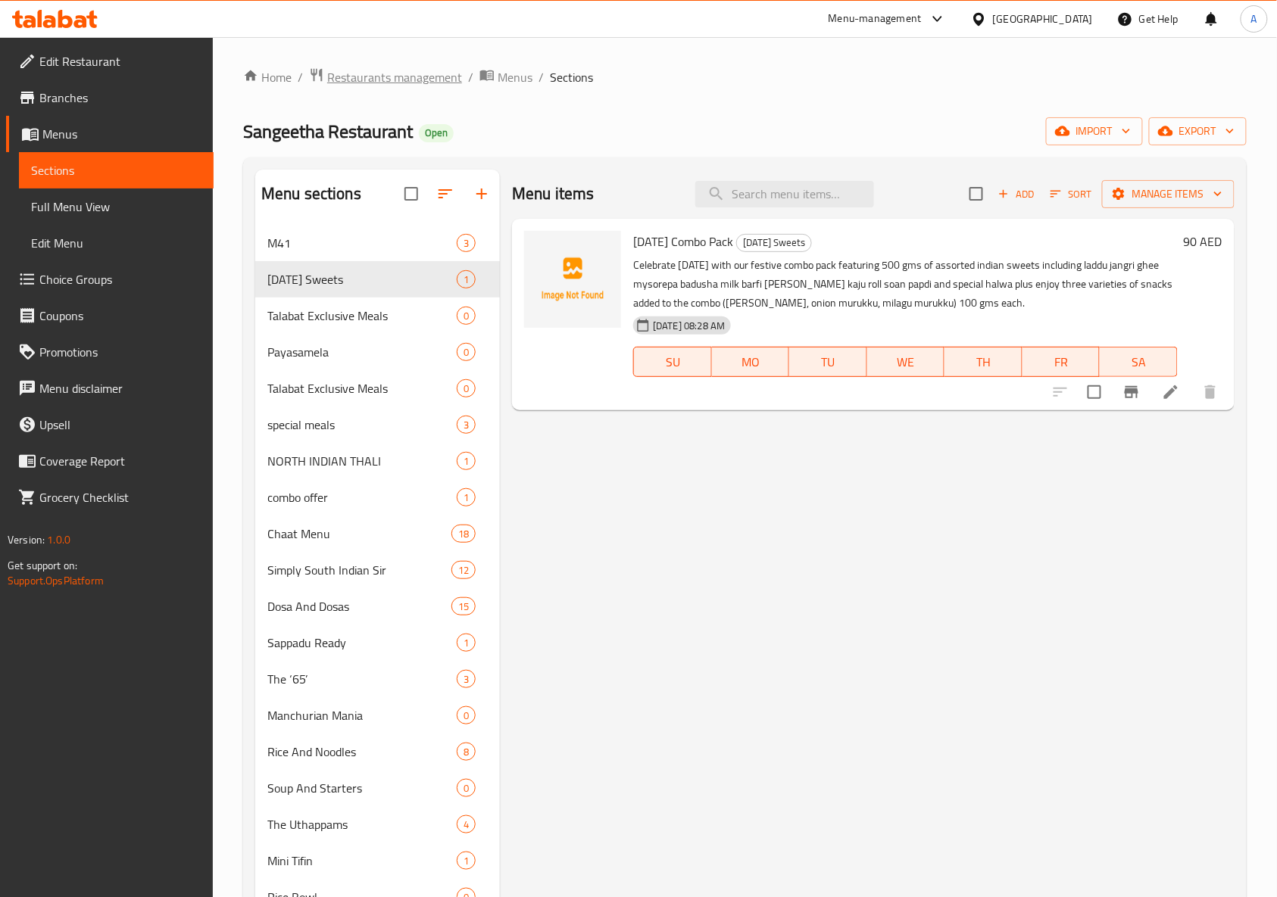
click at [418, 79] on span "Restaurants management" at bounding box center [394, 77] width 135 height 18
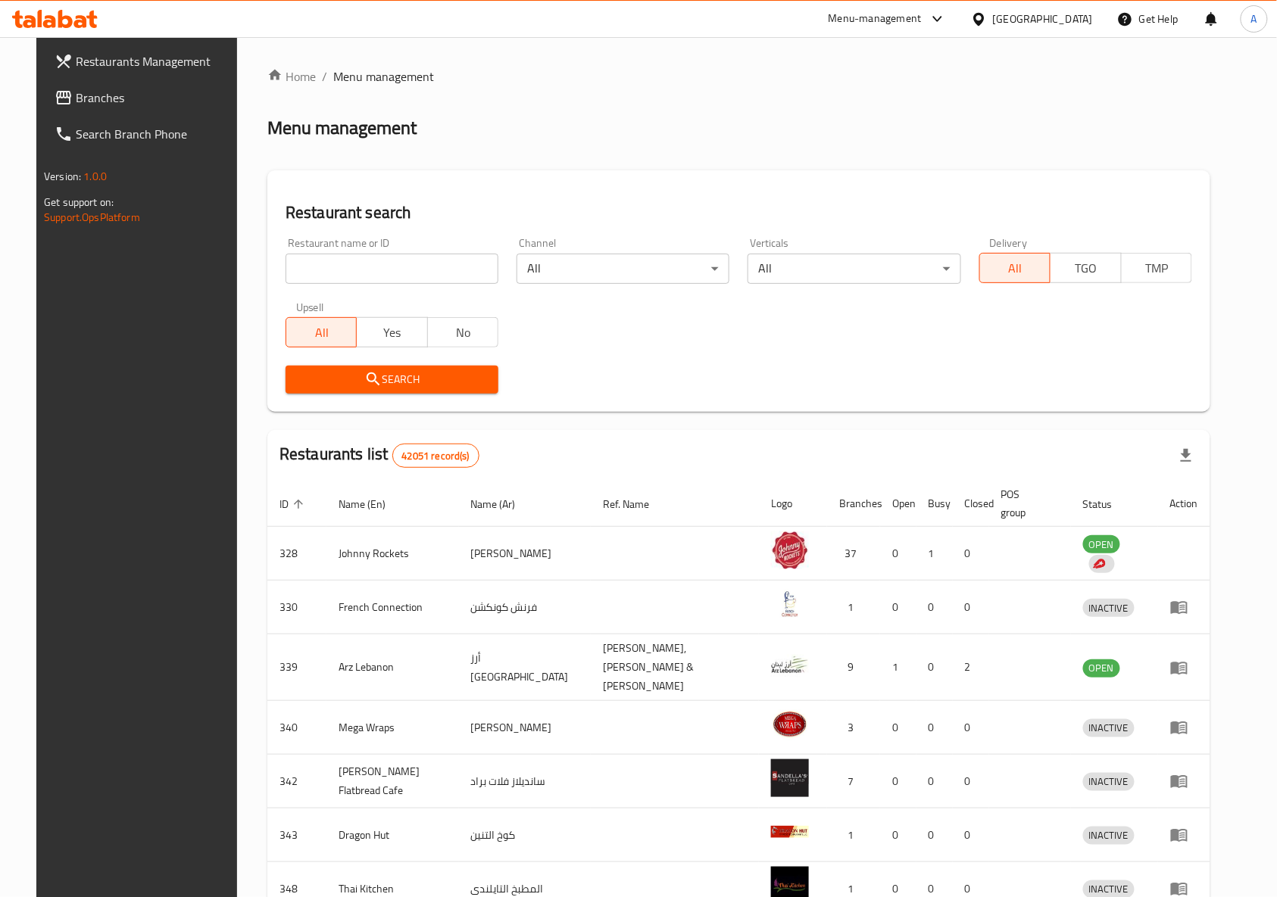
click at [395, 280] on input "search" at bounding box center [392, 269] width 213 height 30
paste input "692944"
type input "692944"
click at [377, 374] on span "Search" at bounding box center [392, 379] width 189 height 19
click at [377, 374] on div at bounding box center [638, 448] width 1277 height 897
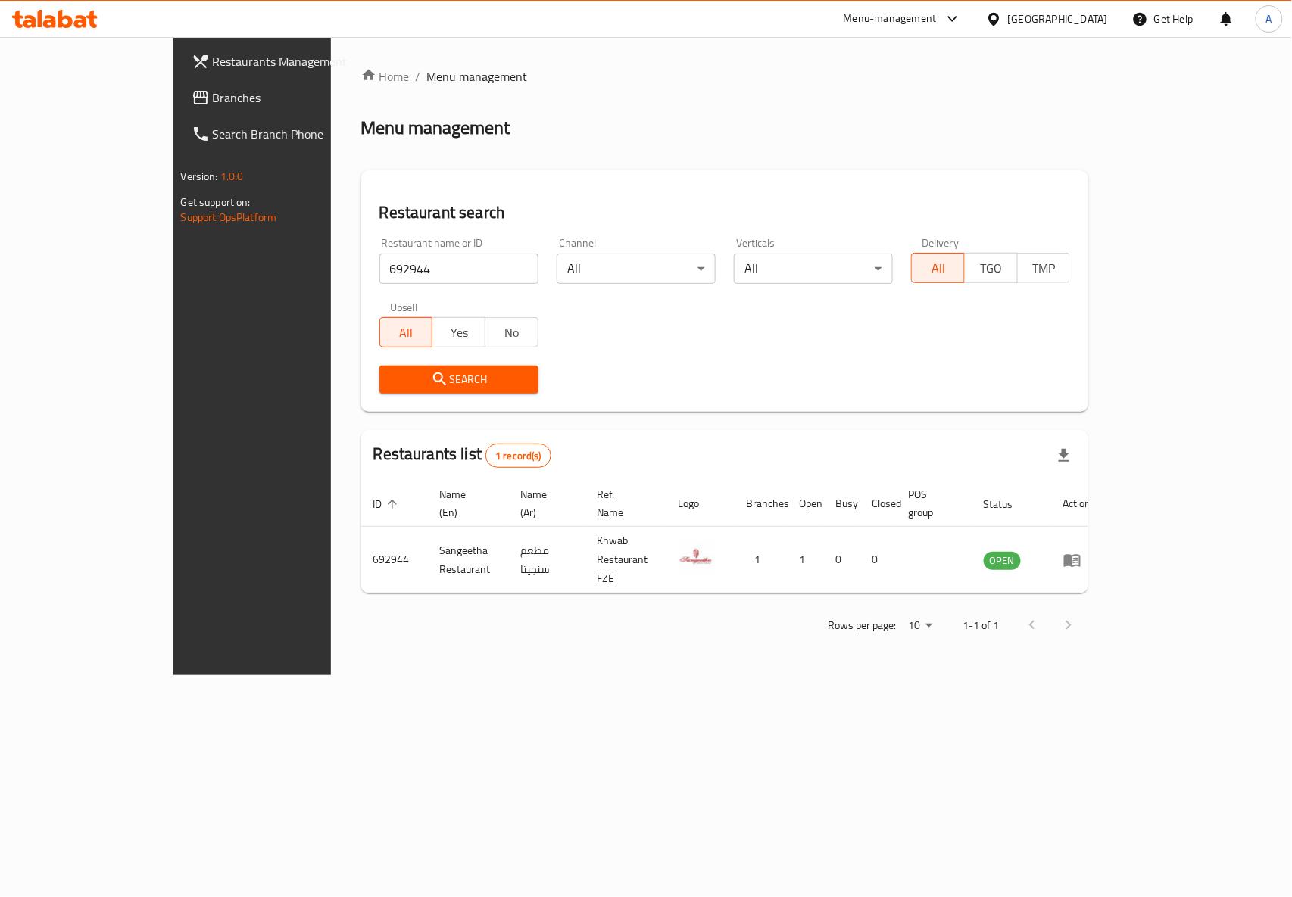
click at [951, 361] on div "Search" at bounding box center [725, 380] width 710 height 46
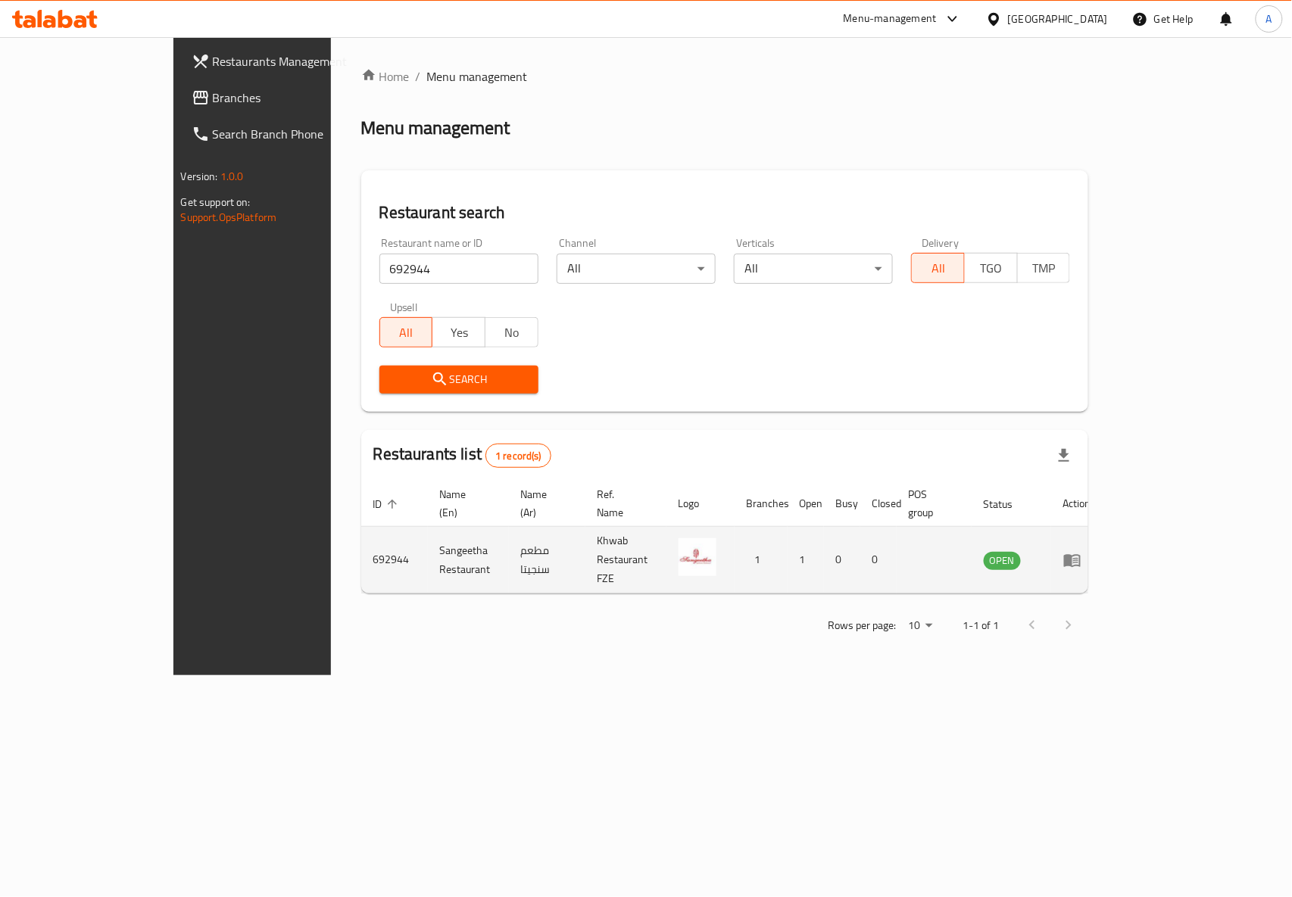
click at [1081, 554] on icon "enhanced table" at bounding box center [1072, 560] width 17 height 13
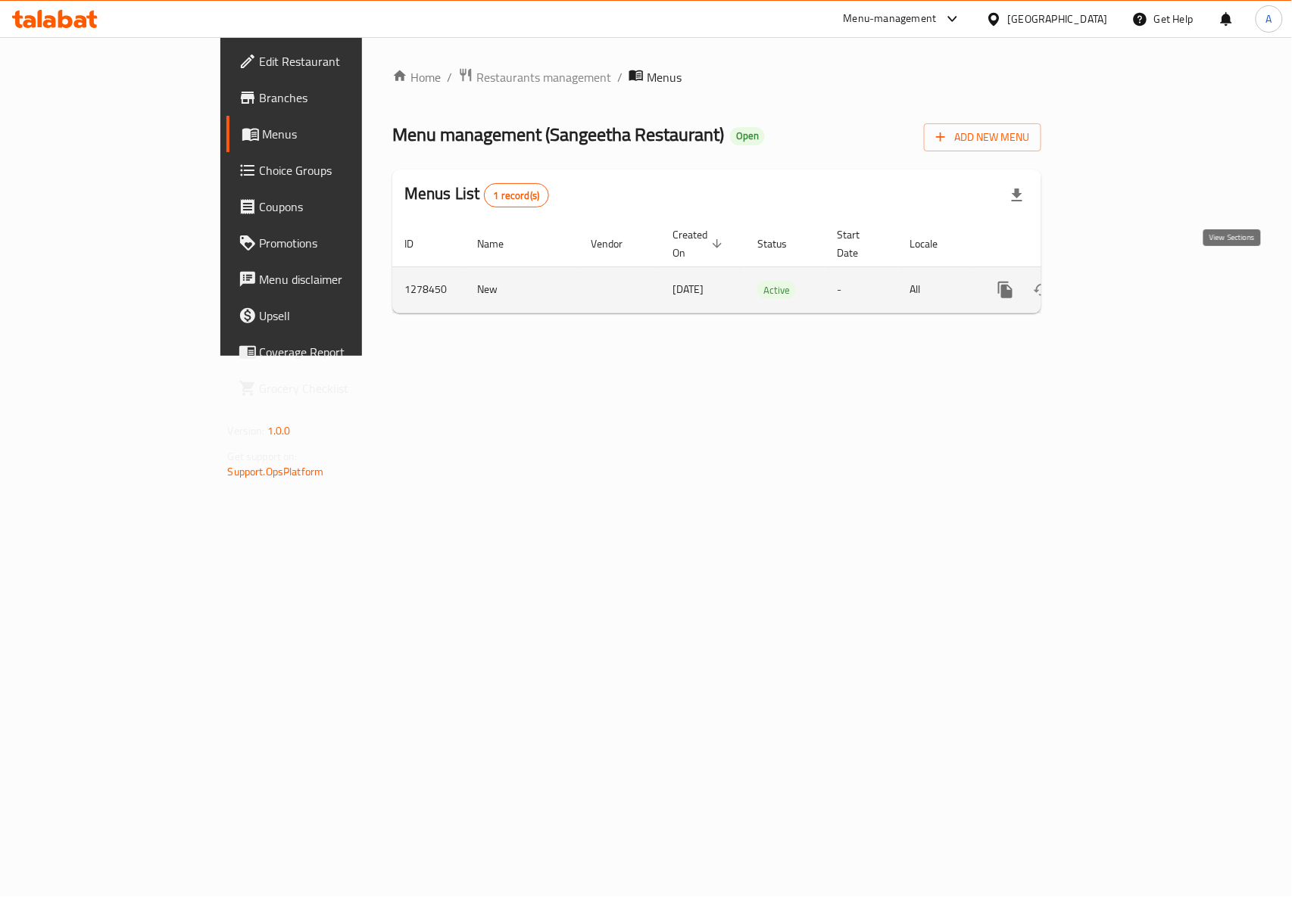
click at [1122, 283] on icon "enhanced table" at bounding box center [1115, 290] width 14 height 14
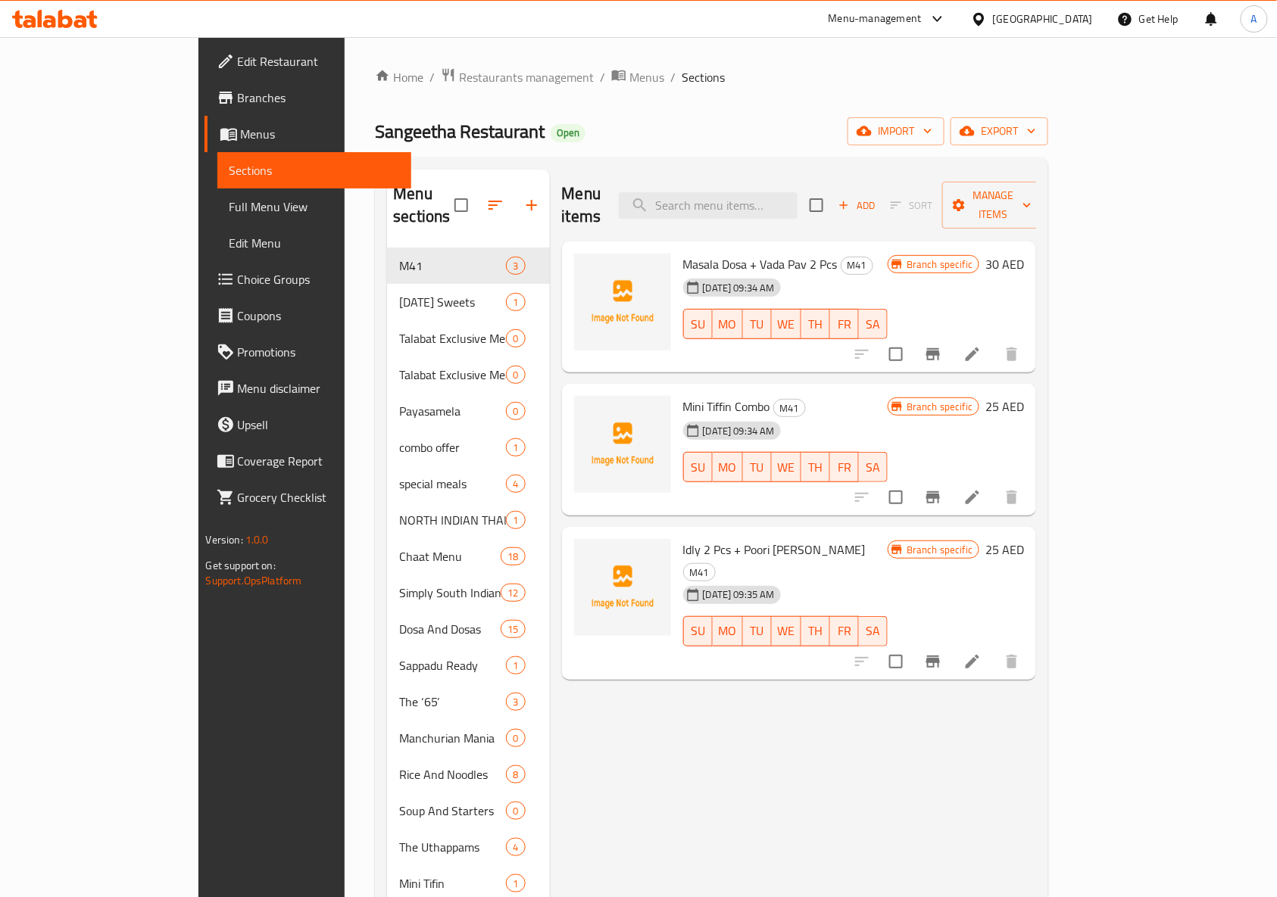
scroll to position [101, 0]
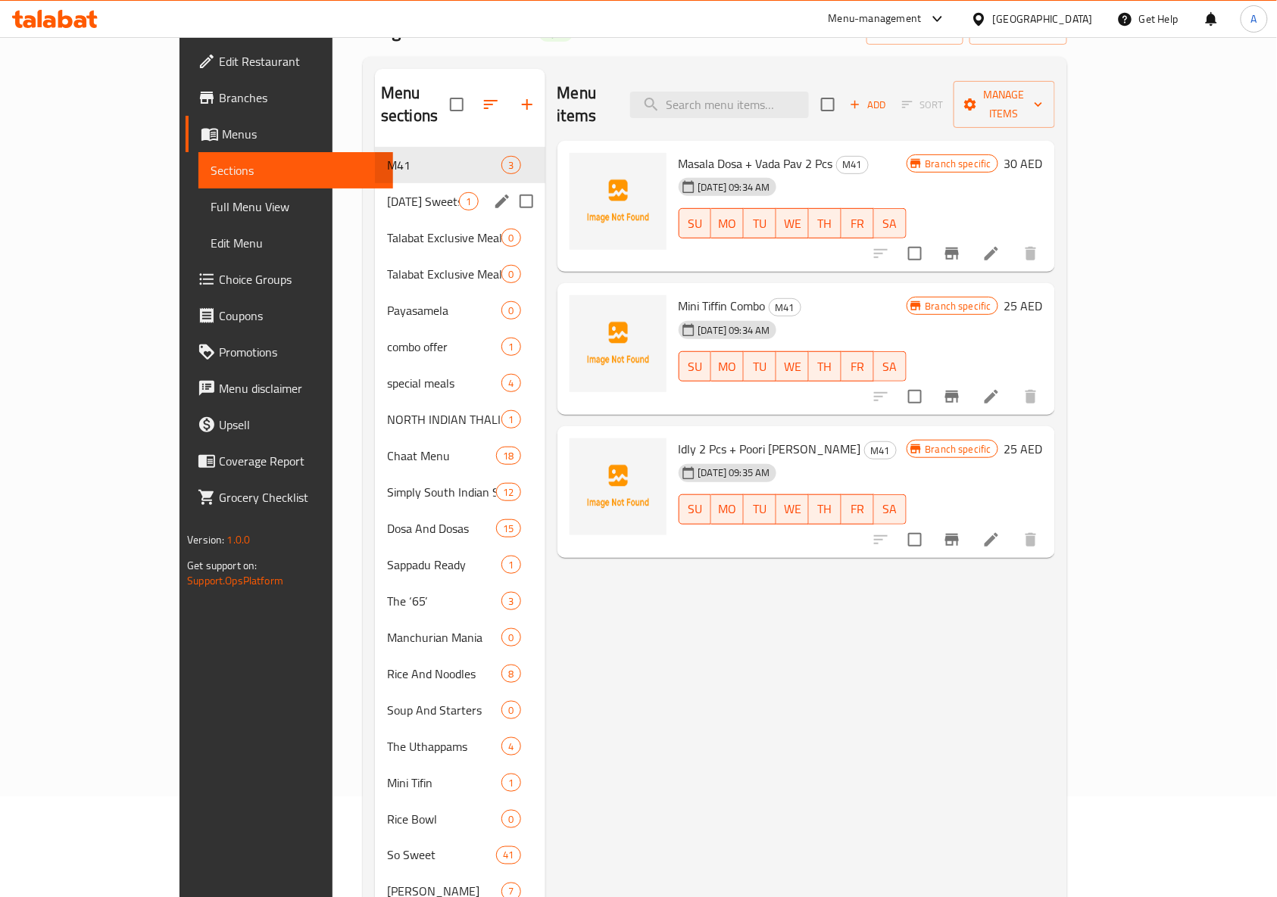
click at [375, 189] on div "[DATE] Sweets 1" at bounding box center [460, 201] width 170 height 36
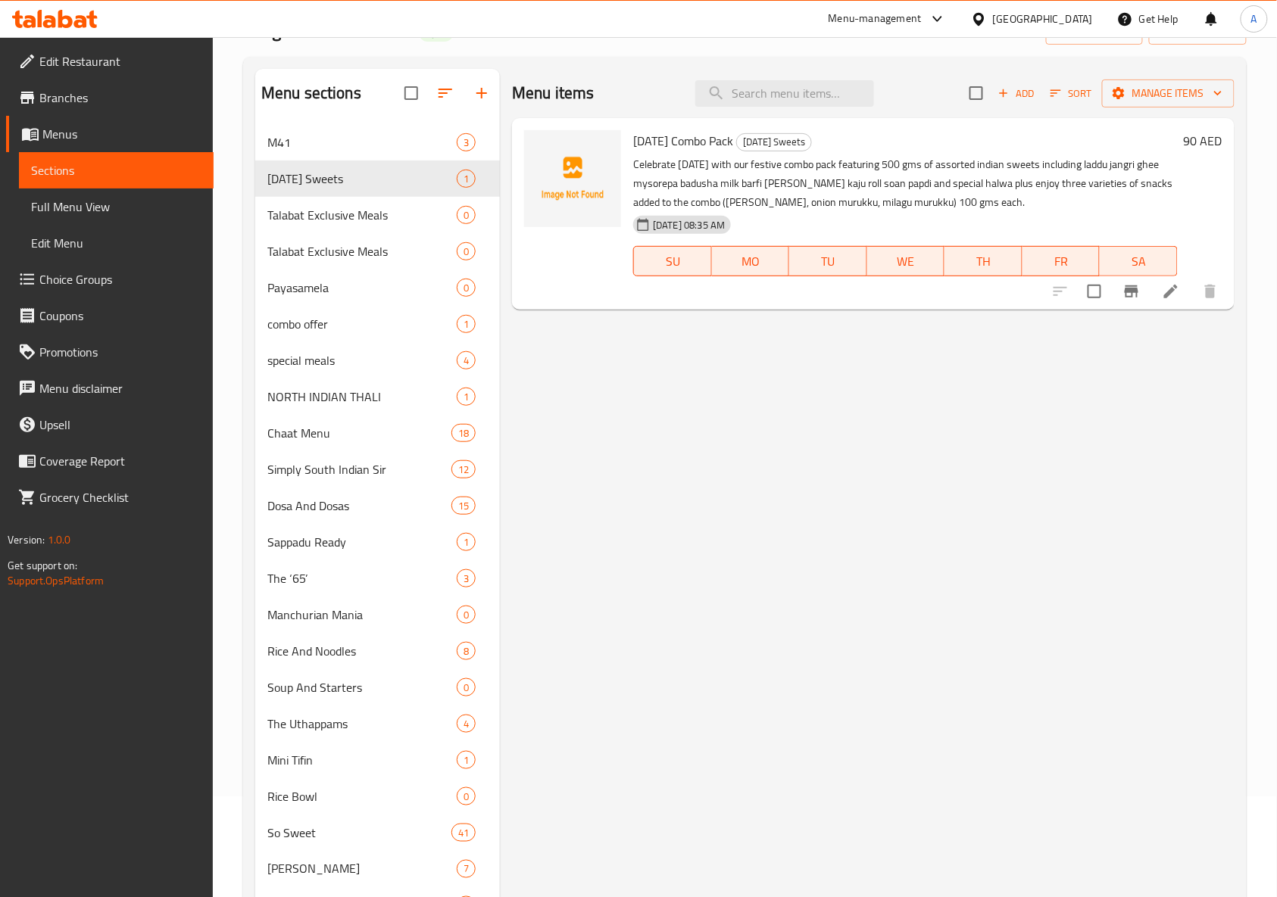
click at [1160, 291] on li at bounding box center [1171, 291] width 42 height 27
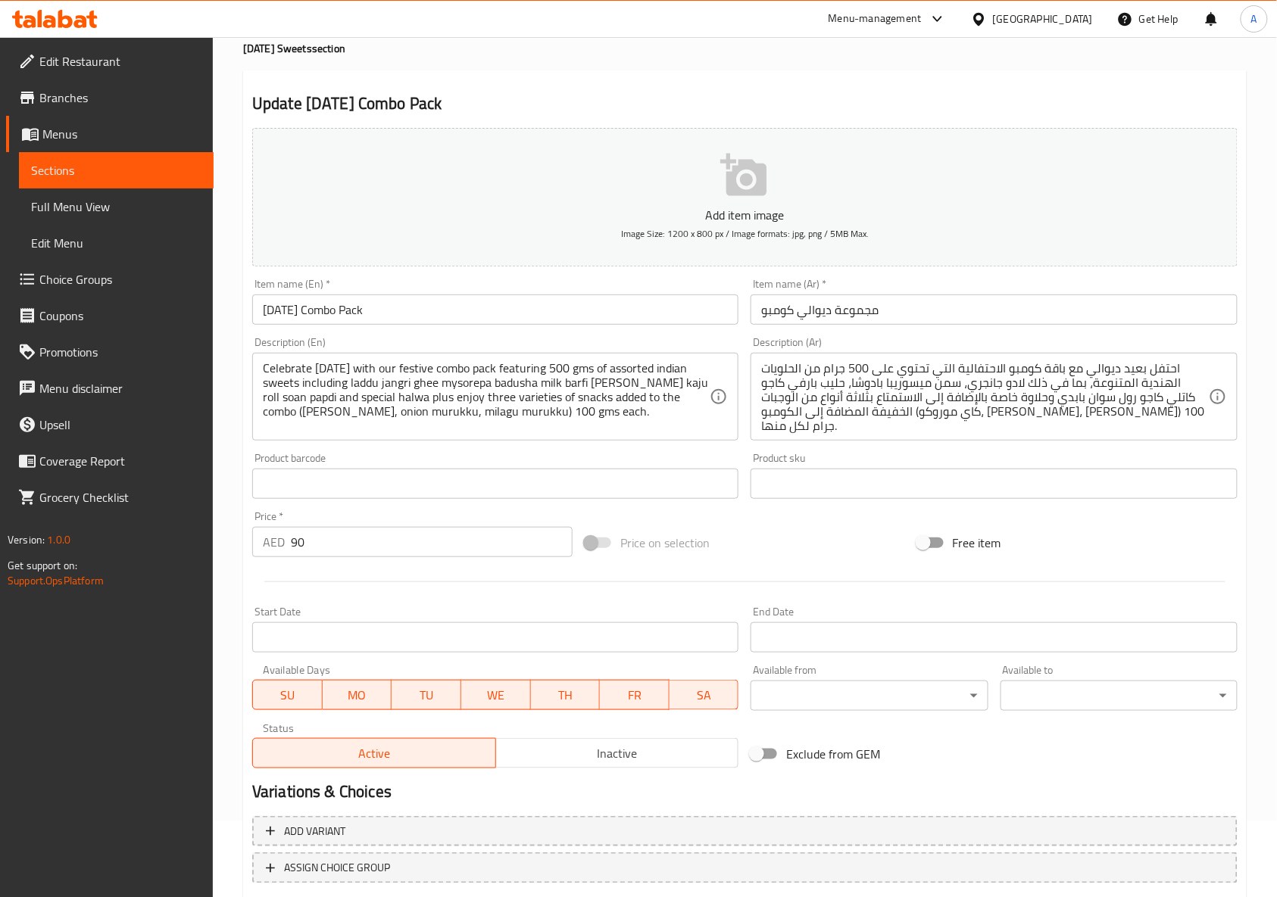
scroll to position [171, 0]
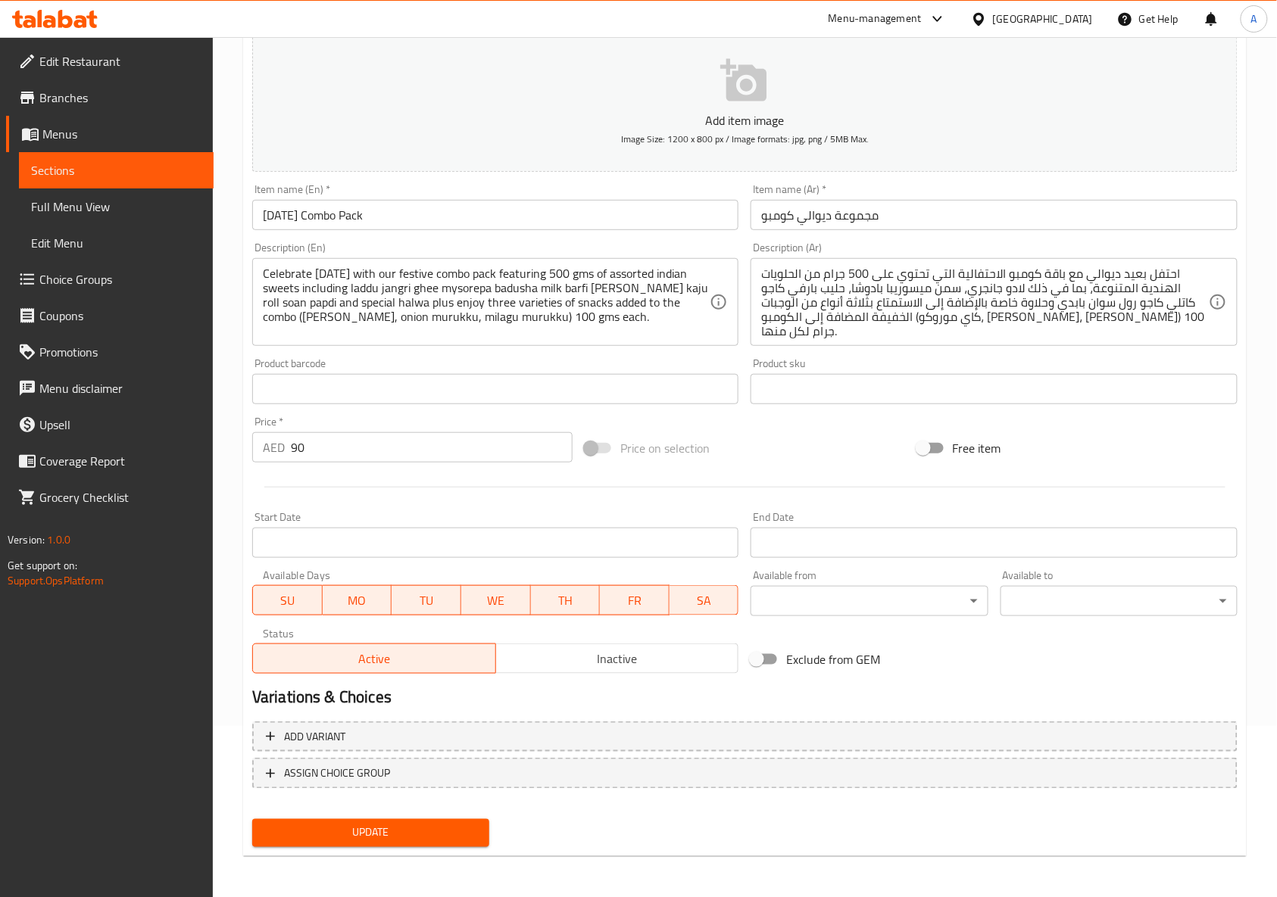
click at [731, 447] on div "Price on selection" at bounding box center [745, 448] width 332 height 41
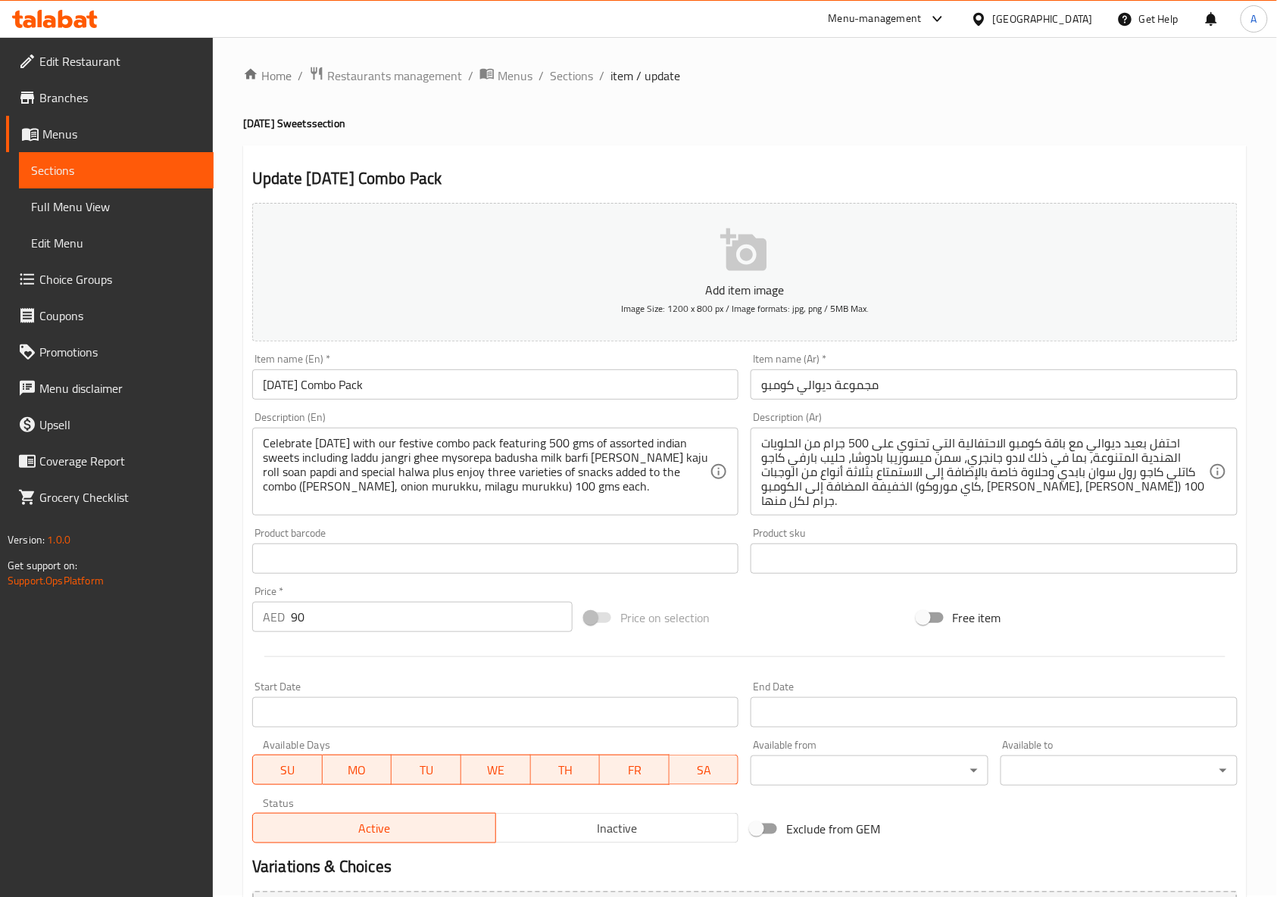
scroll to position [0, 0]
click at [382, 73] on span "Restaurants management" at bounding box center [394, 77] width 135 height 18
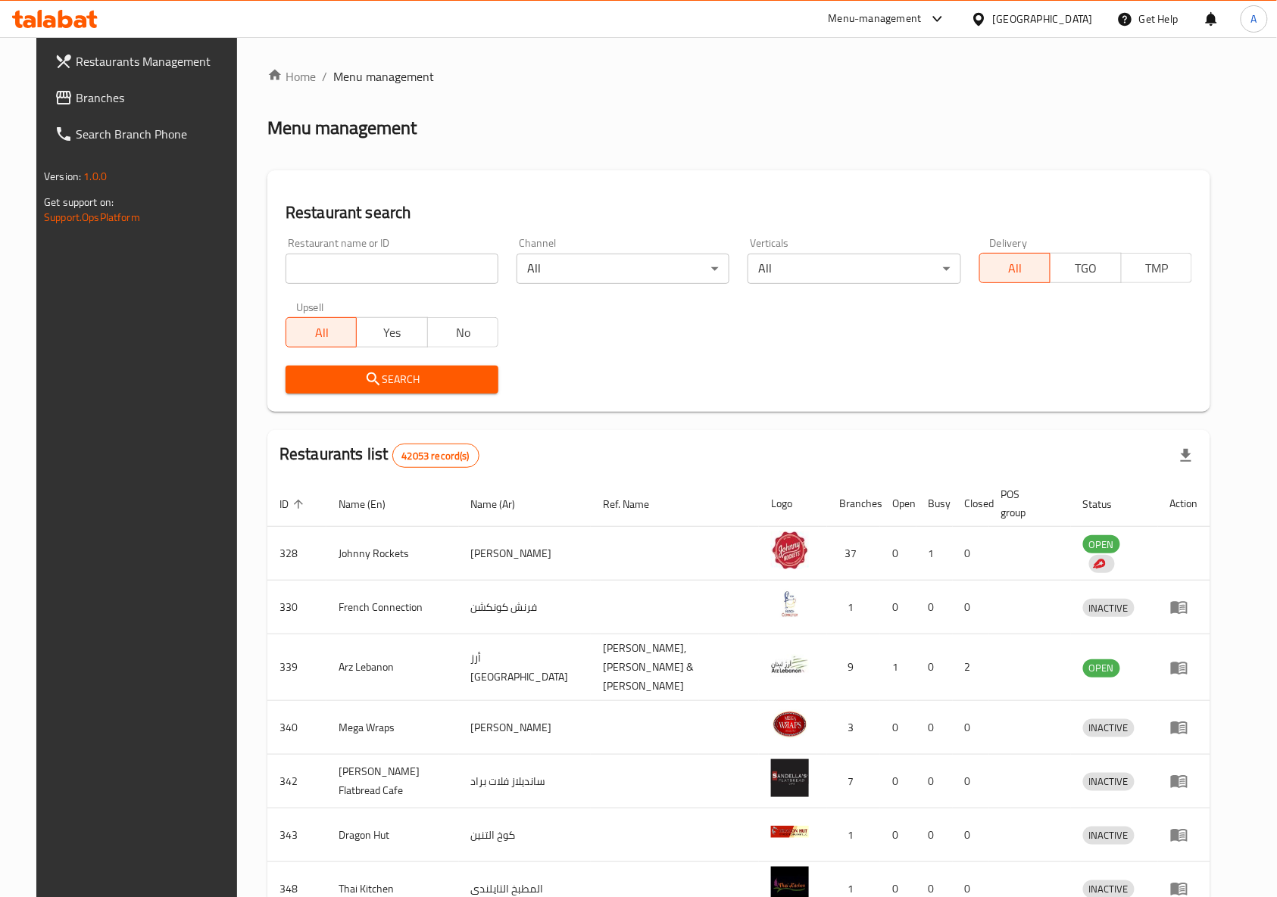
click at [83, 95] on div at bounding box center [638, 448] width 1277 height 897
click at [83, 95] on span "Branches" at bounding box center [157, 98] width 162 height 18
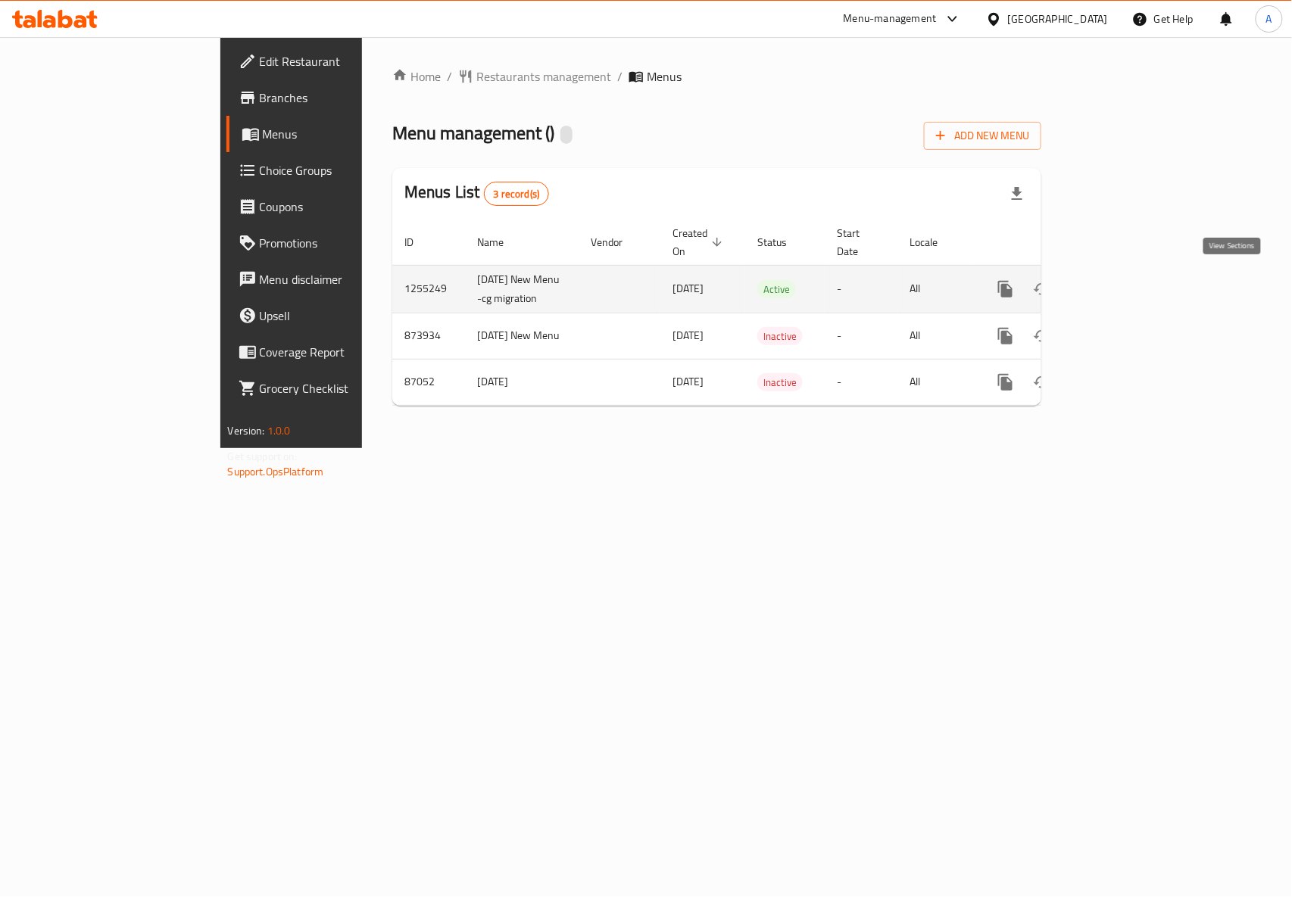
click at [1124, 286] on icon "enhanced table" at bounding box center [1115, 289] width 18 height 18
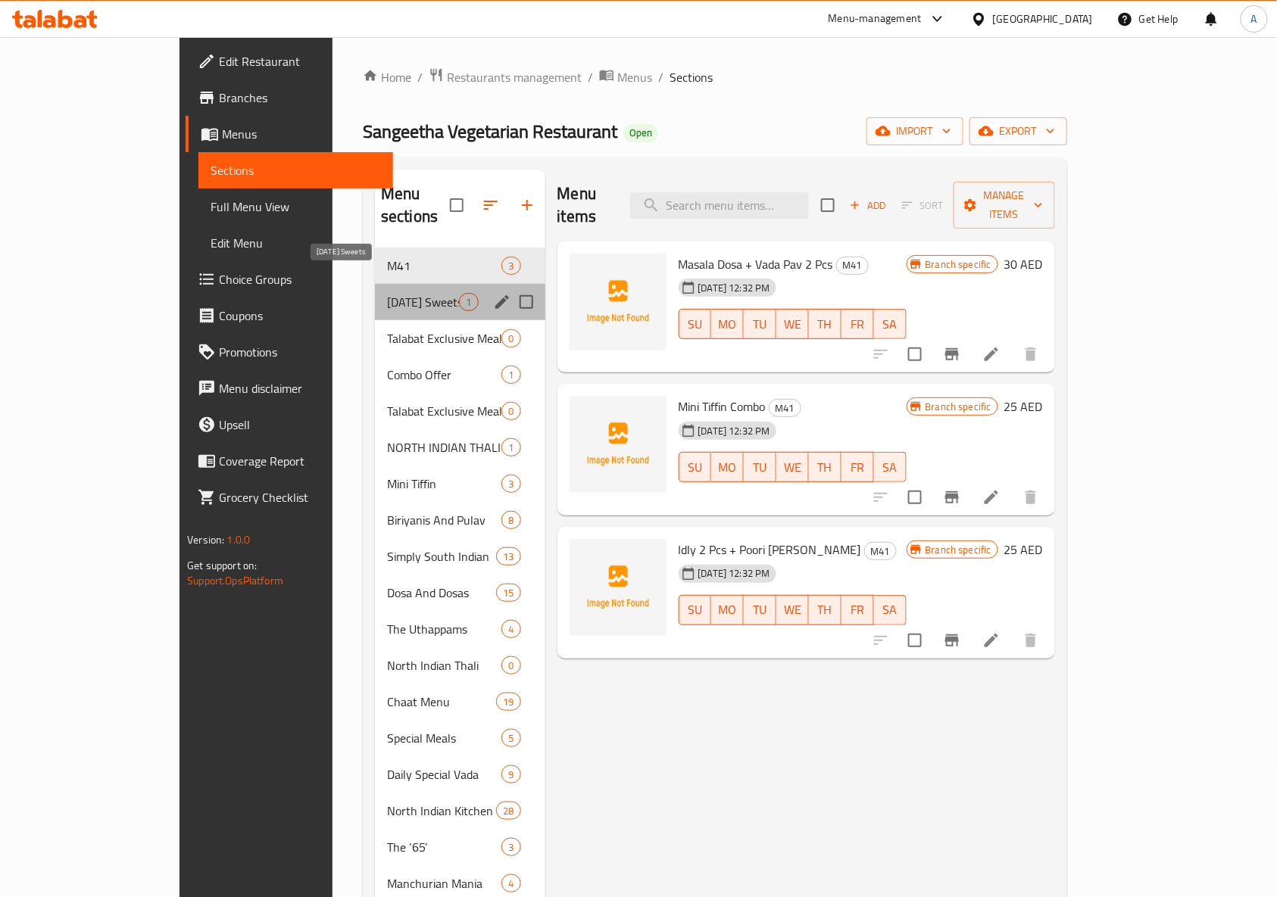
click at [387, 293] on span "[DATE] Sweets" at bounding box center [423, 302] width 72 height 18
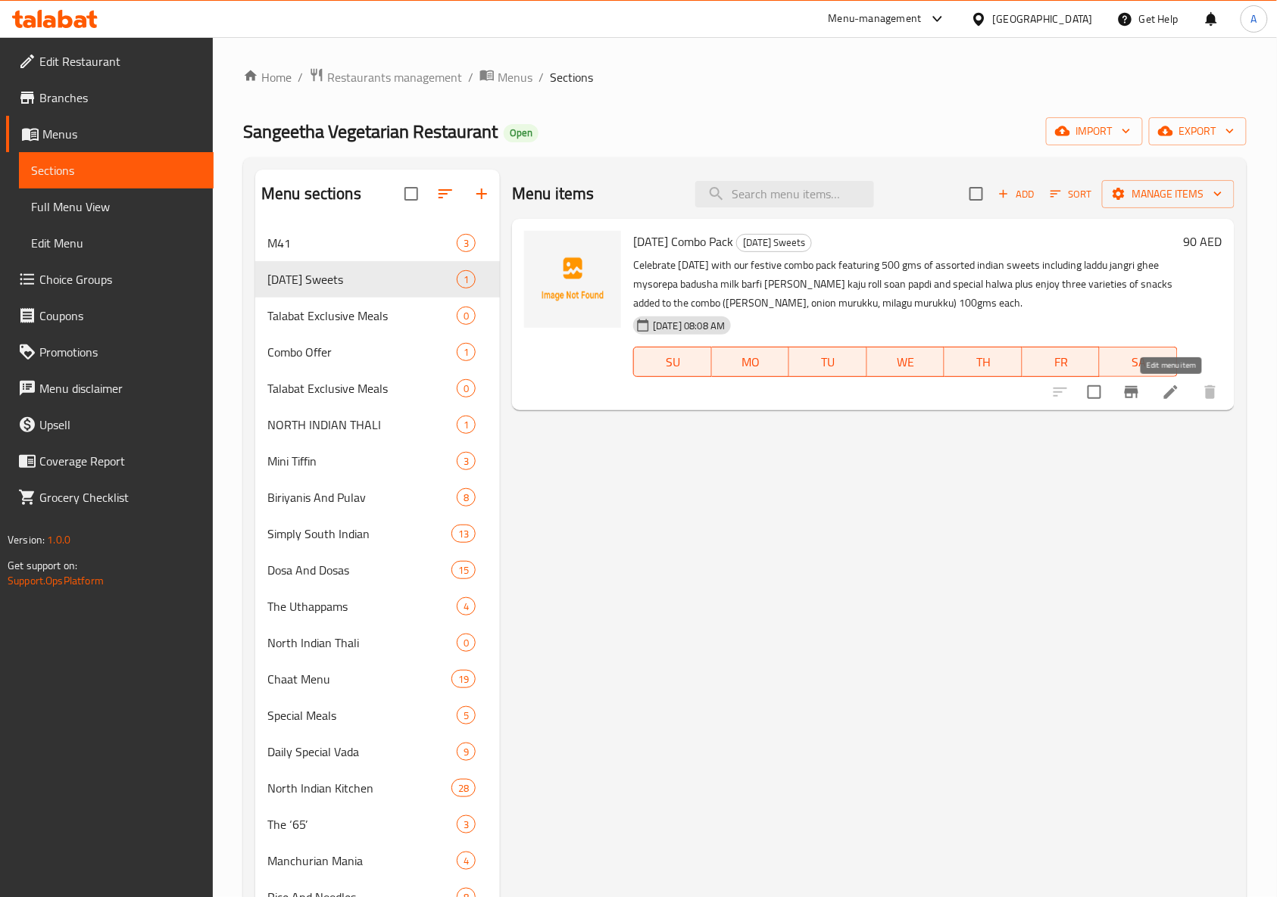
click at [1172, 395] on icon at bounding box center [1171, 392] width 18 height 18
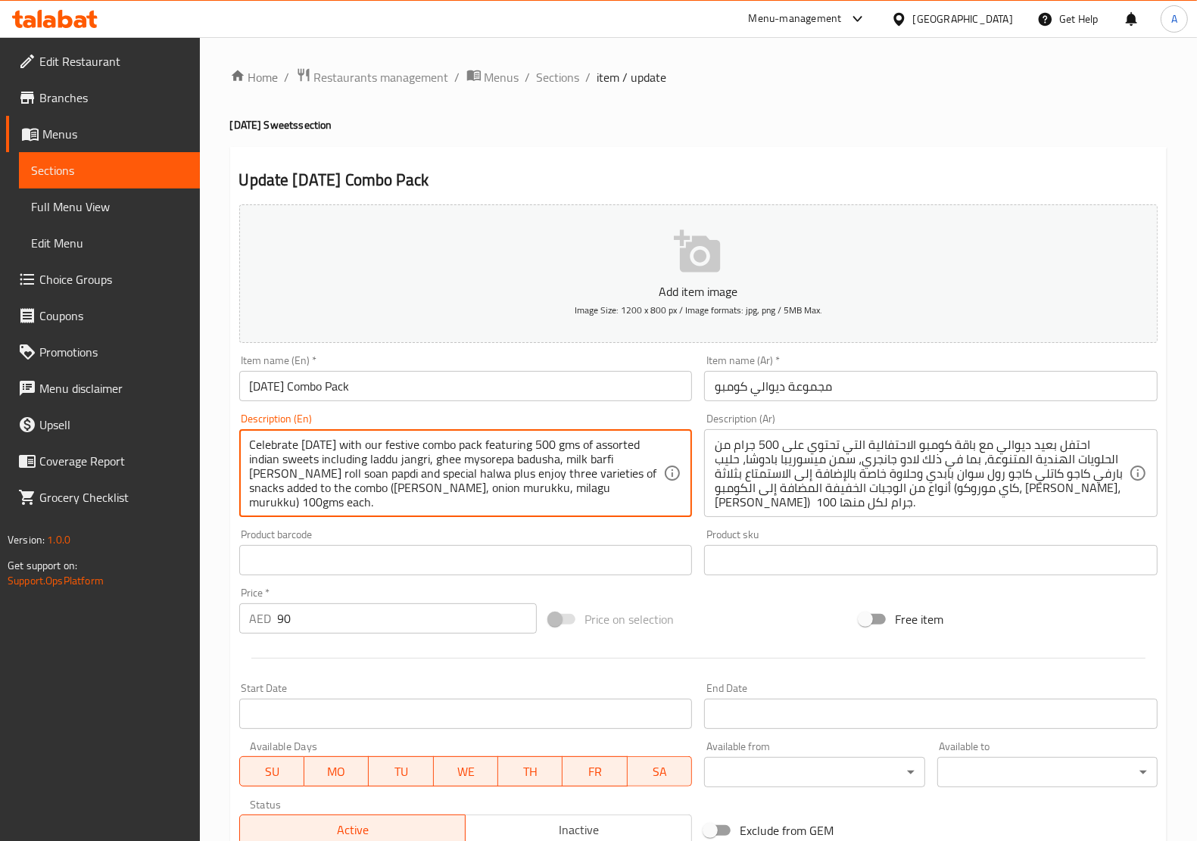
type textarea "Celebrate [DATE] with our festive combo pack featuring 500 gms of assorted indi…"
click at [782, 621] on div "Price on selection" at bounding box center [698, 619] width 311 height 41
click at [746, 618] on div "Price on selection" at bounding box center [698, 619] width 311 height 41
click at [485, 133] on h4 "[DATE] Sweets section" at bounding box center [698, 124] width 937 height 15
click at [801, 638] on div "Price on selection" at bounding box center [698, 619] width 311 height 41
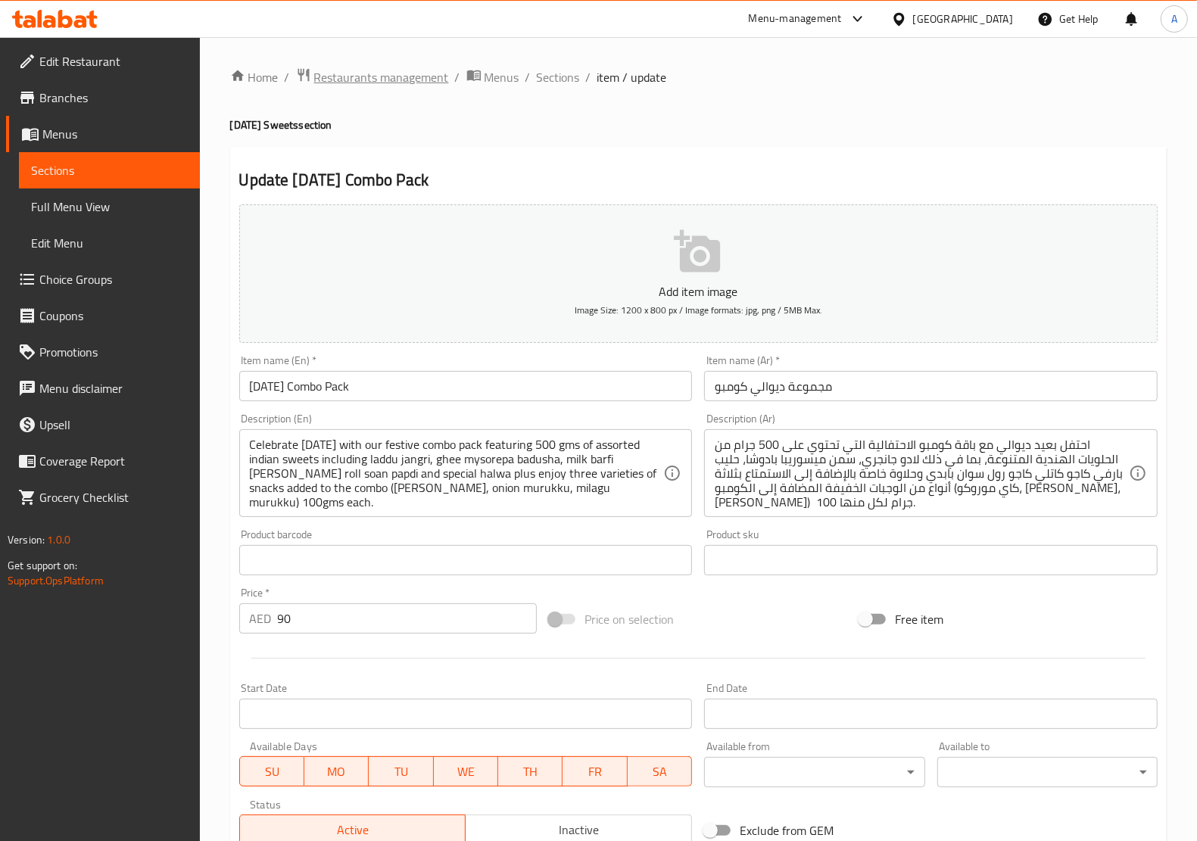
click at [343, 76] on span "Restaurants management" at bounding box center [381, 77] width 135 height 18
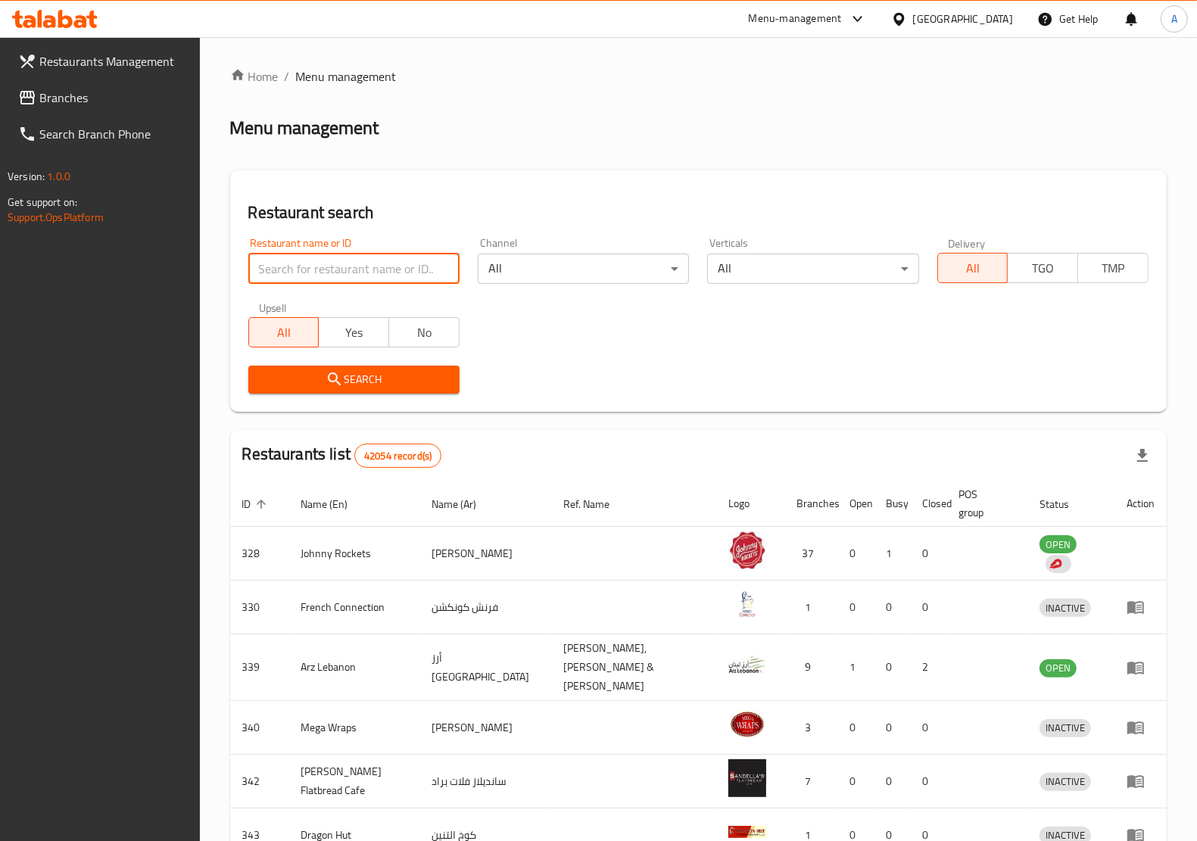
click at [332, 274] on input "search" at bounding box center [353, 269] width 211 height 30
paste input "14542"
type input "14542"
click at [368, 398] on div "Search" at bounding box center [353, 380] width 229 height 46
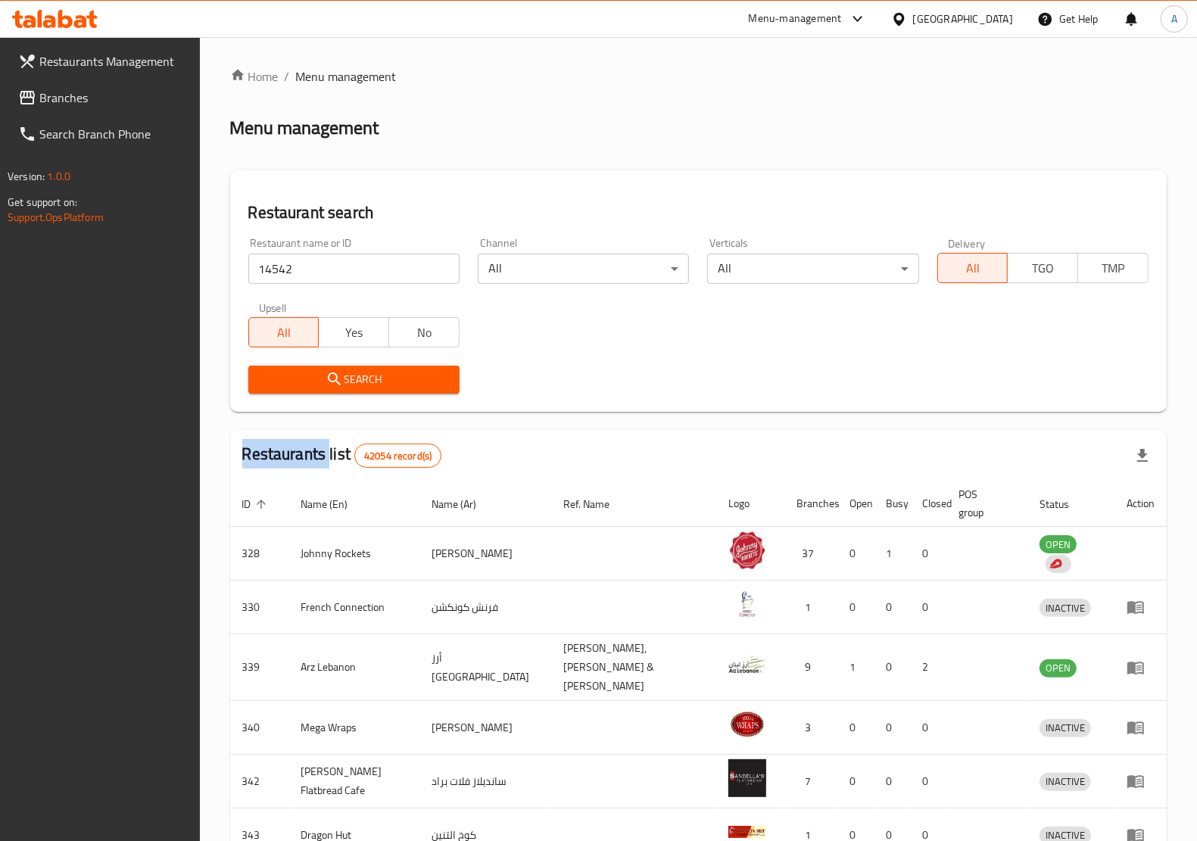
click at [370, 387] on span "Search" at bounding box center [354, 379] width 187 height 19
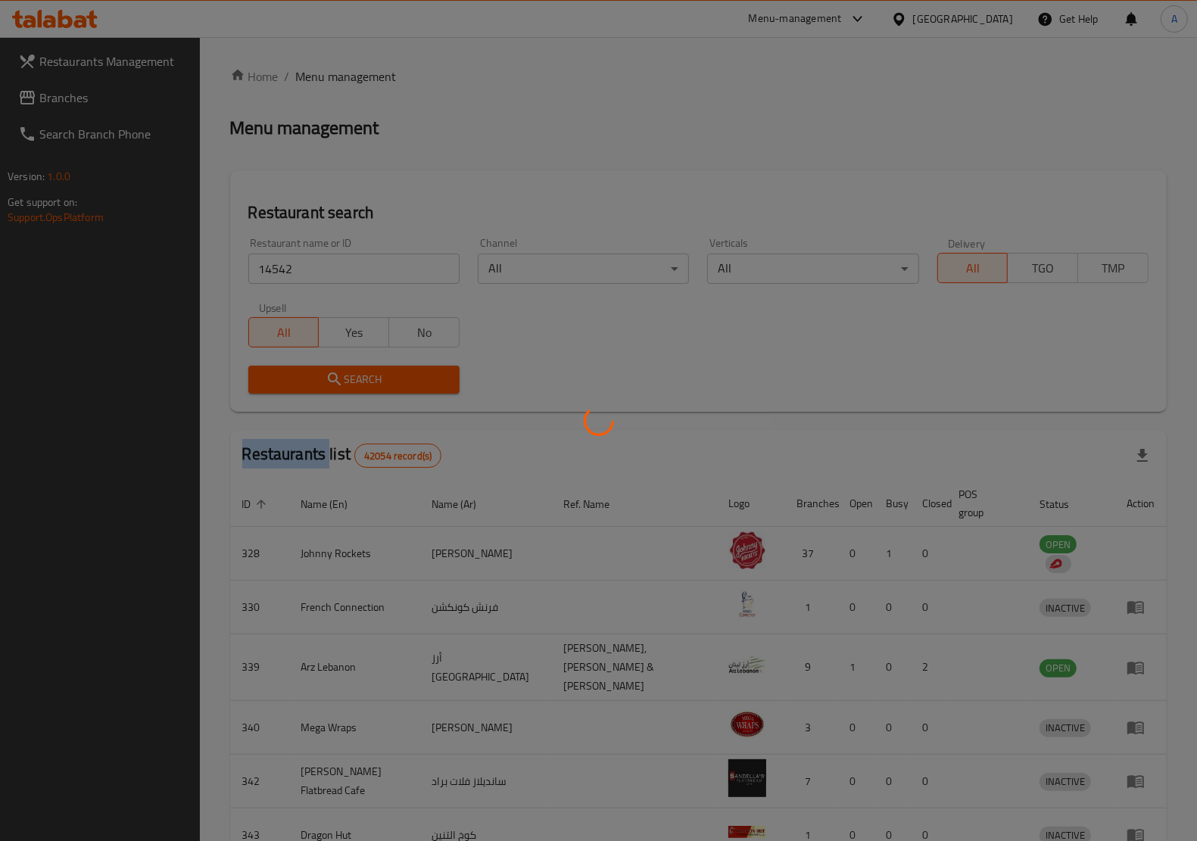
click at [370, 387] on div at bounding box center [598, 420] width 1197 height 841
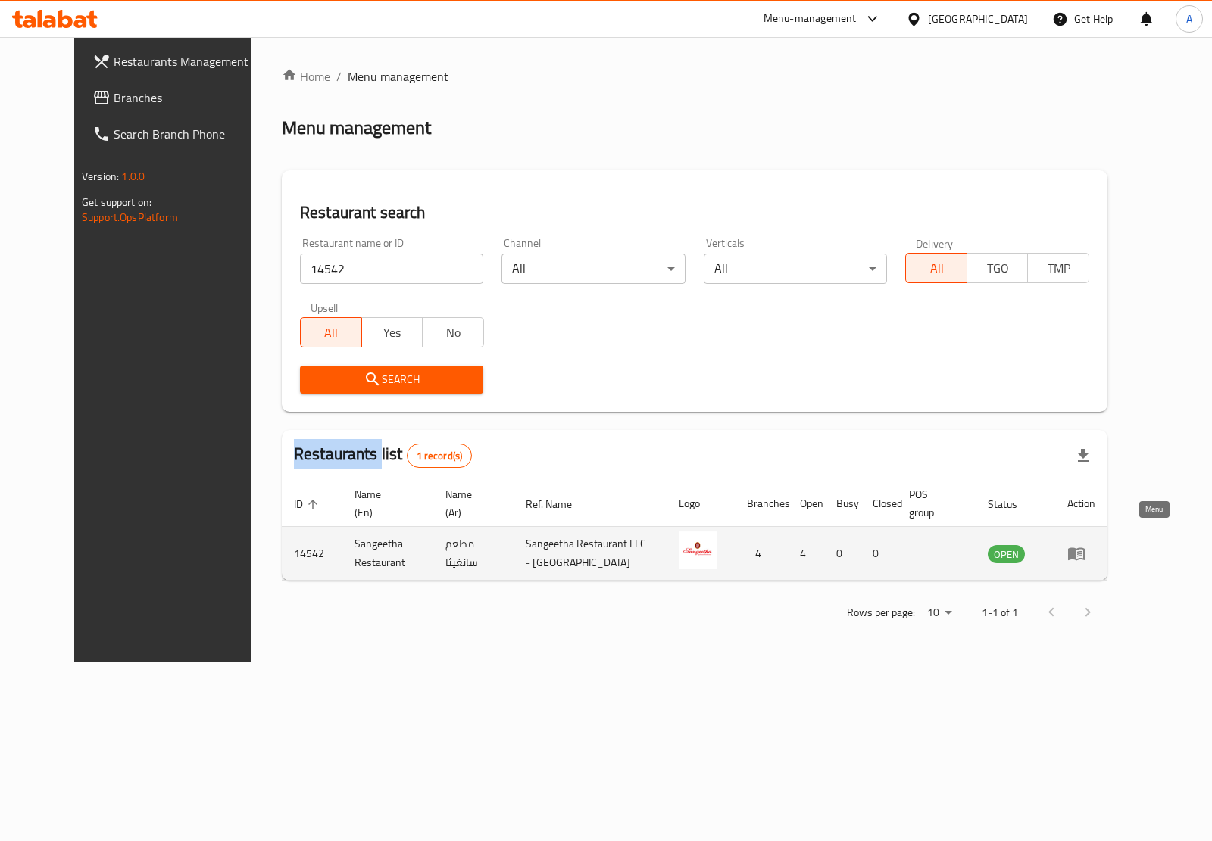
click at [1085, 548] on icon "enhanced table" at bounding box center [1076, 554] width 17 height 13
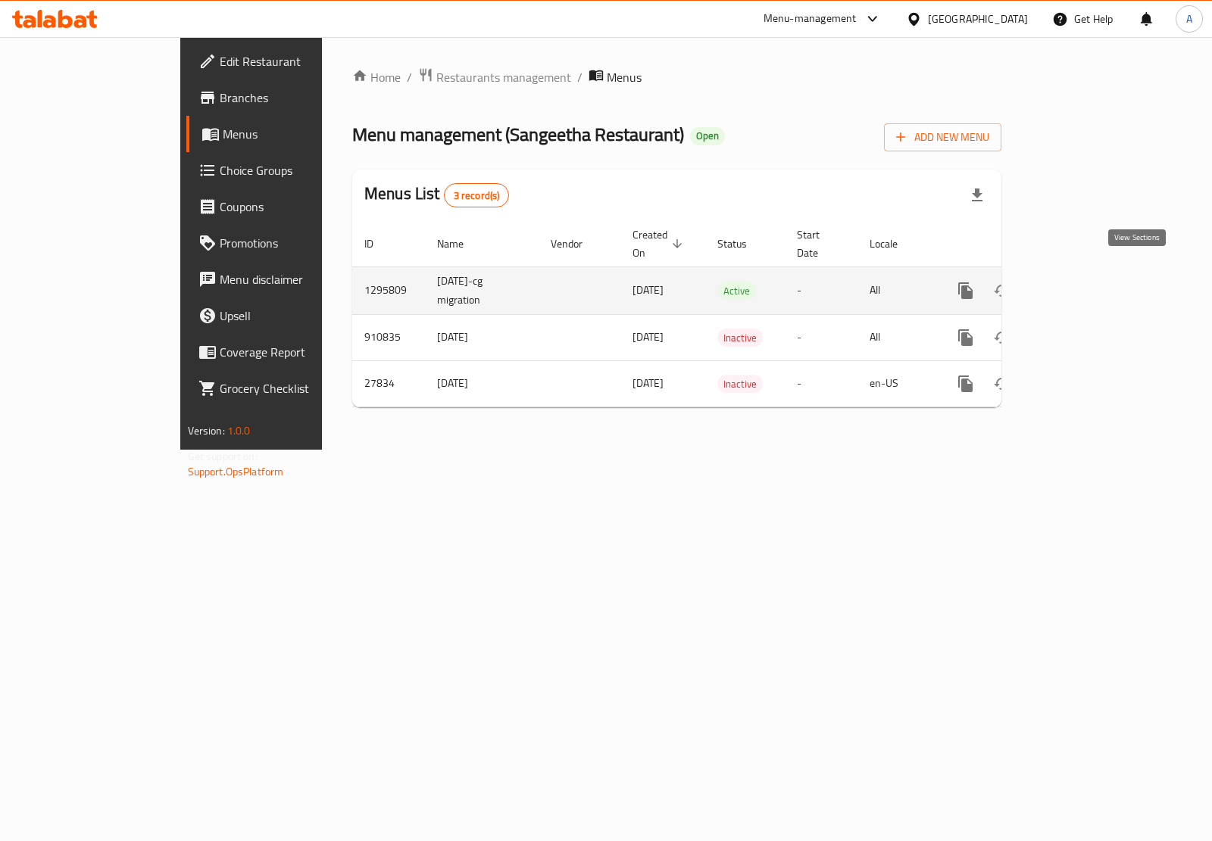
click at [1084, 282] on icon "enhanced table" at bounding box center [1075, 291] width 18 height 18
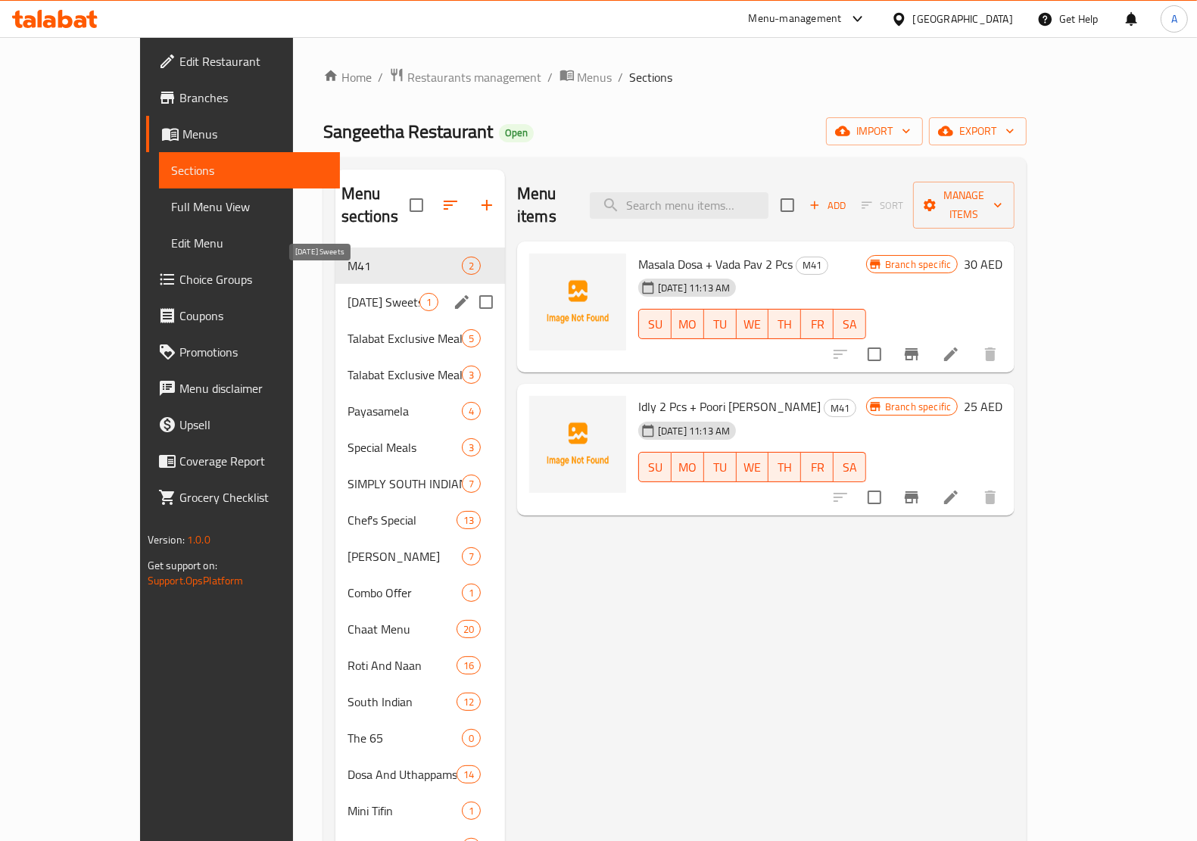
click at [348, 293] on span "[DATE] Sweets" at bounding box center [384, 302] width 72 height 18
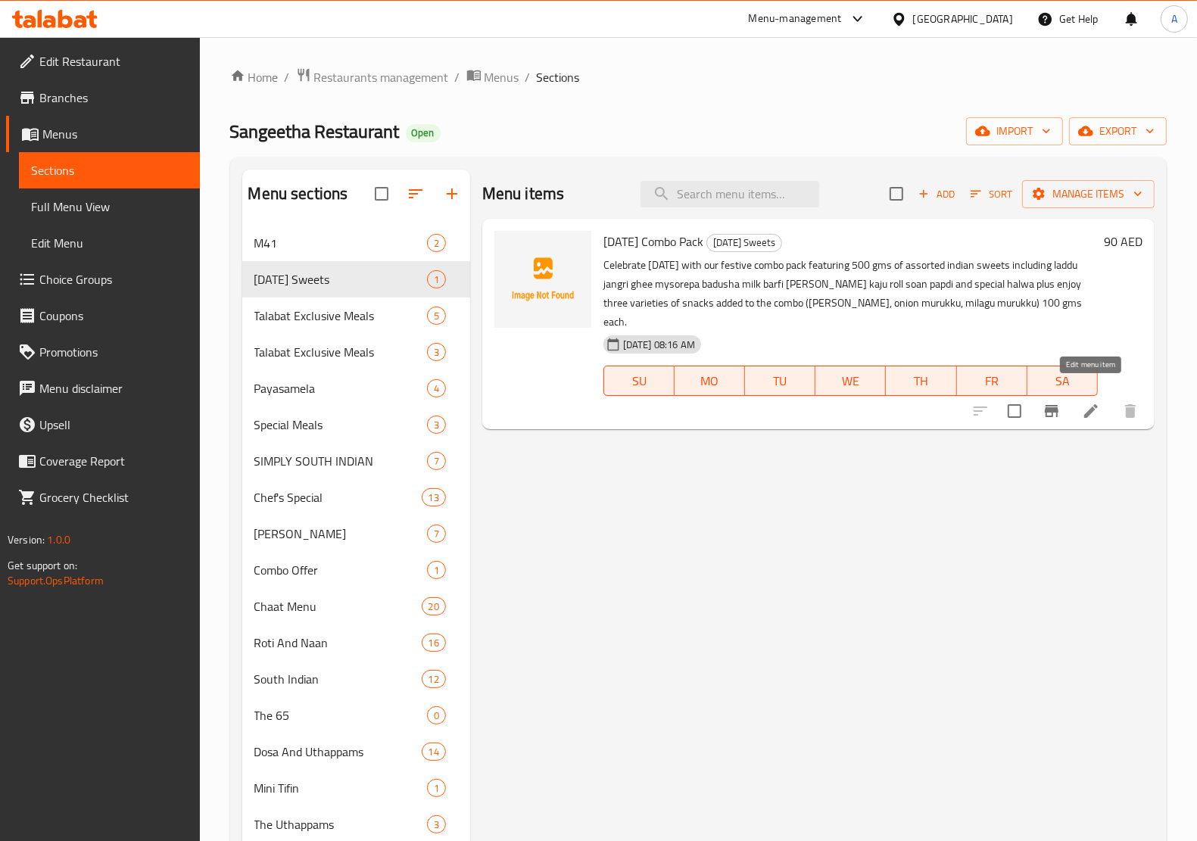
click at [1085, 402] on icon at bounding box center [1091, 411] width 18 height 18
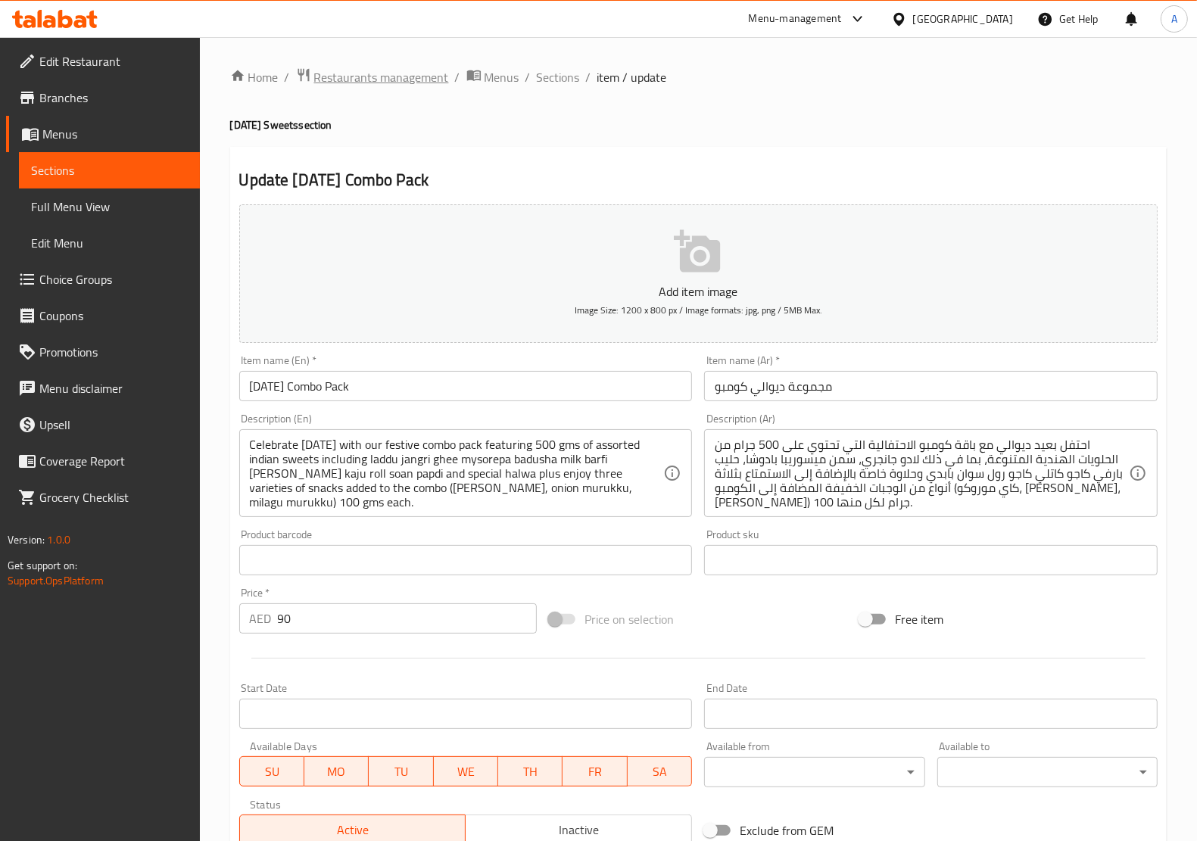
click at [376, 76] on span "Restaurants management" at bounding box center [381, 77] width 135 height 18
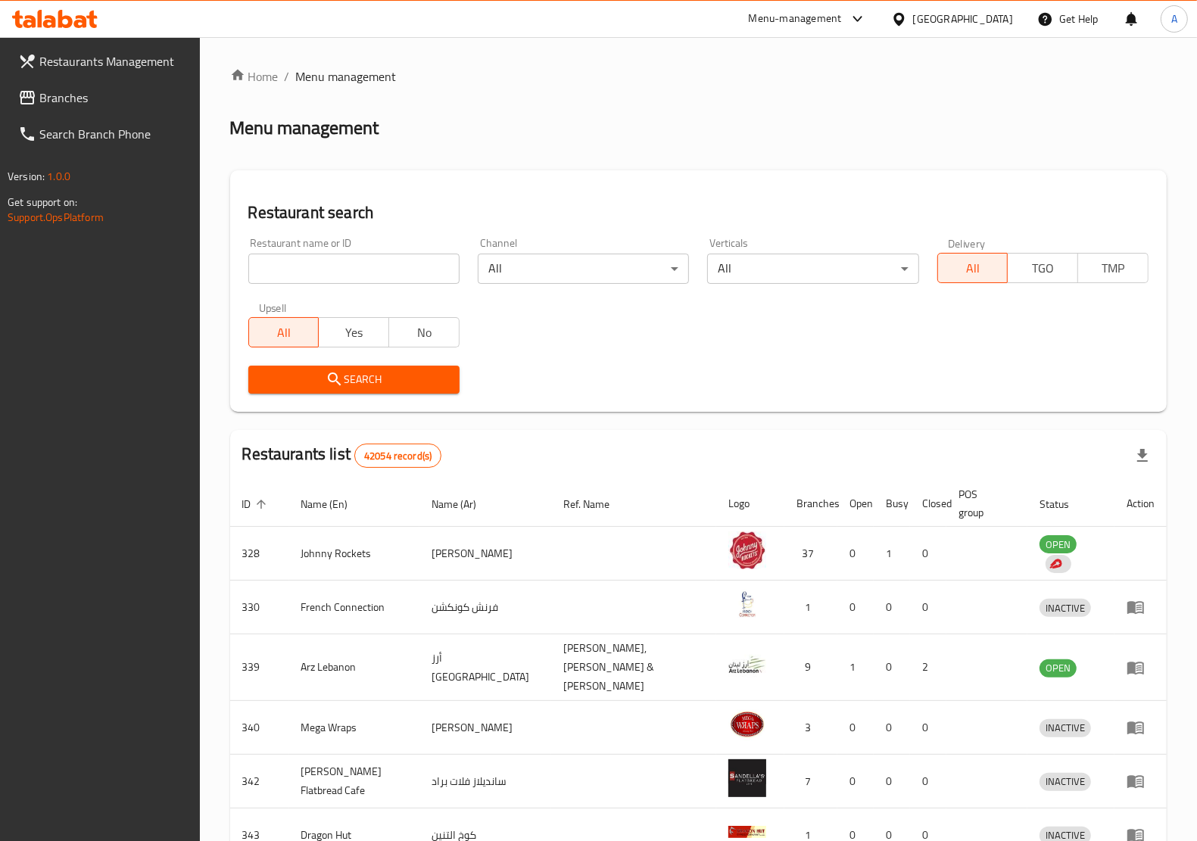
click at [343, 261] on input "search" at bounding box center [353, 269] width 211 height 30
paste input "600975"
type input "600975"
click at [414, 379] on span "Search" at bounding box center [354, 379] width 187 height 19
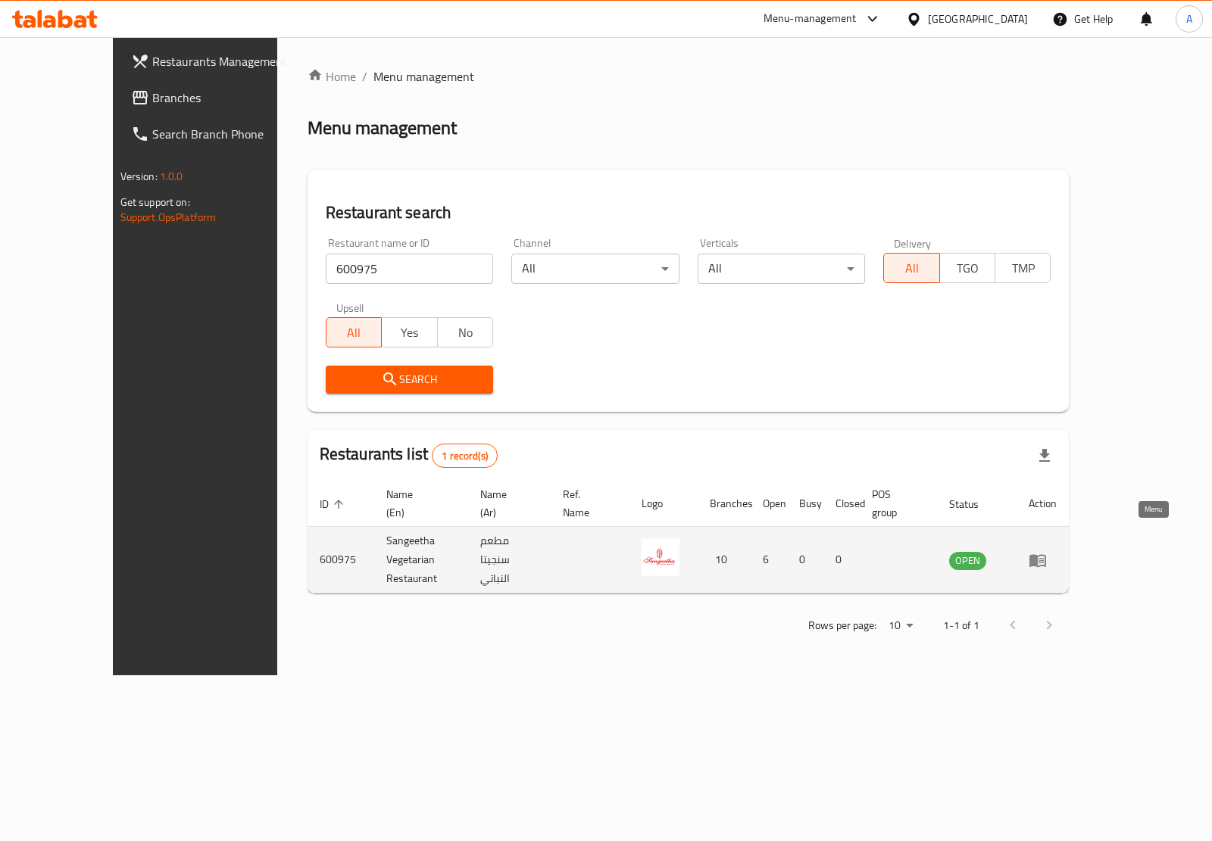
click at [1046, 554] on icon "enhanced table" at bounding box center [1037, 560] width 17 height 13
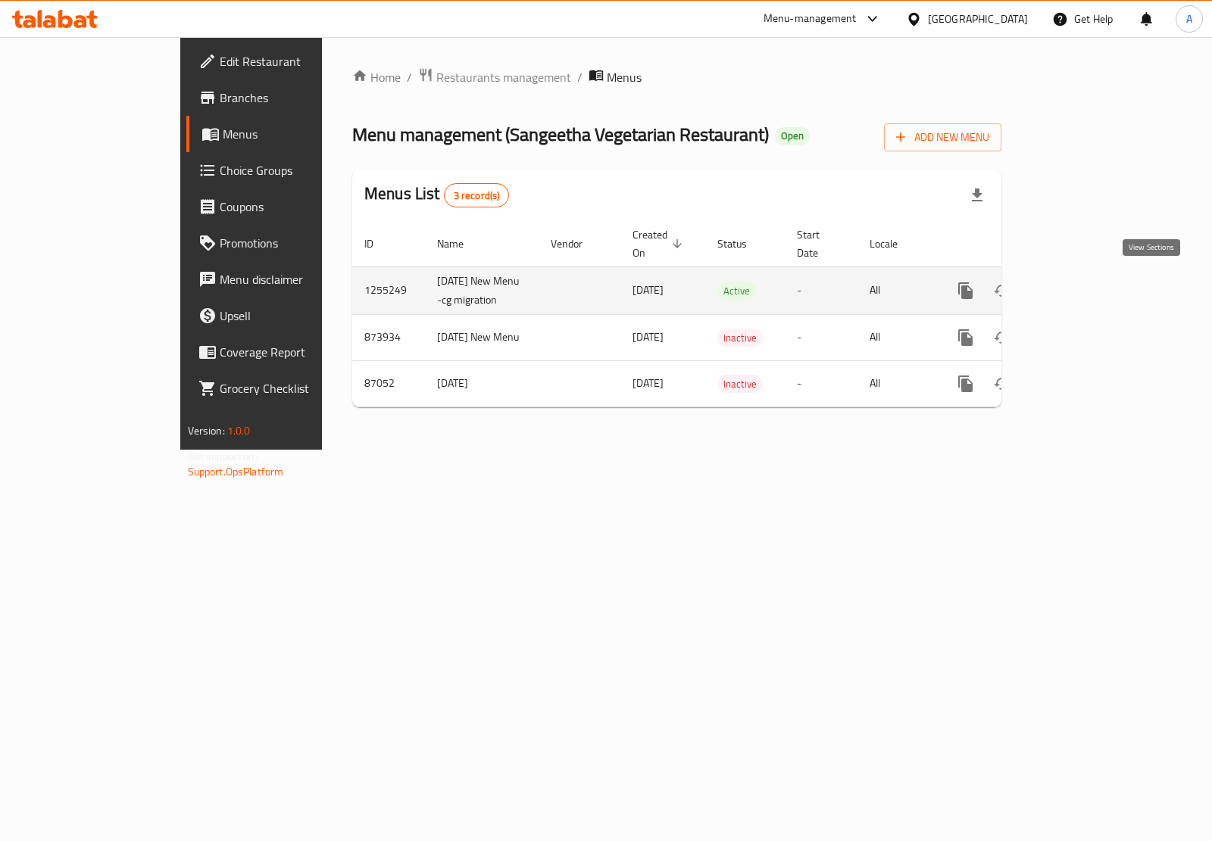
click at [1082, 286] on icon "enhanced table" at bounding box center [1075, 291] width 14 height 14
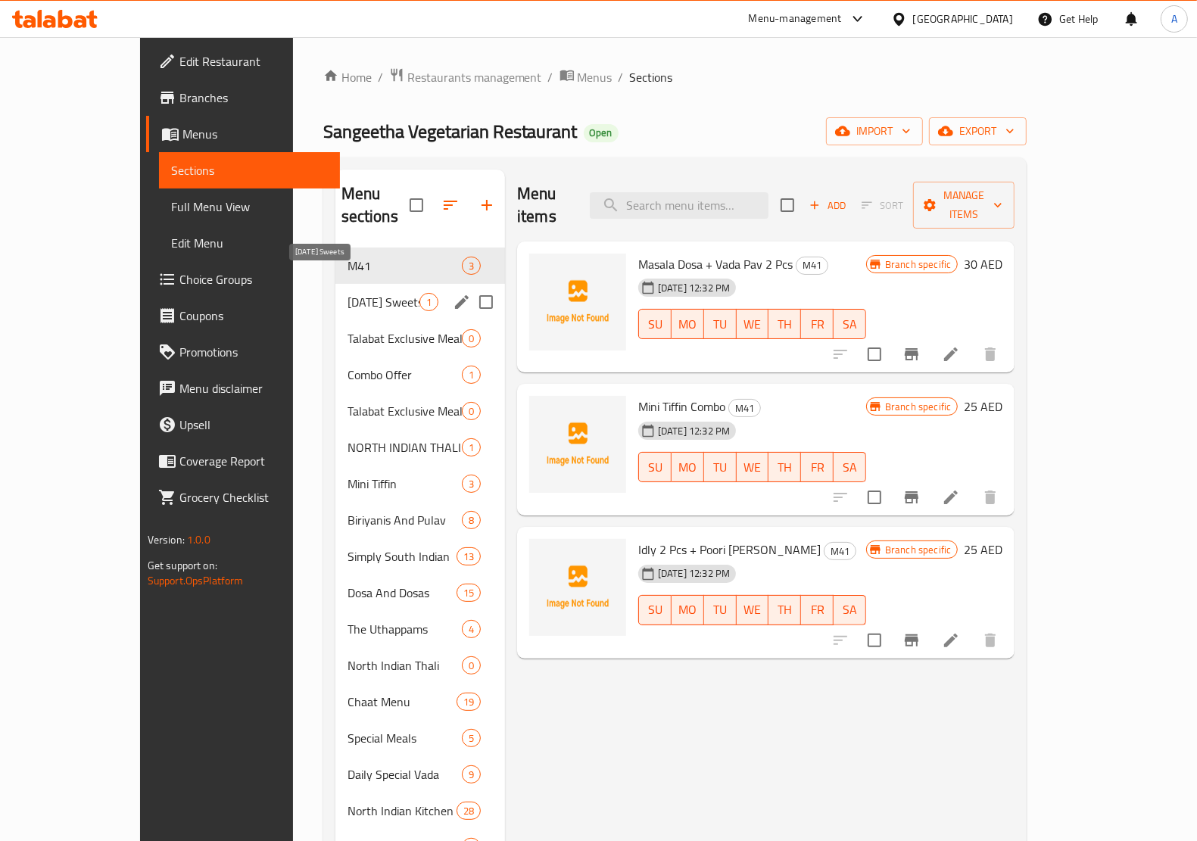
click at [348, 293] on span "[DATE] Sweets" at bounding box center [384, 302] width 72 height 18
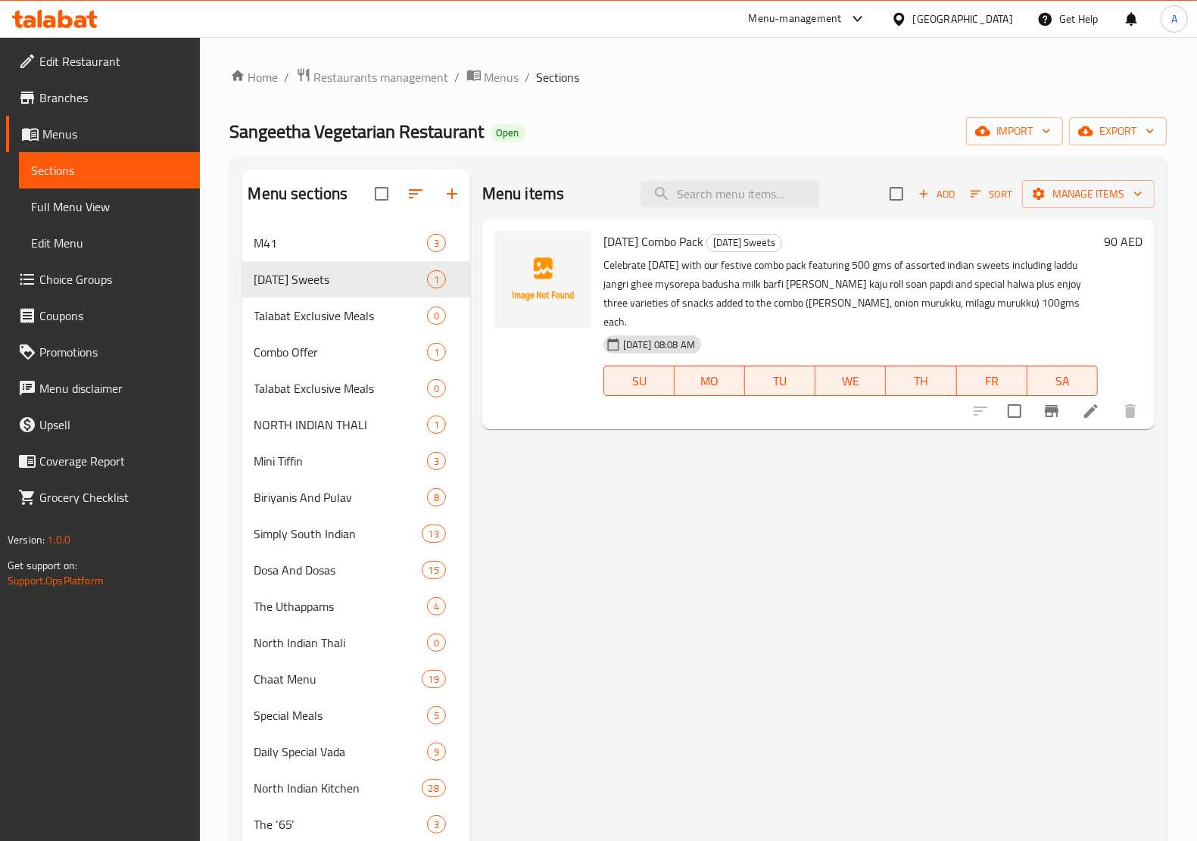
click at [1077, 398] on li at bounding box center [1091, 411] width 42 height 27
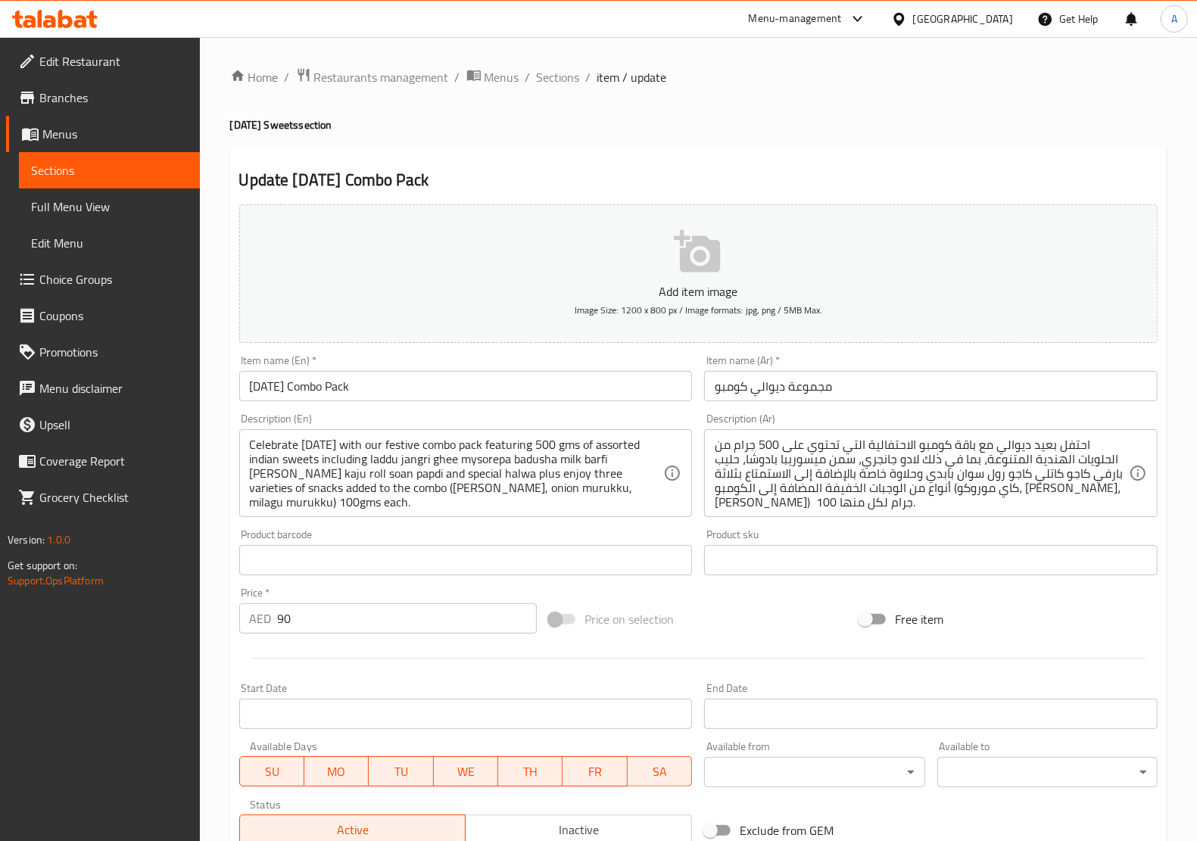
click at [707, 650] on div at bounding box center [698, 658] width 931 height 37
click at [400, 68] on span "Restaurants management" at bounding box center [381, 77] width 135 height 18
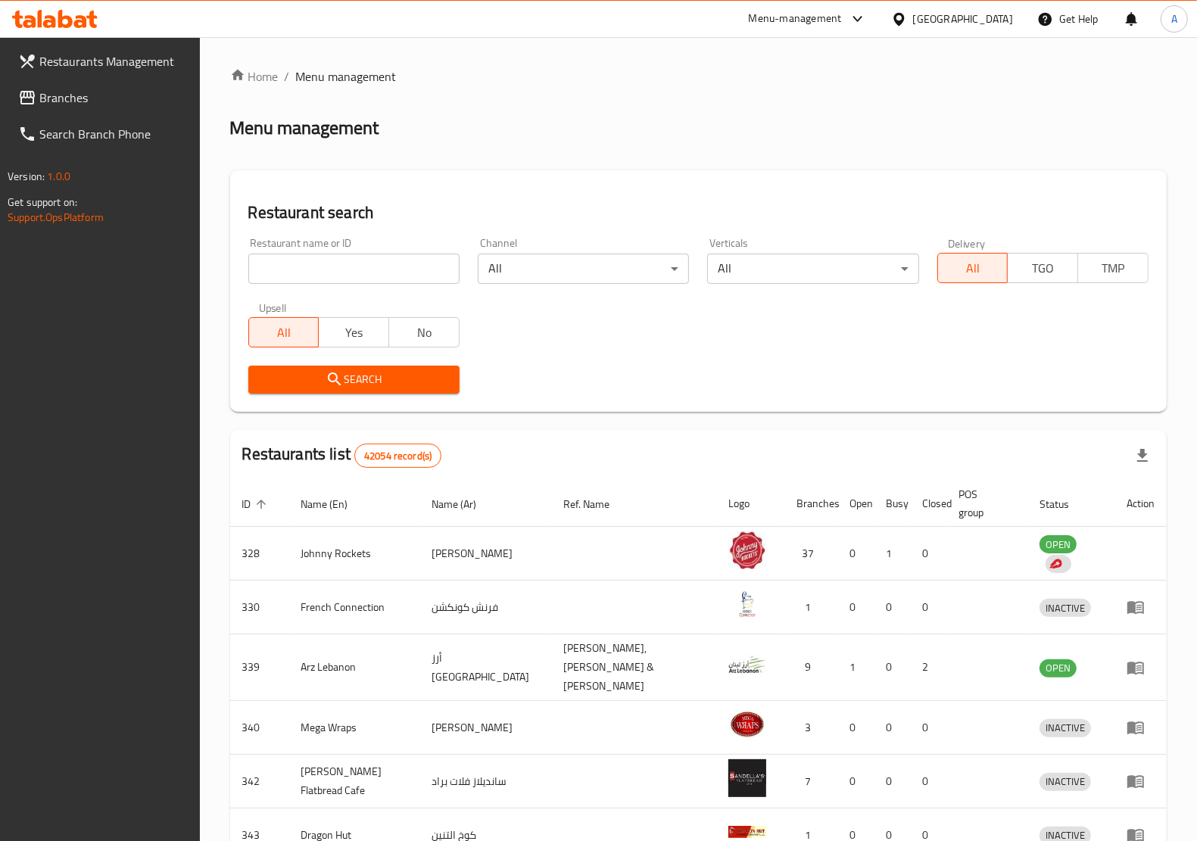
click at [414, 286] on div "Restaurant name or ID Restaurant name or ID" at bounding box center [353, 261] width 229 height 64
click at [411, 270] on input "search" at bounding box center [353, 269] width 211 height 30
paste input "14542"
type input "14542"
click at [349, 385] on span "Search" at bounding box center [354, 379] width 187 height 19
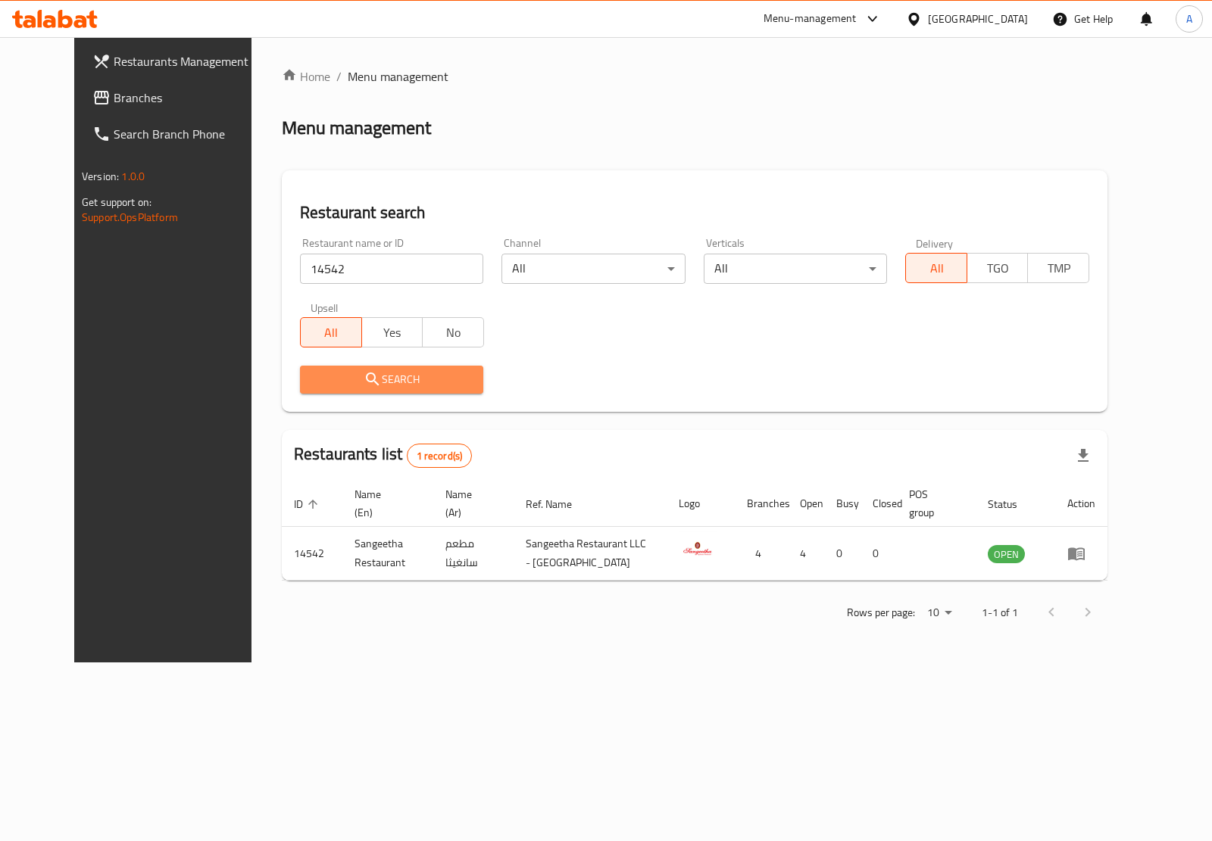
click at [349, 385] on span "Search" at bounding box center [391, 379] width 159 height 19
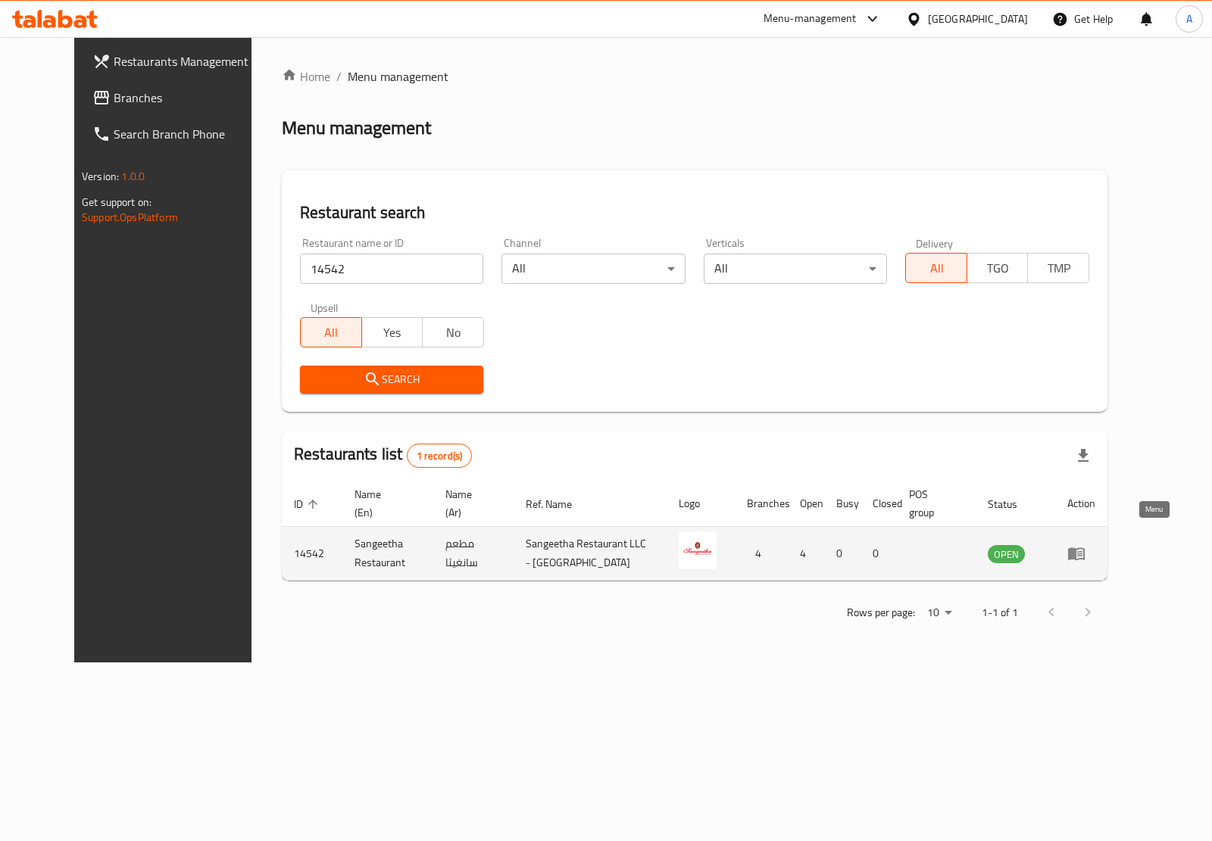
click at [1085, 548] on icon "enhanced table" at bounding box center [1076, 554] width 17 height 13
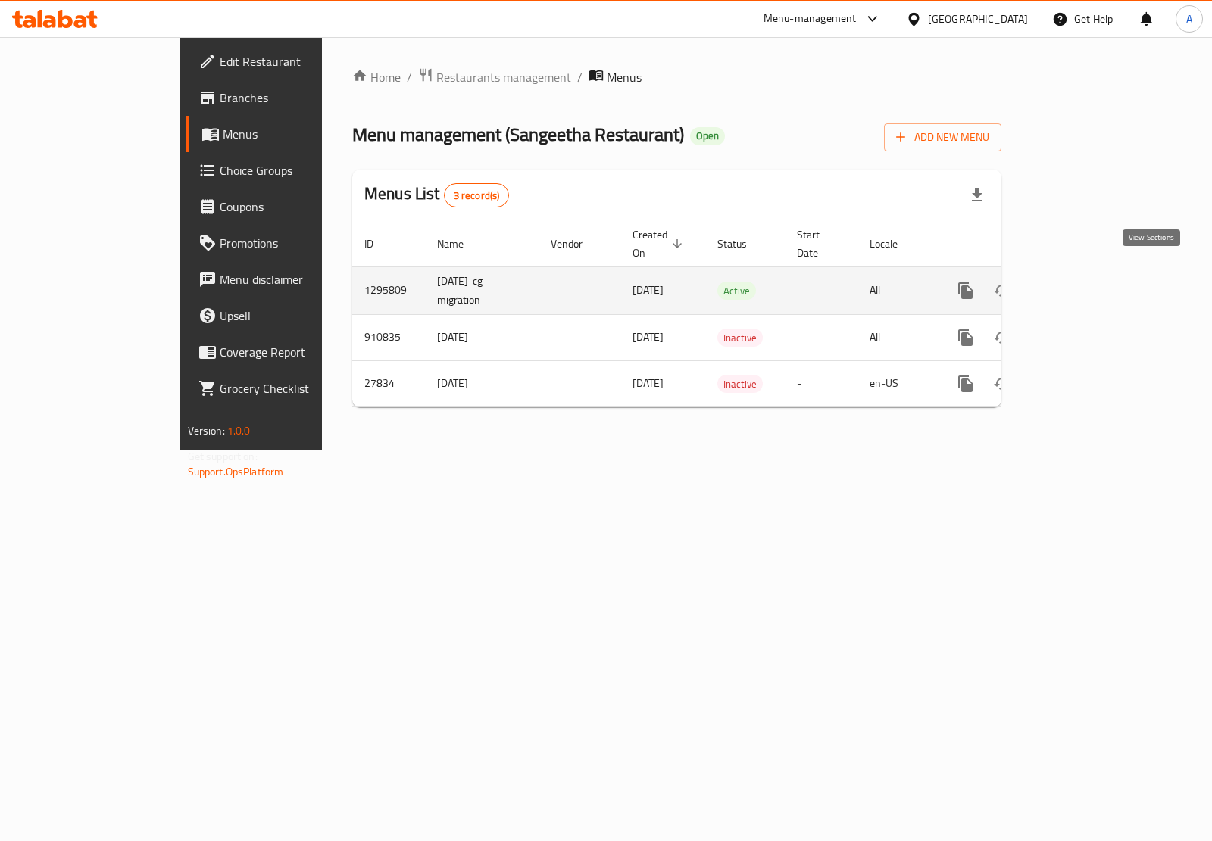
click at [1084, 282] on icon "enhanced table" at bounding box center [1075, 291] width 18 height 18
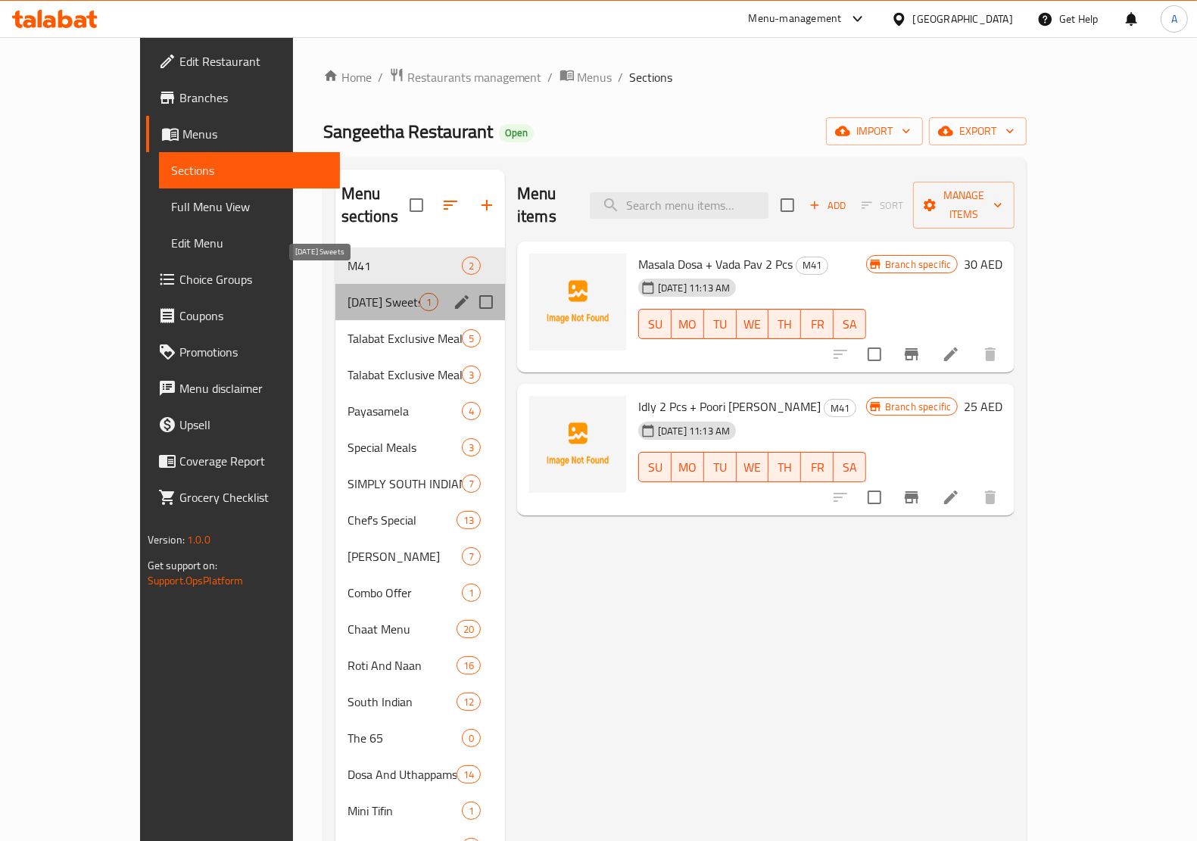
click at [348, 293] on span "[DATE] Sweets" at bounding box center [384, 302] width 72 height 18
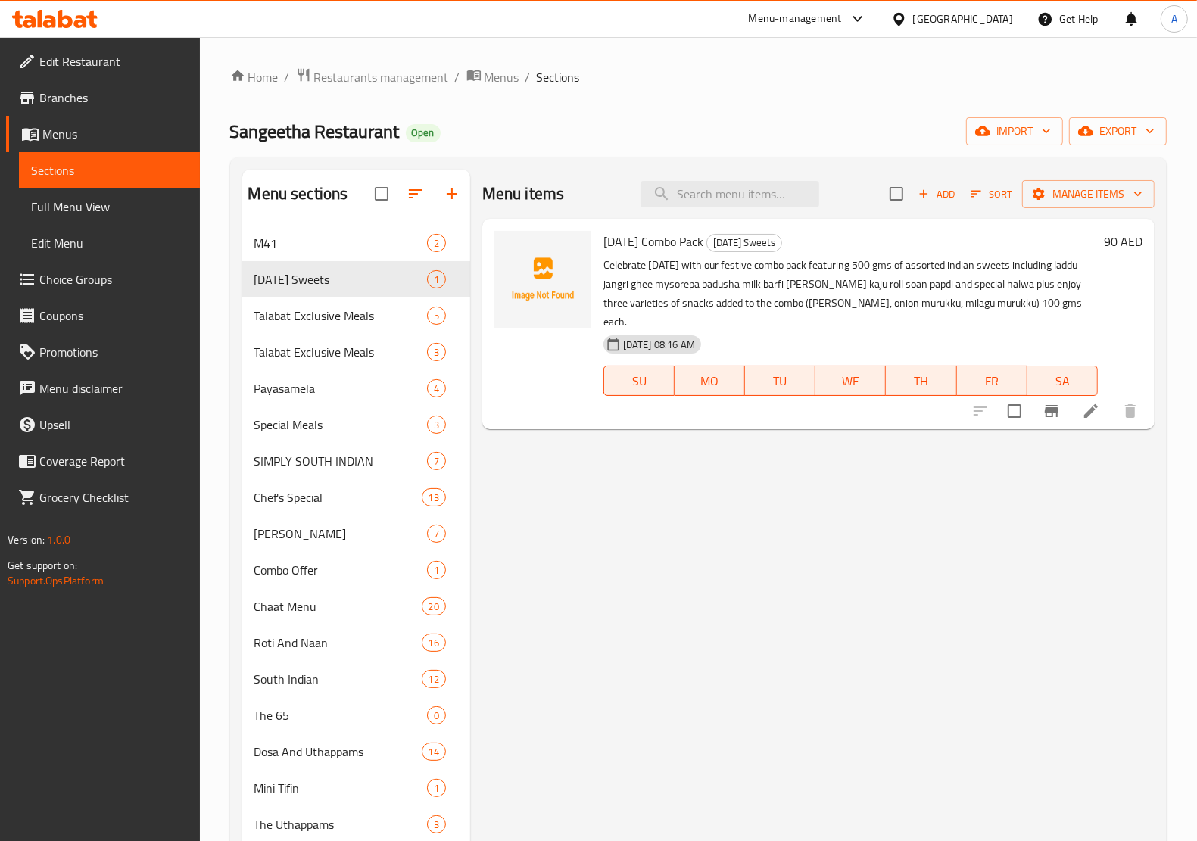
click at [372, 77] on span "Restaurants management" at bounding box center [381, 77] width 135 height 18
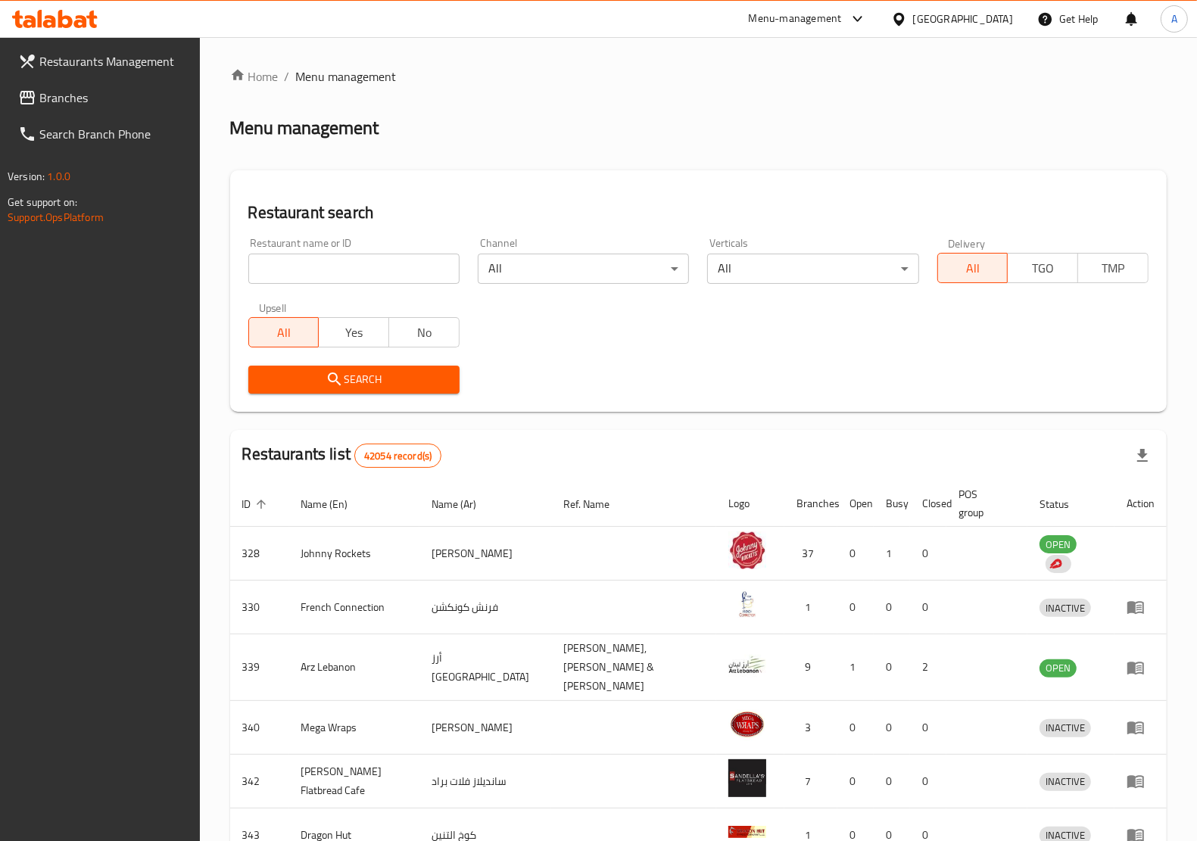
click at [388, 280] on input "search" at bounding box center [353, 269] width 211 height 30
paste input "672685"
type input "672685"
click at [328, 376] on icon "submit" at bounding box center [335, 379] width 18 height 18
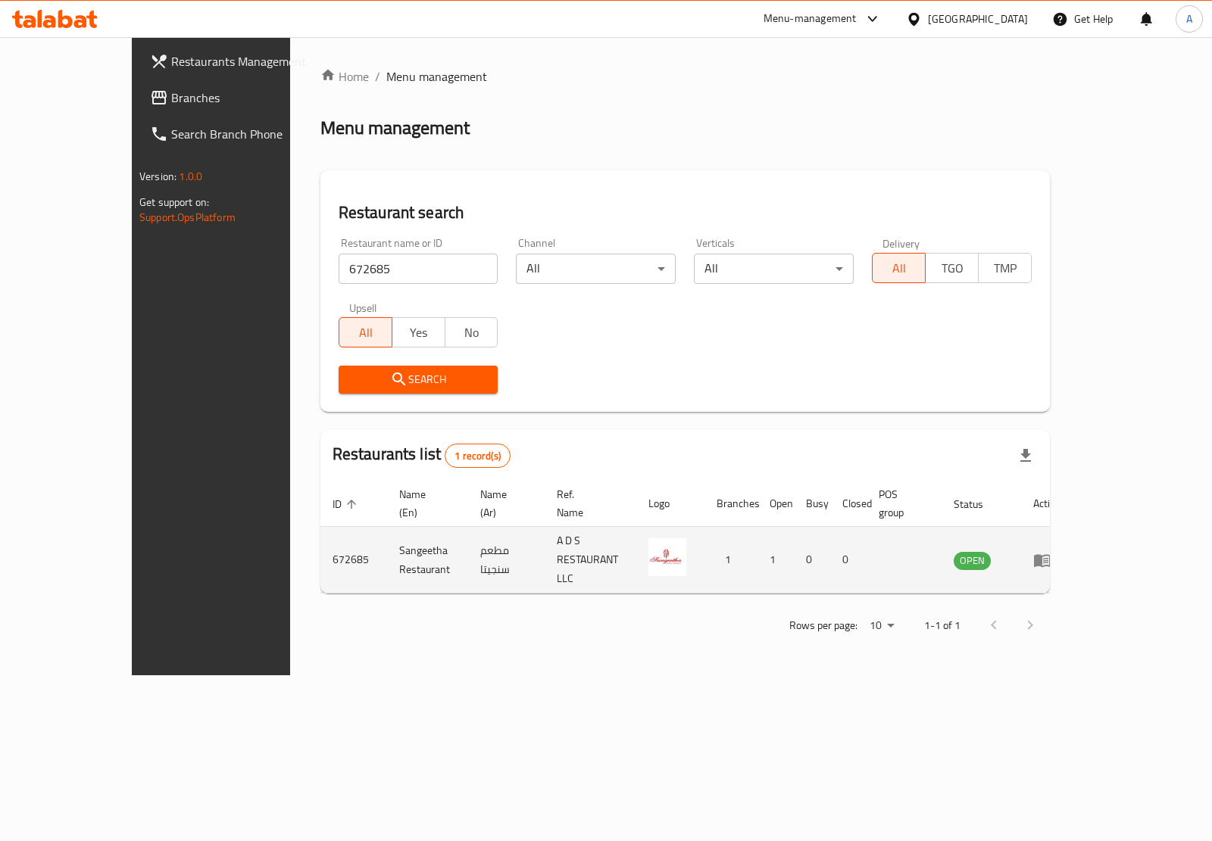
click at [1050, 554] on icon "enhanced table" at bounding box center [1042, 560] width 17 height 13
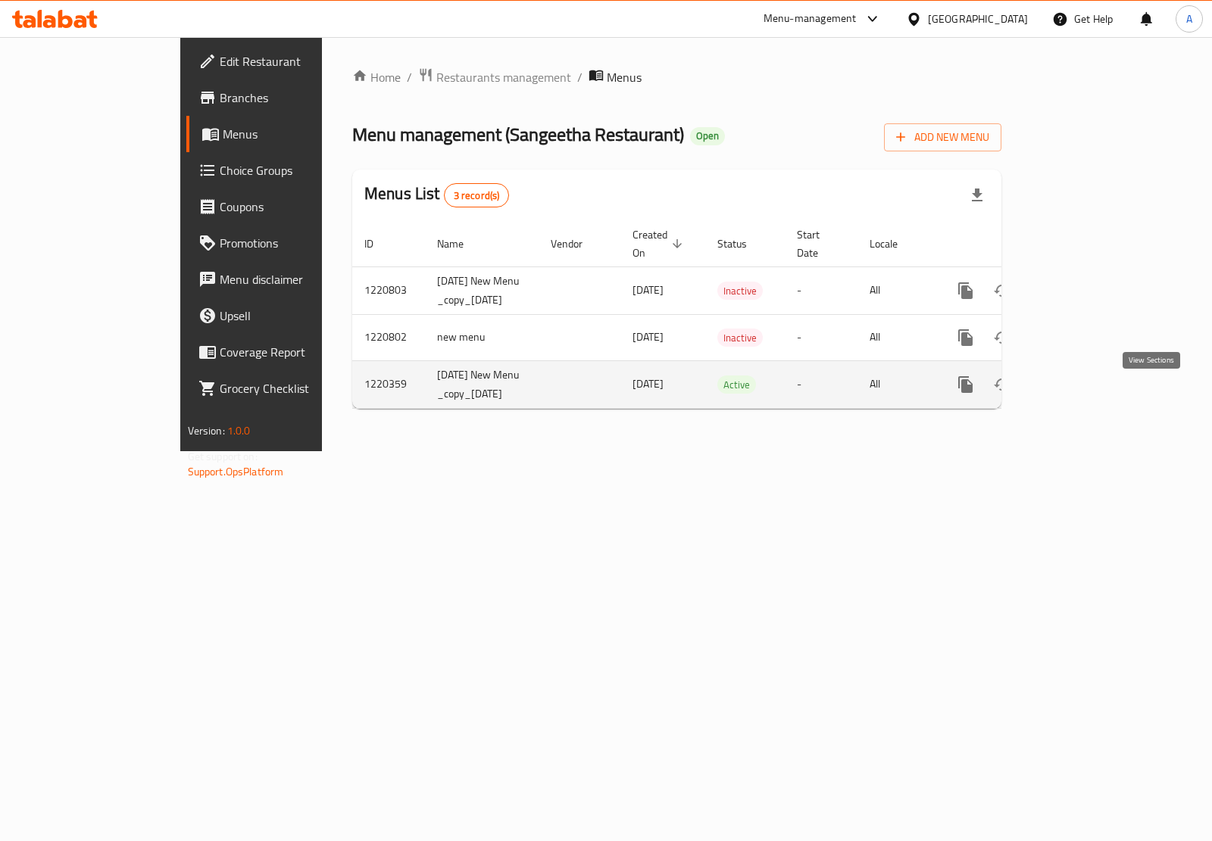
click at [1093, 394] on link "enhanced table" at bounding box center [1075, 385] width 36 height 36
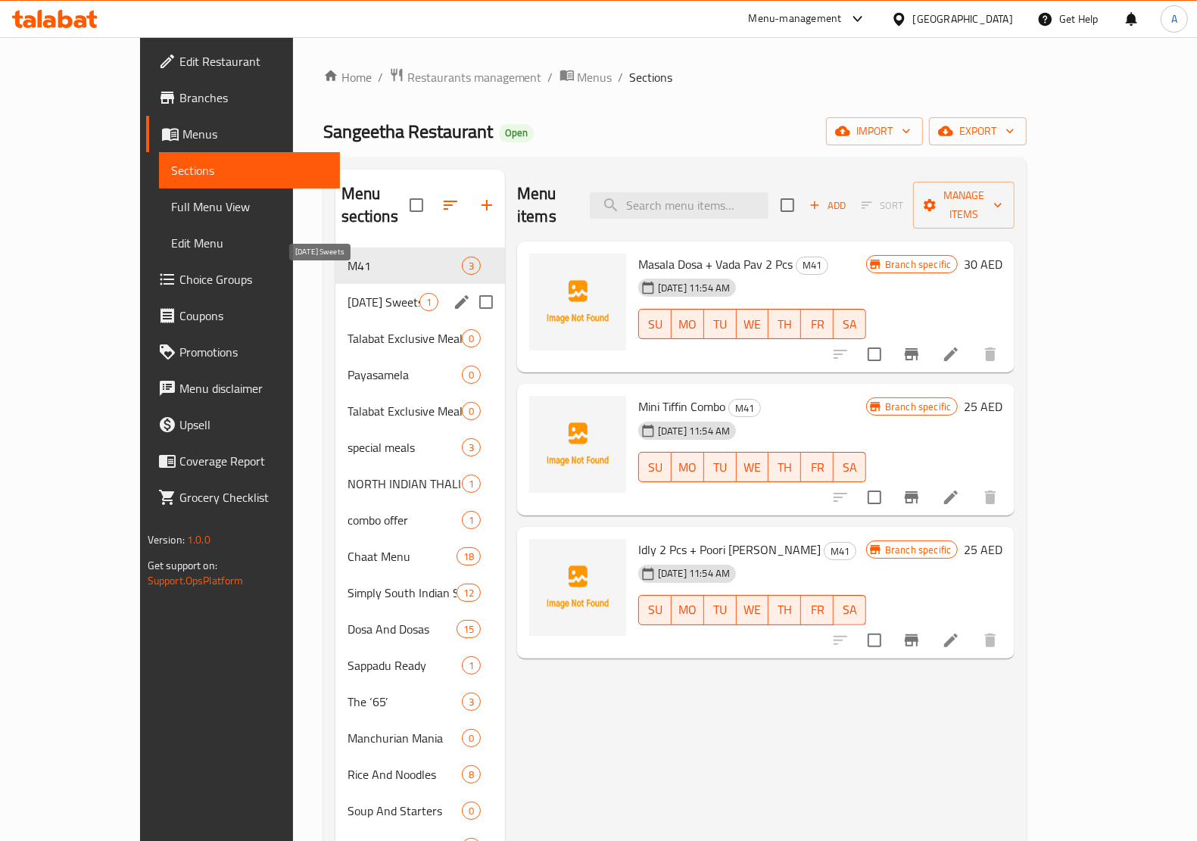
click at [348, 293] on span "[DATE] Sweets" at bounding box center [384, 302] width 72 height 18
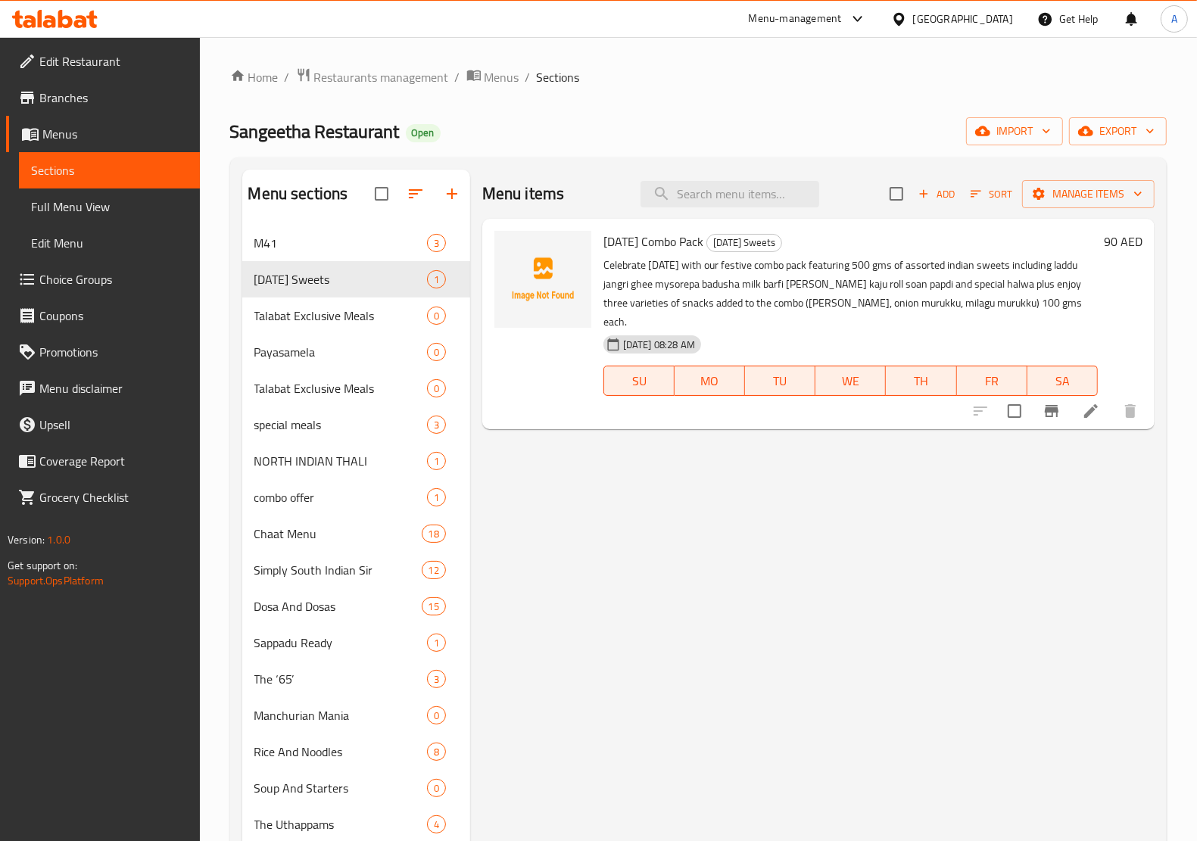
click at [1087, 402] on li at bounding box center [1091, 411] width 42 height 27
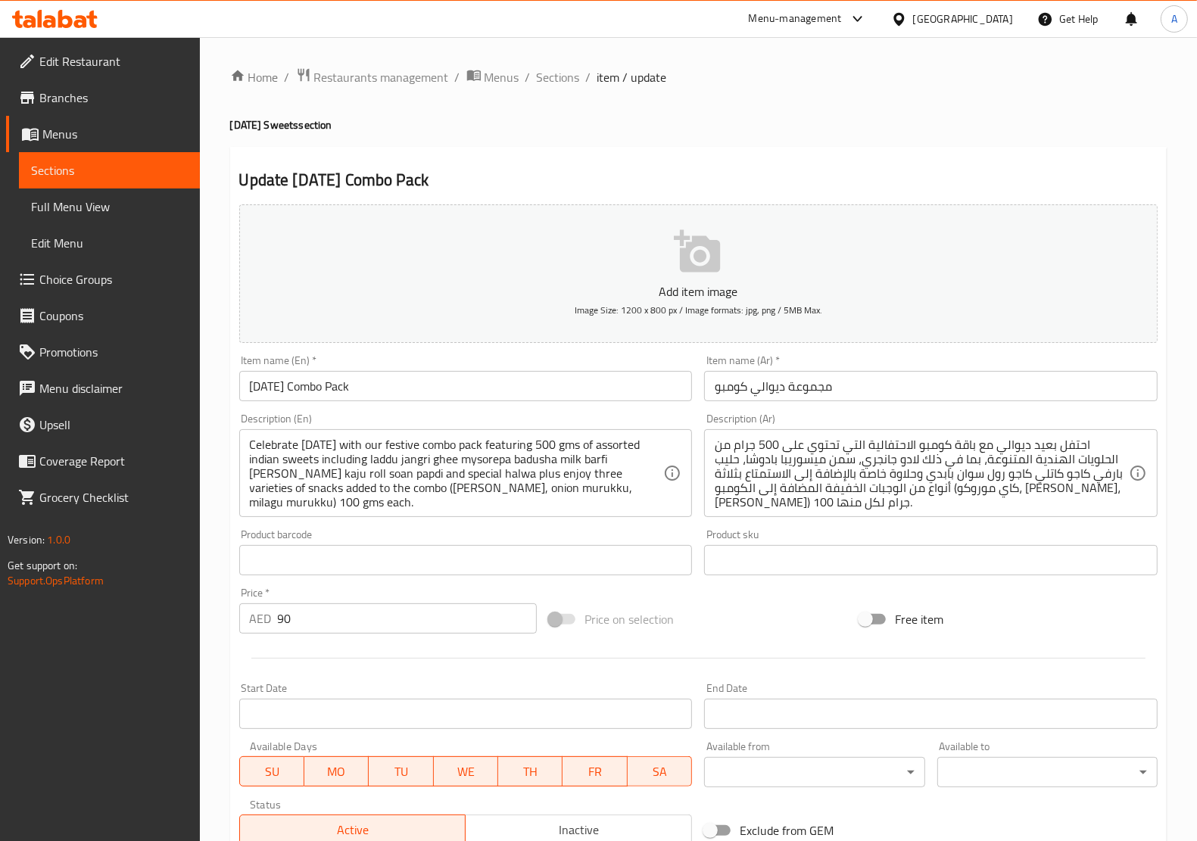
scroll to position [226, 0]
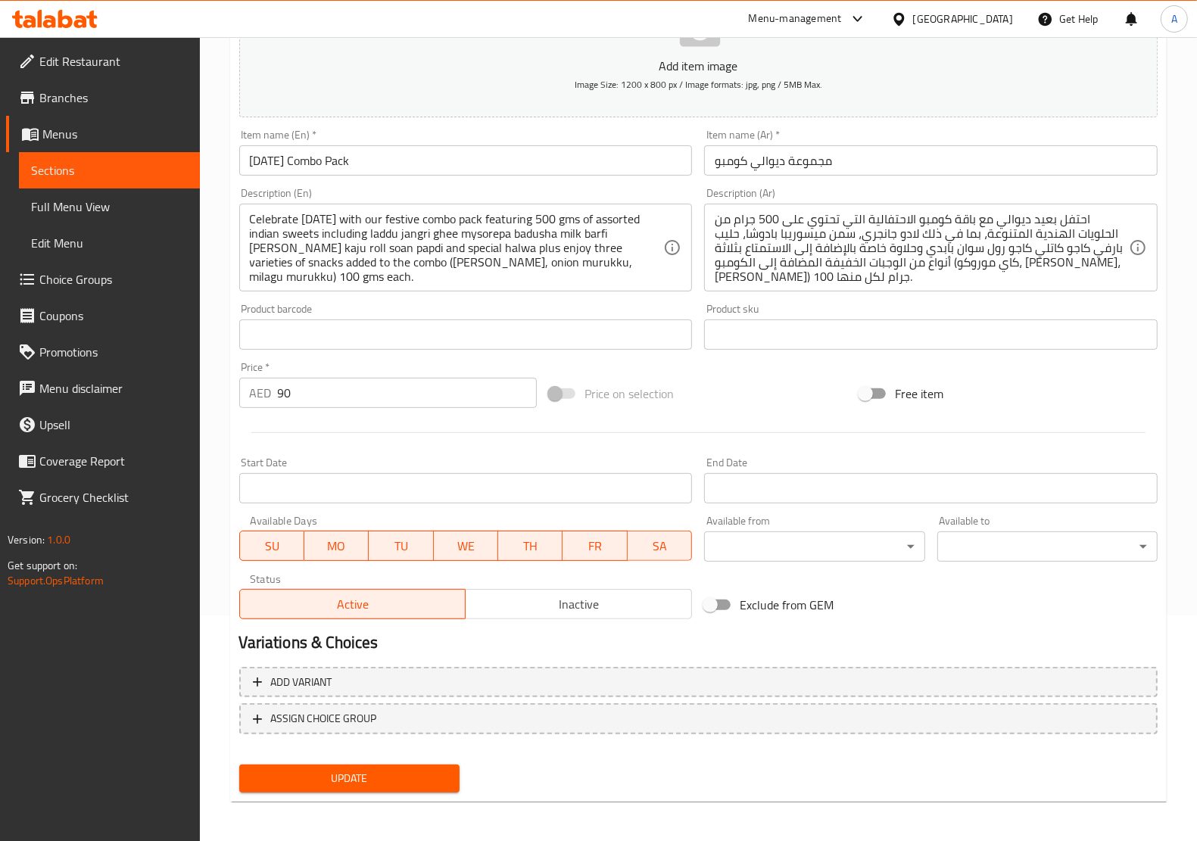
click at [702, 573] on div "Add item image Image Size: 1200 x 800 px / Image formats: jpg, png / 5MB Max. I…" at bounding box center [698, 299] width 931 height 653
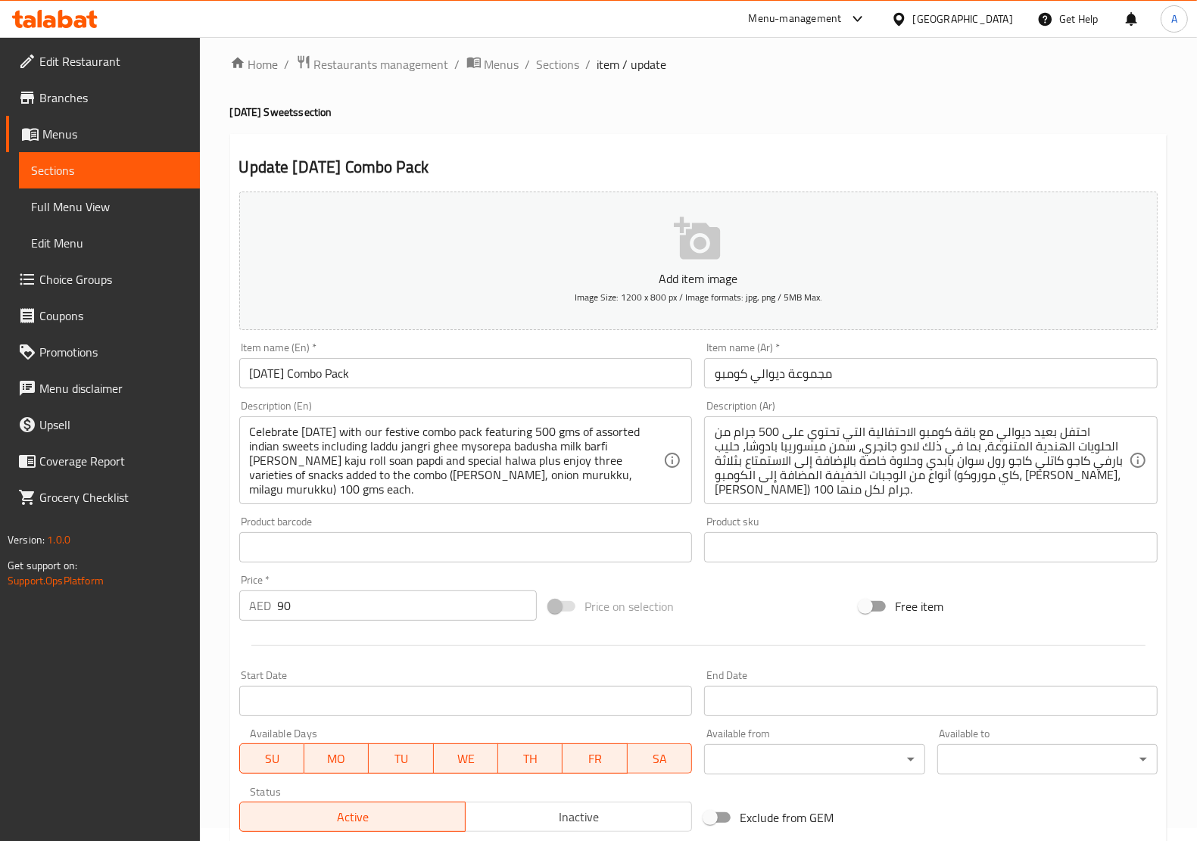
scroll to position [0, 0]
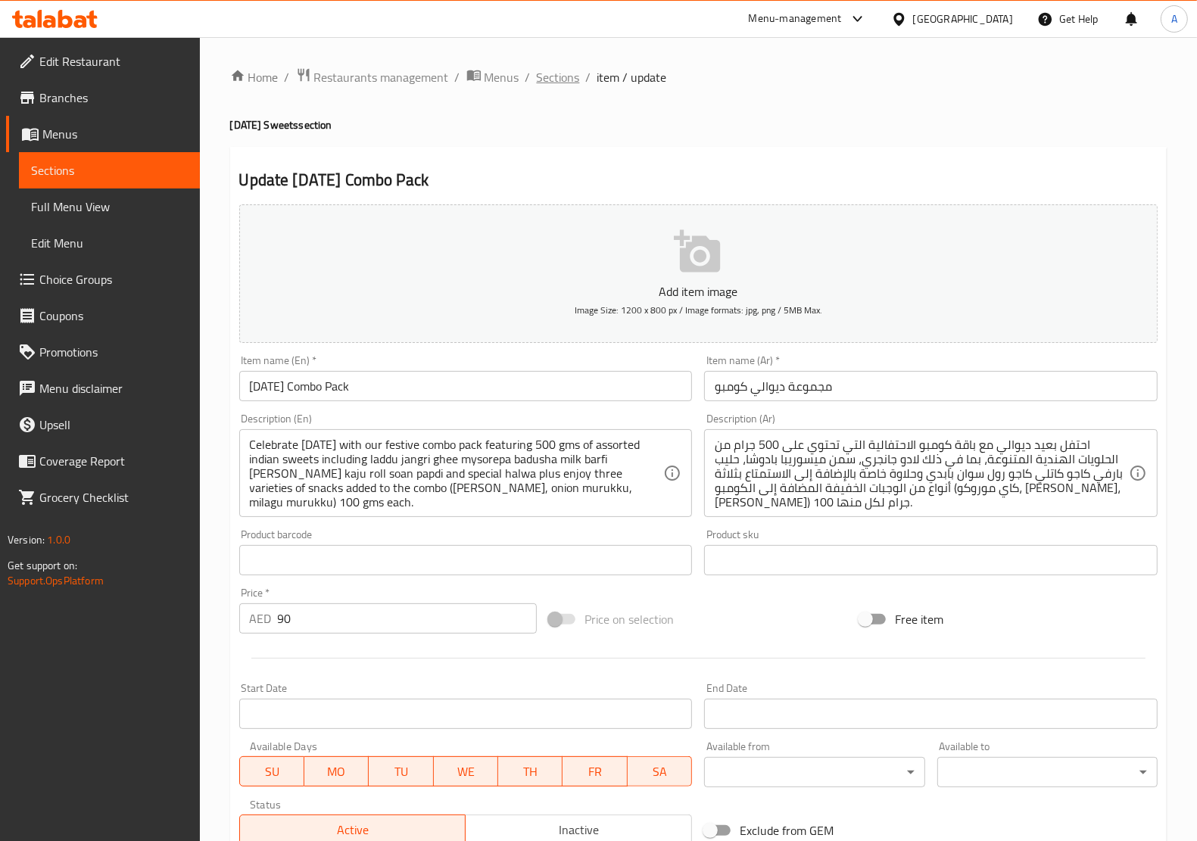
click at [568, 76] on span "Sections" at bounding box center [558, 77] width 43 height 18
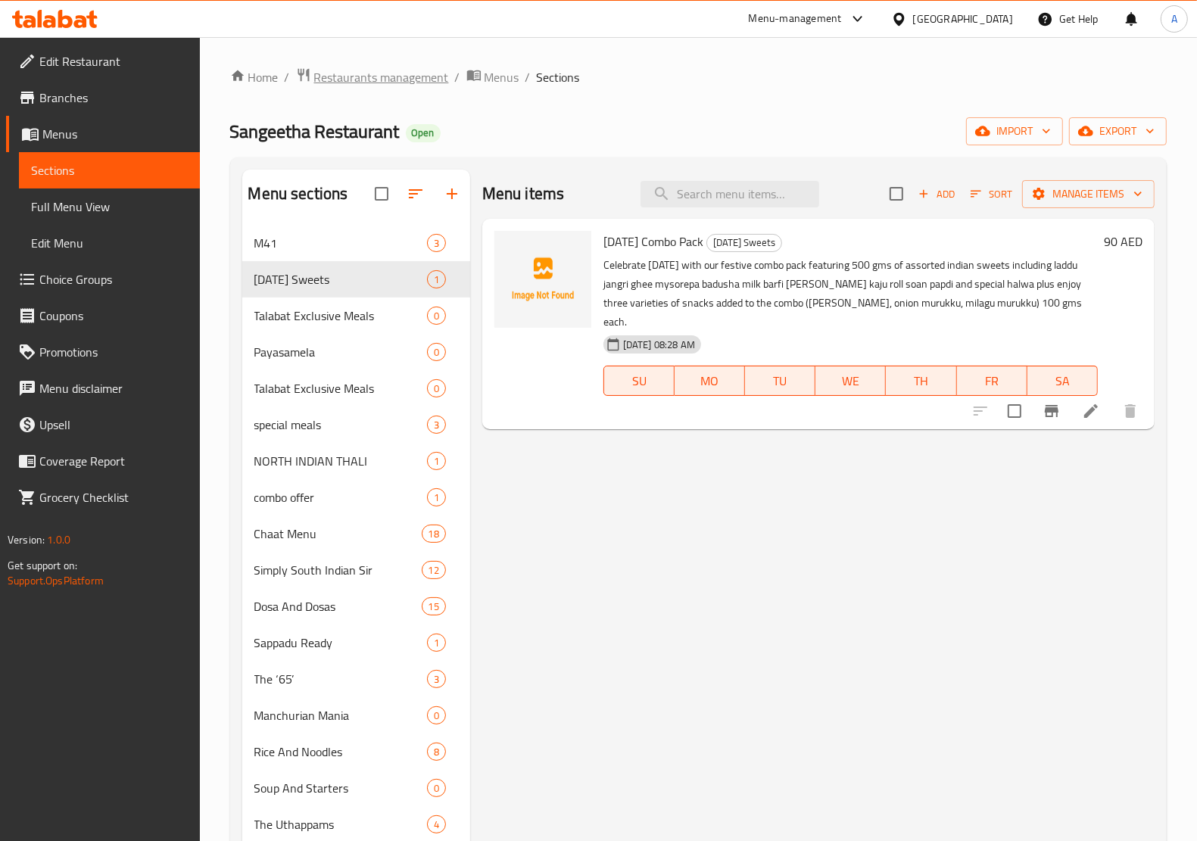
click at [362, 81] on span "Restaurants management" at bounding box center [381, 77] width 135 height 18
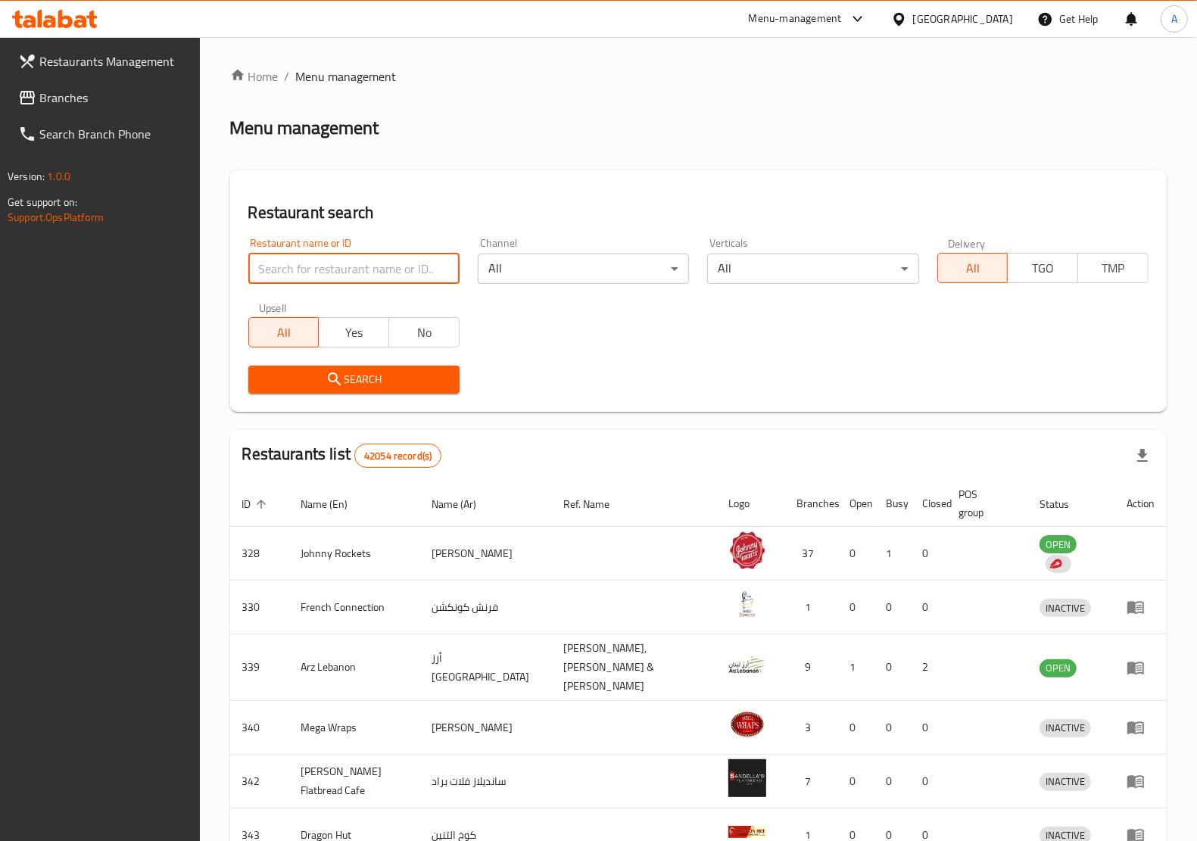
click at [328, 261] on input "search" at bounding box center [353, 269] width 211 height 30
paste input "692944"
type input "692944"
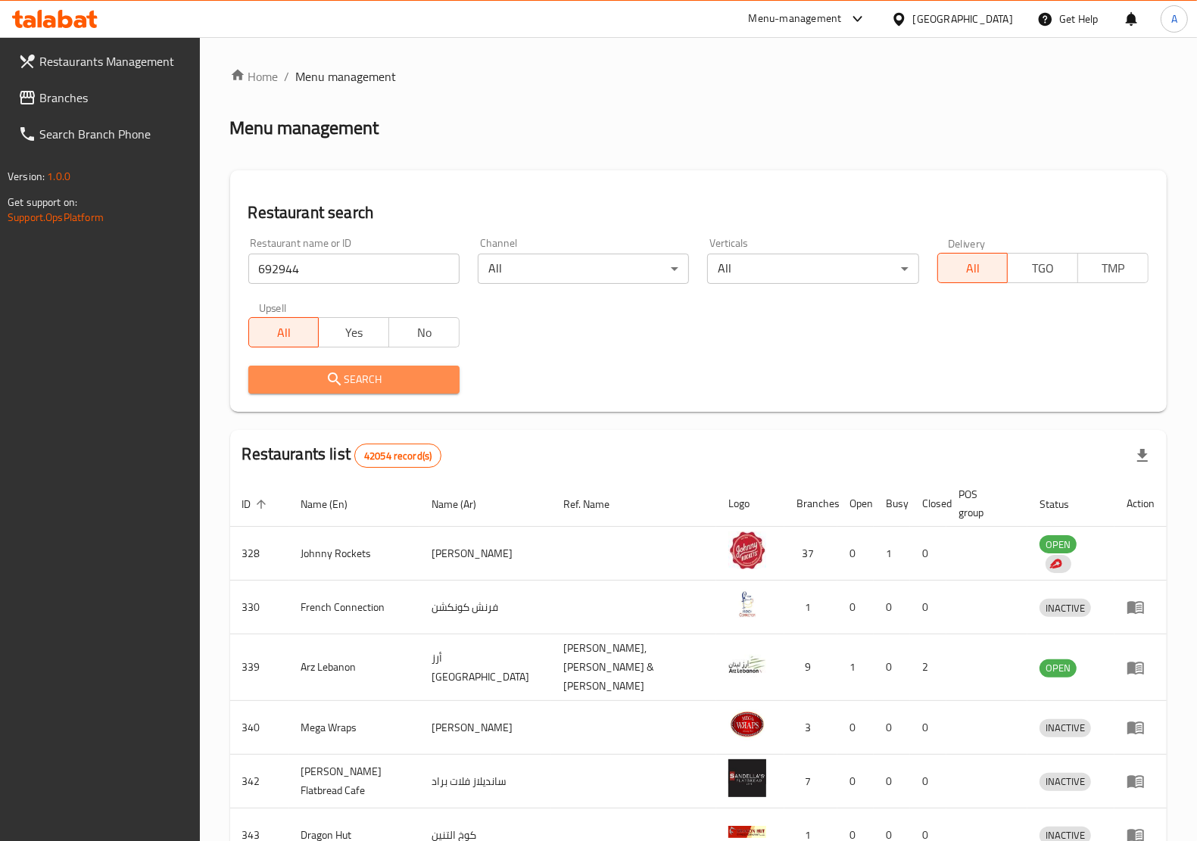
click at [395, 367] on button "Search" at bounding box center [353, 380] width 211 height 28
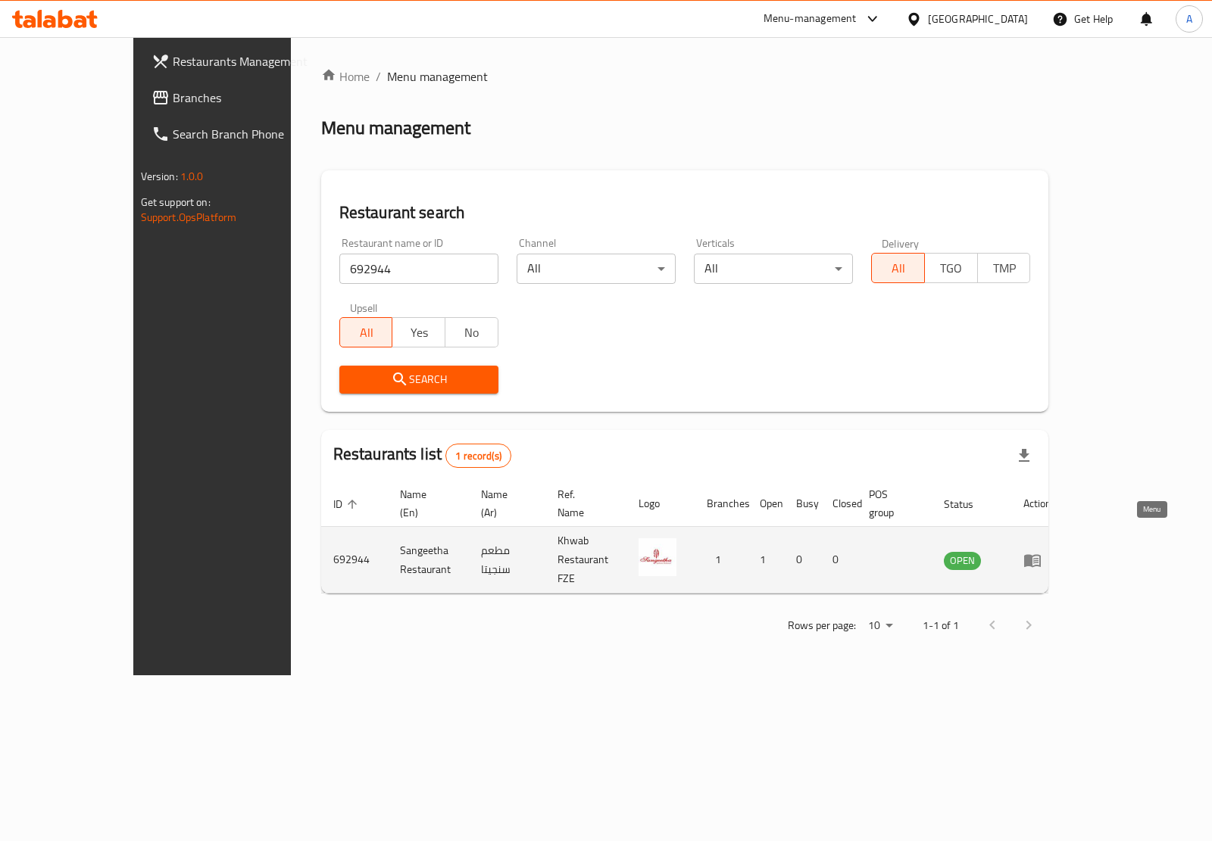
click at [1041, 554] on icon "enhanced table" at bounding box center [1032, 560] width 17 height 13
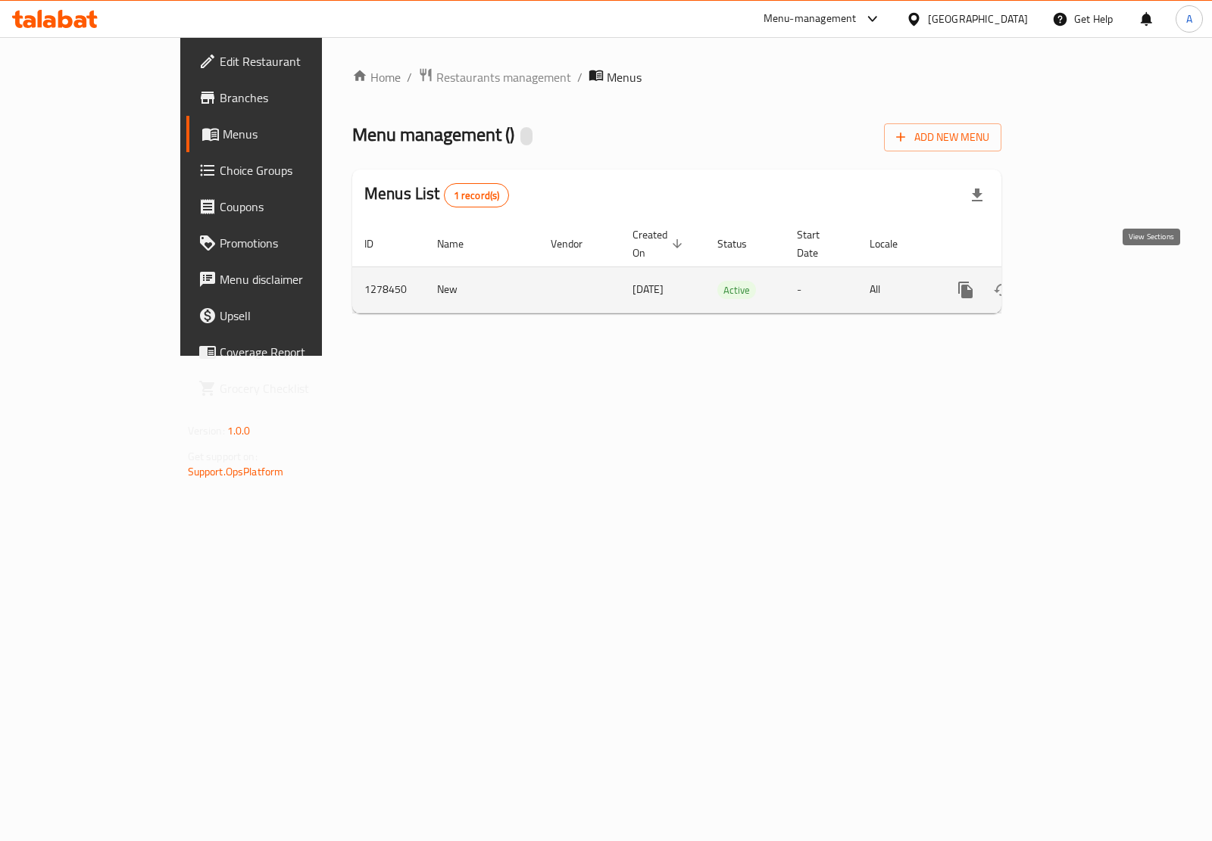
click at [1084, 282] on icon "enhanced table" at bounding box center [1075, 290] width 18 height 18
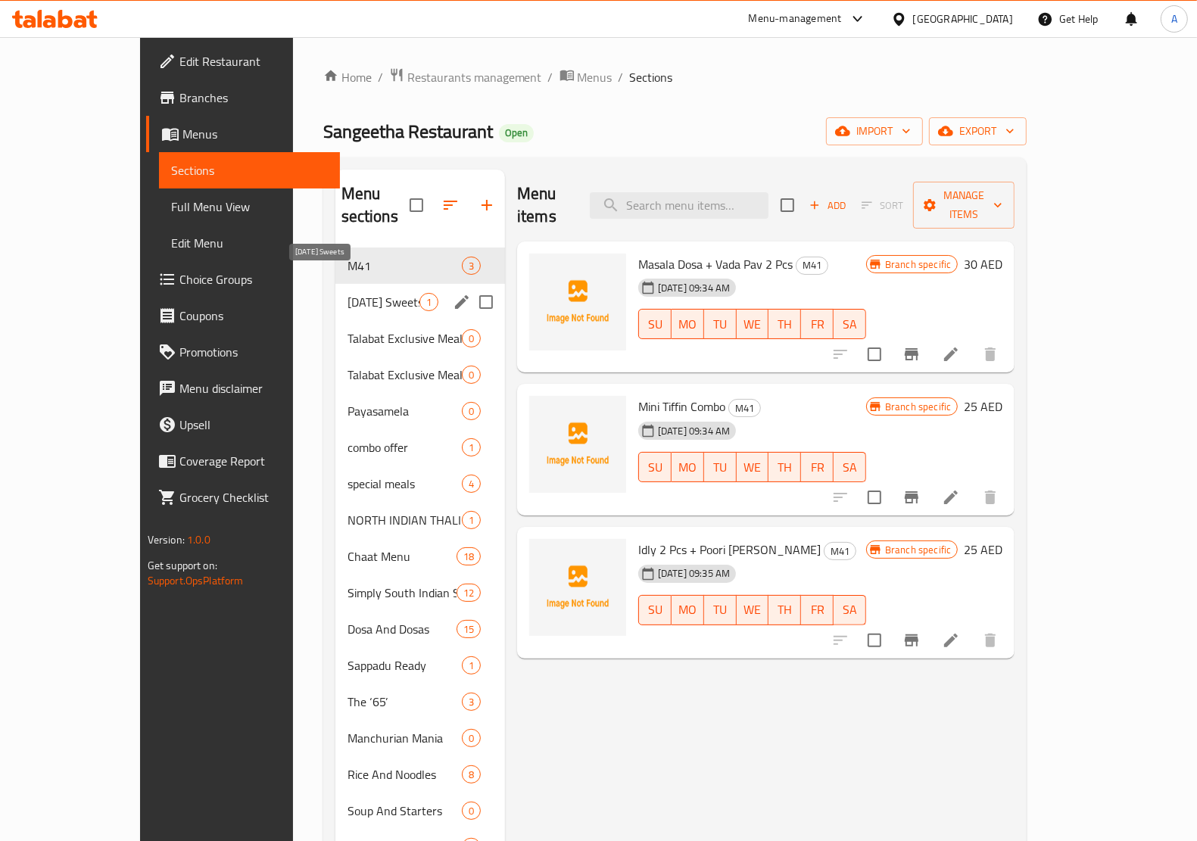
click at [348, 293] on span "[DATE] Sweets" at bounding box center [384, 302] width 72 height 18
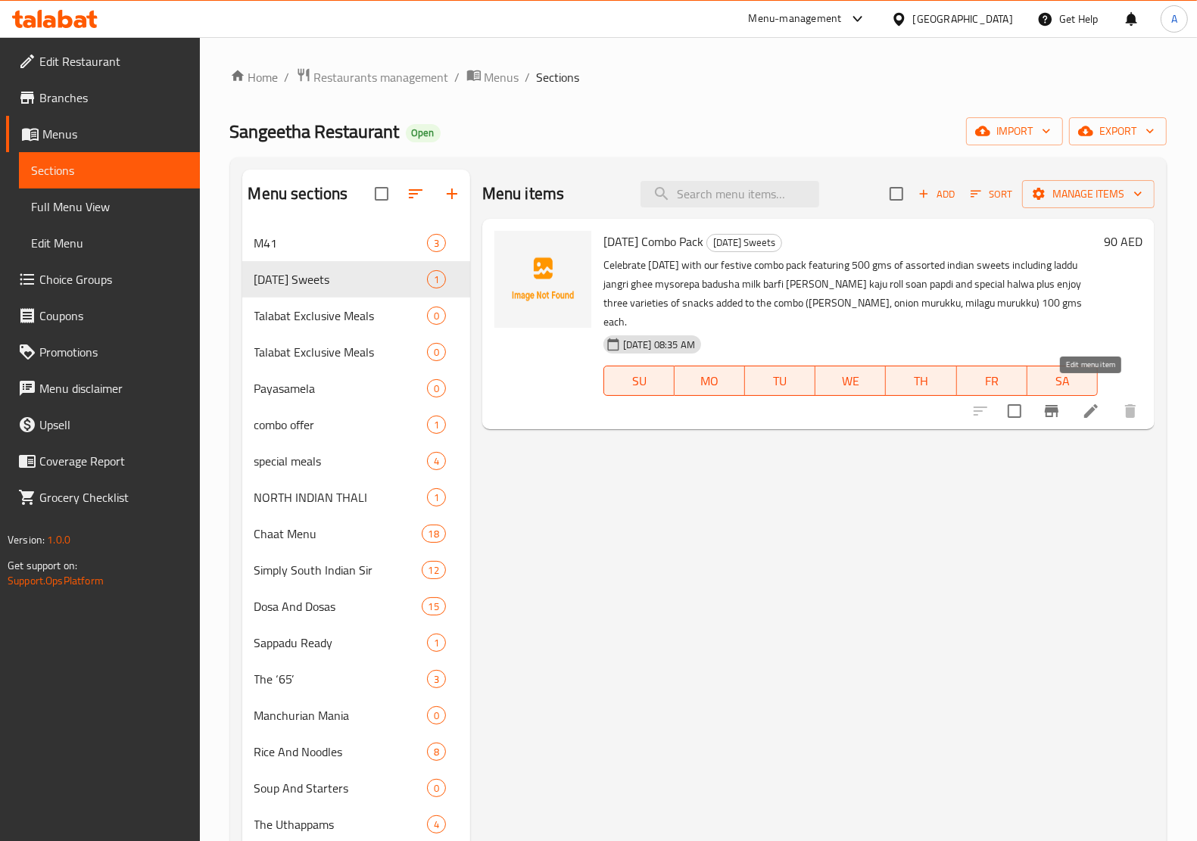
click at [1084, 402] on icon at bounding box center [1091, 411] width 18 height 18
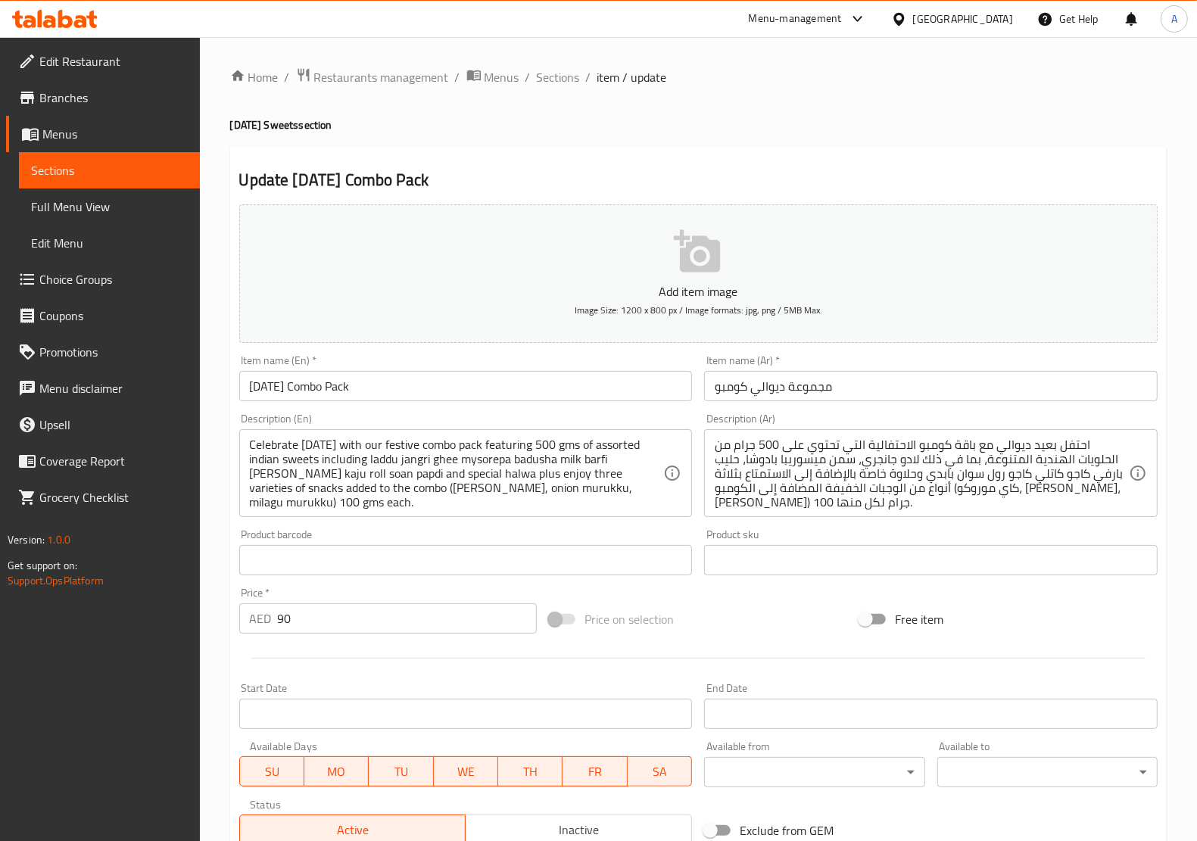
scroll to position [226, 0]
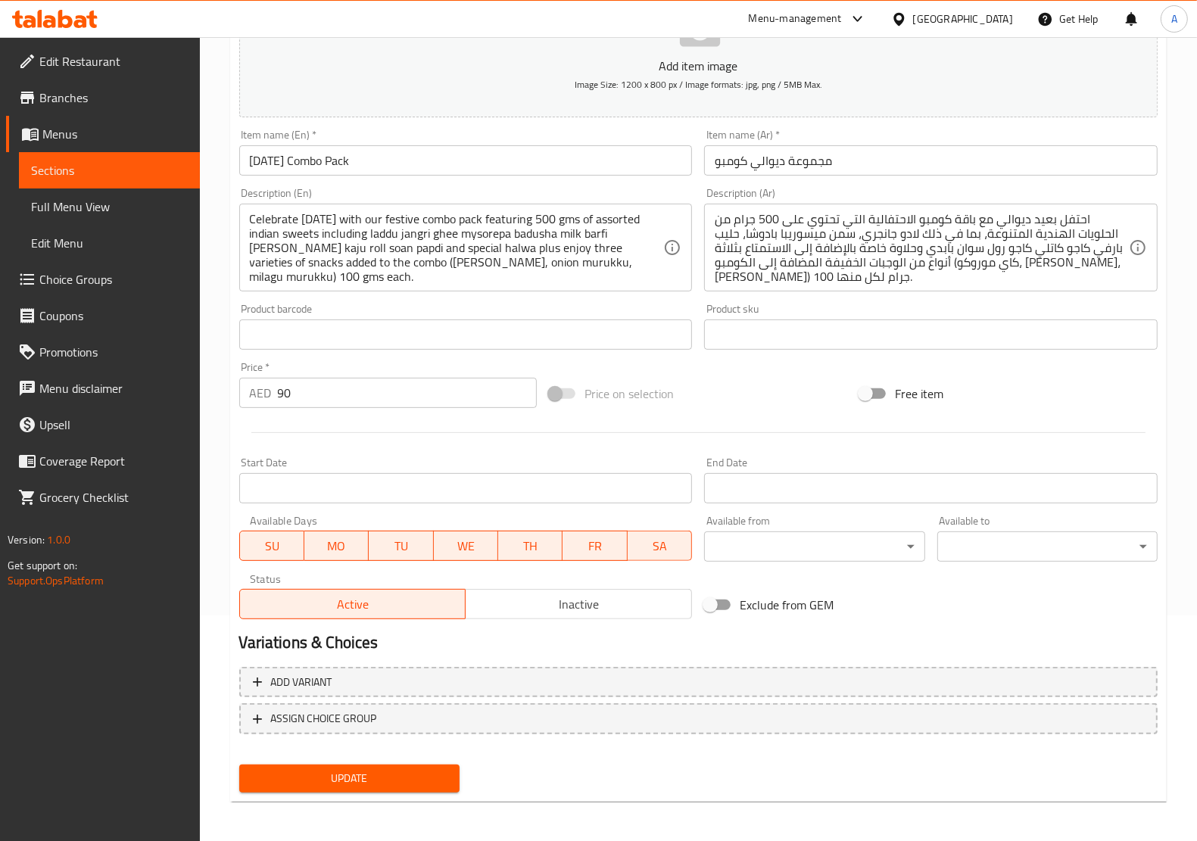
click at [720, 429] on div at bounding box center [698, 432] width 931 height 37
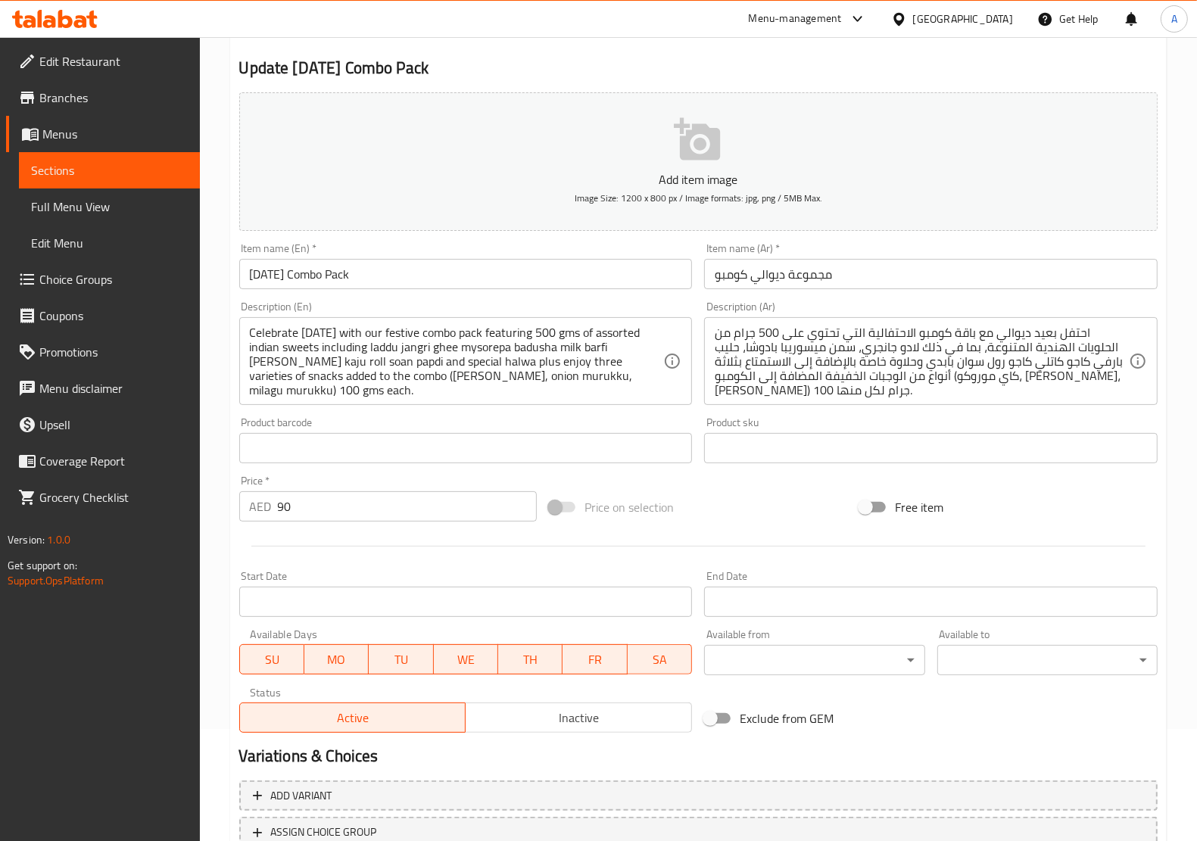
scroll to position [0, 0]
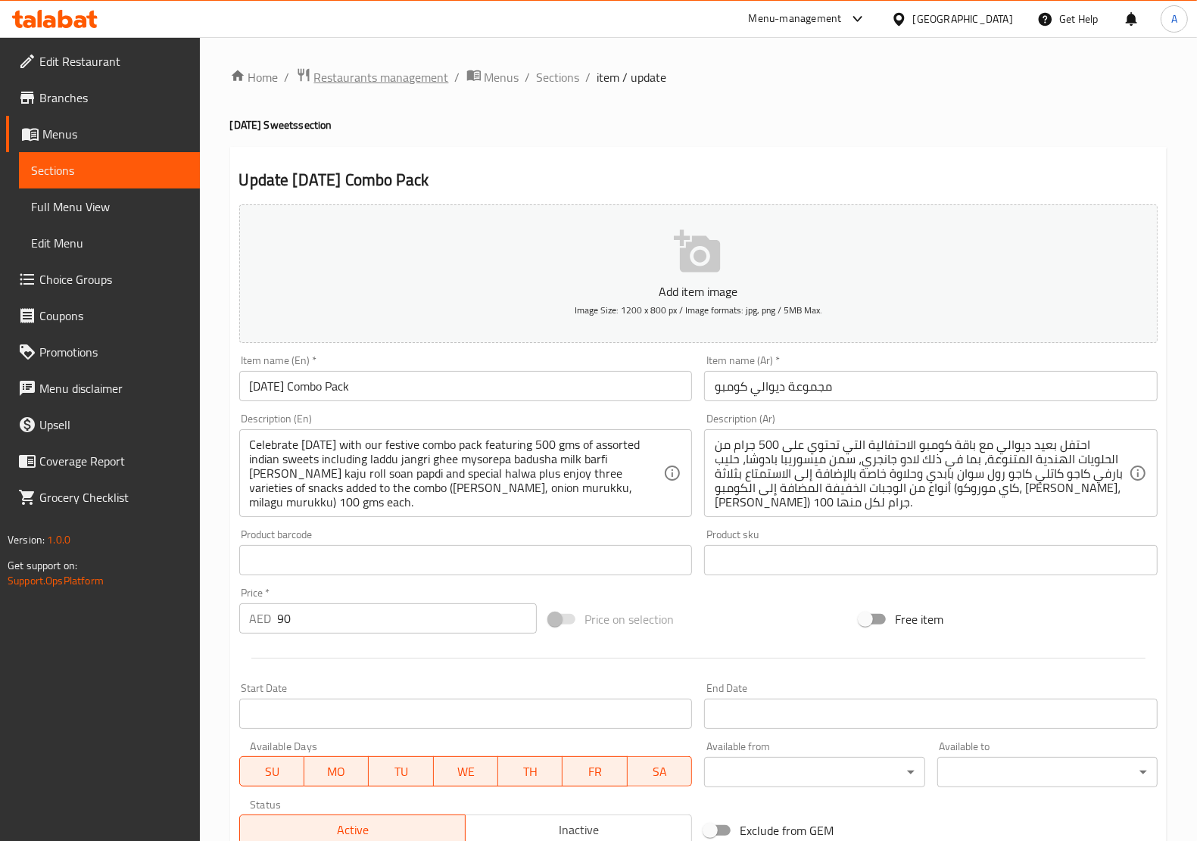
click at [342, 72] on span "Restaurants management" at bounding box center [381, 77] width 135 height 18
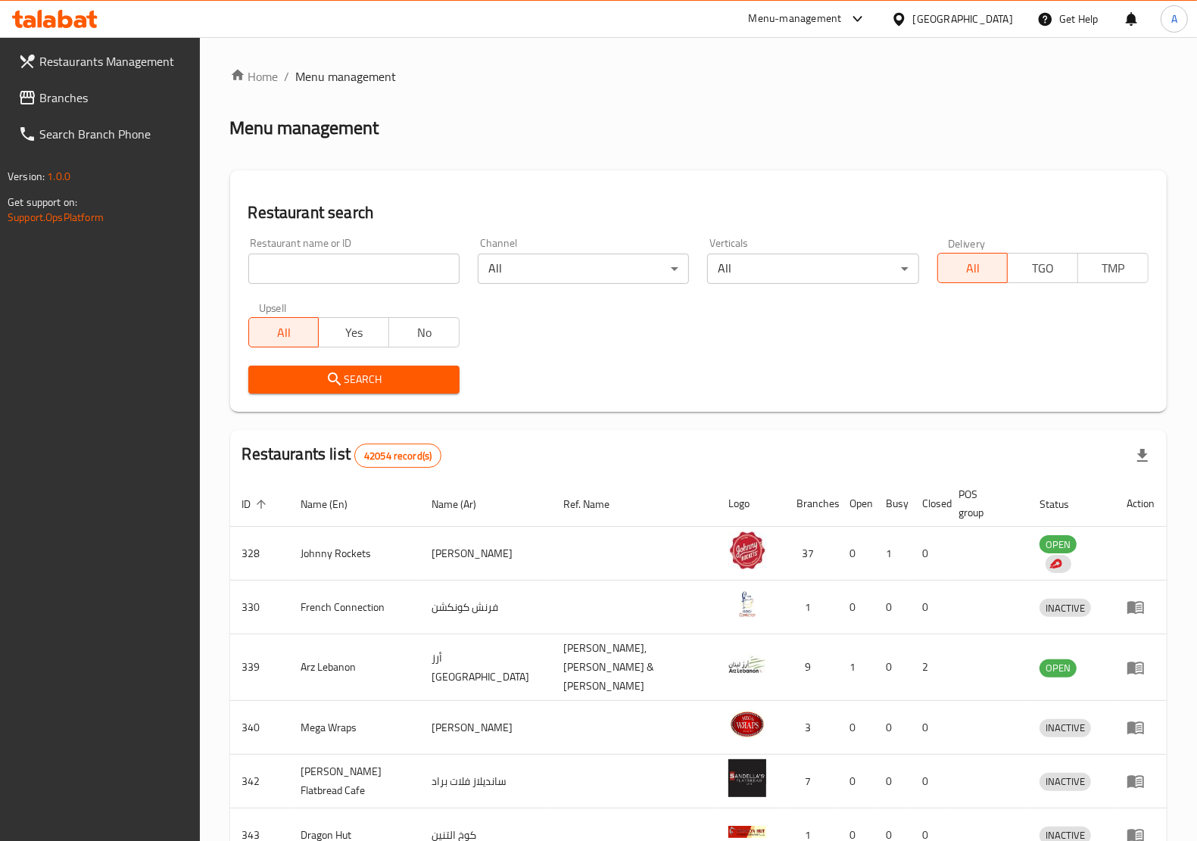
click at [52, 91] on span "Branches" at bounding box center [113, 98] width 148 height 18
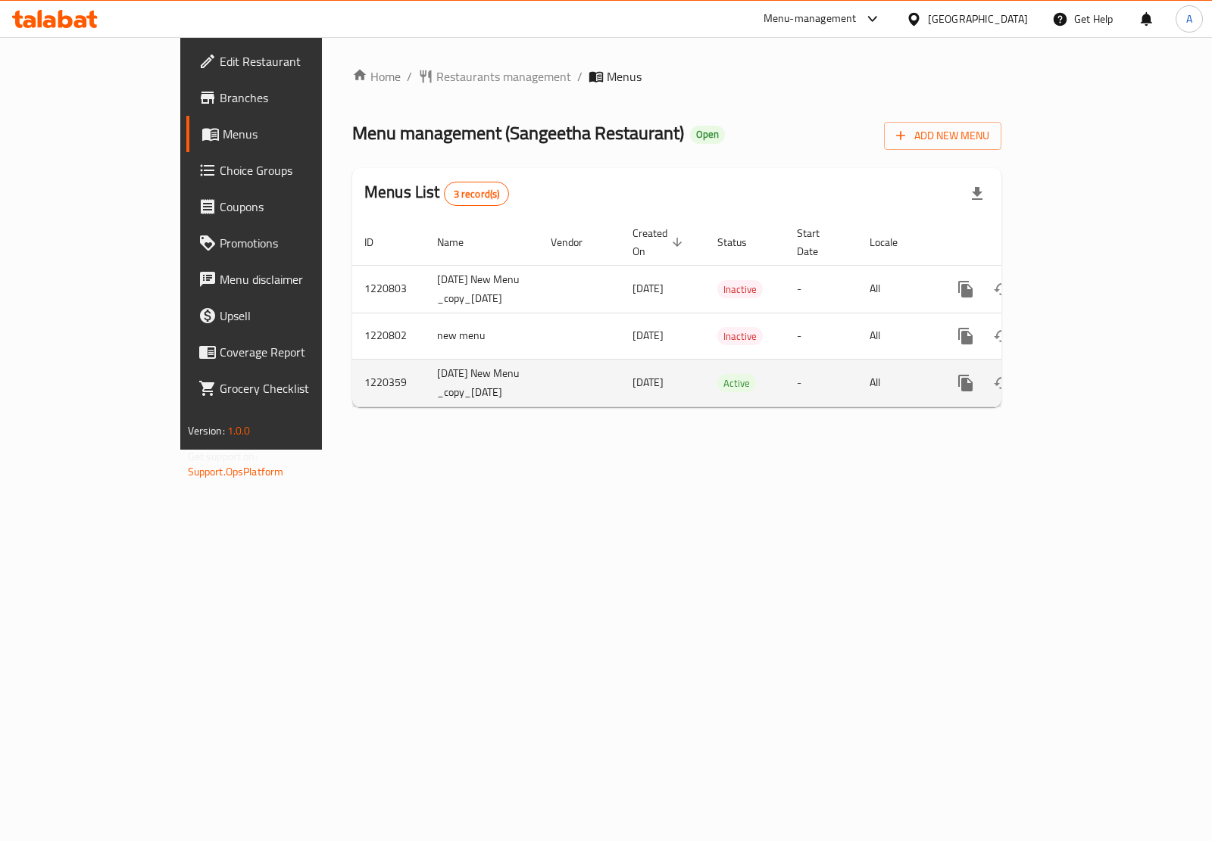
click at [1093, 401] on link "enhanced table" at bounding box center [1075, 383] width 36 height 36
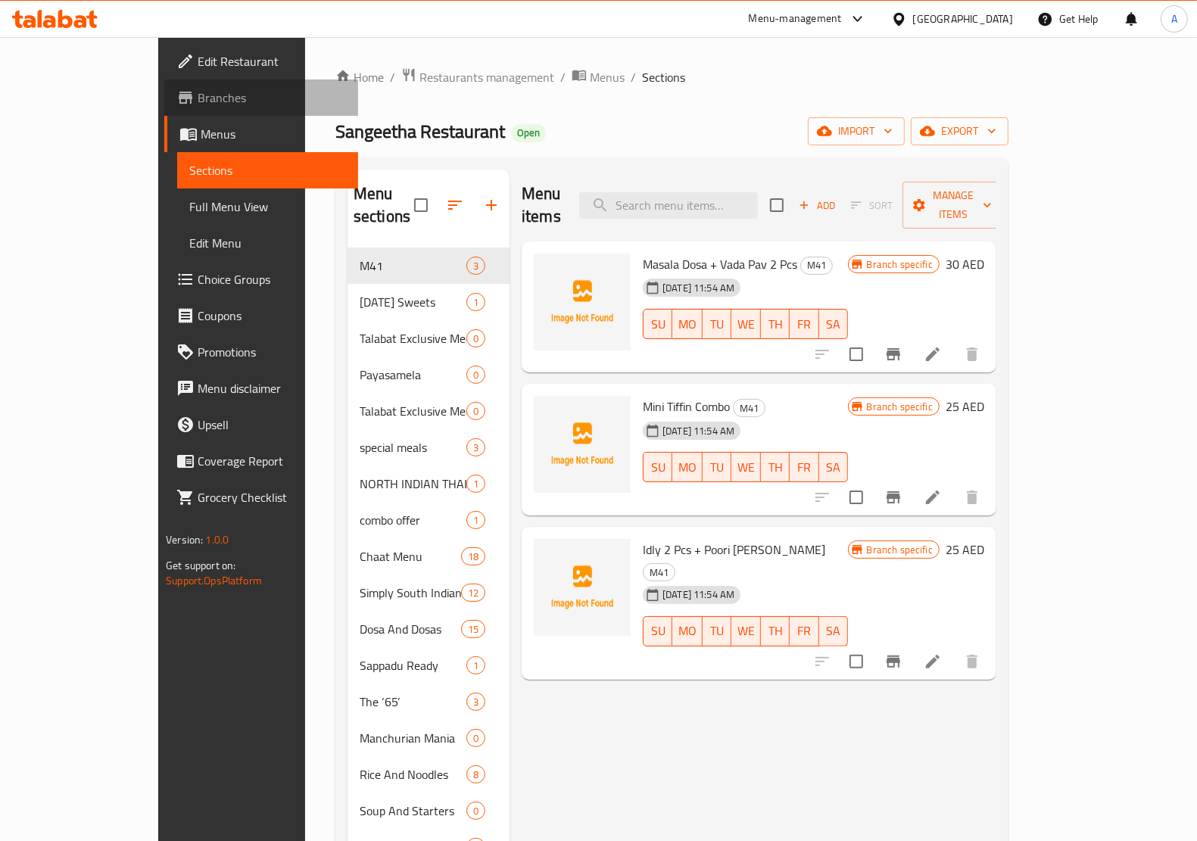
click at [198, 102] on span "Branches" at bounding box center [272, 98] width 148 height 18
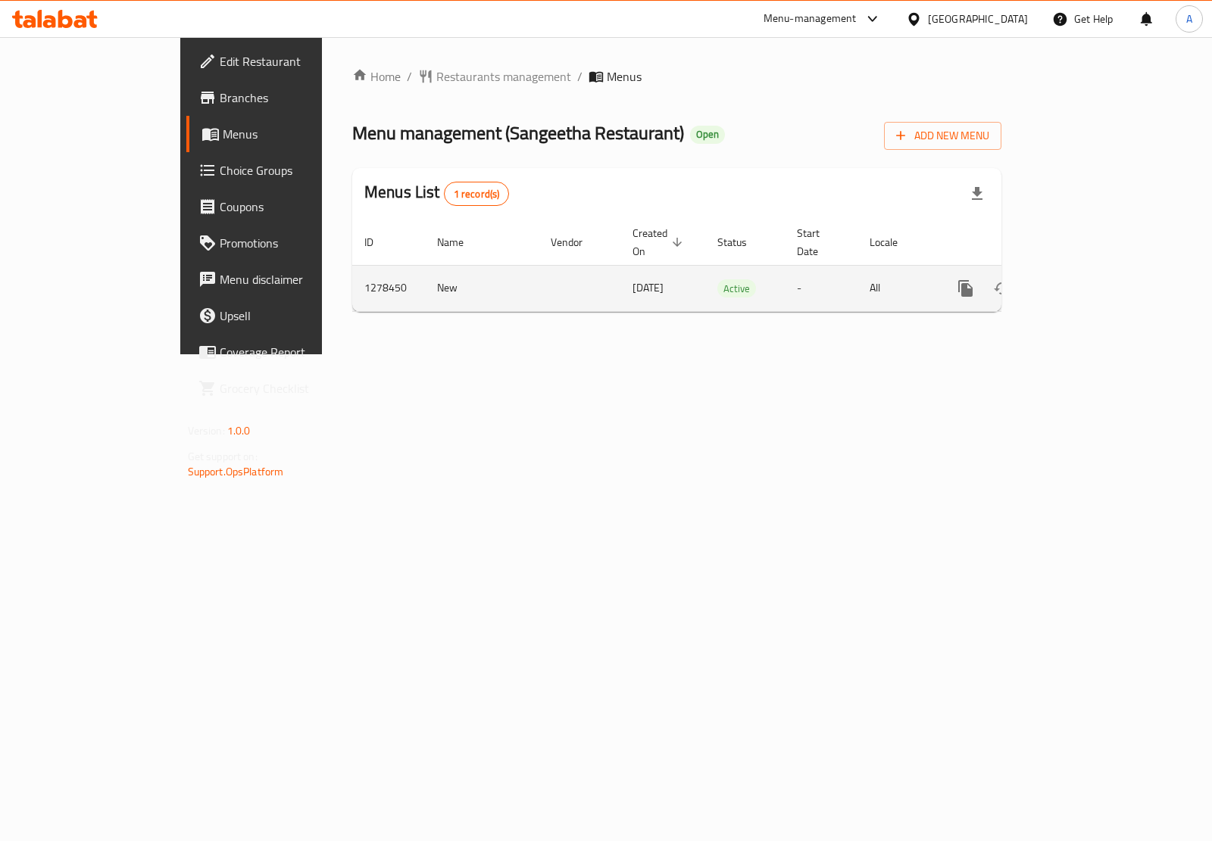
click at [1082, 282] on icon "enhanced table" at bounding box center [1075, 289] width 14 height 14
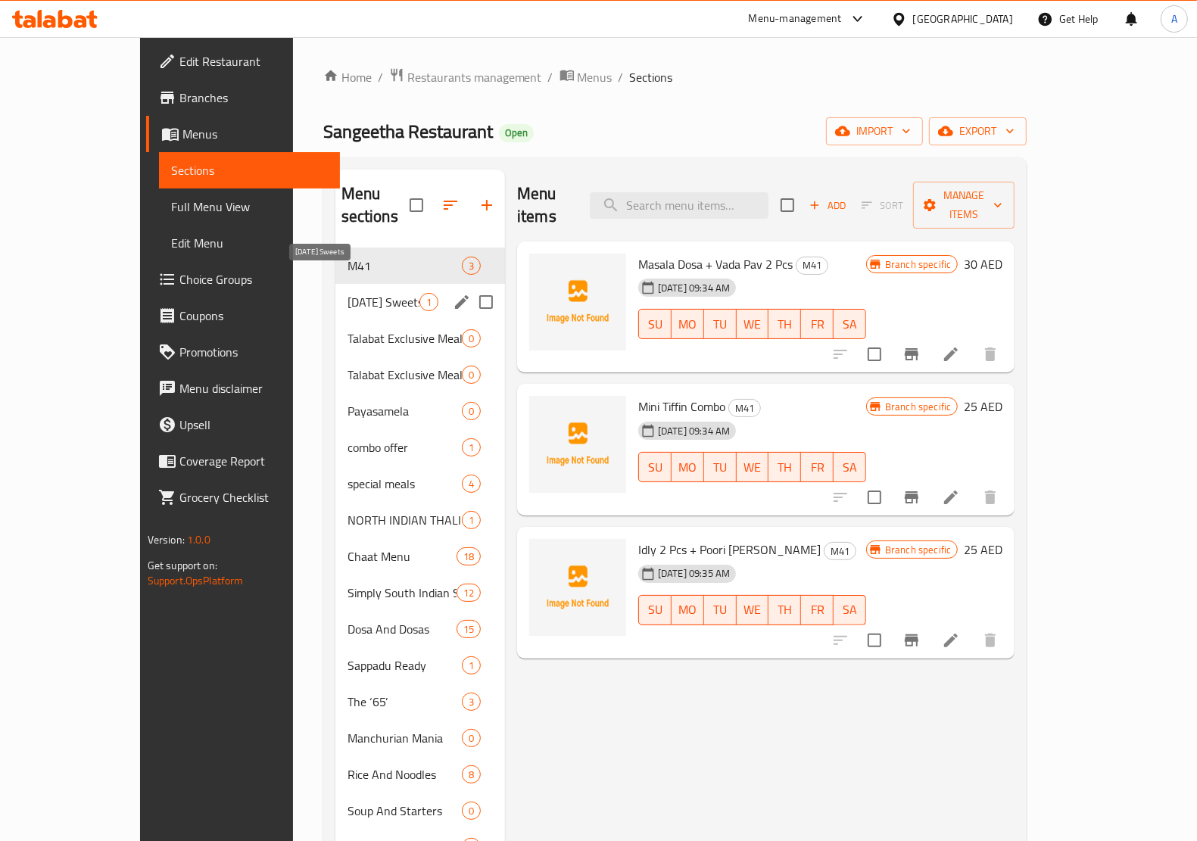
click at [348, 293] on span "[DATE] Sweets" at bounding box center [384, 302] width 72 height 18
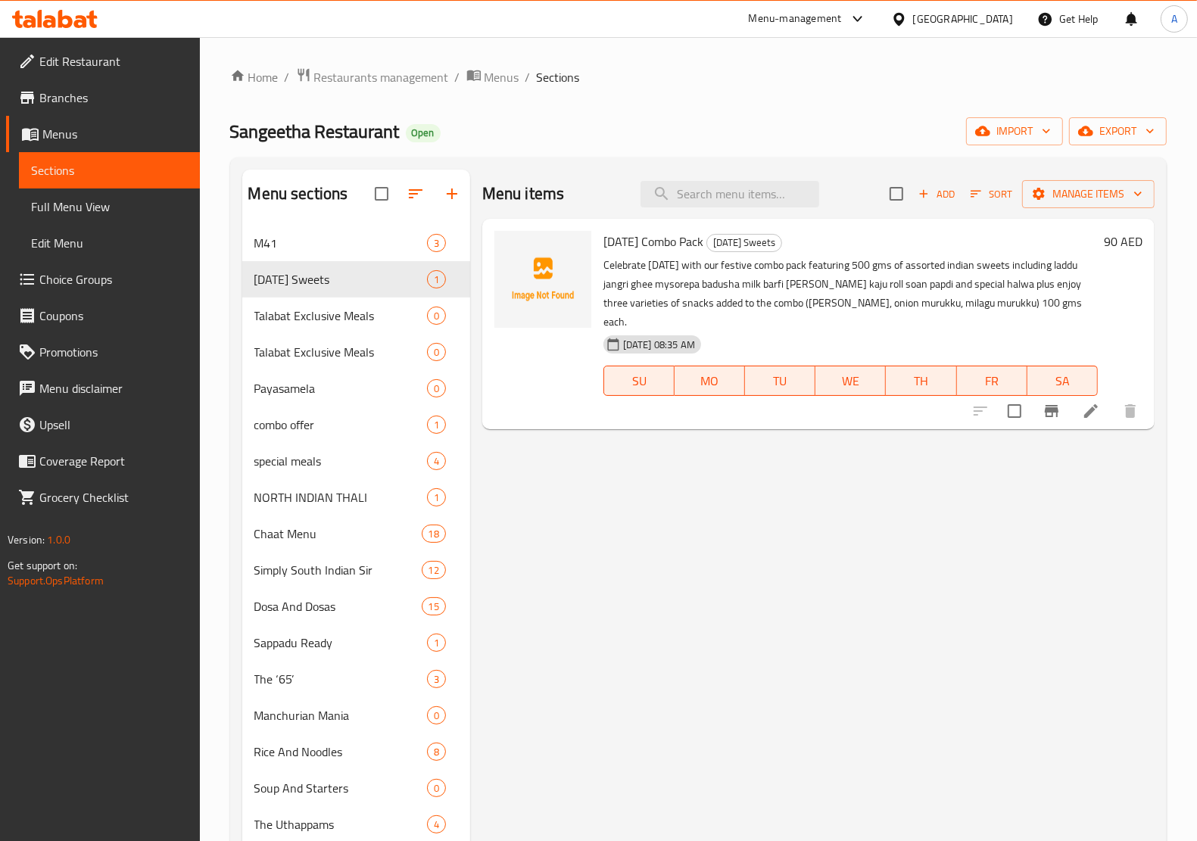
click at [1083, 398] on li at bounding box center [1091, 411] width 42 height 27
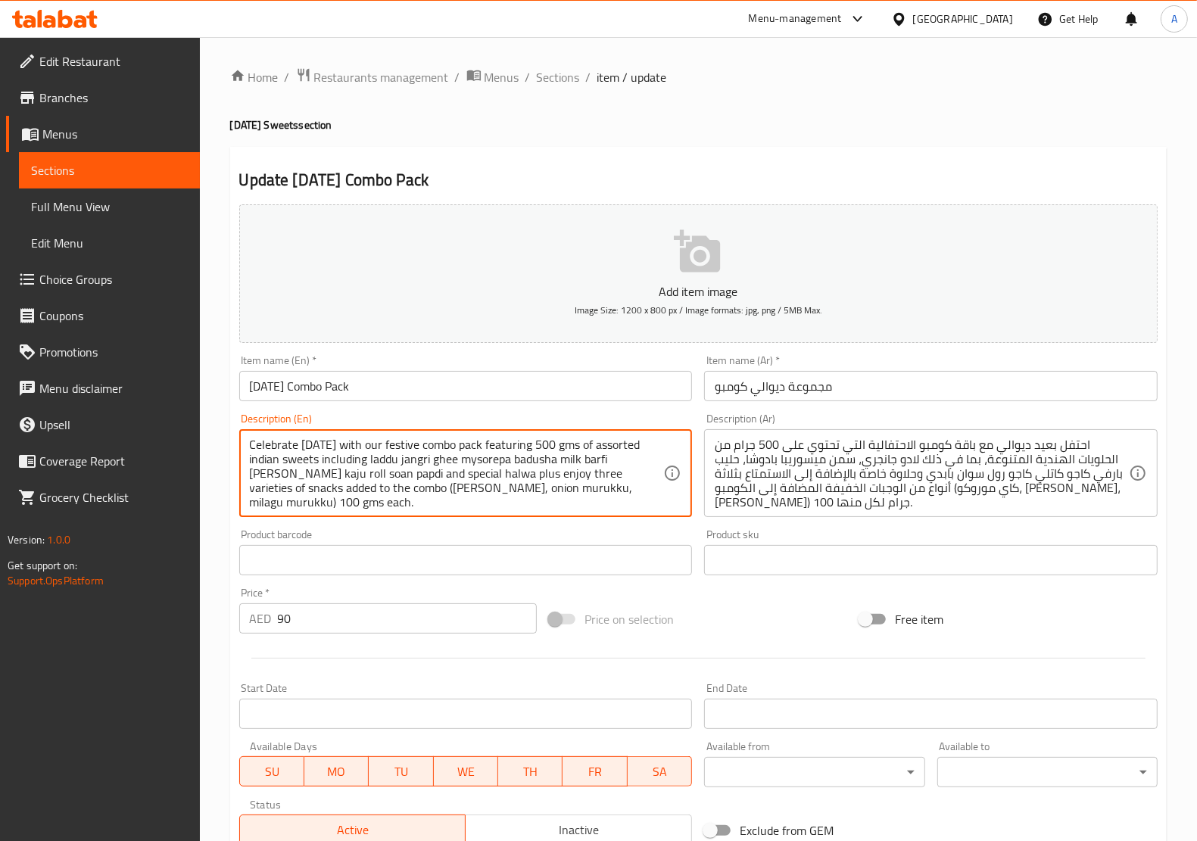
drag, startPoint x: 319, startPoint y: 486, endPoint x: 558, endPoint y: 498, distance: 239.6
click at [588, 529] on div "Product barcode Product barcode" at bounding box center [466, 552] width 454 height 46
click at [698, 610] on div "Price on selection" at bounding box center [698, 619] width 311 height 41
click at [904, 16] on icon at bounding box center [899, 18] width 11 height 13
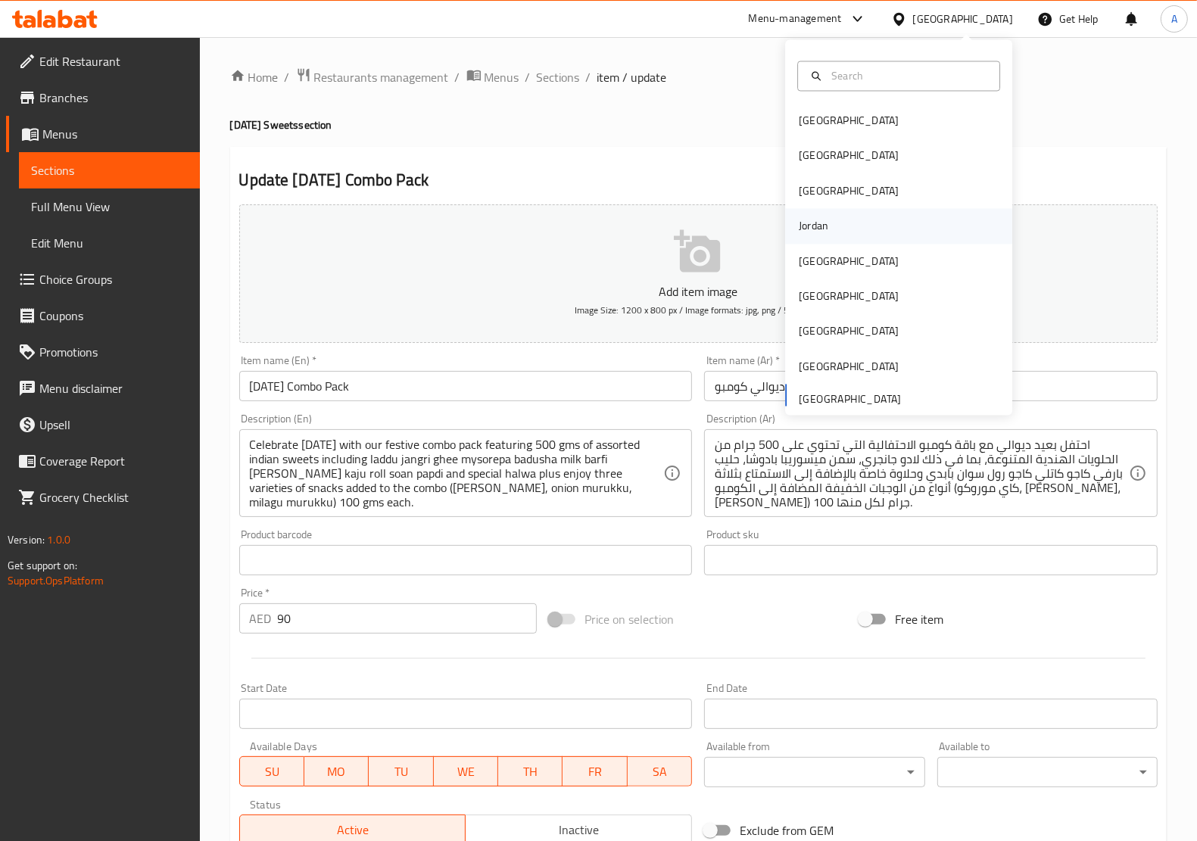
click at [807, 229] on div "Jordan" at bounding box center [814, 226] width 30 height 17
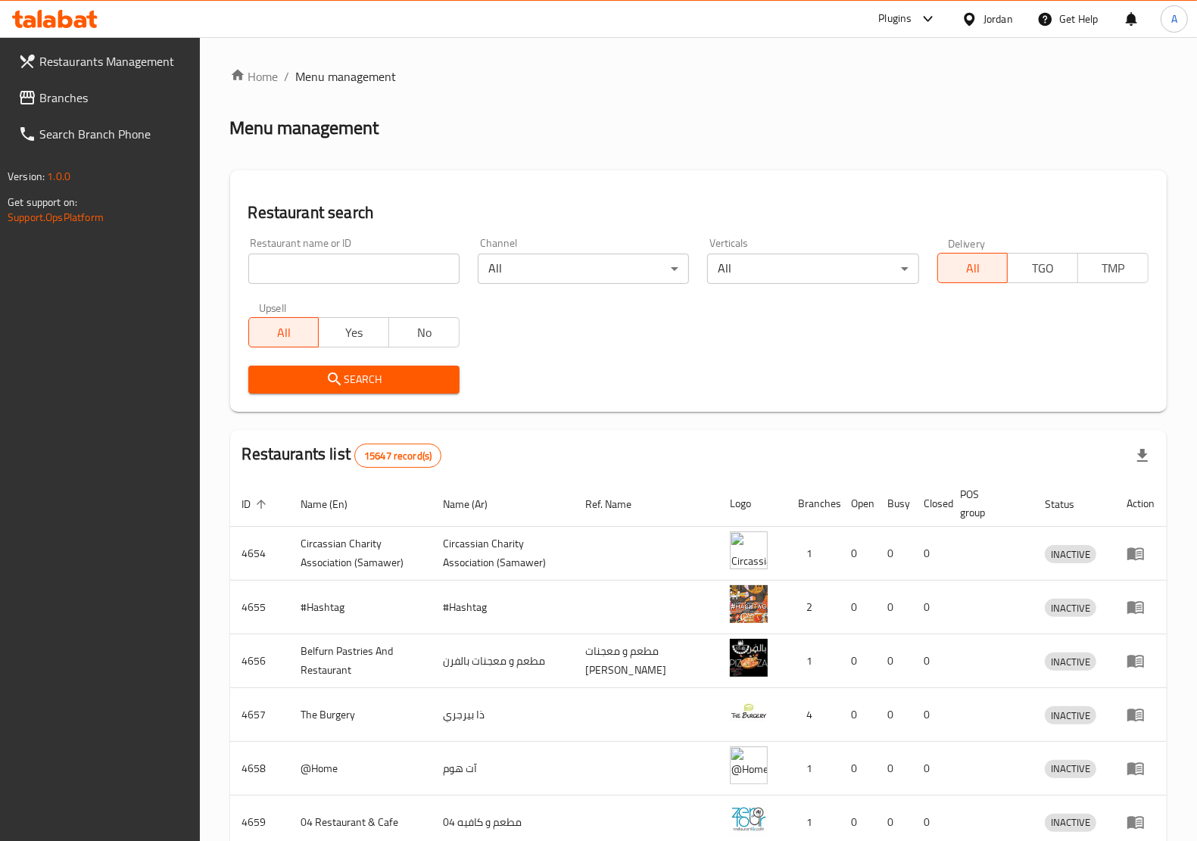
click at [96, 87] on link "Branches" at bounding box center [103, 98] width 194 height 36
